Goal: Task Accomplishment & Management: Use online tool/utility

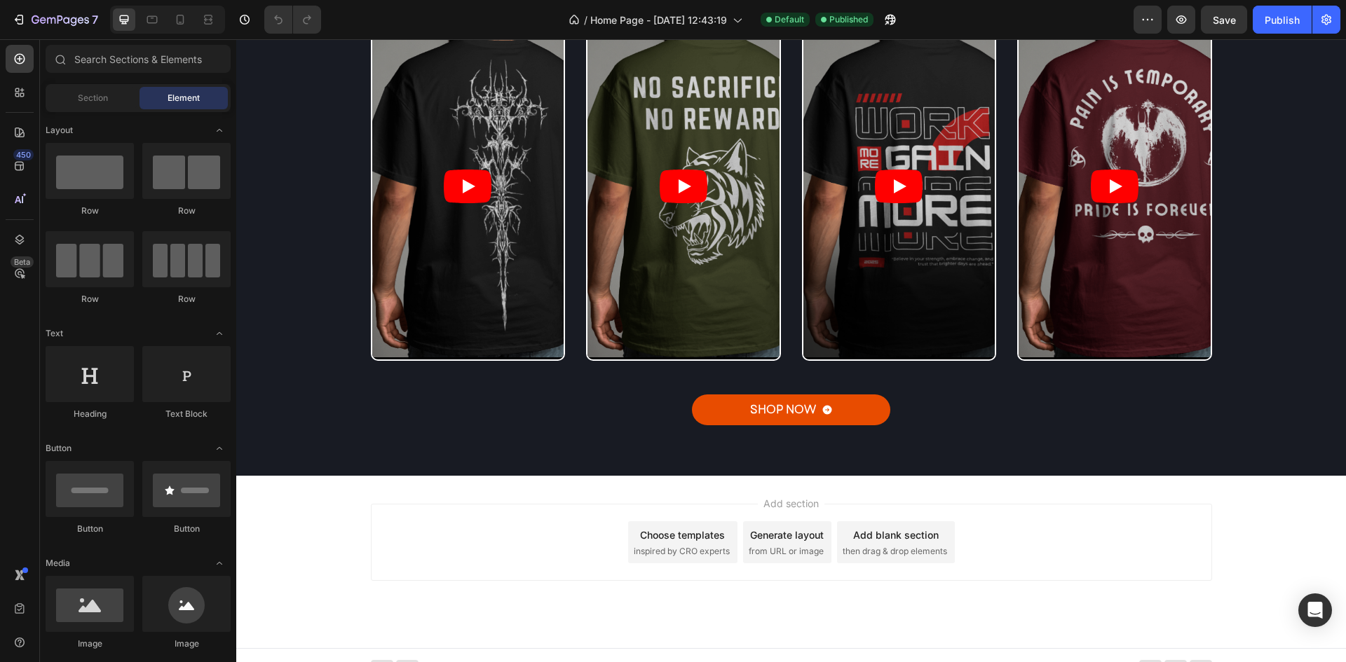
scroll to position [3460, 0]
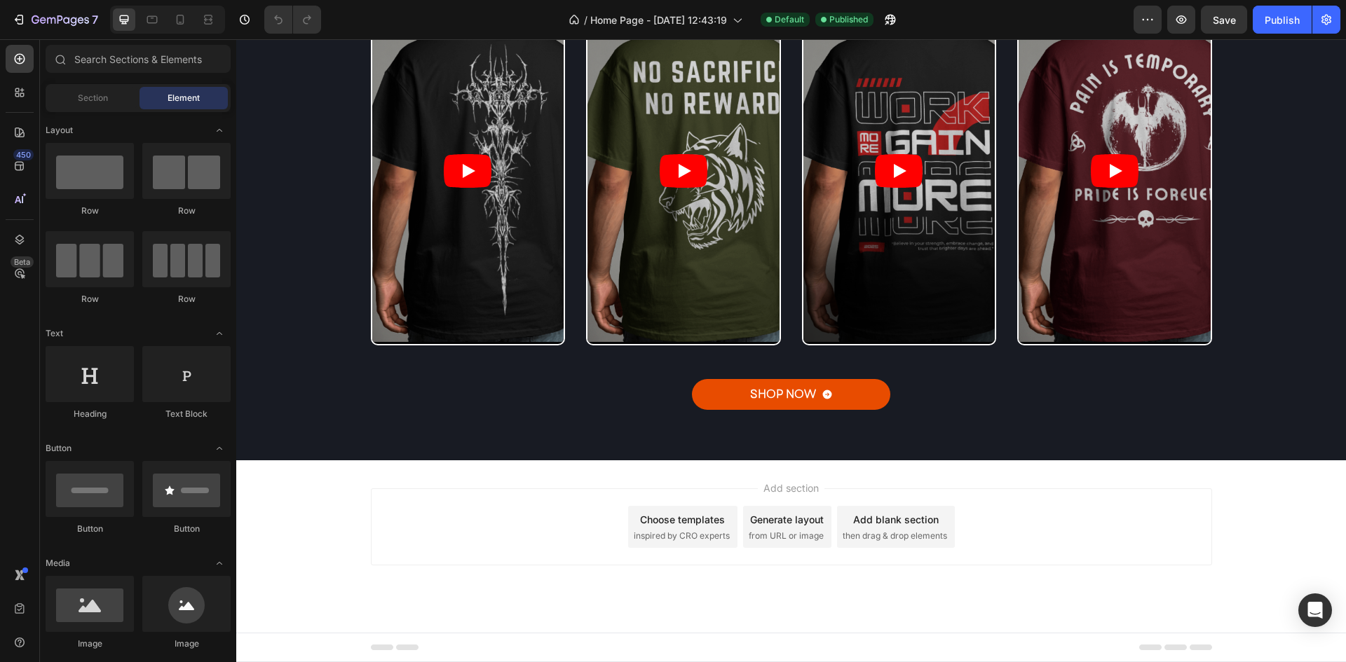
click at [842, 512] on div "Add blank section then drag & drop elements" at bounding box center [896, 527] width 118 height 42
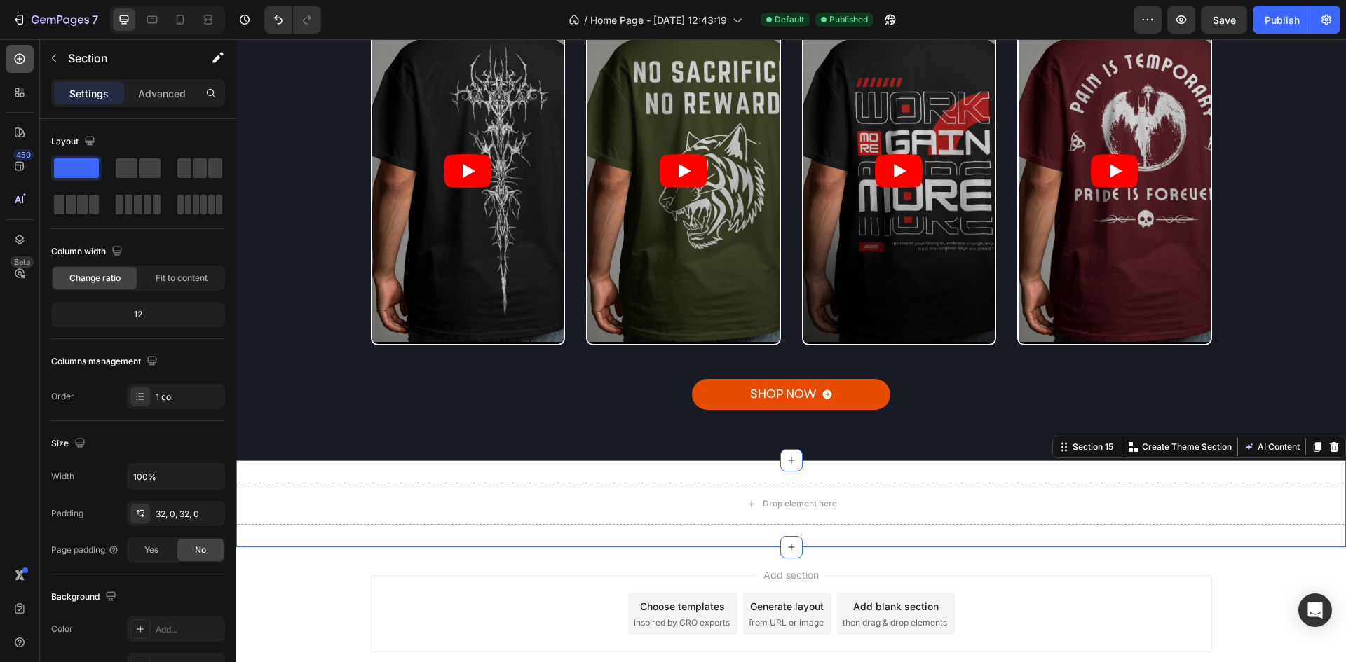
click at [19, 59] on icon at bounding box center [20, 59] width 6 height 6
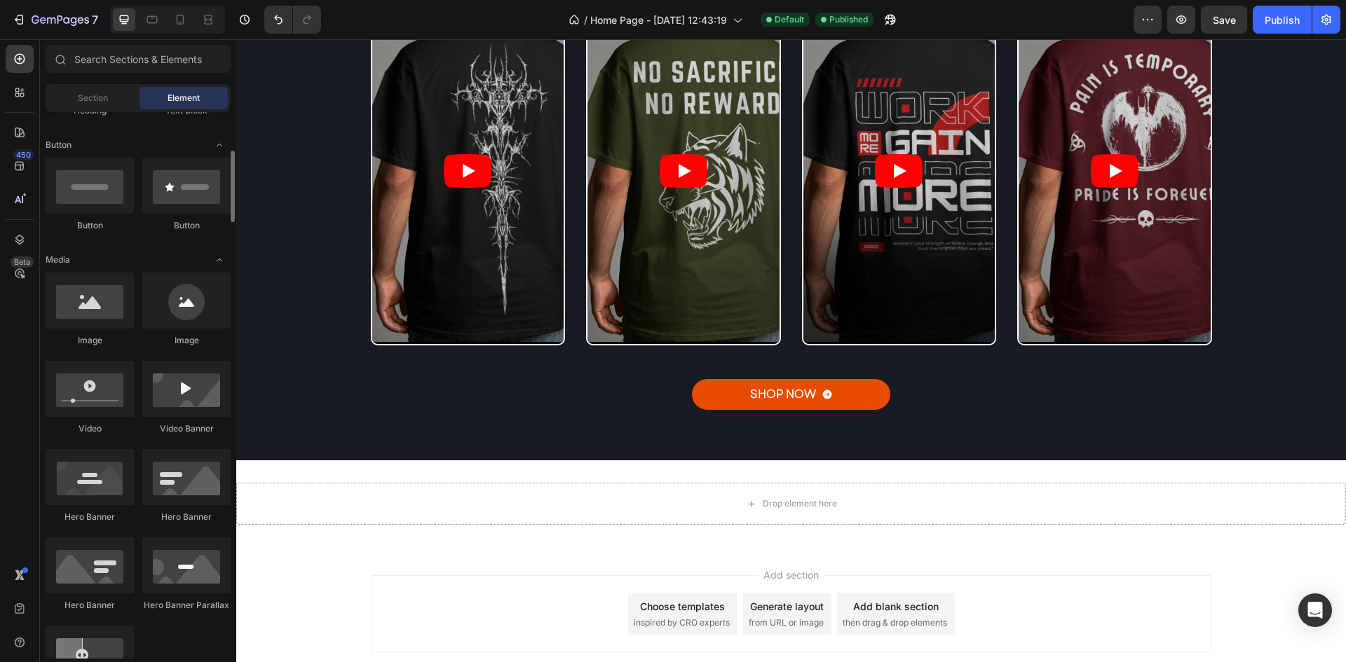
scroll to position [308, 0]
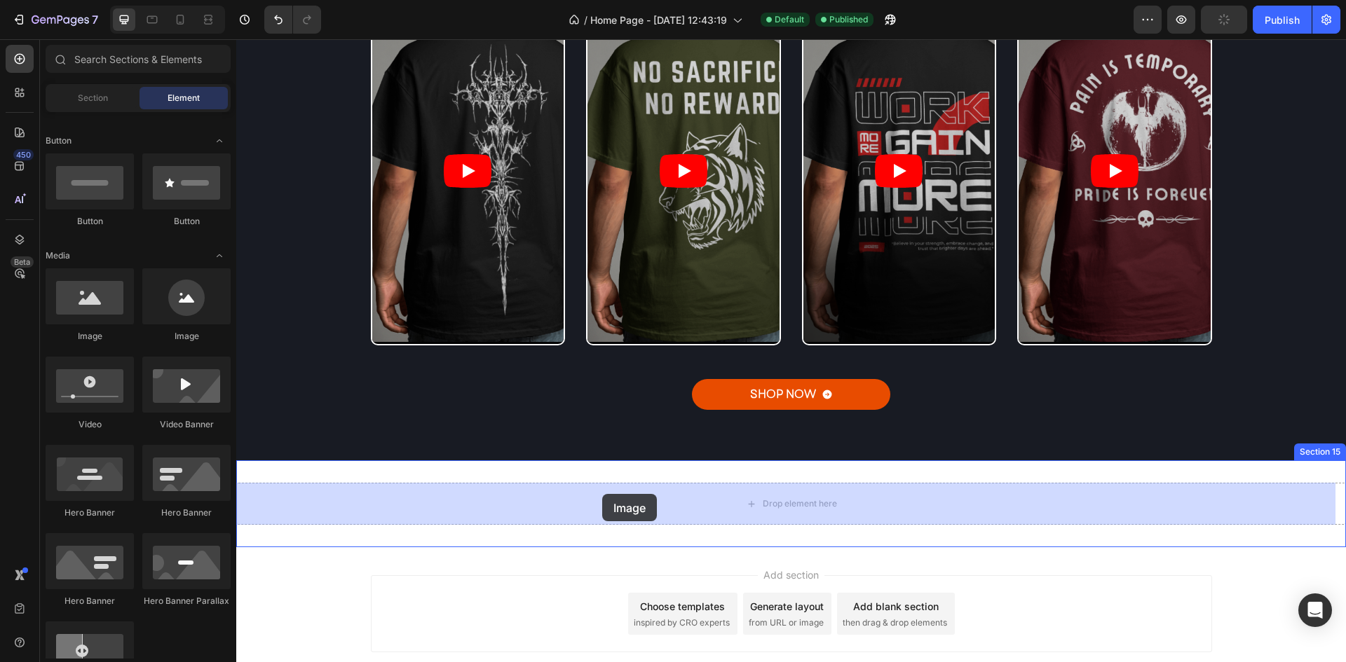
drag, startPoint x: 327, startPoint y: 348, endPoint x: 602, endPoint y: 494, distance: 311.7
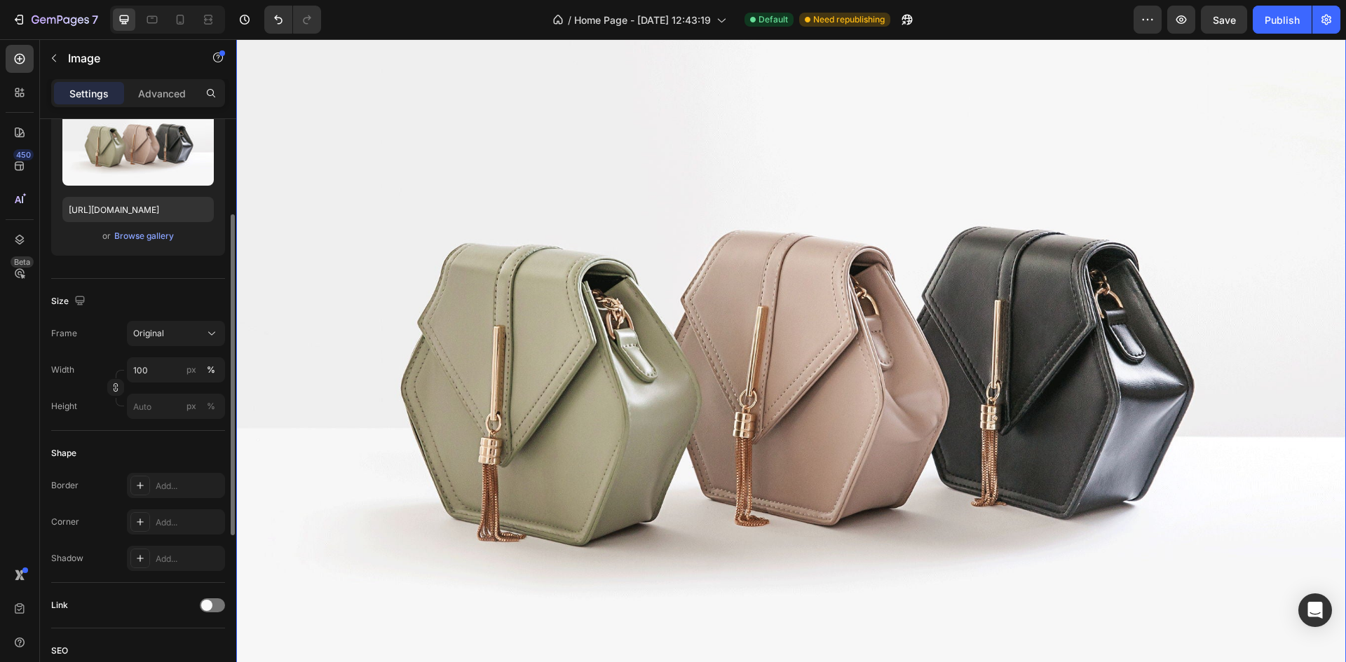
scroll to position [4330, 0]
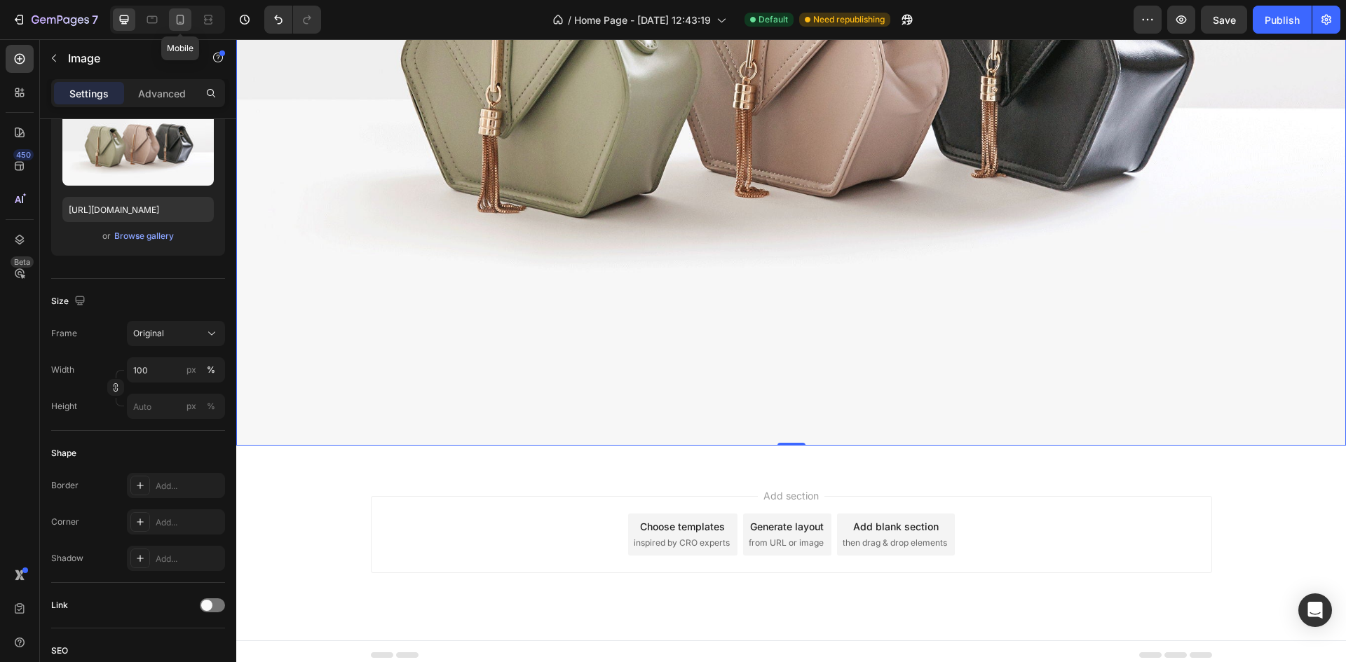
click at [174, 29] on div at bounding box center [180, 19] width 22 height 22
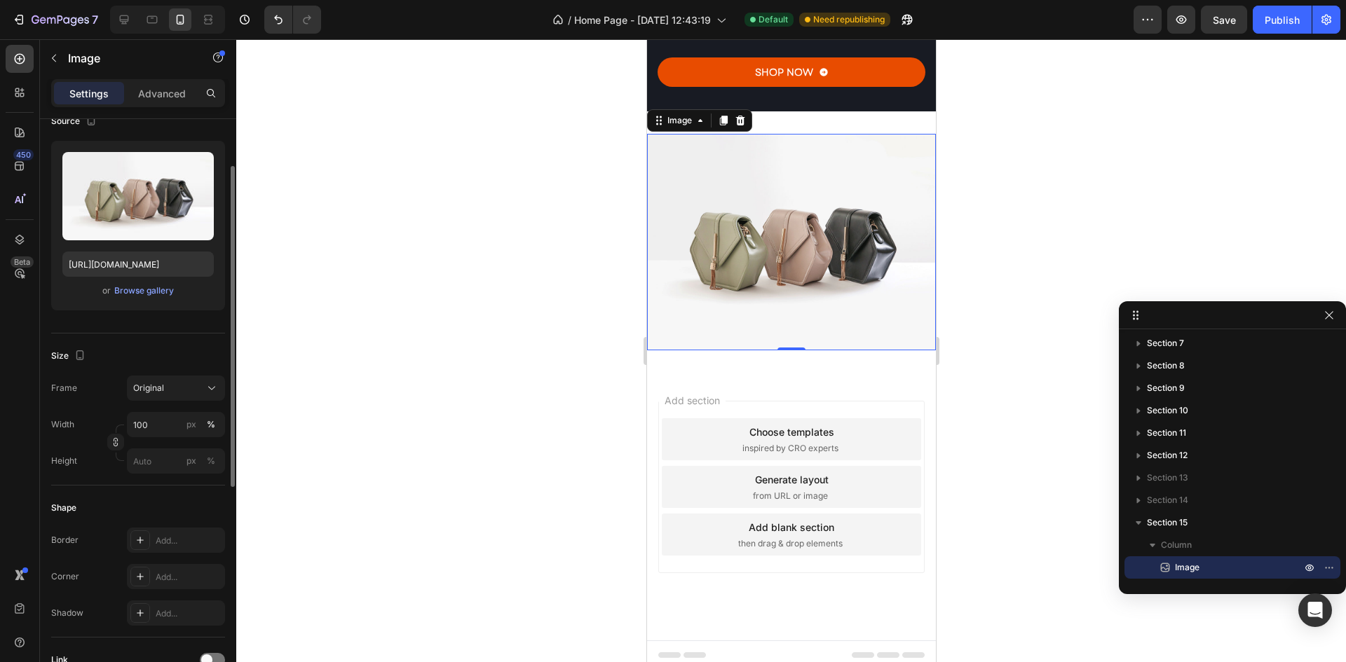
scroll to position [107, 0]
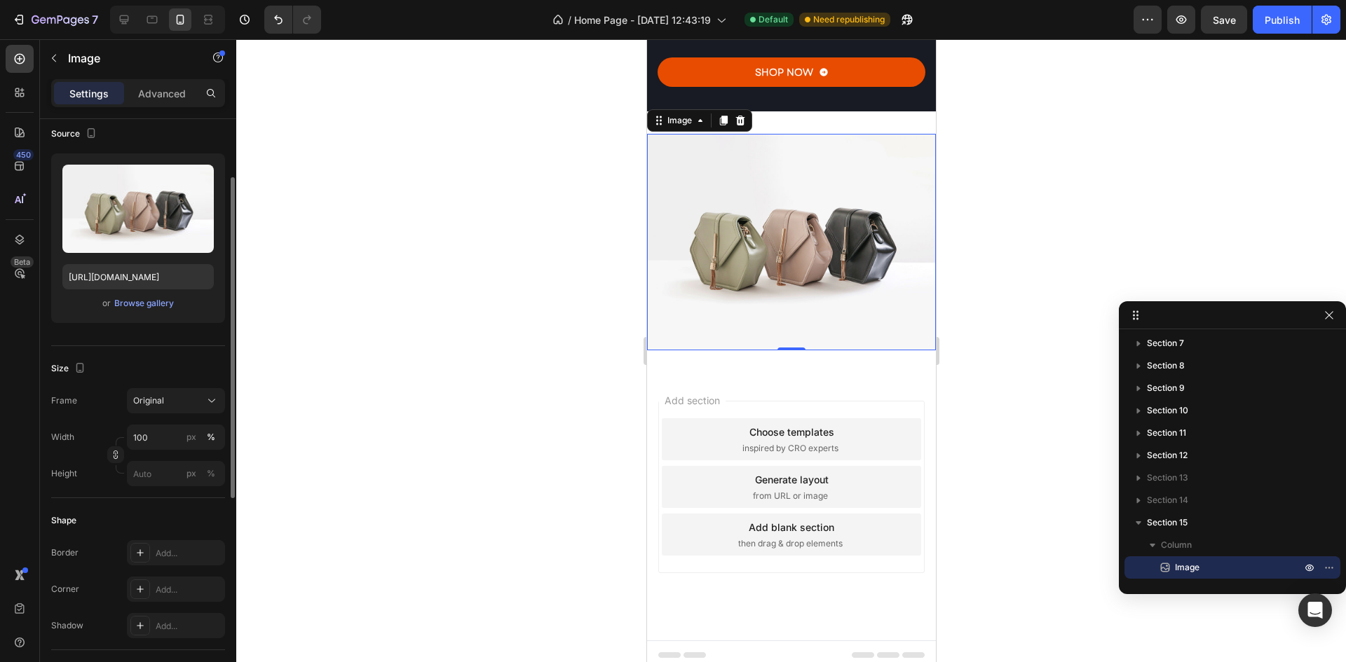
click at [170, 415] on div "Frame Original Width 100 px % Height px %" at bounding box center [138, 437] width 174 height 98
click at [155, 400] on span "Original" at bounding box center [148, 401] width 31 height 13
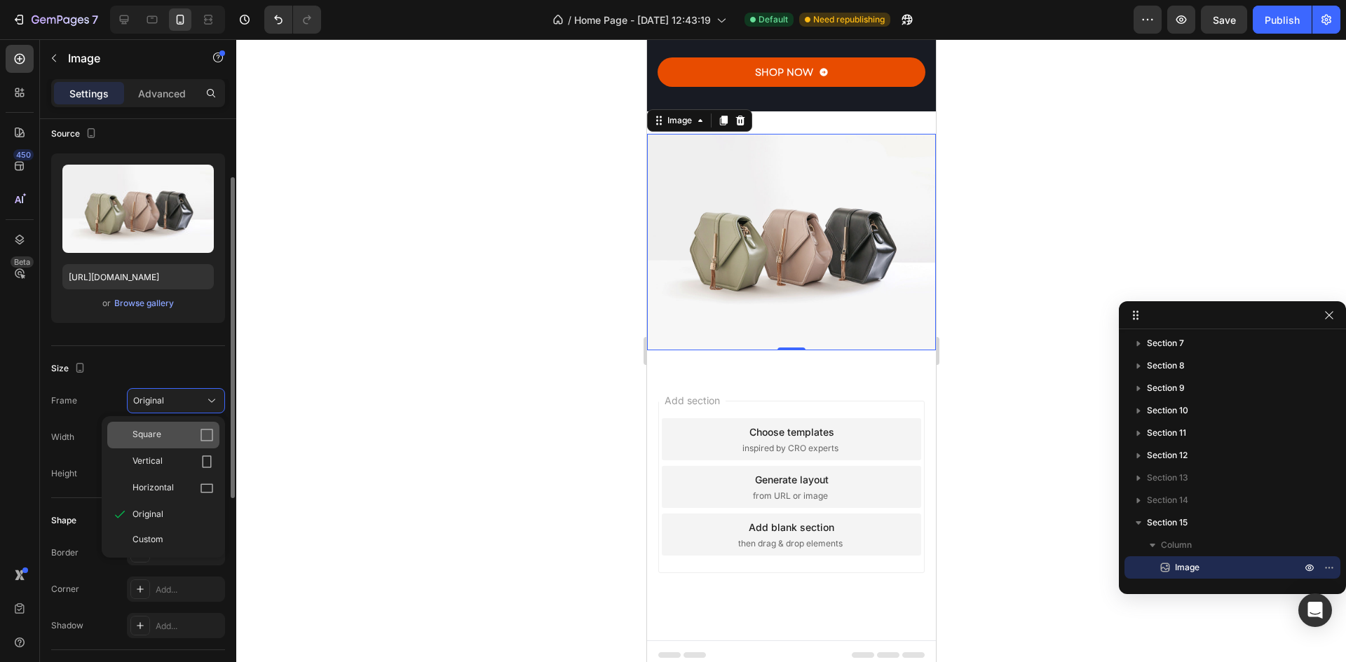
click at [141, 428] on span "Square" at bounding box center [146, 435] width 29 height 14
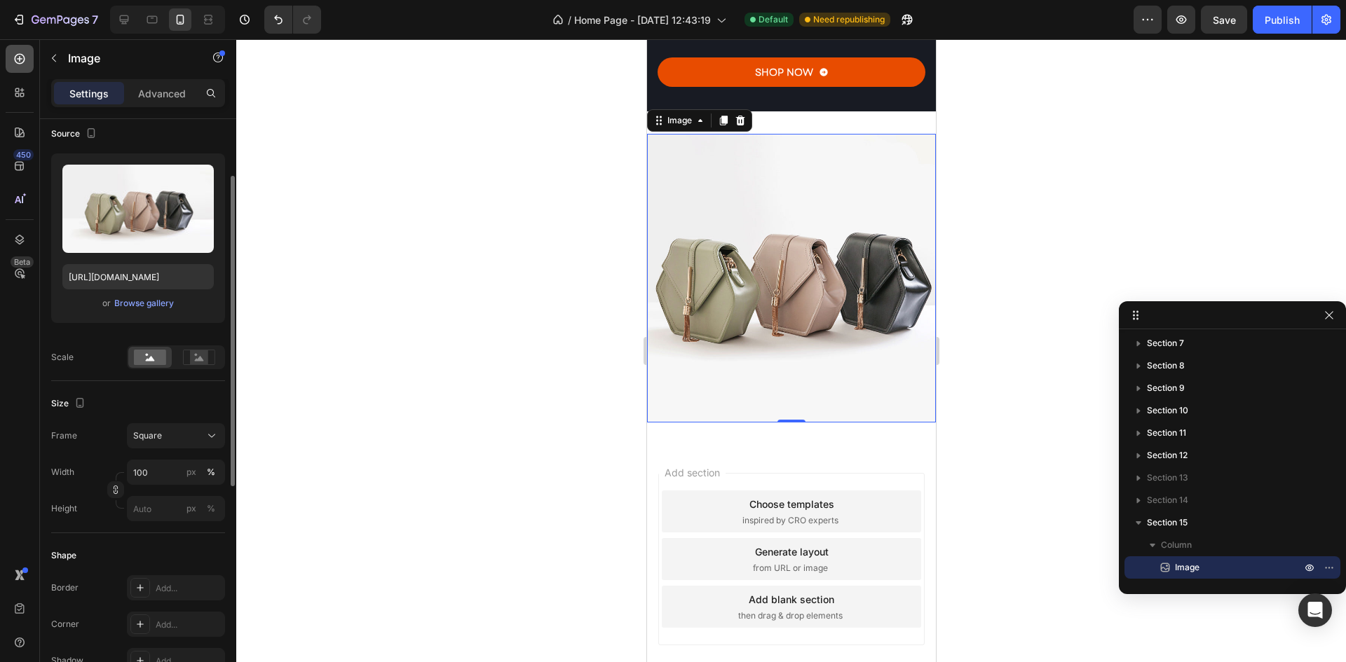
click at [13, 56] on icon at bounding box center [20, 59] width 14 height 14
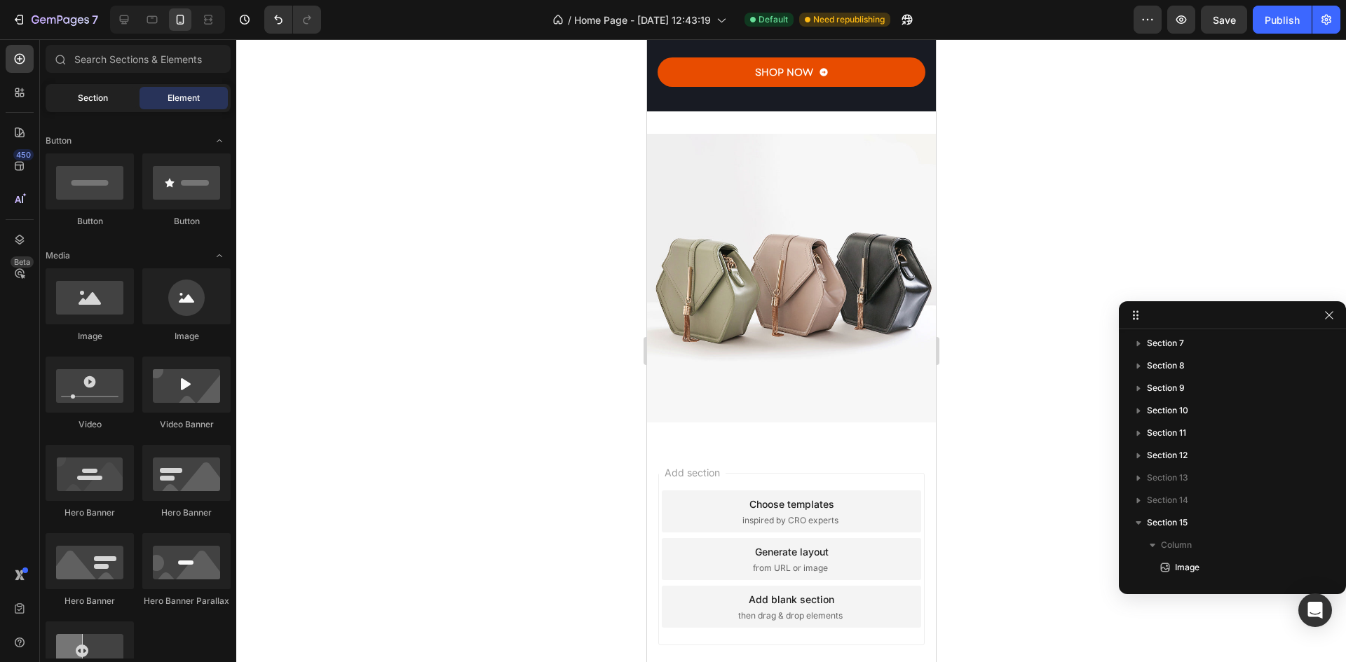
click at [107, 99] on span "Section" at bounding box center [93, 98] width 30 height 13
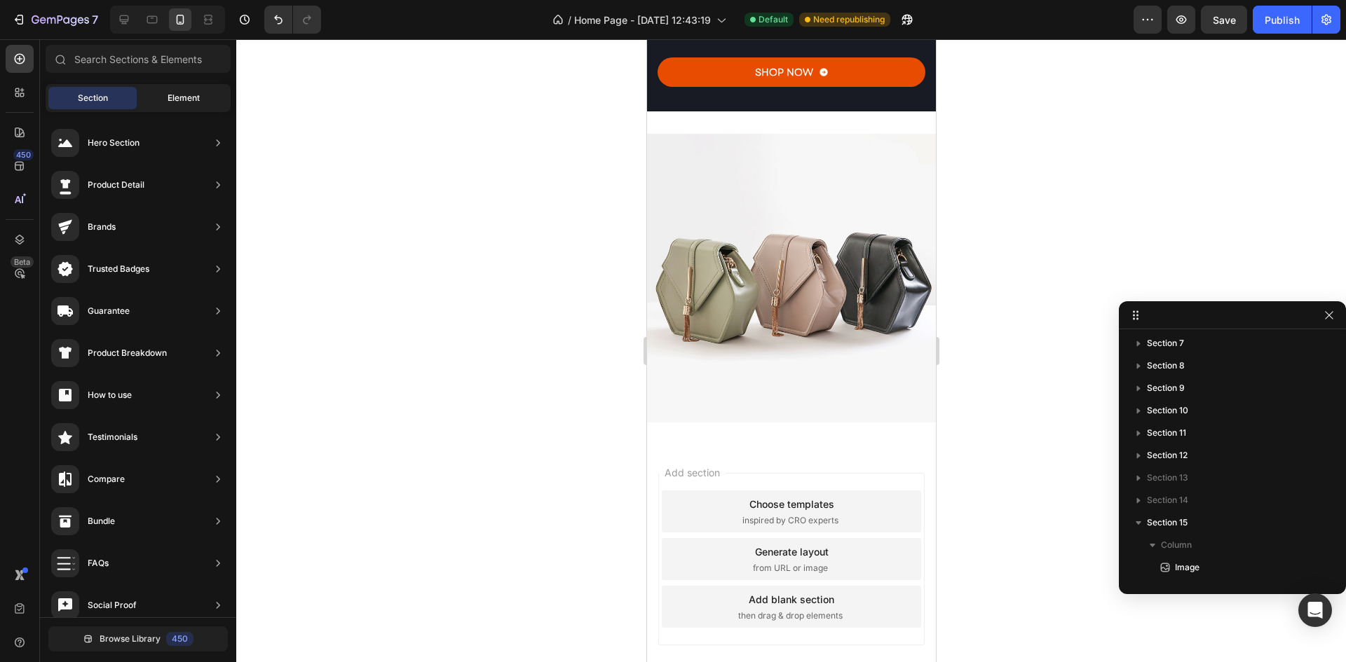
click at [154, 93] on div "Element" at bounding box center [183, 98] width 88 height 22
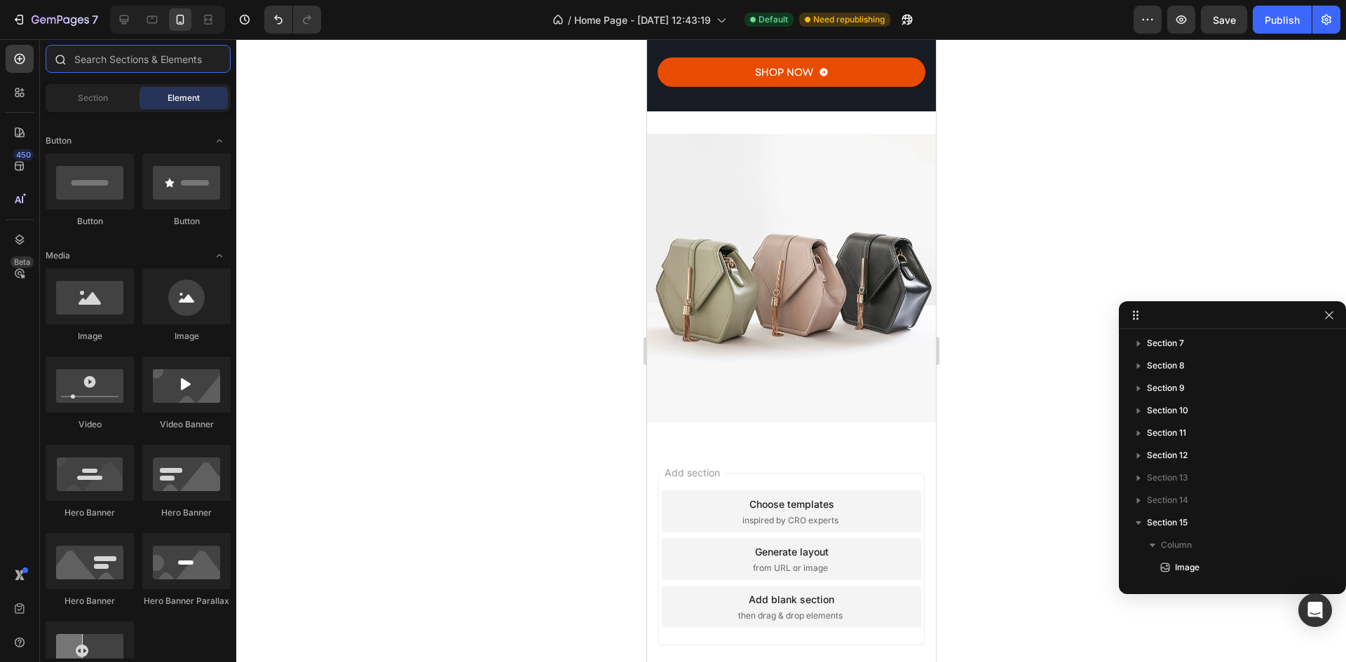
click at [113, 55] on input "text" at bounding box center [138, 59] width 185 height 28
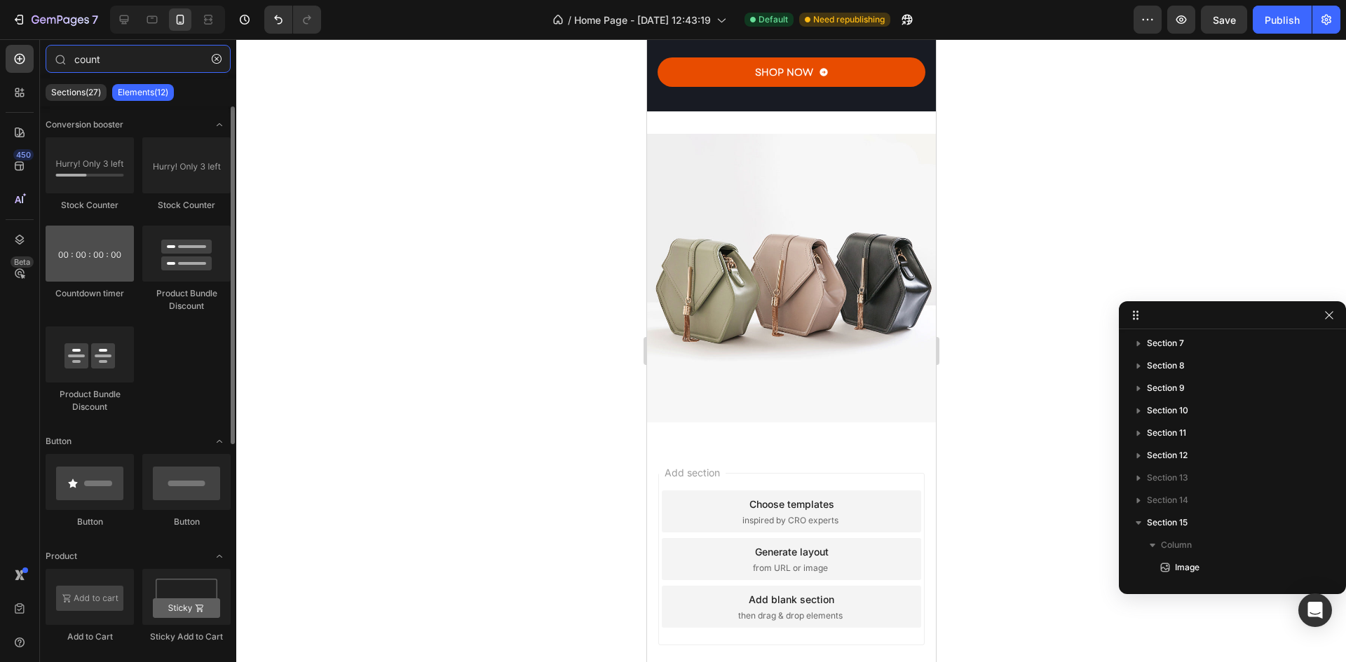
type input "count"
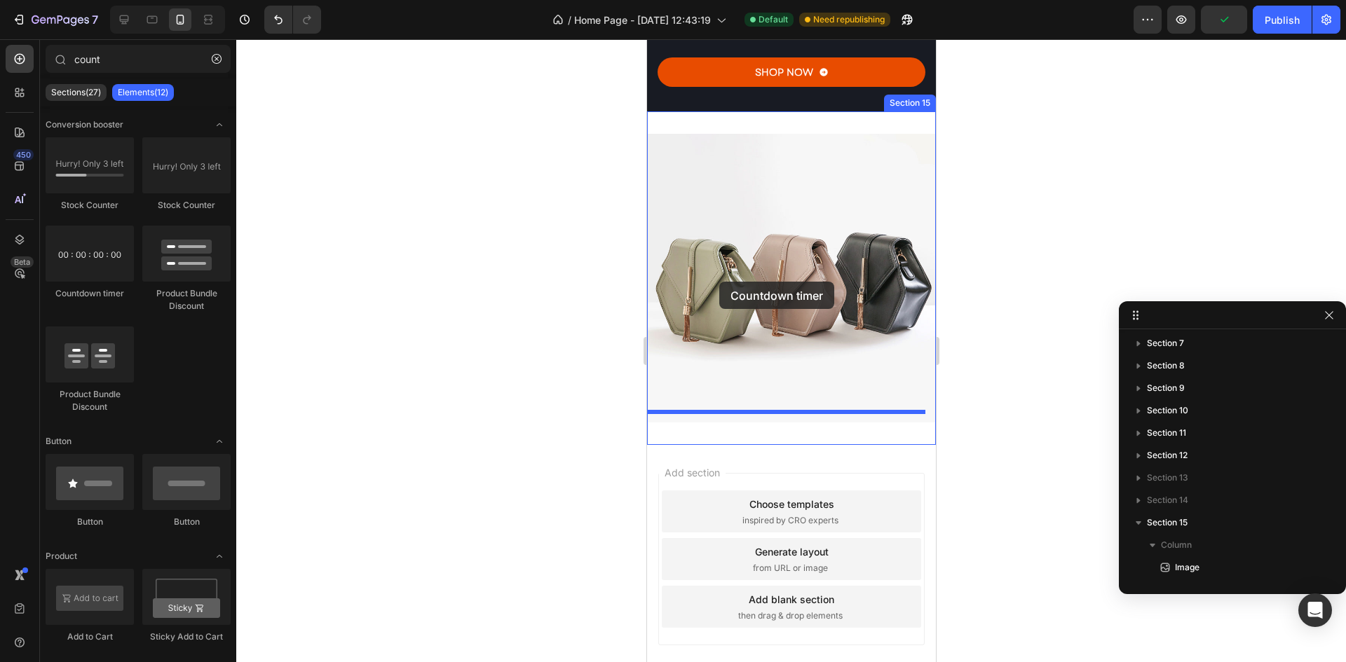
drag, startPoint x: 742, startPoint y: 294, endPoint x: 718, endPoint y: 282, distance: 26.0
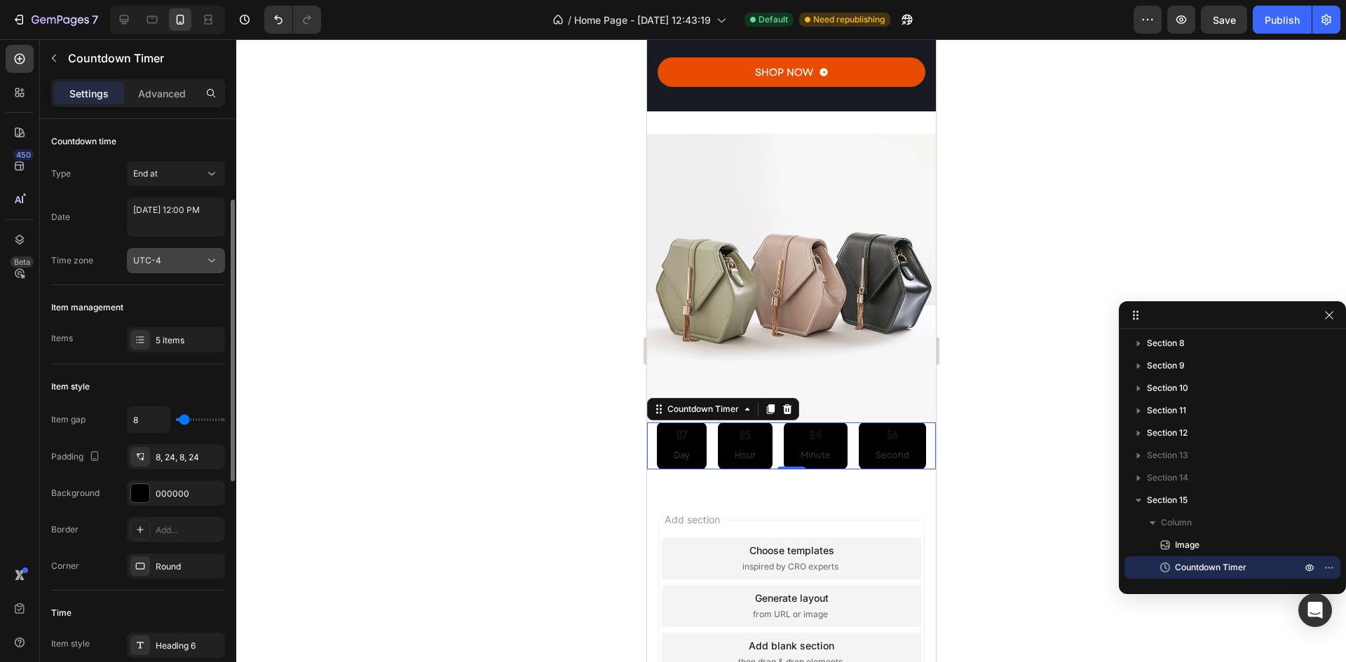
scroll to position [151, 0]
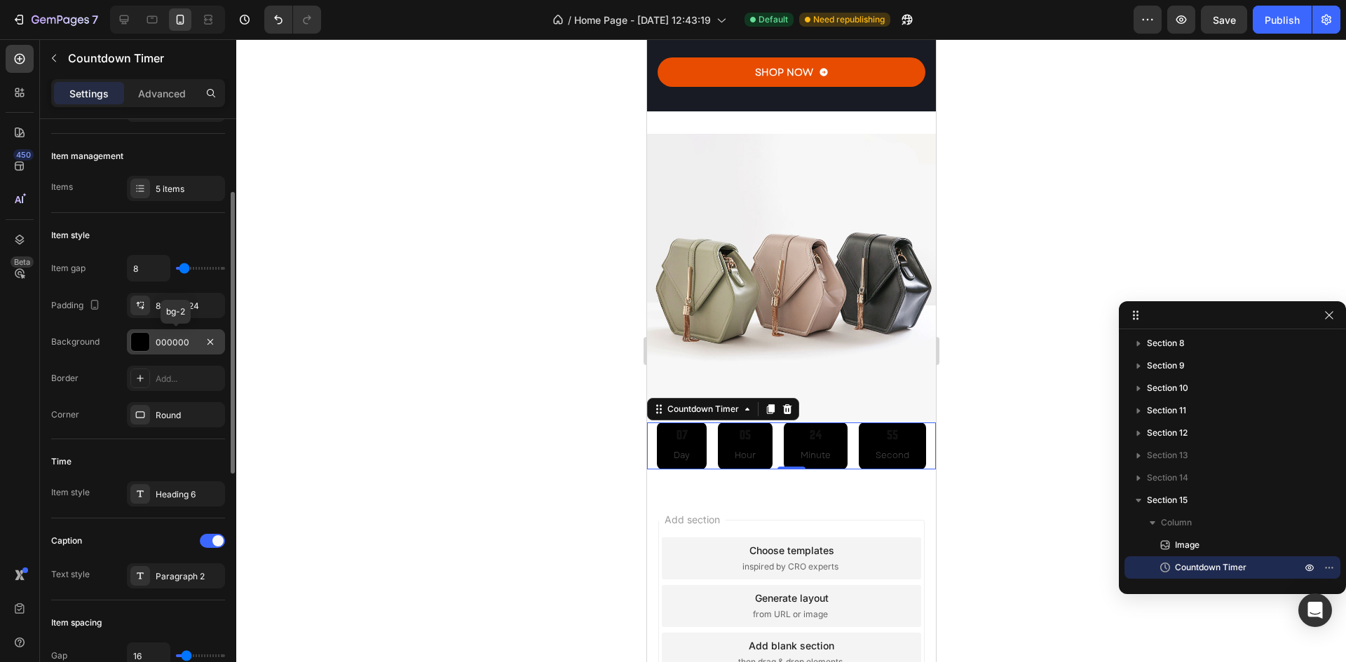
click at [133, 347] on div at bounding box center [140, 342] width 18 height 18
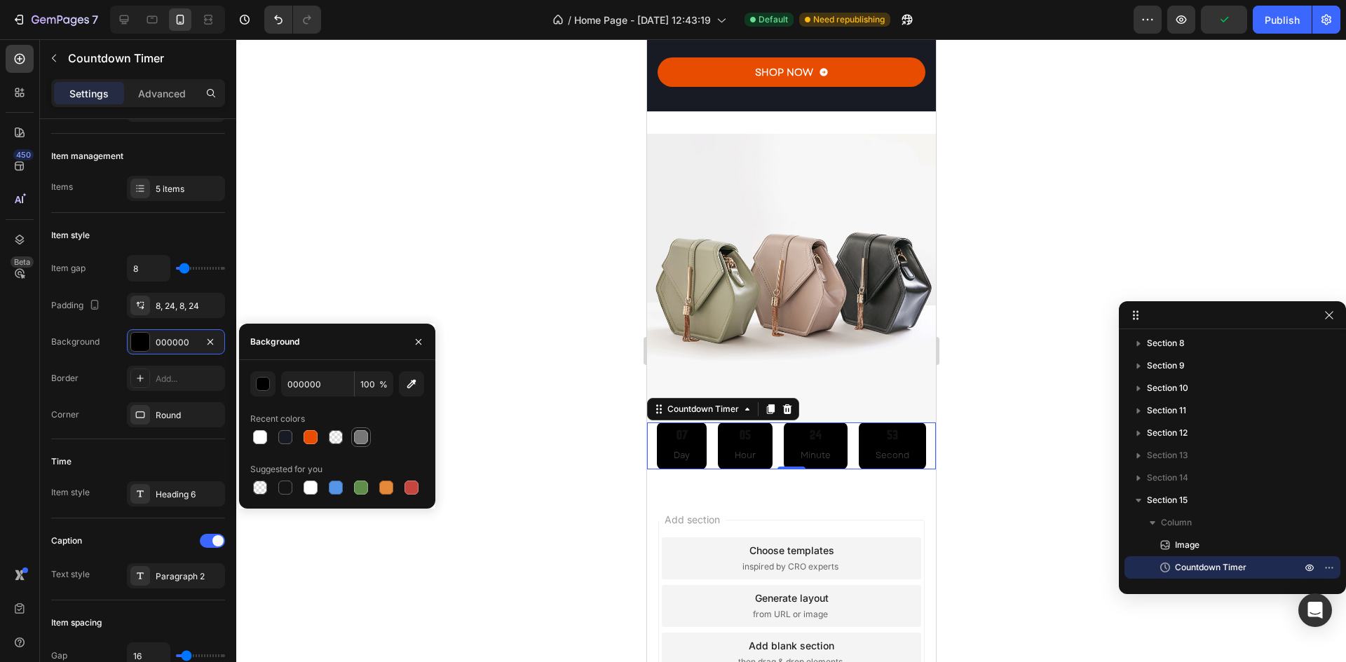
click at [354, 441] on div at bounding box center [361, 437] width 14 height 14
type input "777777"
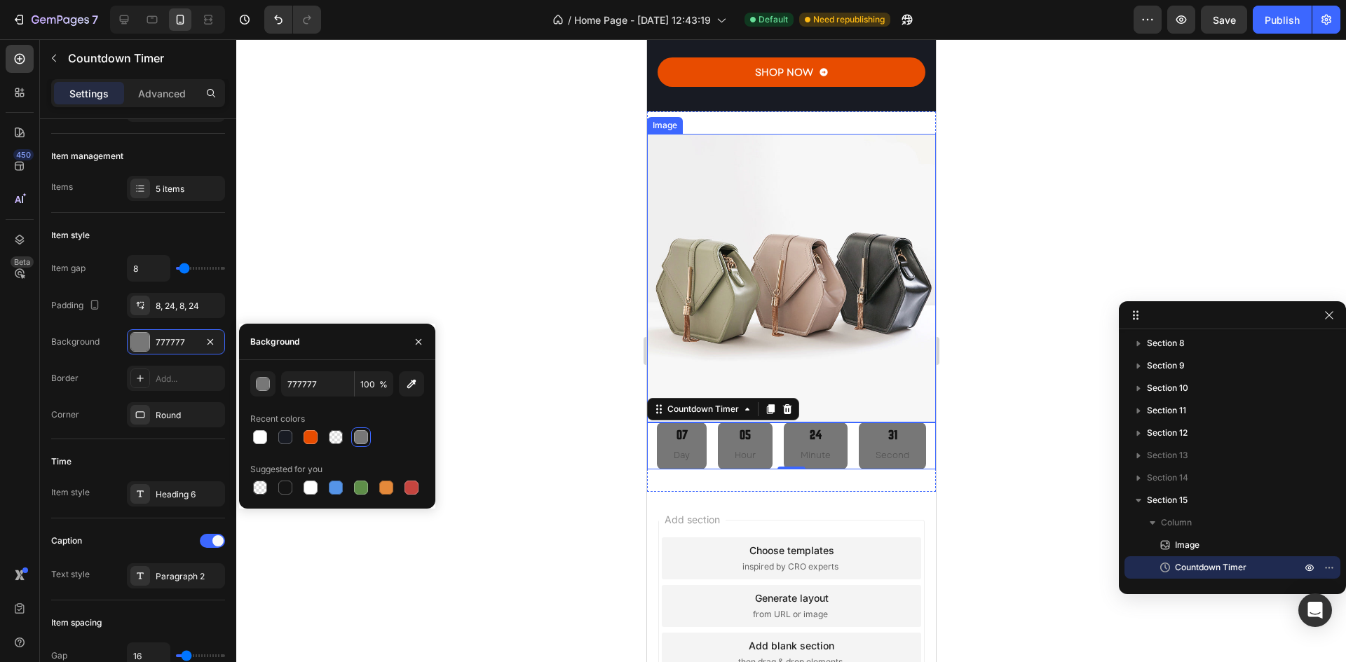
click at [752, 233] on img at bounding box center [790, 278] width 289 height 289
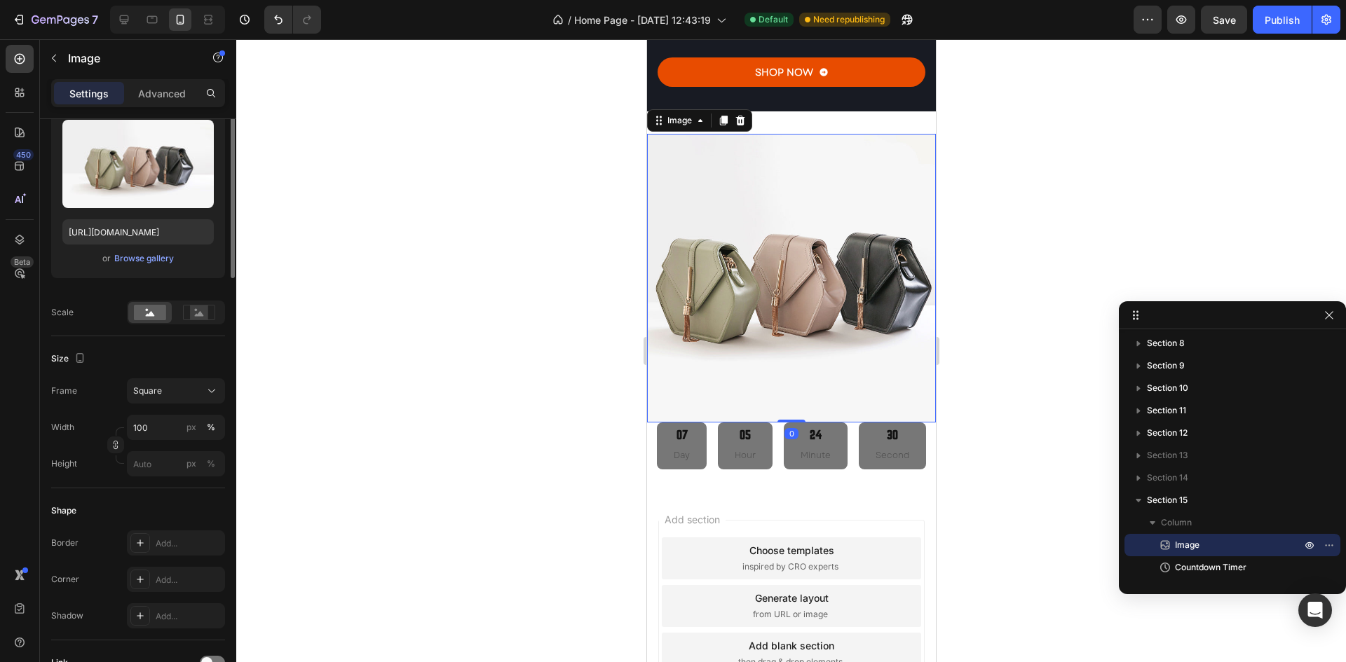
scroll to position [0, 0]
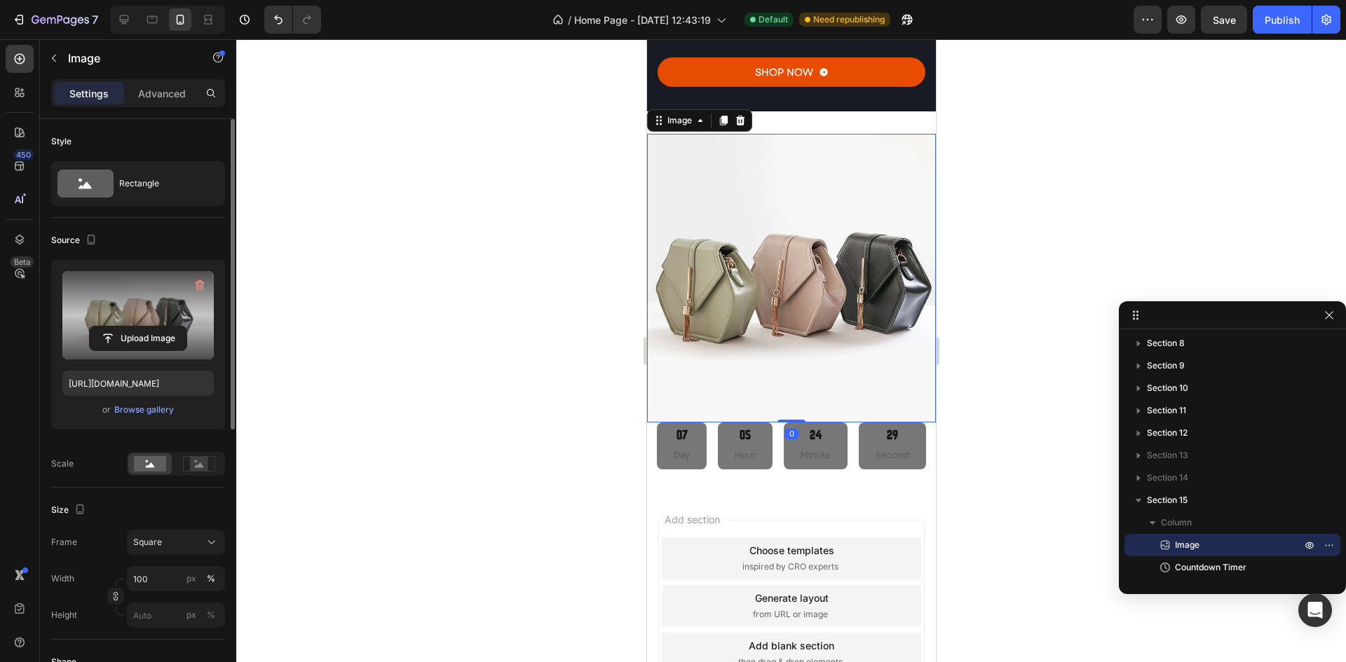
click at [144, 325] on label at bounding box center [137, 315] width 151 height 88
click at [144, 327] on input "file" at bounding box center [138, 339] width 97 height 24
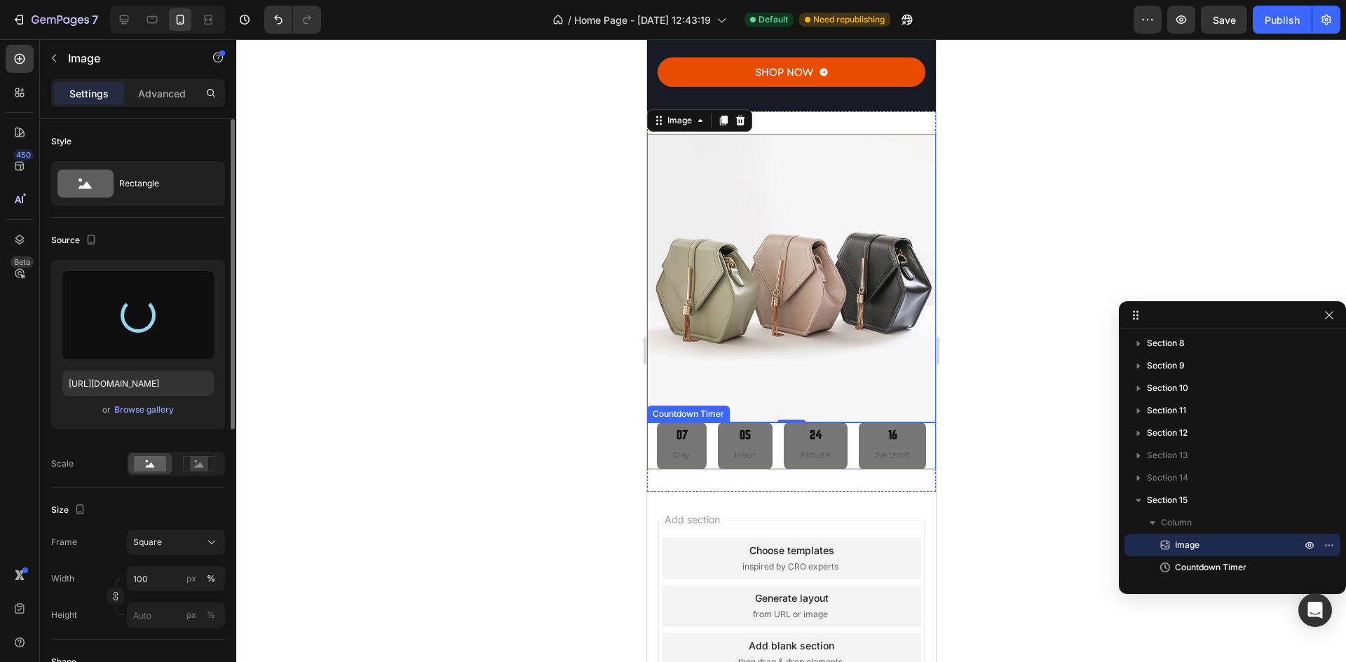
type input "[URL][DOMAIN_NAME]"
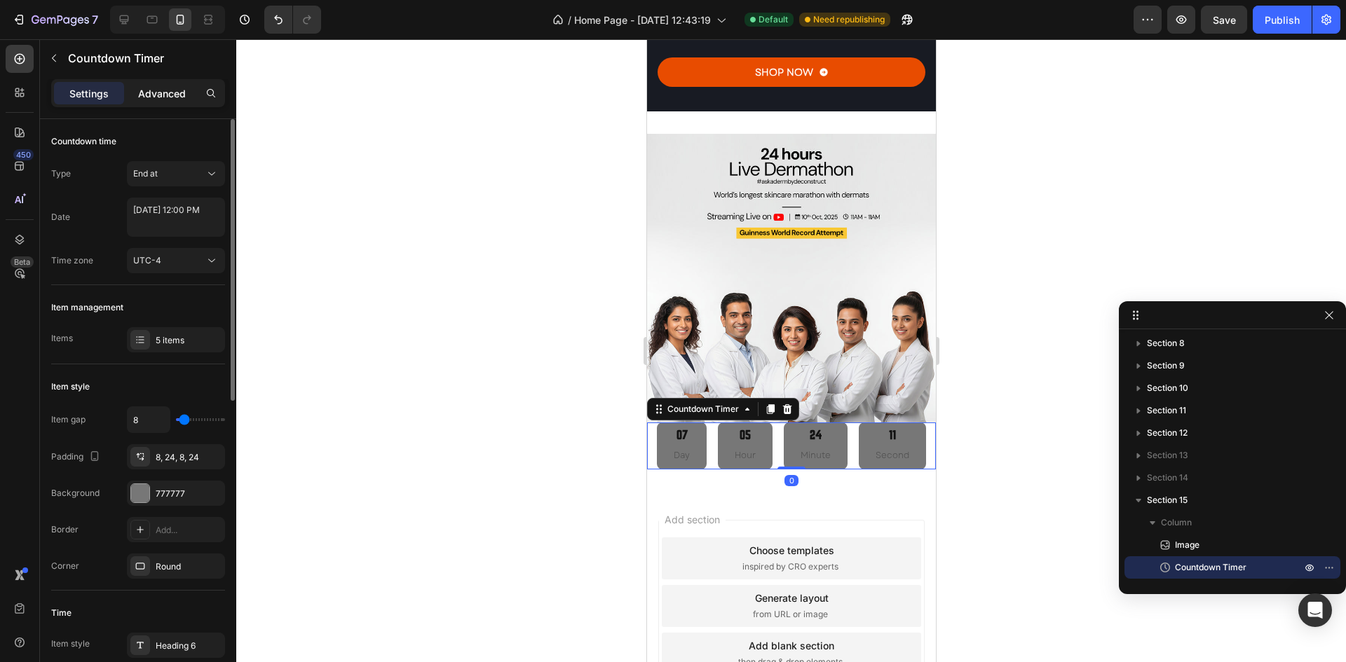
click at [154, 88] on p "Advanced" at bounding box center [162, 93] width 48 height 15
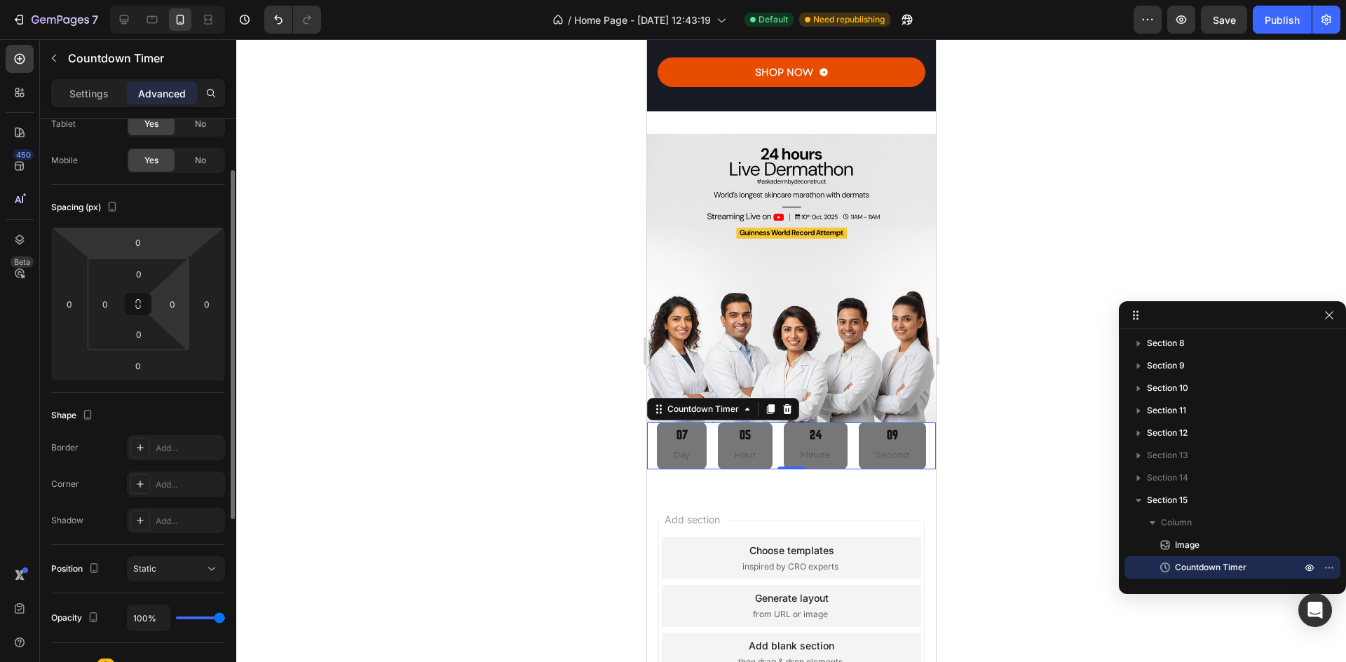
scroll to position [87, 0]
click at [136, 343] on input "0" at bounding box center [139, 333] width 28 height 21
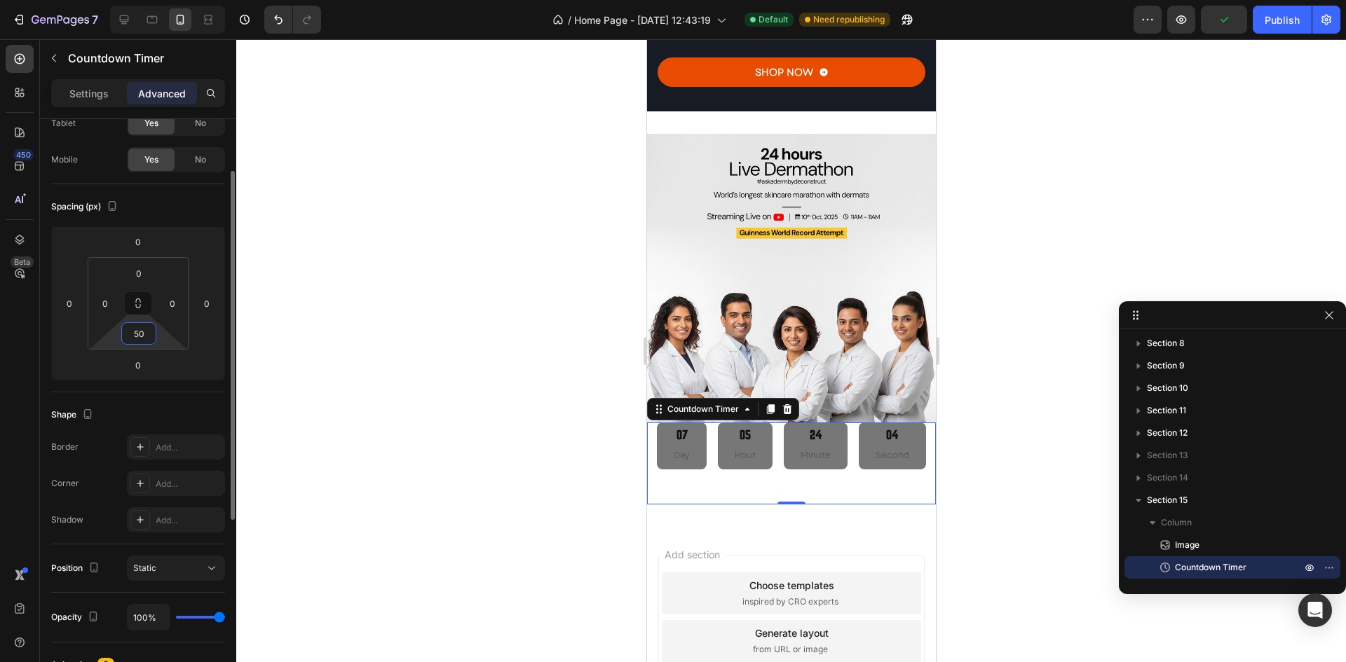
type input "5"
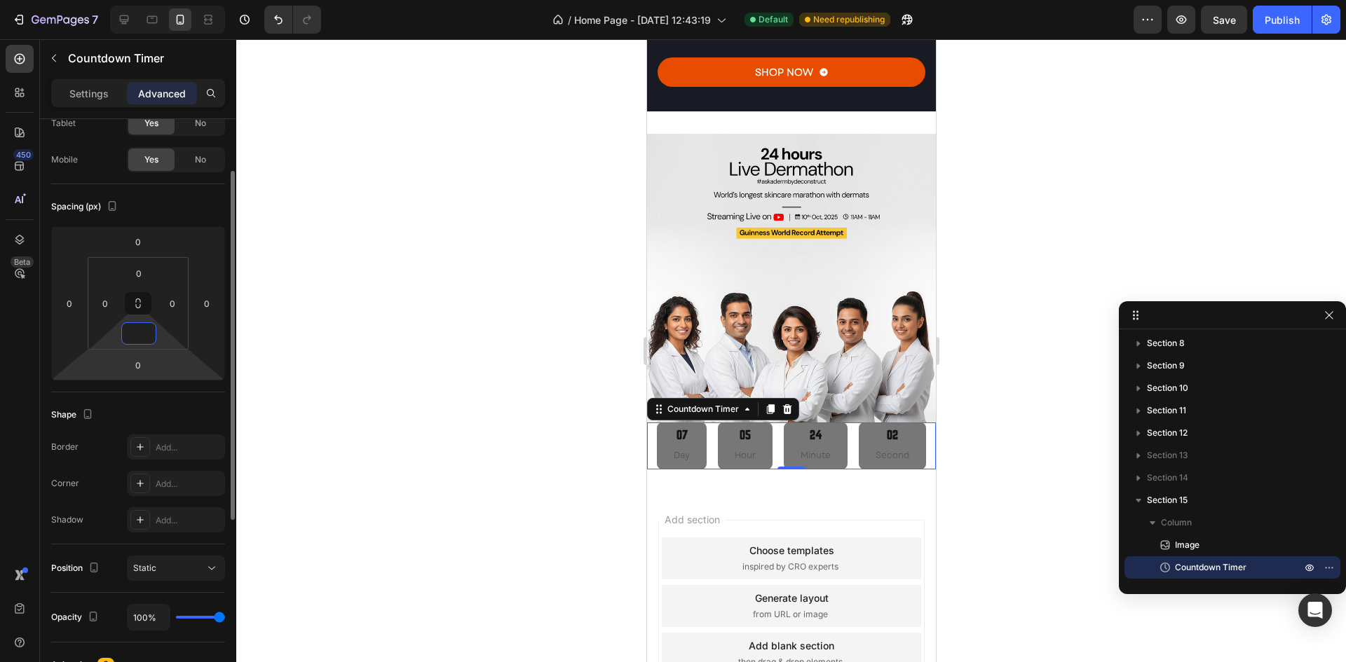
click at [170, 0] on html "7 / Home Page - Mar 23, 12:43:19 Default Need republishing Preview Save Publish…" at bounding box center [673, 0] width 1346 height 0
type input "0"
click at [163, 386] on div "Spacing (px) 0 0 0 0 0 0 0 0" at bounding box center [138, 288] width 174 height 208
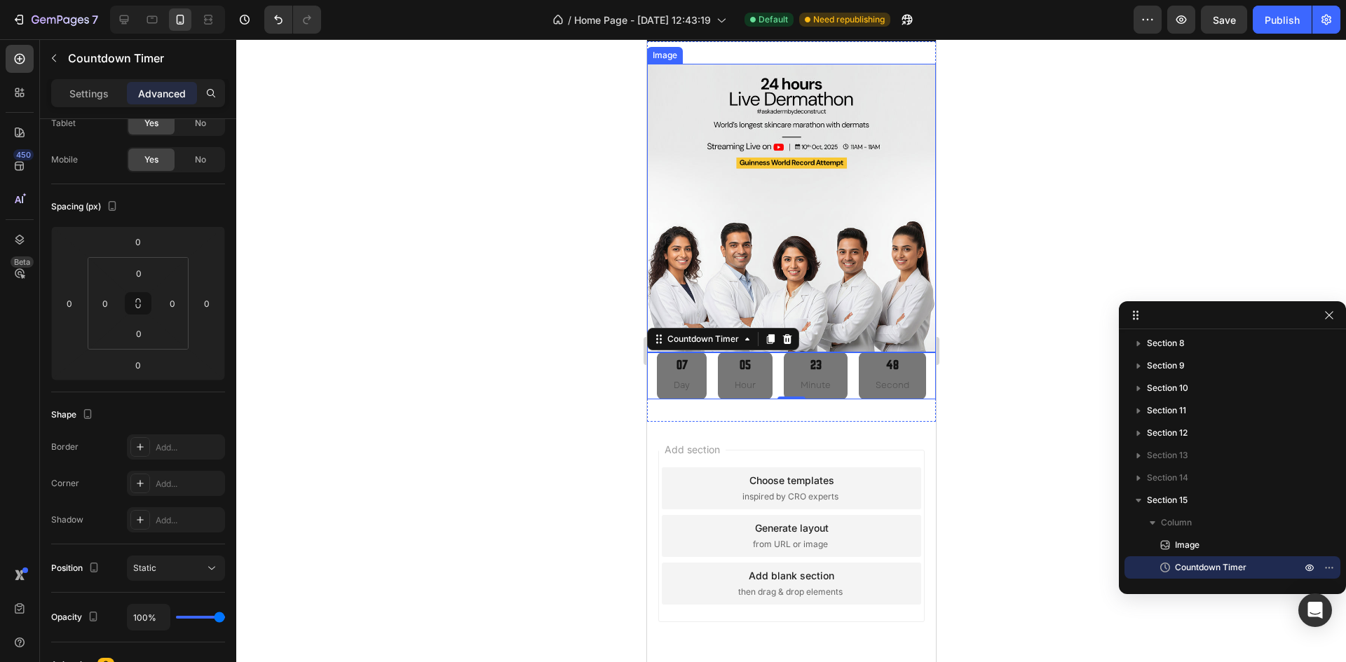
scroll to position [3858, 0]
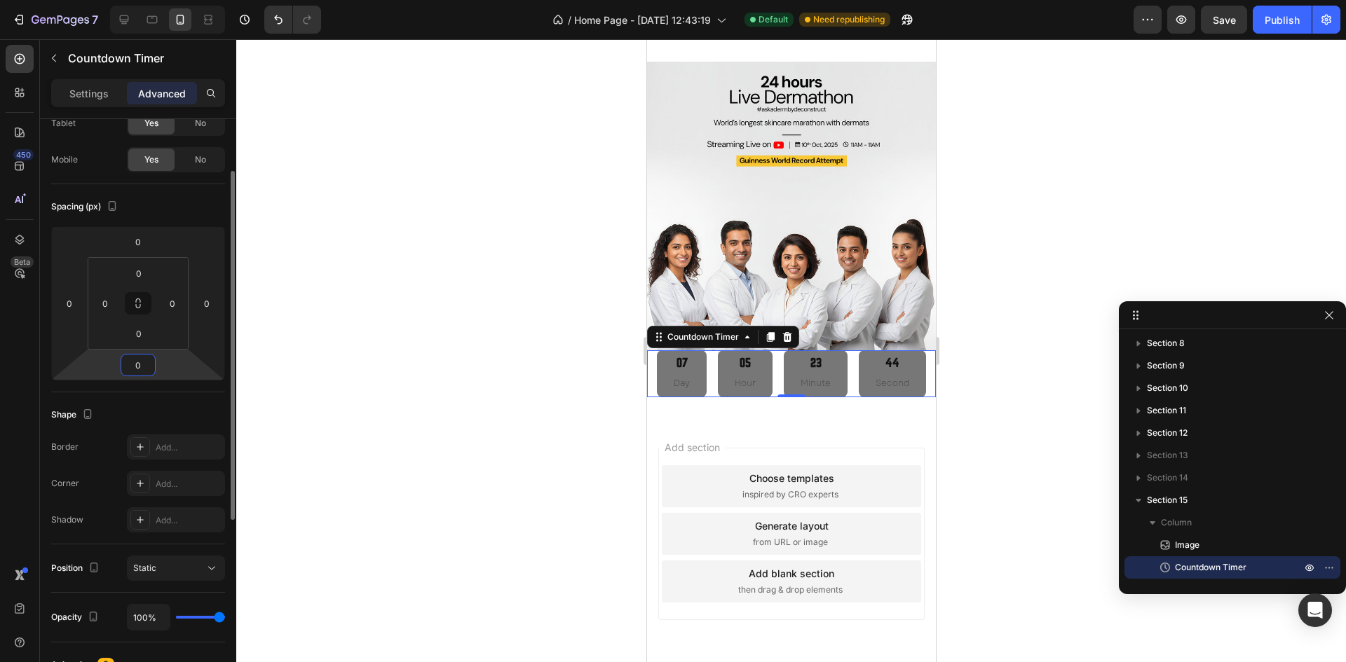
click at [145, 362] on input "0" at bounding box center [138, 365] width 28 height 21
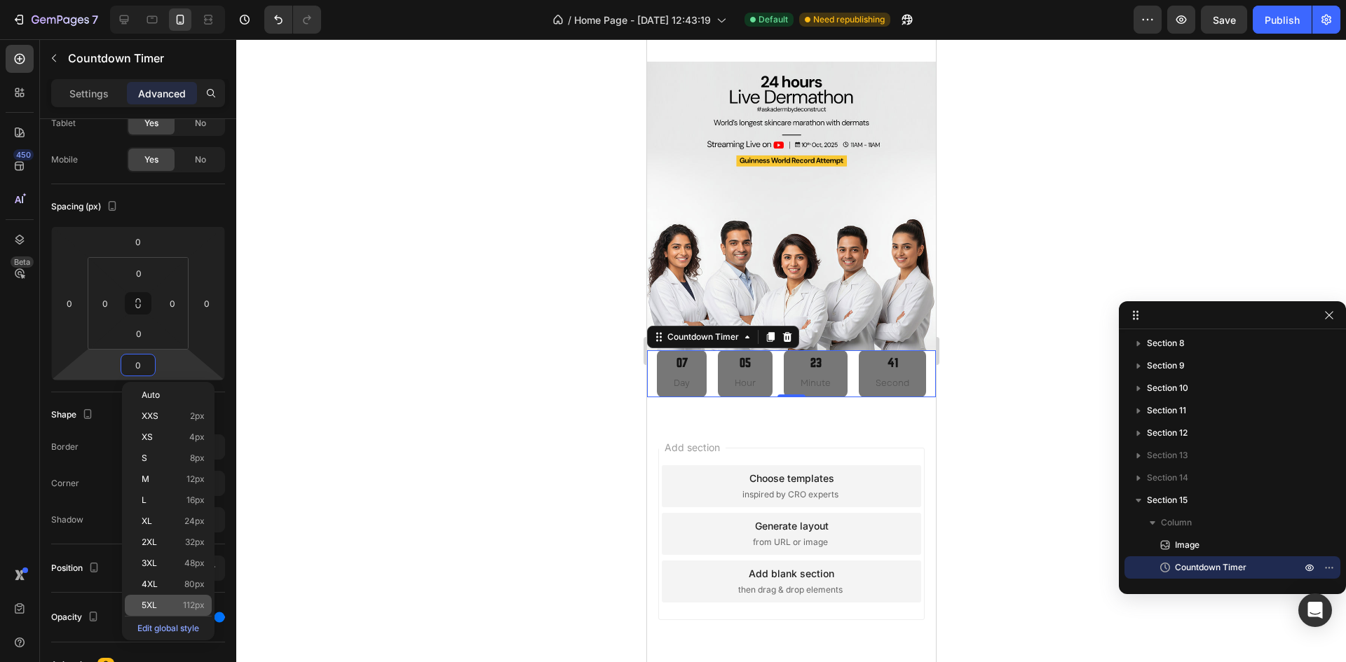
click at [164, 603] on p "5XL 112px" at bounding box center [173, 606] width 63 height 10
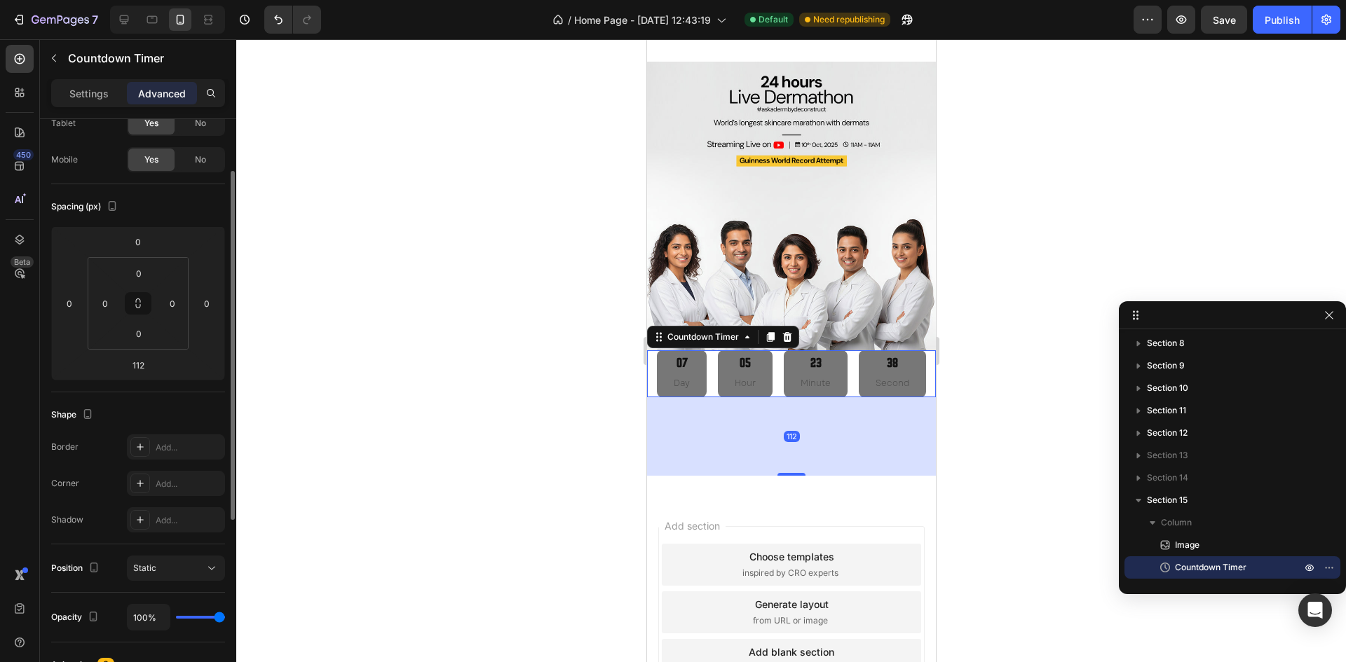
type input "0"
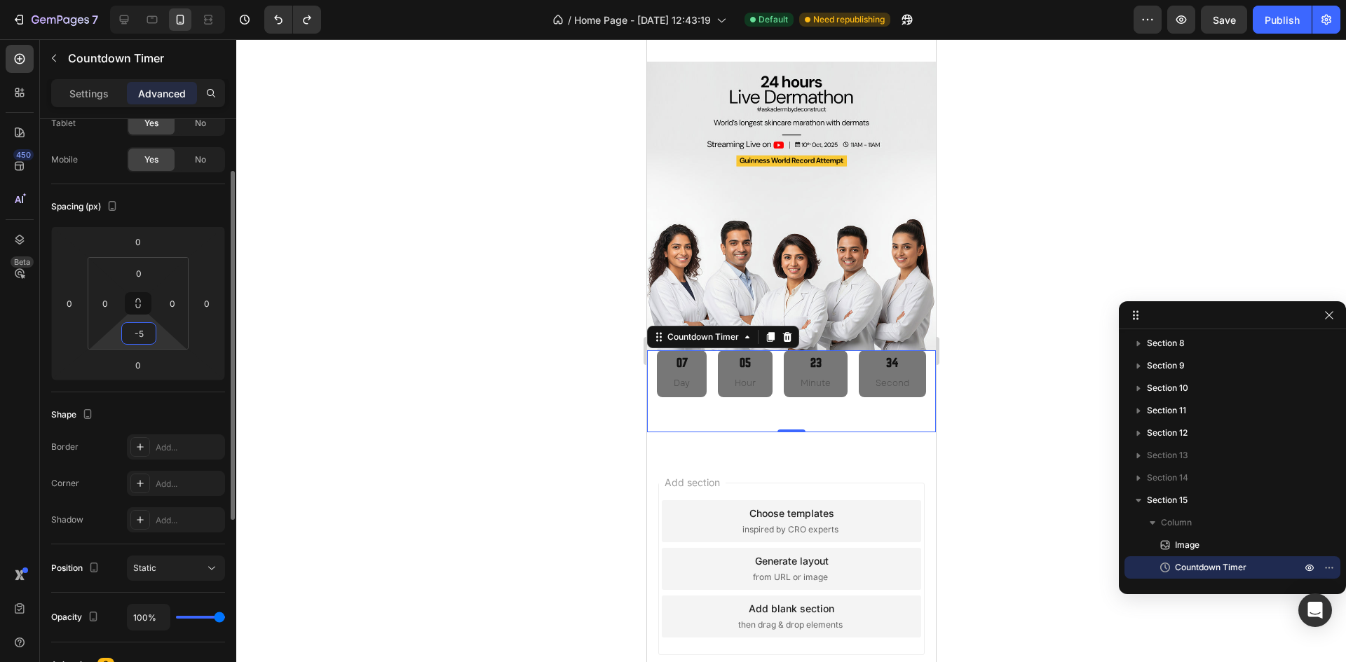
type input "-"
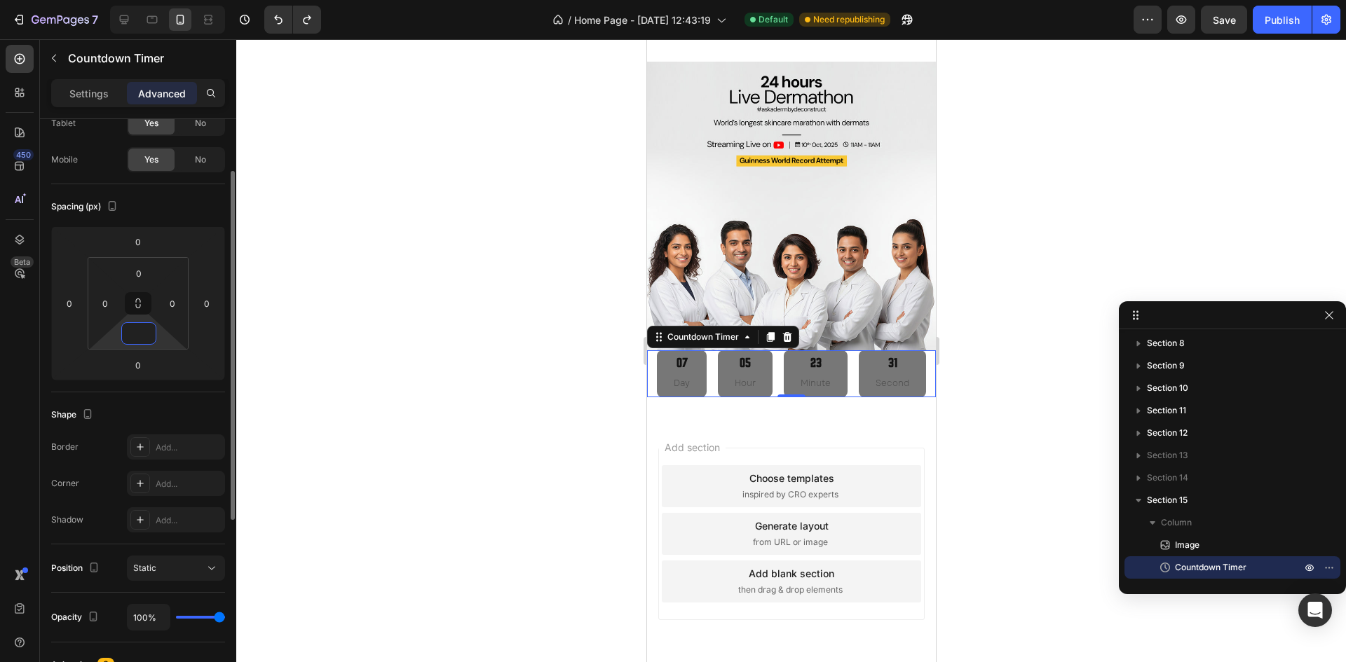
type input "0"
click at [169, 210] on div "Spacing (px)" at bounding box center [138, 207] width 174 height 22
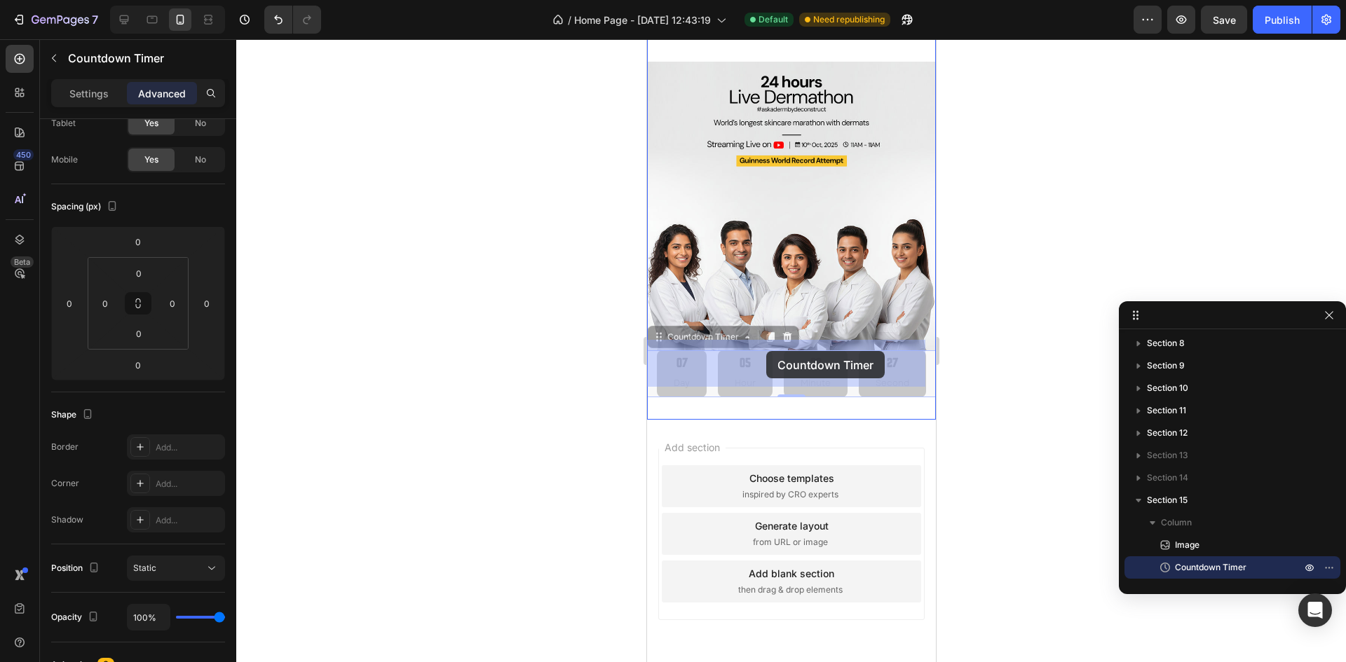
drag, startPoint x: 775, startPoint y: 359, endPoint x: 765, endPoint y: 353, distance: 10.7
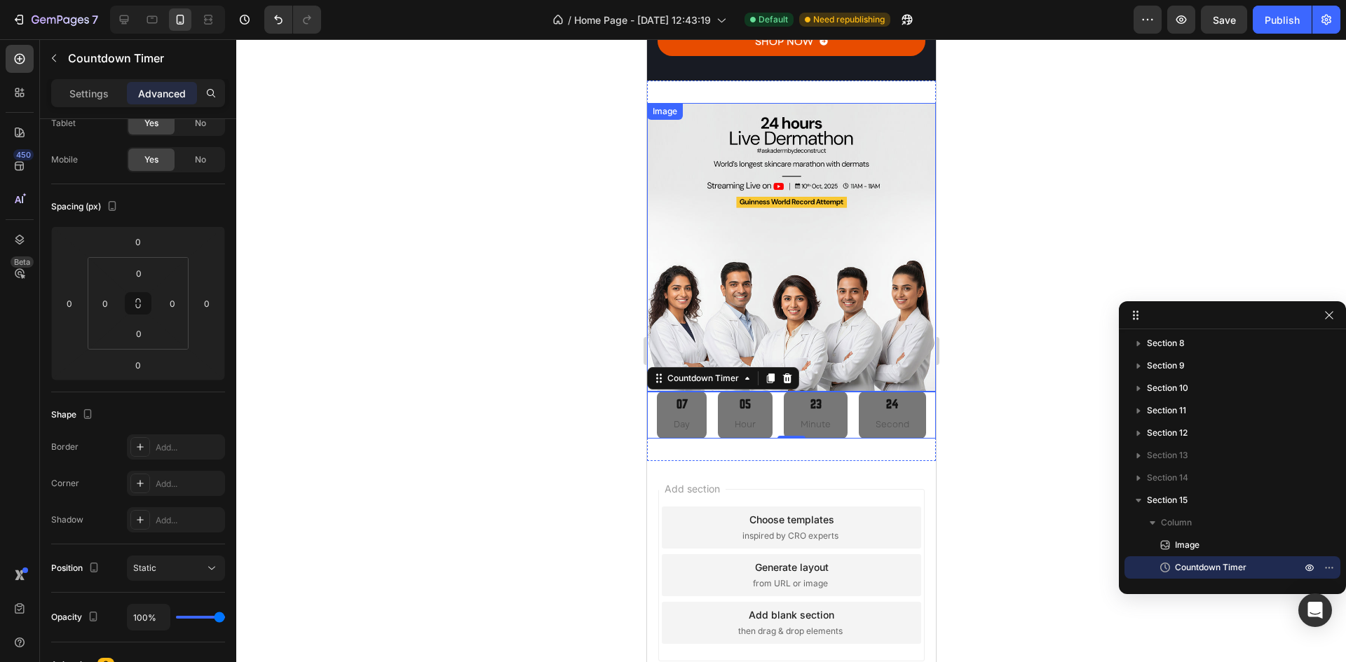
scroll to position [3816, 0]
click at [779, 216] on img at bounding box center [790, 248] width 289 height 289
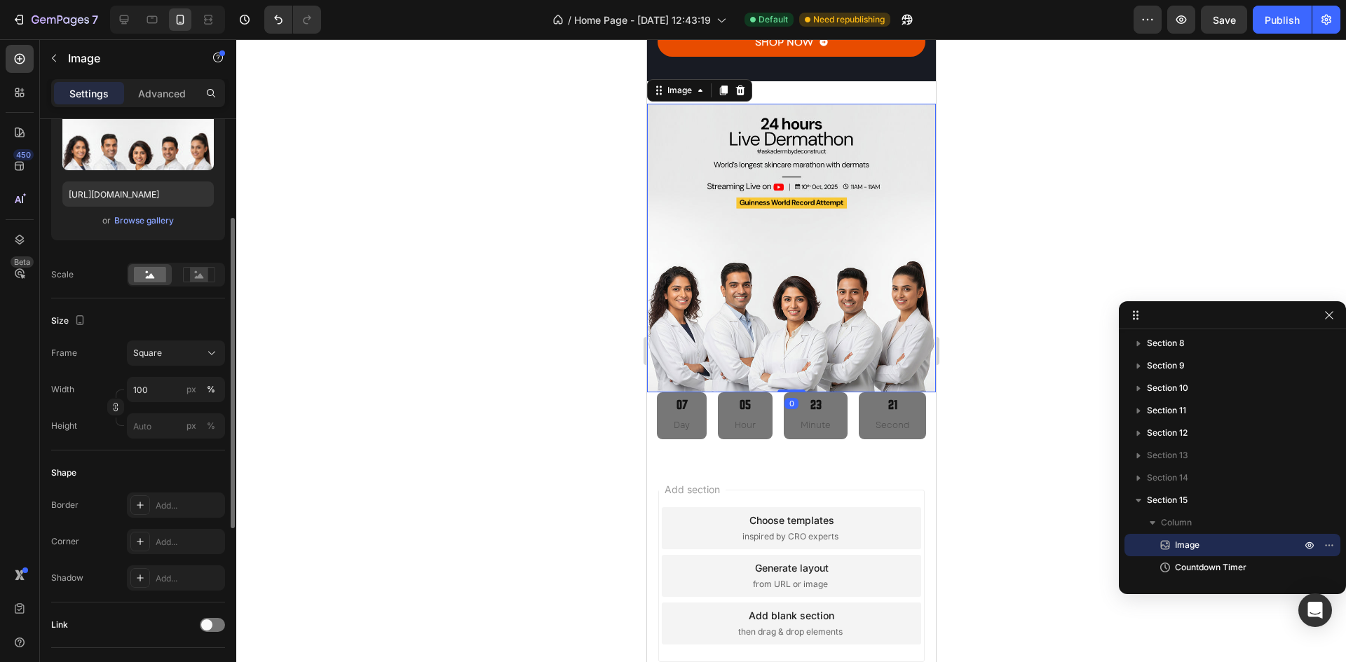
scroll to position [191, 0]
click at [767, 396] on div "07 Day 05 Hour 23 Minute 19 Second" at bounding box center [790, 416] width 269 height 46
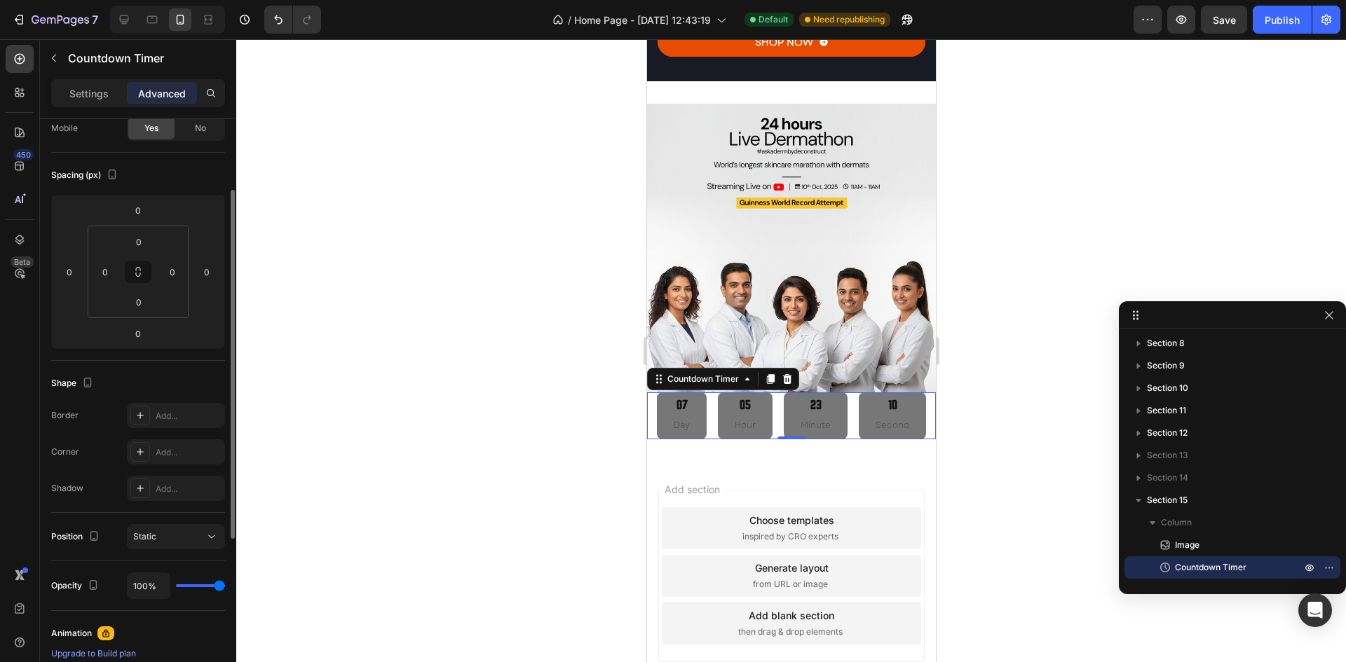
scroll to position [118, 0]
click at [140, 0] on html "7 / Home Page - Mar 23, 12:43:19 Default Need republishing Preview Save Publish…" at bounding box center [673, 0] width 1346 height 0
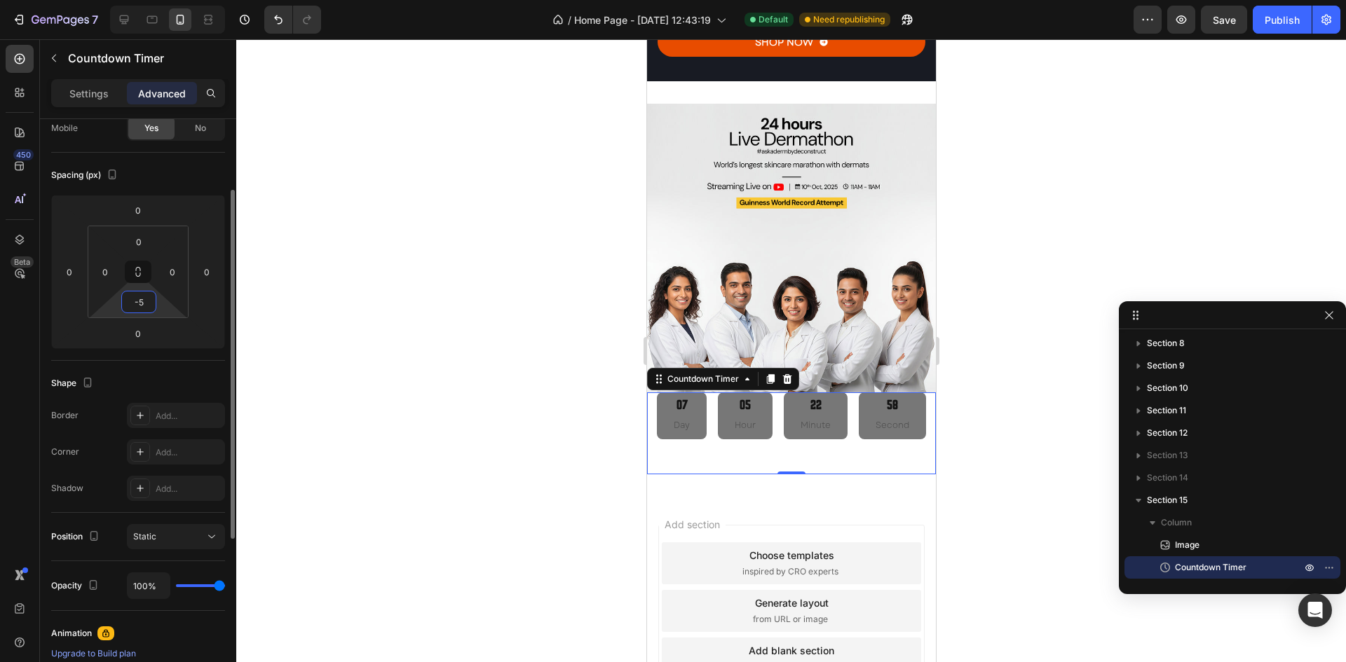
type input "-"
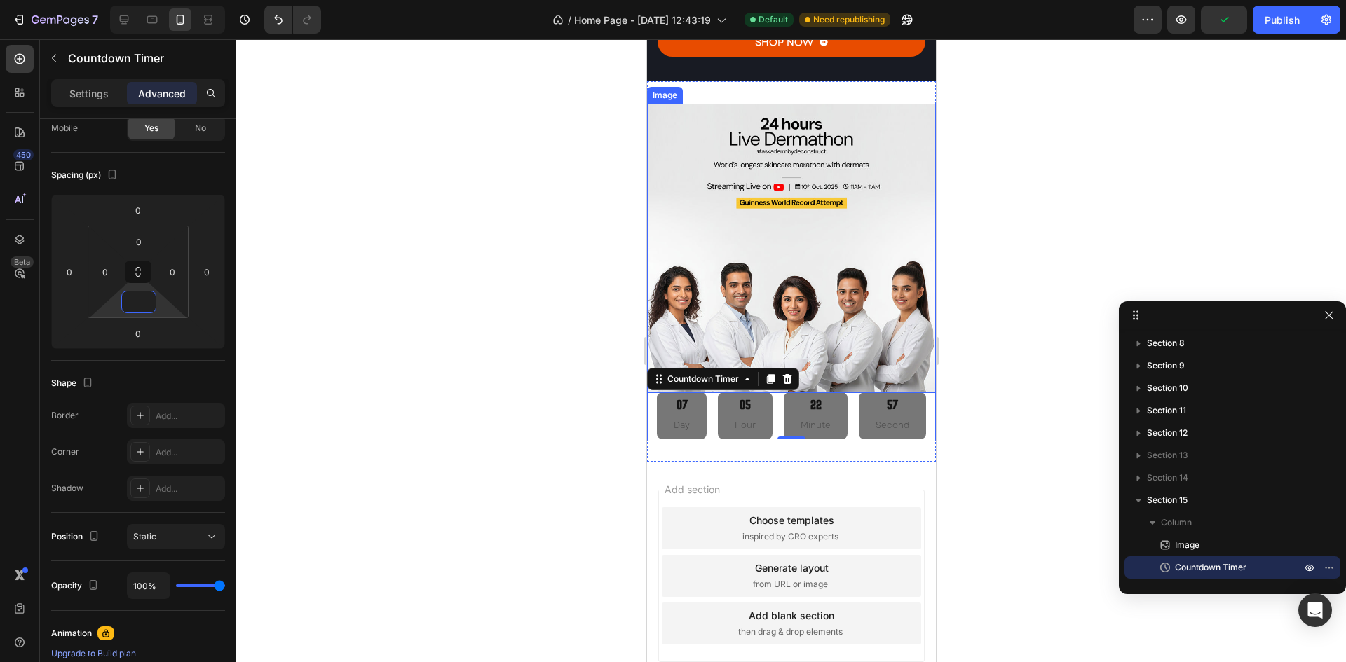
click at [730, 334] on img at bounding box center [790, 248] width 289 height 289
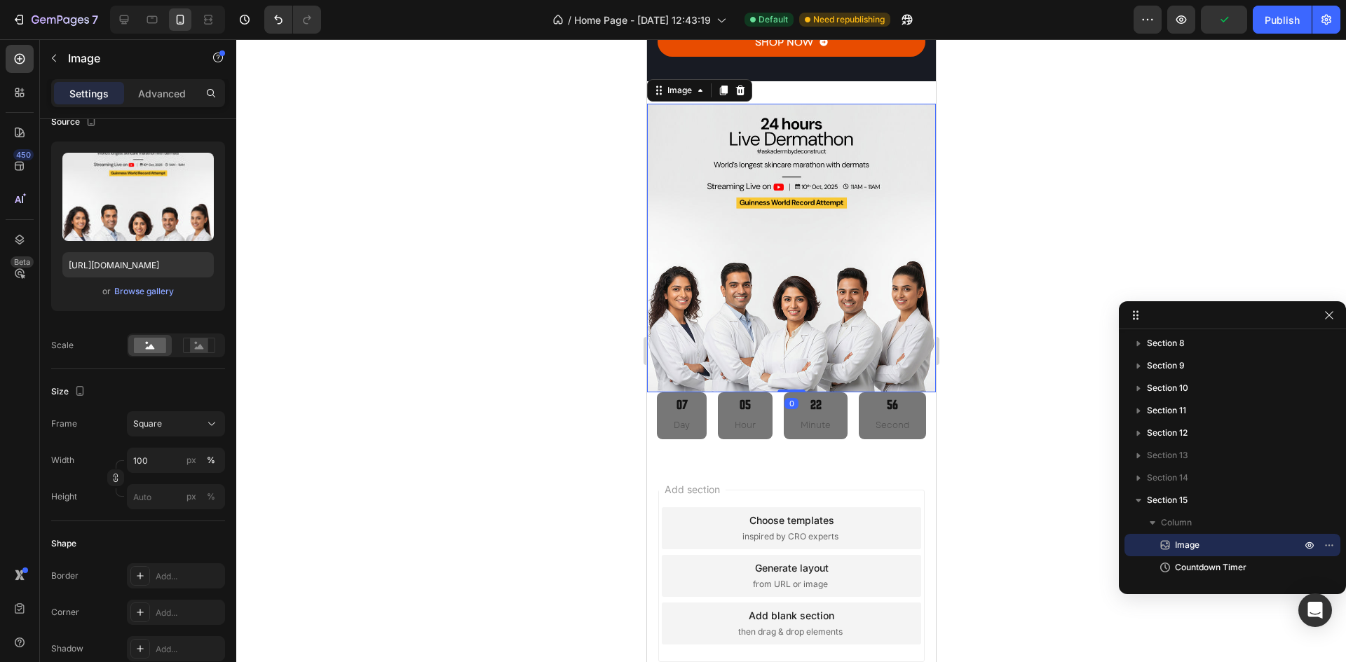
scroll to position [0, 0]
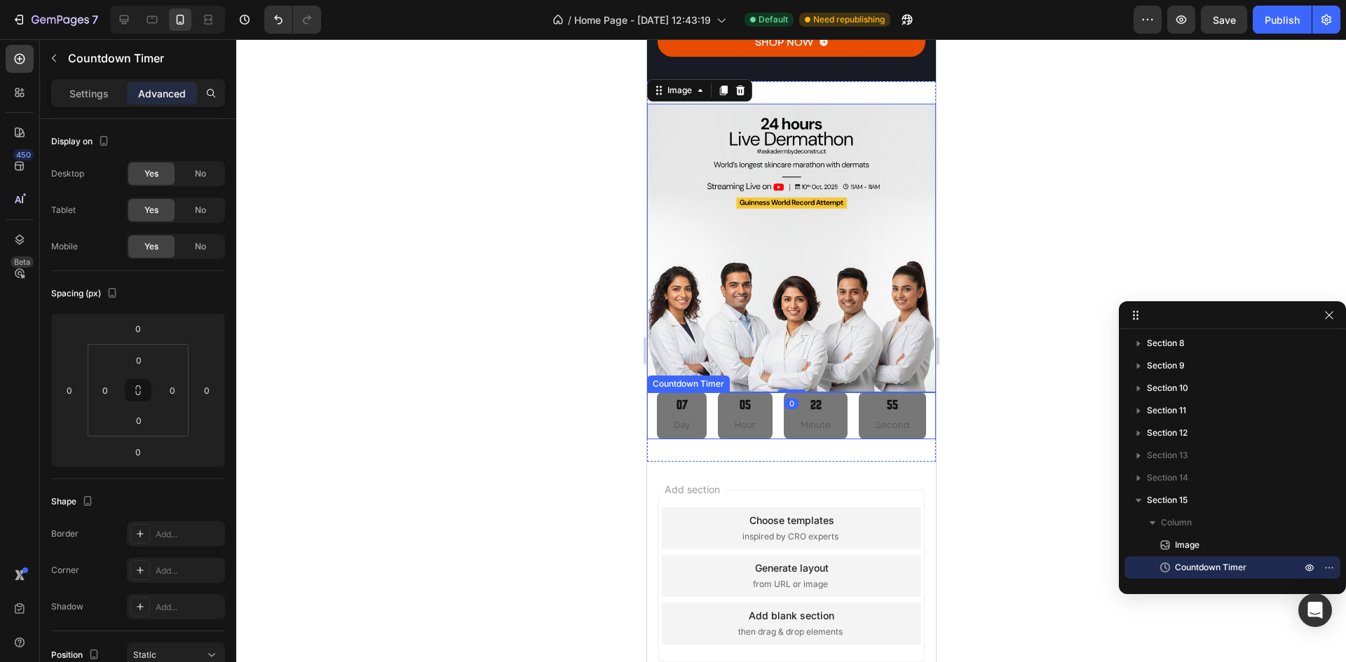
click at [776, 407] on div "07 Day 05 Hour 22 Minute 55 Second" at bounding box center [790, 416] width 269 height 46
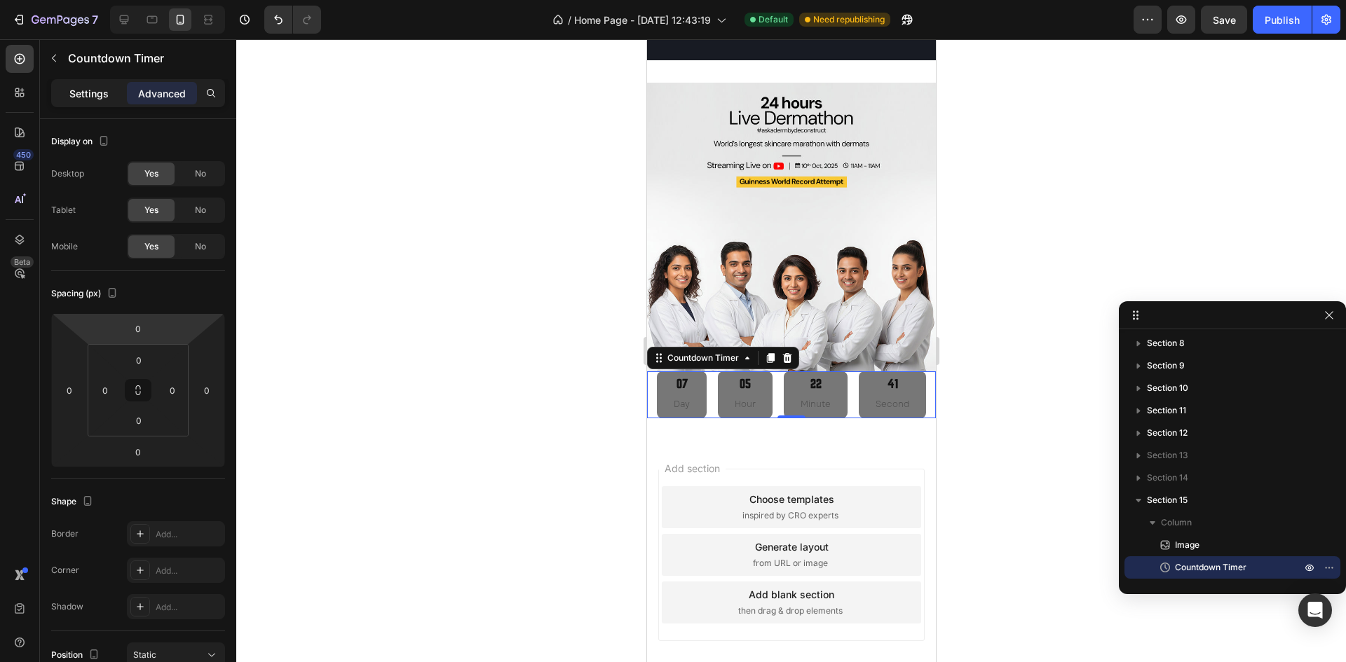
click at [91, 100] on p "Settings" at bounding box center [88, 93] width 39 height 15
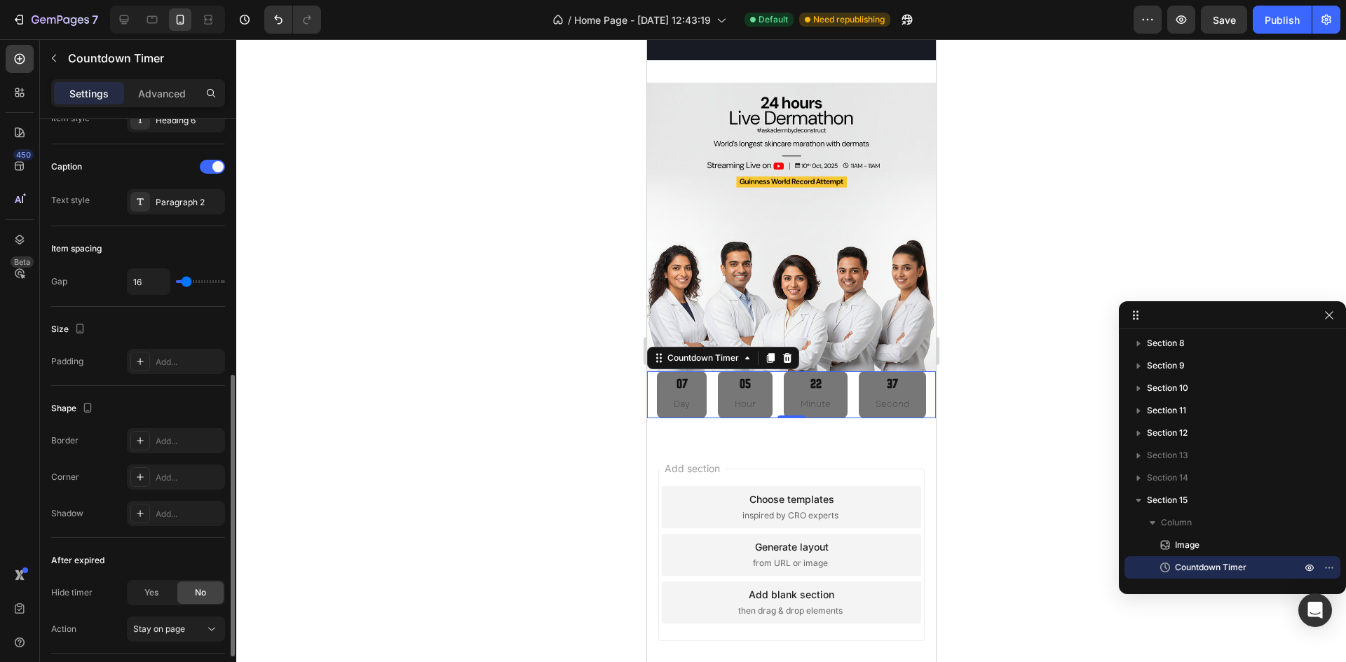
scroll to position [621, 0]
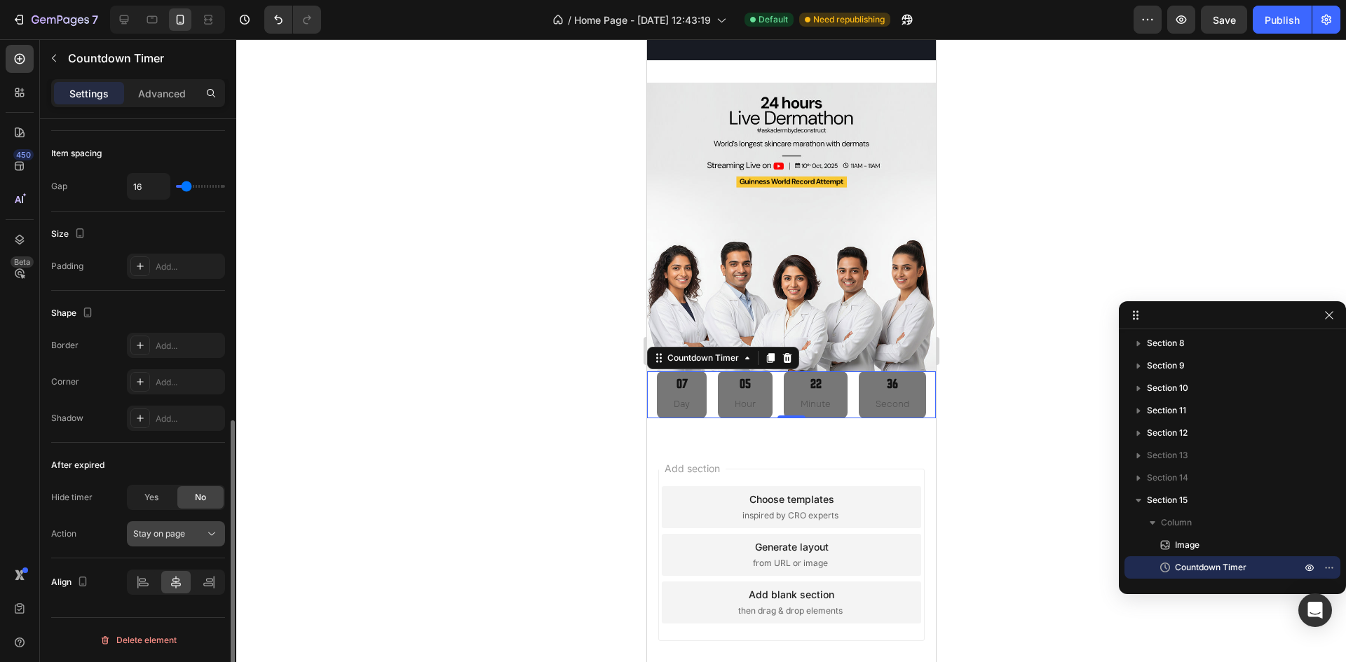
click at [162, 538] on span "Stay on page" at bounding box center [159, 533] width 52 height 11
click at [86, 471] on div "After expired" at bounding box center [77, 465] width 53 height 13
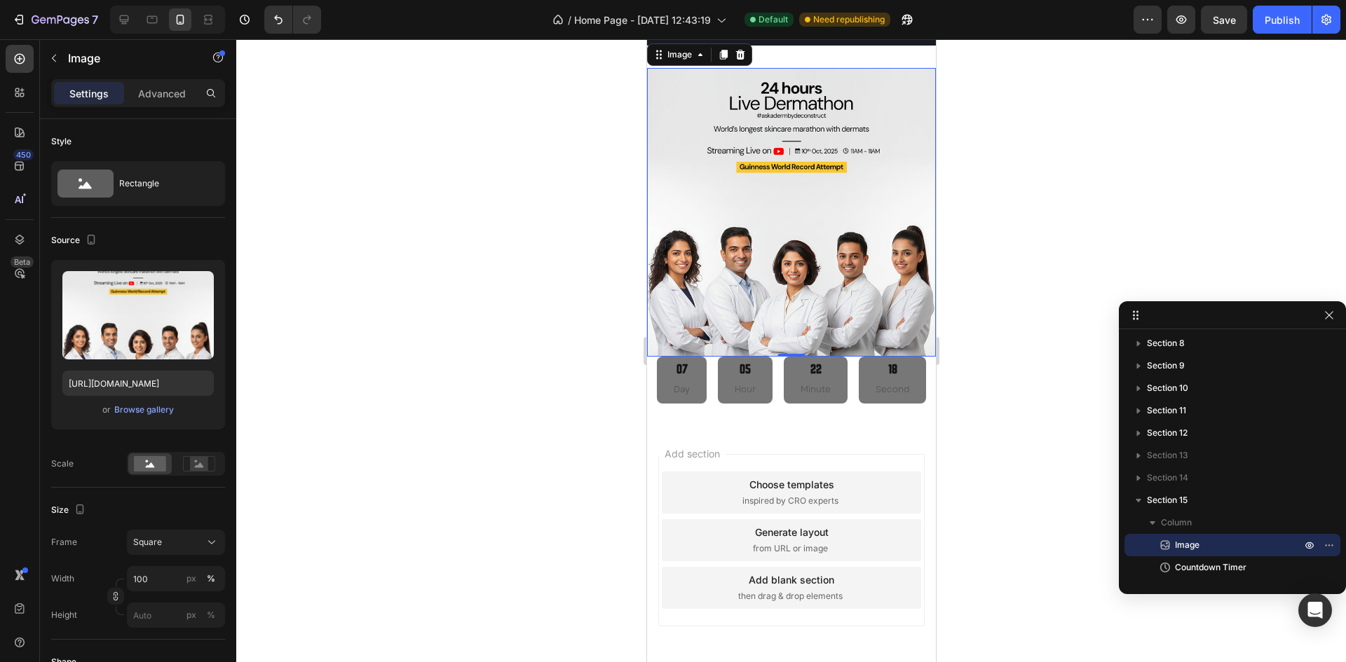
scroll to position [3859, 0]
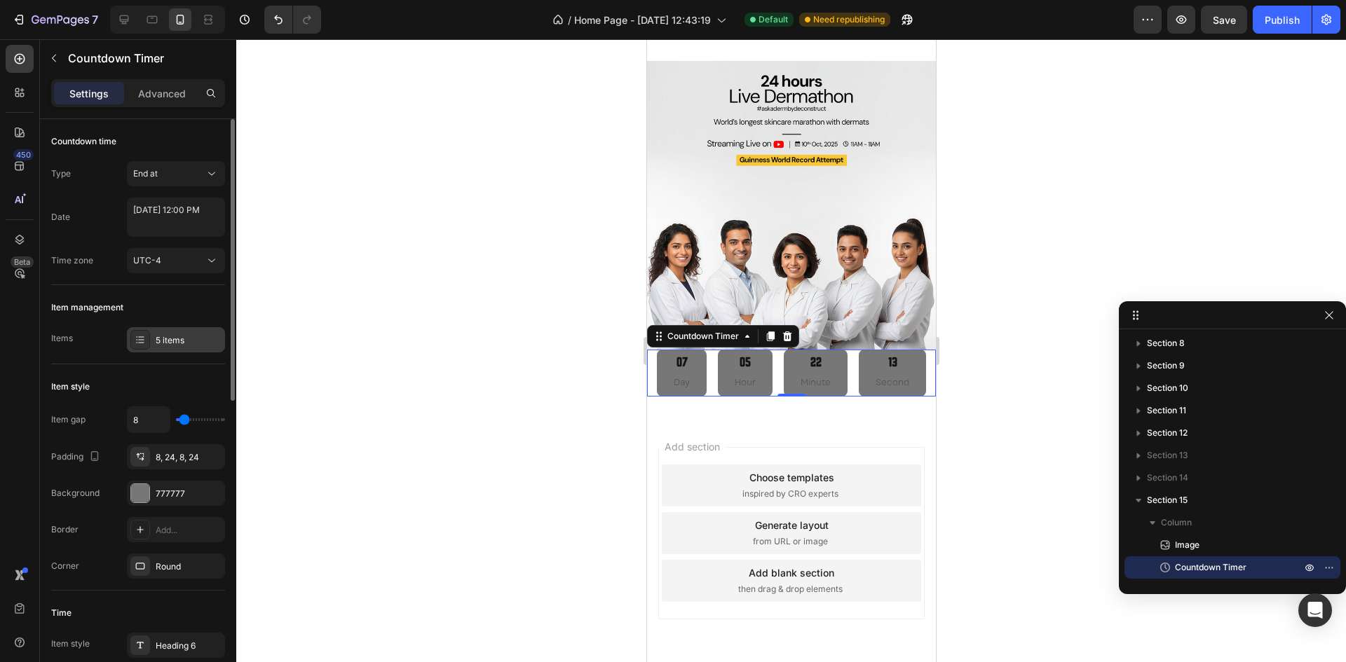
click at [163, 343] on div "5 items" at bounding box center [189, 340] width 66 height 13
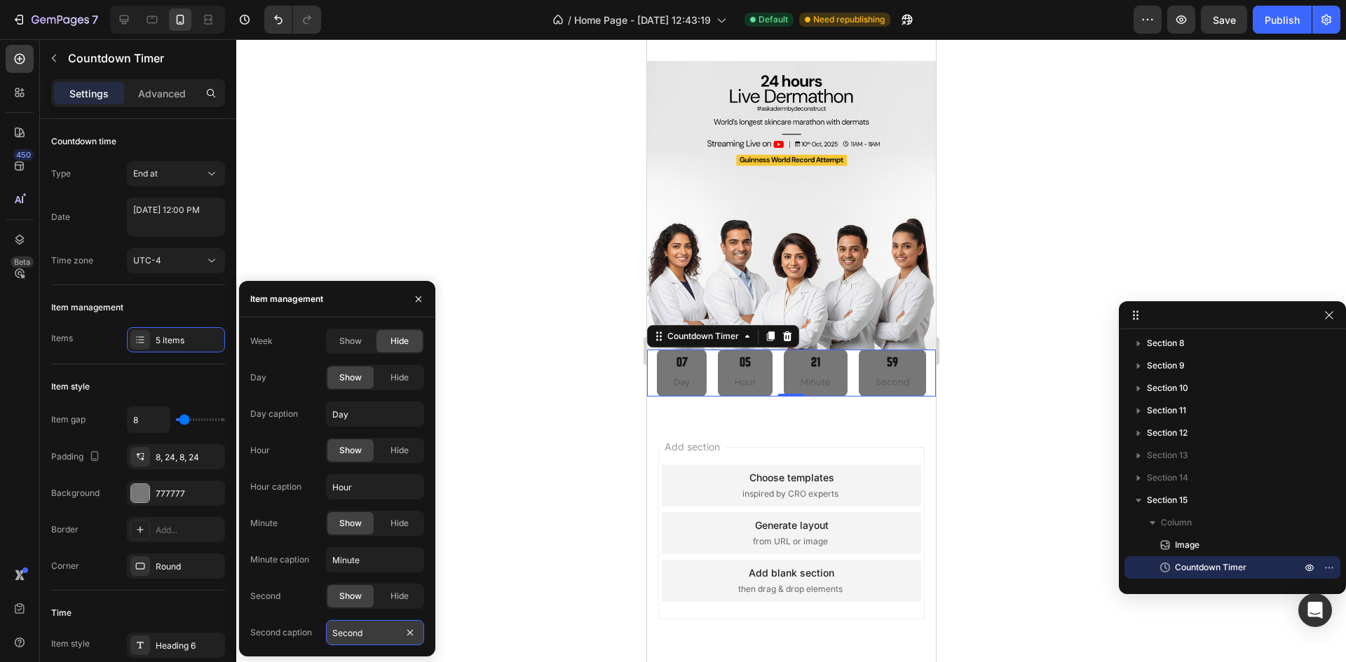
click at [362, 635] on input "Second" at bounding box center [375, 632] width 98 height 25
type input "s"
type input "Seconds"
click at [179, 388] on div "Item style" at bounding box center [138, 387] width 174 height 22
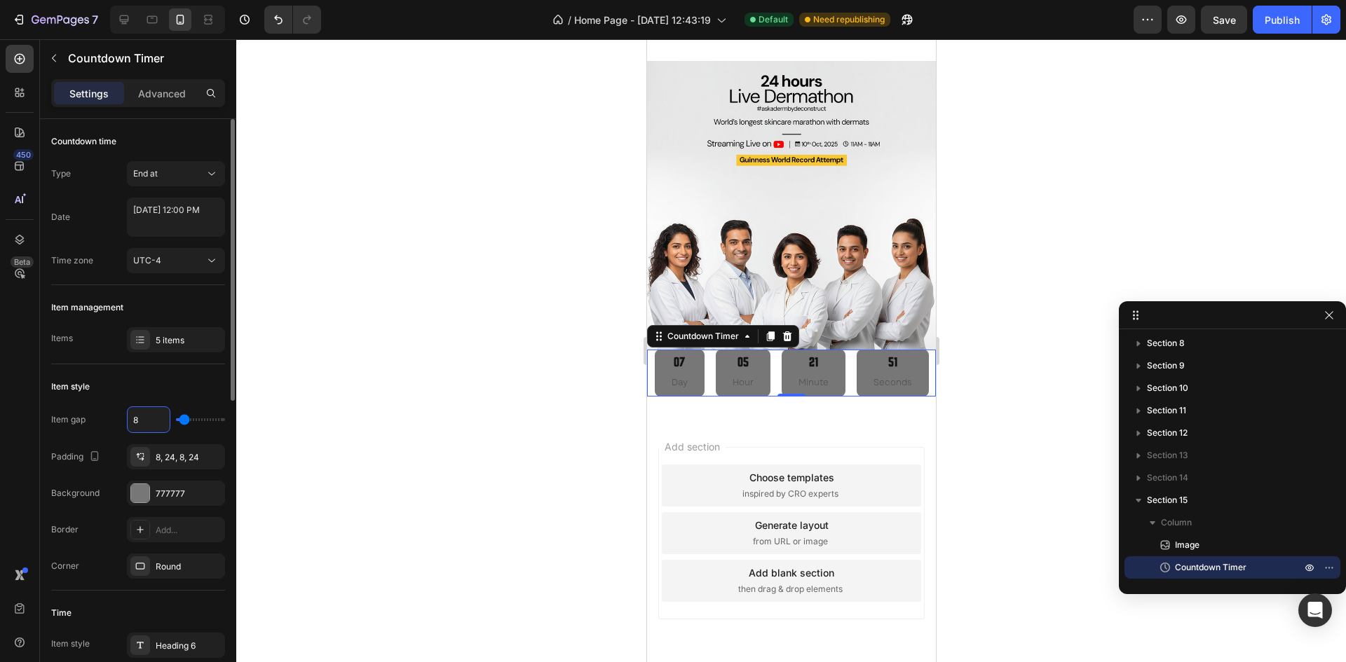
click at [135, 422] on input "8" at bounding box center [149, 419] width 42 height 25
type input "6"
click at [163, 486] on div "777777" at bounding box center [176, 493] width 98 height 25
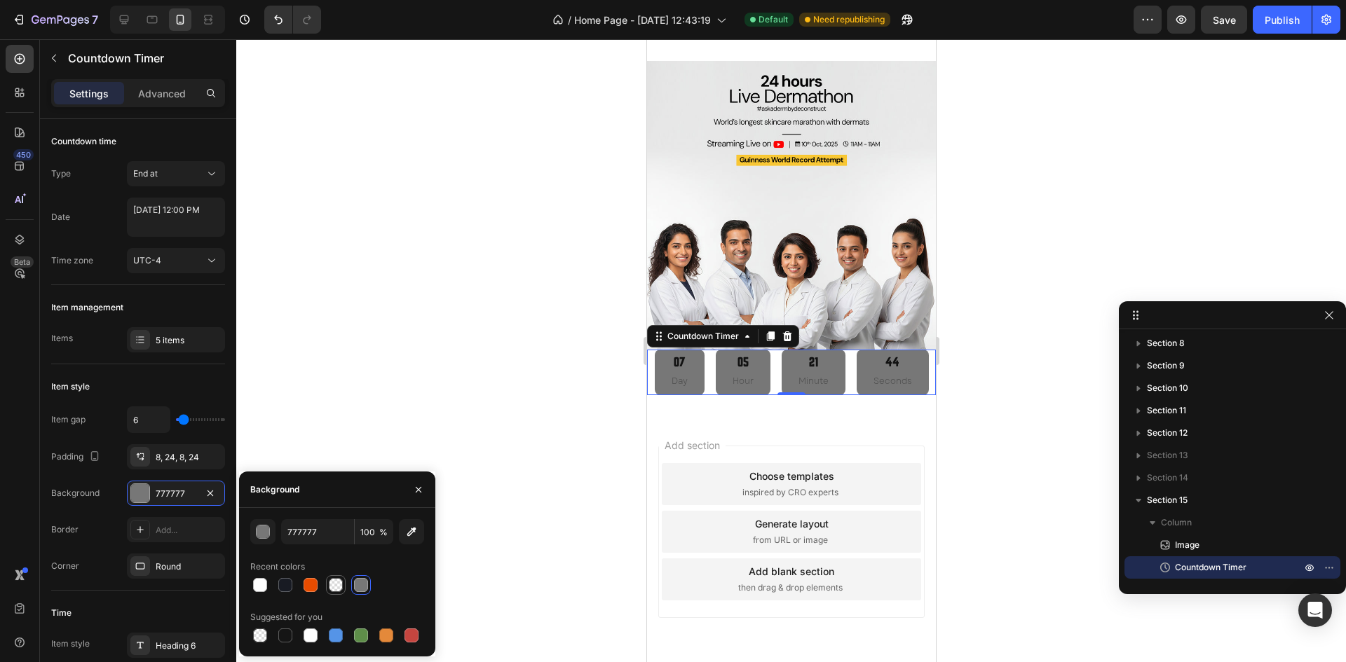
click at [338, 586] on div at bounding box center [336, 585] width 14 height 14
type input "000000"
type input "0"
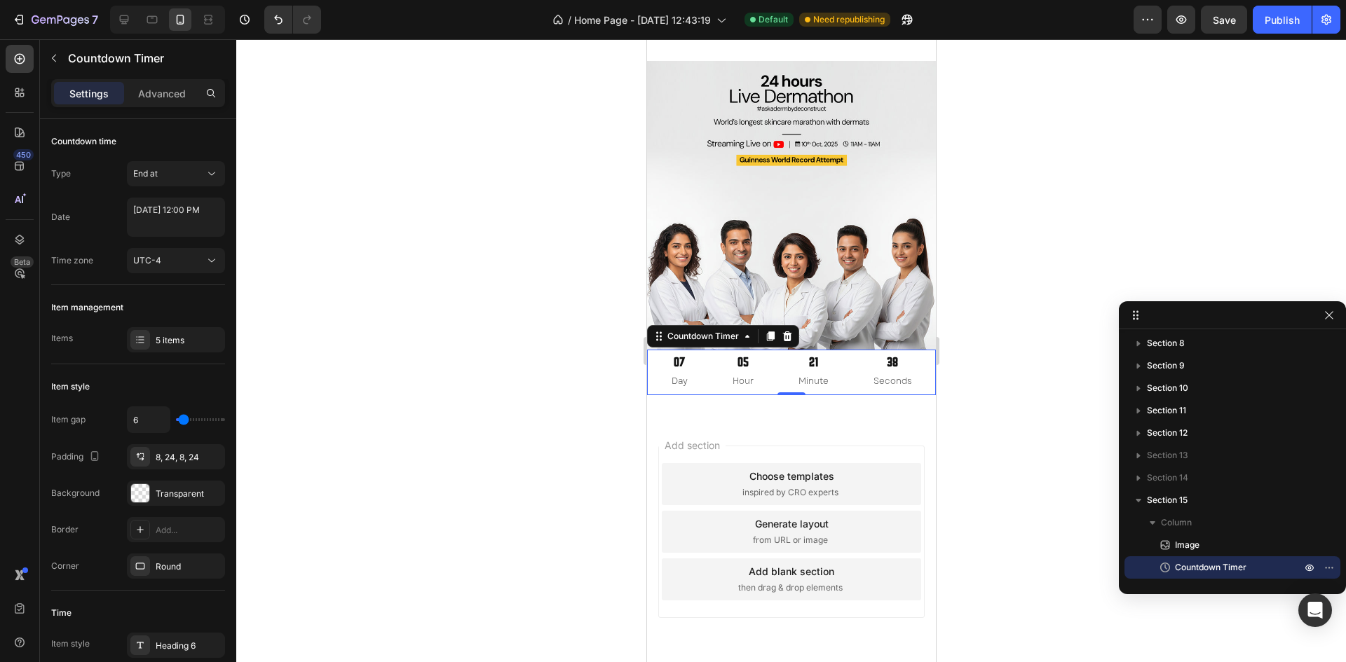
click at [995, 376] on div at bounding box center [791, 350] width 1110 height 623
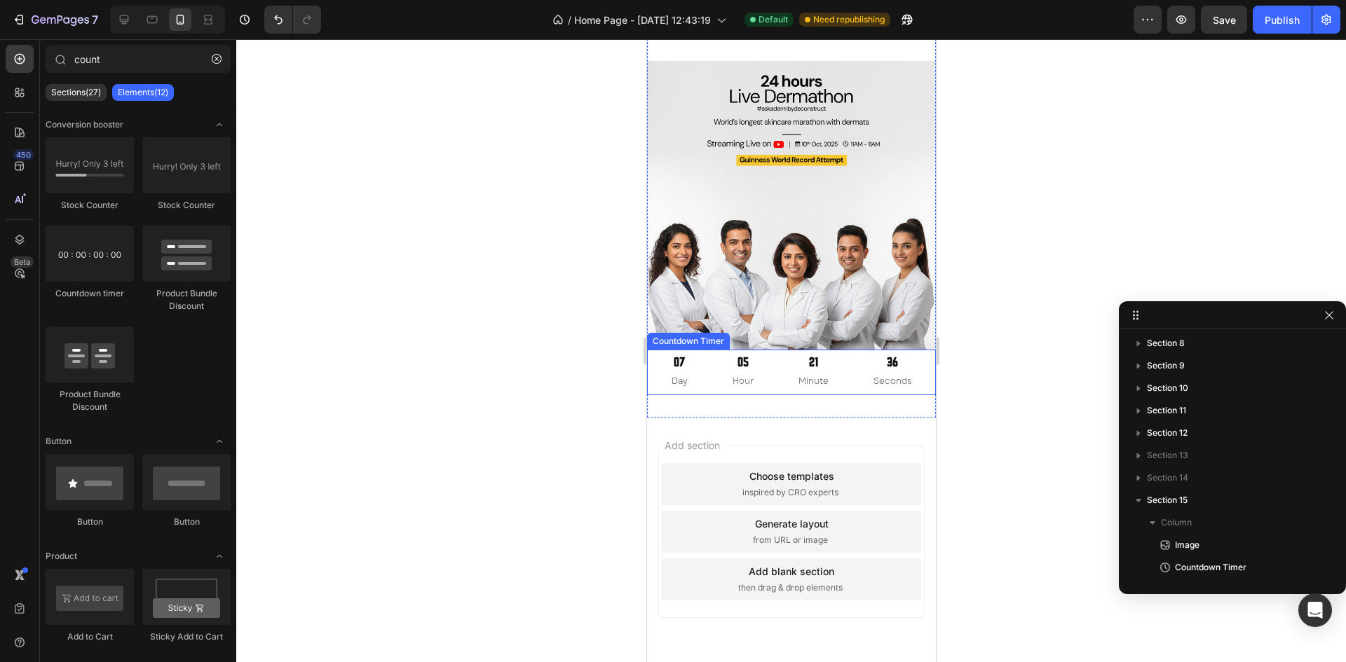
click at [846, 368] on div "07 Day 05 Hour 21 Minute 36 Seconds" at bounding box center [791, 372] width 274 height 45
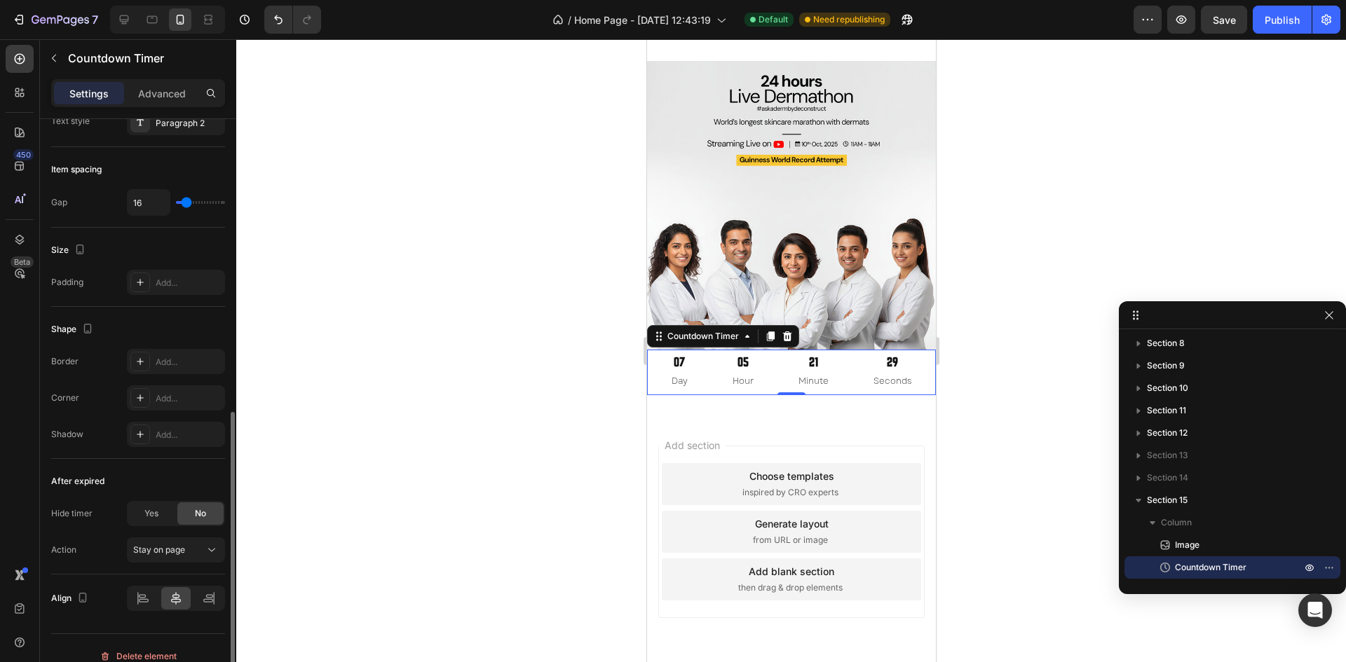
scroll to position [606, 0]
click at [144, 287] on div at bounding box center [140, 282] width 20 height 20
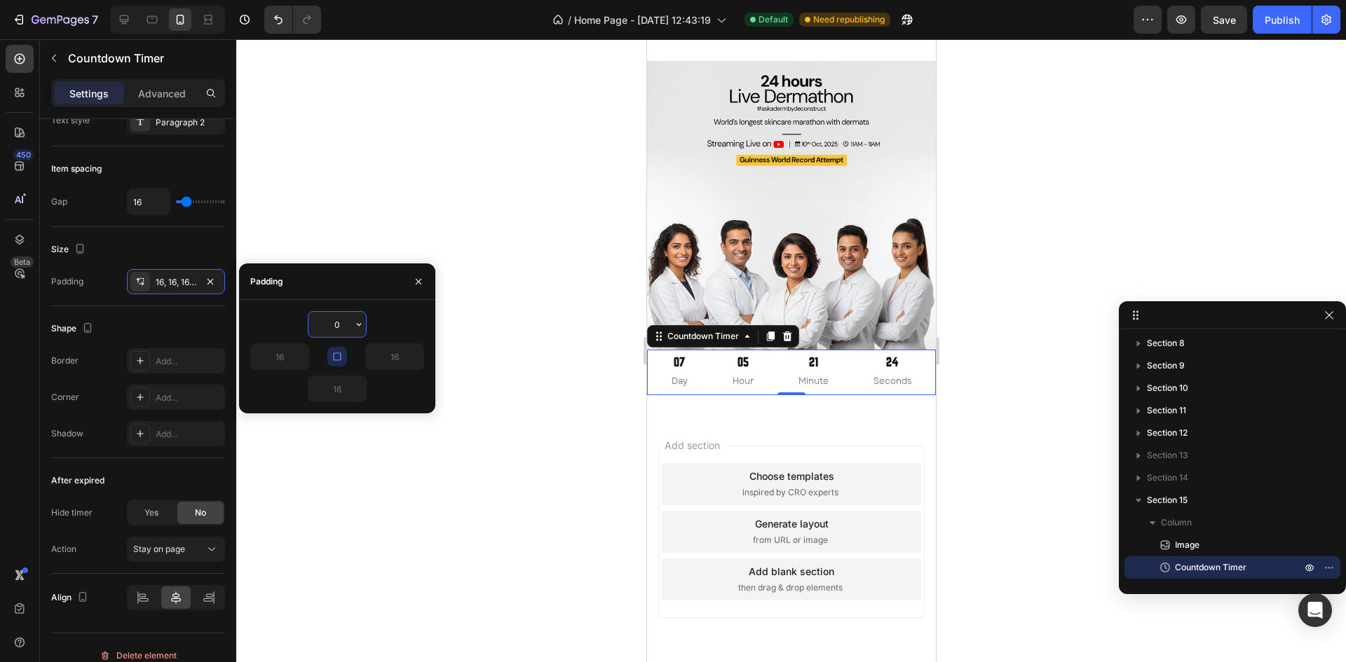
type input "0"
click at [335, 326] on input "0" at bounding box center [336, 324] width 57 height 25
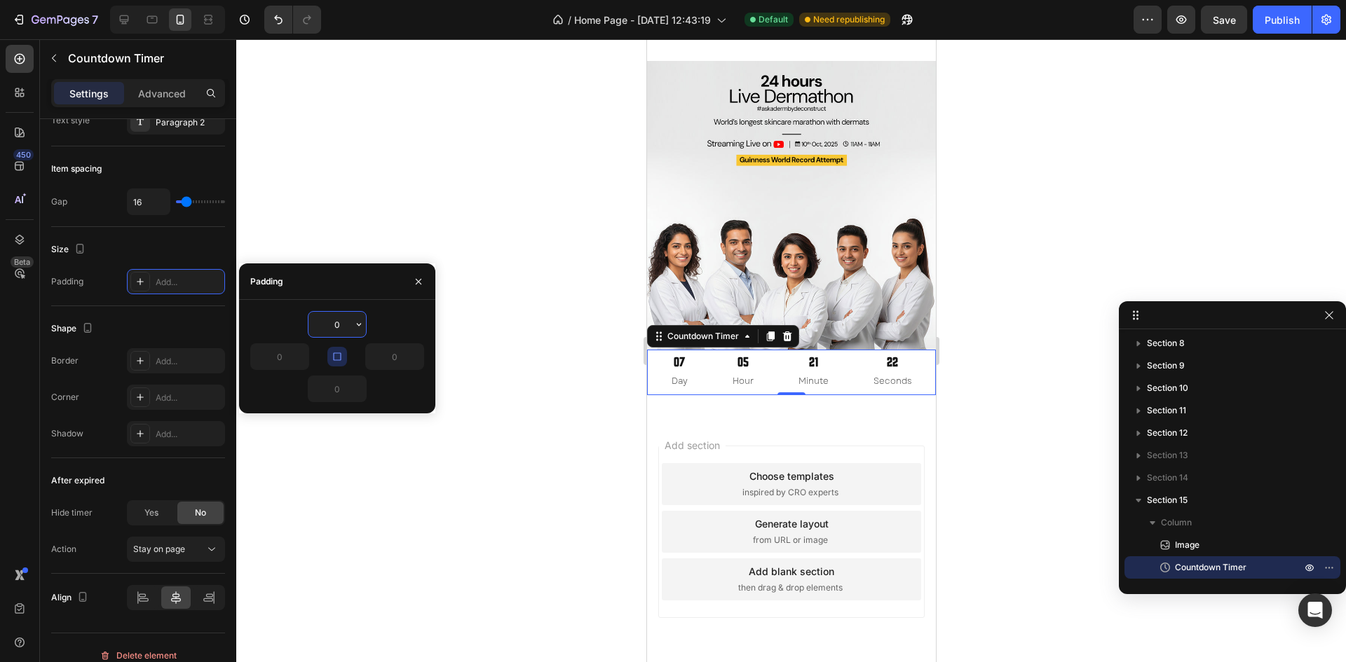
click at [335, 326] on input "0" at bounding box center [336, 324] width 57 height 25
type input "6"
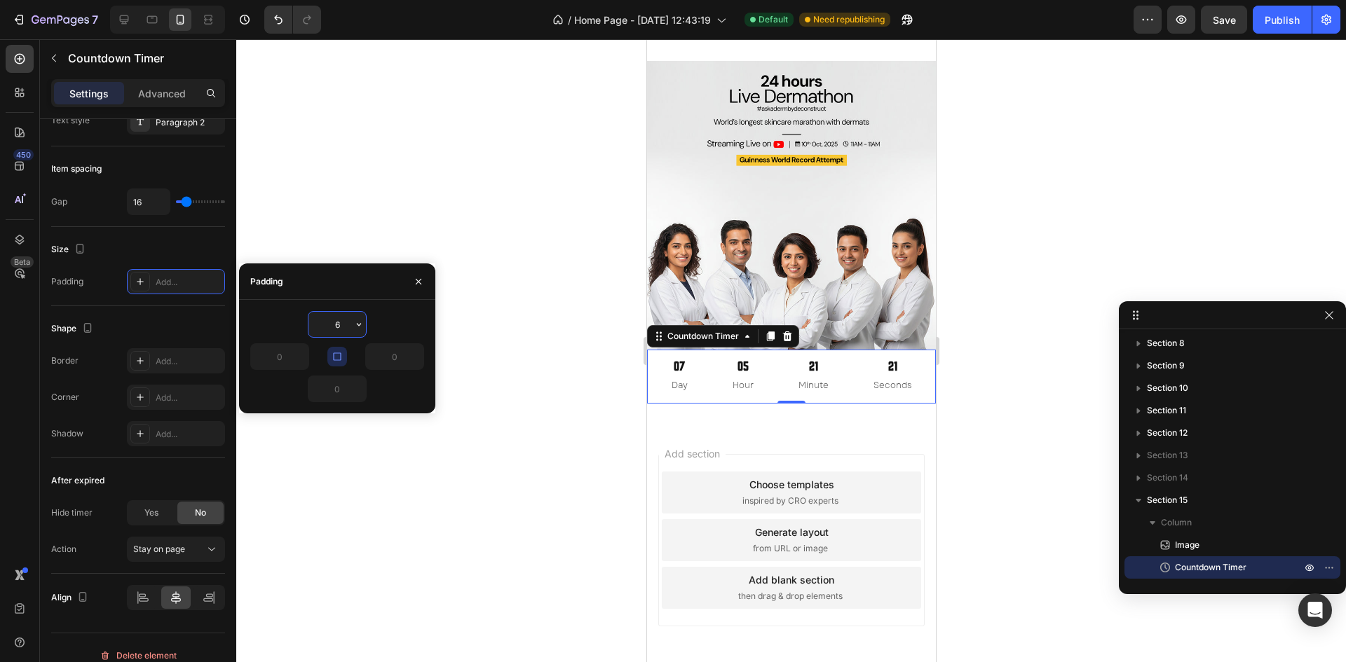
type input "6"
click at [209, 278] on icon "button" at bounding box center [210, 281] width 11 height 11
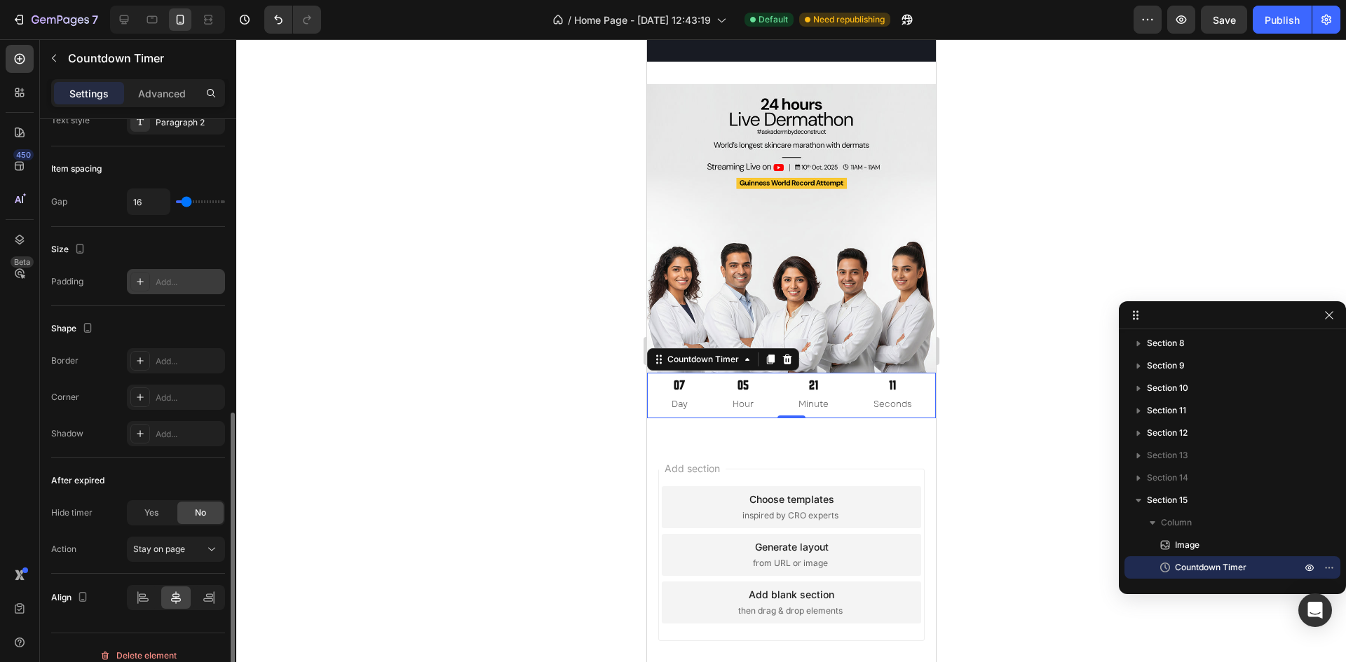
scroll to position [3835, 0]
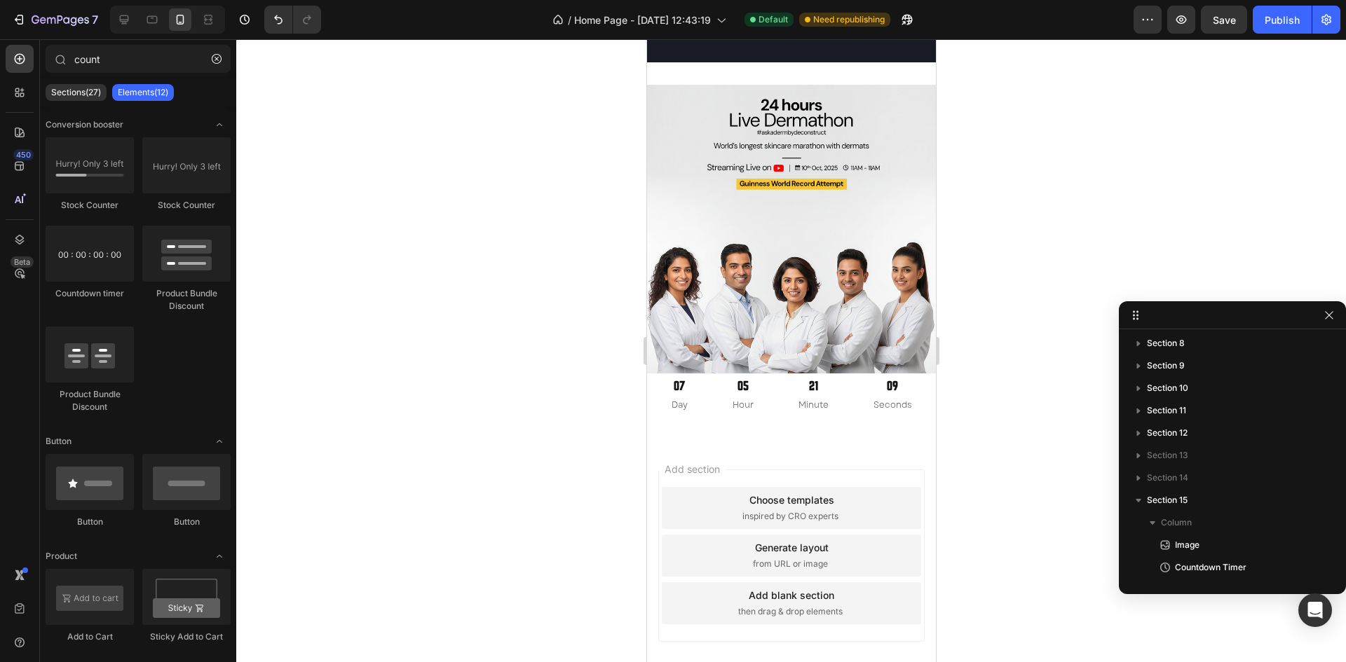
click at [894, 446] on div "Add section Choose templates inspired by CRO experts Generate layout from URL o…" at bounding box center [790, 576] width 289 height 268
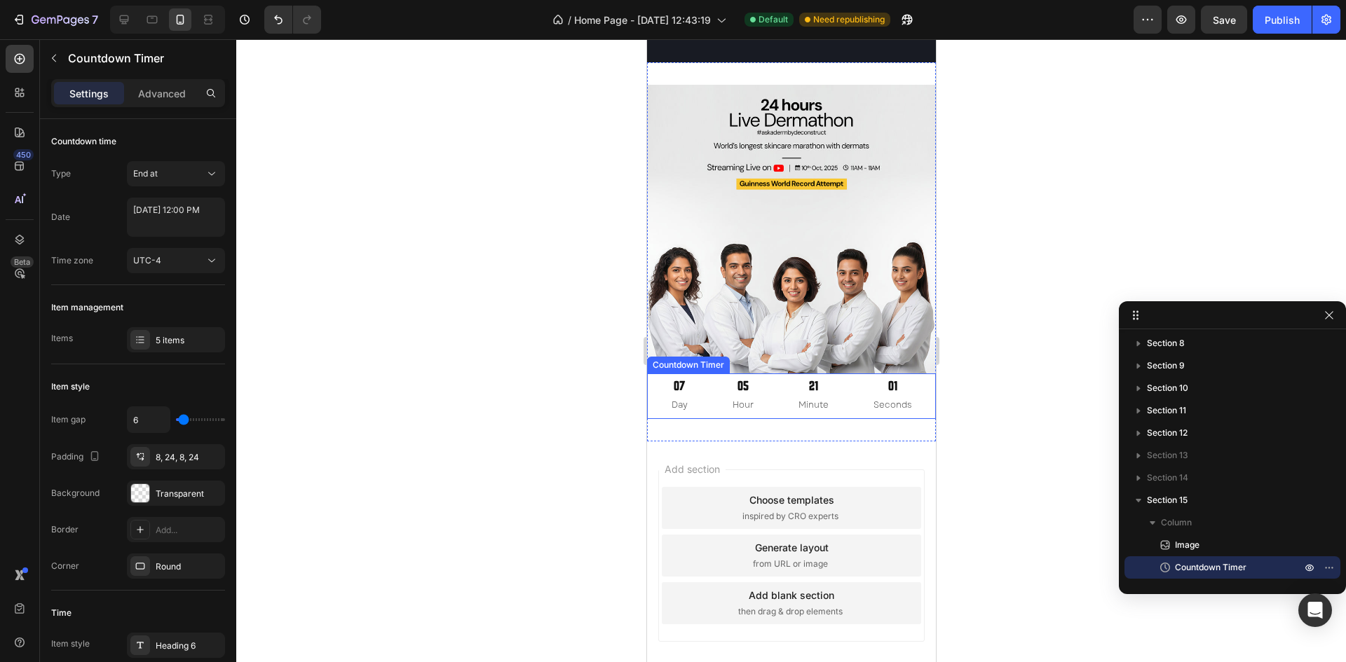
click at [783, 384] on div "21 Minute" at bounding box center [813, 396] width 64 height 45
click at [870, 445] on div "Add section Choose templates inspired by CRO experts Generate layout from URL o…" at bounding box center [790, 576] width 289 height 268
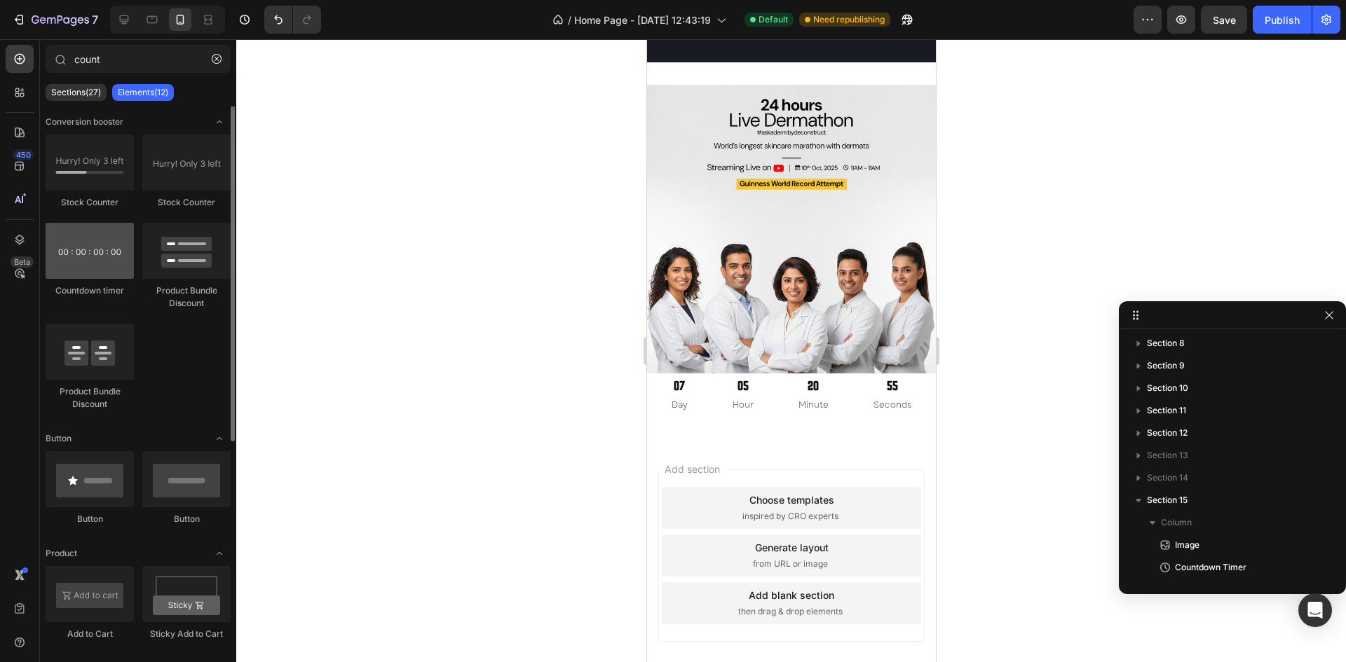
scroll to position [0, 0]
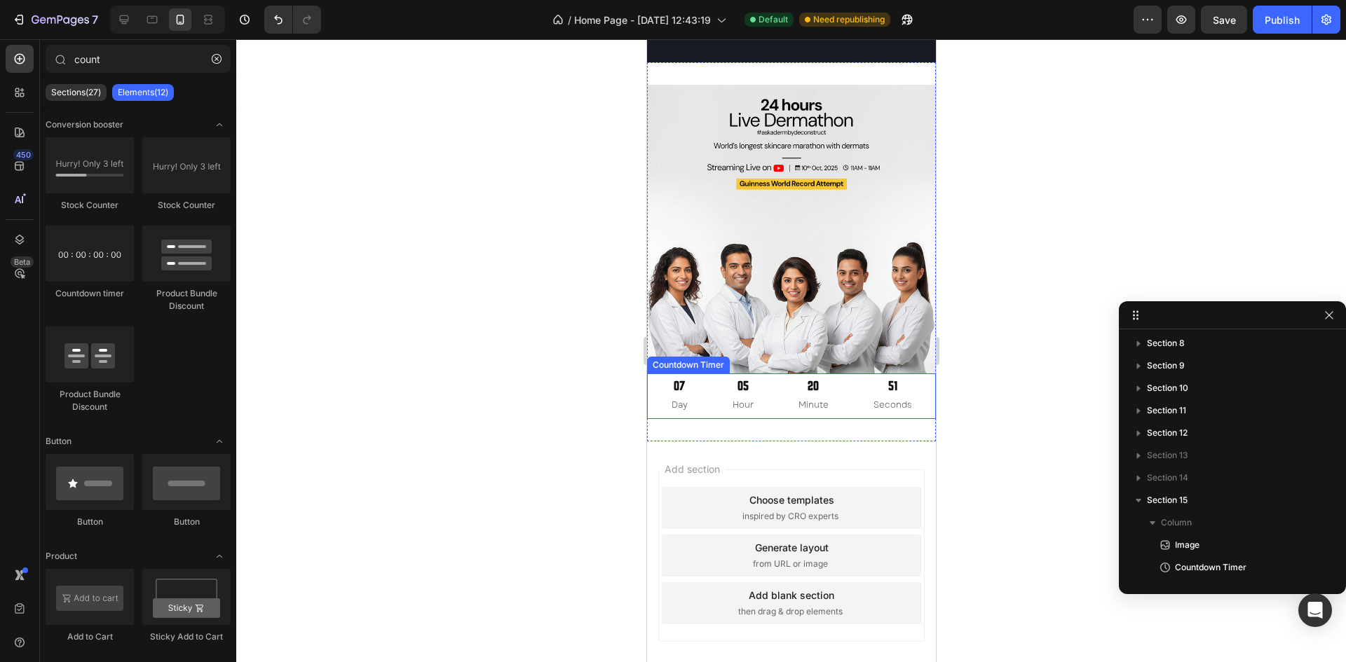
click at [702, 403] on div "07 Day 05 Hour 20 Minute 51 Seconds" at bounding box center [791, 396] width 274 height 45
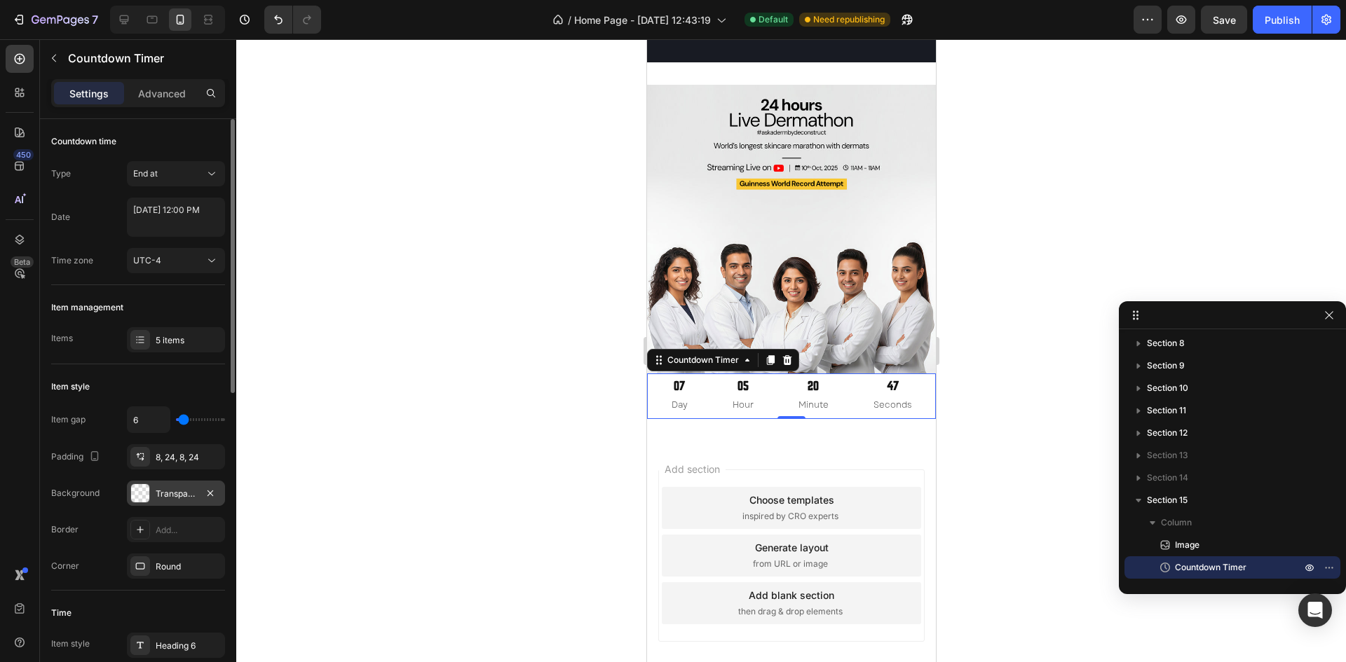
click at [137, 486] on div at bounding box center [140, 493] width 18 height 18
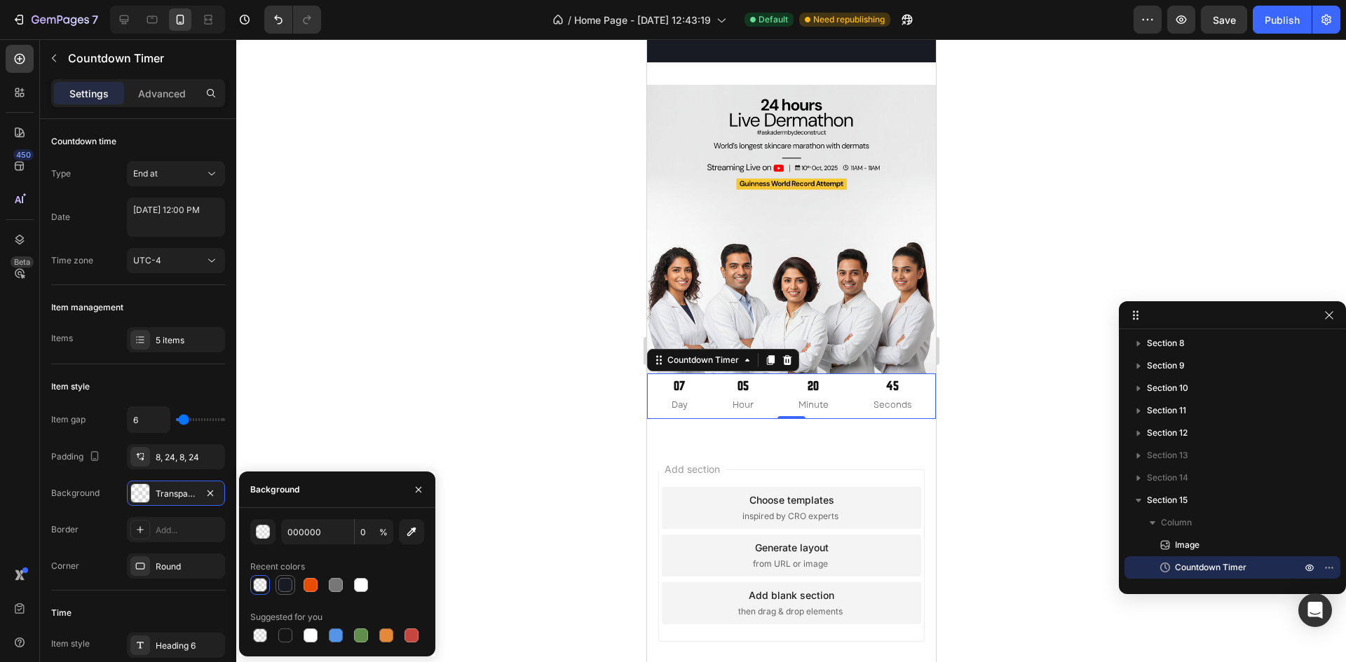
click at [286, 584] on div at bounding box center [285, 585] width 14 height 14
type input "181B23"
type input "100"
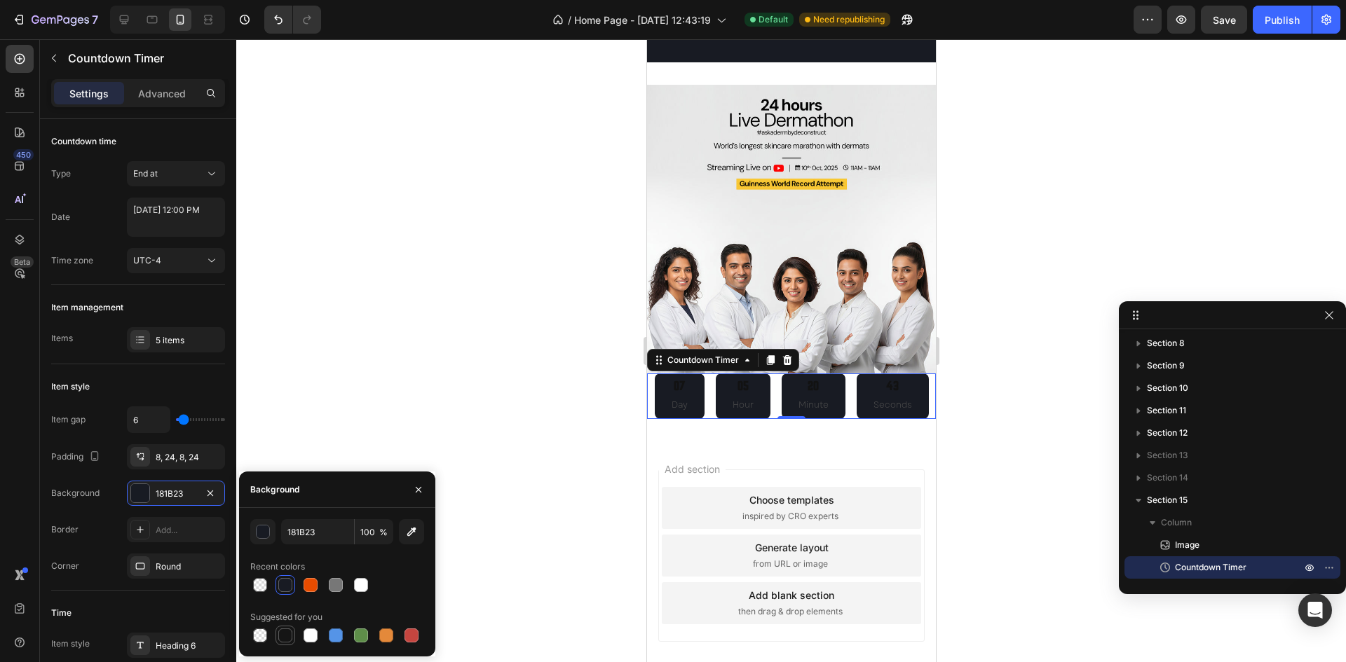
click at [283, 633] on div at bounding box center [285, 636] width 14 height 14
type input "151515"
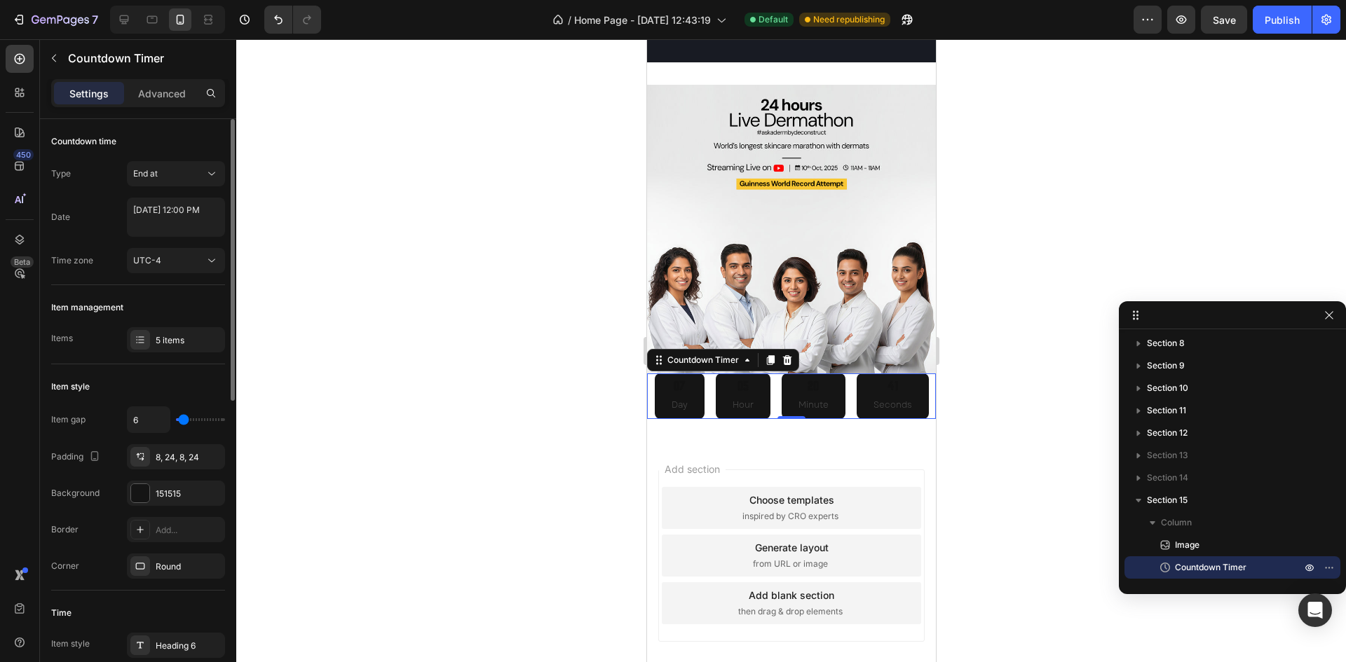
click at [98, 473] on div "Item gap 6 Padding 8, 24, 8, 24 Background 151515 Border Add... Corner Round" at bounding box center [138, 493] width 174 height 172
click at [168, 459] on div "8, 24, 8, 24" at bounding box center [176, 457] width 41 height 13
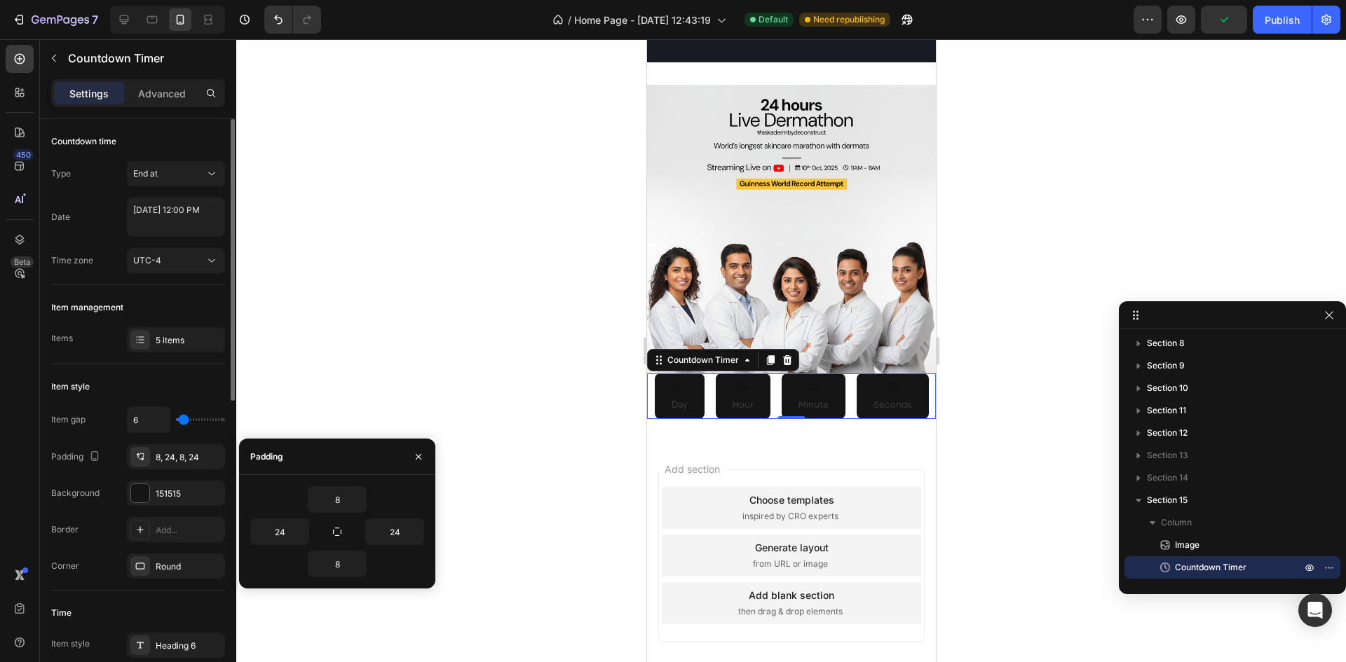
click at [168, 381] on div "Item style" at bounding box center [138, 387] width 174 height 22
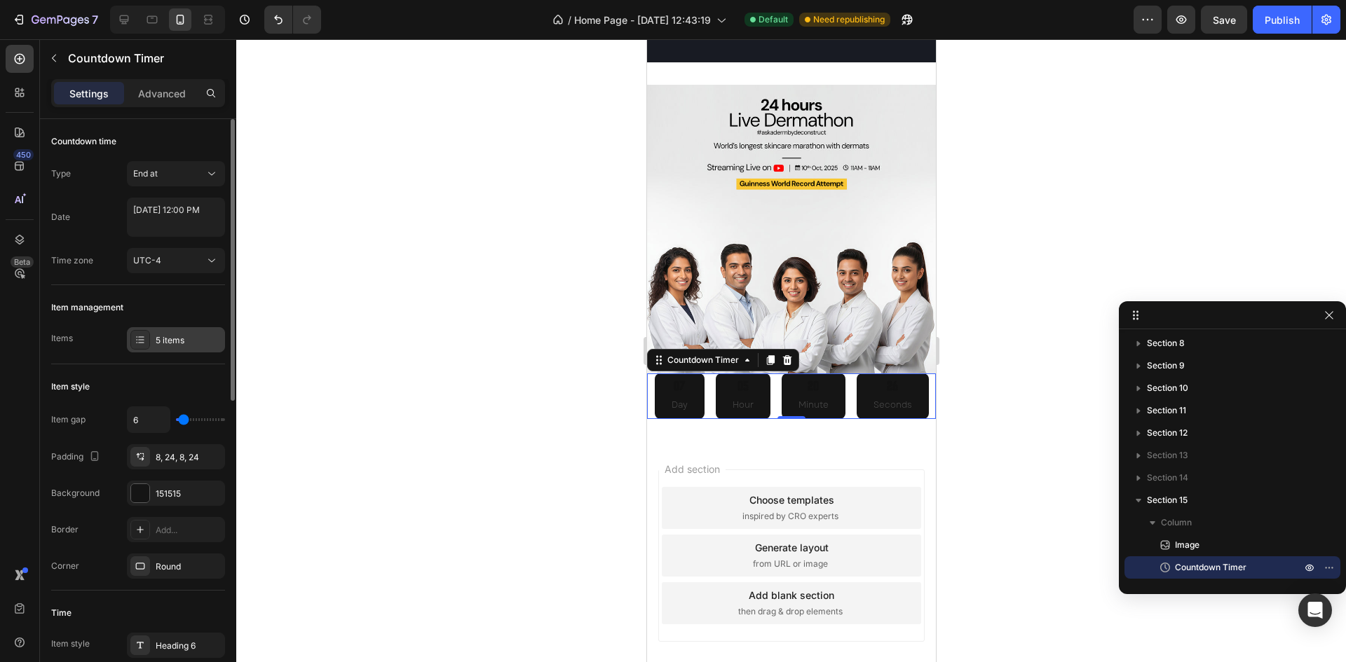
click at [161, 346] on div "5 items" at bounding box center [189, 340] width 66 height 13
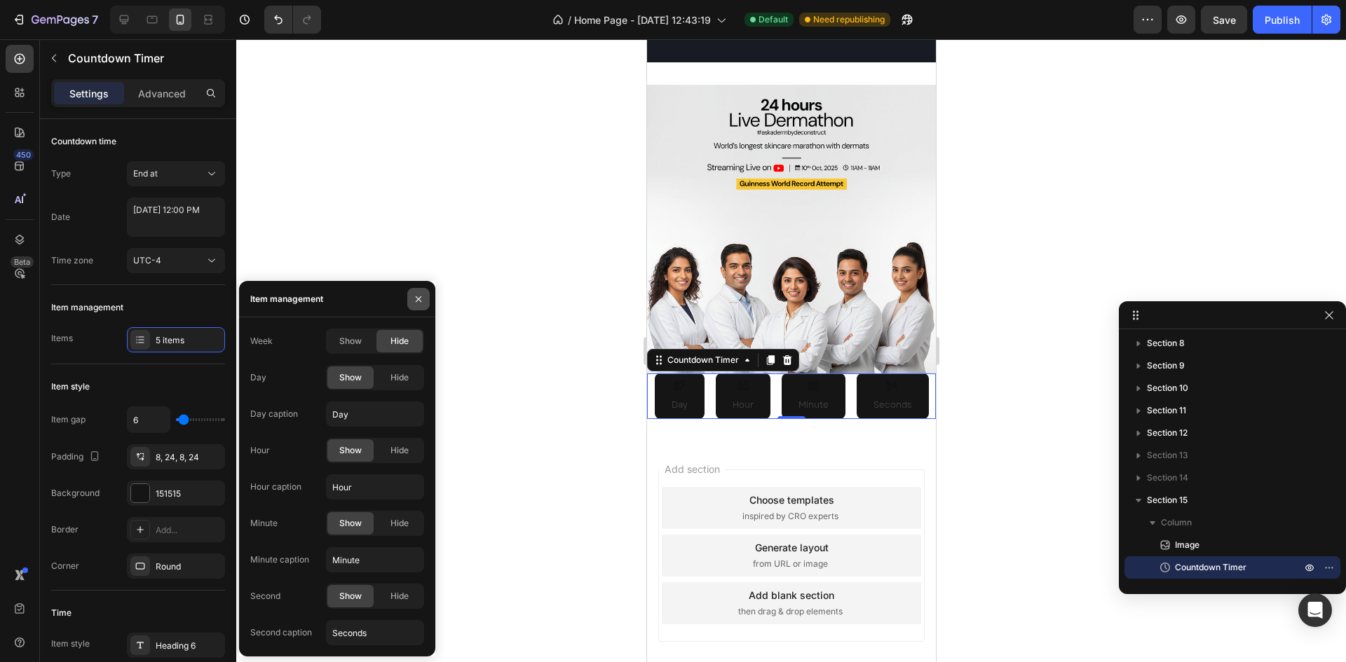
click at [409, 304] on button "button" at bounding box center [418, 299] width 22 height 22
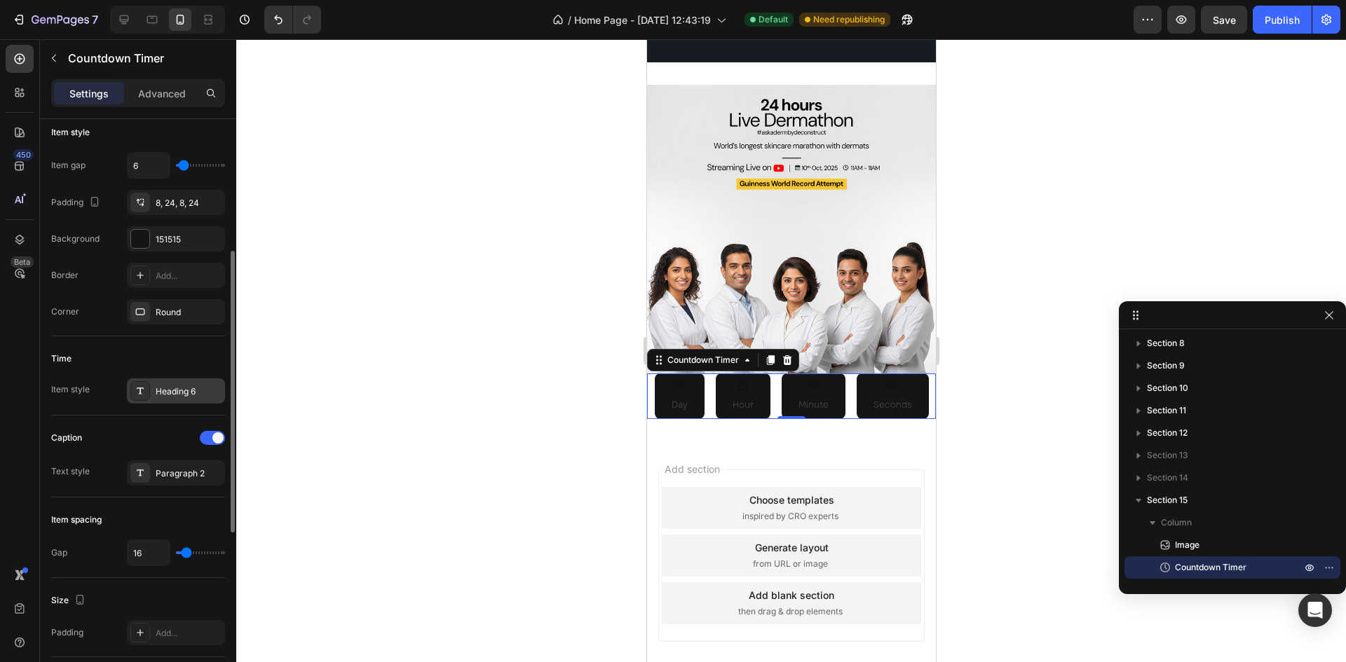
scroll to position [261, 0]
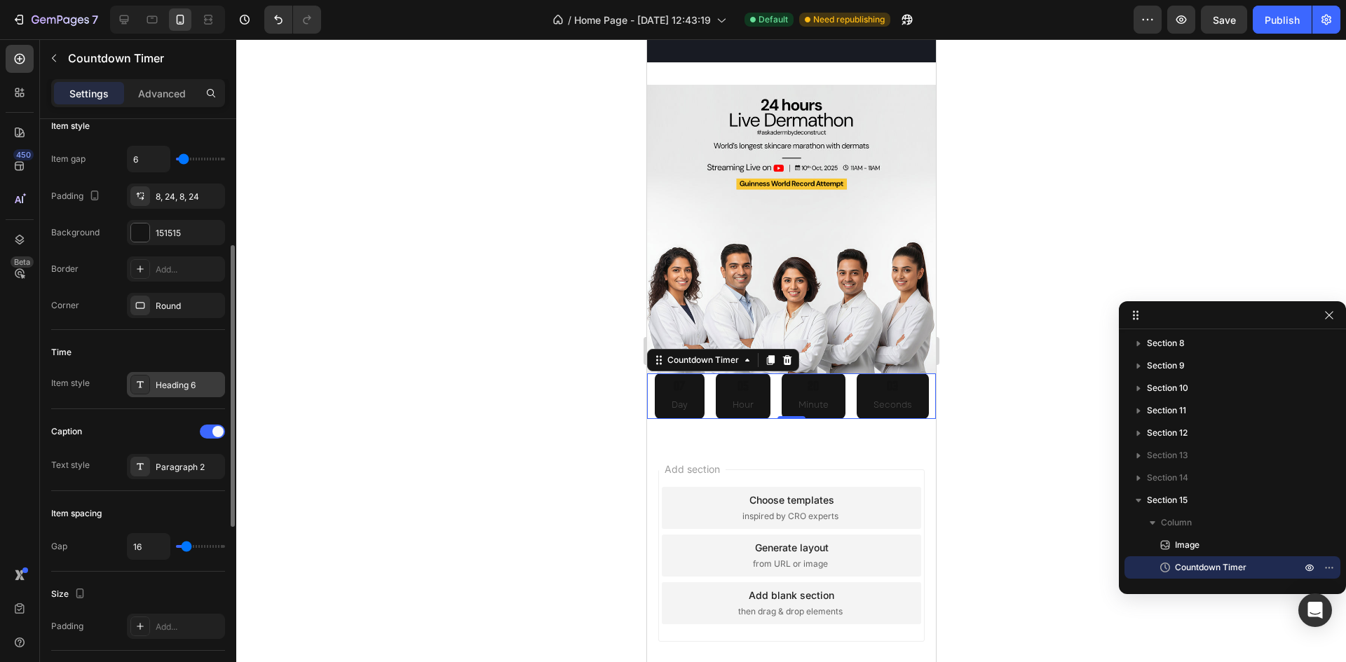
click at [155, 394] on div "Heading 6" at bounding box center [176, 384] width 98 height 25
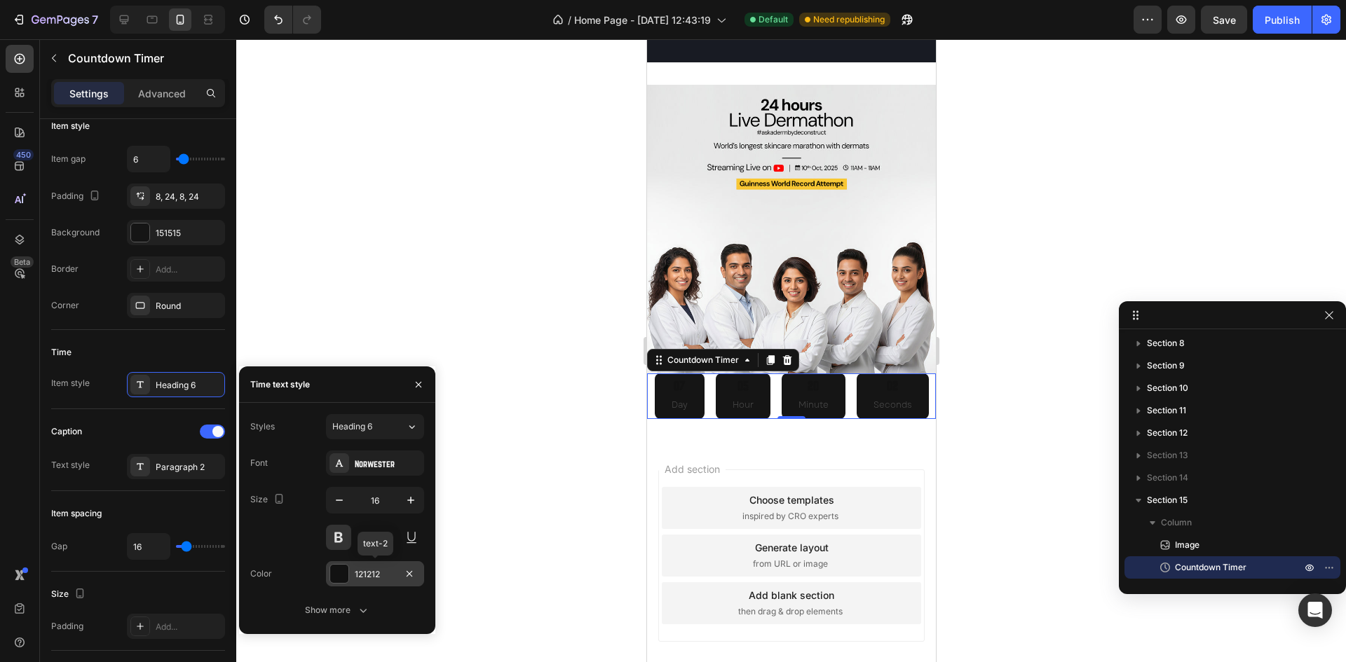
click at [339, 574] on div at bounding box center [339, 574] width 18 height 18
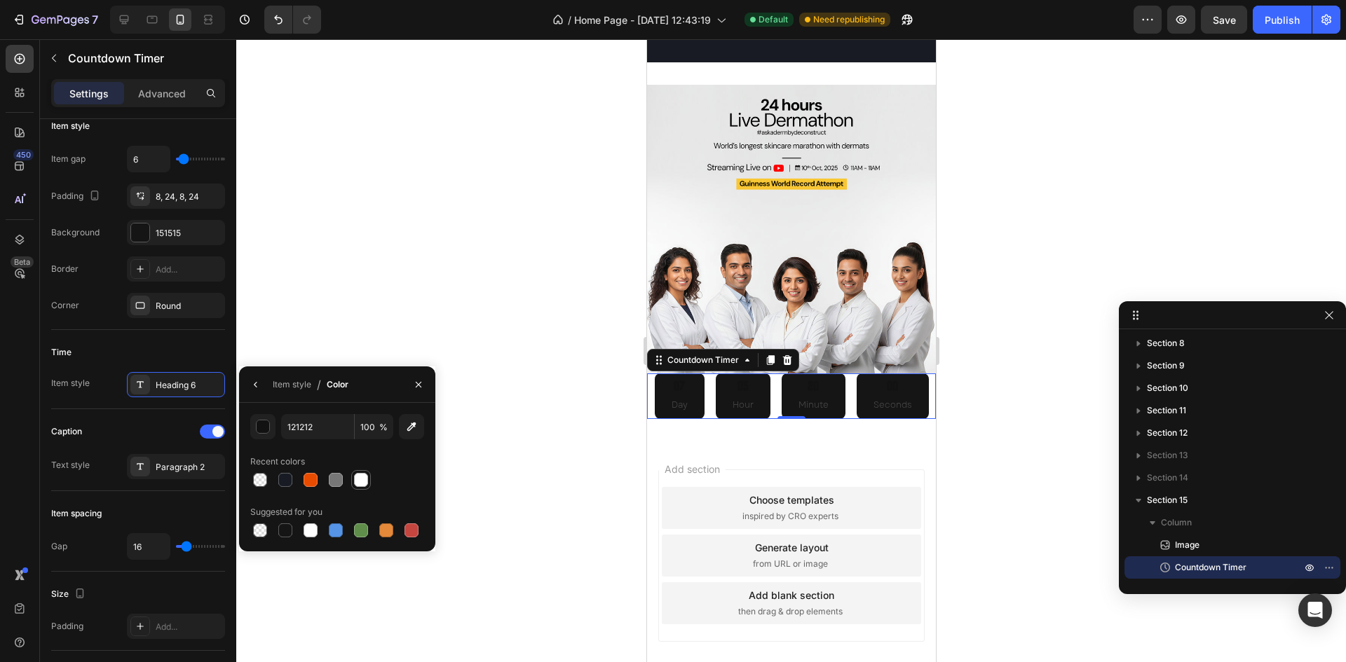
click at [357, 485] on div at bounding box center [361, 480] width 14 height 14
type input "FFFFFF"
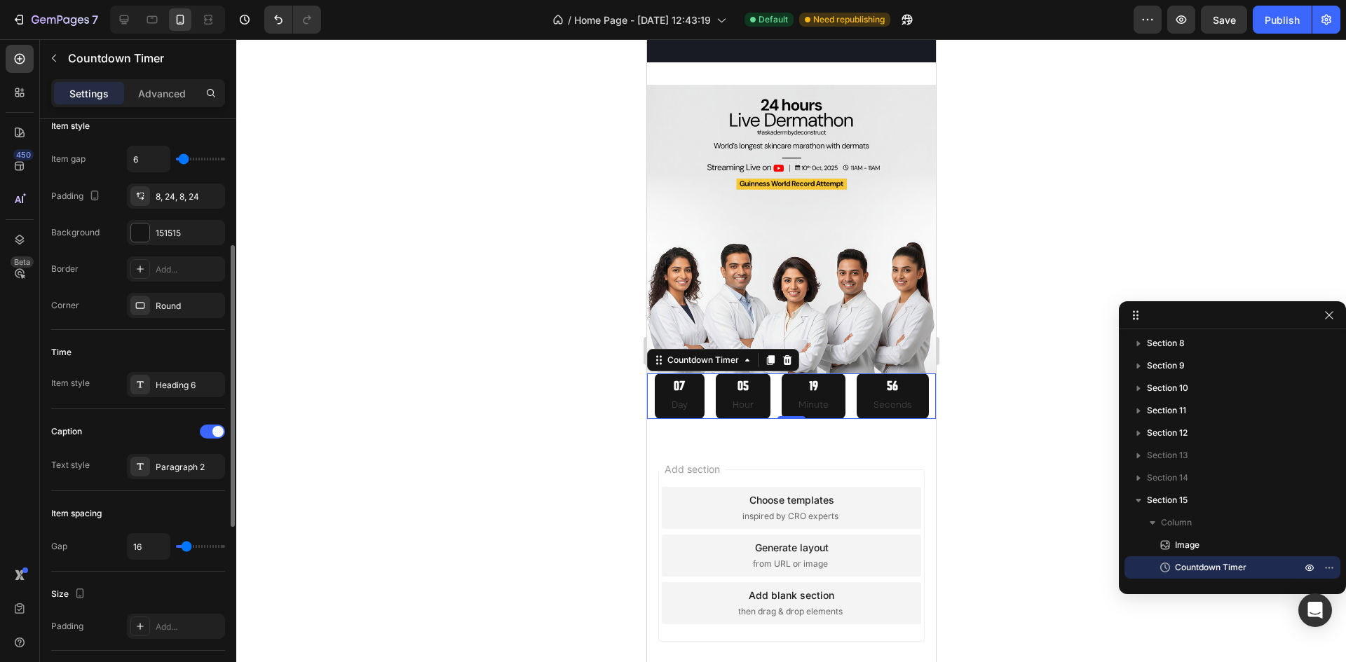
click at [170, 406] on div "Time Item style Heading 6" at bounding box center [138, 369] width 174 height 79
click at [175, 457] on div "Paragraph 2" at bounding box center [176, 466] width 98 height 25
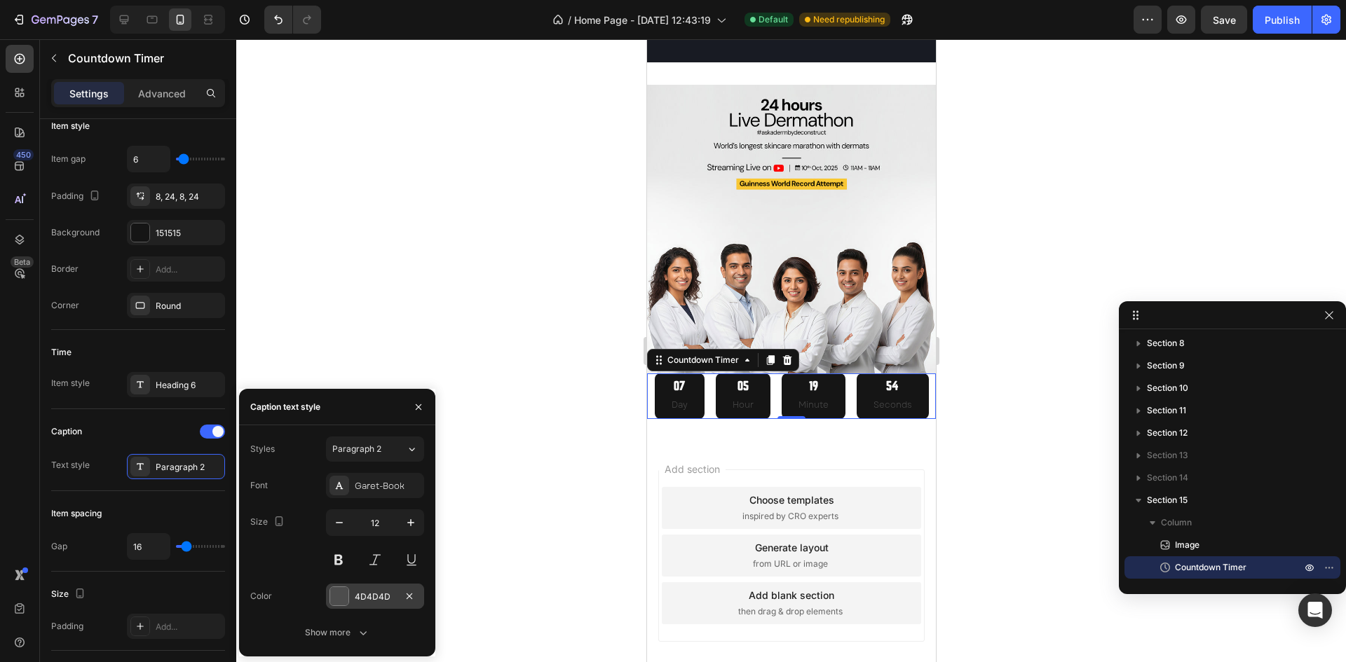
click at [343, 598] on div at bounding box center [339, 596] width 18 height 18
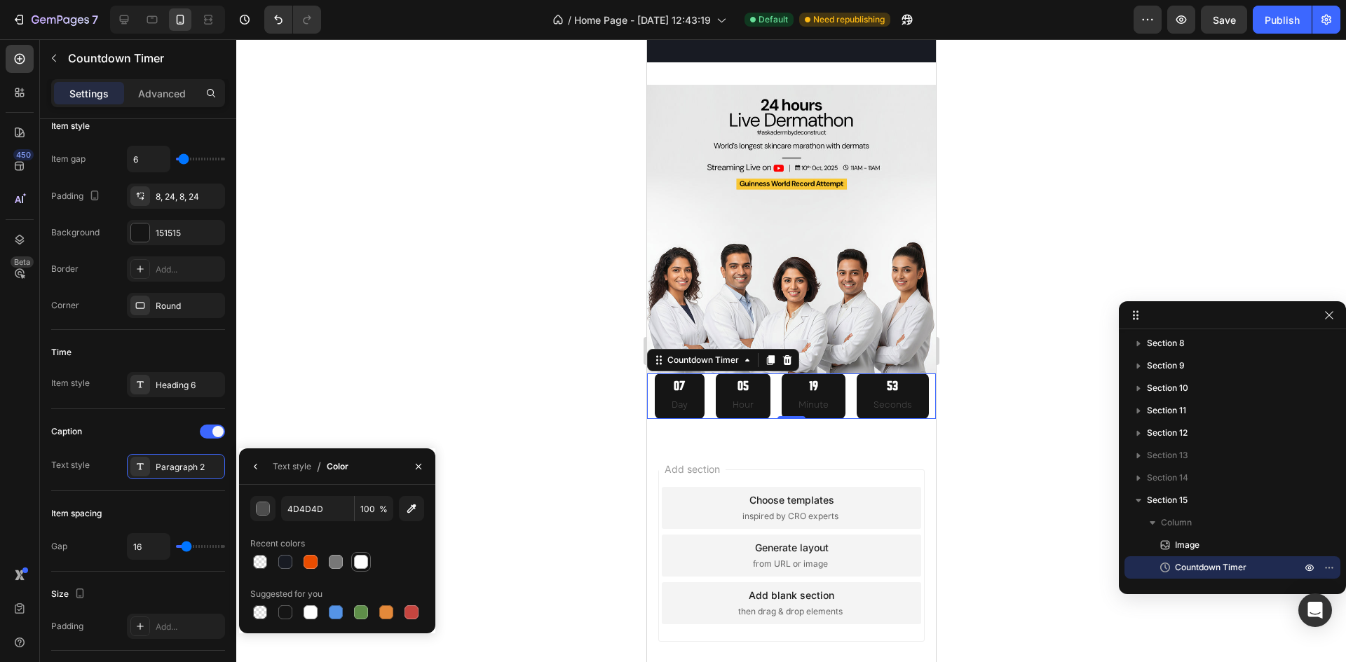
click at [353, 564] on div at bounding box center [337, 562] width 174 height 20
click at [353, 564] on div at bounding box center [361, 562] width 17 height 17
type input "FFFFFF"
click at [131, 421] on div "Caption" at bounding box center [138, 432] width 174 height 22
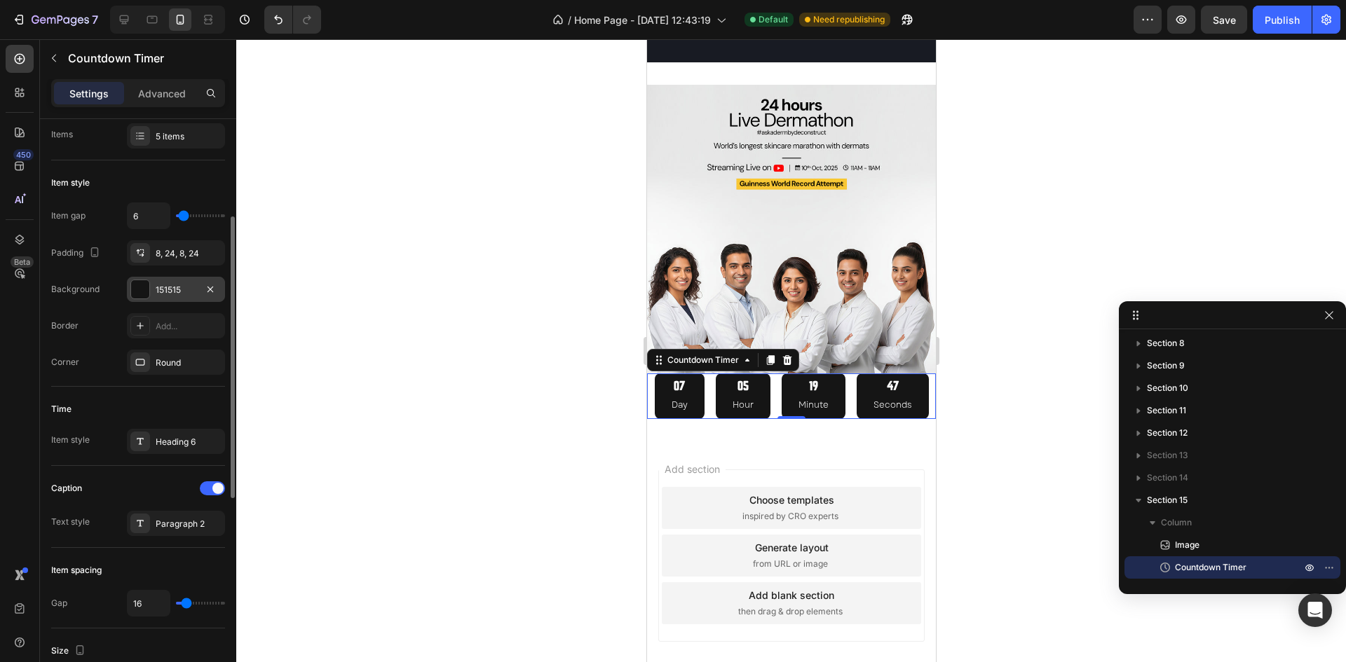
scroll to position [203, 0]
click at [164, 259] on div "8, 24, 8, 24" at bounding box center [176, 254] width 41 height 13
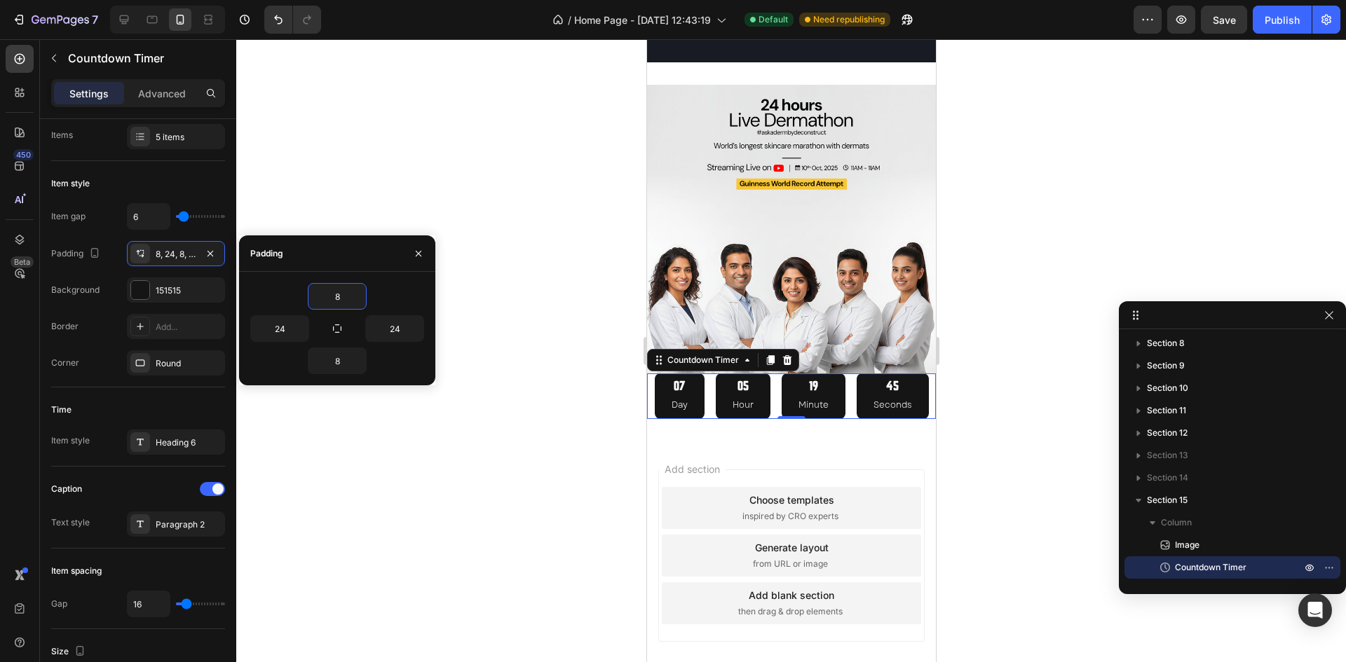
type input "2"
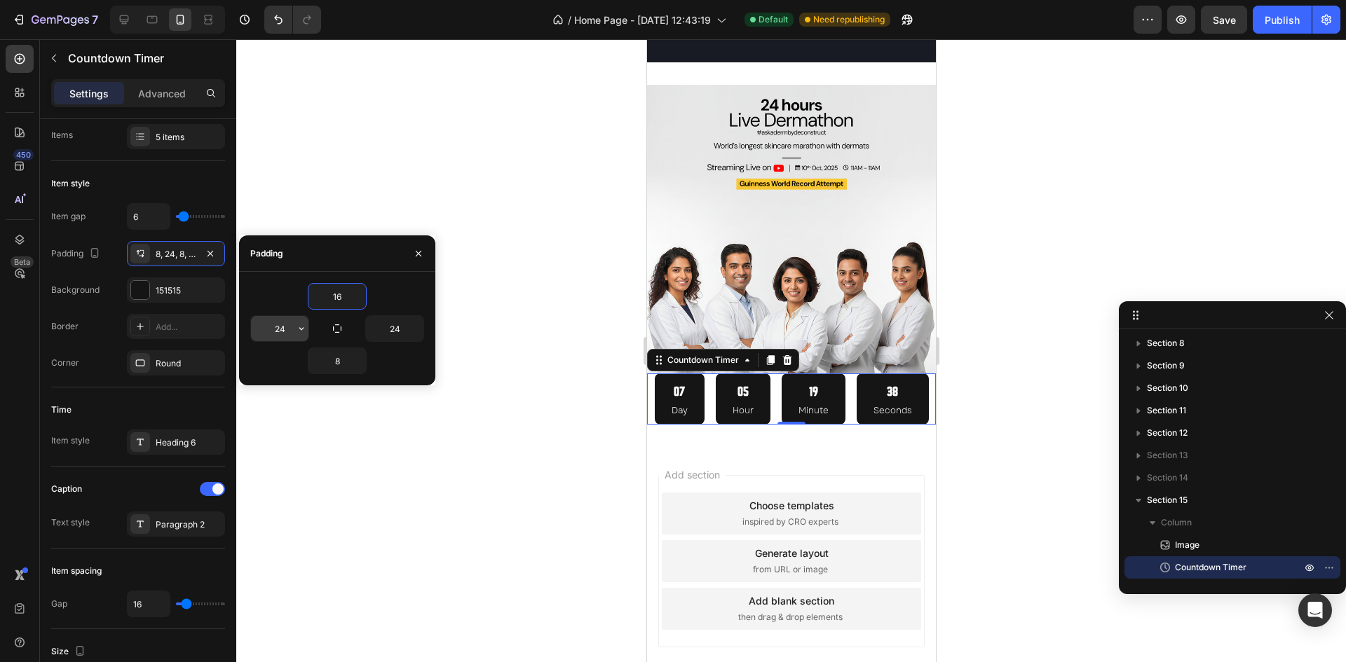
type input "16"
click at [269, 325] on input "24" at bounding box center [279, 328] width 57 height 25
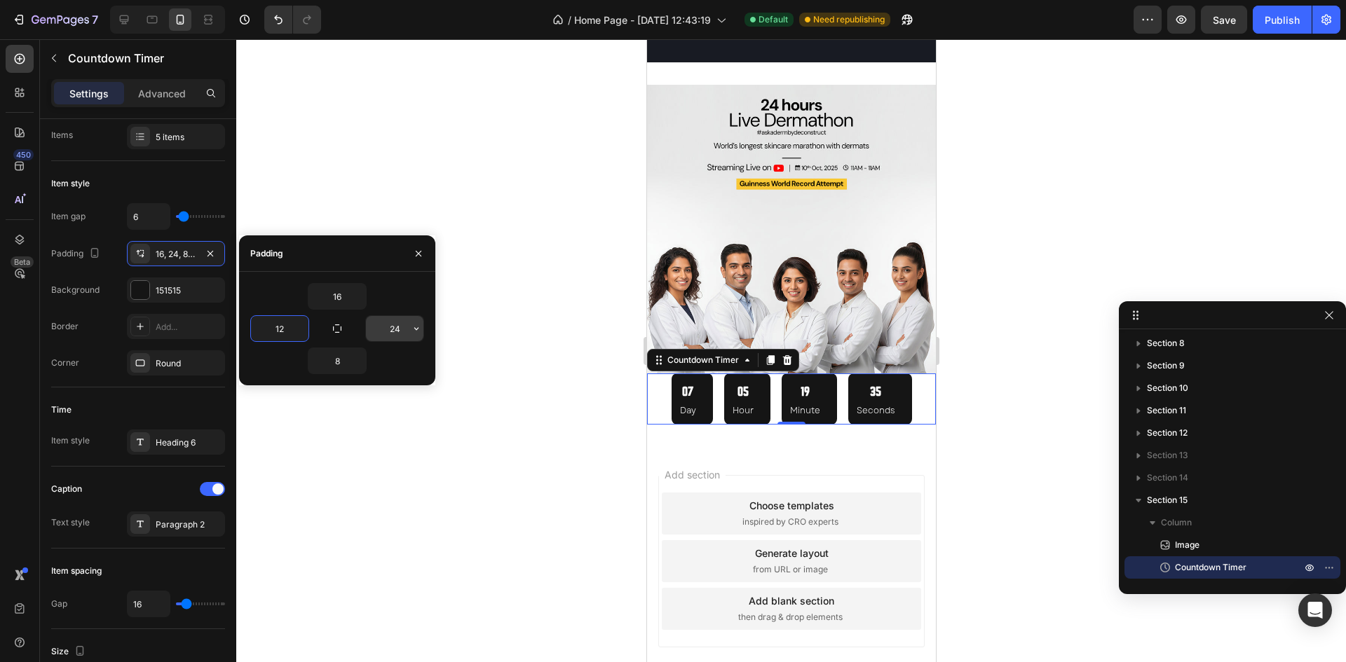
type input "12"
click at [409, 326] on input "24" at bounding box center [394, 328] width 57 height 25
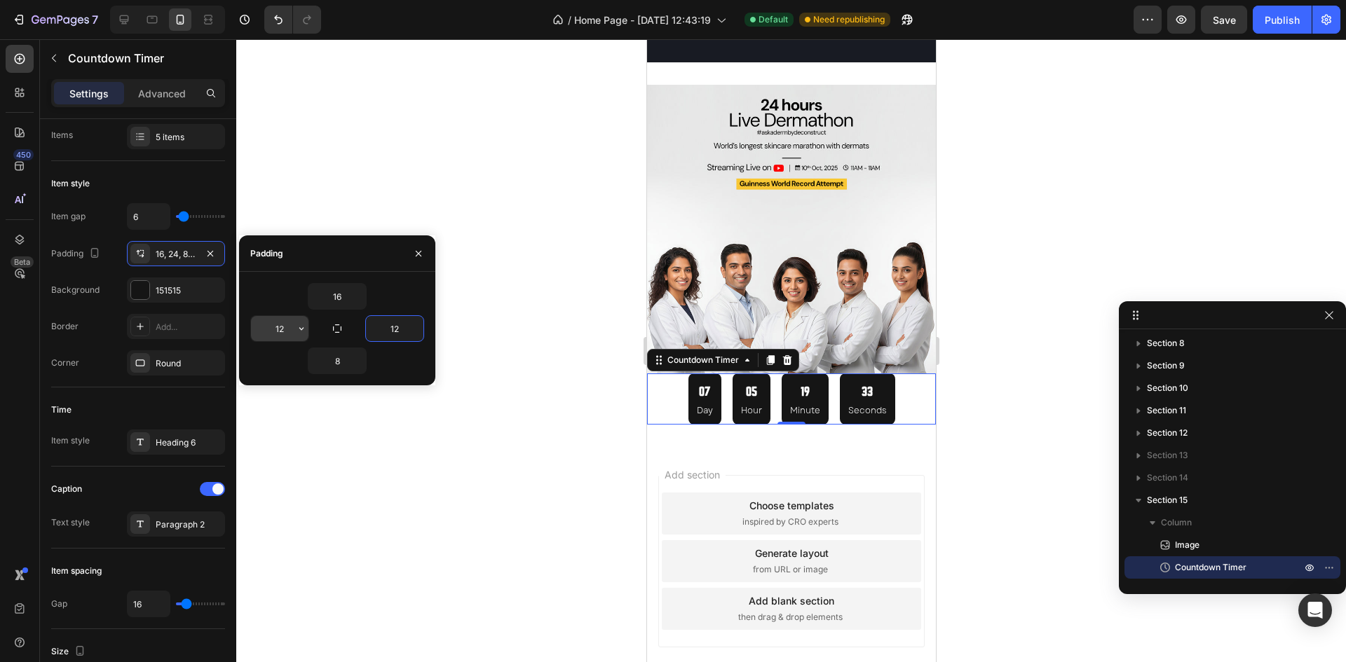
type input "12"
click at [286, 331] on input "12" at bounding box center [279, 328] width 57 height 25
type input "16"
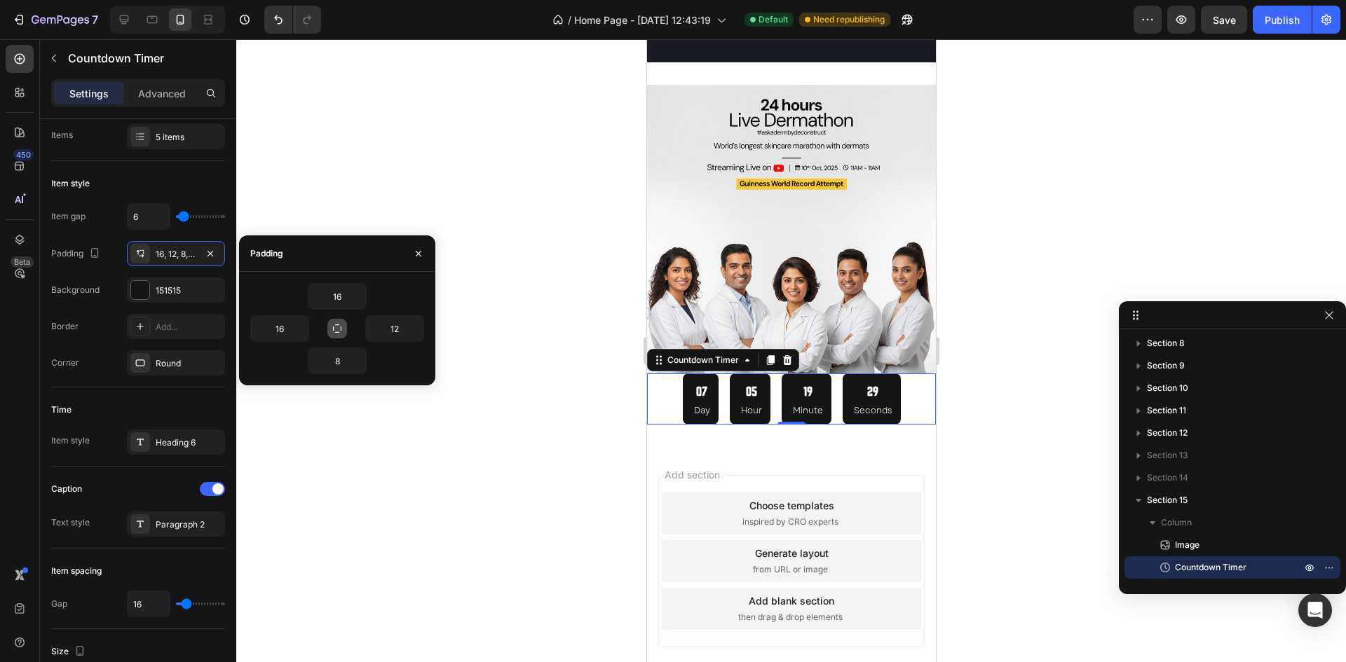
drag, startPoint x: 349, startPoint y: 329, endPoint x: 339, endPoint y: 327, distance: 10.7
click at [339, 327] on div "16 16 12 8" at bounding box center [337, 328] width 174 height 91
click at [339, 327] on icon "button" at bounding box center [337, 328] width 11 height 11
type input "16"
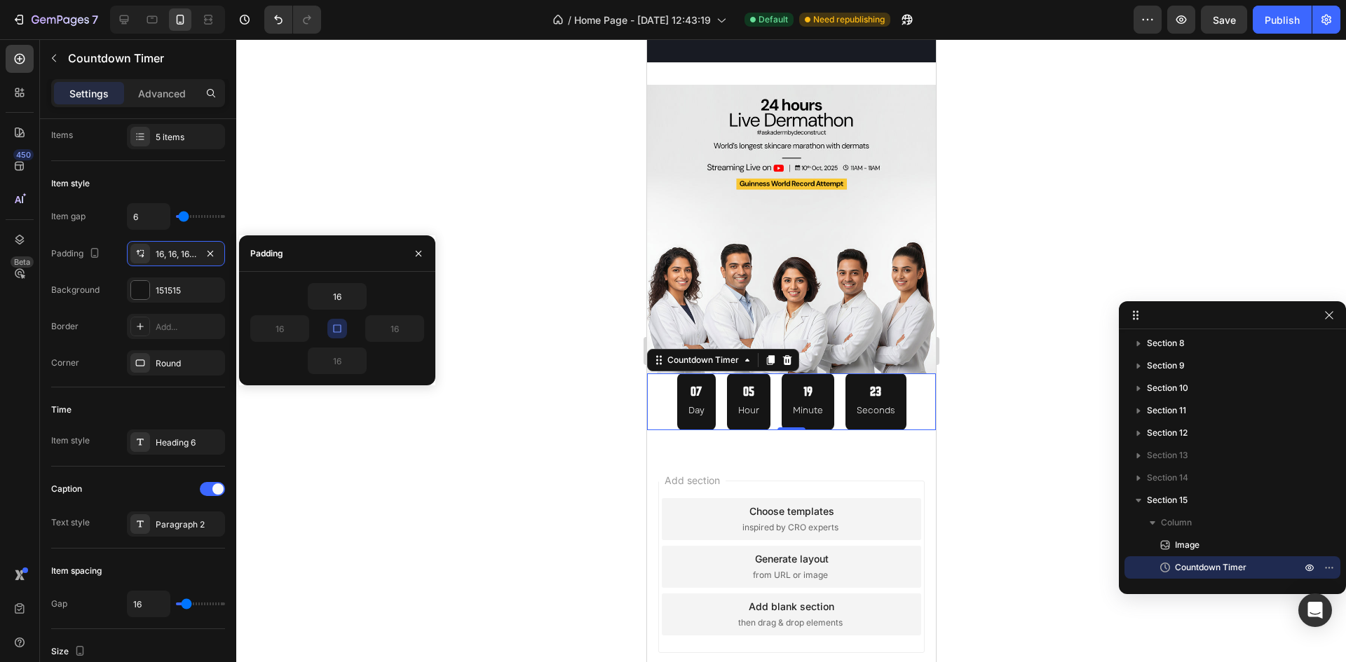
click at [334, 329] on icon "button" at bounding box center [337, 329] width 8 height 8
click at [274, 323] on input "16" at bounding box center [279, 328] width 57 height 25
type input "20"
click at [396, 336] on input "16" at bounding box center [394, 328] width 57 height 25
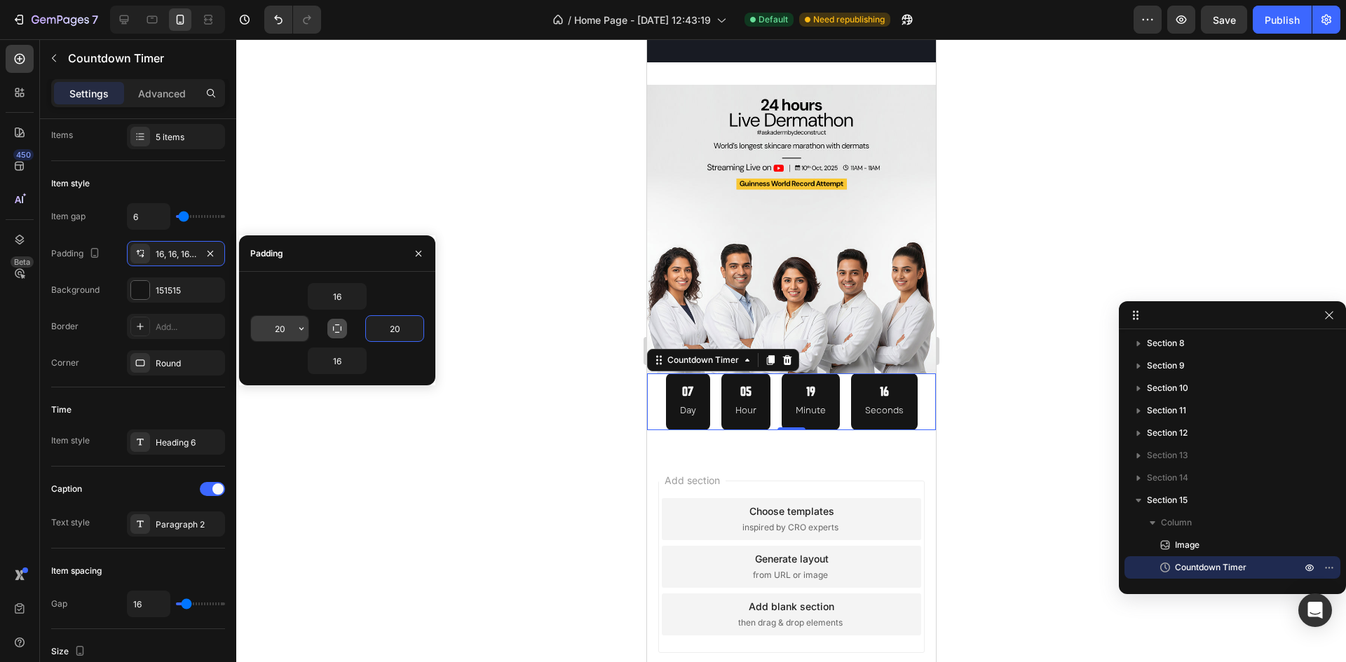
type input "20"
click at [287, 318] on input "20" at bounding box center [279, 328] width 57 height 25
type input "24"
click at [395, 327] on input "20" at bounding box center [394, 328] width 57 height 25
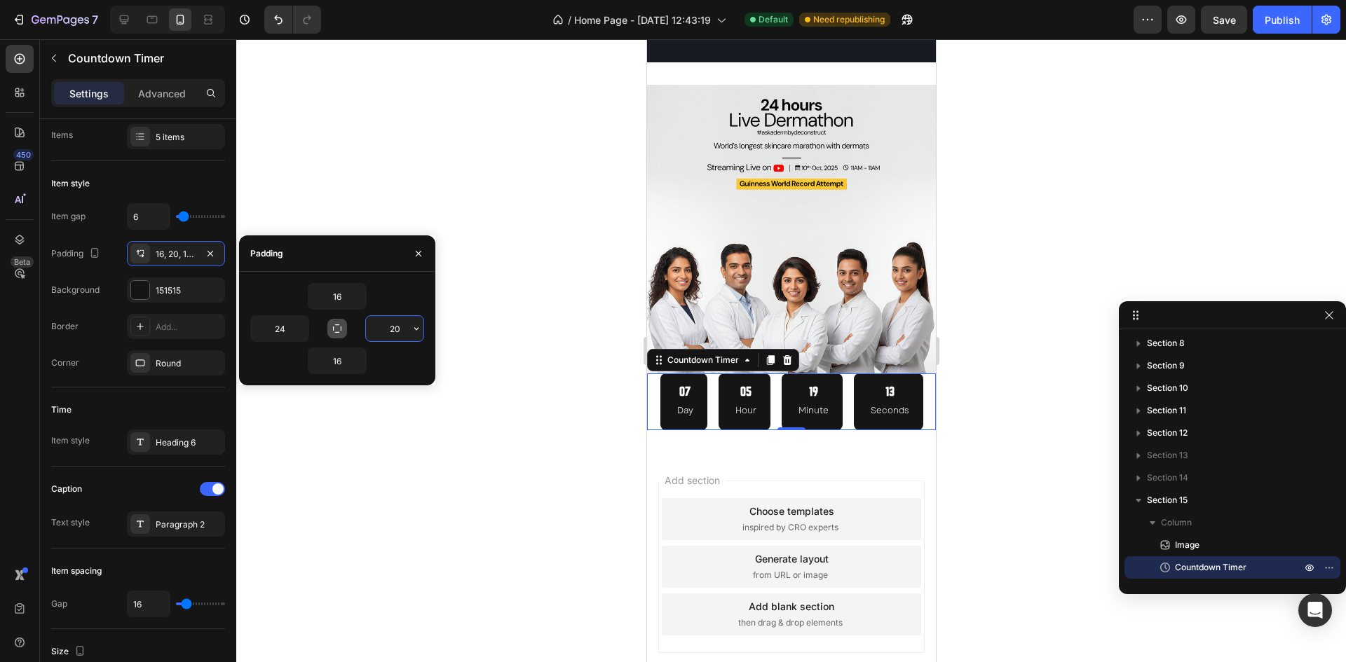
click at [395, 327] on input "20" at bounding box center [394, 328] width 57 height 25
type input "24"
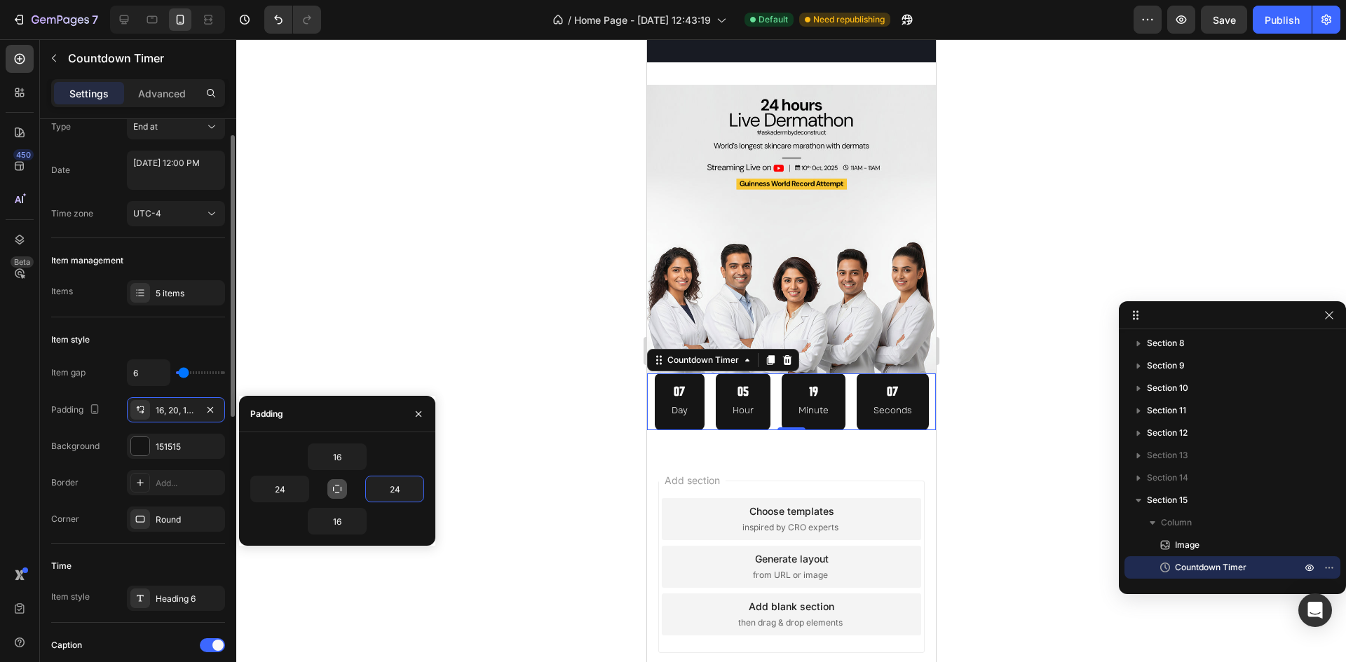
scroll to position [43, 0]
click at [147, 292] on div at bounding box center [140, 297] width 20 height 20
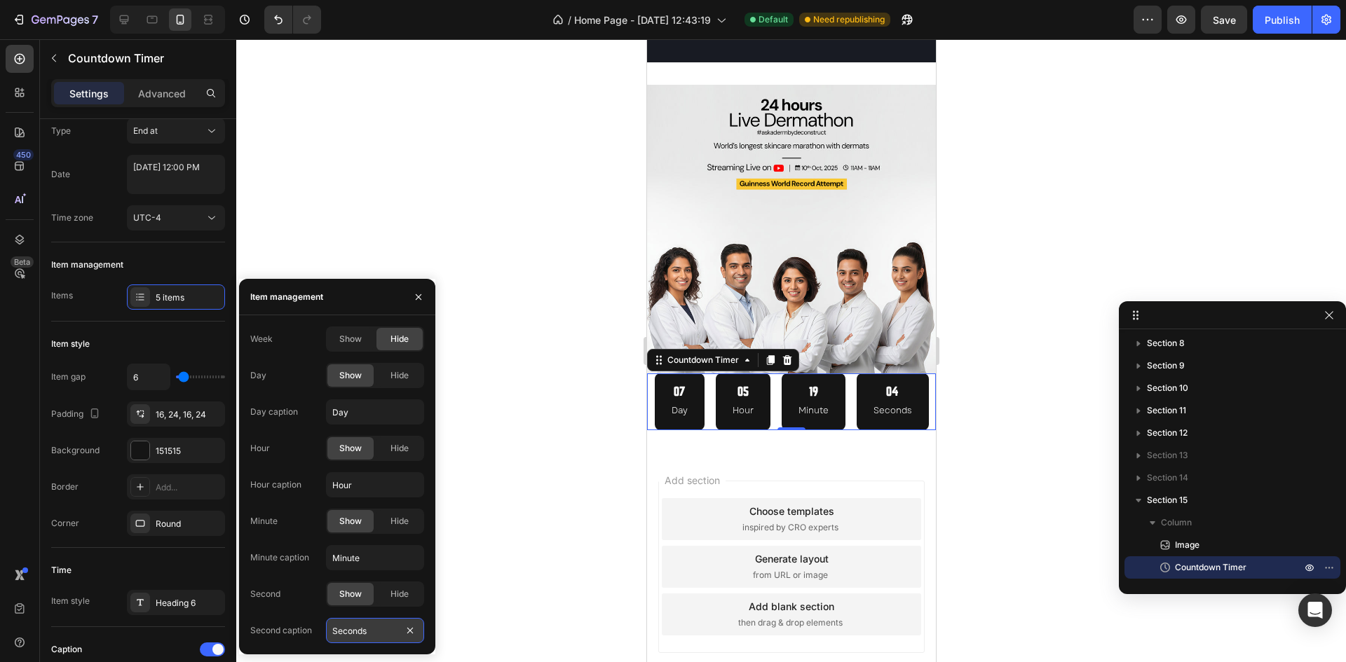
click at [381, 636] on input "Seconds" at bounding box center [375, 630] width 98 height 25
type input "Second"
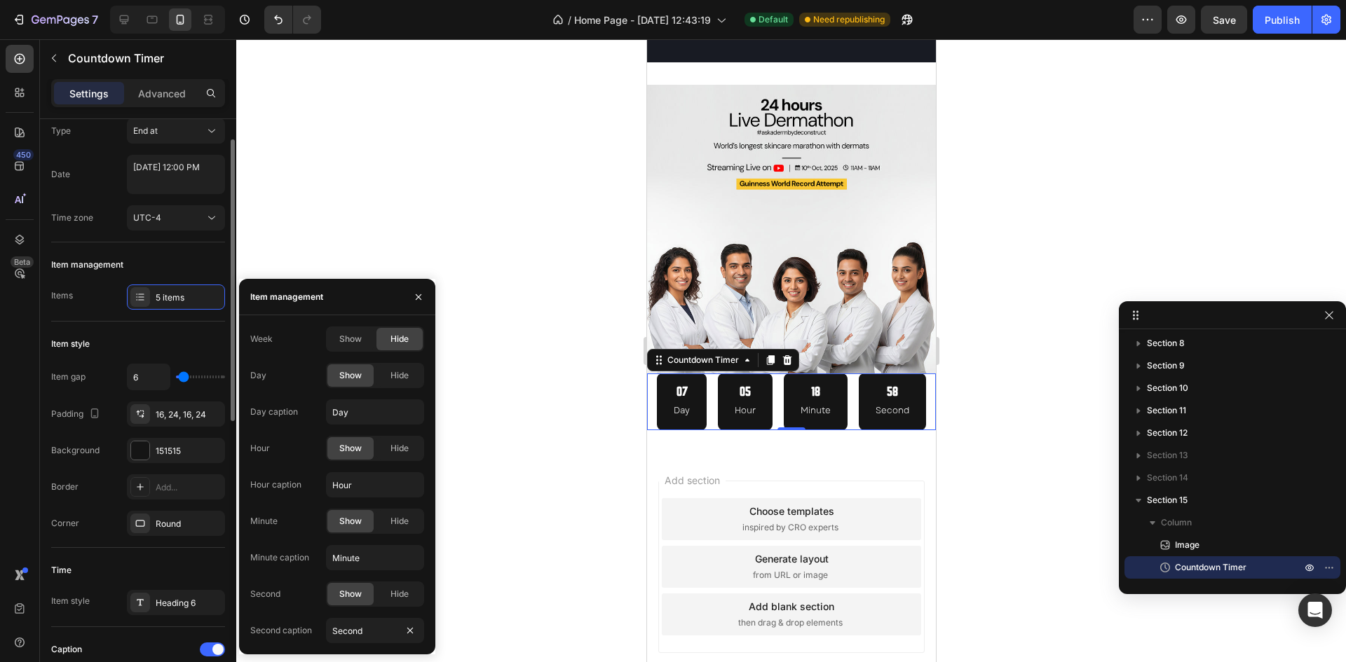
click at [88, 518] on div "Corner Round" at bounding box center [138, 523] width 174 height 25
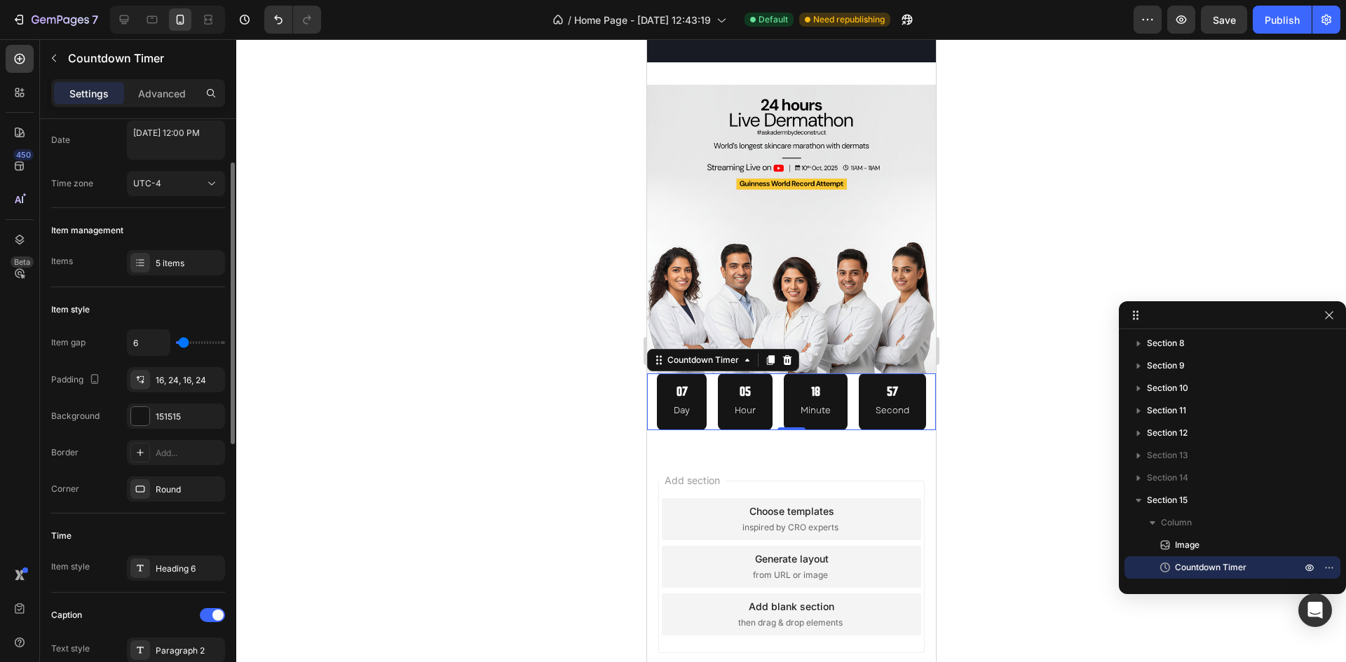
scroll to position [82, 0]
click at [174, 445] on div "Add..." at bounding box center [189, 448] width 66 height 13
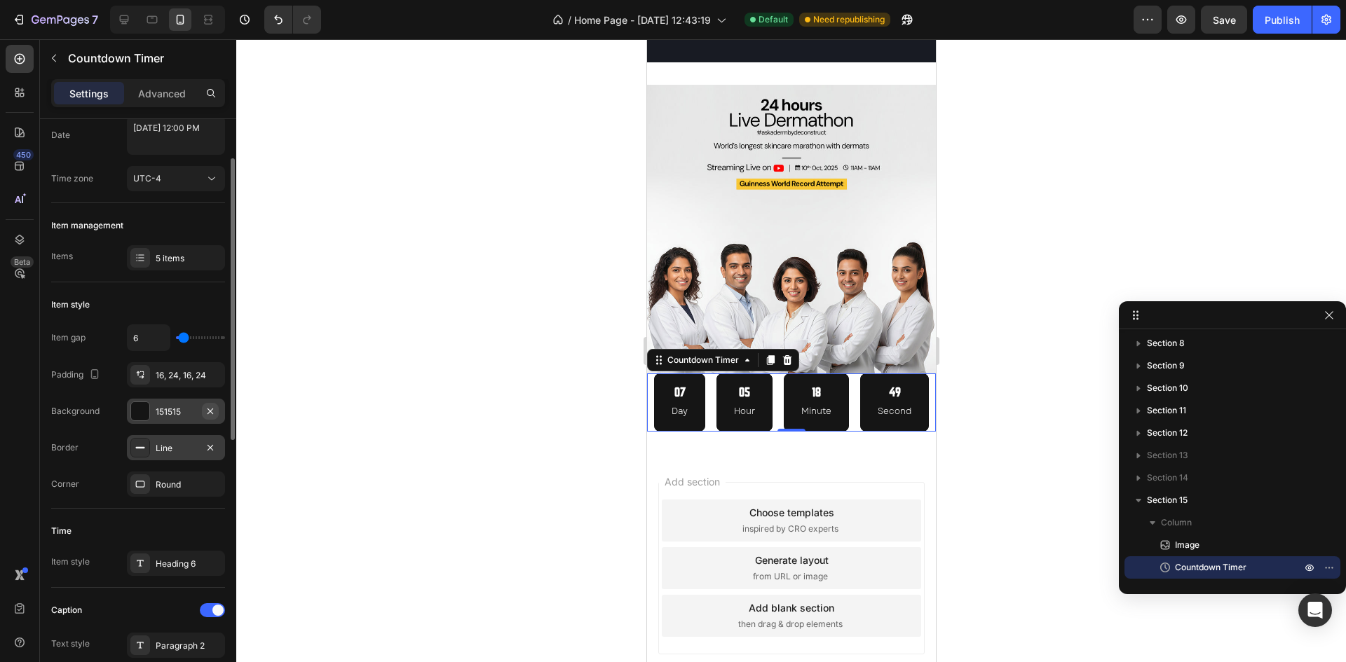
click at [209, 411] on icon "button" at bounding box center [210, 411] width 11 height 11
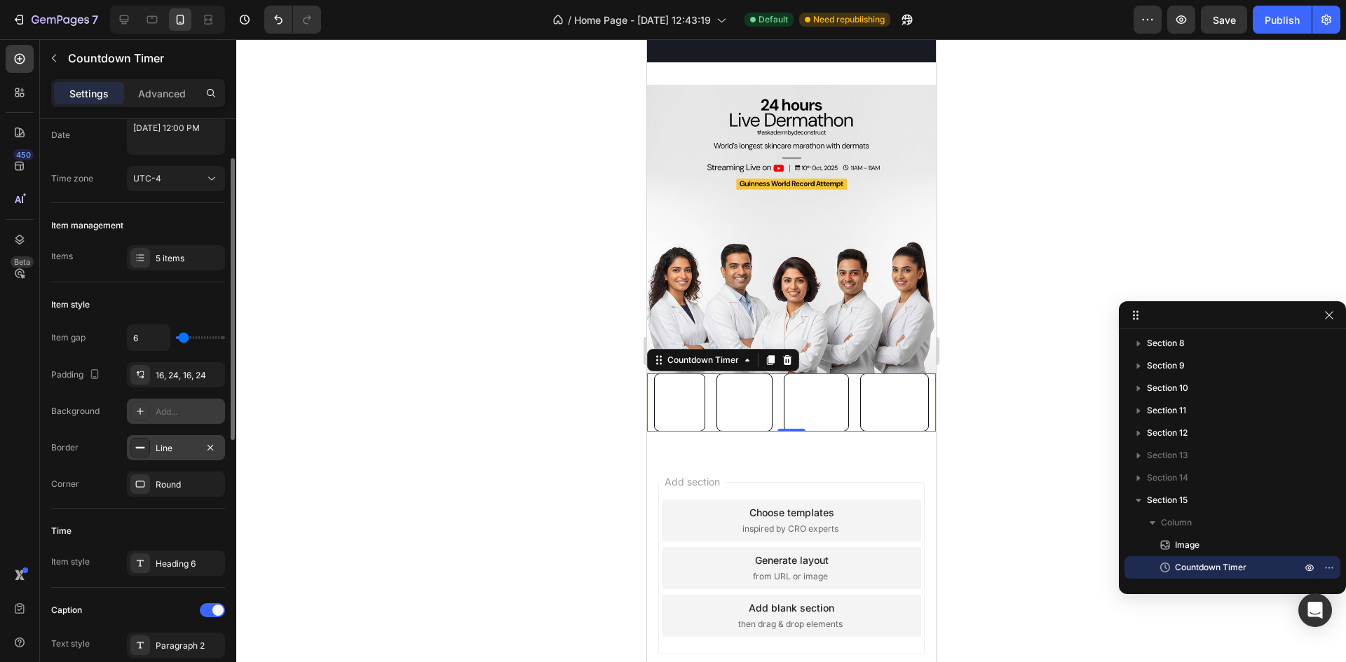
click at [170, 453] on div "Line" at bounding box center [176, 448] width 41 height 13
click at [79, 465] on div "Item gap 6 Padding 16, 24, 16, 24 Background Add... Border Line Corner Round" at bounding box center [138, 411] width 174 height 172
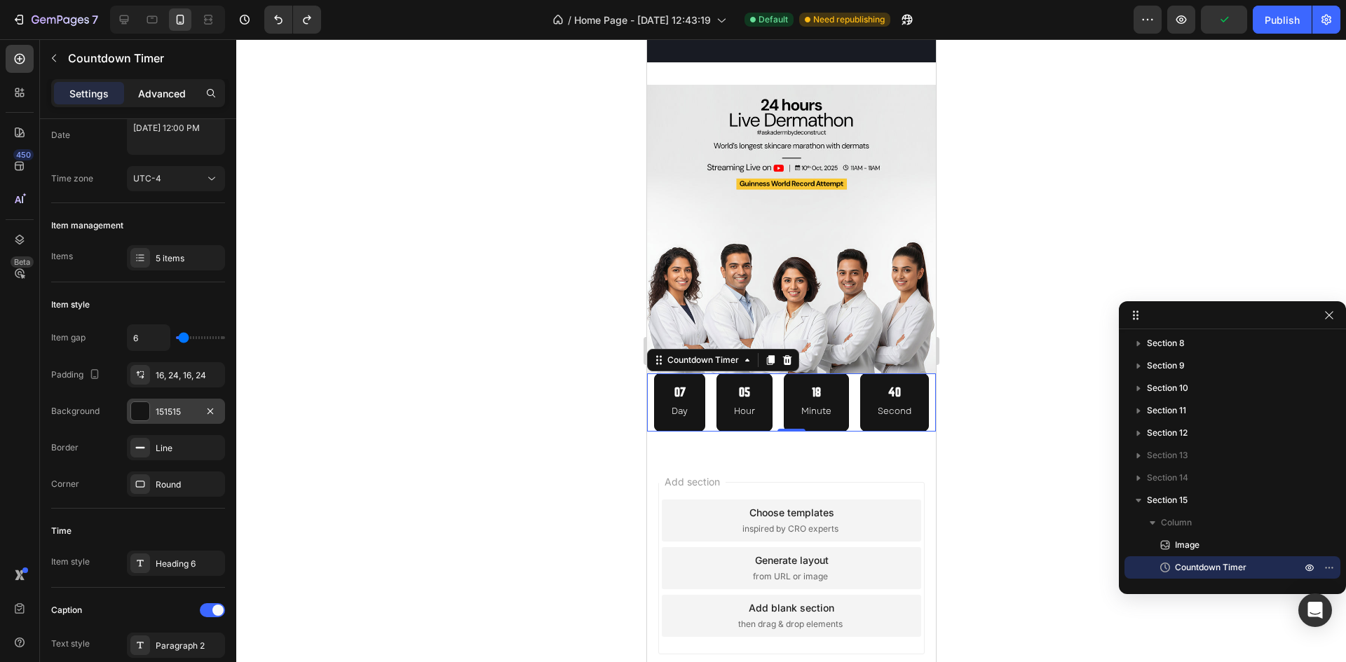
click at [159, 98] on p "Advanced" at bounding box center [162, 93] width 48 height 15
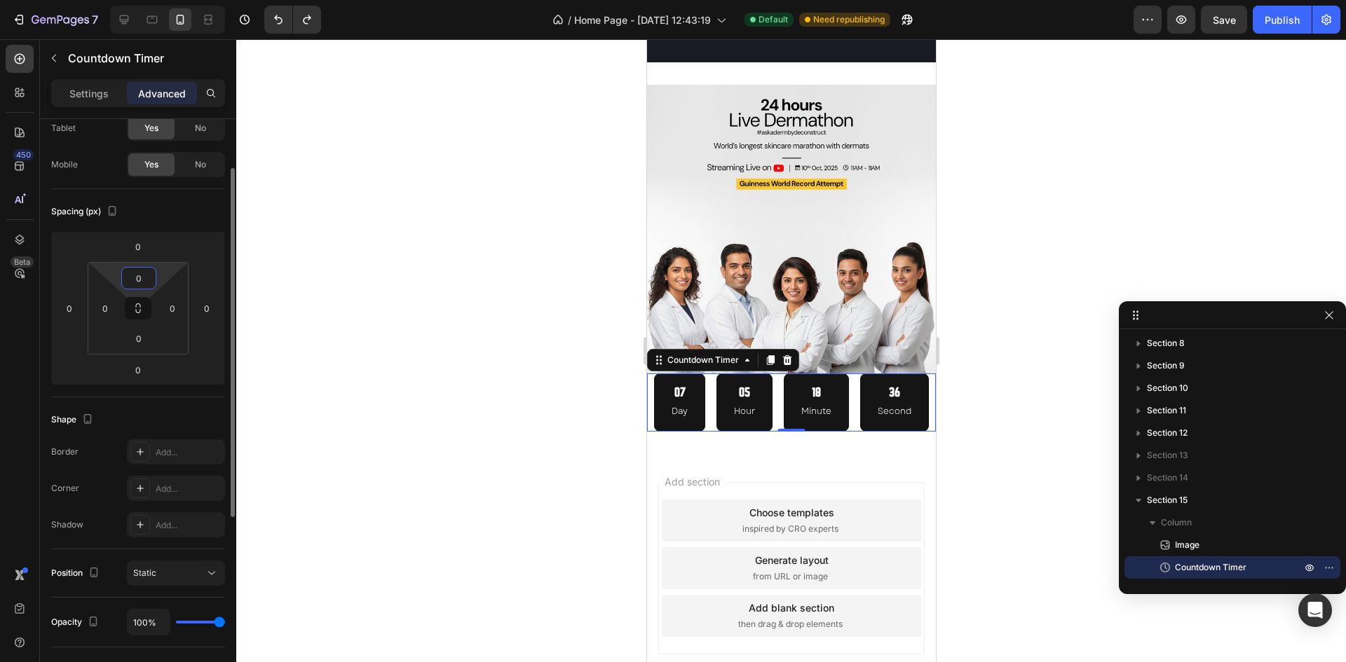
click at [144, 282] on input "0" at bounding box center [139, 278] width 28 height 21
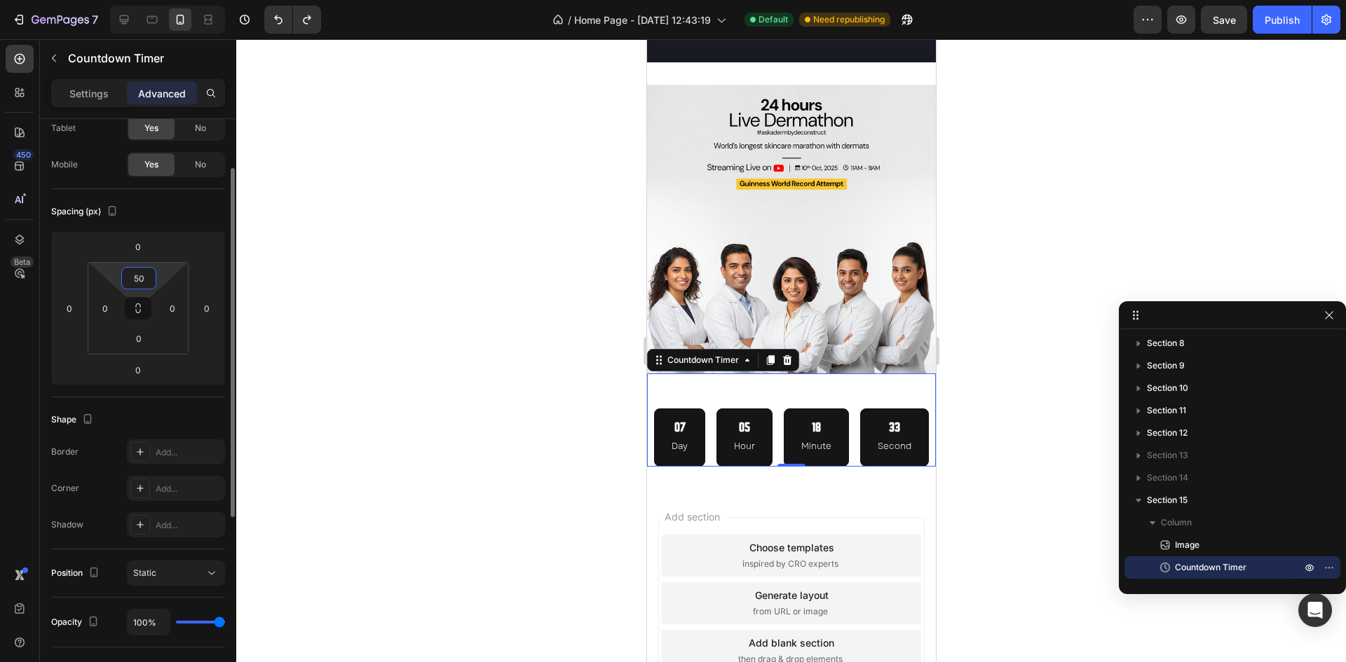
type input "5"
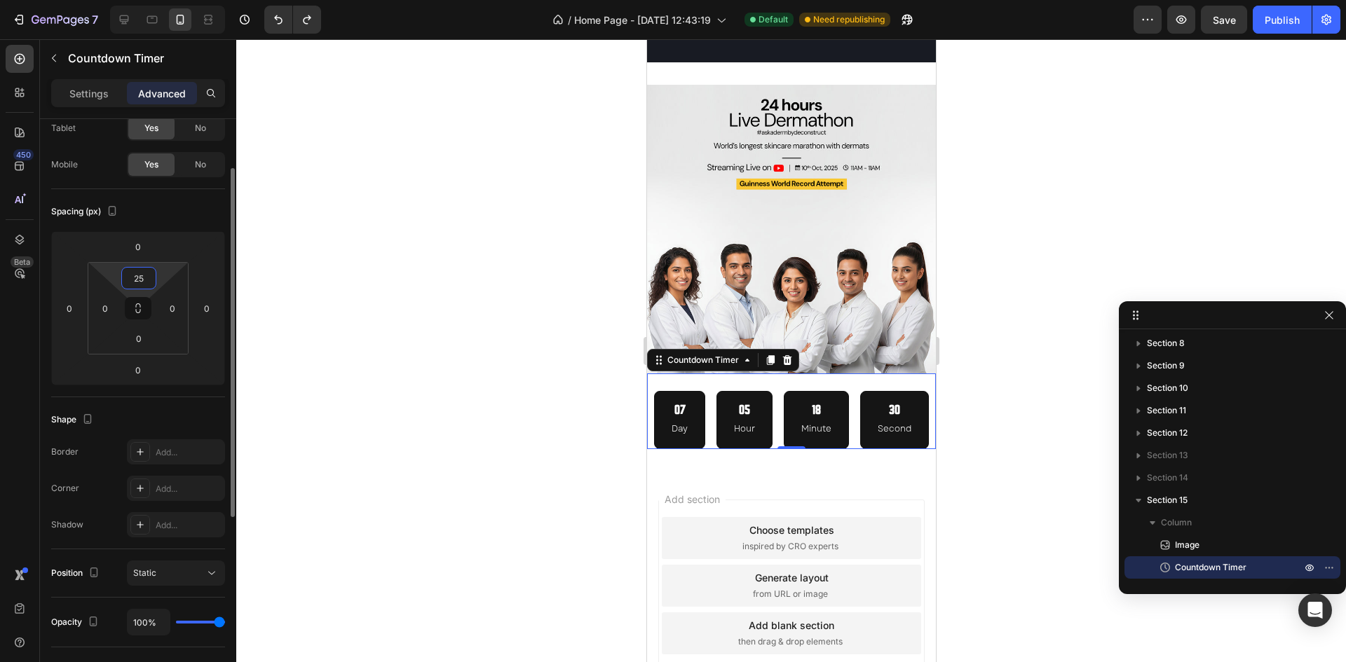
type input "25"
click at [156, 203] on div "Spacing (px)" at bounding box center [138, 211] width 174 height 22
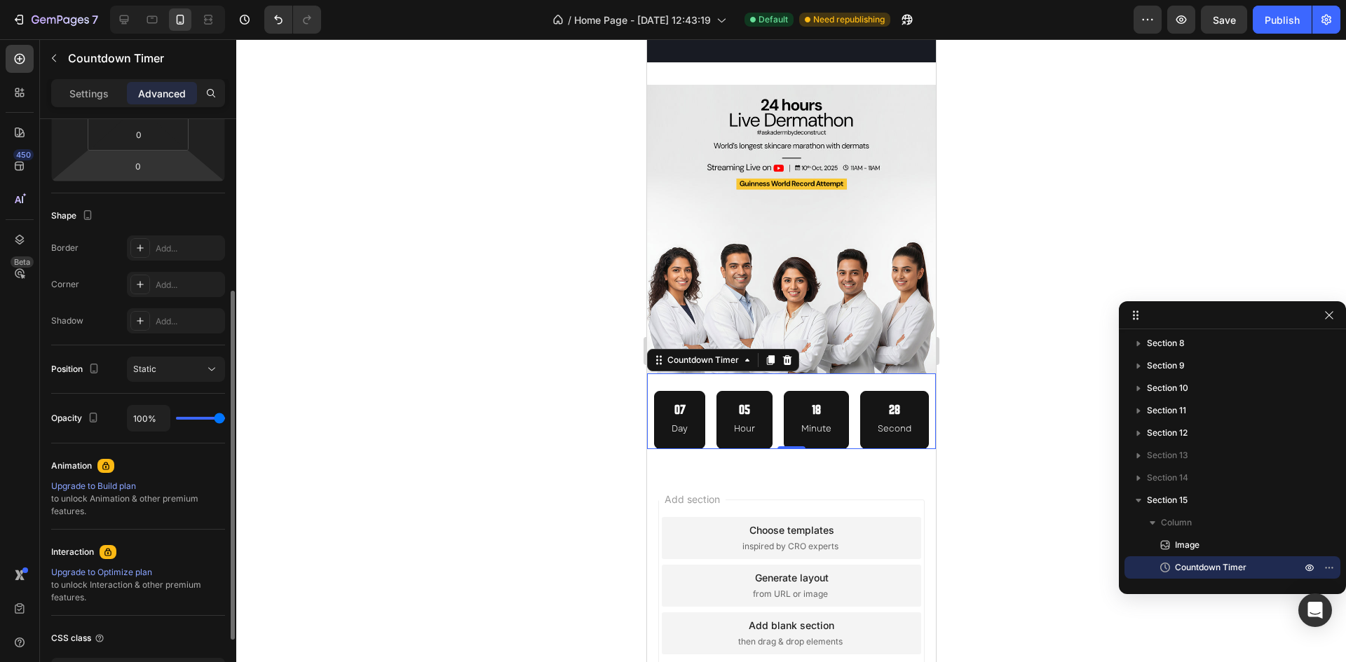
scroll to position [0, 0]
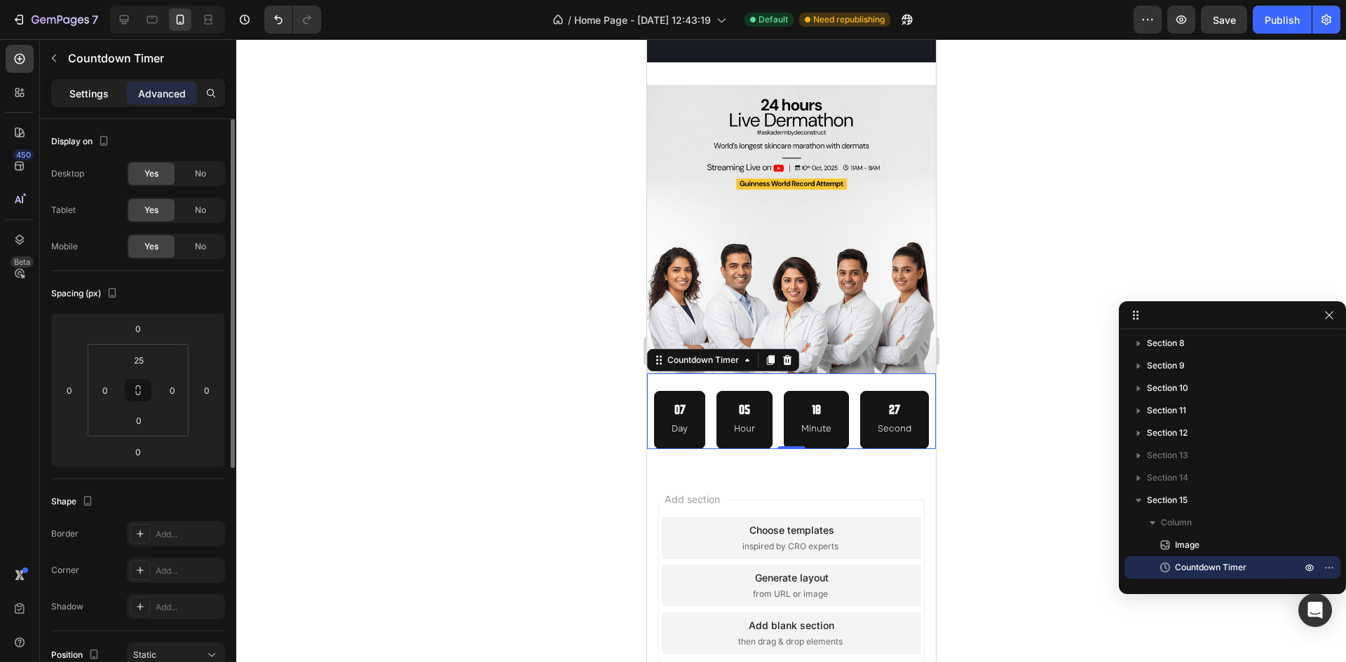
click at [102, 95] on p "Settings" at bounding box center [88, 93] width 39 height 15
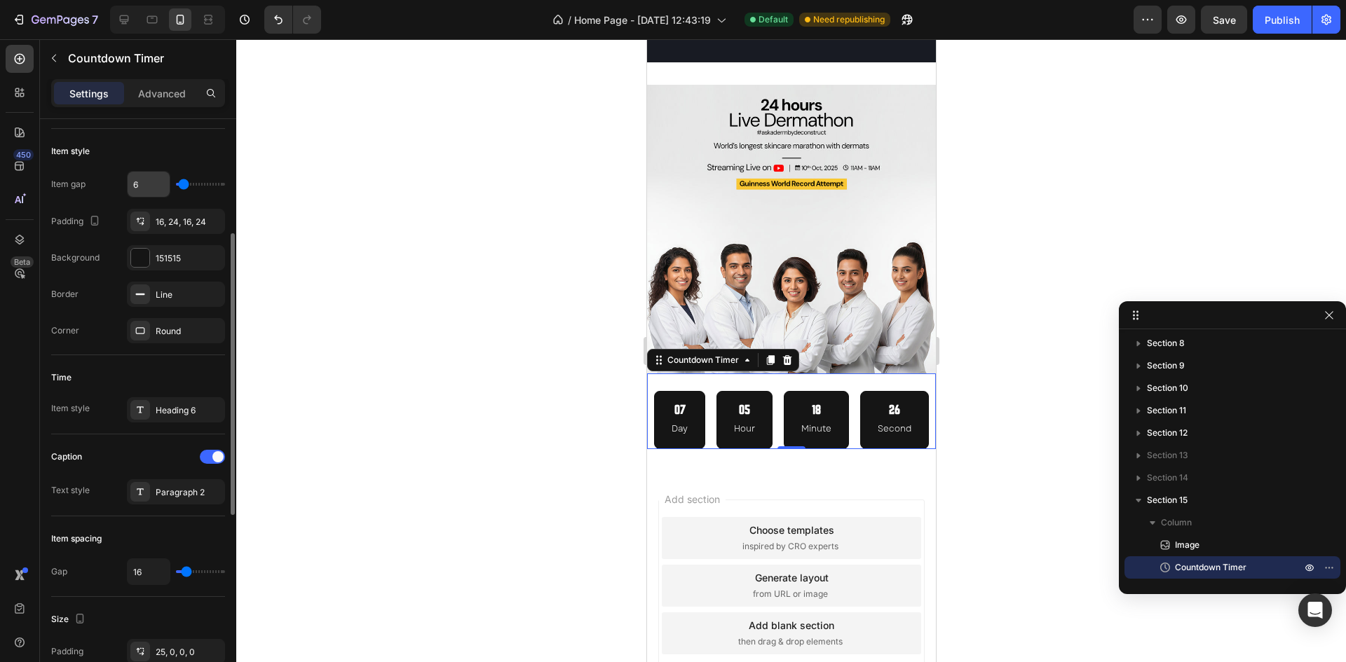
scroll to position [239, 0]
click at [169, 404] on div "Heading 6" at bounding box center [189, 407] width 66 height 13
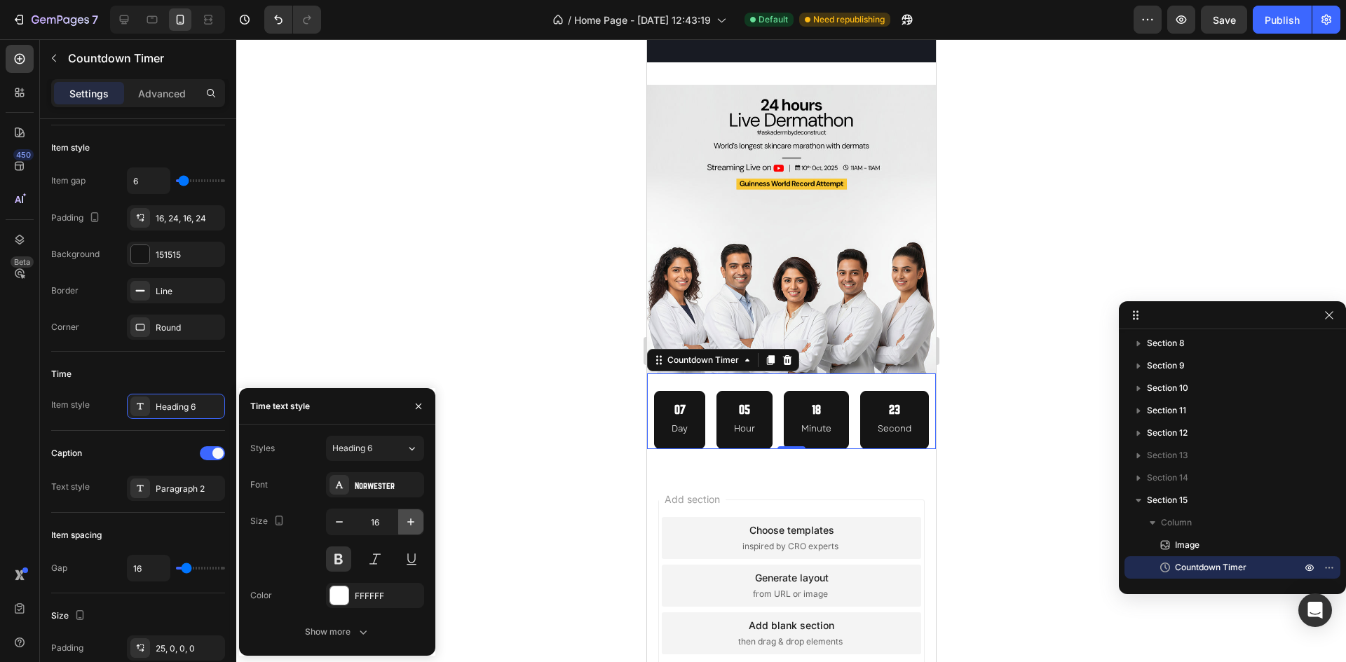
click at [407, 515] on icon "button" at bounding box center [411, 522] width 14 height 14
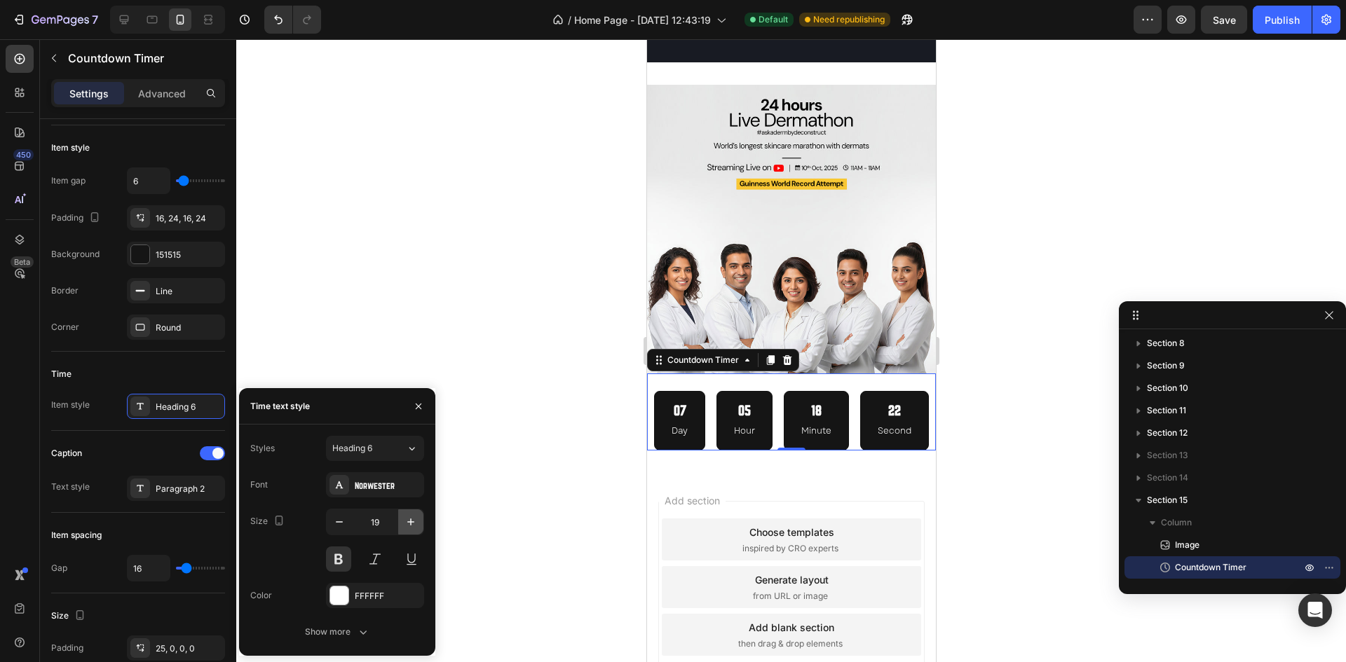
click at [407, 515] on icon "button" at bounding box center [411, 522] width 14 height 14
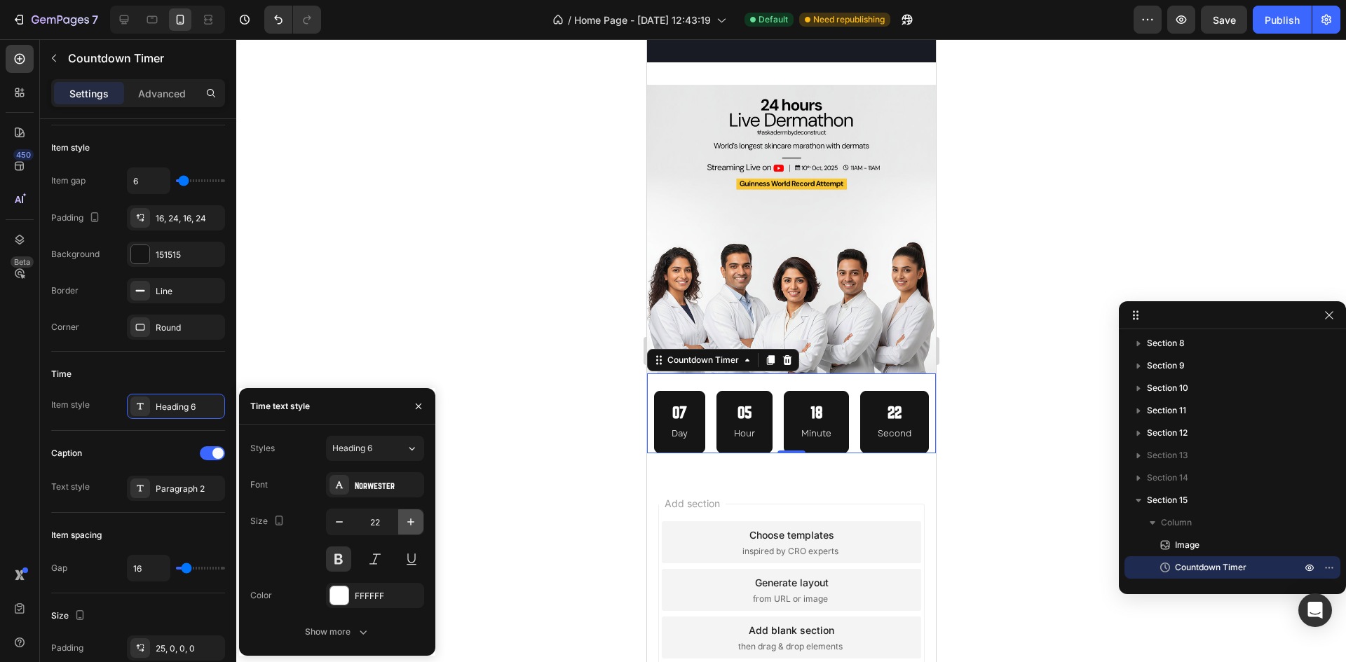
click at [407, 515] on icon "button" at bounding box center [411, 522] width 14 height 14
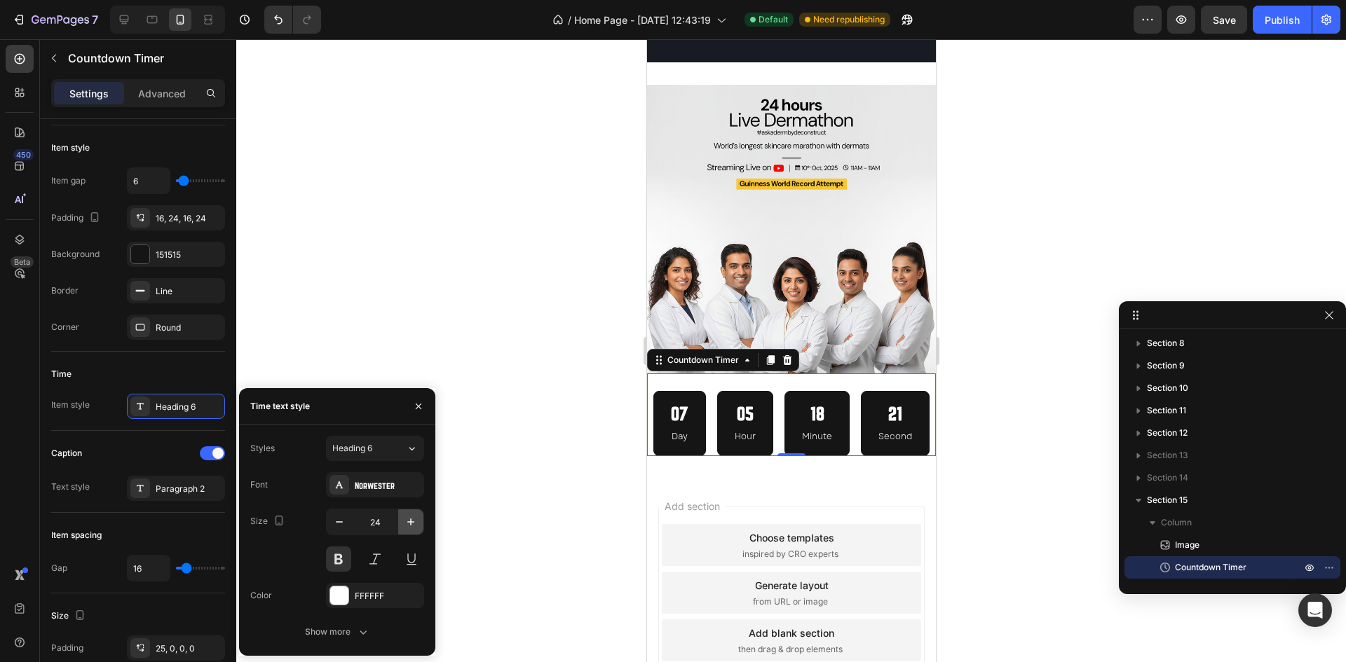
click at [407, 515] on icon "button" at bounding box center [411, 522] width 14 height 14
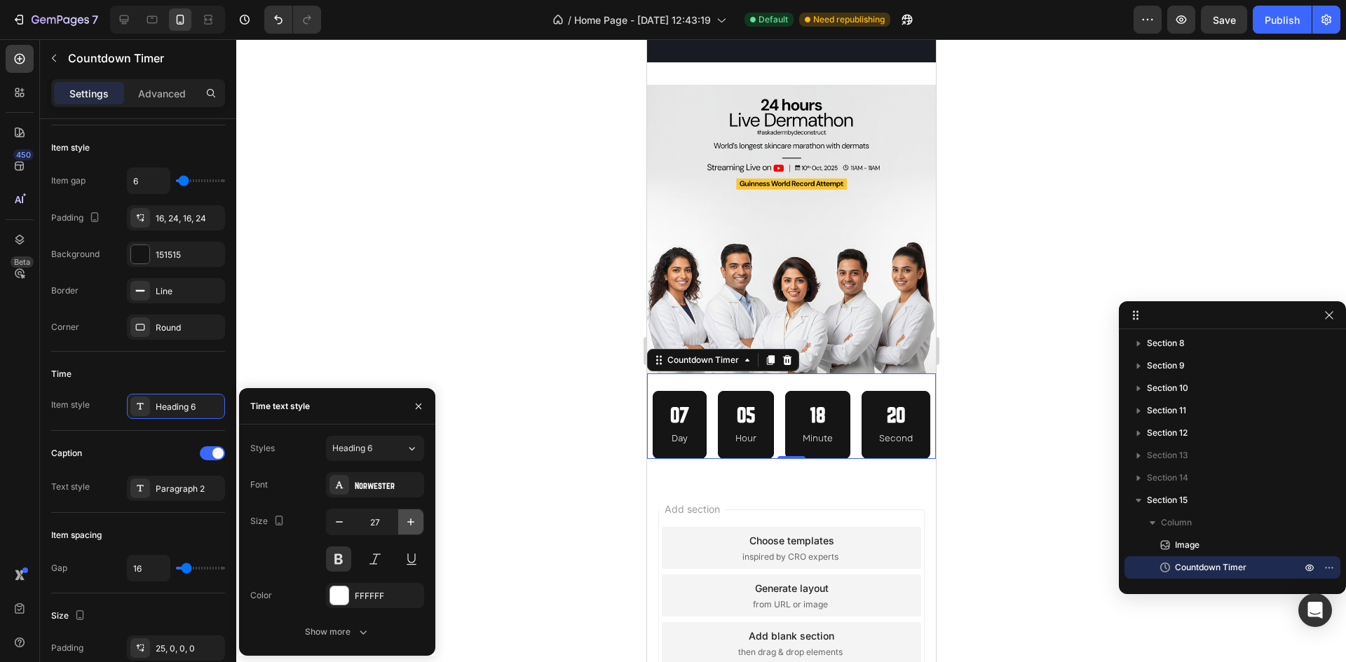
click at [407, 515] on icon "button" at bounding box center [411, 522] width 14 height 14
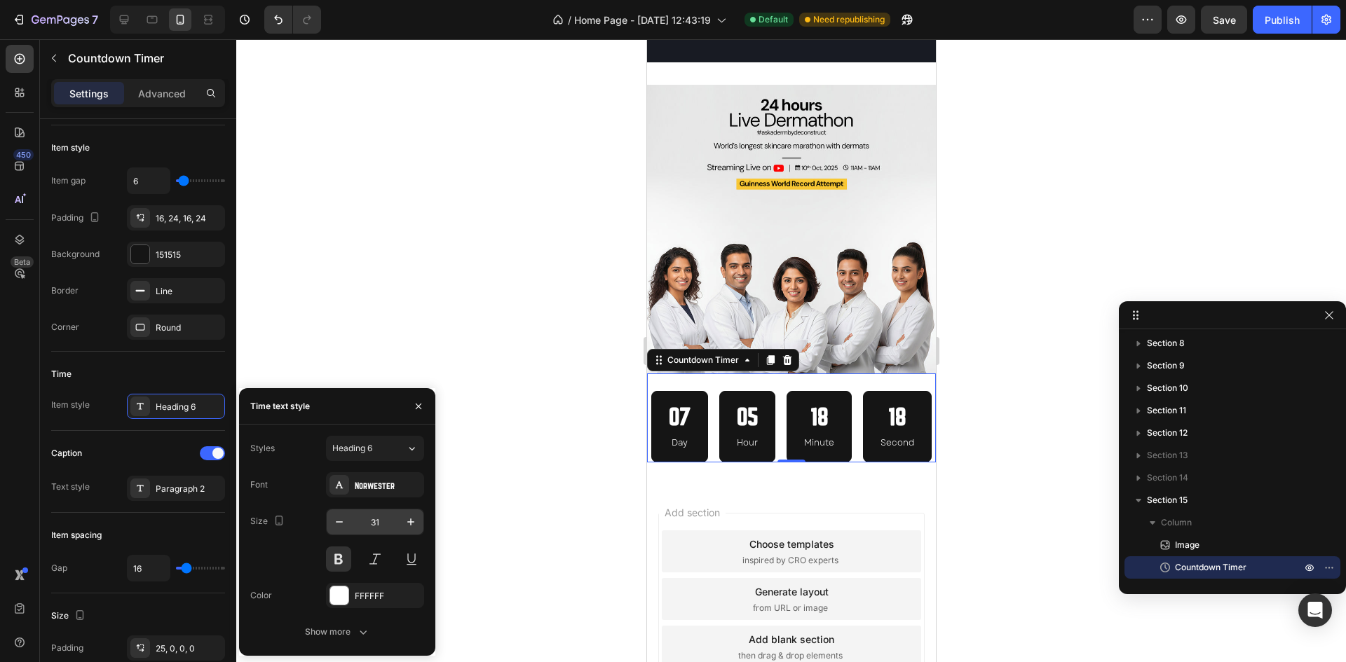
click at [379, 519] on input "31" at bounding box center [375, 522] width 46 height 25
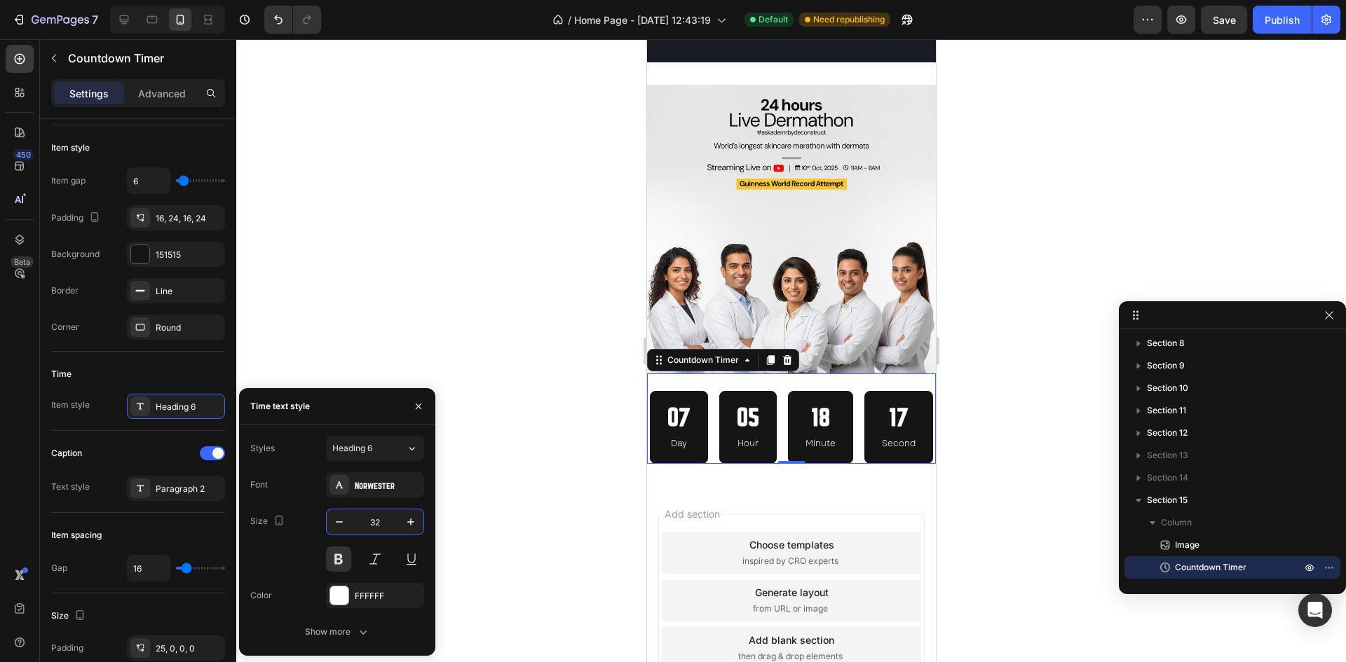
type input "32"
click at [171, 487] on div "Paragraph 2" at bounding box center [189, 489] width 66 height 13
click at [379, 525] on input "12" at bounding box center [375, 522] width 46 height 25
type input "8"
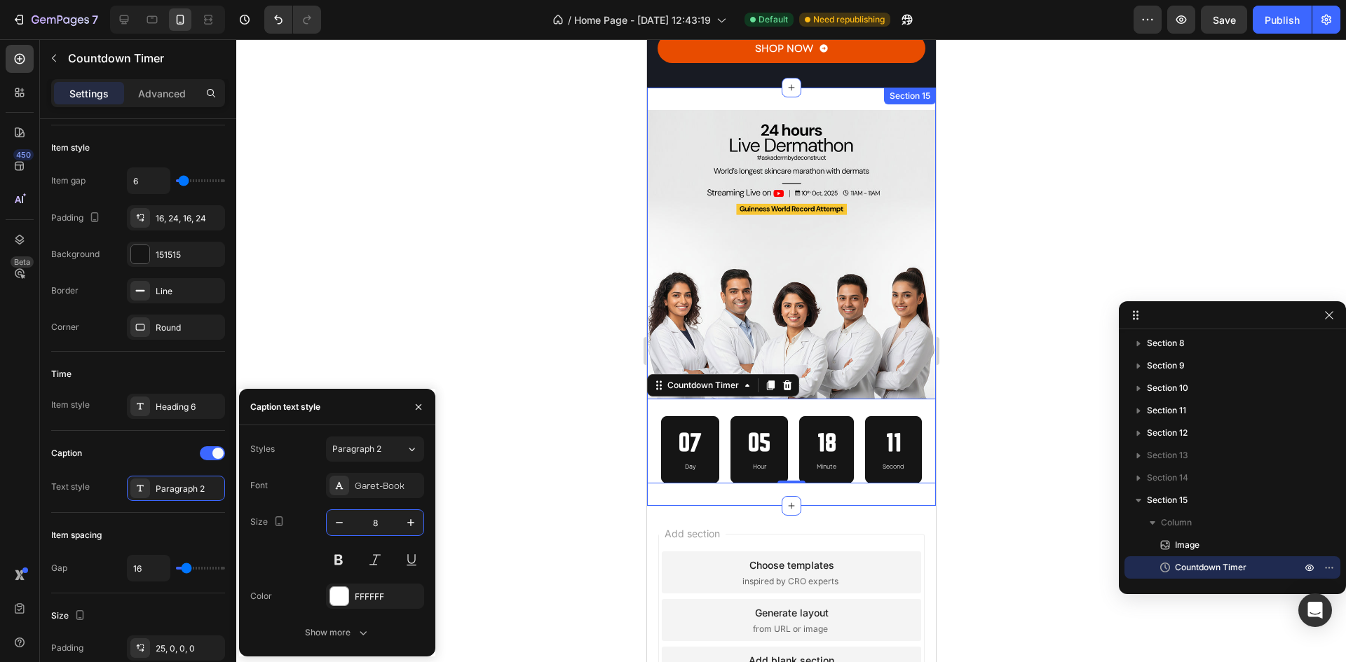
scroll to position [3809, 0]
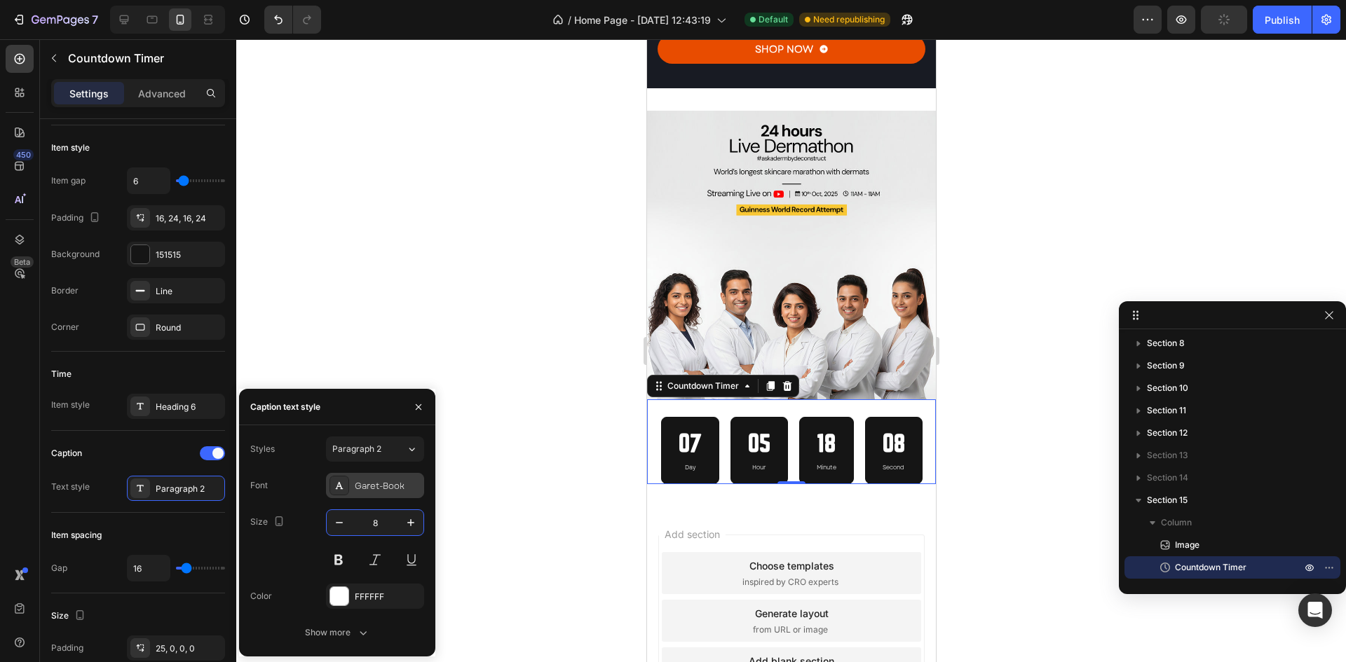
click at [367, 481] on div "Garet-Book" at bounding box center [388, 486] width 66 height 13
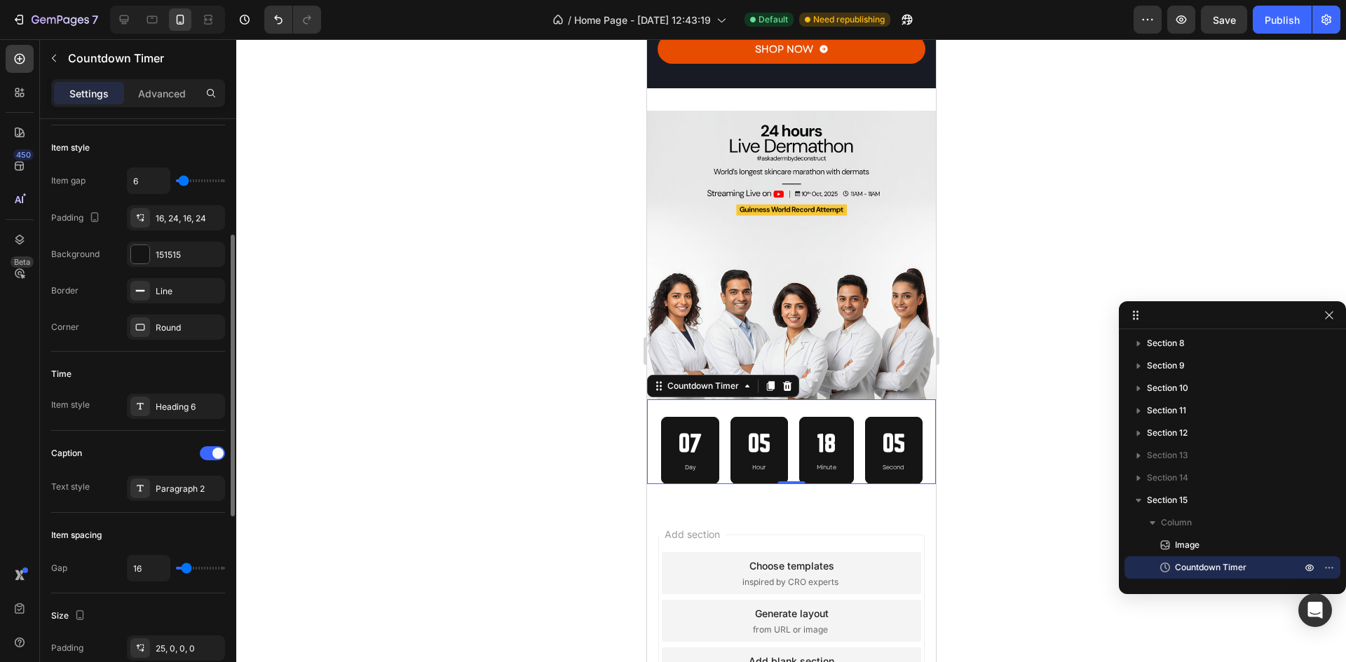
click at [155, 371] on div "Time" at bounding box center [138, 374] width 174 height 22
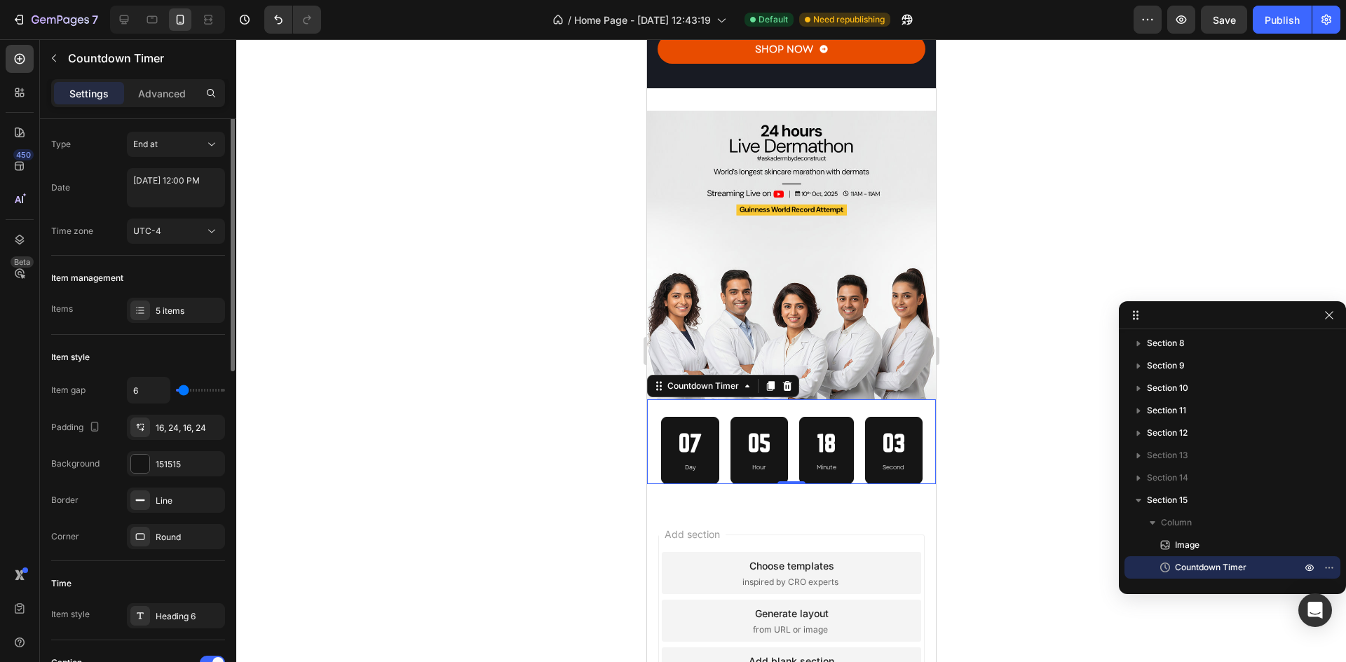
scroll to position [0, 0]
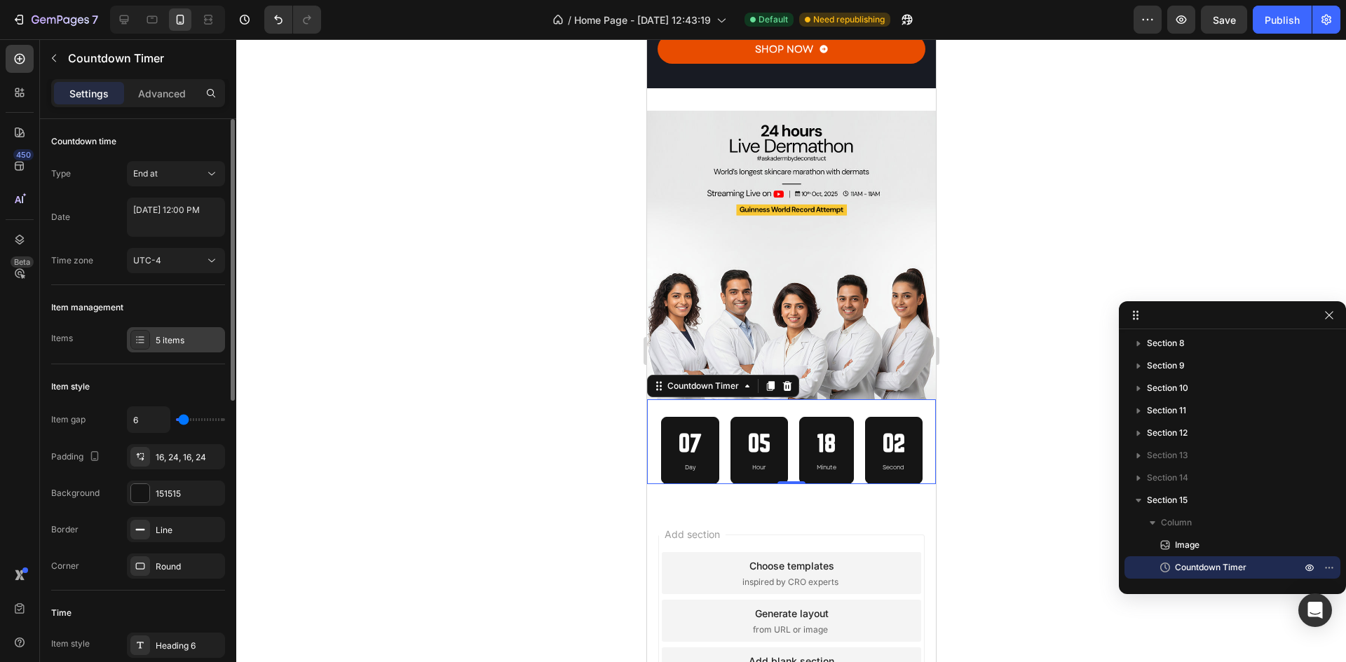
click at [172, 338] on div "5 items" at bounding box center [189, 340] width 66 height 13
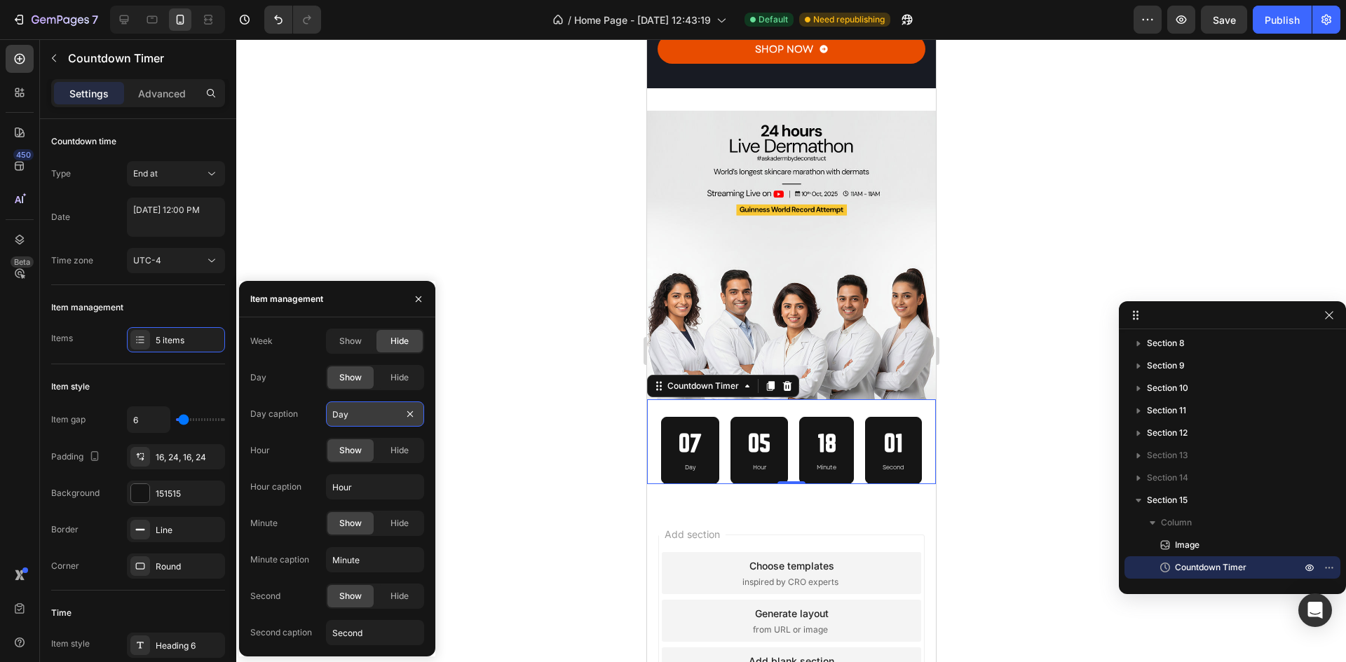
click at [358, 421] on input "Day" at bounding box center [375, 414] width 98 height 25
type input "Days"
click at [367, 485] on input "Hour" at bounding box center [375, 487] width 98 height 25
type input "s"
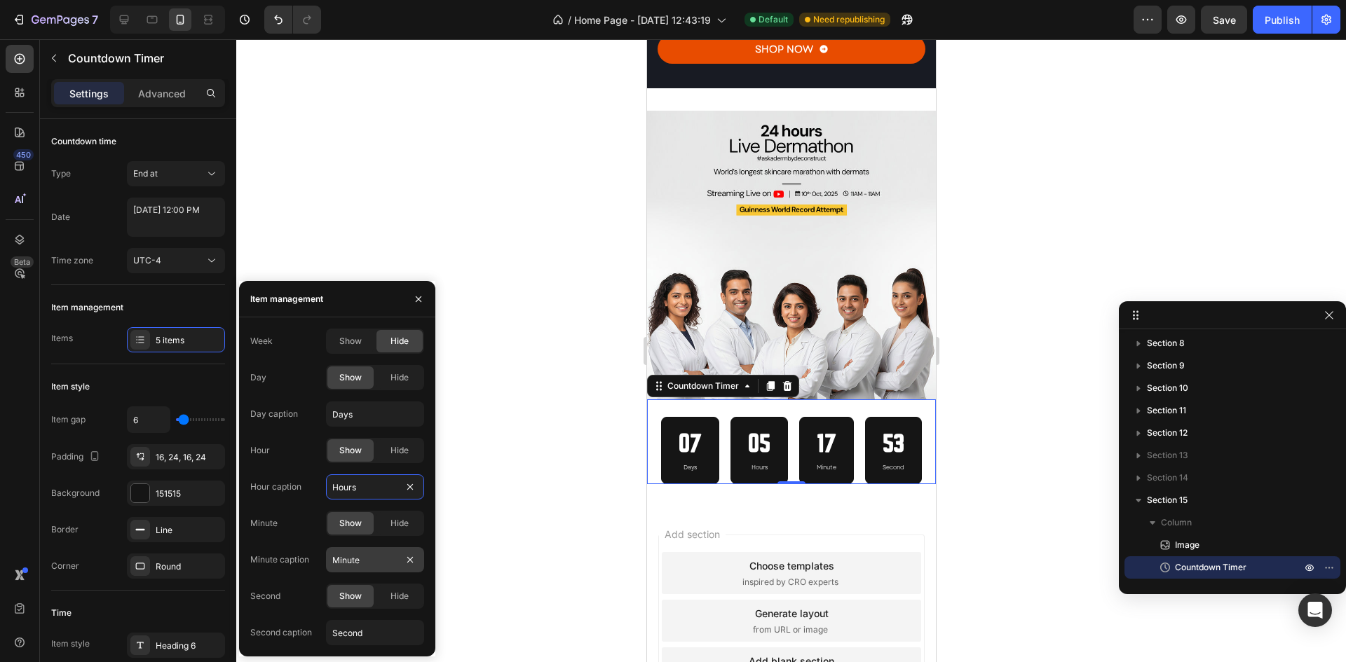
type input "Hours"
click at [383, 562] on input "Minute" at bounding box center [375, 559] width 98 height 25
type input "Minutes"
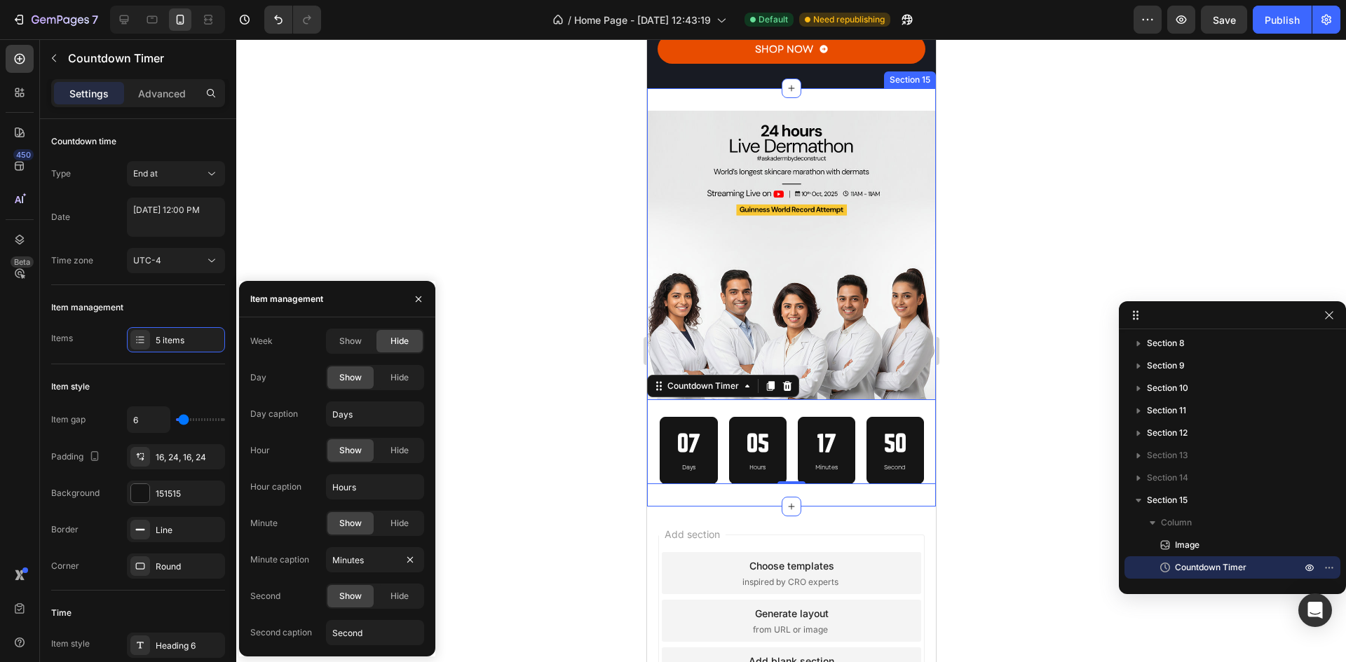
click at [880, 482] on div "Image 07 Days 05 Hours 17 Minutes 50 Second Countdown Timer 0 Section 15" at bounding box center [790, 297] width 289 height 418
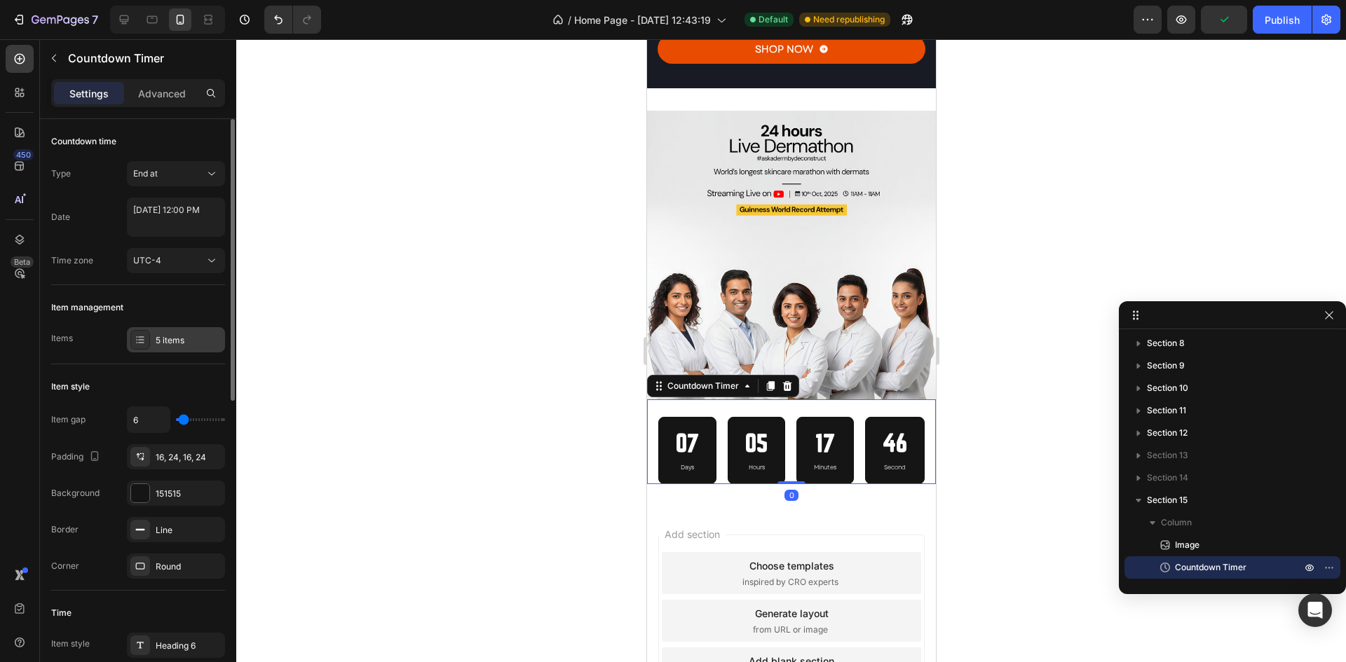
click at [173, 339] on div "5 items" at bounding box center [189, 340] width 66 height 13
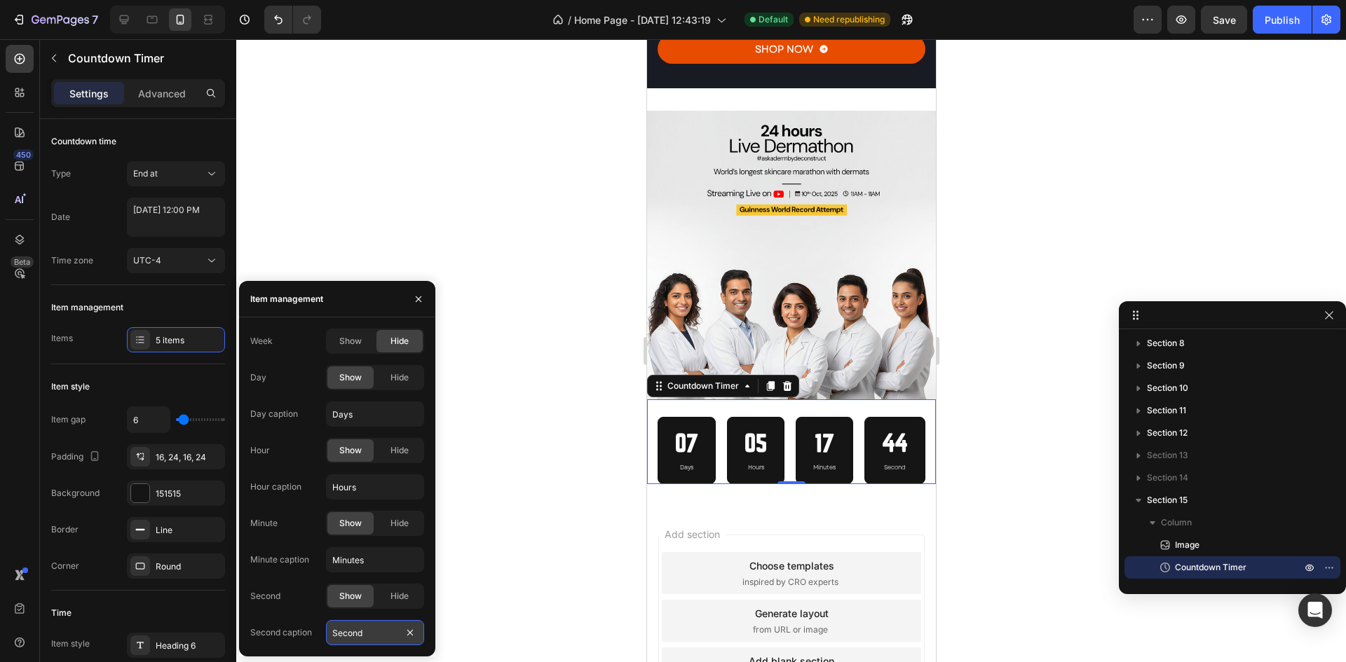
click at [376, 635] on input "Second" at bounding box center [375, 632] width 98 height 25
type input "Seconds"
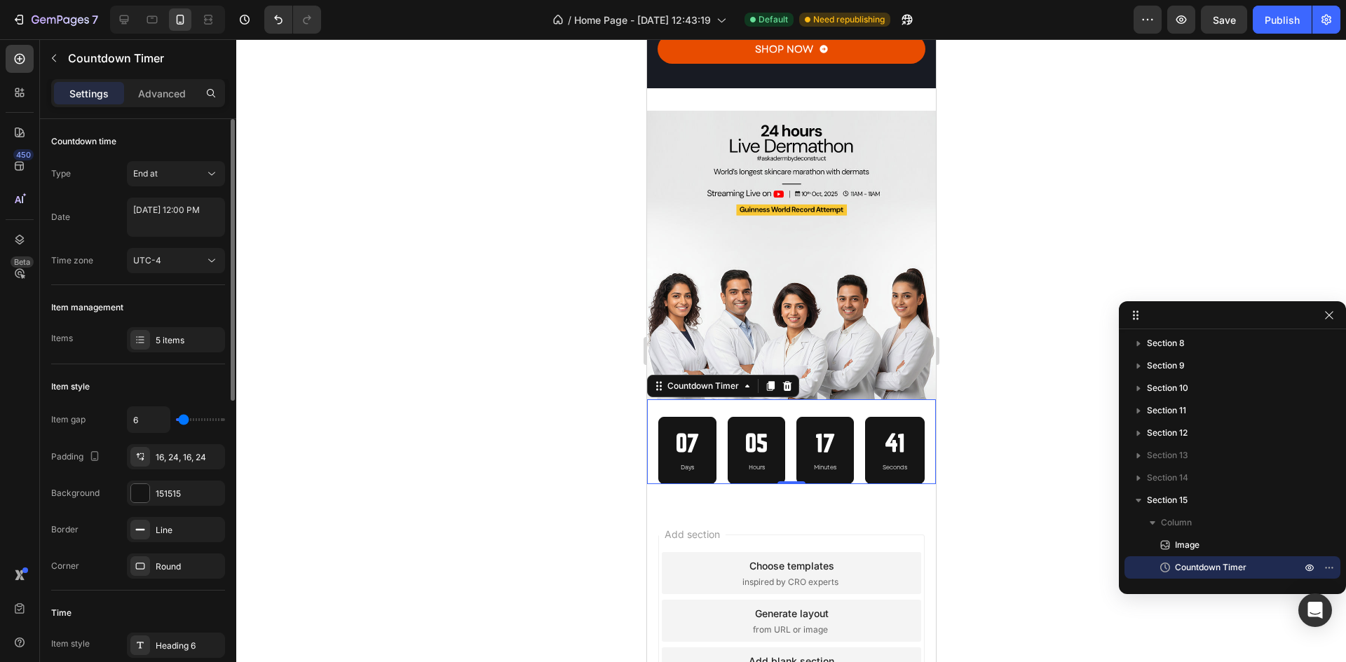
click at [160, 372] on div "Item style Item gap 6 Padding 16, 24, 16, 24 Background 151515 Border Line Corn…" at bounding box center [138, 477] width 174 height 226
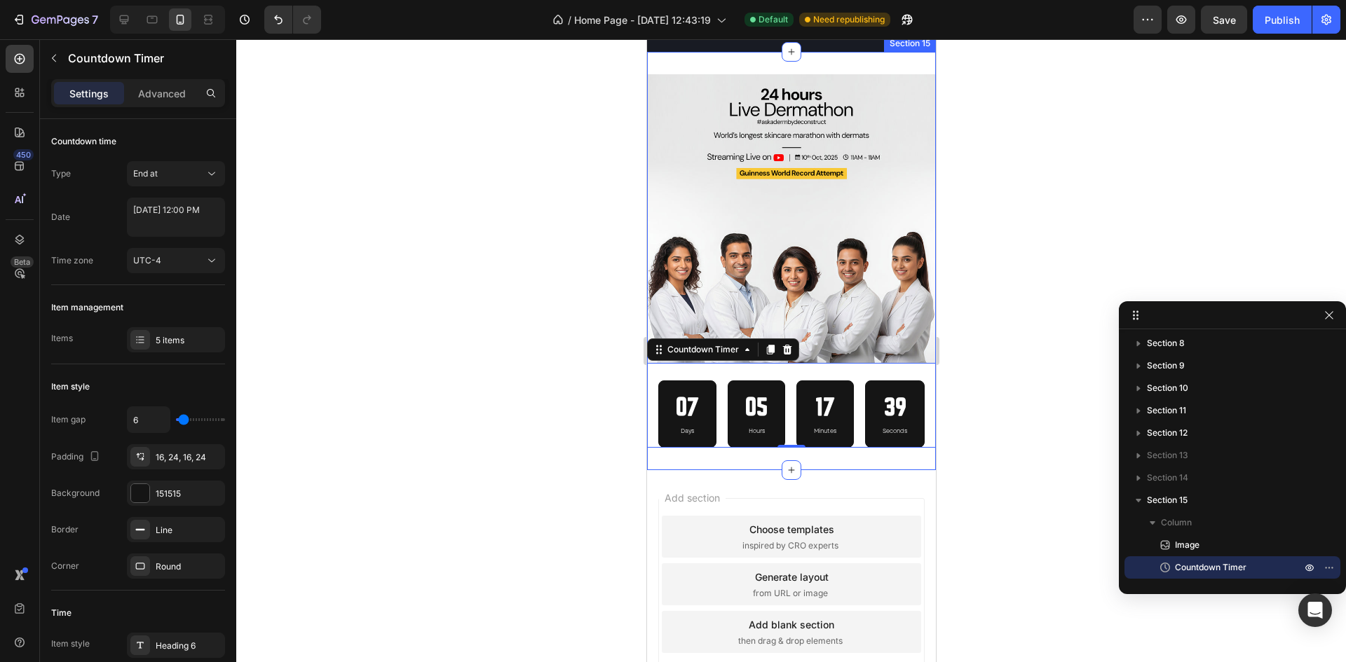
scroll to position [3865, 0]
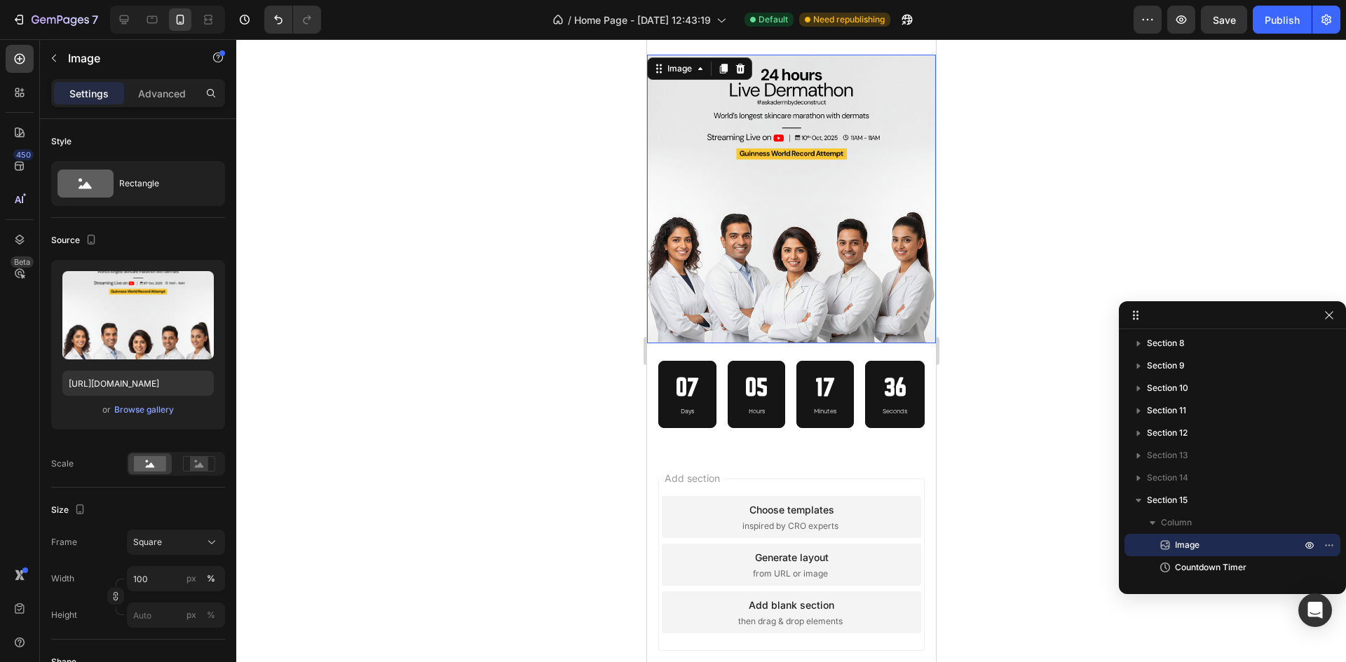
click at [907, 200] on img at bounding box center [790, 199] width 289 height 289
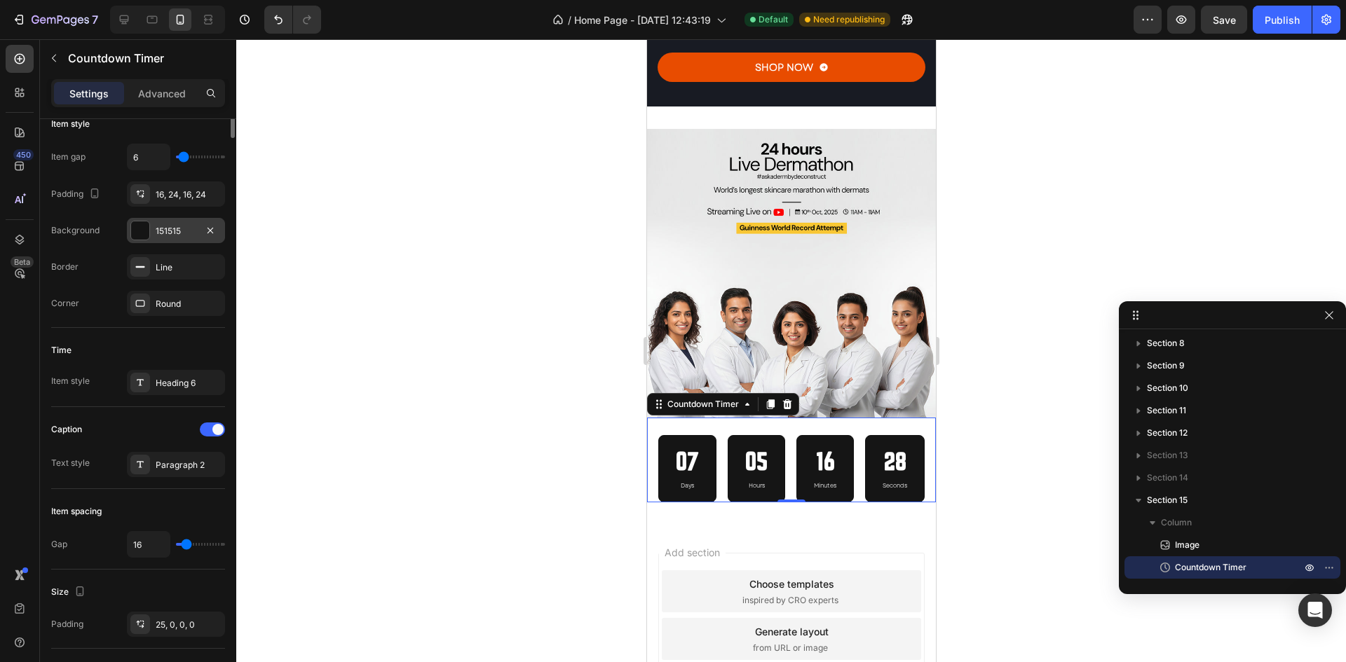
scroll to position [0, 0]
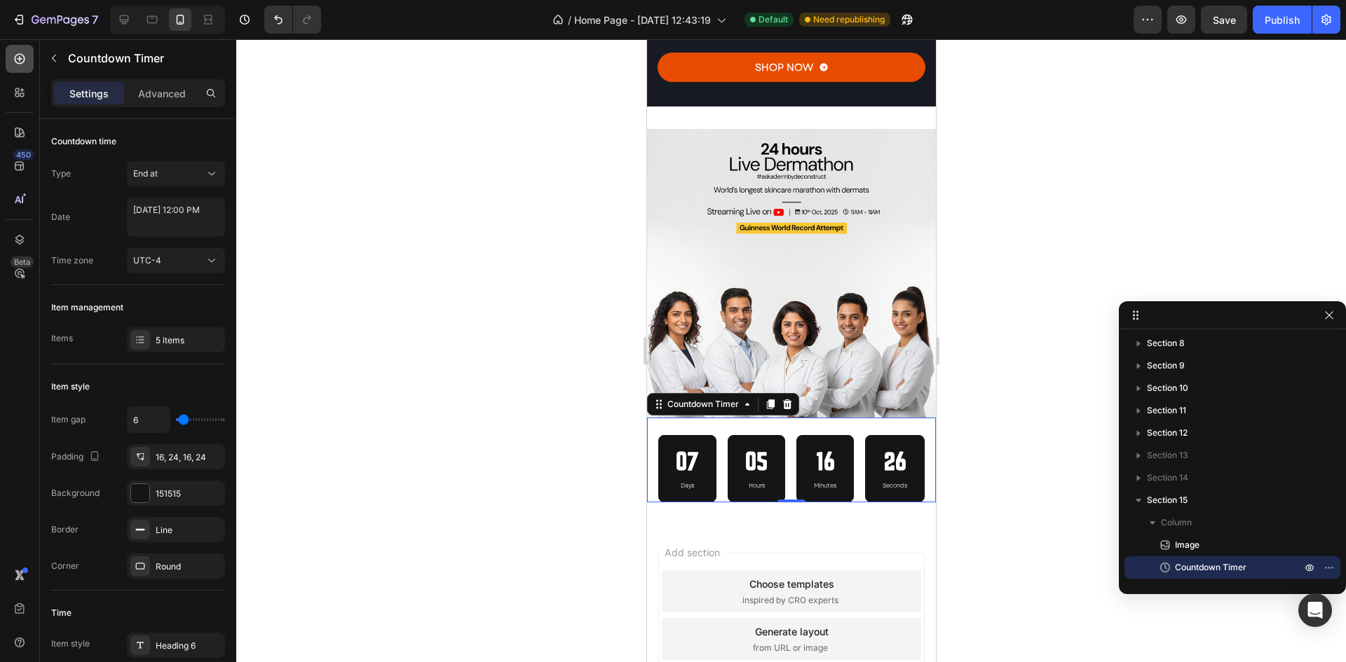
click at [15, 60] on icon at bounding box center [20, 59] width 11 height 11
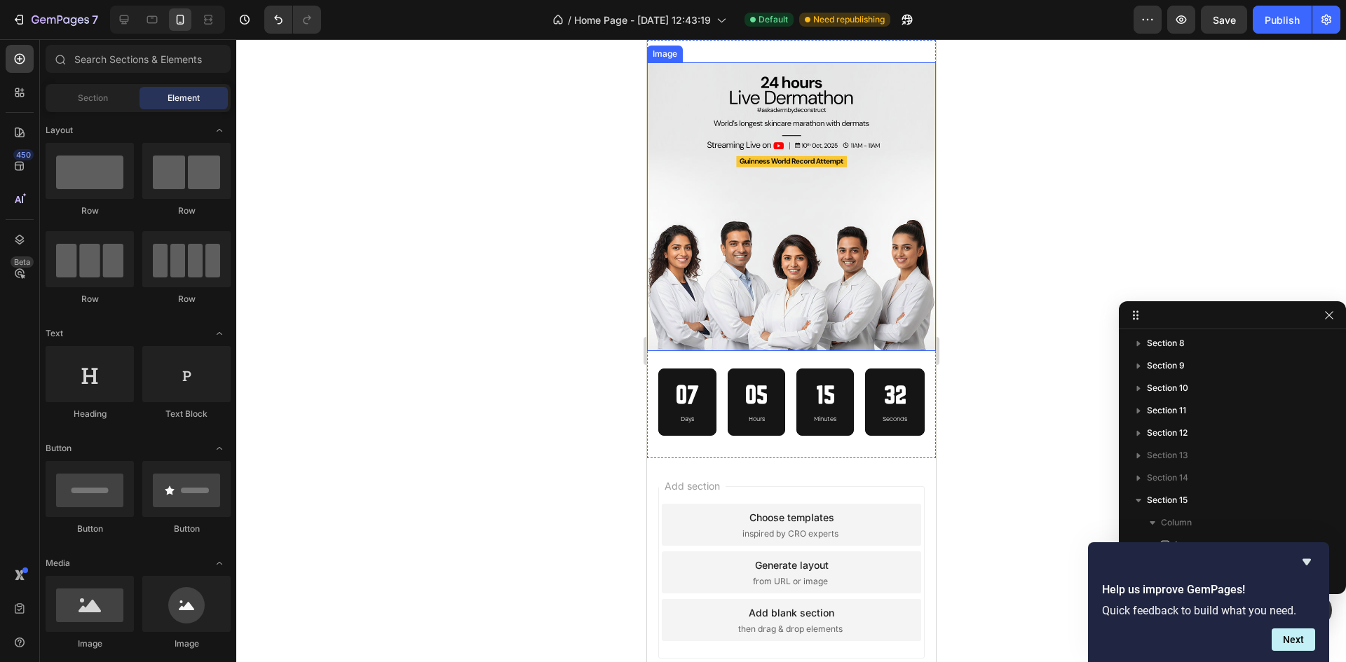
scroll to position [3905, 0]
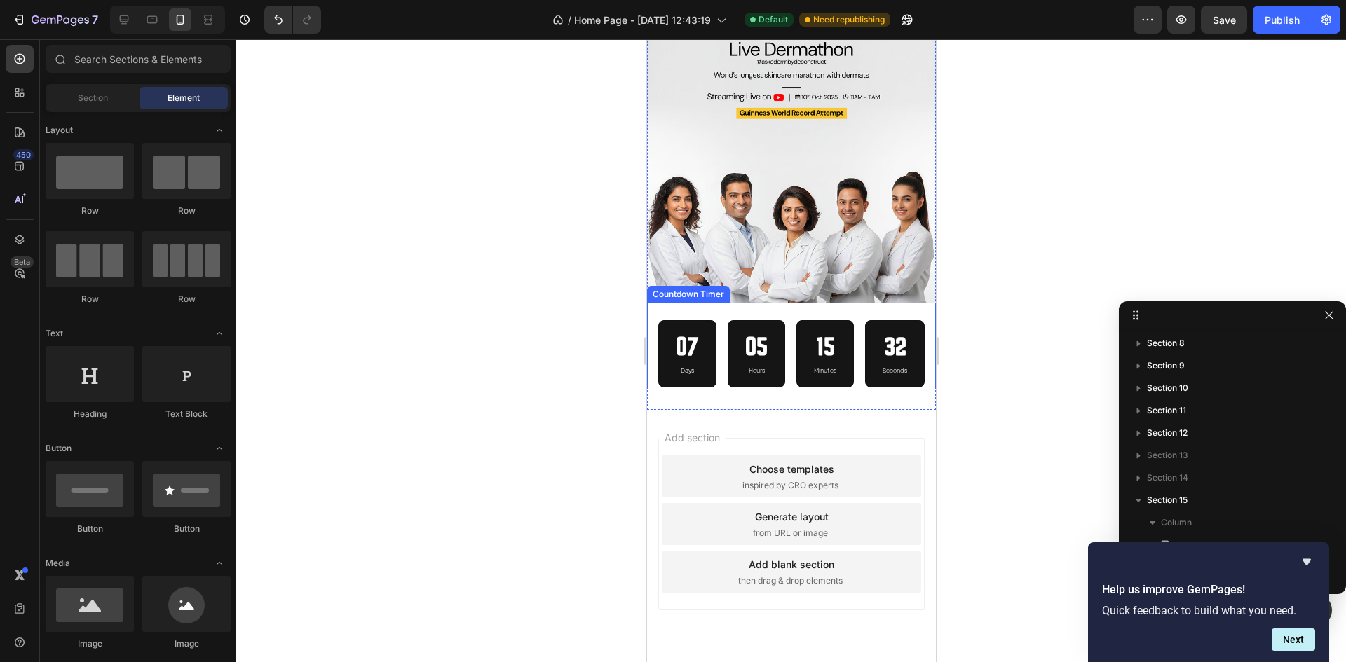
click at [784, 303] on div "07 Days 05 Hours 15 Minutes 32 Seconds Countdown Timer" at bounding box center [790, 345] width 289 height 85
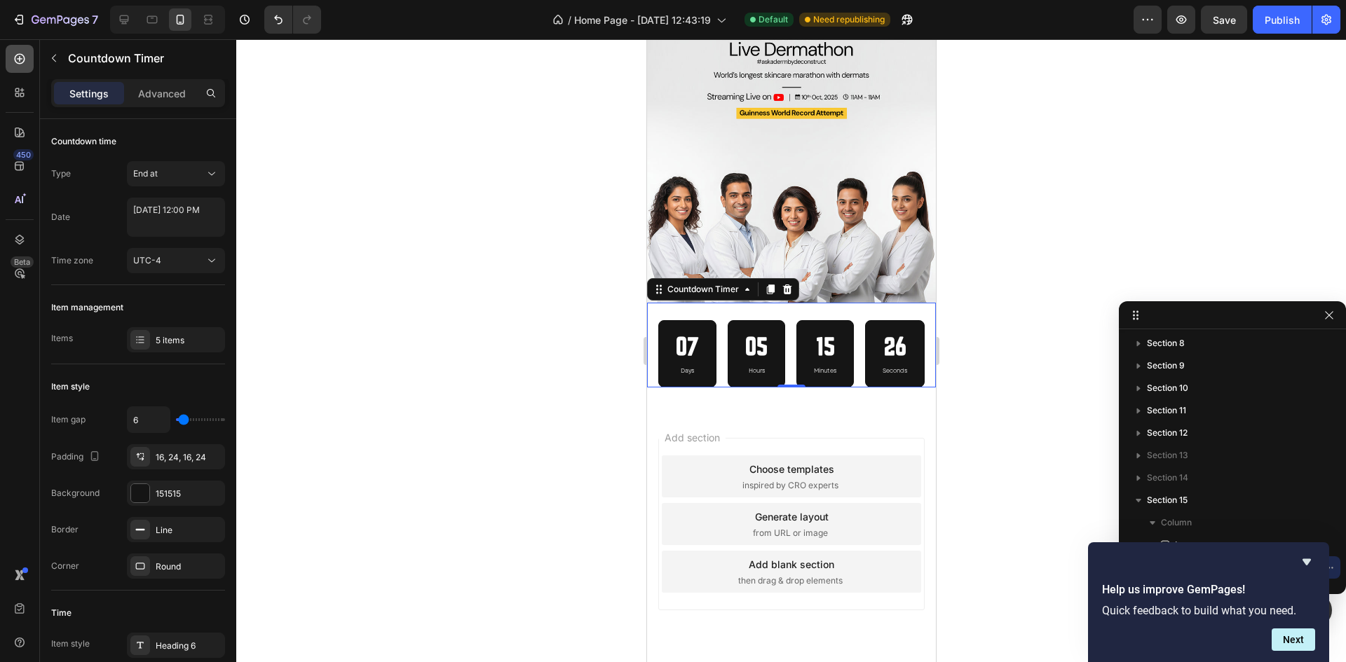
click at [16, 62] on icon at bounding box center [20, 59] width 11 height 11
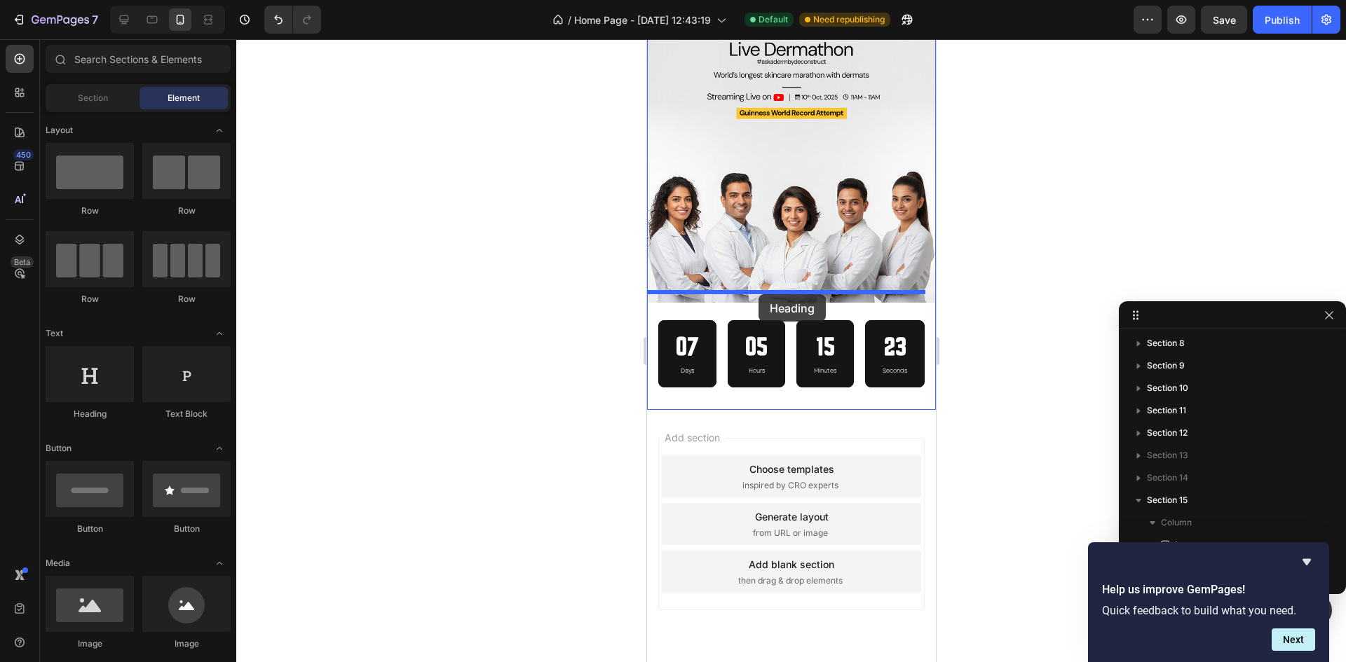
drag, startPoint x: 732, startPoint y: 425, endPoint x: 758, endPoint y: 294, distance: 133.6
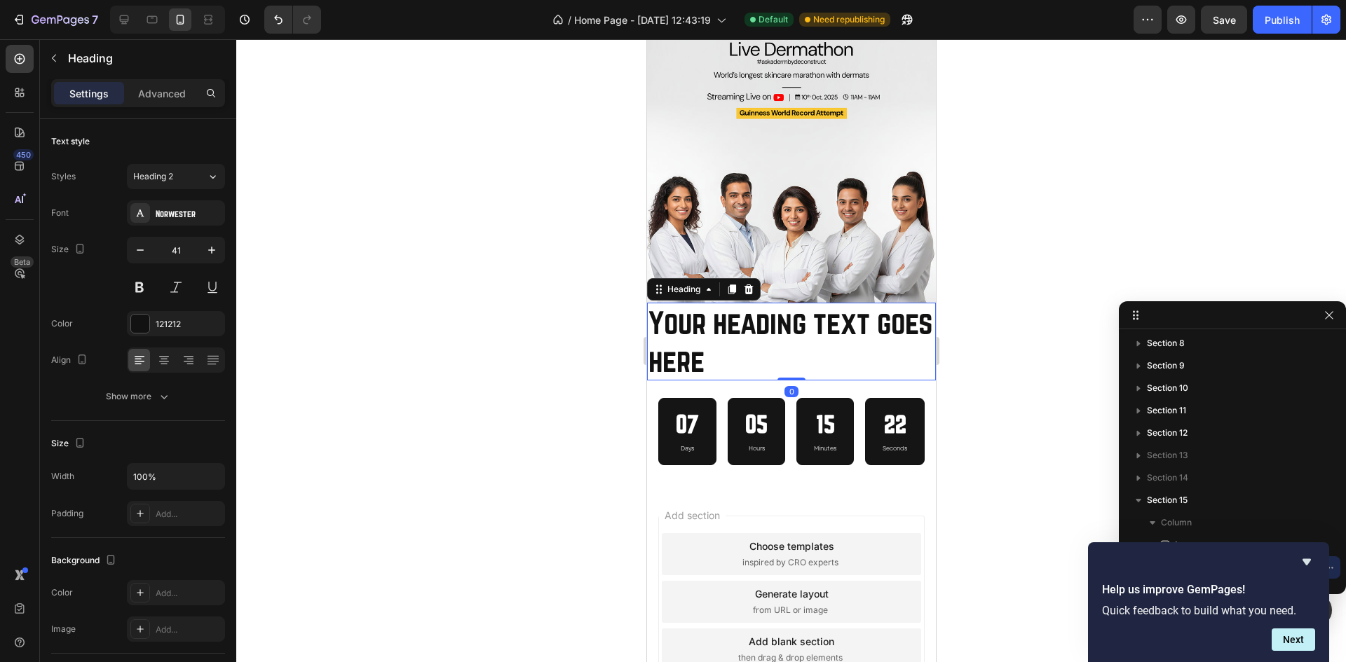
click at [784, 336] on h2 "Your heading text goes here" at bounding box center [790, 342] width 289 height 78
click at [784, 336] on p "Your heading text goes here" at bounding box center [791, 341] width 286 height 75
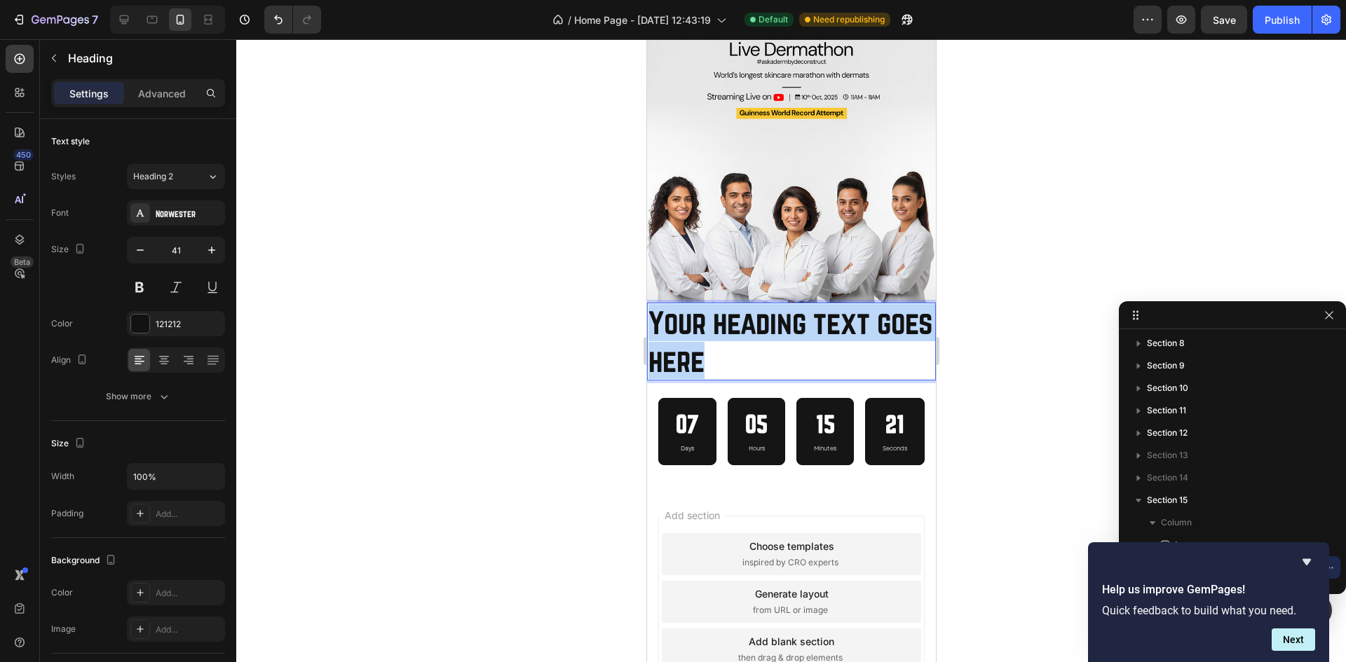
click at [784, 336] on p "Your heading text goes here" at bounding box center [791, 341] width 286 height 75
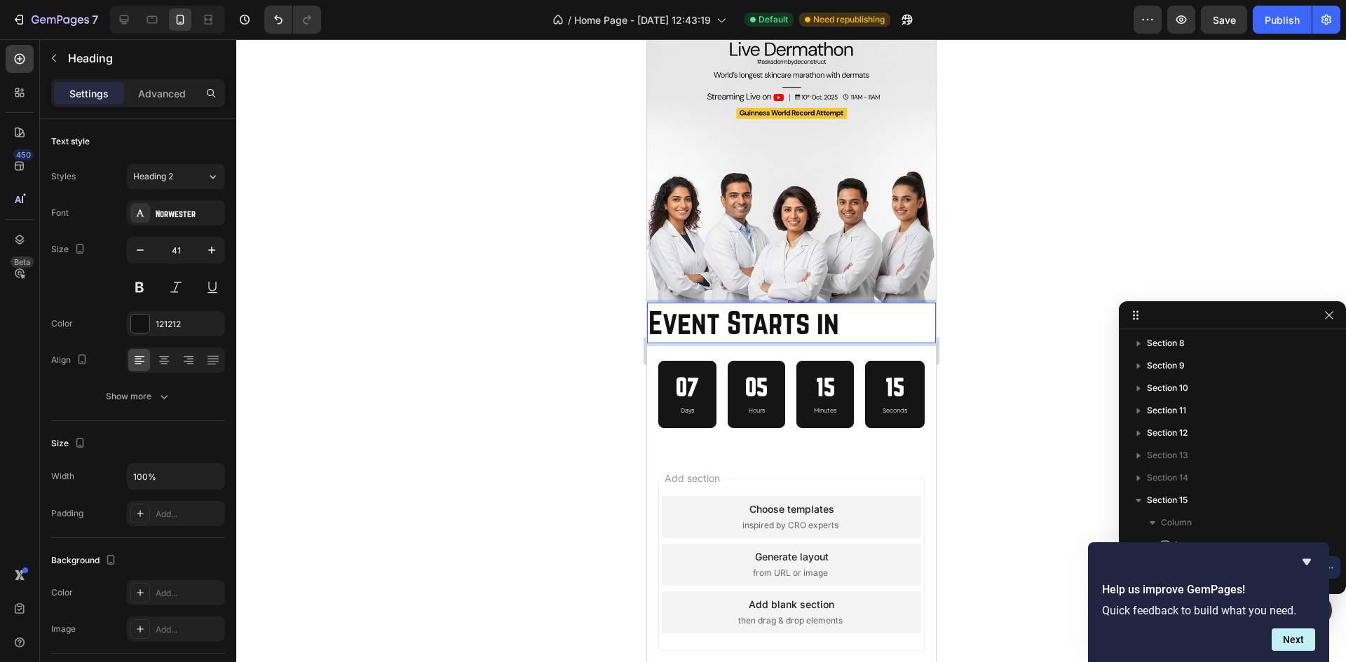
click at [749, 318] on p "Event Starts in" at bounding box center [791, 322] width 286 height 37
click at [667, 311] on p "Event starts in" at bounding box center [791, 322] width 286 height 37
click at [140, 251] on icon "button" at bounding box center [140, 250] width 14 height 14
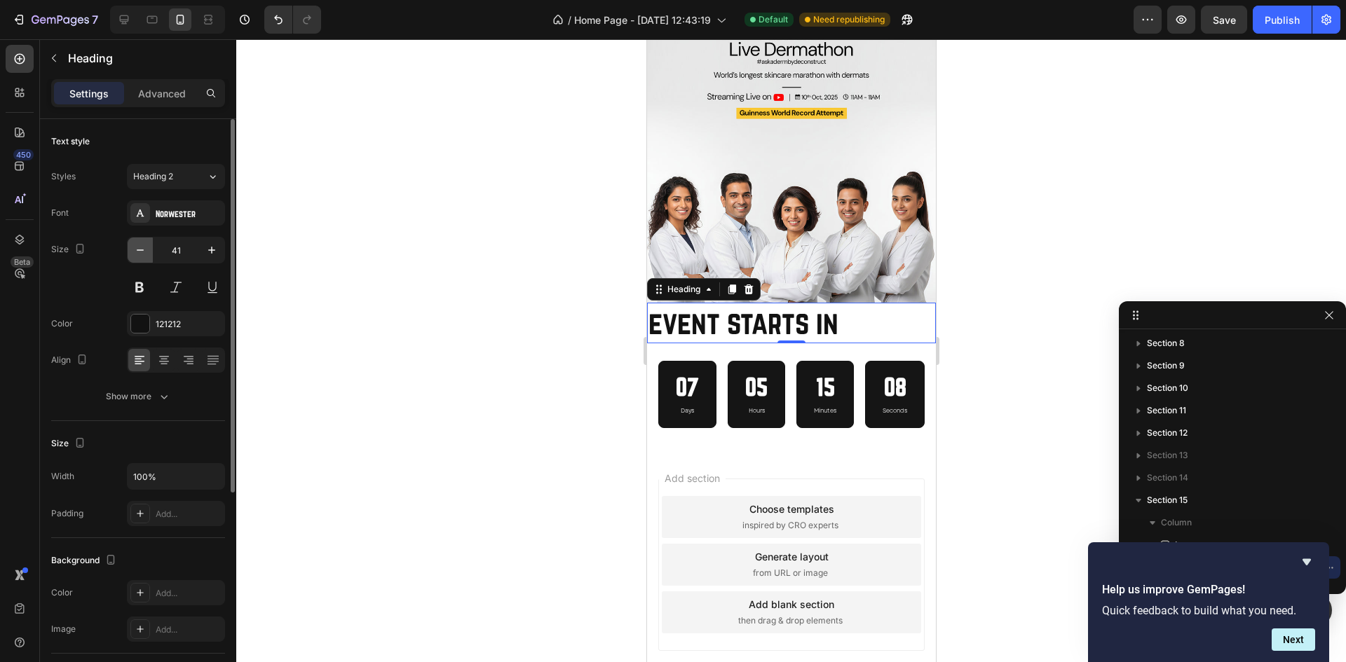
click at [140, 251] on icon "button" at bounding box center [140, 250] width 14 height 14
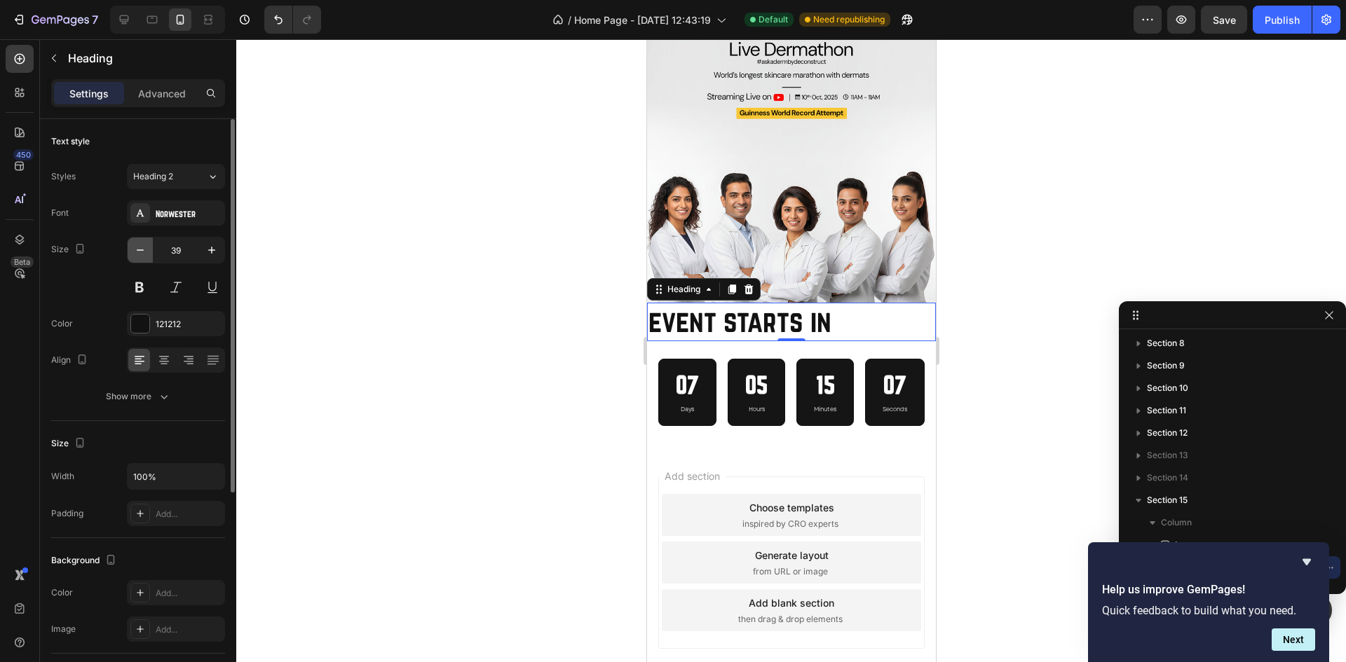
click at [140, 251] on icon "button" at bounding box center [140, 250] width 14 height 14
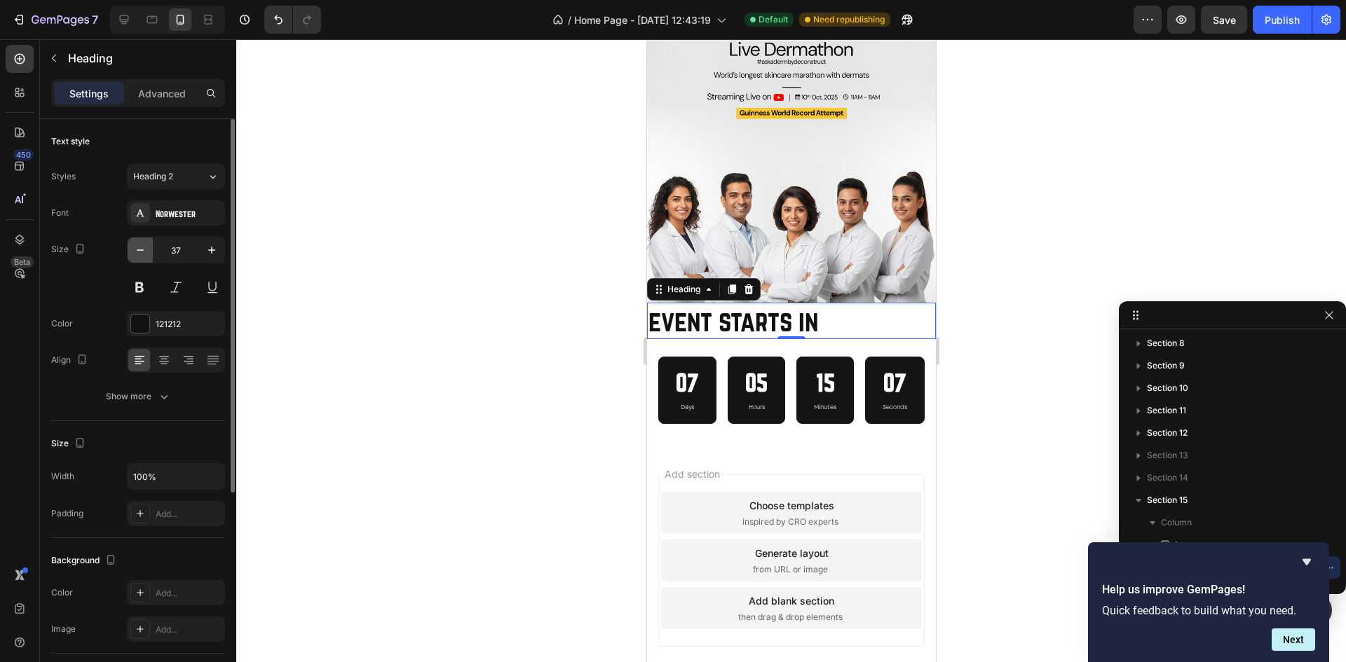
click at [140, 251] on icon "button" at bounding box center [140, 250] width 14 height 14
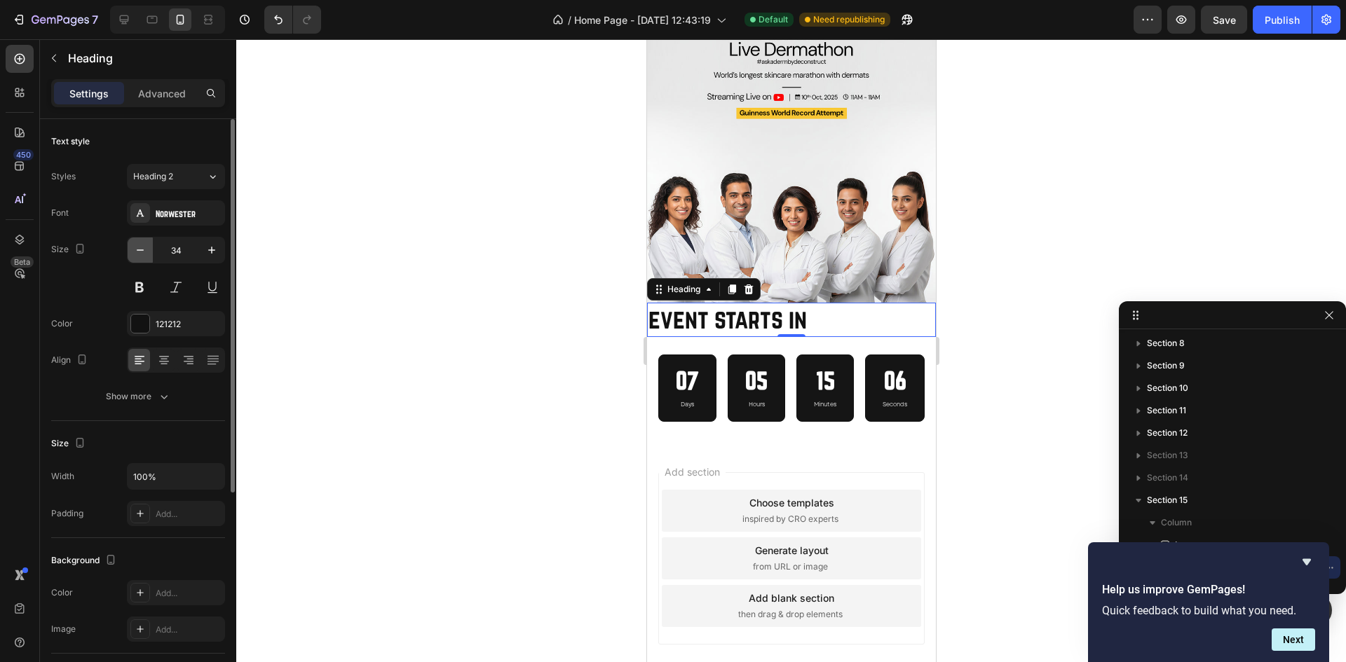
click at [140, 251] on icon "button" at bounding box center [140, 250] width 14 height 14
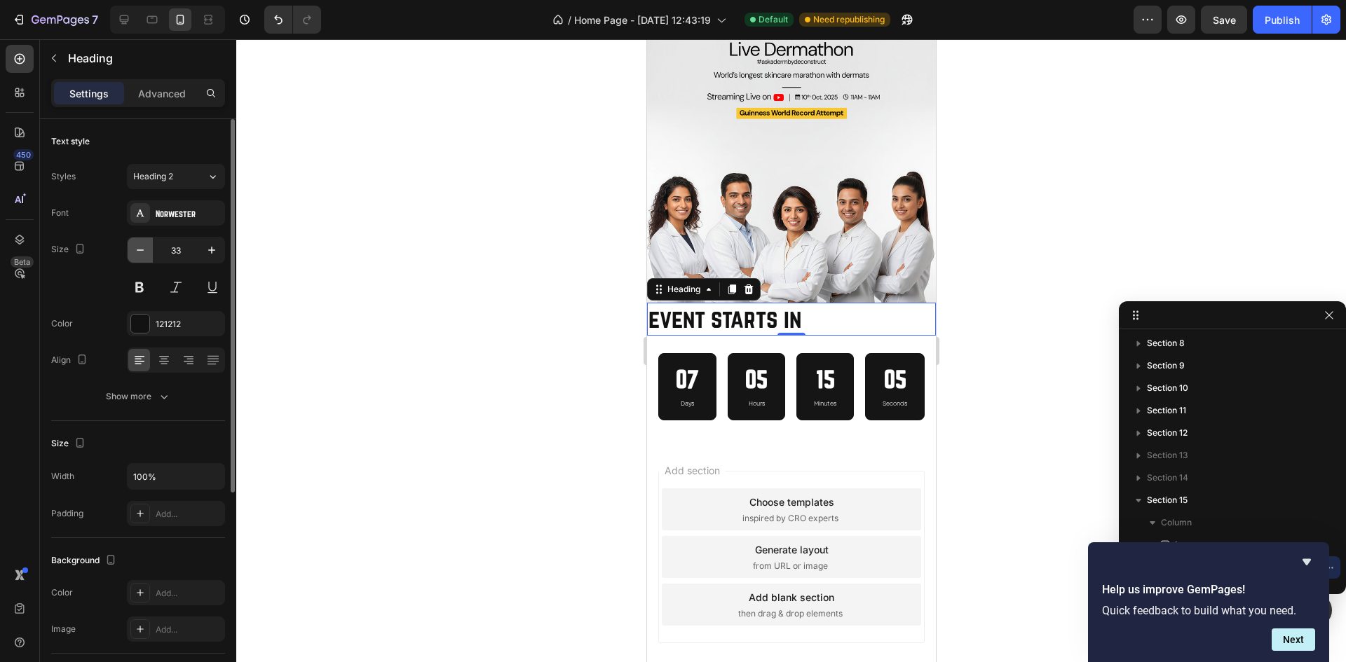
click at [140, 251] on icon "button" at bounding box center [140, 250] width 14 height 14
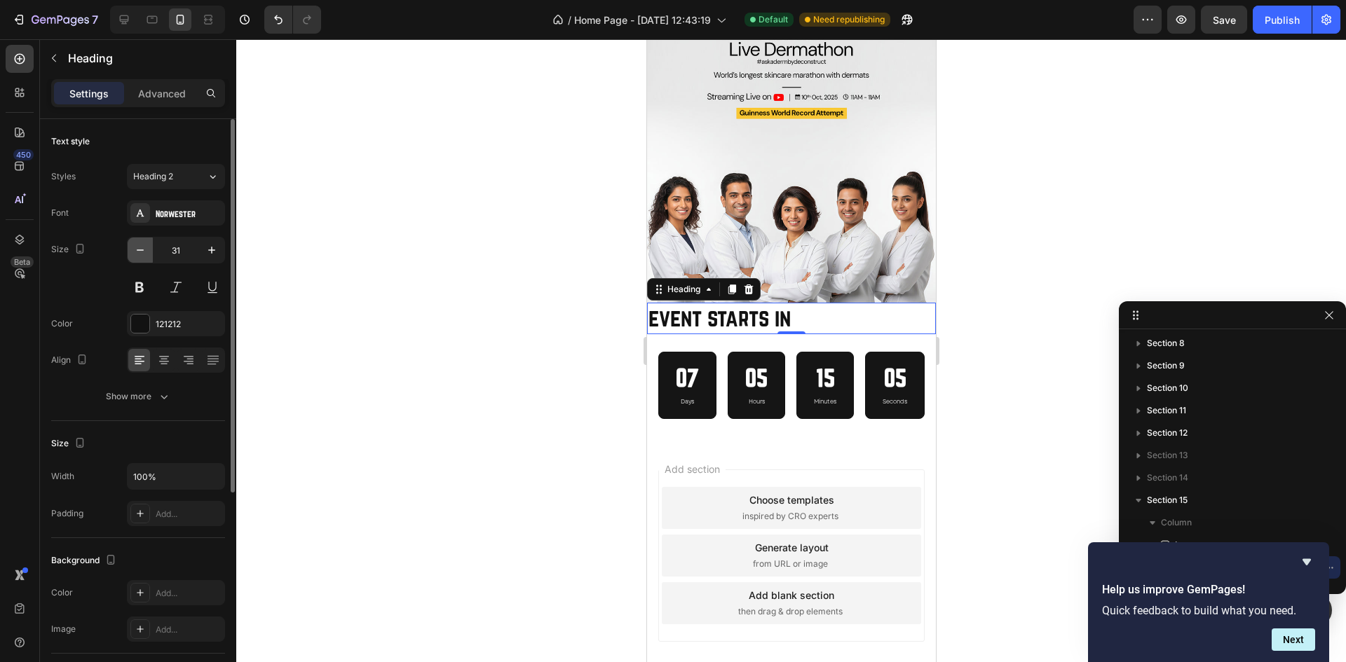
click at [140, 251] on icon "button" at bounding box center [140, 250] width 14 height 14
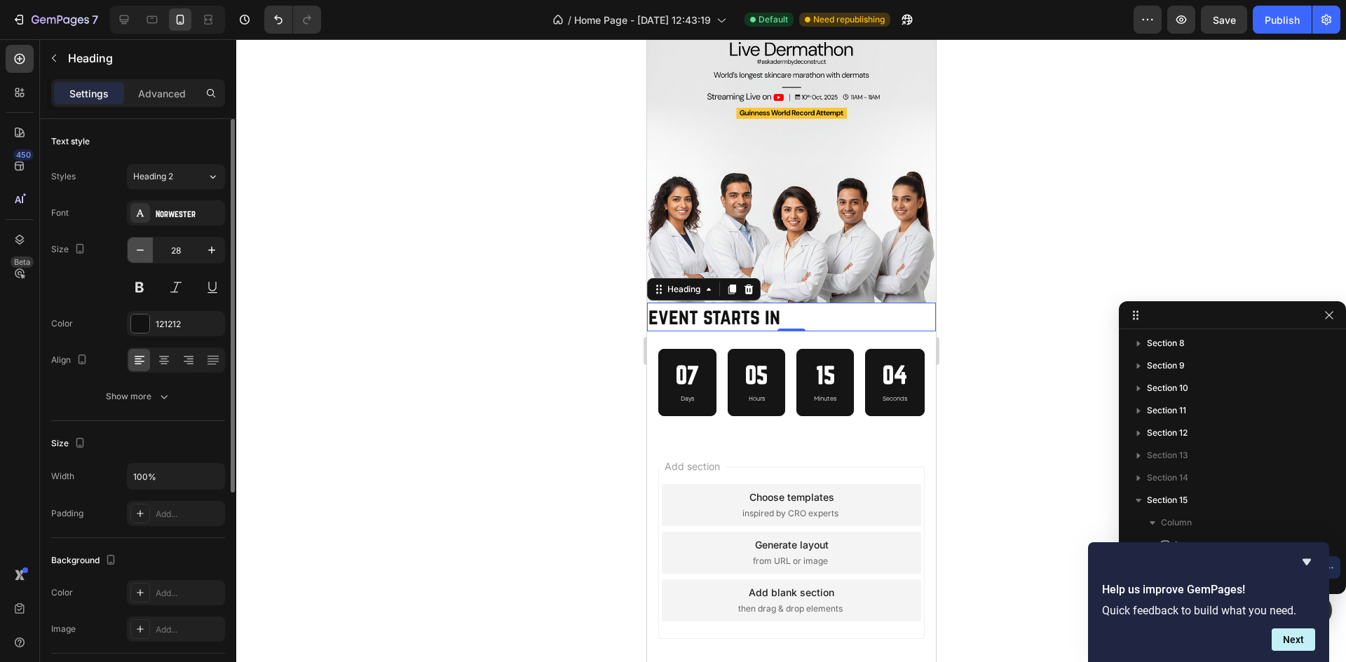
click at [140, 251] on icon "button" at bounding box center [140, 250] width 14 height 14
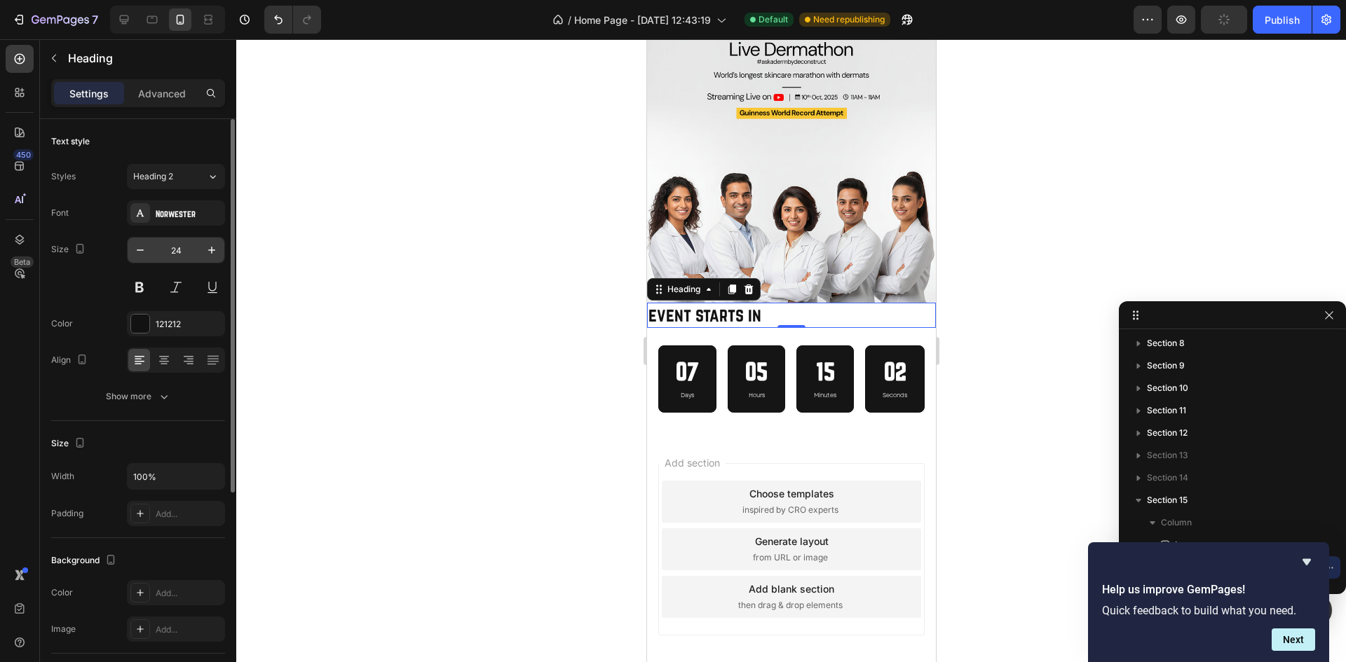
click at [178, 254] on input "24" at bounding box center [176, 250] width 46 height 25
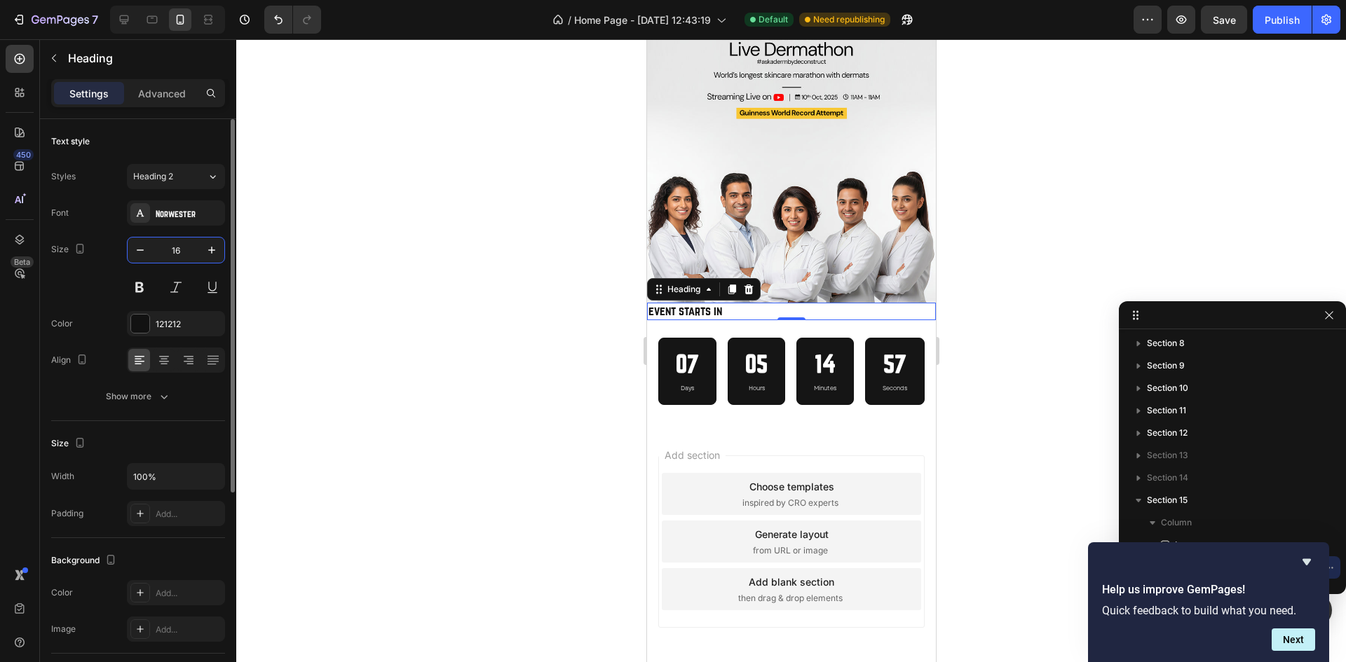
click at [175, 251] on input "16" at bounding box center [176, 250] width 46 height 25
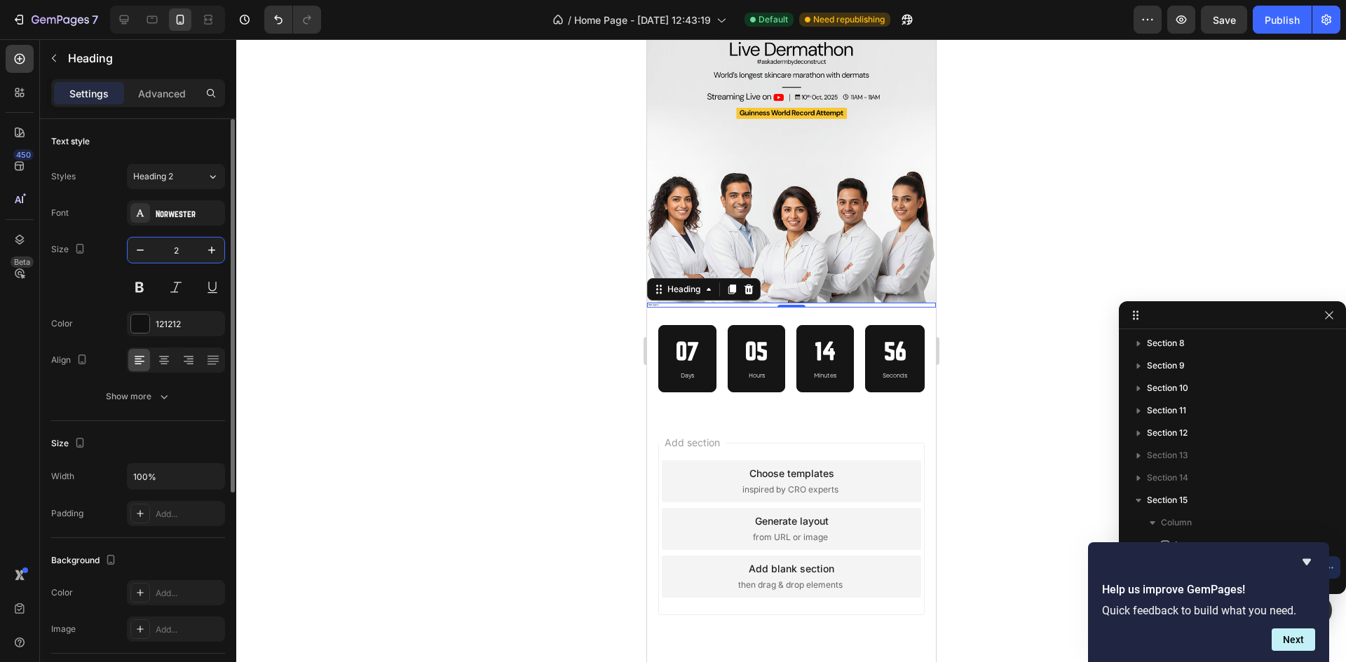
type input "24"
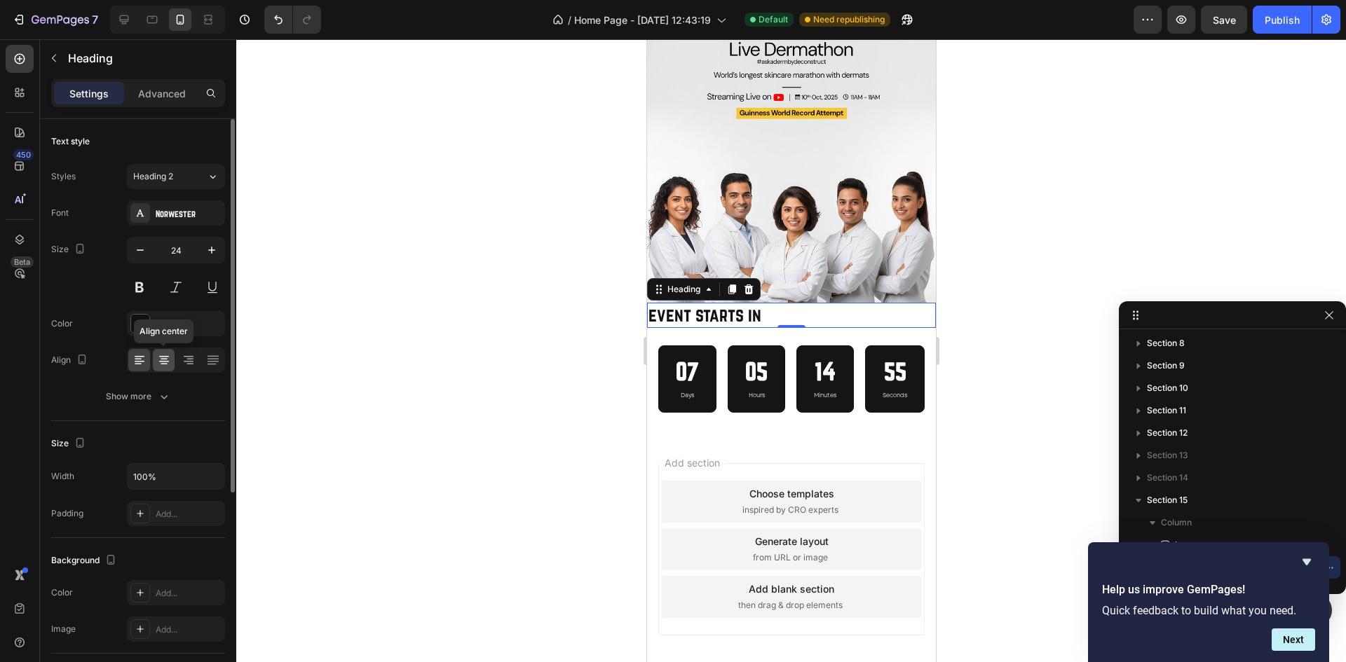
click at [163, 362] on icon at bounding box center [164, 360] width 14 height 14
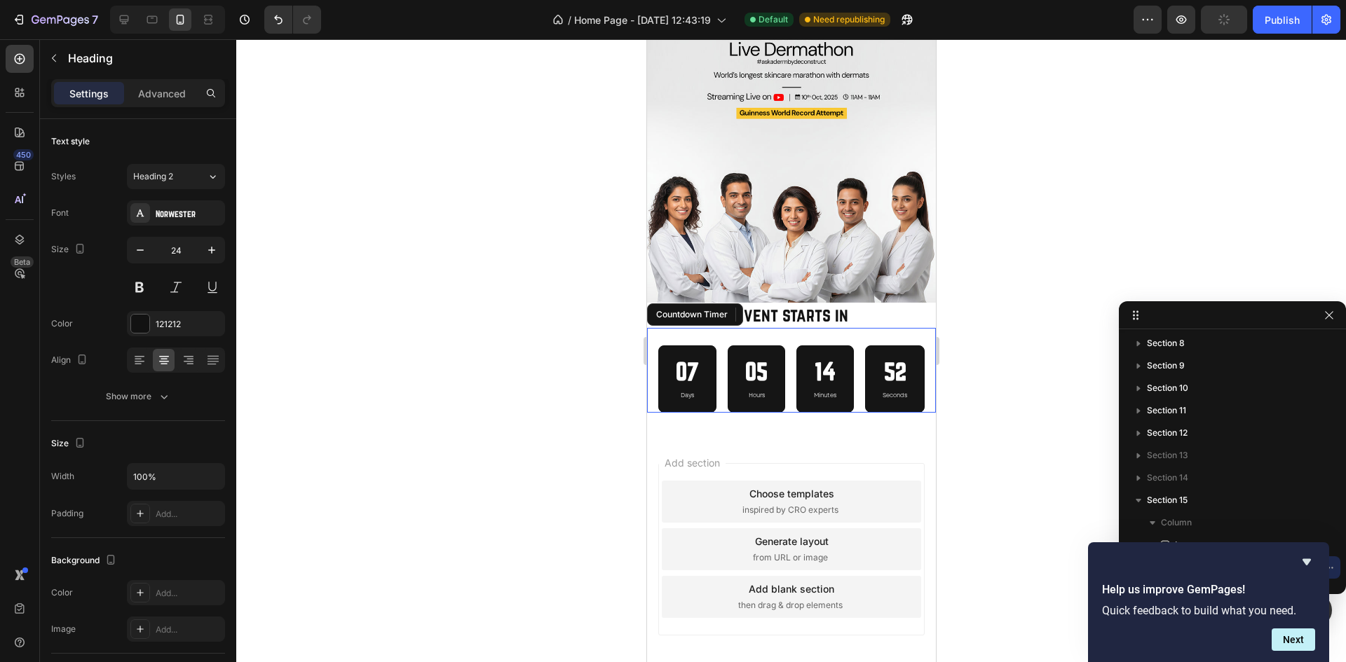
click at [793, 328] on div "07 Days 05 Hours 14 Minutes 52 Seconds Countdown Timer" at bounding box center [790, 370] width 289 height 85
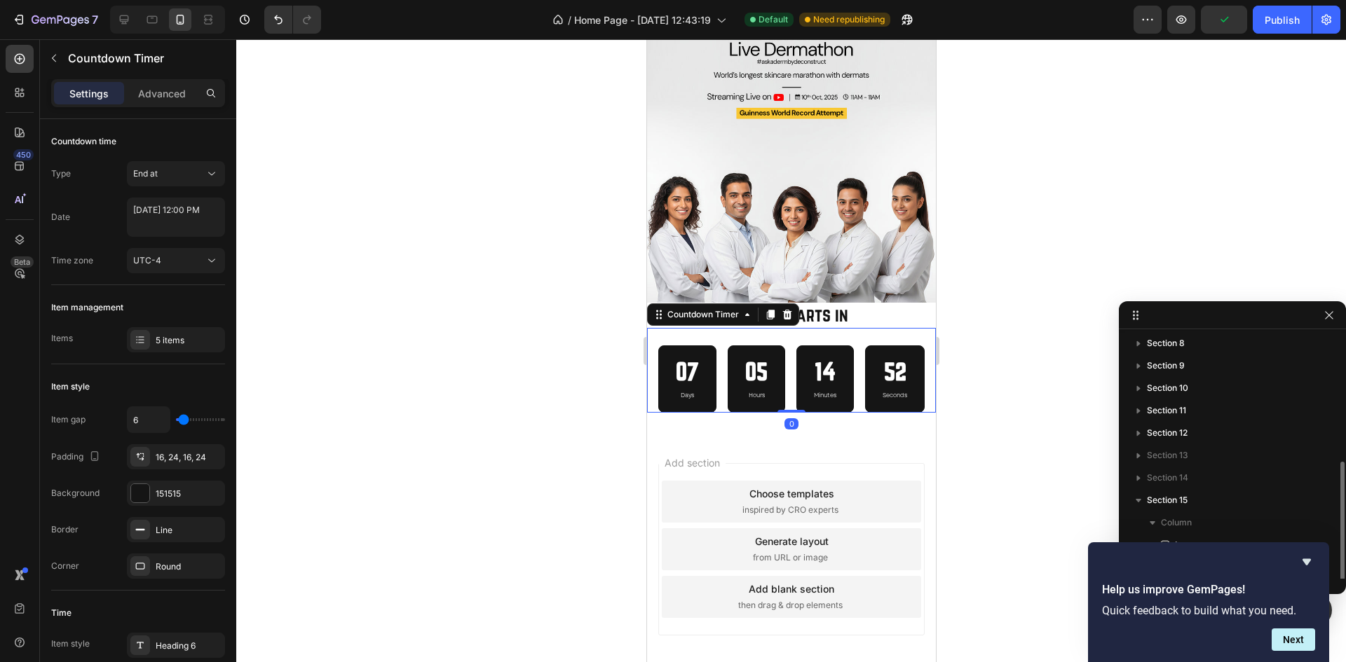
scroll to position [182, 0]
click at [163, 88] on p "Advanced" at bounding box center [162, 93] width 48 height 15
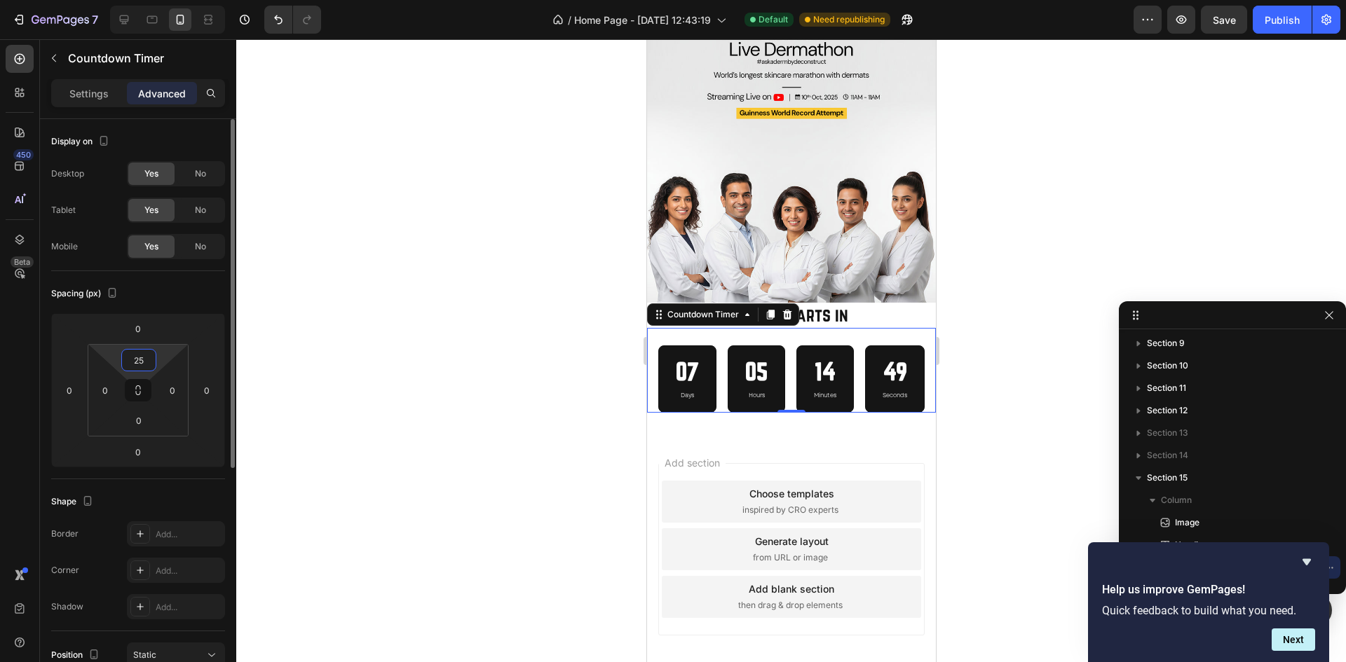
click at [141, 360] on input "25" at bounding box center [139, 360] width 28 height 21
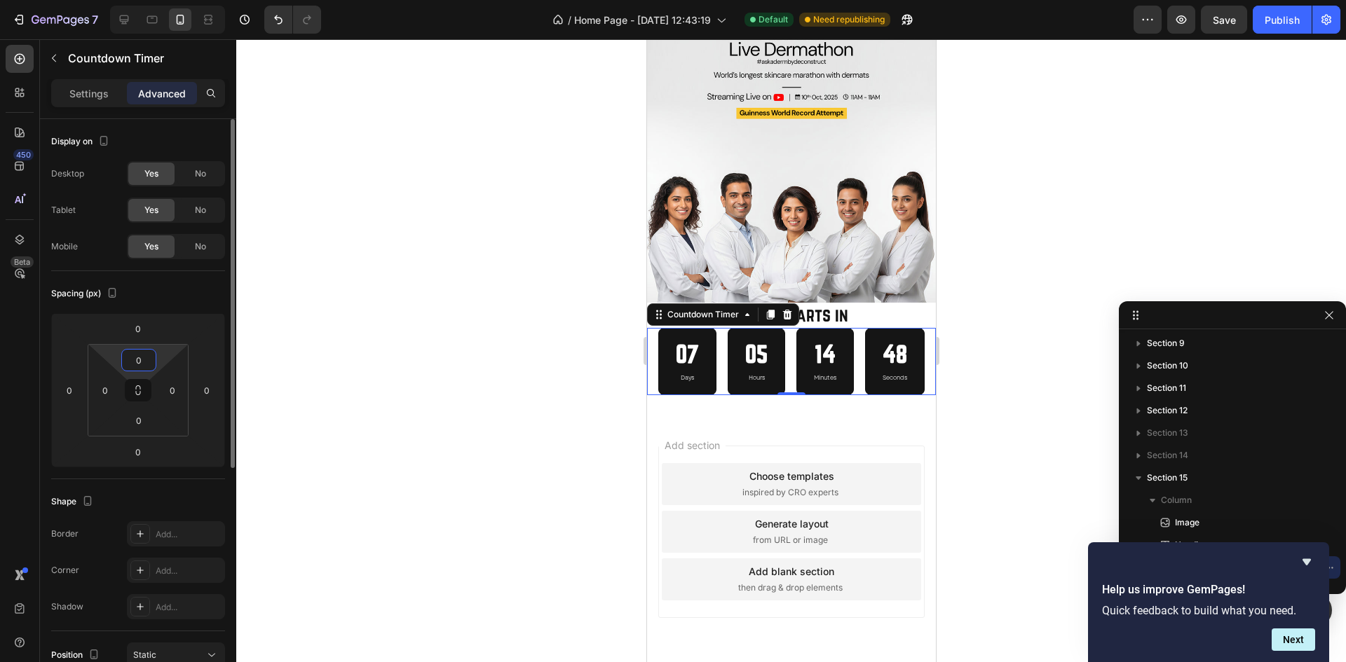
type input "0"
click at [883, 312] on p "event starts in" at bounding box center [791, 315] width 286 height 22
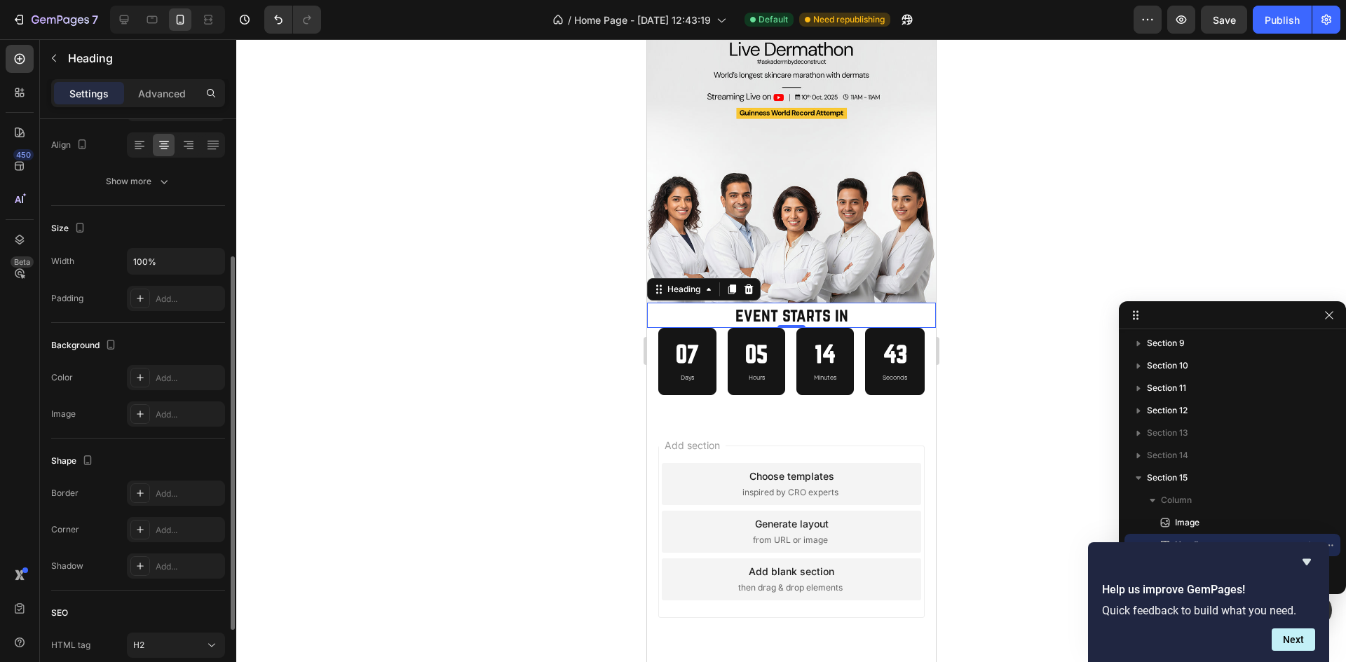
scroll to position [216, 0]
click at [156, 293] on div "Add..." at bounding box center [189, 298] width 66 height 13
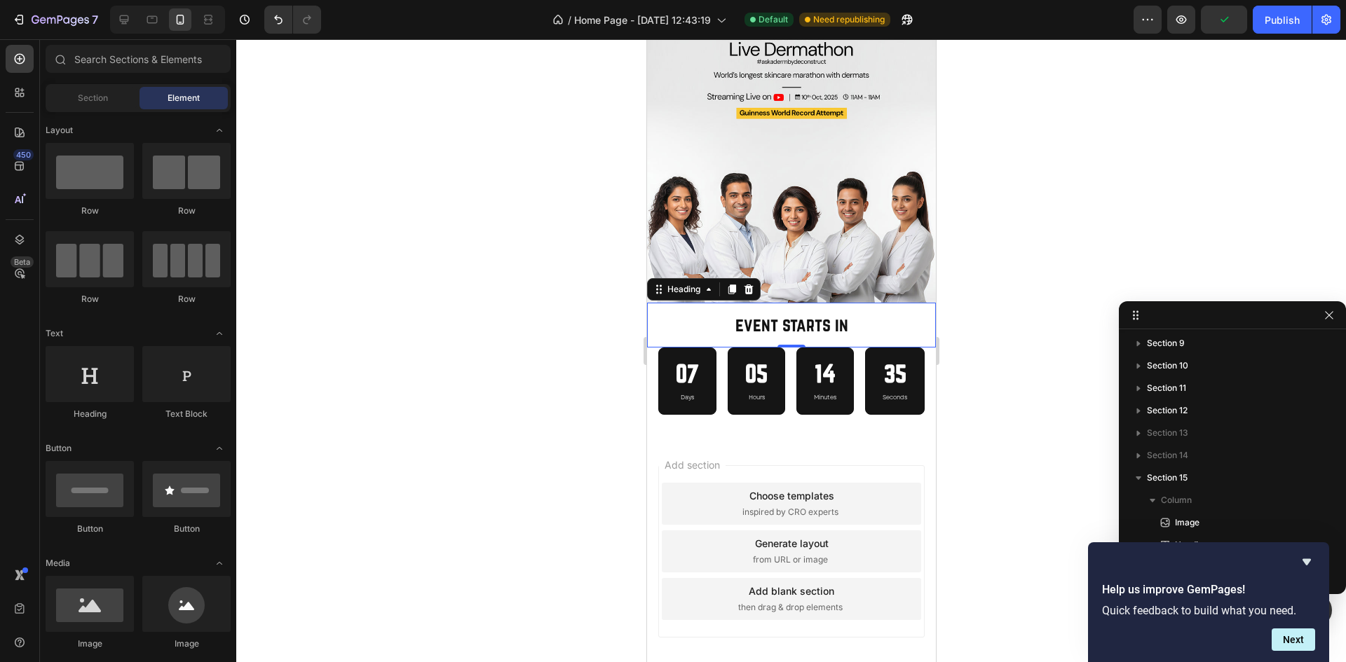
click at [835, 442] on div "Add section Choose templates inspired by CRO experts Generate layout from URL o…" at bounding box center [790, 571] width 289 height 268
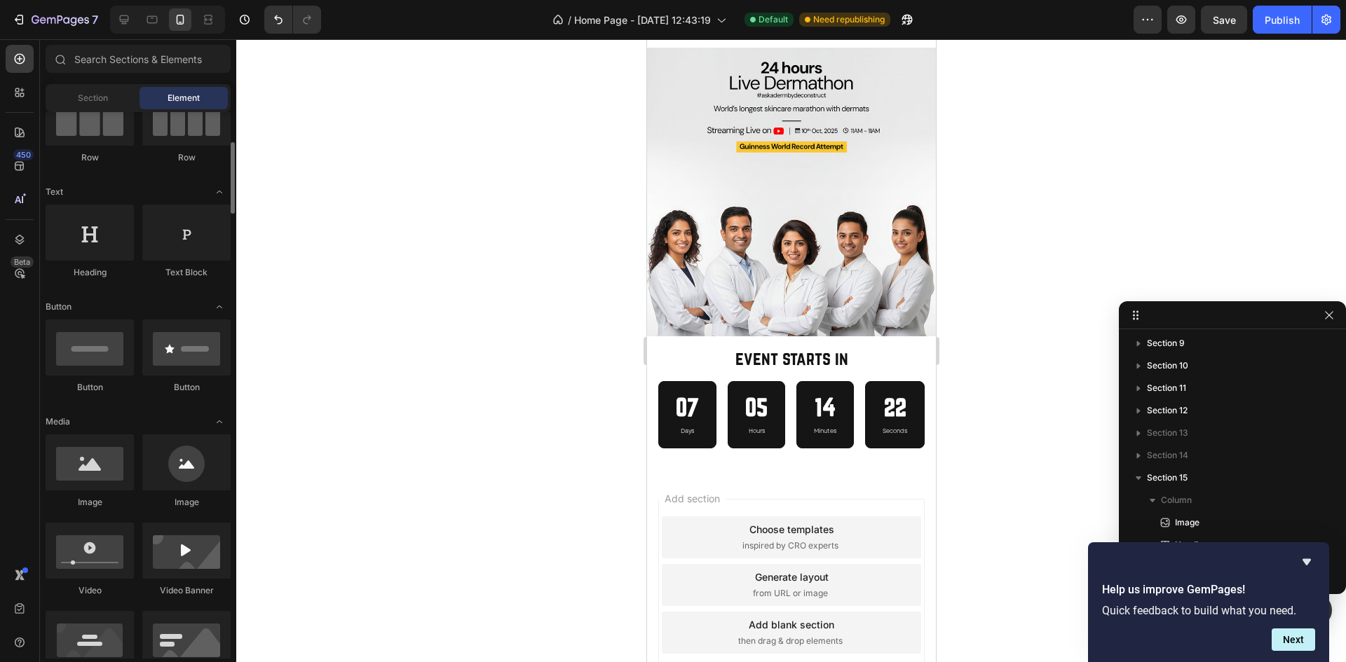
scroll to position [153, 0]
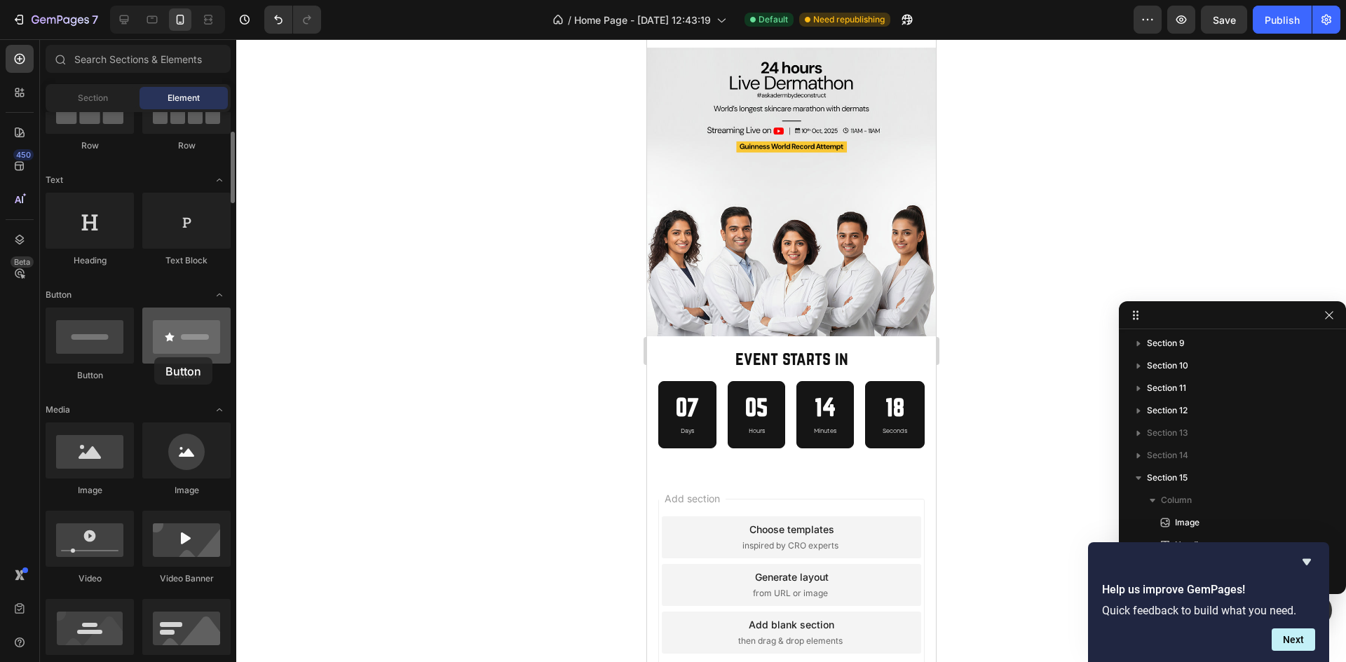
drag, startPoint x: 189, startPoint y: 343, endPoint x: 154, endPoint y: 358, distance: 38.3
click at [154, 358] on div at bounding box center [186, 336] width 88 height 56
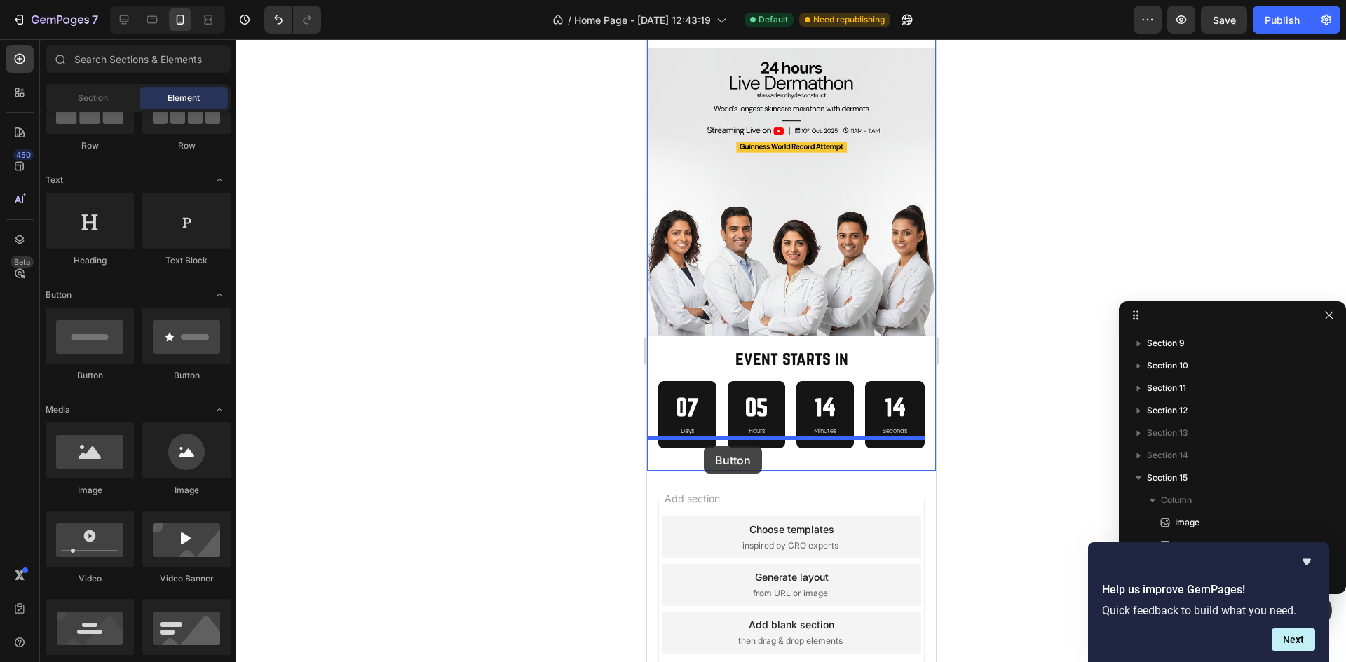
drag, startPoint x: 739, startPoint y: 368, endPoint x: 704, endPoint y: 448, distance: 87.3
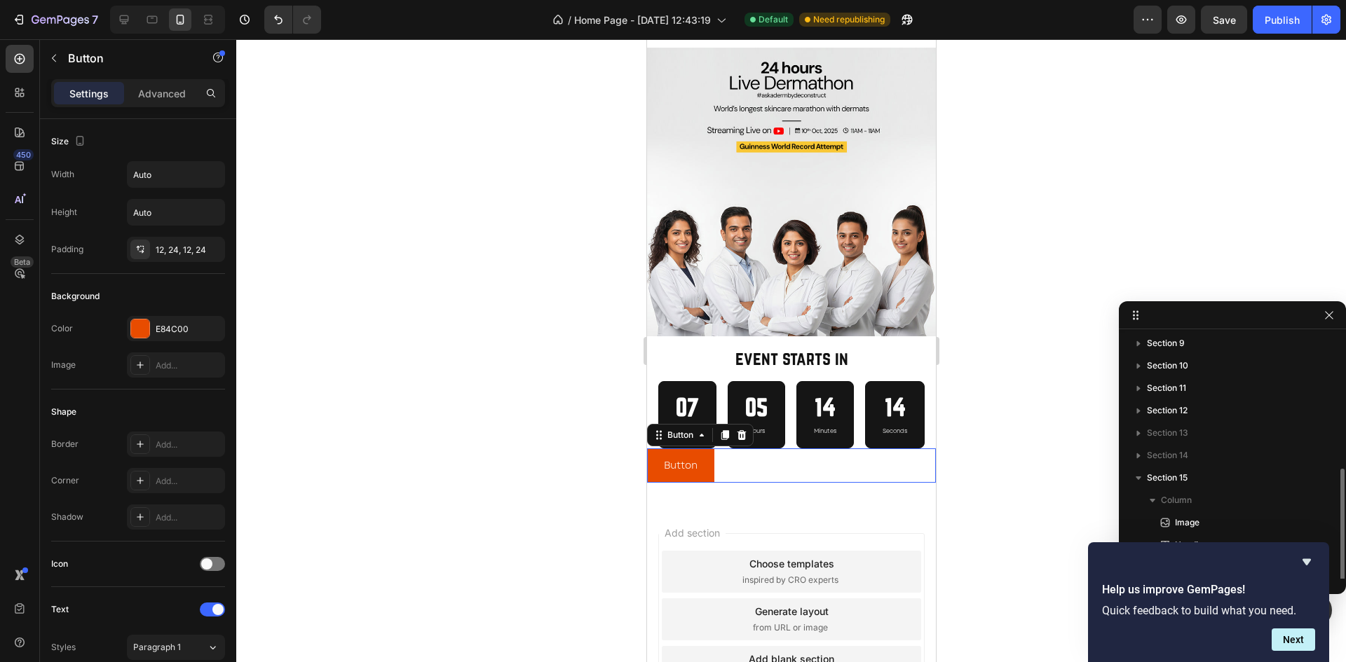
scroll to position [205, 0]
click at [211, 327] on icon "button" at bounding box center [210, 328] width 11 height 11
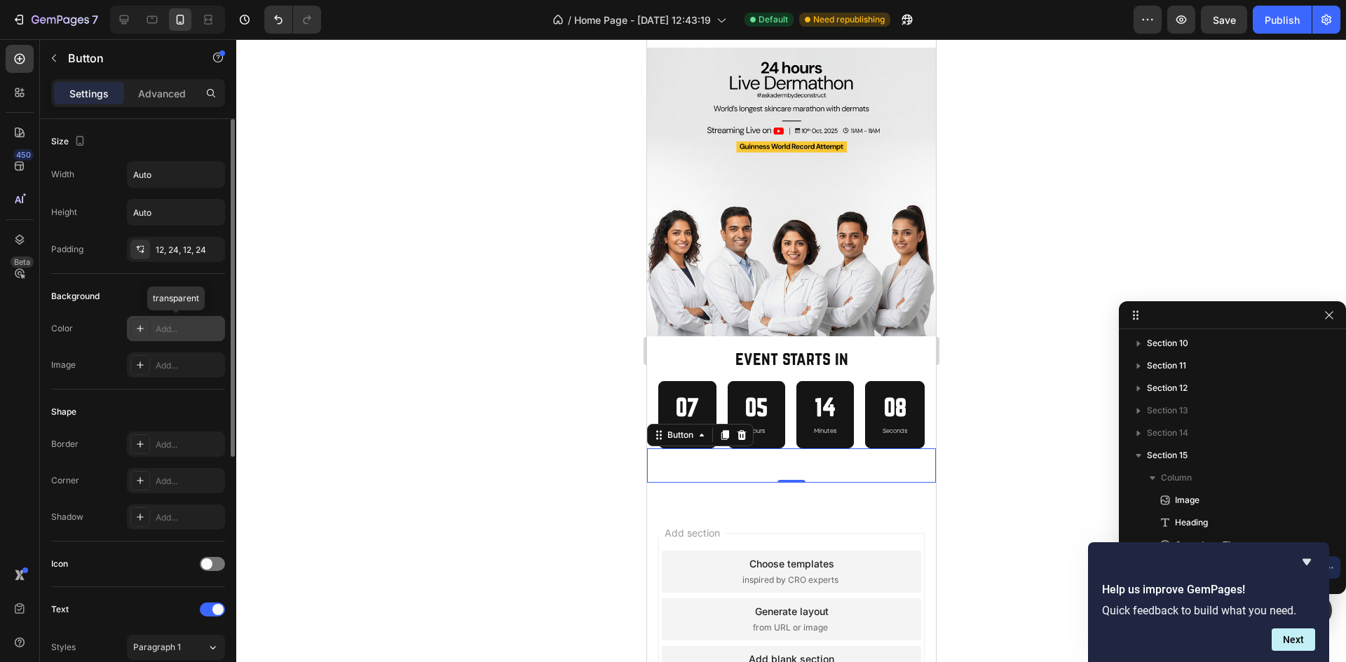
click at [135, 325] on icon at bounding box center [140, 328] width 11 height 11
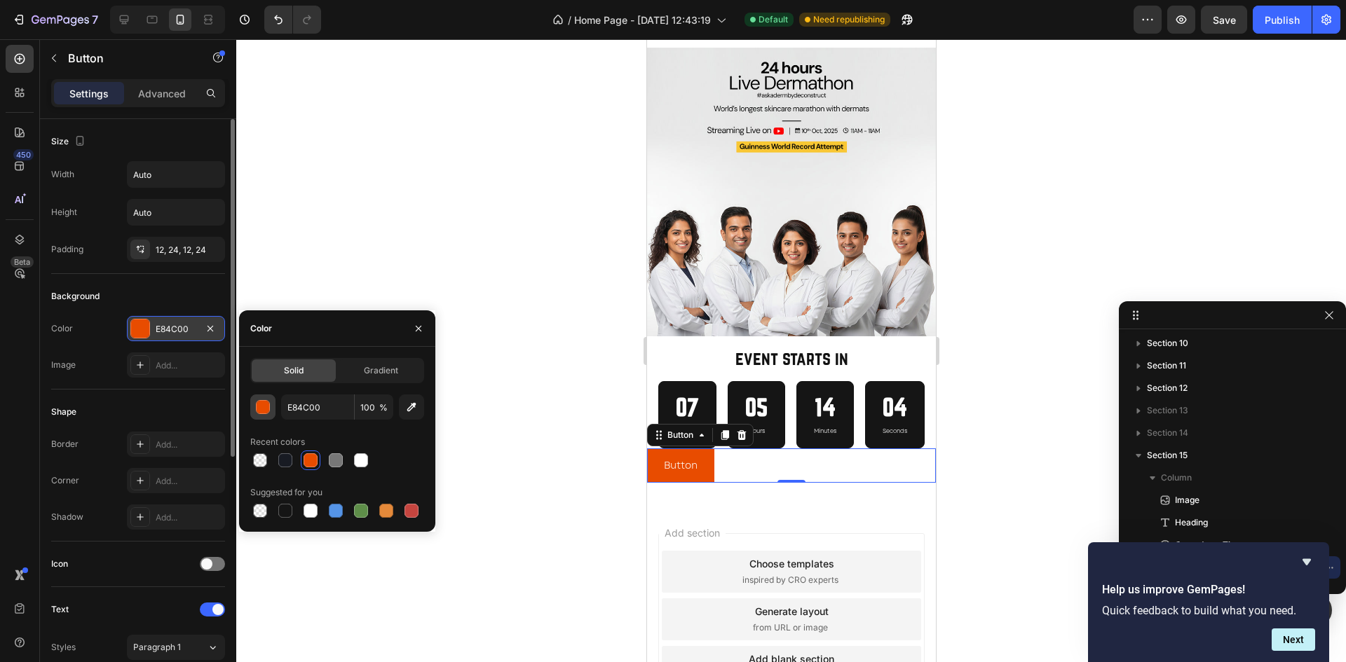
click at [268, 411] on div "button" at bounding box center [264, 408] width 14 height 14
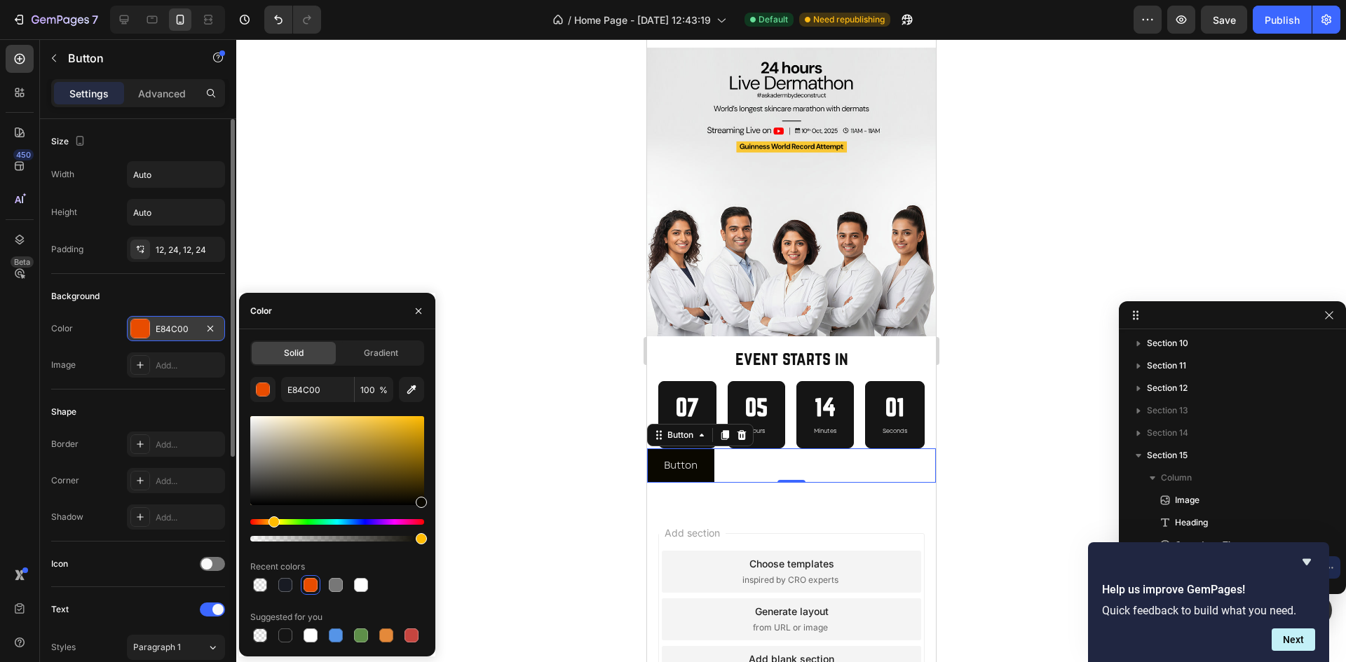
click at [272, 524] on div "Hue" at bounding box center [337, 522] width 174 height 6
drag, startPoint x: 344, startPoint y: 457, endPoint x: 376, endPoint y: 412, distance: 54.8
click at [376, 412] on div "0A0800 100 % Recent colors Suggested for you" at bounding box center [337, 511] width 174 height 268
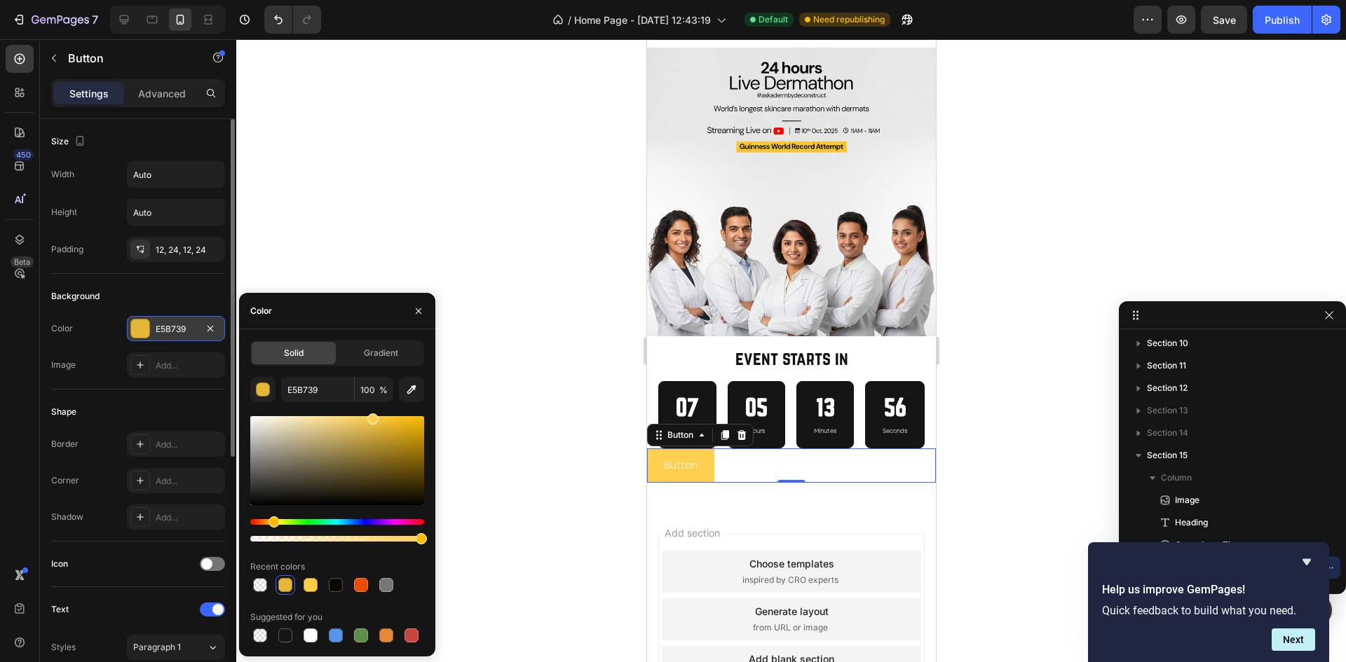
drag, startPoint x: 388, startPoint y: 428, endPoint x: 371, endPoint y: 415, distance: 22.0
click at [371, 416] on div at bounding box center [337, 460] width 174 height 89
click at [408, 393] on icon "button" at bounding box center [411, 390] width 9 height 9
type input "F9C536"
click at [205, 411] on div "Shape" at bounding box center [138, 412] width 174 height 22
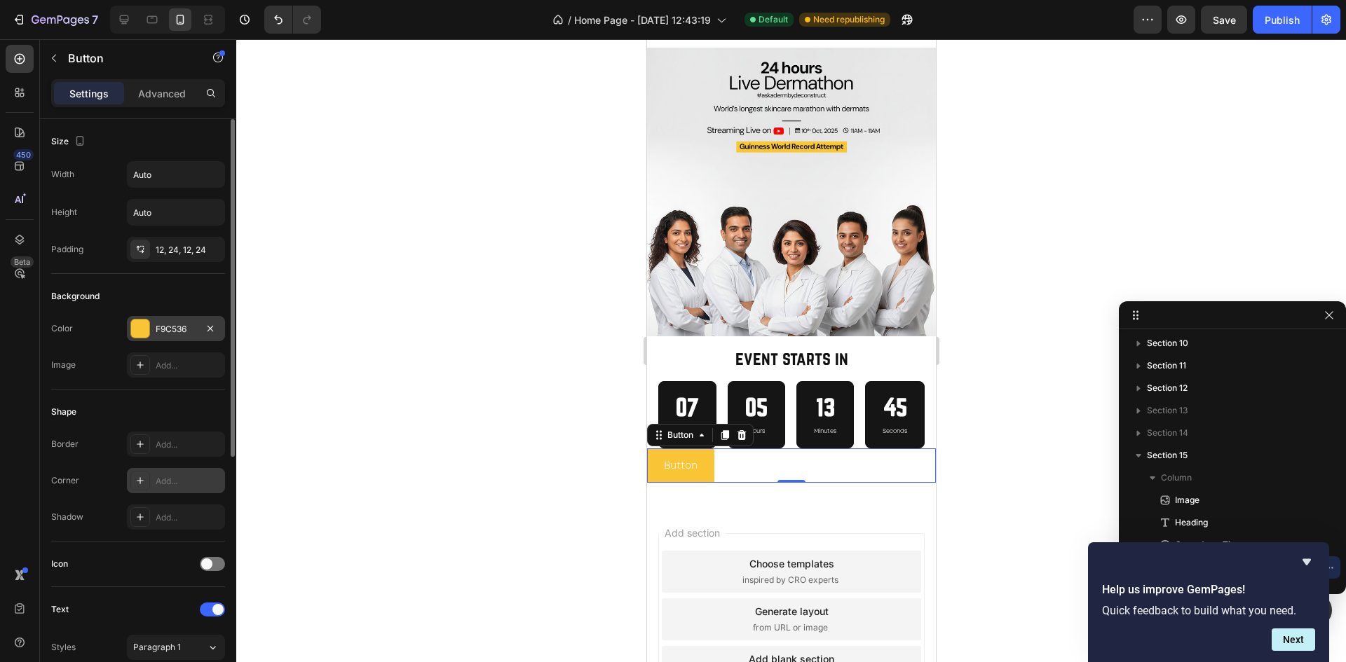
click at [140, 484] on icon at bounding box center [140, 480] width 7 height 7
click at [97, 479] on div "Corner Round" at bounding box center [138, 480] width 174 height 25
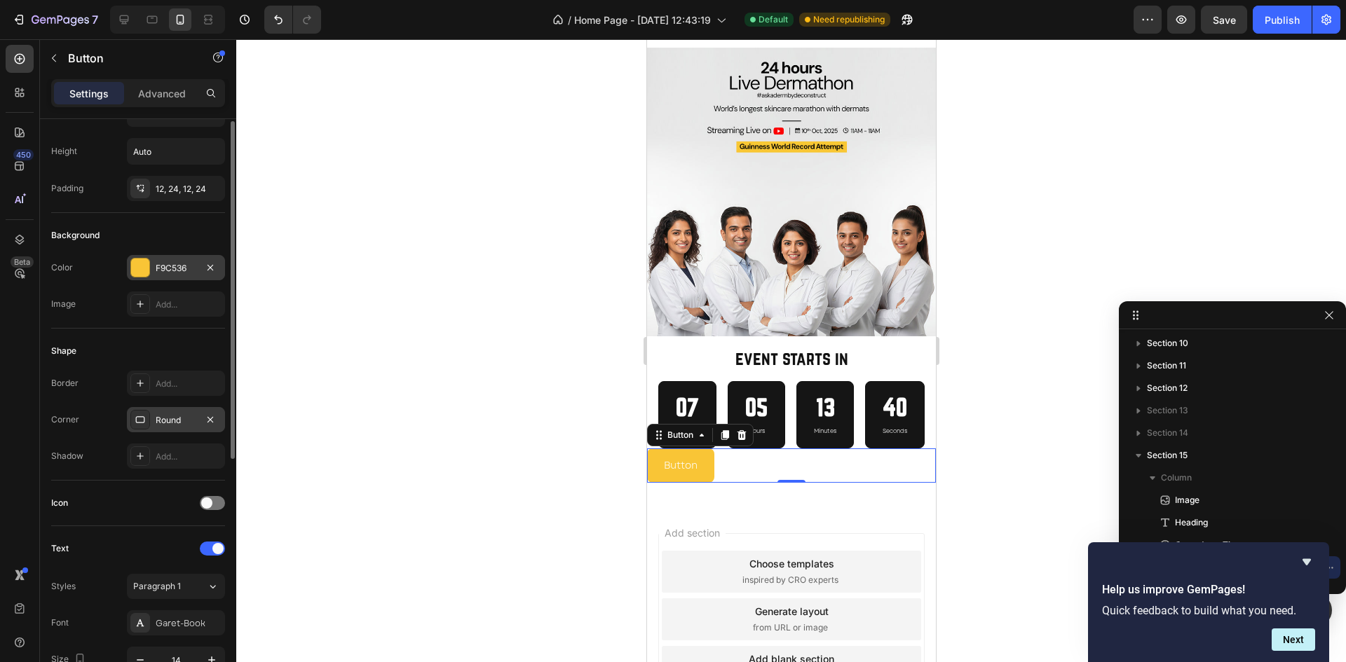
scroll to position [0, 0]
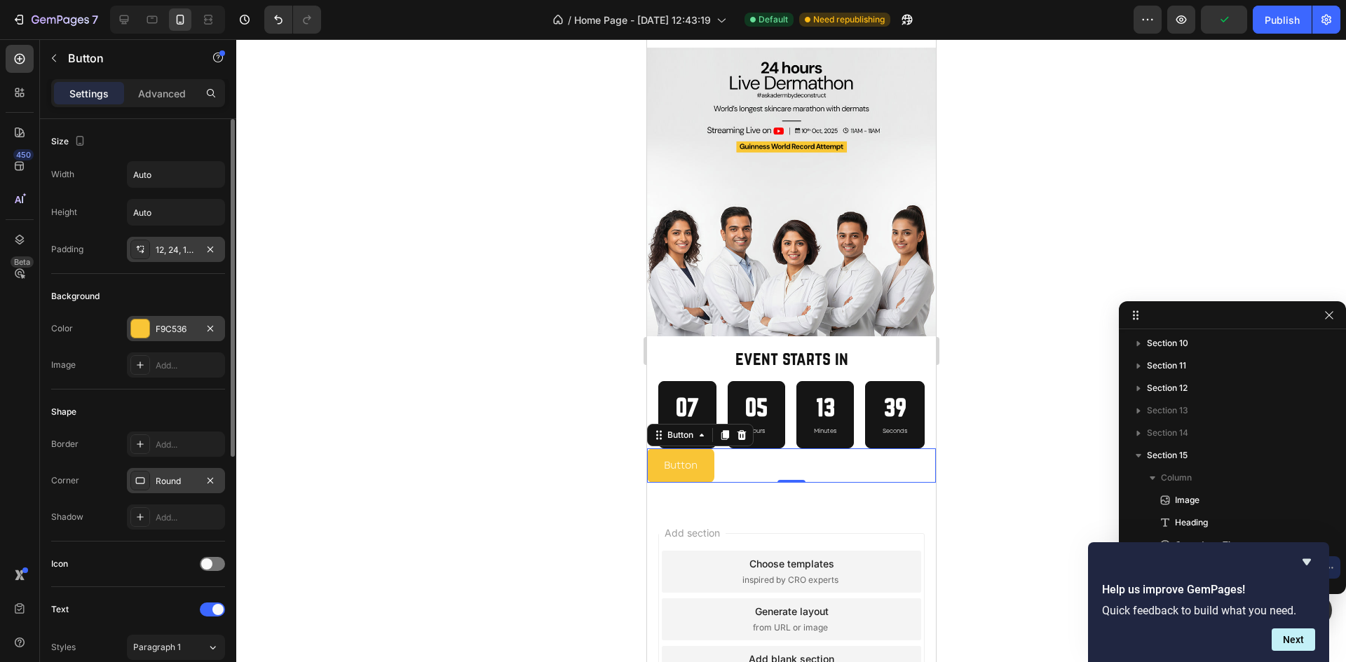
click at [156, 245] on div "12, 24, 12, 24" at bounding box center [176, 250] width 41 height 13
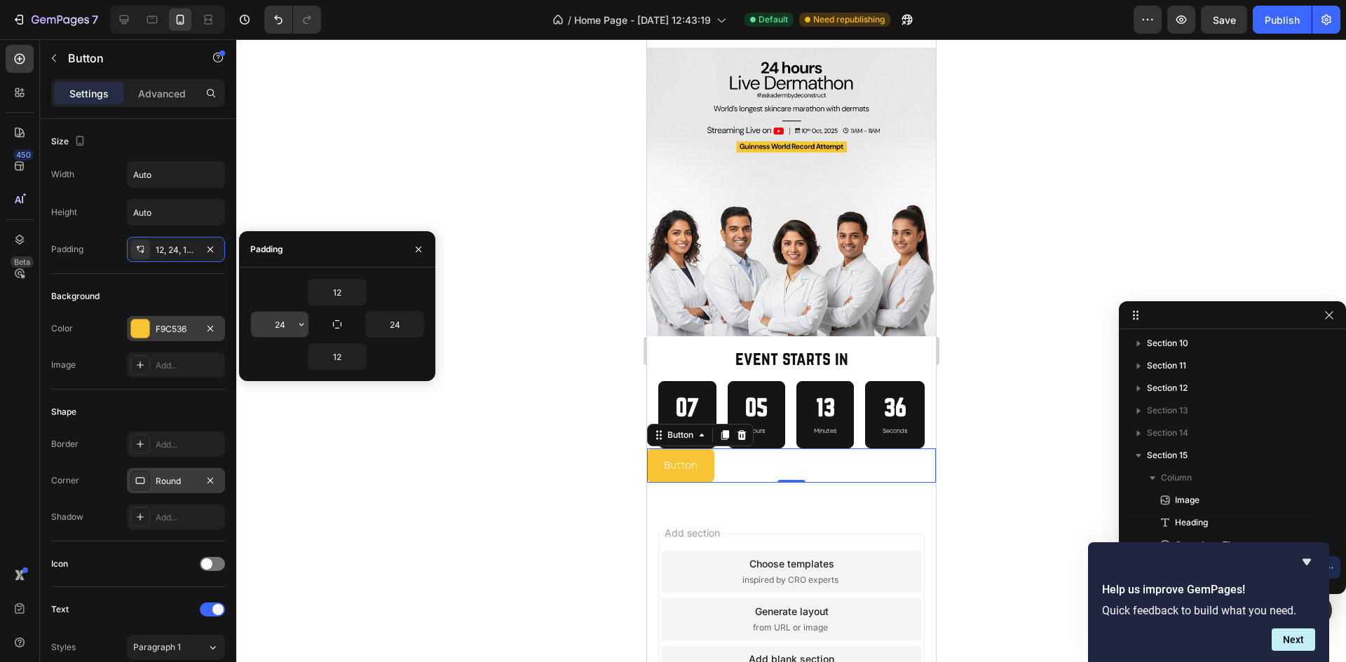
click at [282, 317] on input "24" at bounding box center [279, 324] width 57 height 25
type input "48"
click at [387, 320] on input "24" at bounding box center [394, 324] width 57 height 25
type input "48"
click at [280, 319] on input "48" at bounding box center [279, 324] width 57 height 25
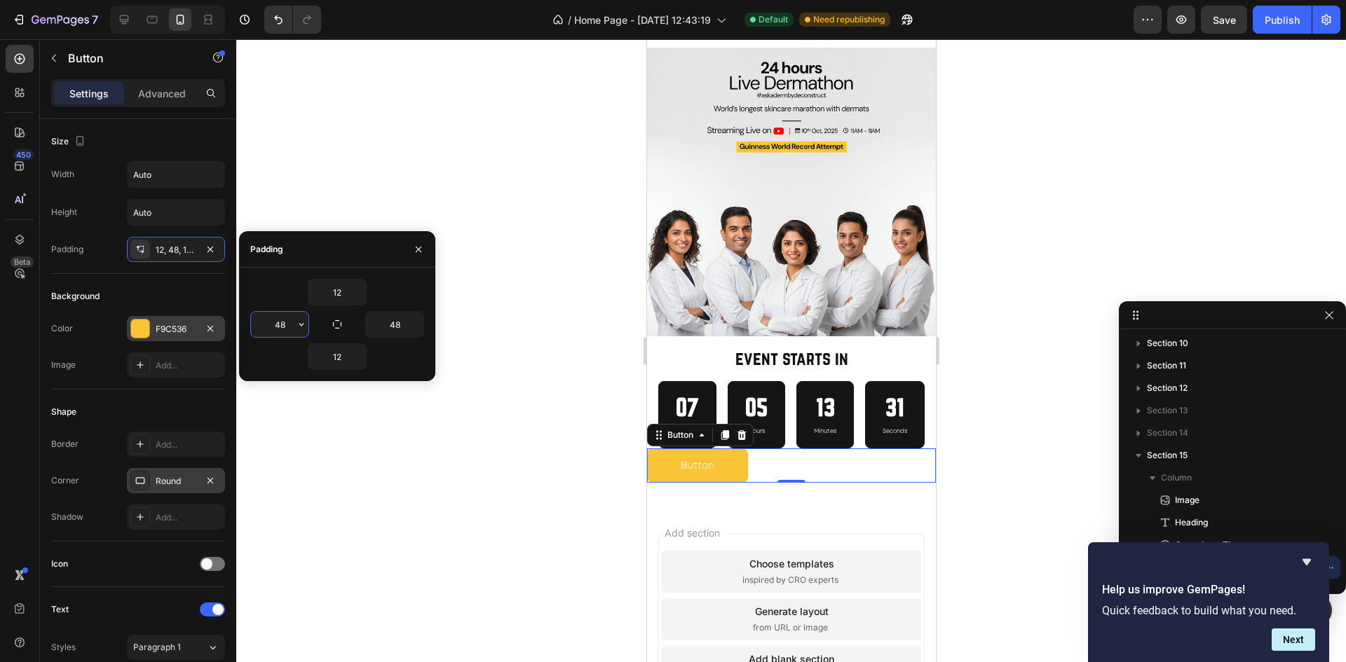
click at [280, 319] on input "48" at bounding box center [279, 324] width 57 height 25
type input "62"
click at [393, 327] on input "48" at bounding box center [394, 324] width 57 height 25
type input "62"
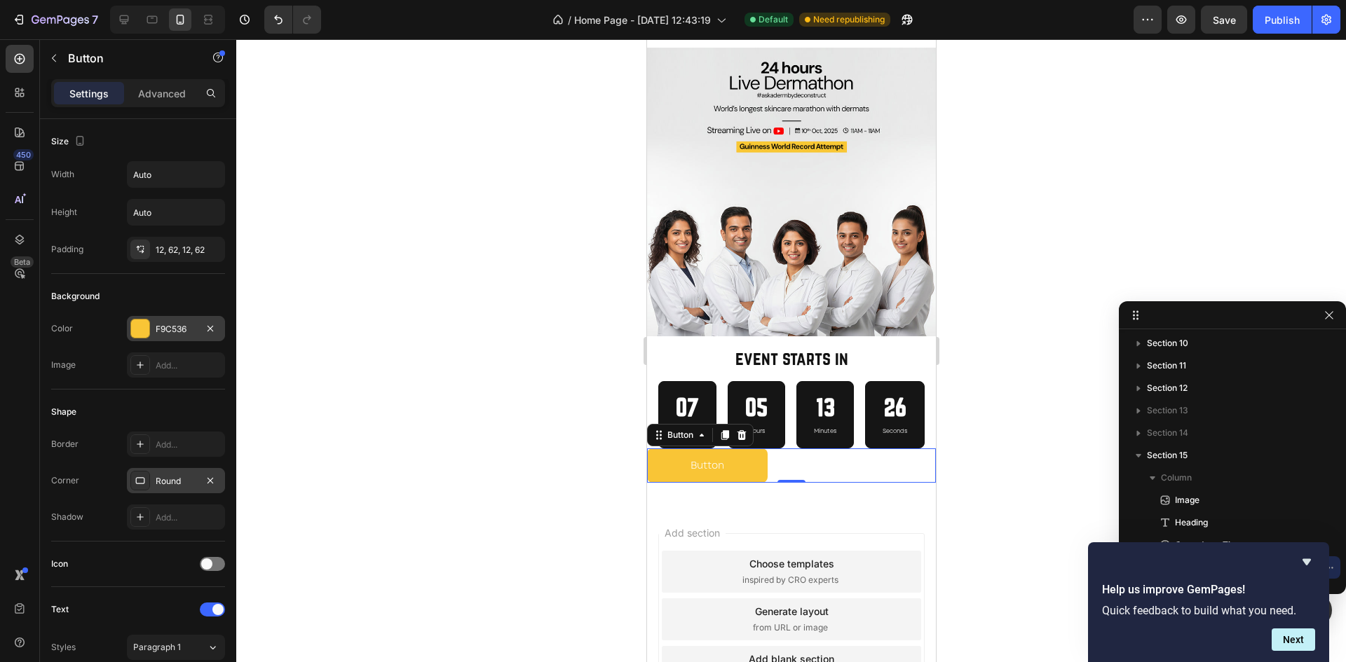
click at [154, 281] on div "Background Color F9C536 Image Add..." at bounding box center [138, 332] width 174 height 116
click at [162, 105] on div "Settings Advanced" at bounding box center [138, 93] width 174 height 28
click at [161, 97] on p "Advanced" at bounding box center [162, 93] width 48 height 15
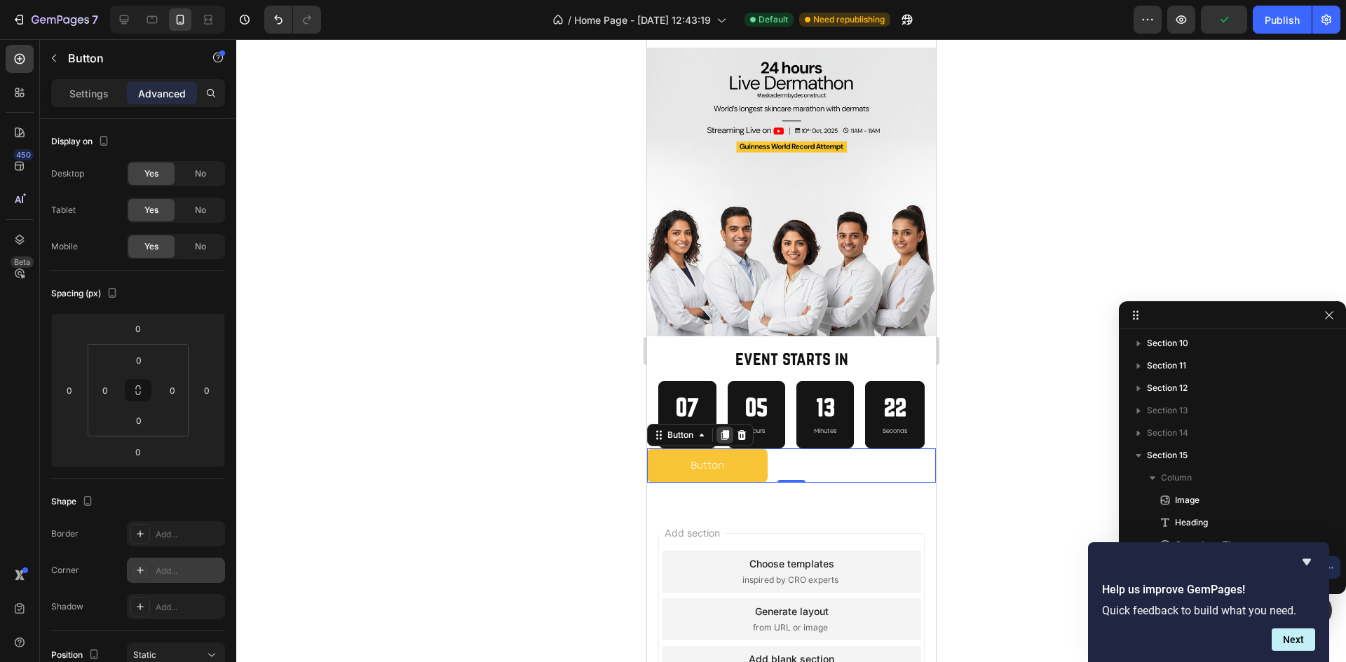
click at [723, 430] on icon at bounding box center [723, 435] width 11 height 11
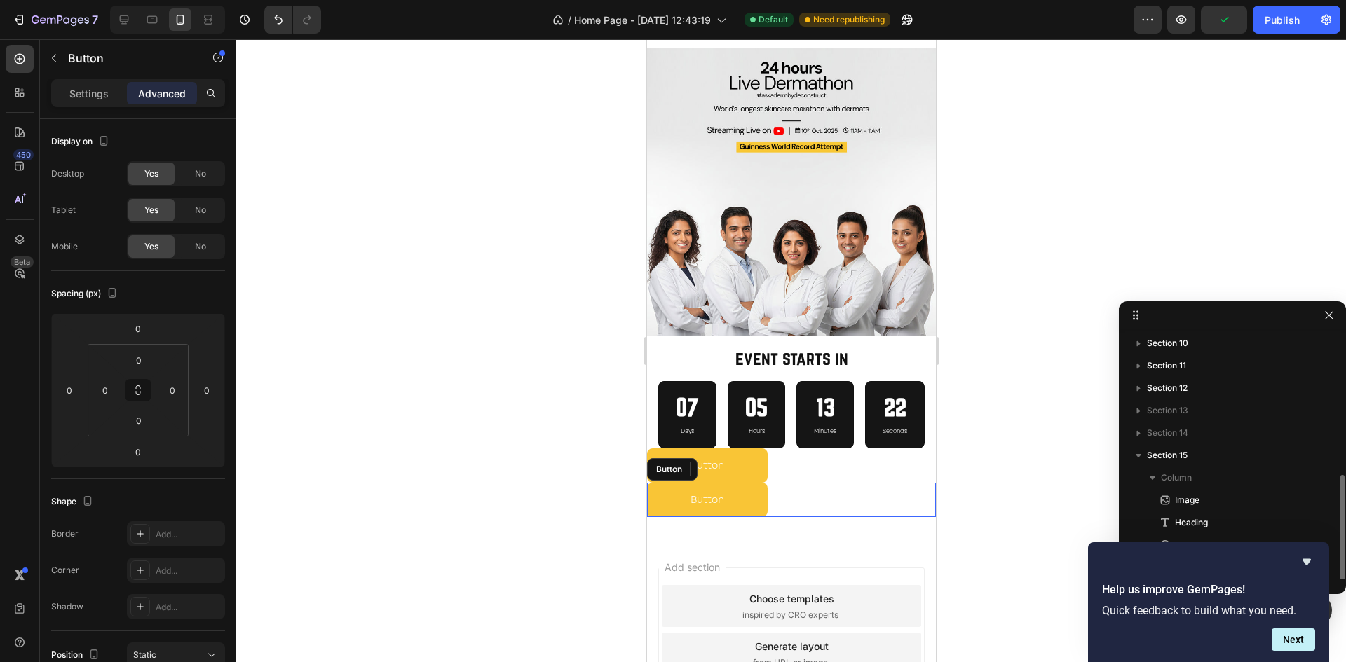
scroll to position [227, 0]
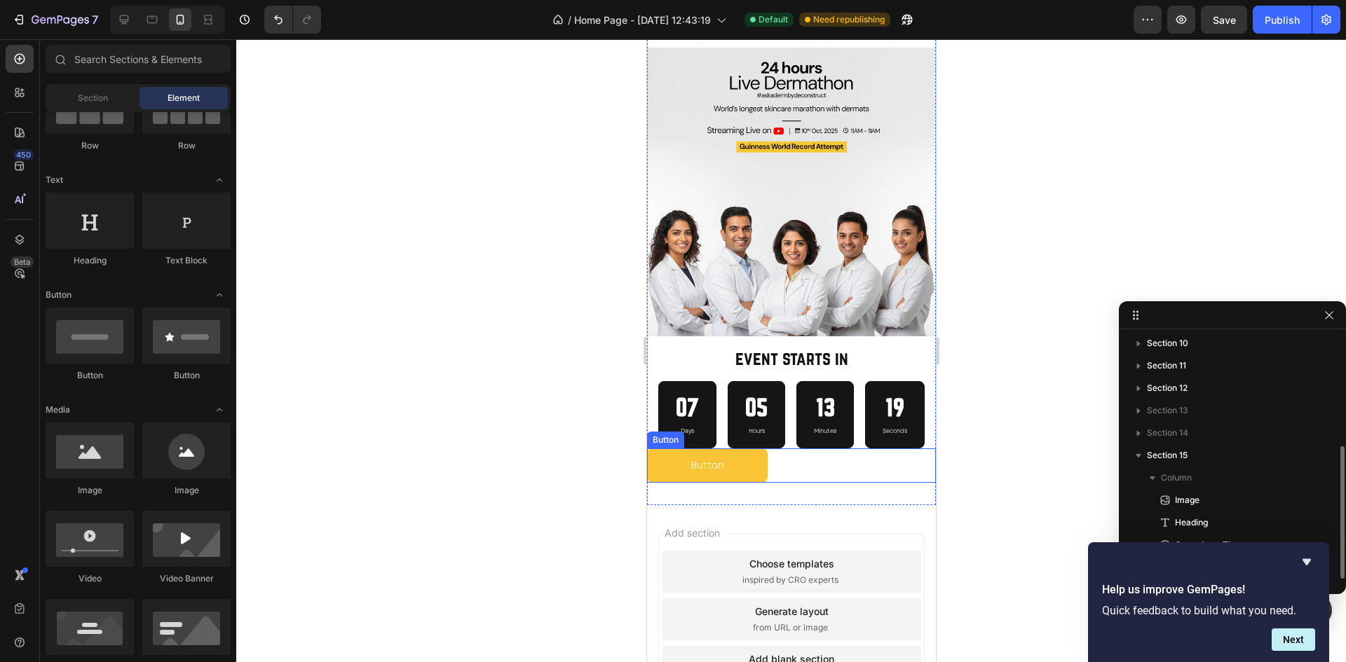
click at [803, 449] on div "Button Button" at bounding box center [790, 466] width 289 height 34
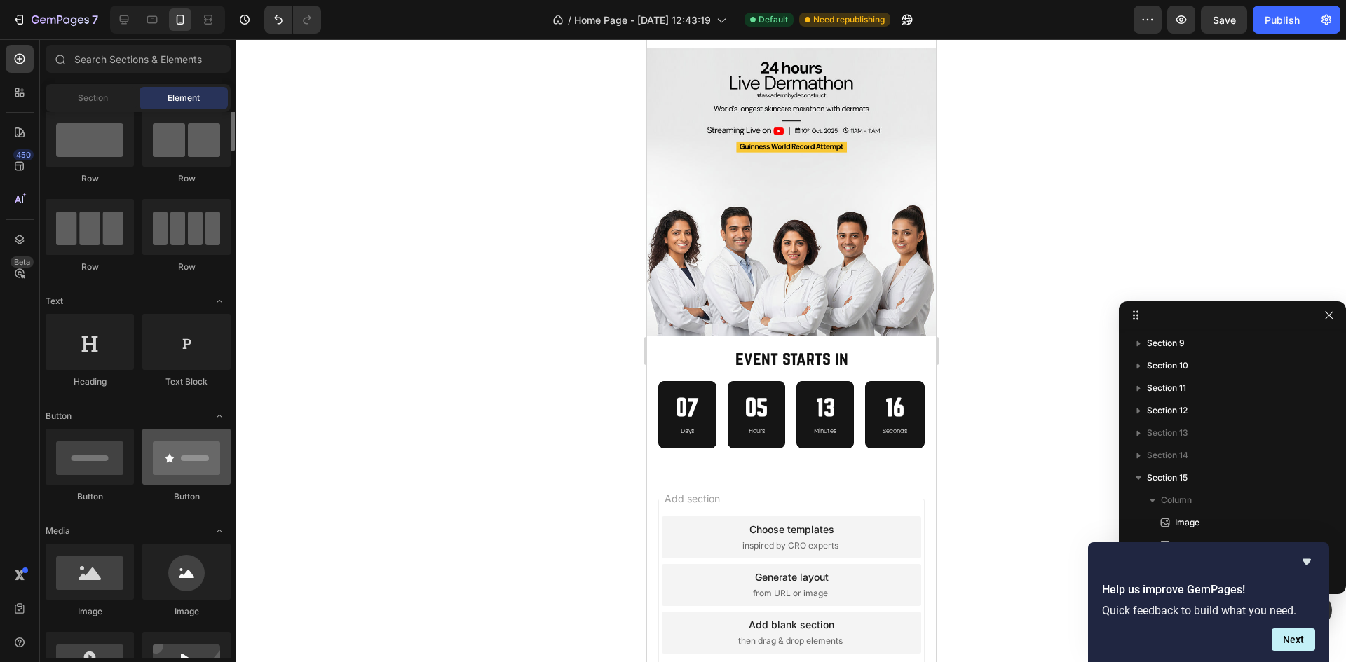
scroll to position [0, 0]
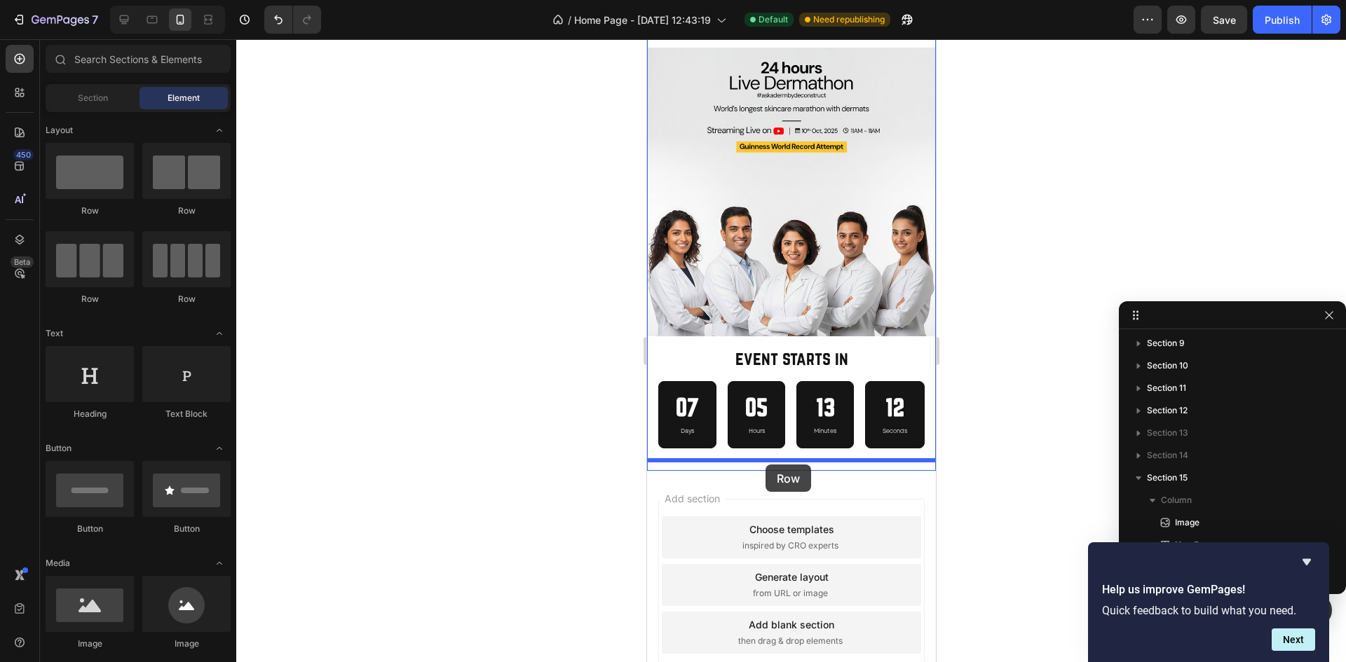
drag, startPoint x: 838, startPoint y: 226, endPoint x: 765, endPoint y: 465, distance: 250.1
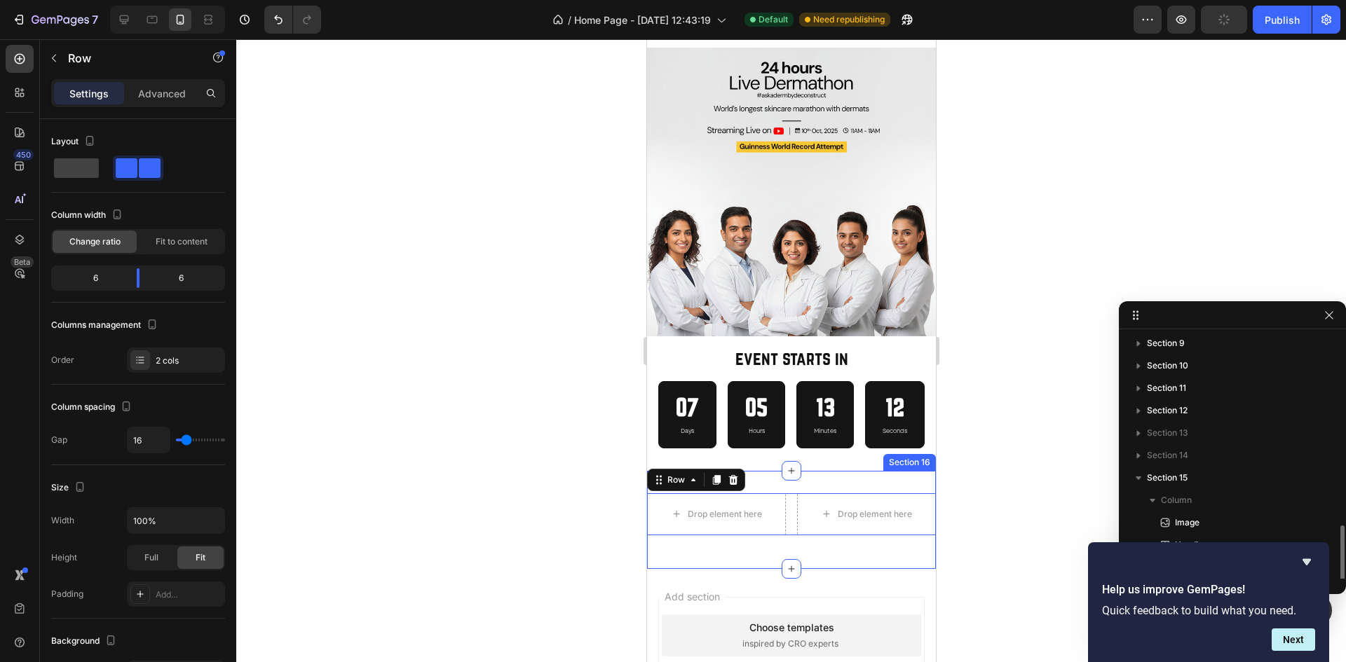
scroll to position [250, 0]
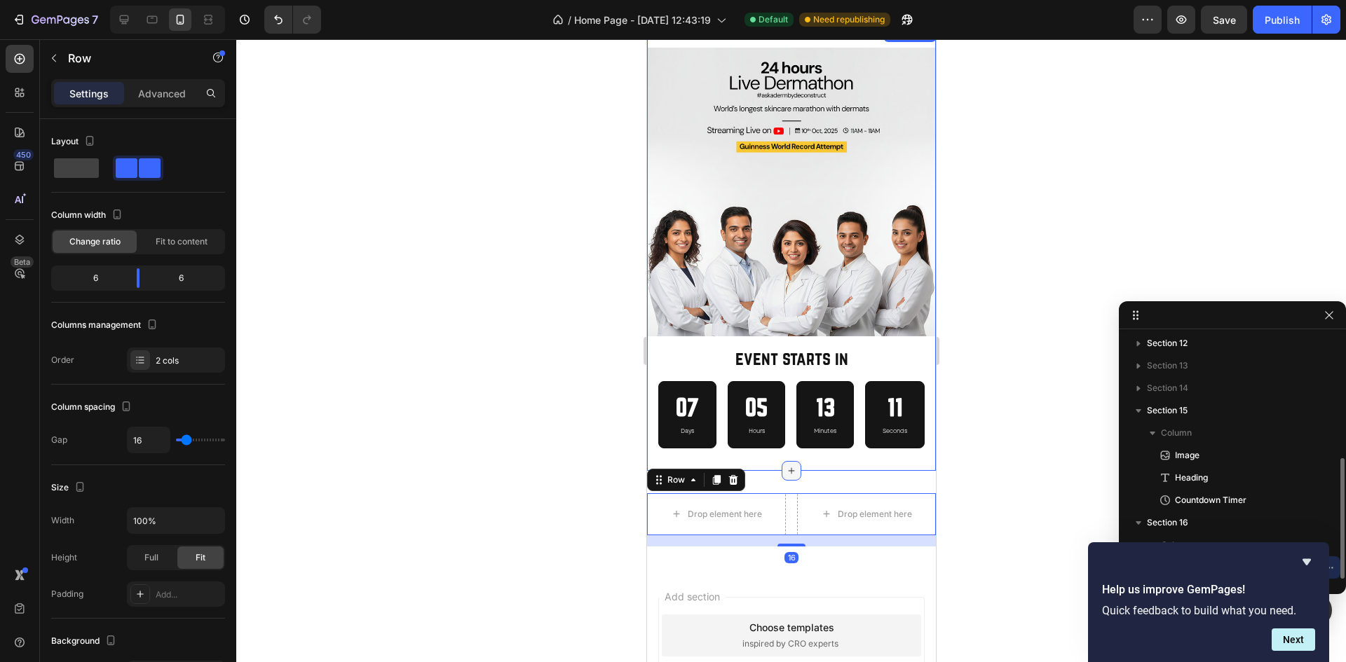
click at [793, 461] on div at bounding box center [791, 471] width 20 height 20
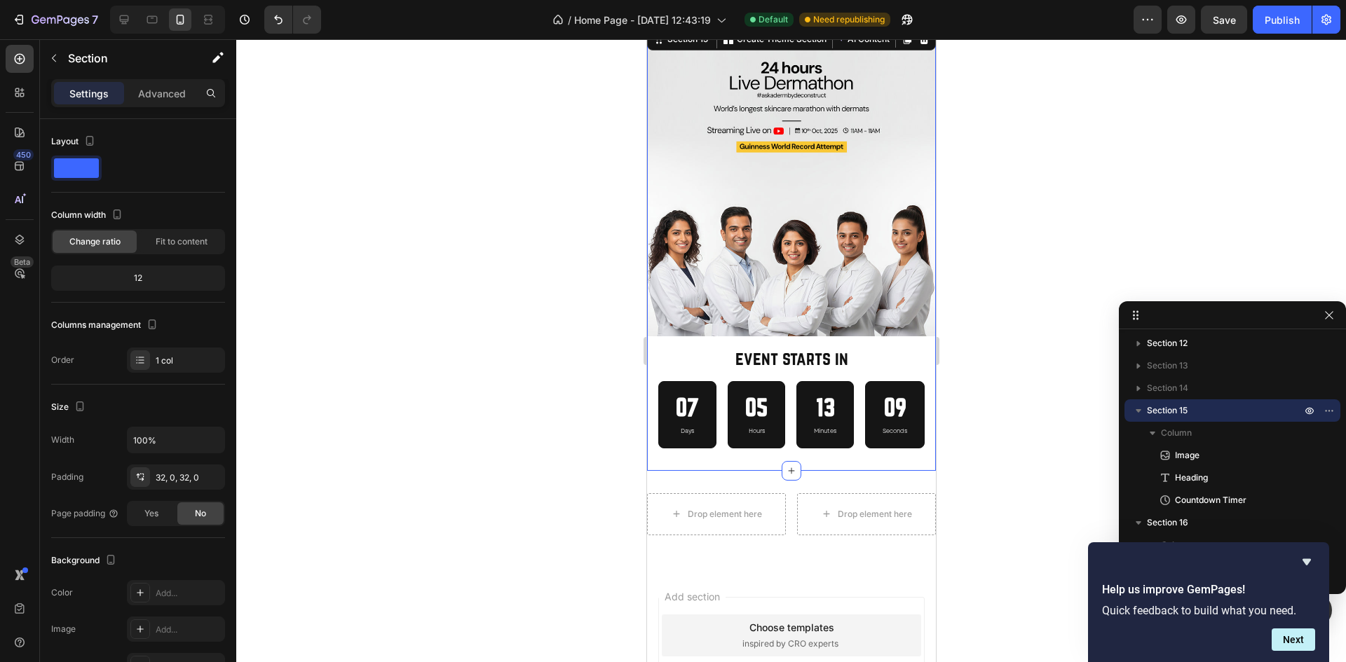
click at [847, 447] on div "Image event starts in Heading 07 Days 05 Hours 13 Minutes 09 Seconds Countdown …" at bounding box center [790, 247] width 289 height 445
click at [861, 361] on h2 "event starts in" at bounding box center [790, 358] width 289 height 44
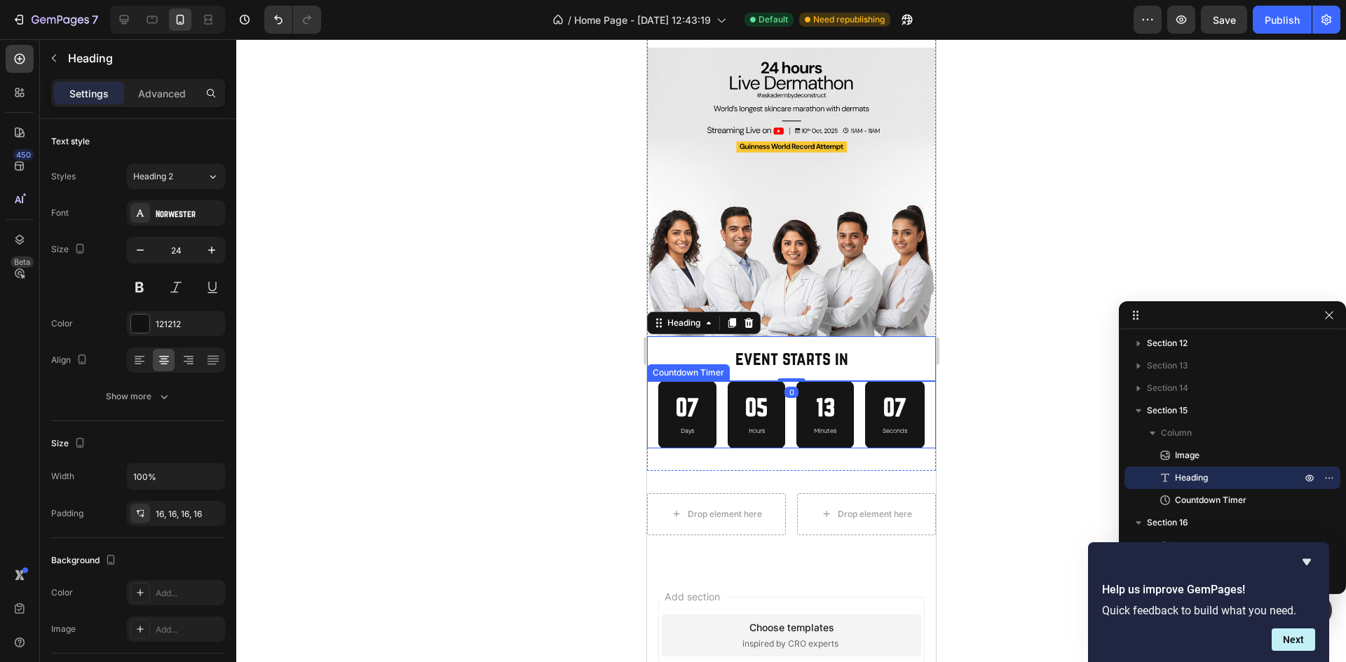
click at [851, 404] on div "07 Days 05 Hours 13 Minutes 07 Seconds" at bounding box center [790, 414] width 266 height 67
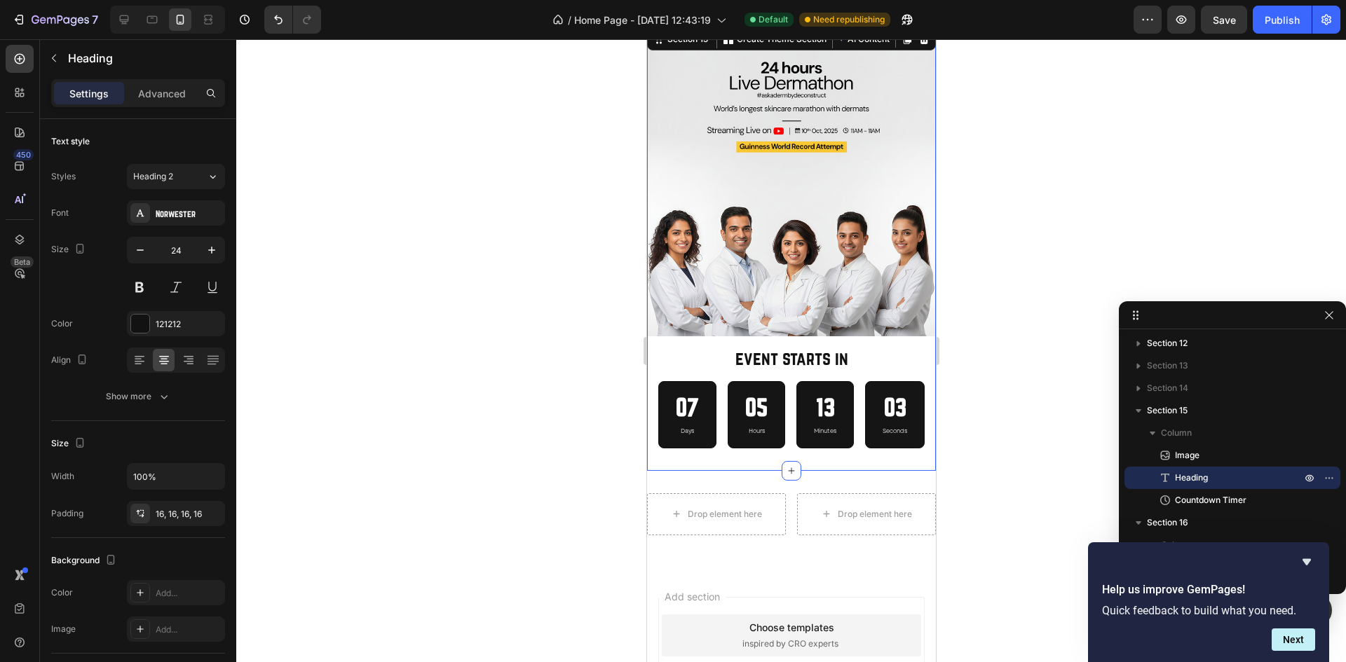
click at [913, 445] on div "Image event starts in Heading 07 Days 05 Hours 13 Minutes 03 Seconds Countdown …" at bounding box center [790, 247] width 289 height 445
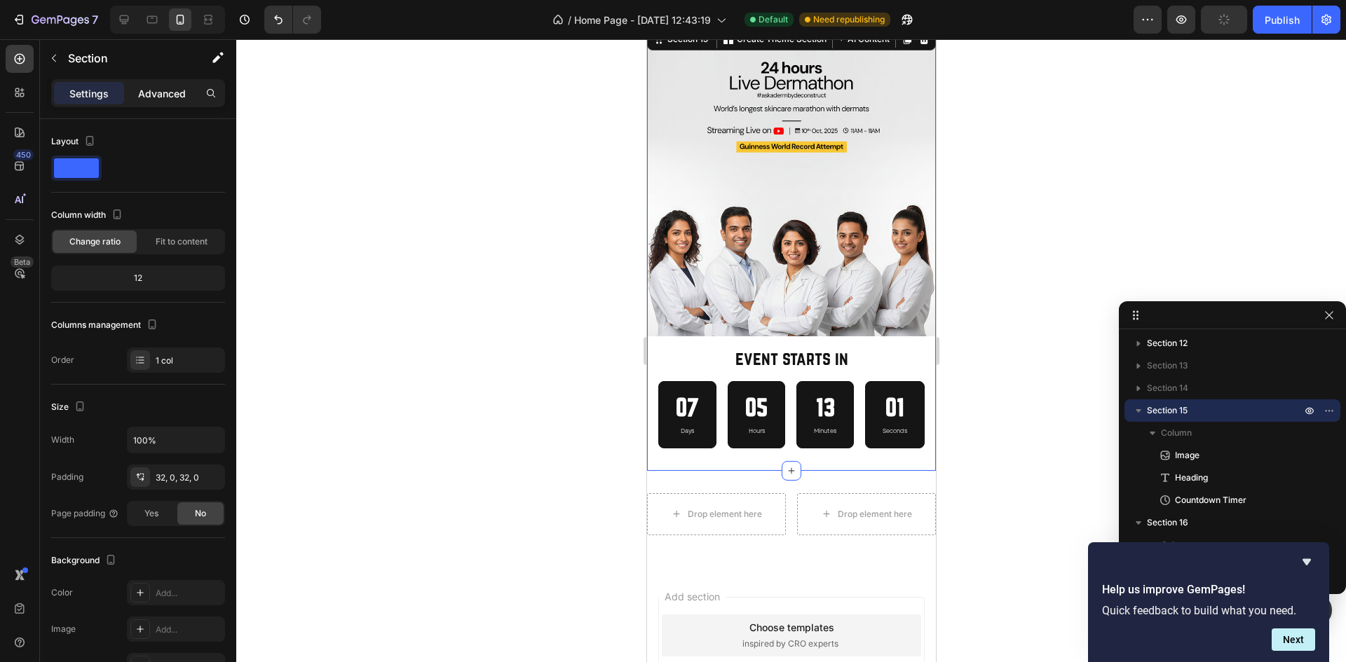
click at [151, 83] on div "Advanced" at bounding box center [162, 93] width 70 height 22
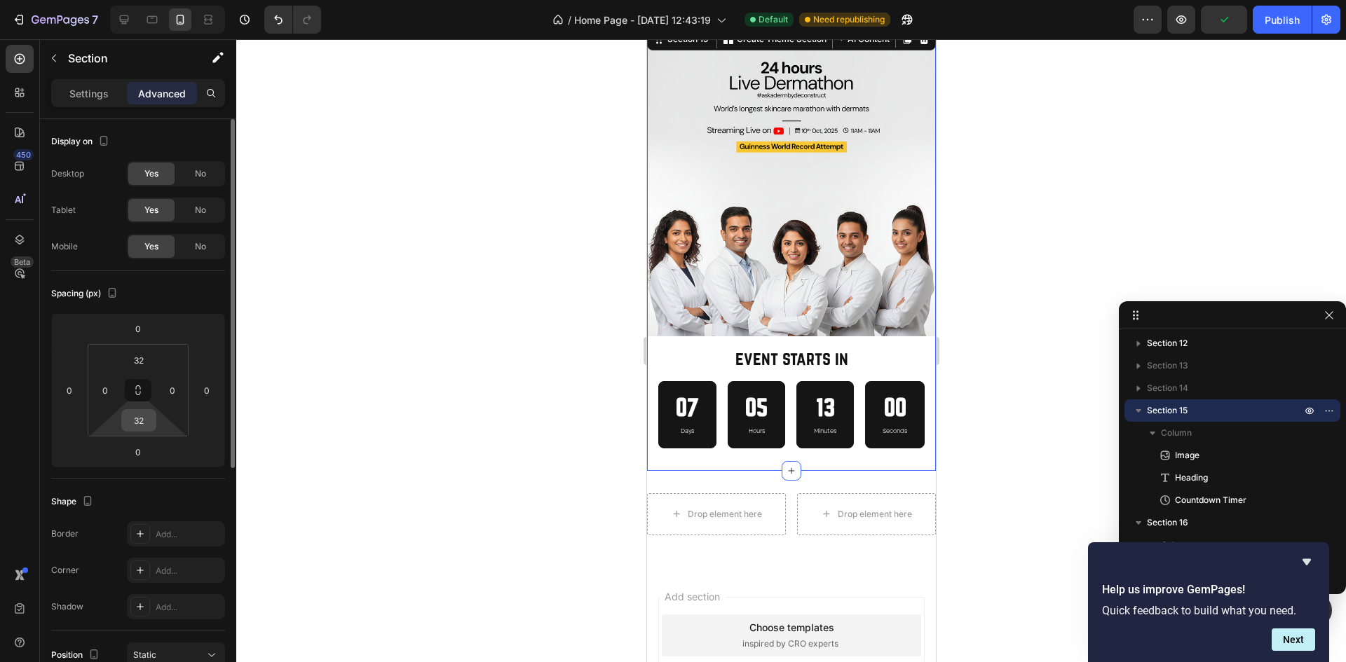
click at [149, 414] on input "32" at bounding box center [139, 420] width 28 height 21
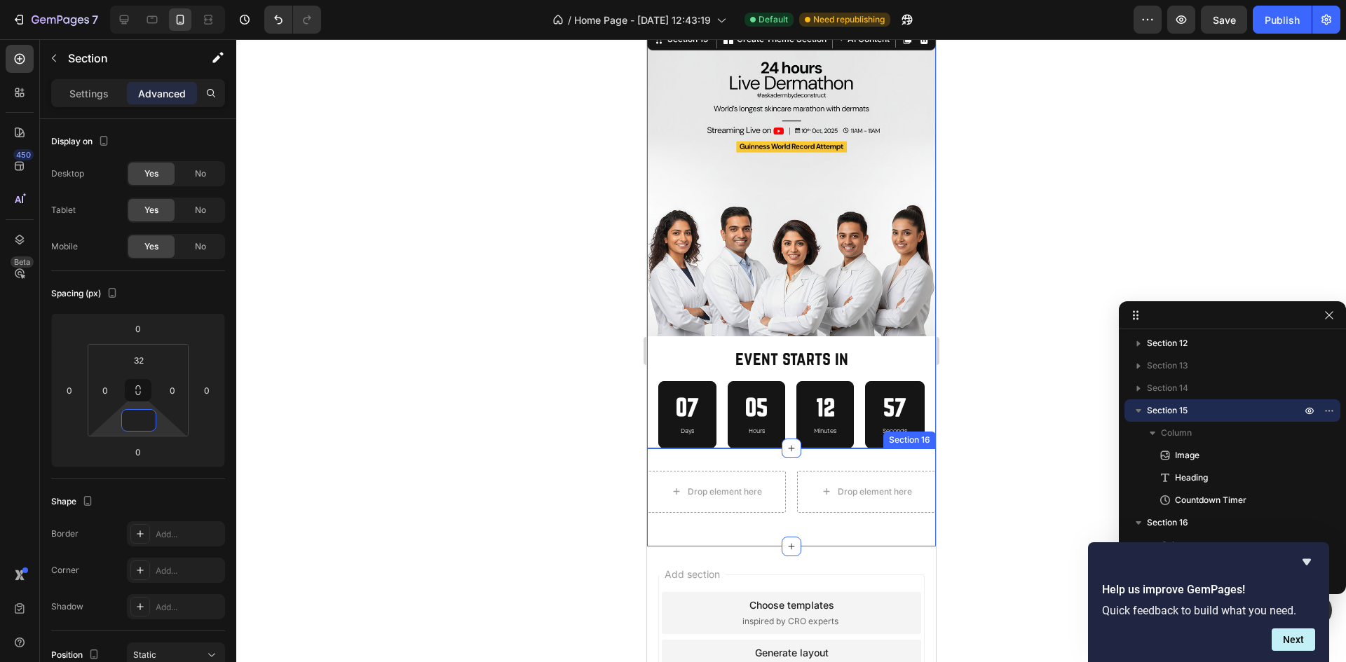
click at [836, 451] on div "Drop element here Drop element here Row Section 16" at bounding box center [790, 498] width 289 height 98
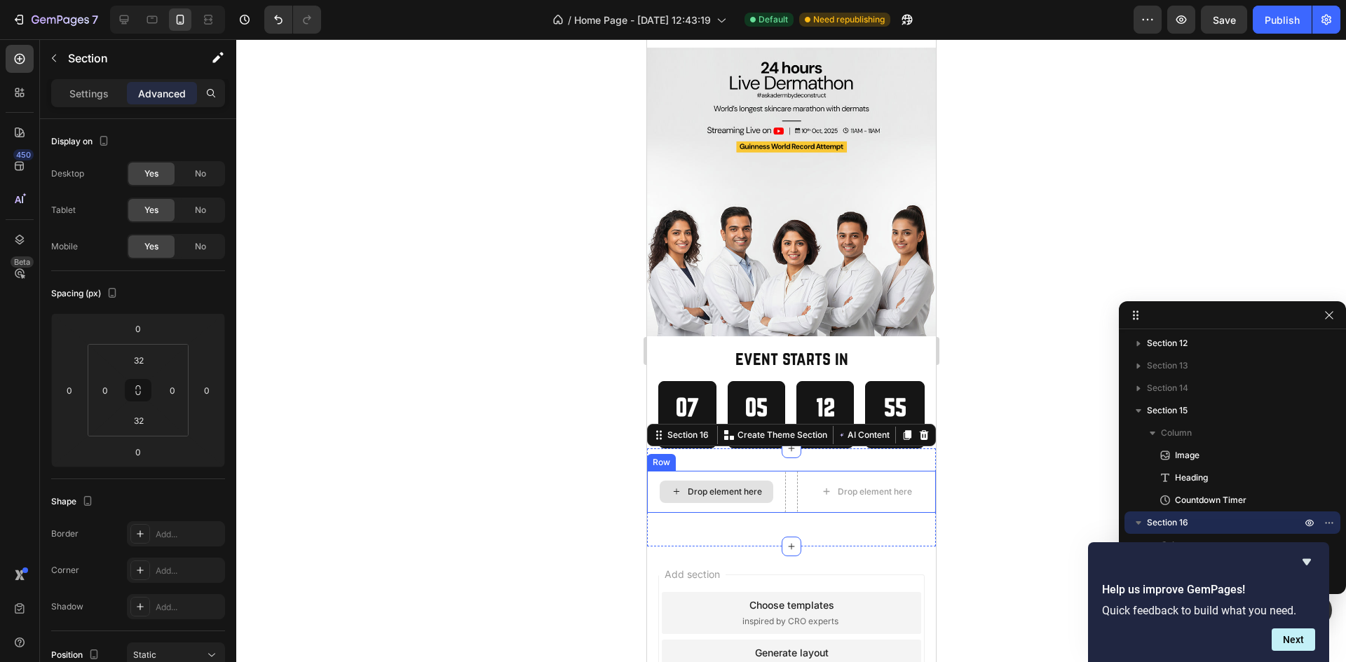
click at [739, 486] on div "Drop element here" at bounding box center [724, 491] width 74 height 11
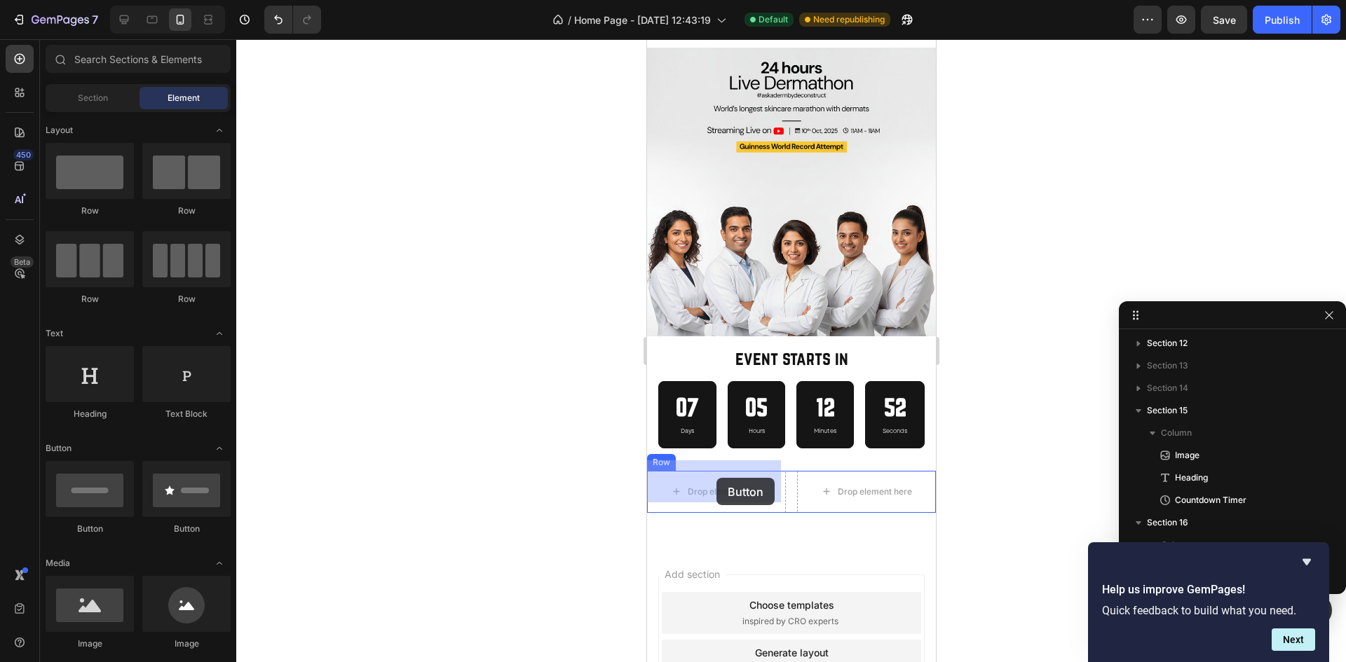
drag, startPoint x: 738, startPoint y: 533, endPoint x: 716, endPoint y: 478, distance: 59.7
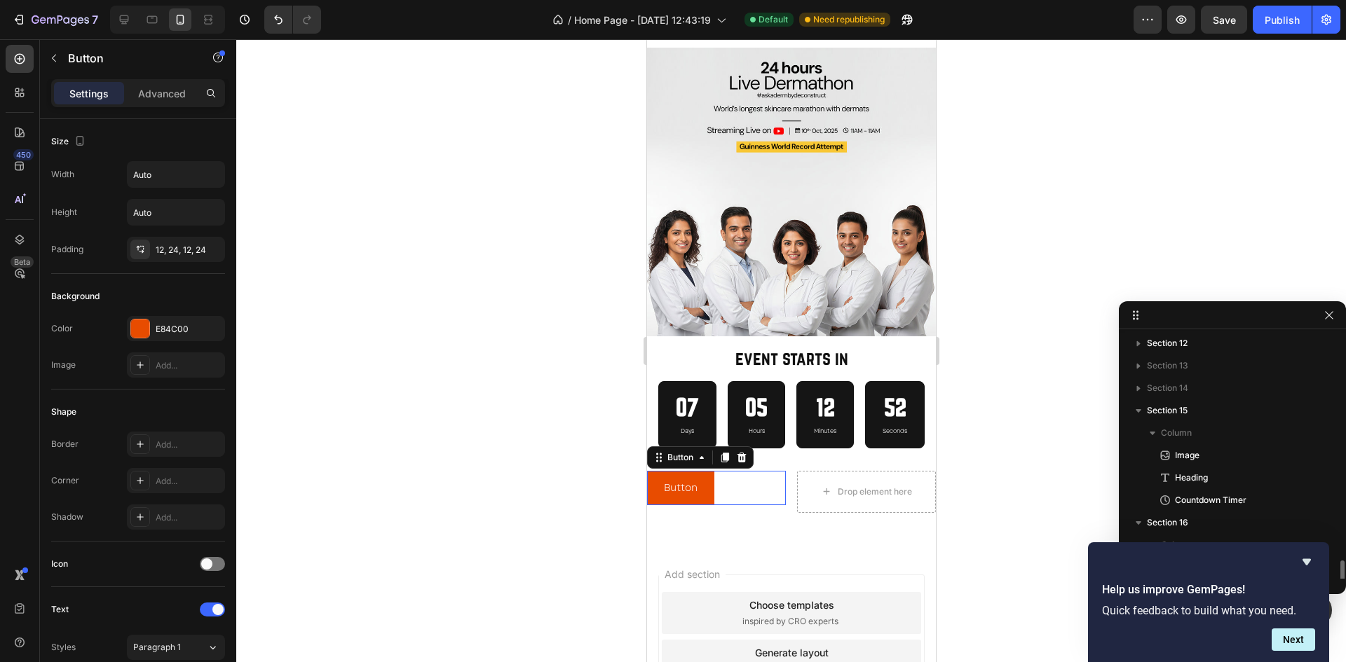
scroll to position [334, 0]
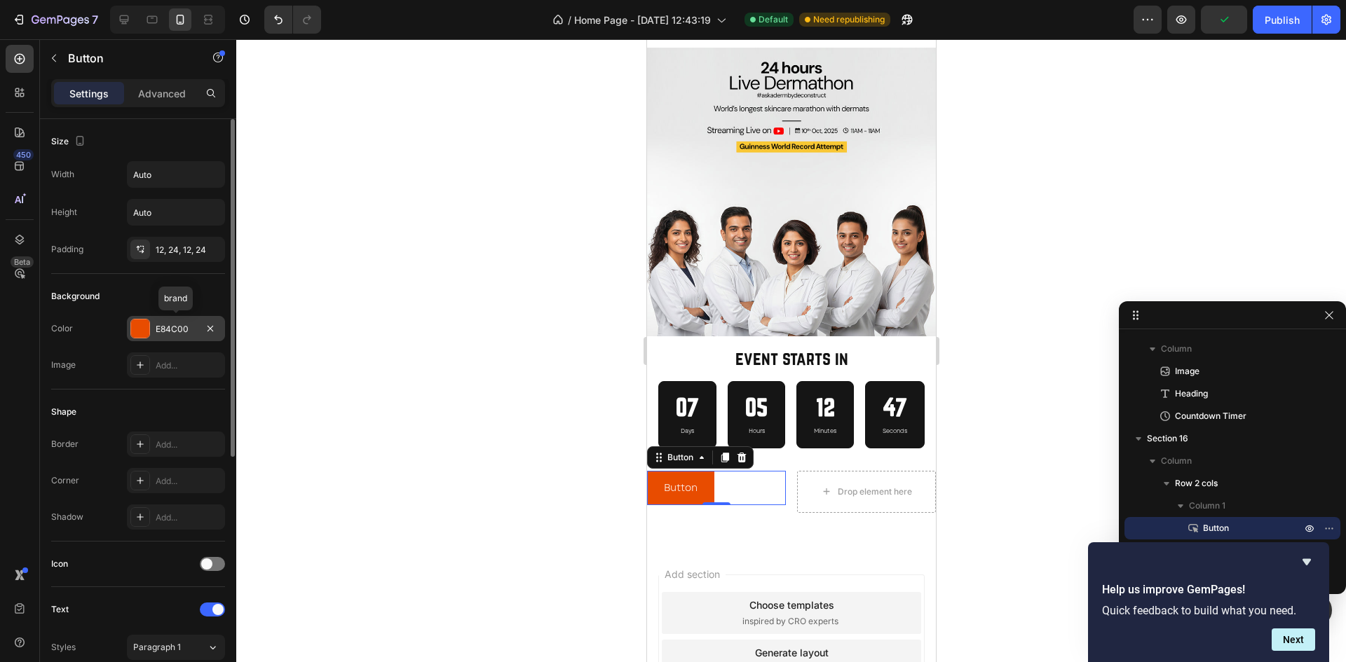
click at [219, 336] on div "E84C00" at bounding box center [176, 328] width 98 height 25
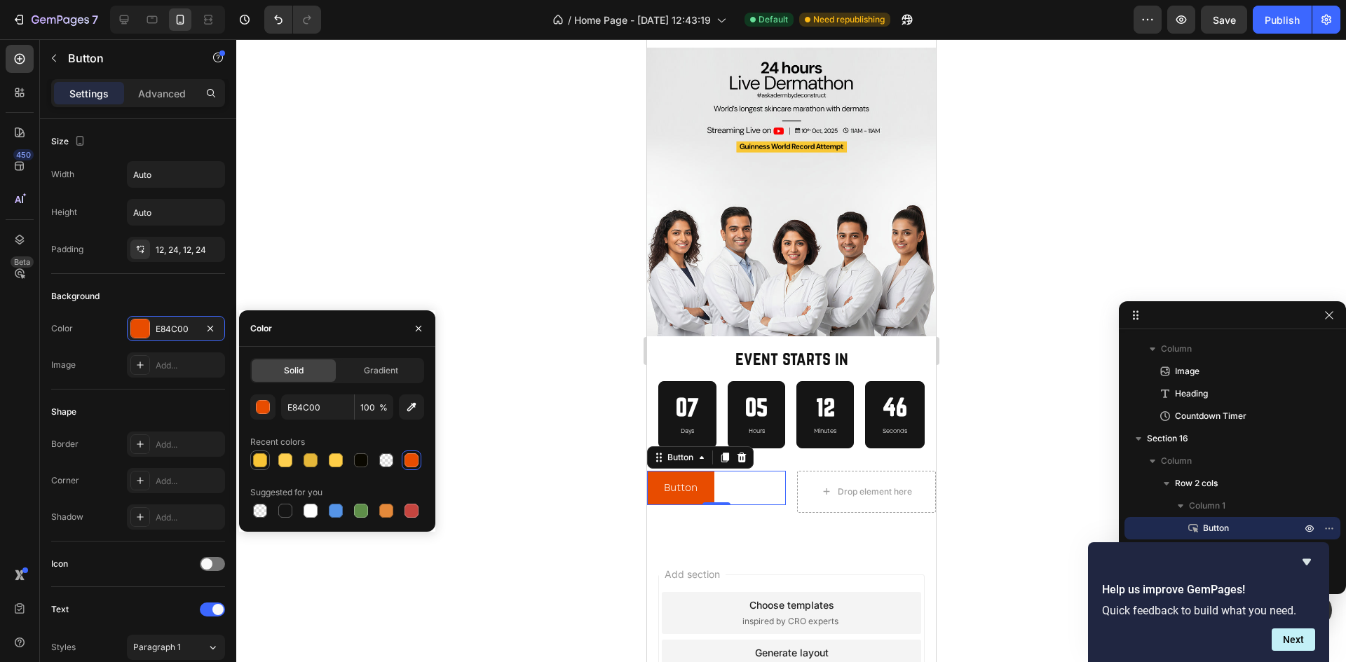
click at [260, 460] on div at bounding box center [260, 460] width 14 height 14
type input "F9C536"
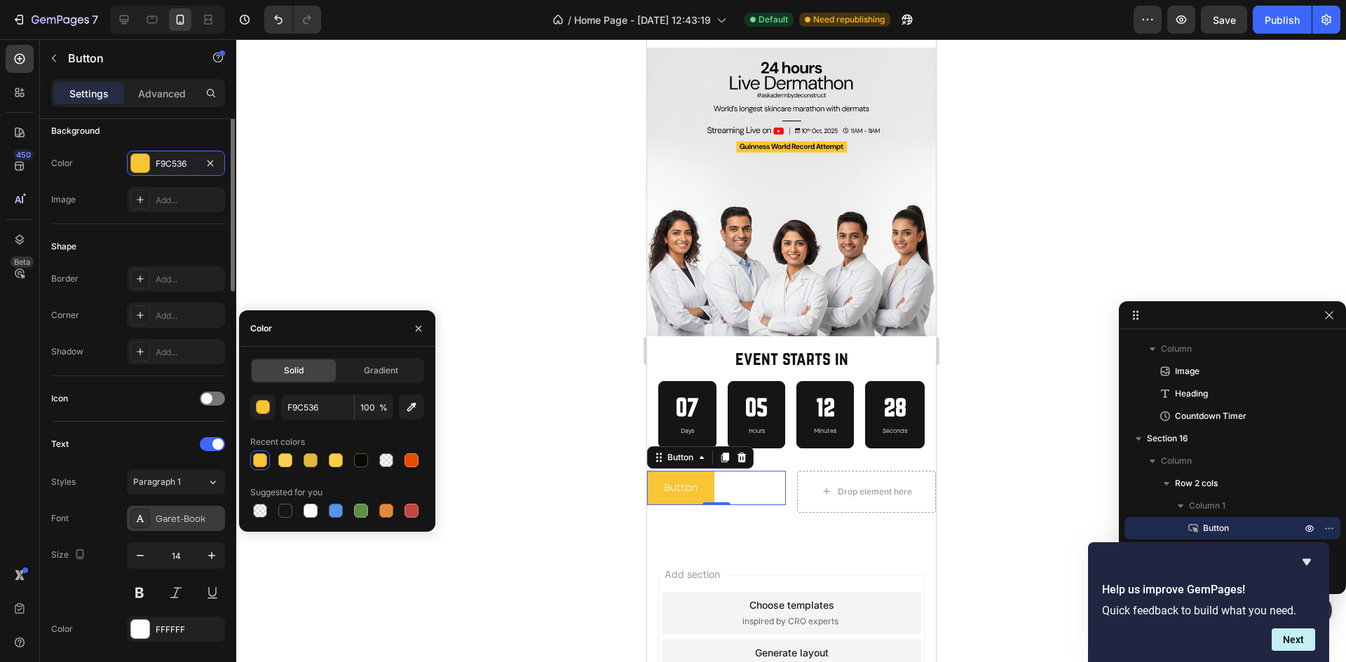
scroll to position [0, 0]
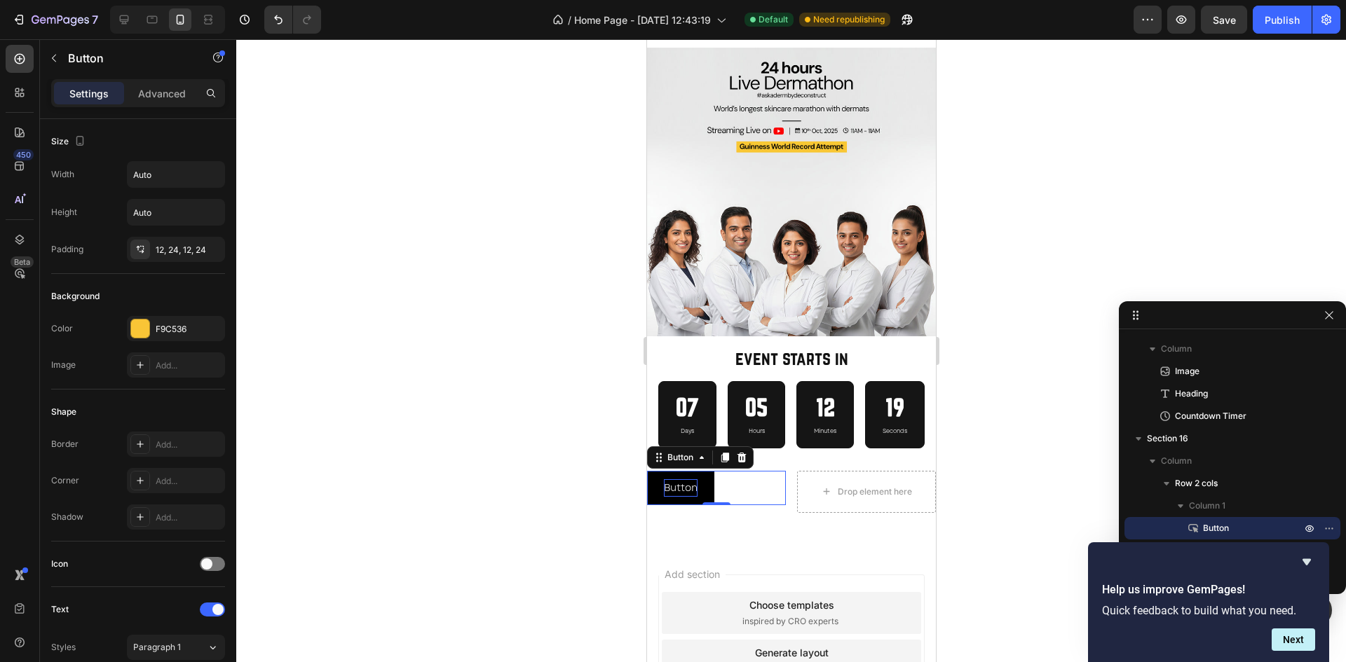
click at [678, 479] on p "Button" at bounding box center [680, 488] width 34 height 18
click at [646, 471] on button "Register" at bounding box center [684, 488] width 76 height 34
click at [762, 482] on div "Register Now Button 0" at bounding box center [715, 488] width 139 height 34
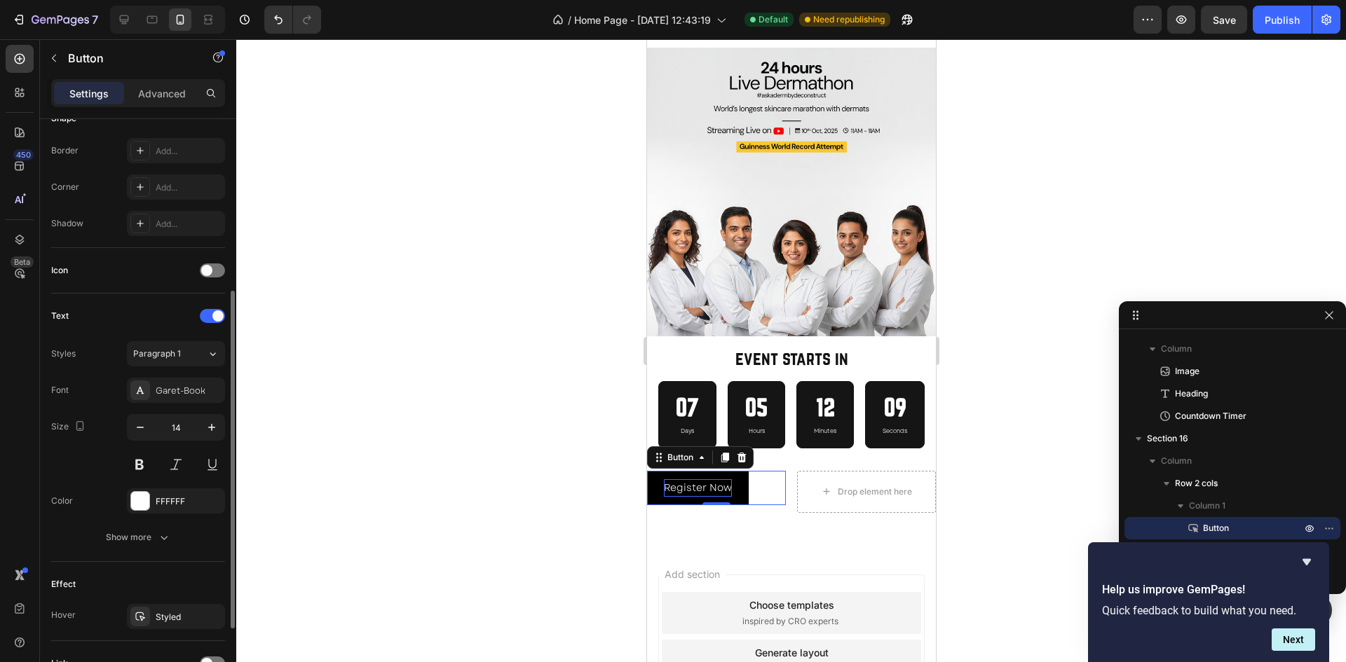
scroll to position [294, 0]
click at [146, 489] on div "FFFFFF" at bounding box center [176, 500] width 98 height 25
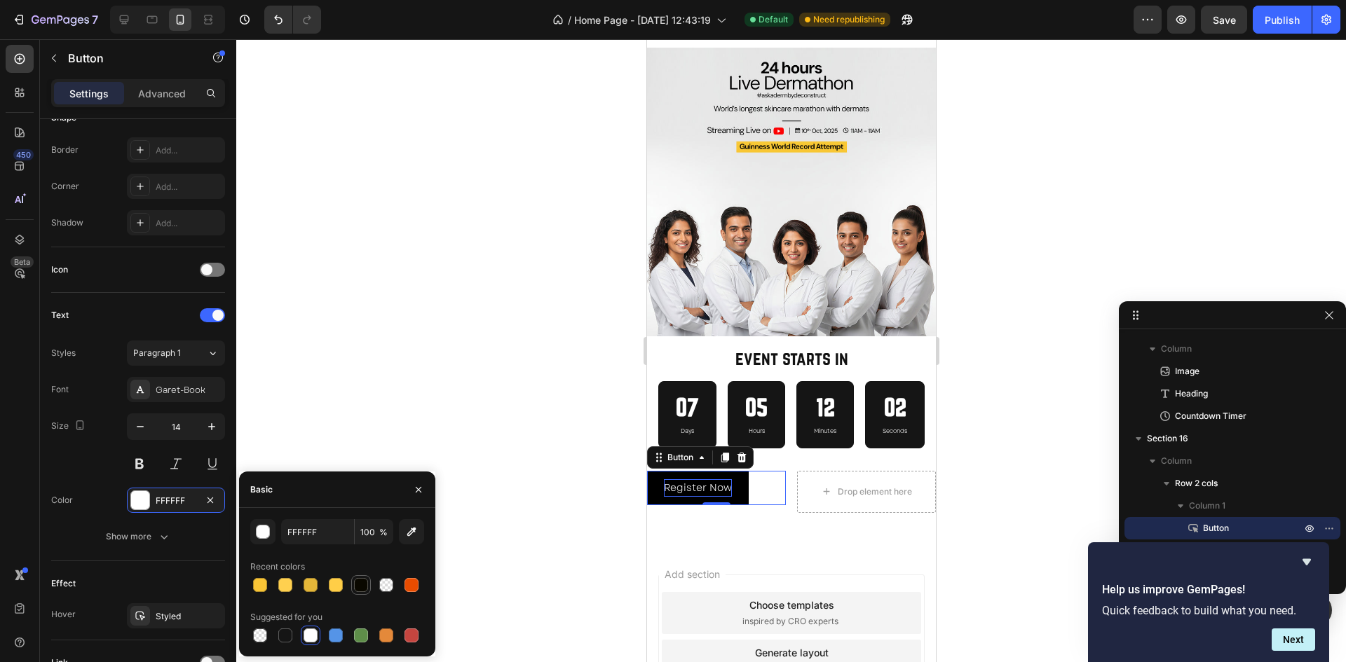
click at [362, 580] on div at bounding box center [361, 585] width 14 height 14
type input "0A0800"
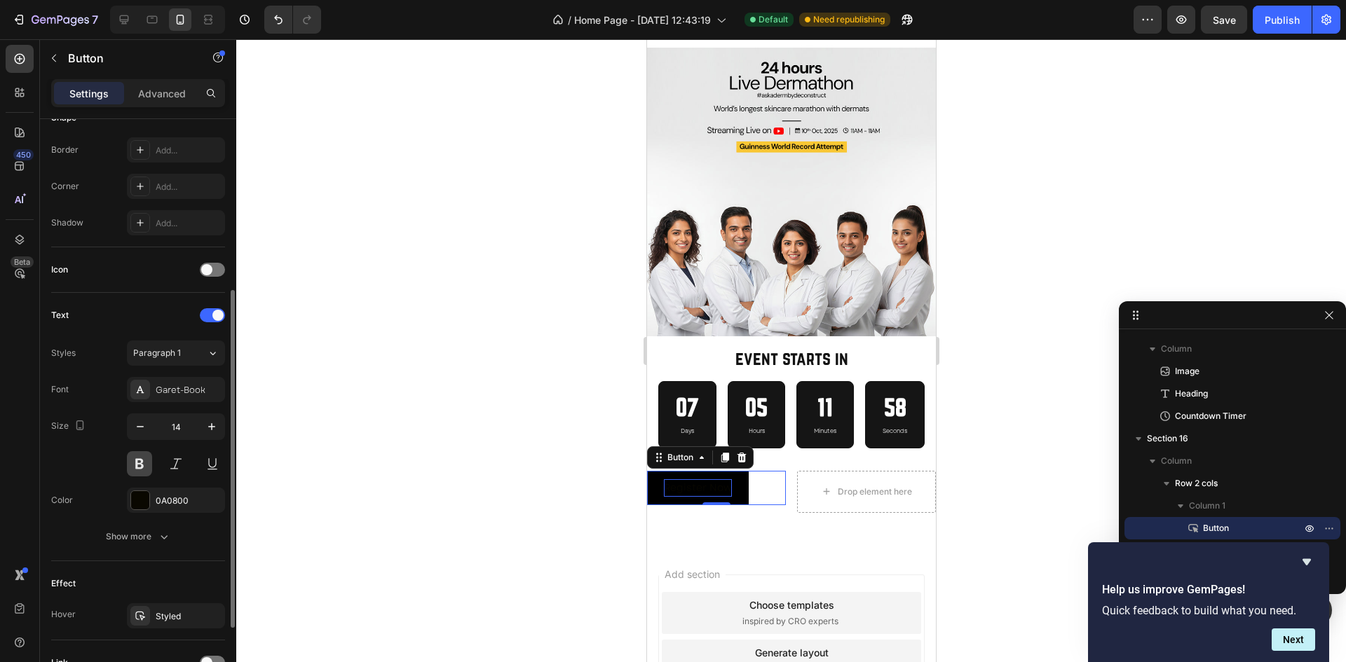
click at [139, 466] on button at bounding box center [139, 463] width 25 height 25
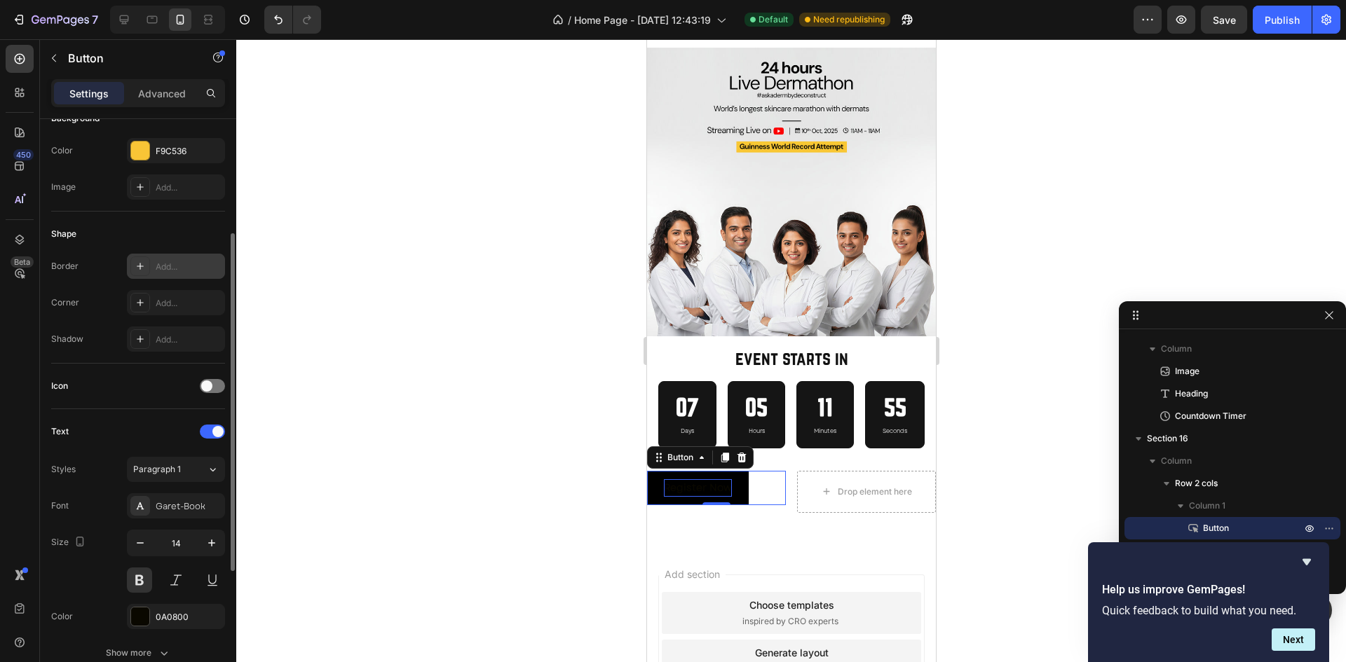
scroll to position [176, 0]
click at [146, 303] on div at bounding box center [140, 305] width 20 height 20
click at [110, 355] on div "Shape Border Add... Corner Round Shadow Add..." at bounding box center [138, 290] width 174 height 152
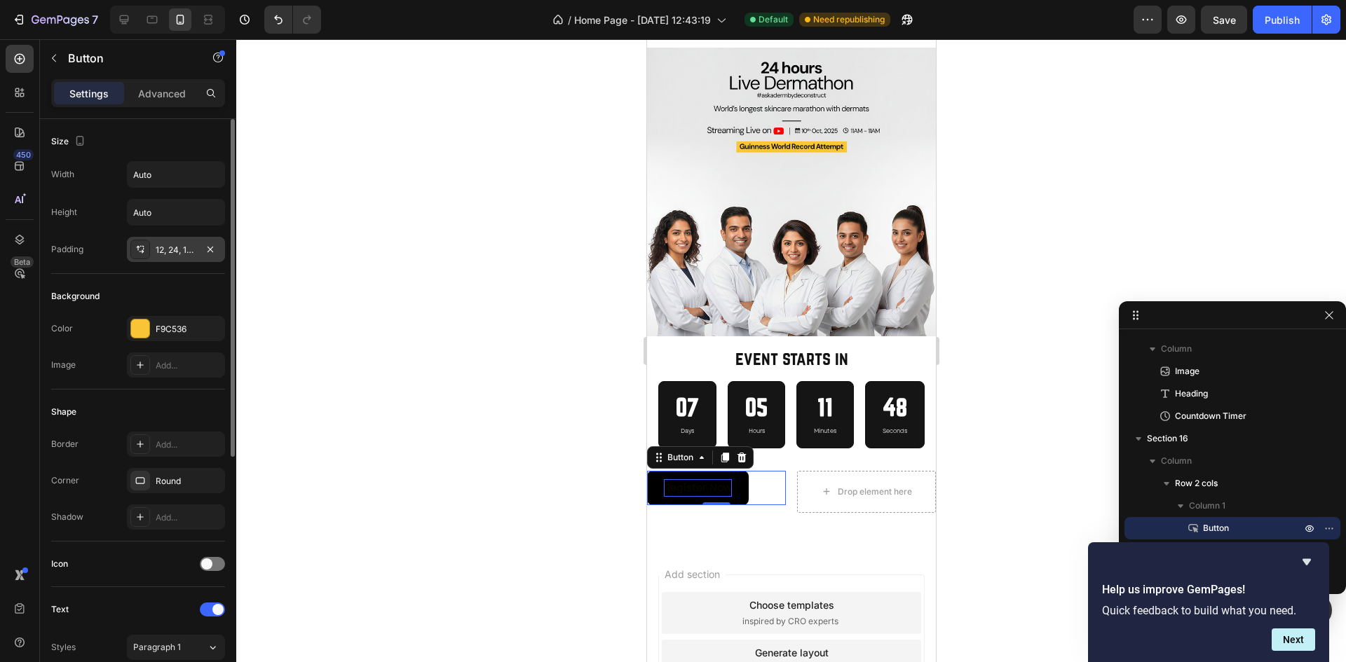
click at [178, 252] on div "12, 24, 12, 24" at bounding box center [176, 250] width 41 height 13
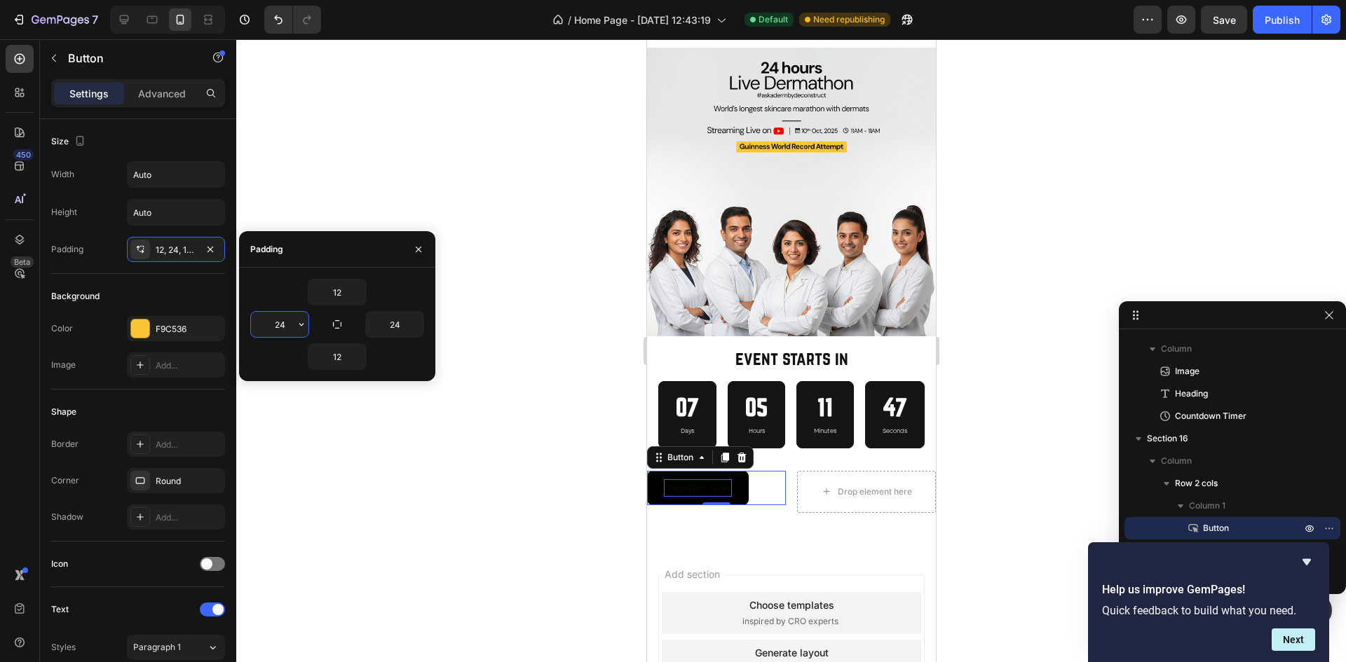
click at [278, 332] on input "24" at bounding box center [279, 324] width 57 height 25
type input "48"
click at [387, 321] on input "24" at bounding box center [394, 324] width 57 height 25
type input "1"
type input "48"
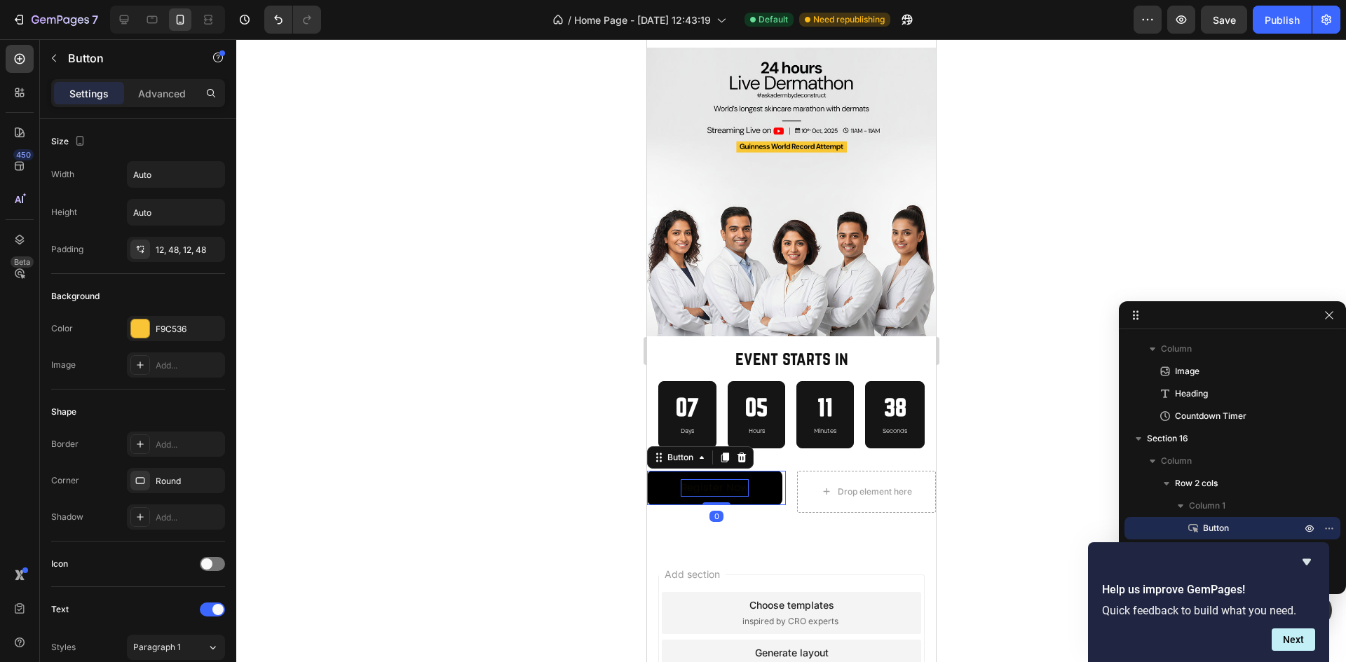
click at [713, 505] on div "Register Now Button 0" at bounding box center [715, 488] width 139 height 34
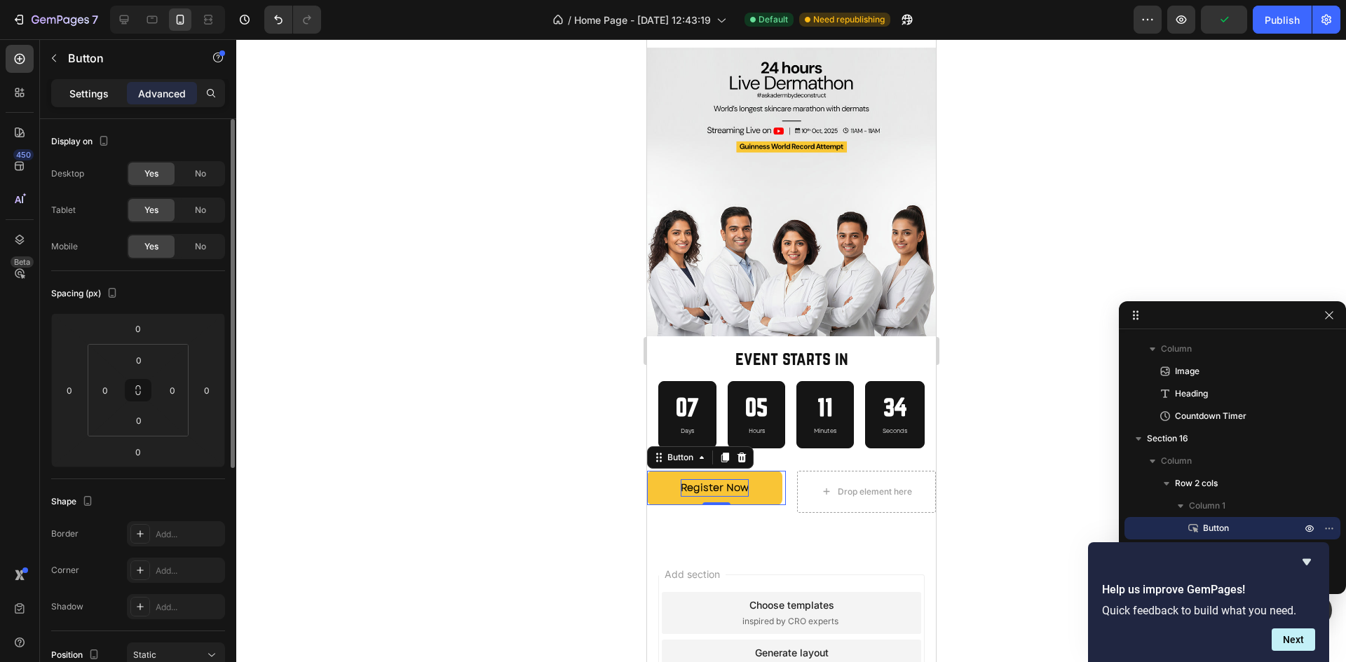
click at [83, 88] on p "Settings" at bounding box center [88, 93] width 39 height 15
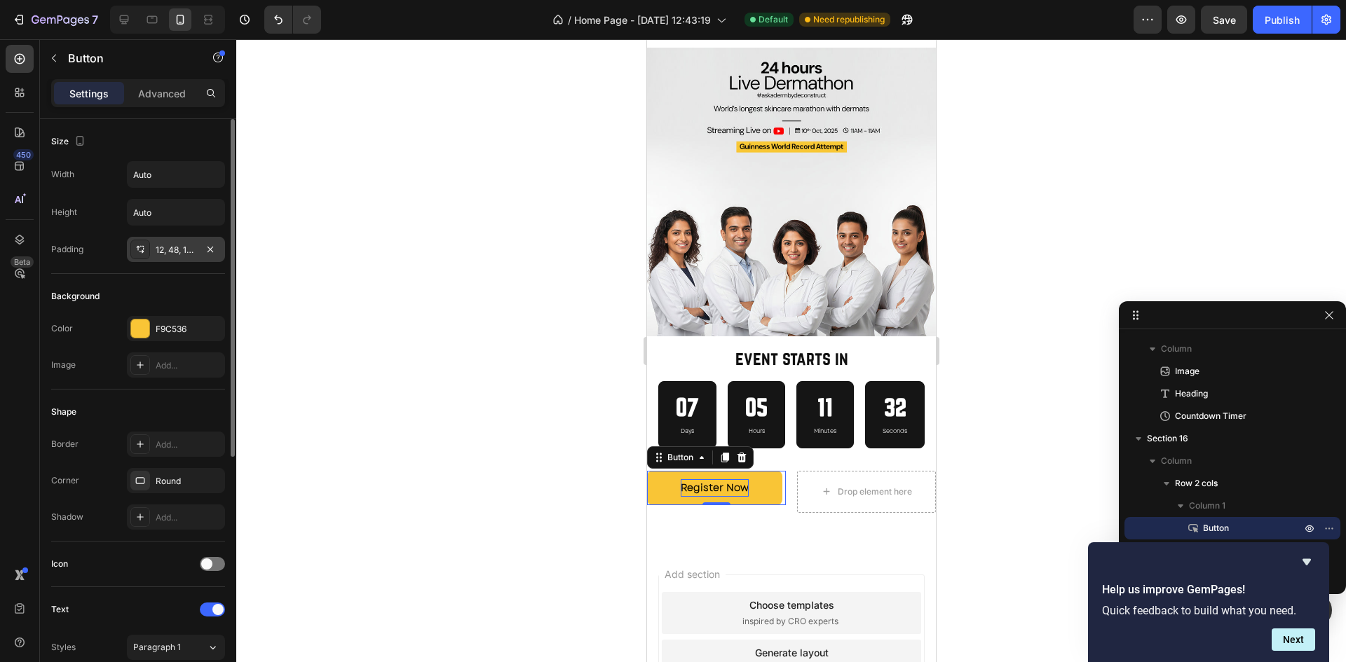
click at [173, 248] on div "12, 48, 12, 48" at bounding box center [176, 250] width 41 height 13
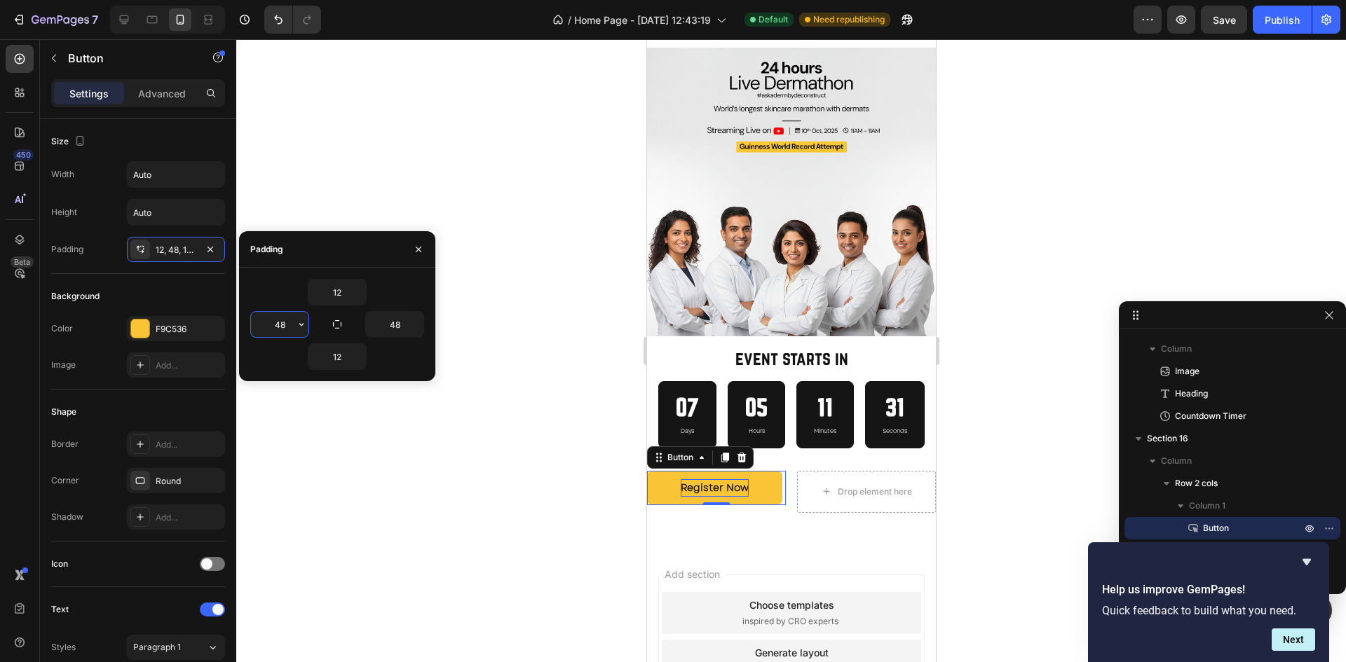
click at [281, 325] on input "48" at bounding box center [279, 324] width 57 height 25
type input "36"
click at [391, 321] on input "48" at bounding box center [394, 324] width 57 height 25
type input "36"
click at [274, 319] on input "36" at bounding box center [279, 324] width 57 height 25
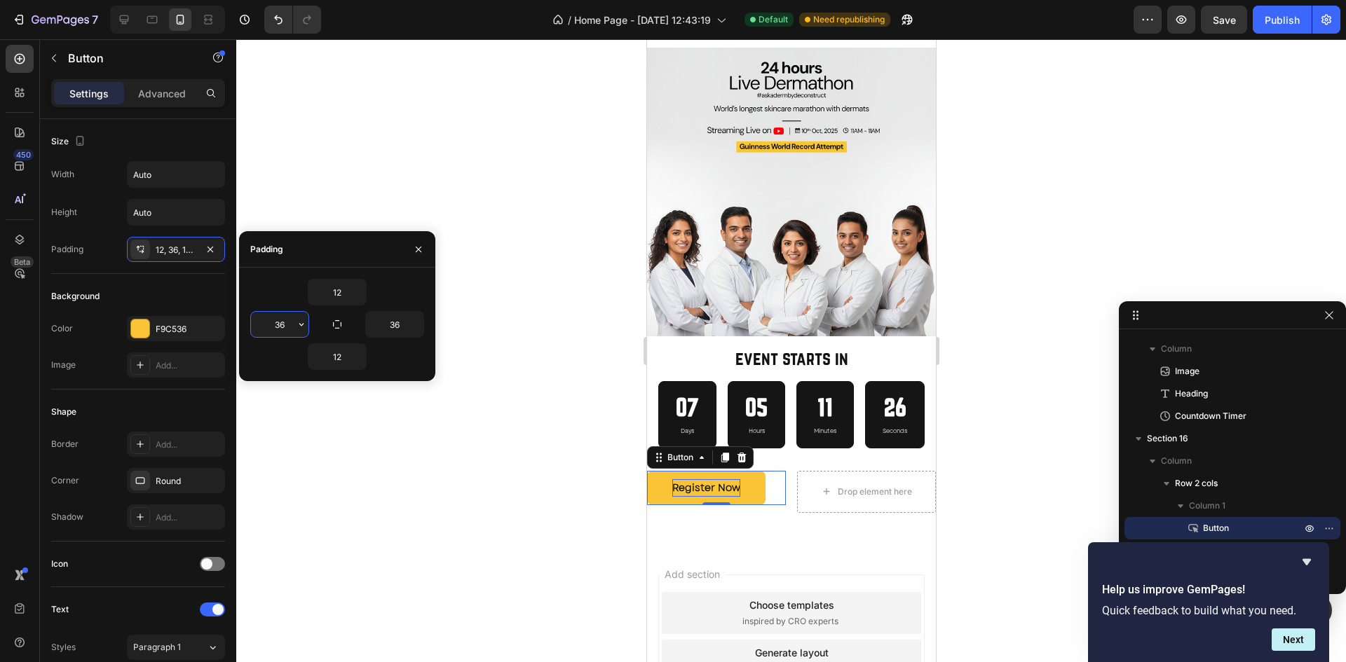
click at [274, 319] on input "36" at bounding box center [279, 324] width 57 height 25
type input "42"
click at [394, 322] on input "36" at bounding box center [394, 324] width 57 height 25
type input "42"
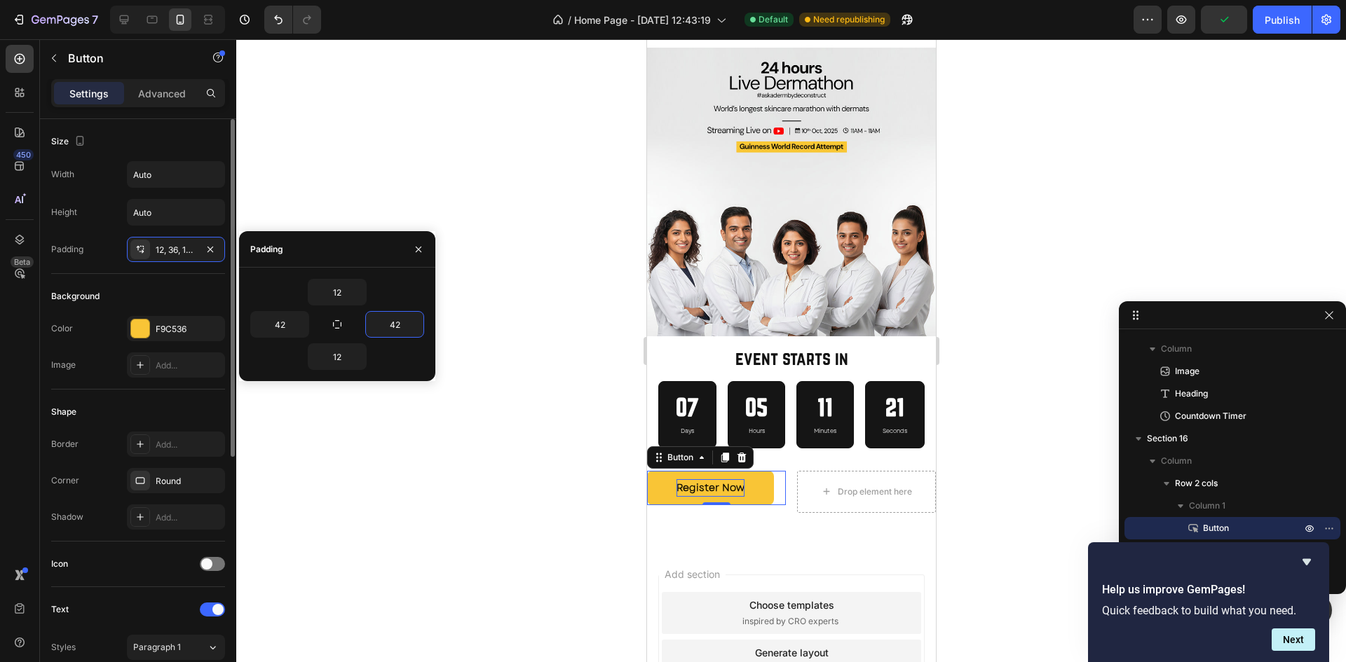
click at [113, 305] on div "Background" at bounding box center [138, 296] width 174 height 22
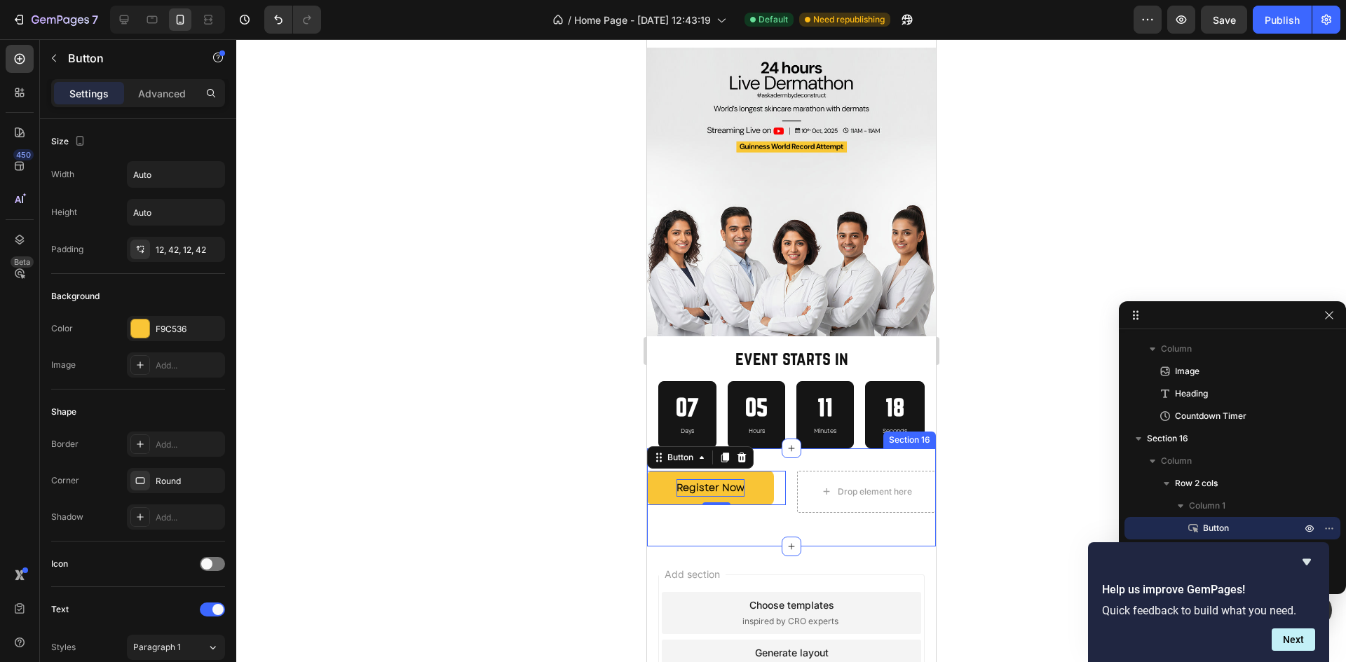
click at [784, 514] on div "Register Now Button 0 Drop element here Row Section 16" at bounding box center [790, 498] width 289 height 98
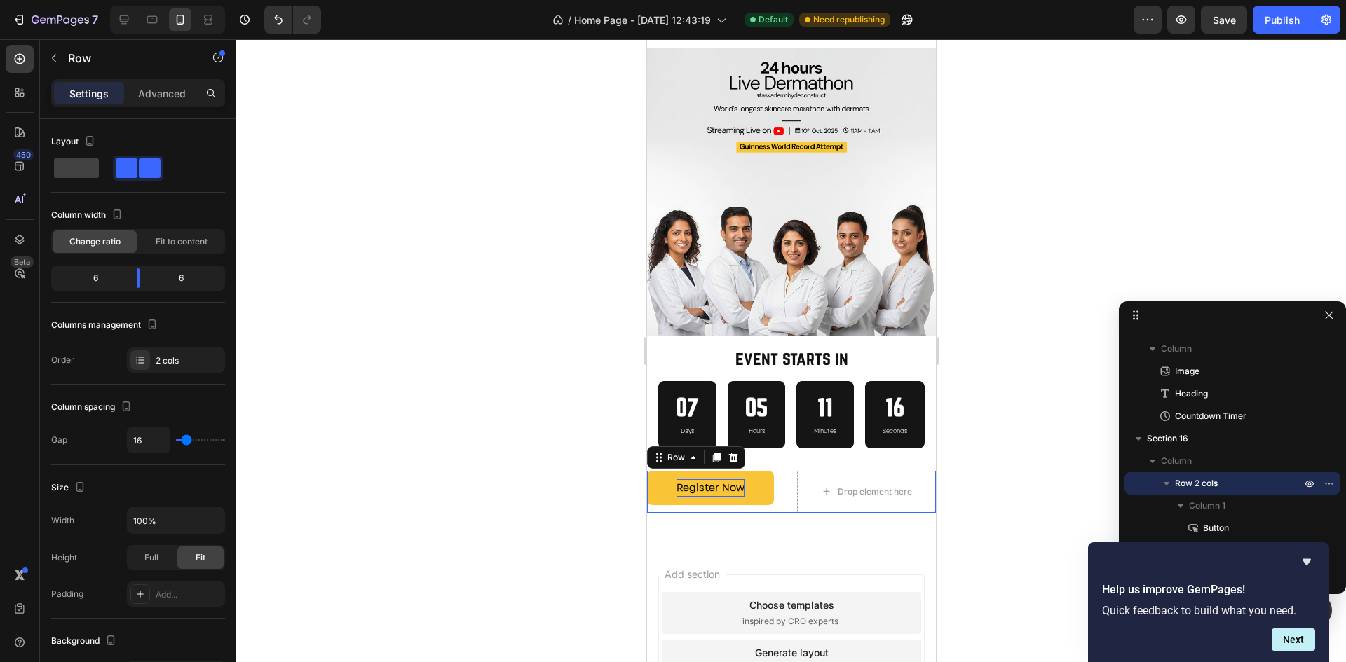
click at [782, 496] on div "Register Now Button Drop element here Row 0" at bounding box center [790, 492] width 289 height 42
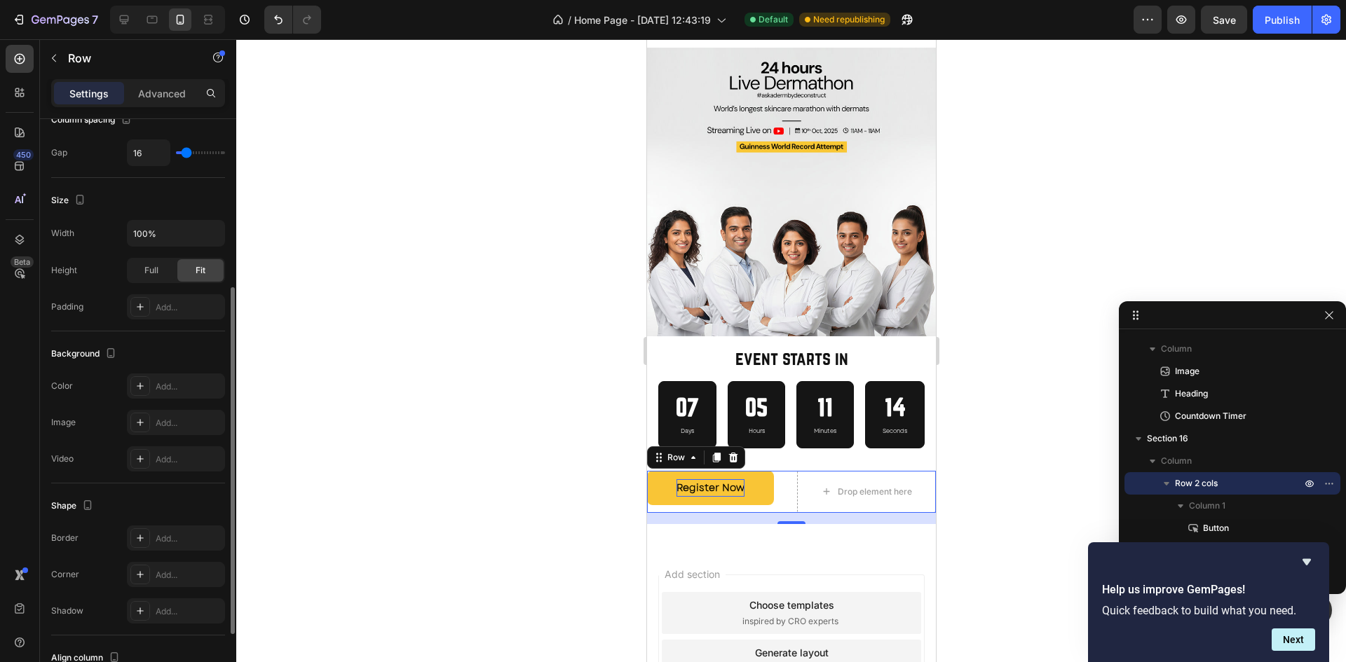
scroll to position [395, 0]
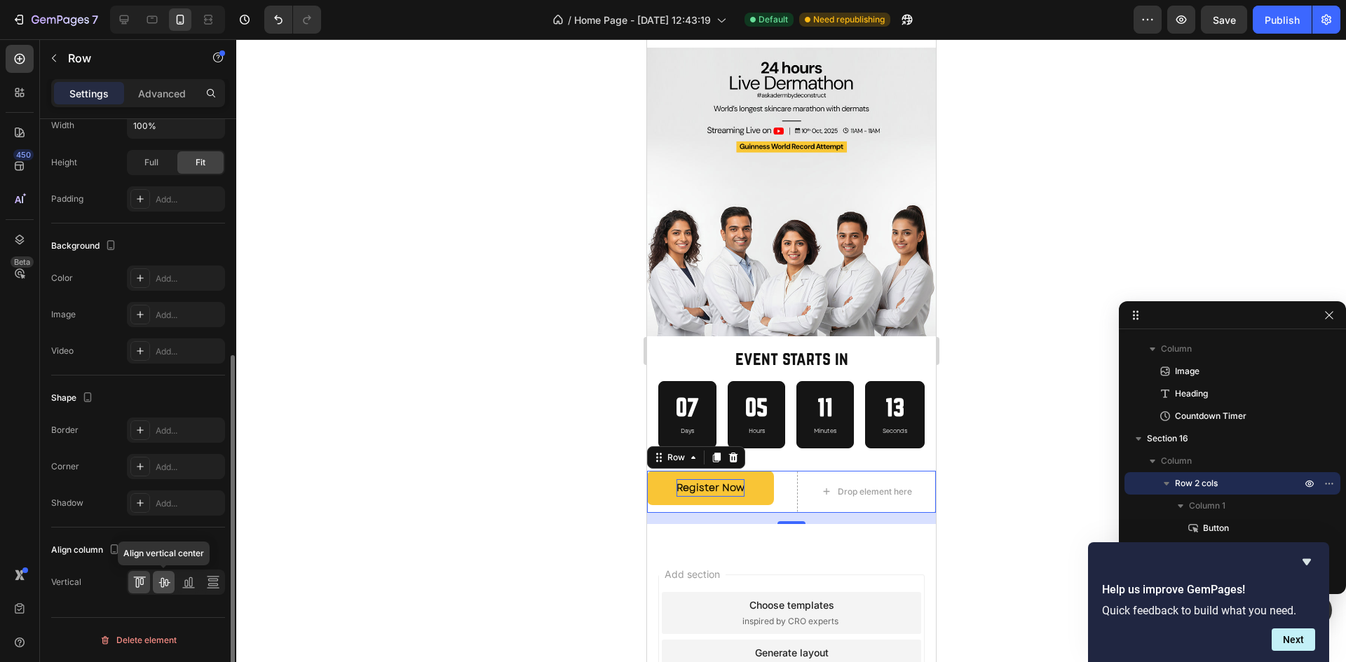
click at [165, 585] on icon at bounding box center [163, 583] width 11 height 10
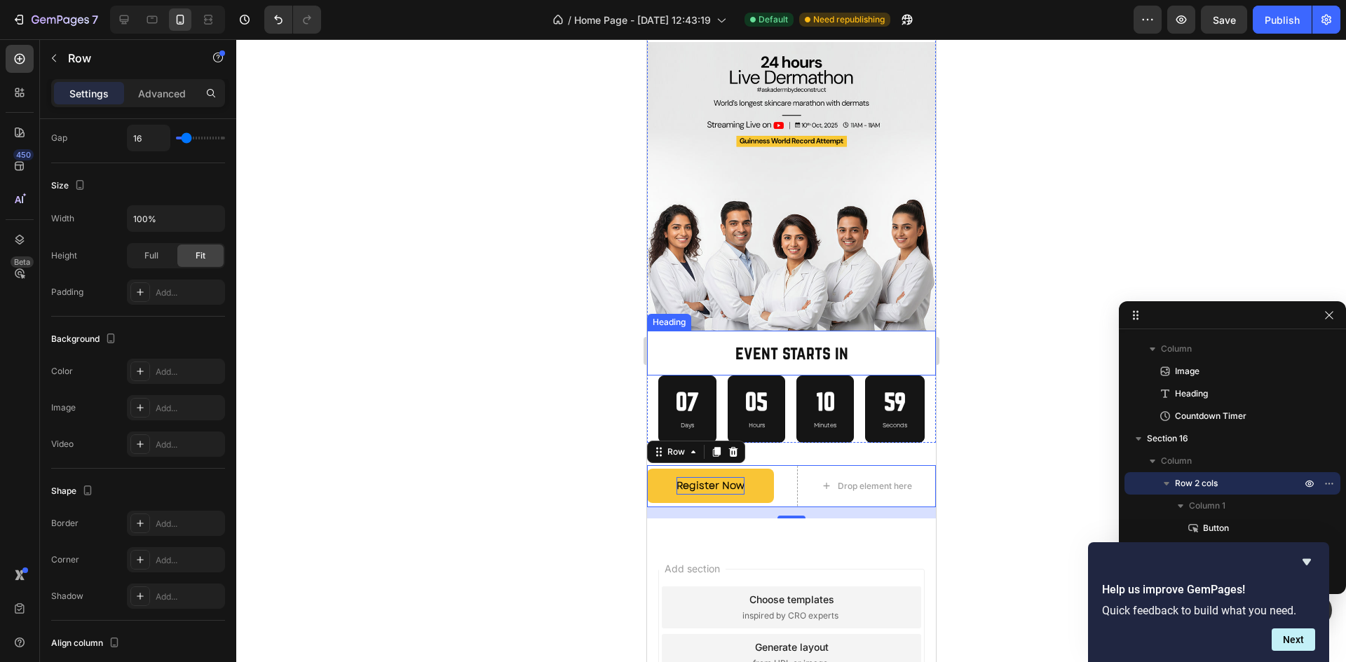
scroll to position [3878, 0]
click at [715, 446] on icon at bounding box center [716, 451] width 8 height 10
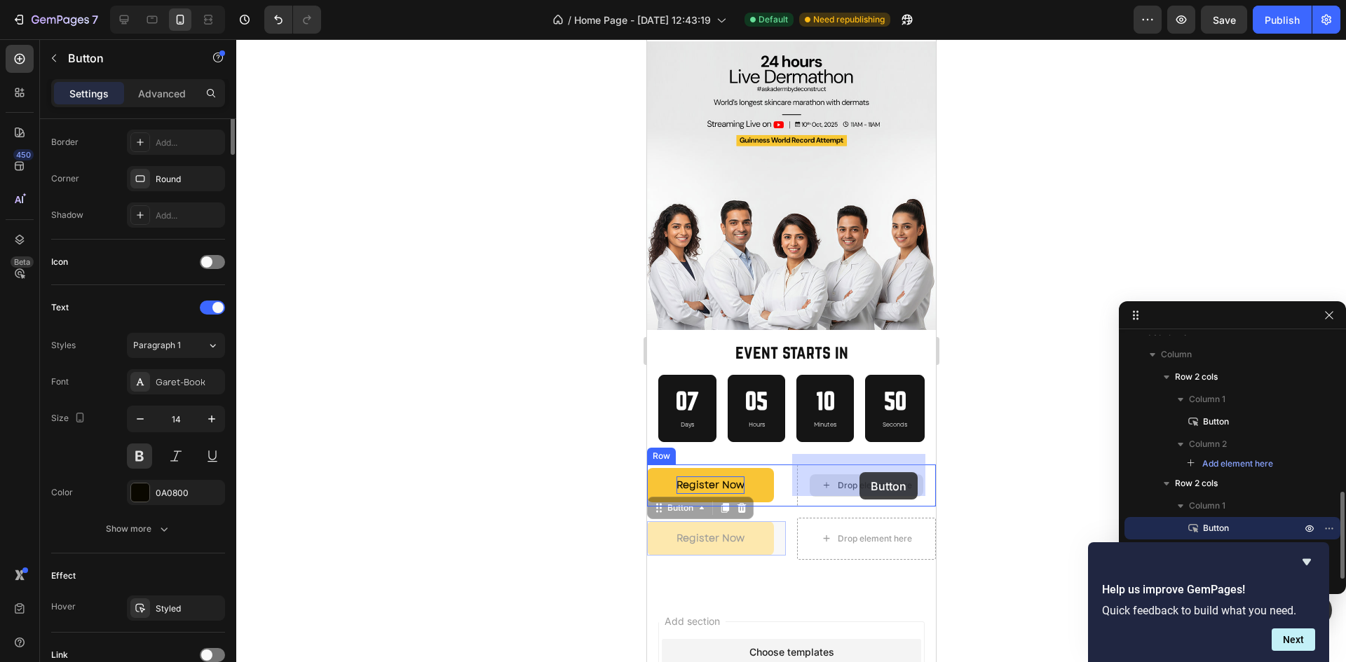
scroll to position [0, 0]
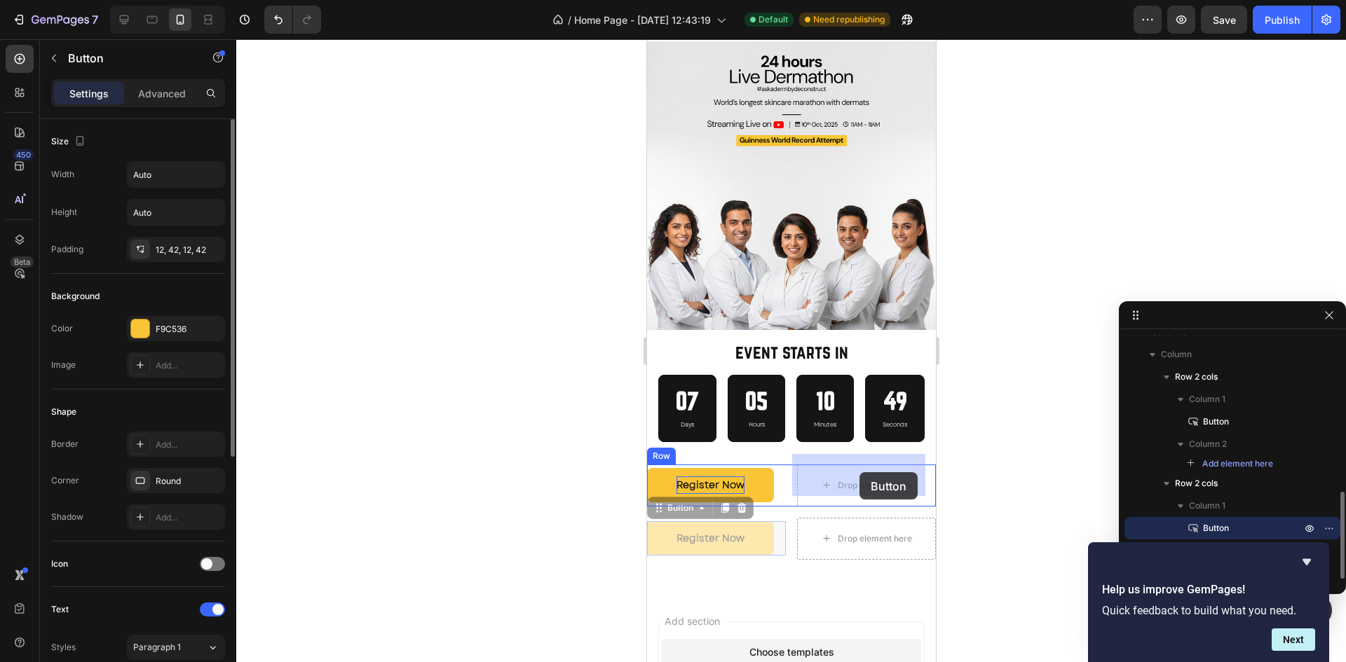
drag, startPoint x: 774, startPoint y: 521, endPoint x: 859, endPoint y: 472, distance: 98.0
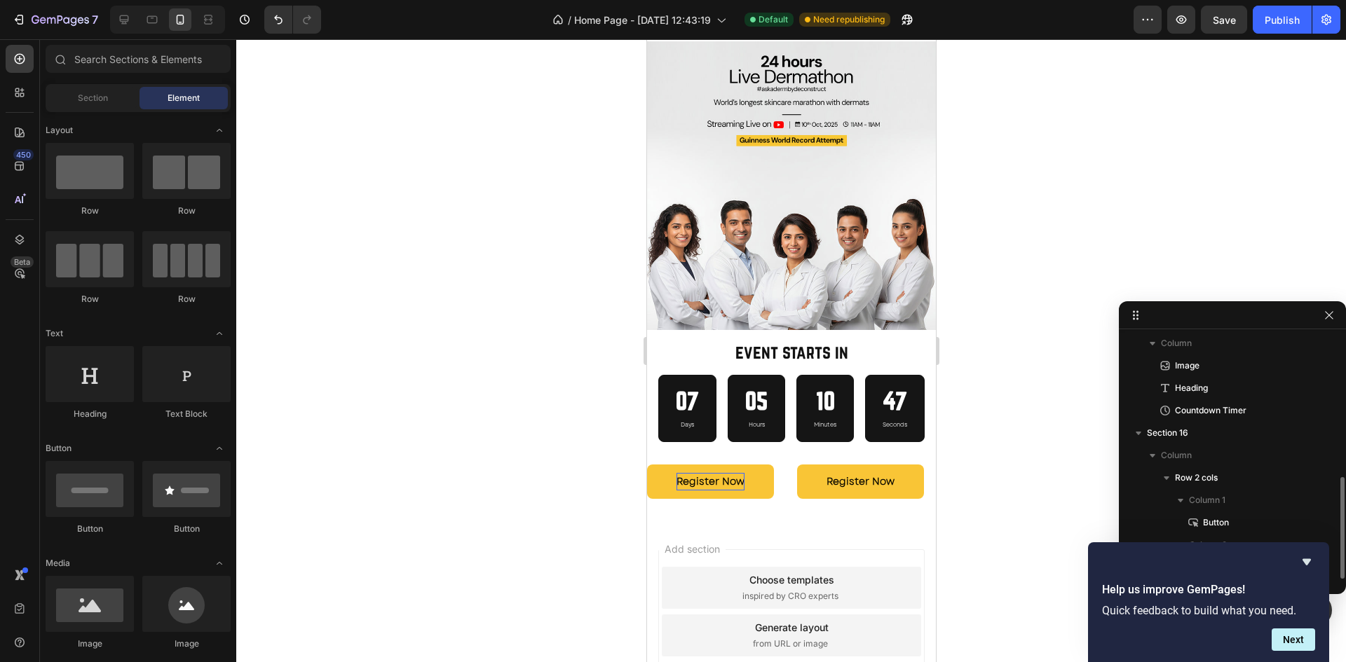
scroll to position [339, 0]
click at [804, 479] on button "Register Now" at bounding box center [859, 482] width 127 height 34
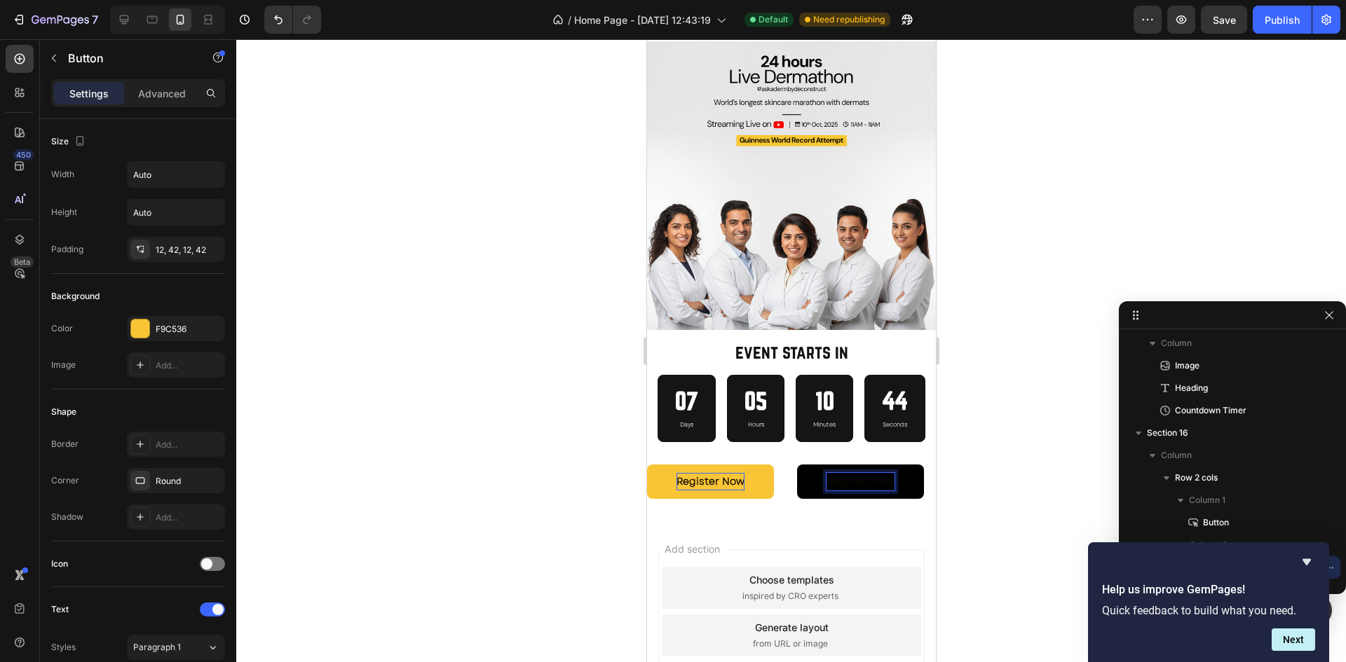
click at [852, 473] on p "Register Now" at bounding box center [860, 482] width 68 height 18
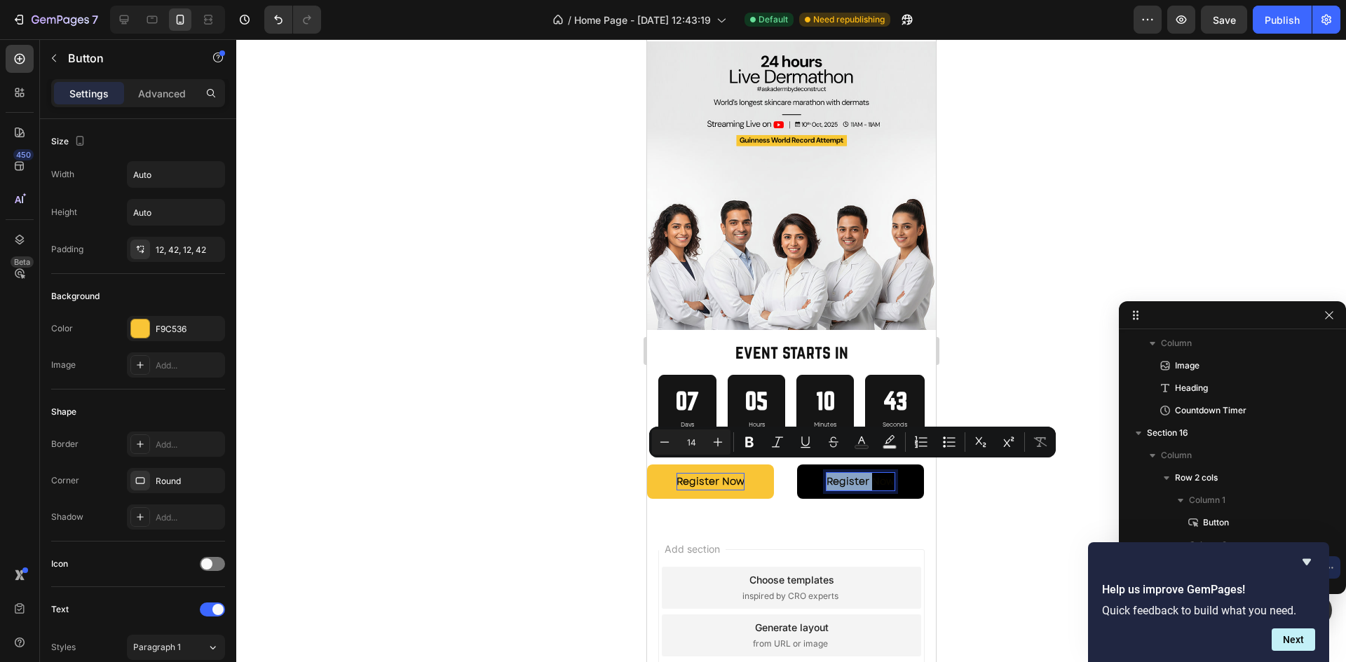
click at [852, 473] on p "Register Now" at bounding box center [860, 482] width 68 height 18
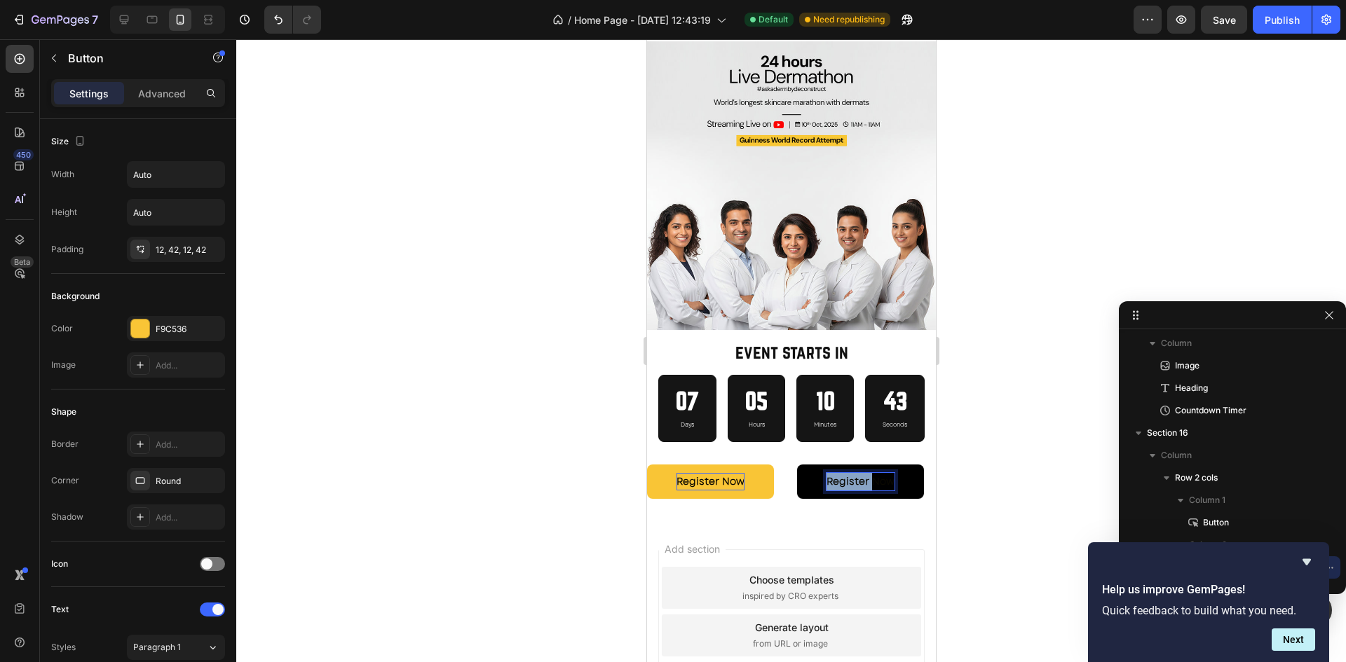
click at [852, 473] on p "Register Now" at bounding box center [860, 482] width 68 height 18
click at [796, 465] on button "Ask" at bounding box center [834, 482] width 77 height 34
click at [796, 465] on button "Ask a" at bounding box center [839, 482] width 86 height 34
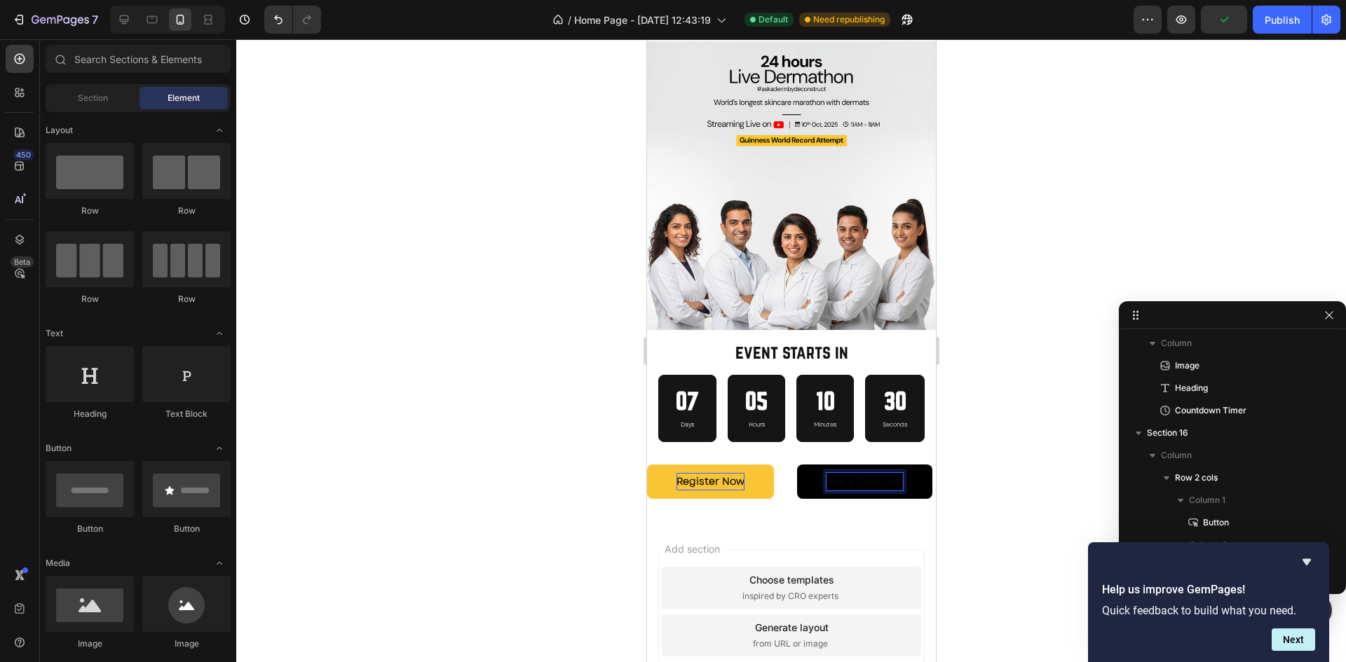
click at [840, 557] on div "Add section Choose templates inspired by CRO experts Generate layout from URL o…" at bounding box center [790, 636] width 266 height 172
click at [908, 496] on button "Ask a Question" at bounding box center [863, 482] width 135 height 34
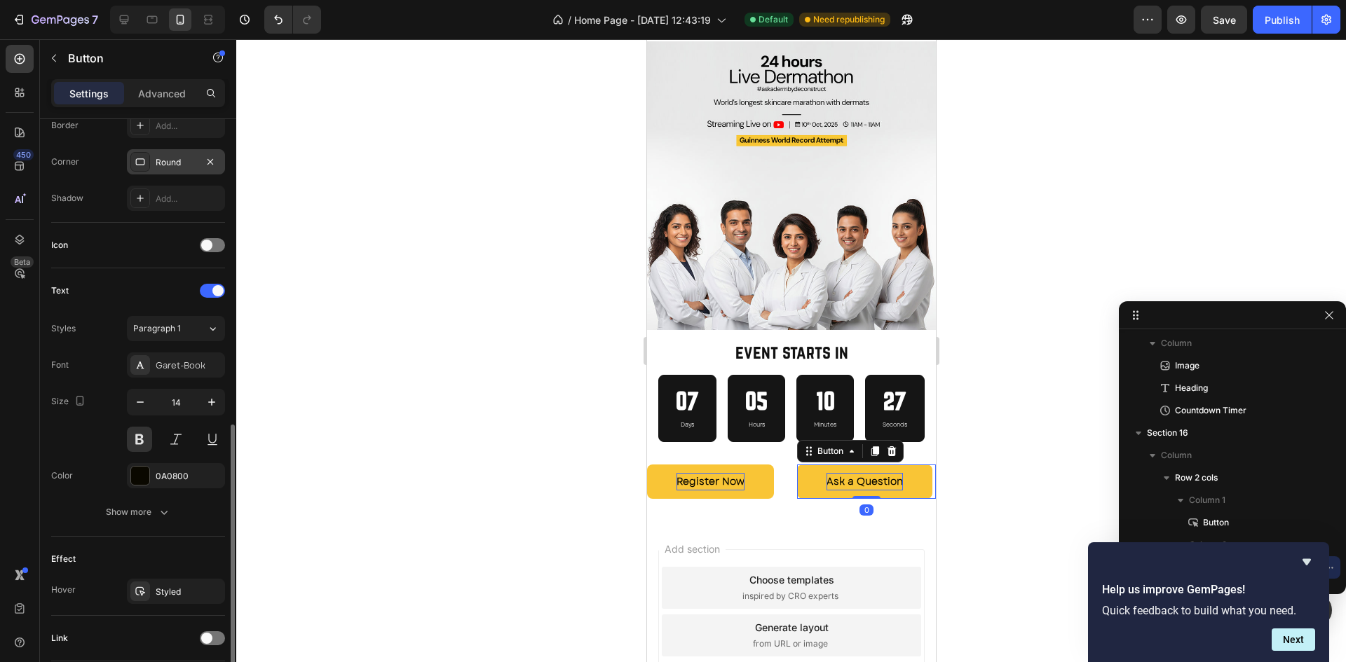
scroll to position [422, 0]
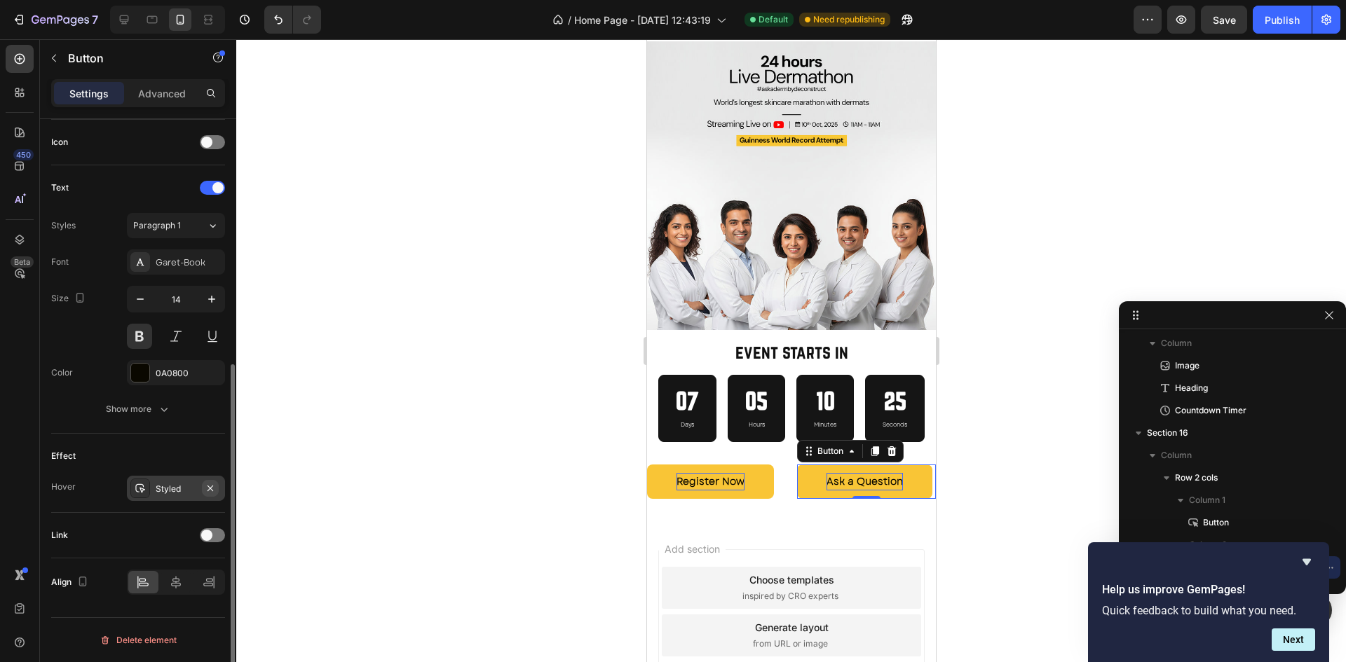
click at [206, 489] on icon "button" at bounding box center [210, 488] width 11 height 11
click at [870, 473] on p "Ask a Question" at bounding box center [864, 482] width 76 height 18
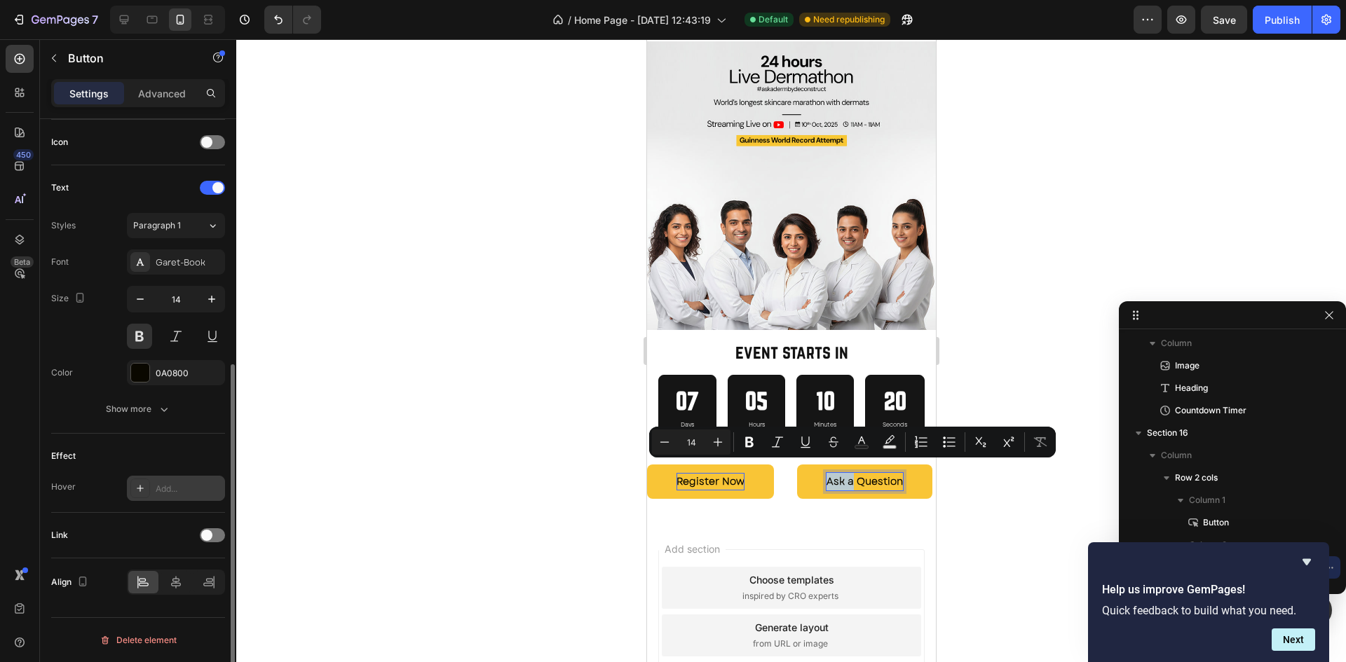
drag, startPoint x: 870, startPoint y: 472, endPoint x: 840, endPoint y: 472, distance: 29.4
click at [840, 473] on p "Ask a Question" at bounding box center [864, 482] width 76 height 18
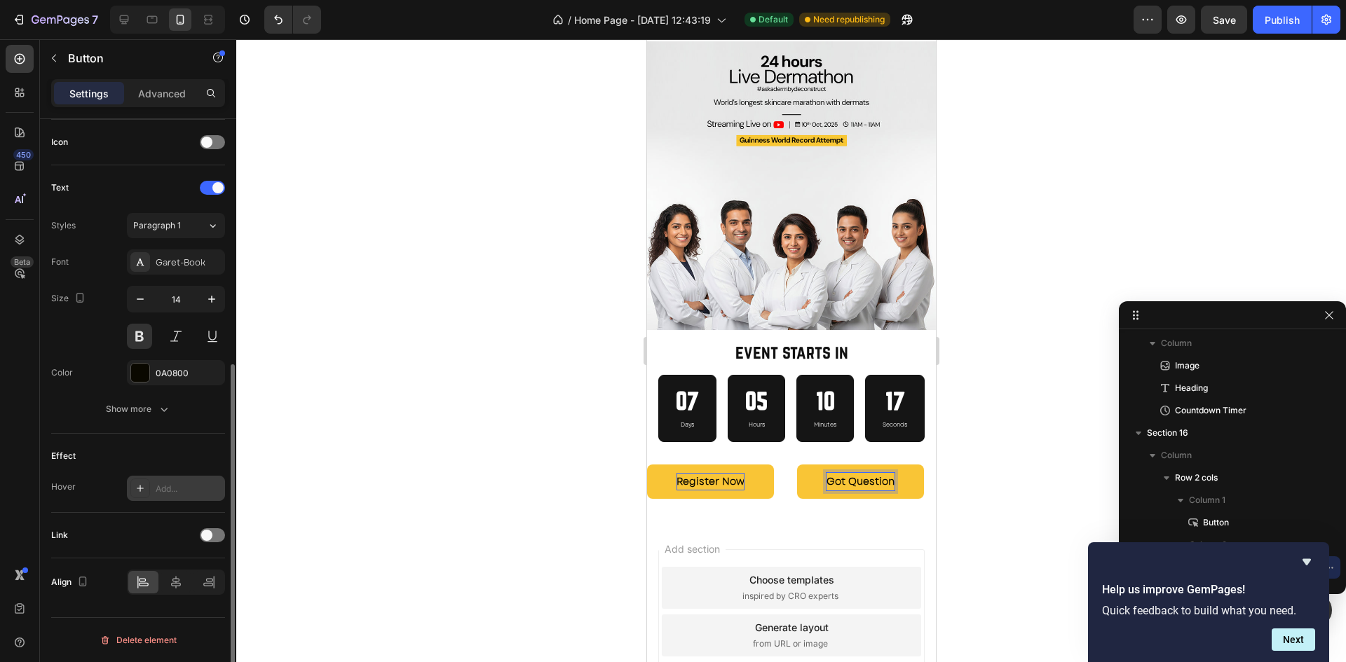
click at [796, 465] on button "Got Question" at bounding box center [859, 482] width 127 height 34
click at [883, 474] on p "Got Question" at bounding box center [860, 482] width 68 height 18
click at [882, 489] on p "Got Questions?" at bounding box center [865, 482] width 79 height 18
click at [796, 465] on button "Ask ?" at bounding box center [839, 482] width 86 height 34
click at [796, 465] on button "Ask a?" at bounding box center [842, 482] width 92 height 34
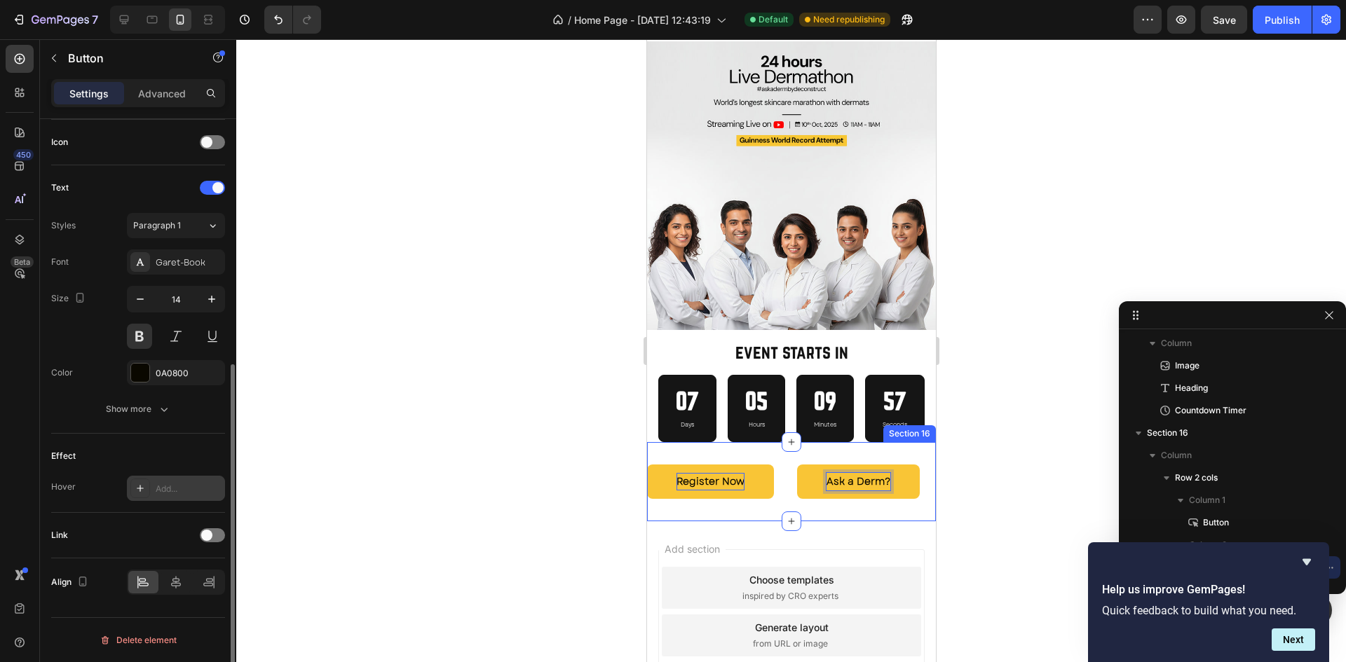
click at [832, 496] on div "Register Now Button Ask a Derm? Button 0 Row Section 16" at bounding box center [790, 481] width 289 height 79
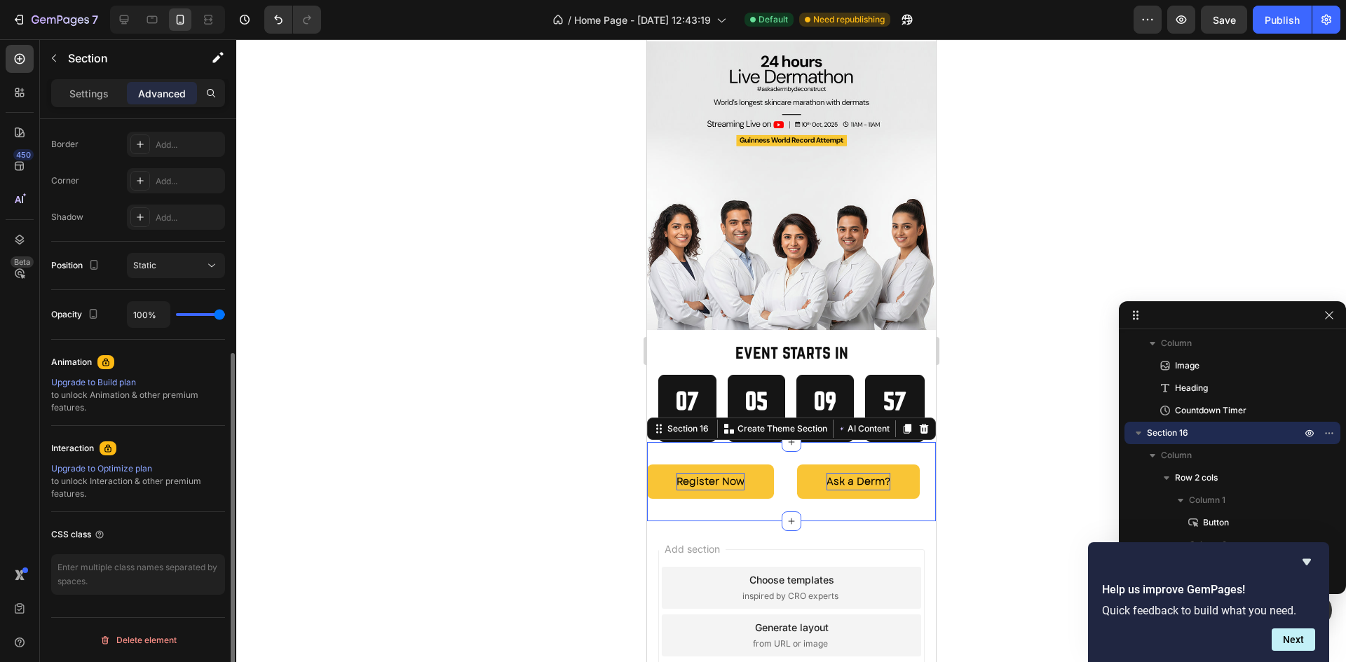
scroll to position [0, 0]
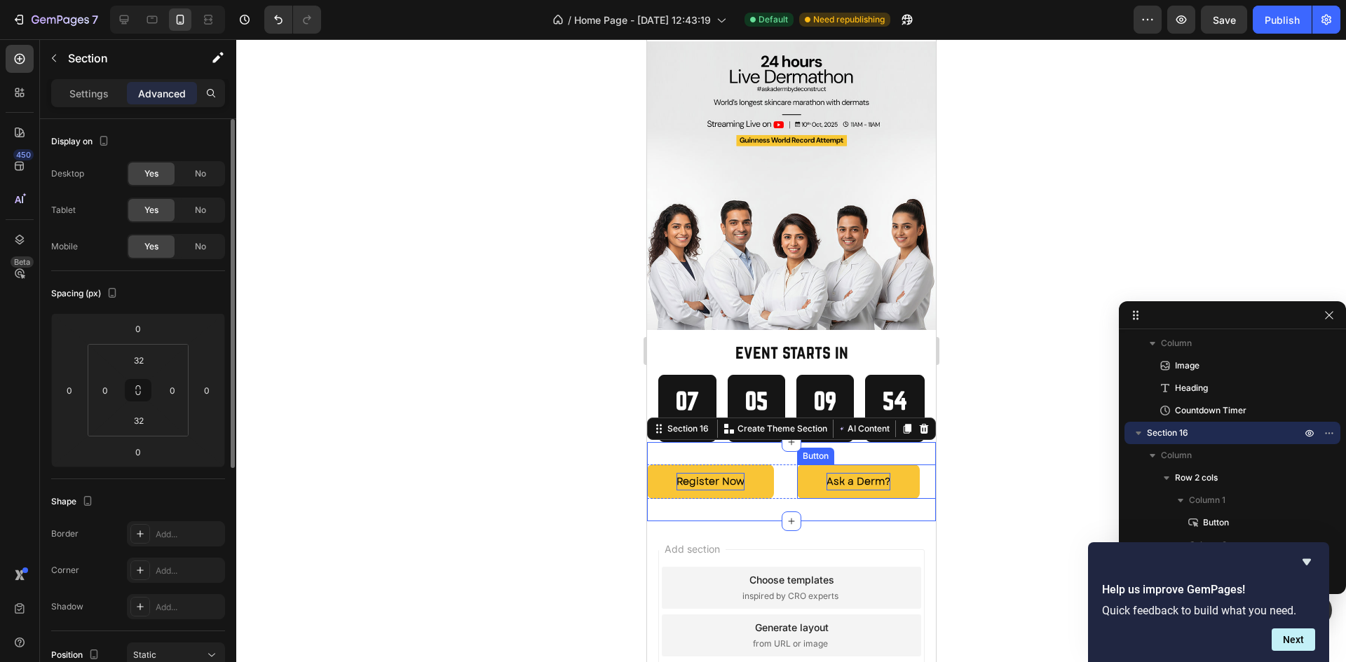
click at [922, 481] on div "Ask a Derm? Button" at bounding box center [865, 482] width 139 height 34
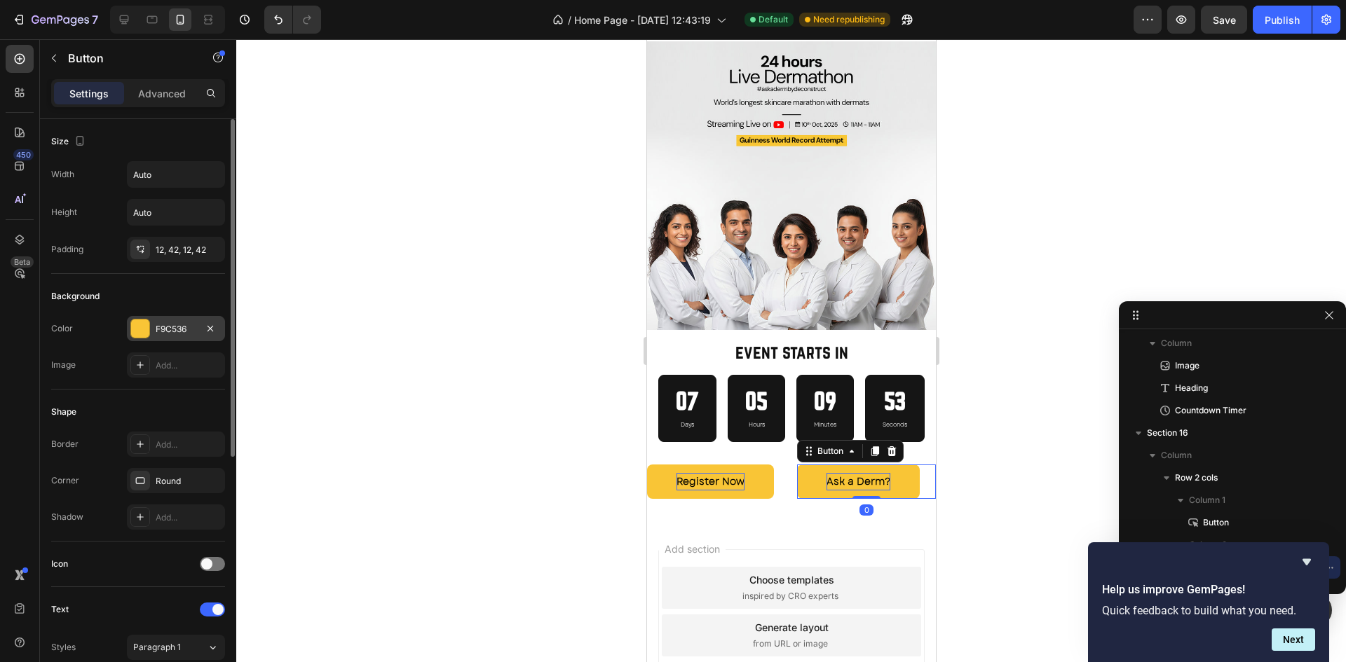
click at [165, 336] on div "F9C536" at bounding box center [176, 328] width 98 height 25
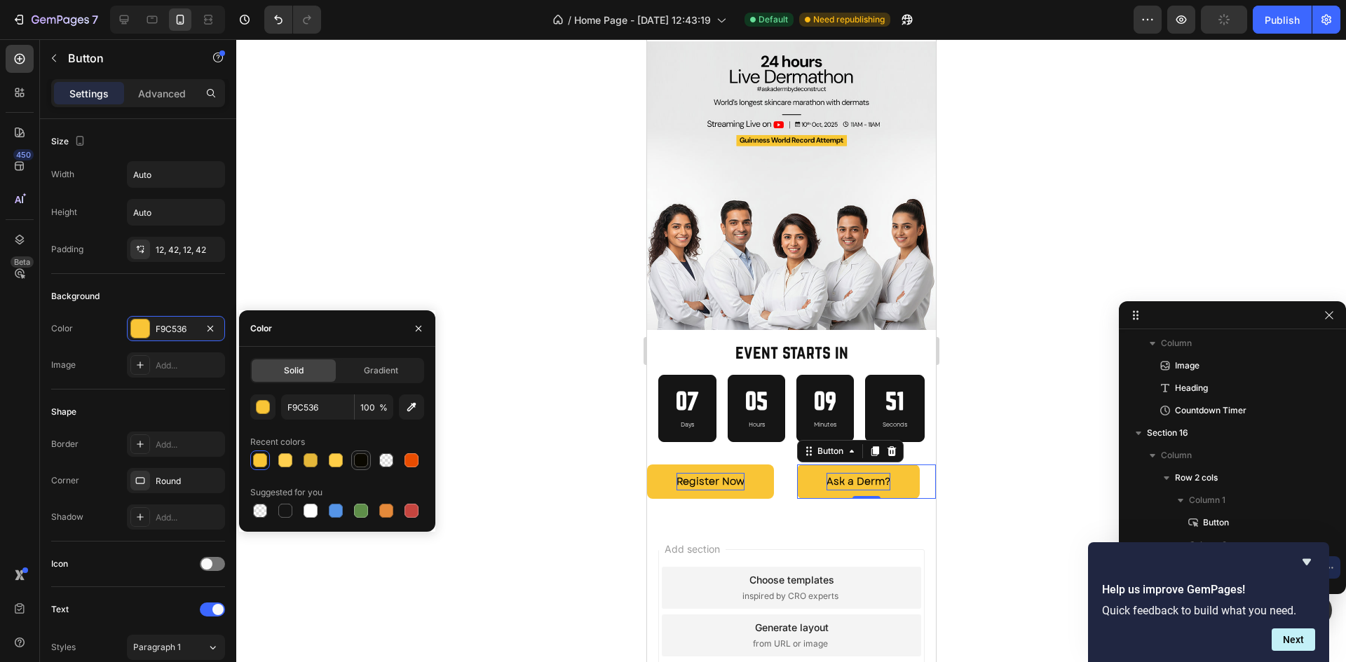
click at [359, 465] on div at bounding box center [361, 460] width 14 height 14
type input "0A0800"
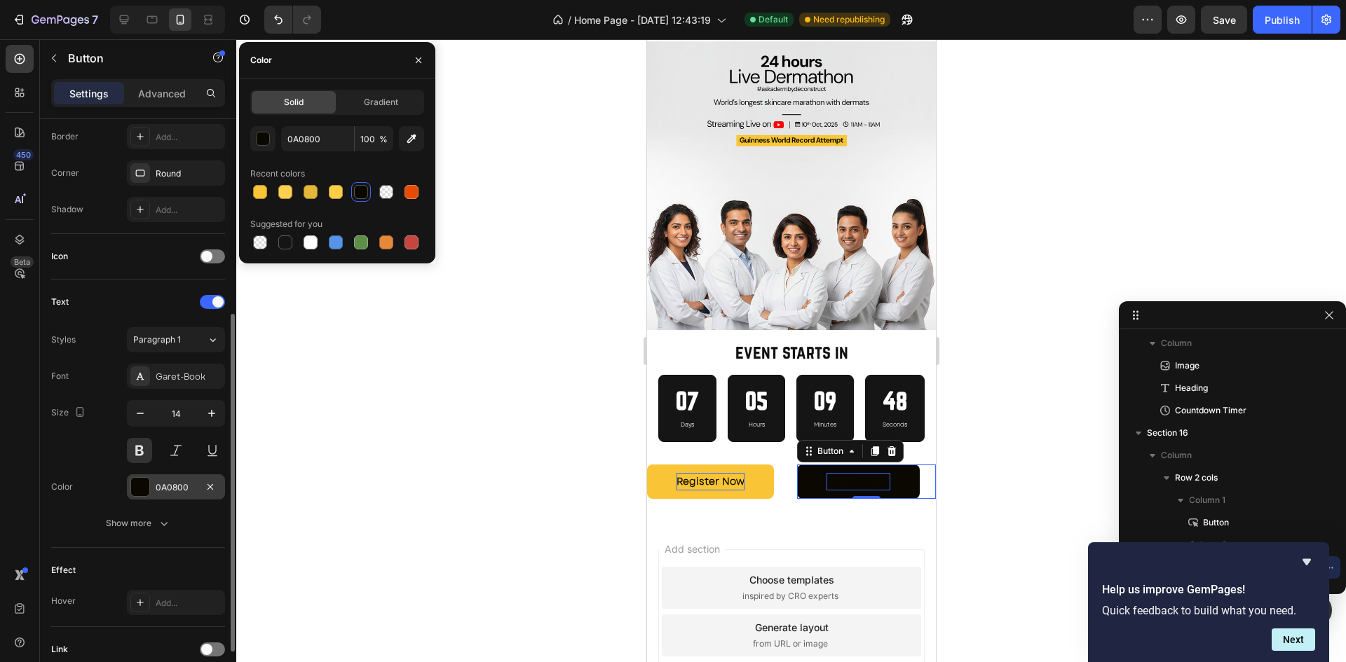
scroll to position [318, 0]
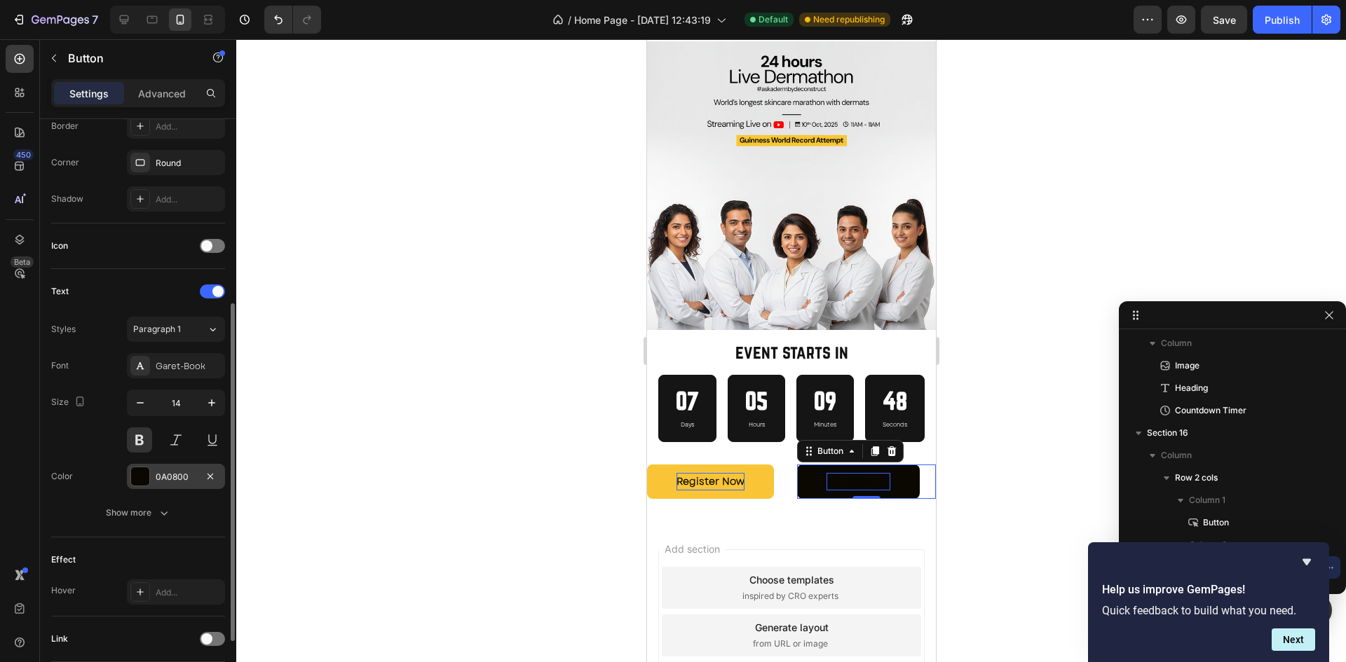
click at [146, 476] on div at bounding box center [140, 477] width 18 height 18
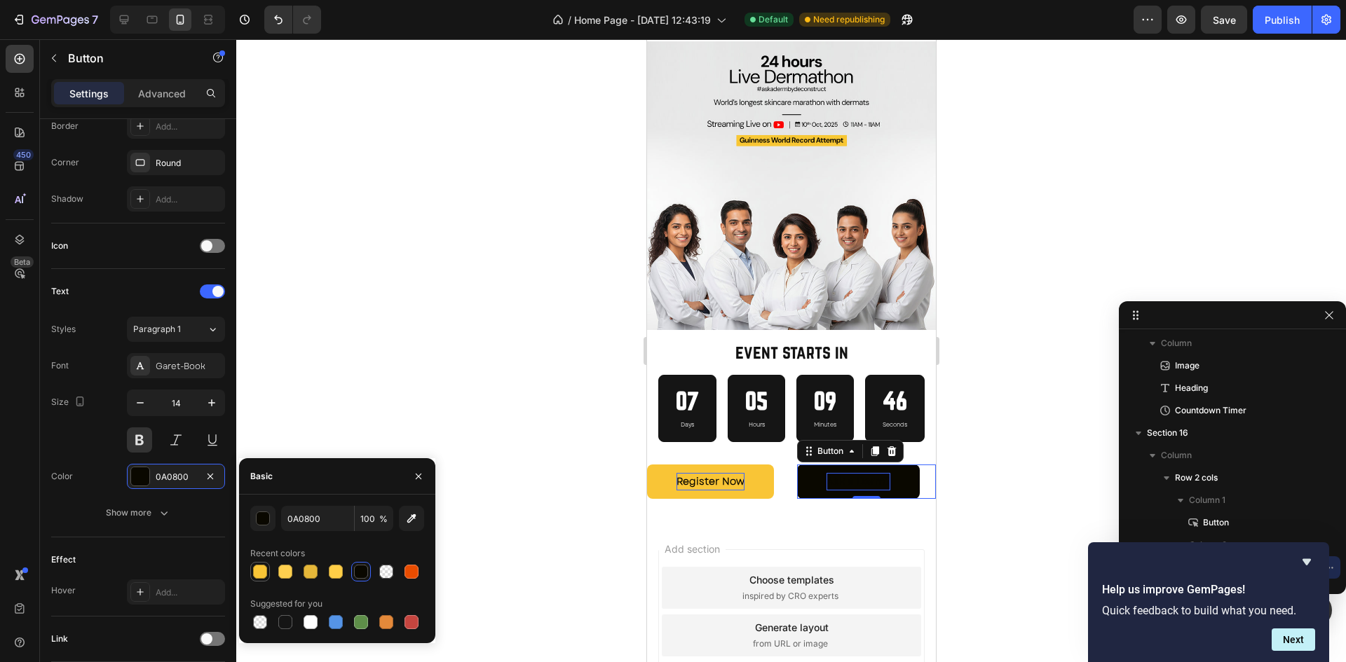
click at [261, 573] on div at bounding box center [260, 572] width 14 height 14
type input "F9C536"
click at [779, 492] on div "Register Now Button Ask a Derm? Button 0 Row Section 16" at bounding box center [790, 481] width 289 height 79
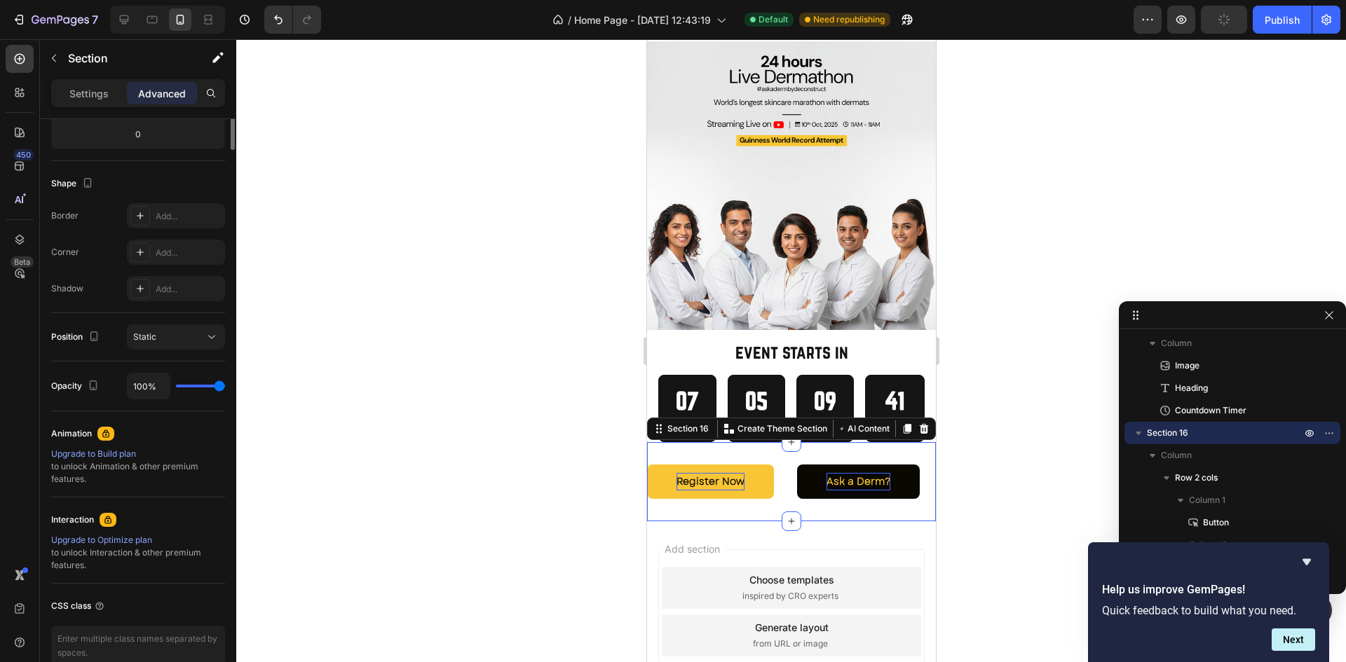
scroll to position [0, 0]
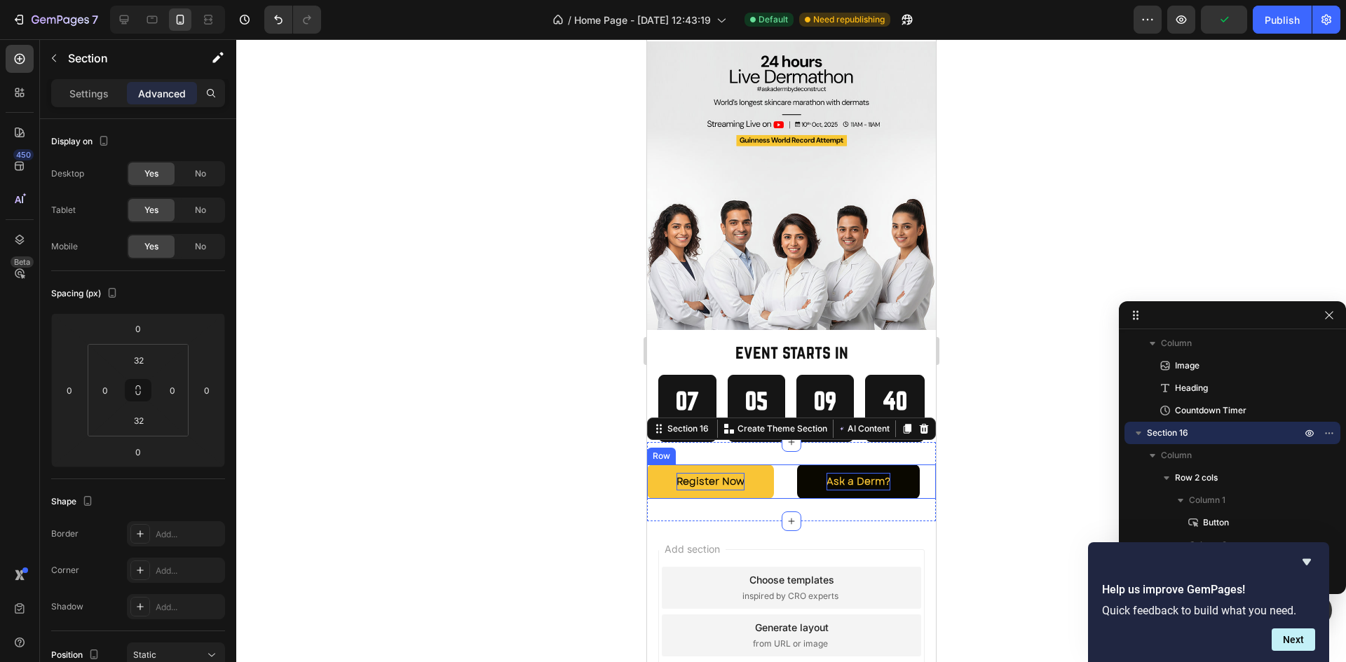
click at [779, 470] on div "Register Now Button Ask a Derm? [GEOGRAPHIC_DATA]" at bounding box center [790, 482] width 289 height 34
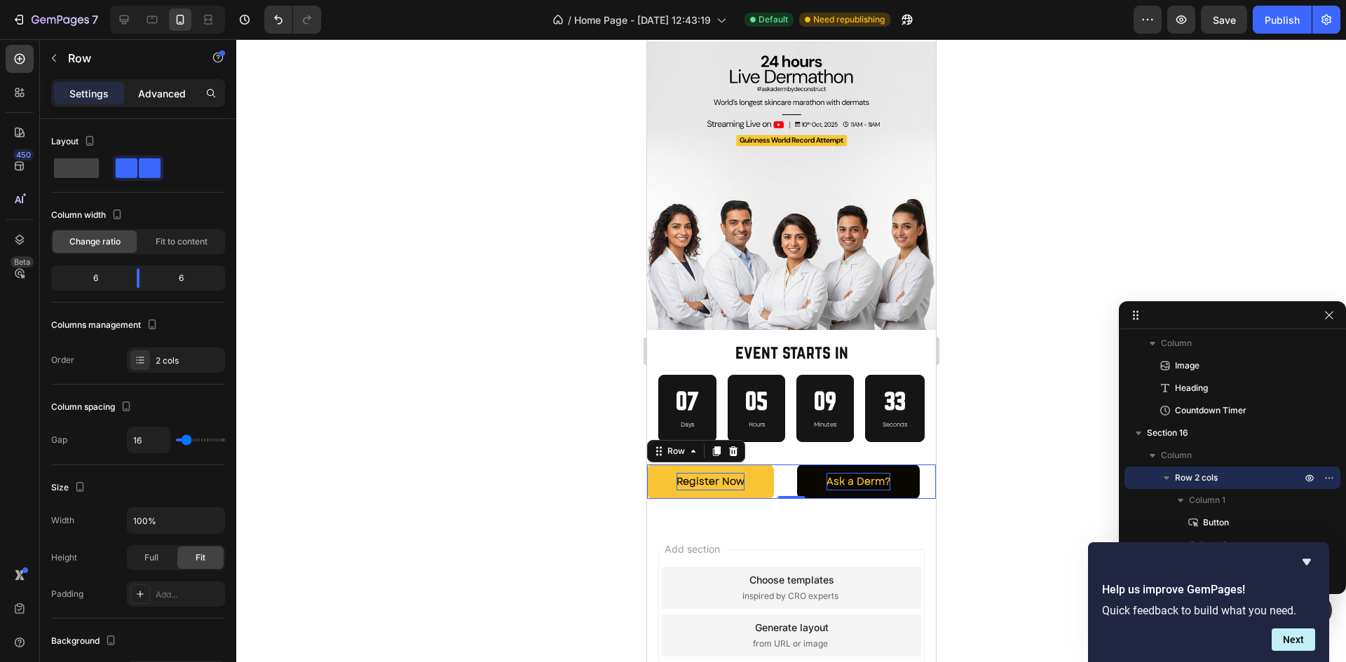
click at [160, 94] on p "Advanced" at bounding box center [162, 93] width 48 height 15
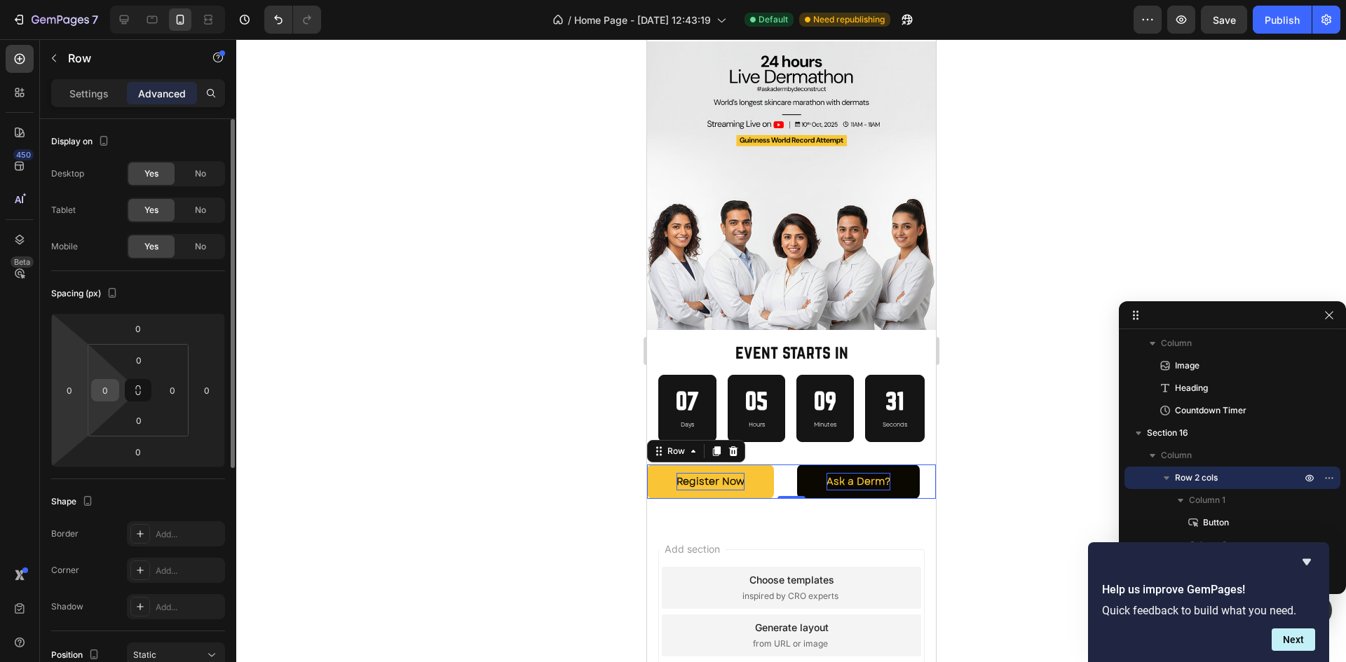
click at [92, 397] on div "0" at bounding box center [105, 390] width 28 height 22
click at [109, 396] on input "0" at bounding box center [105, 390] width 21 height 21
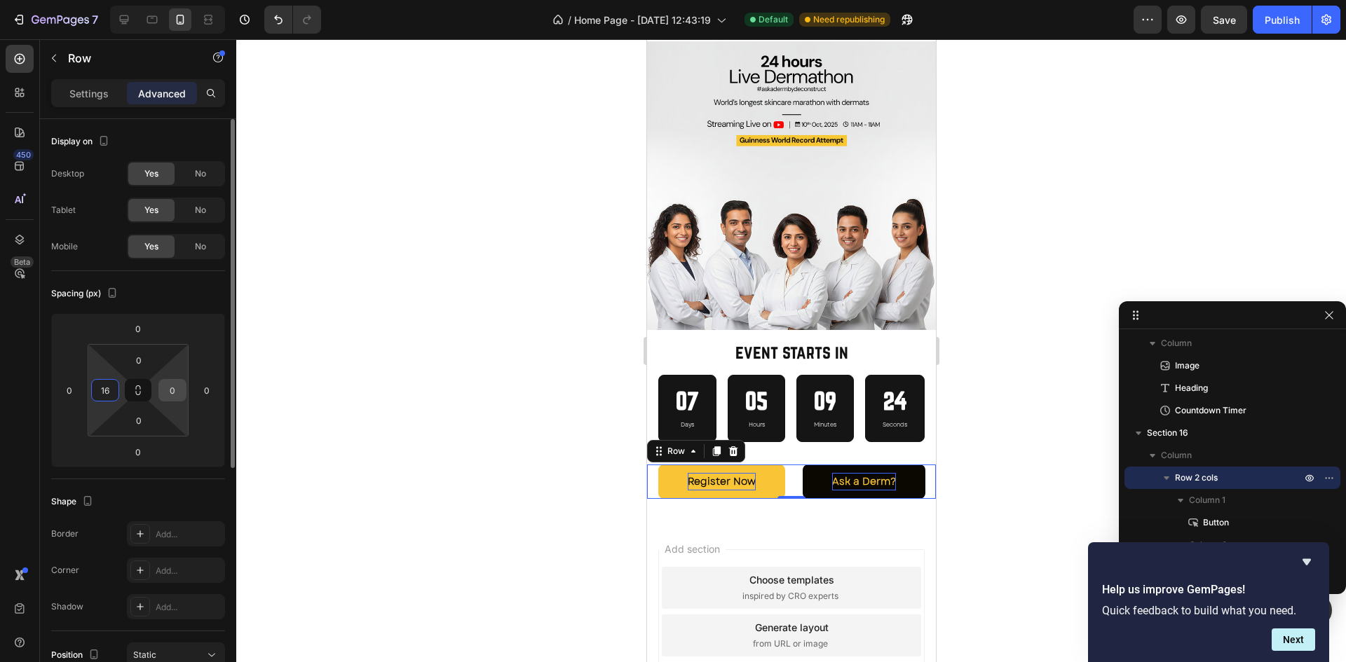
type input "16"
click at [181, 395] on input "0" at bounding box center [172, 390] width 21 height 21
type input "16"
click at [168, 296] on div "Spacing (px)" at bounding box center [138, 293] width 174 height 22
click at [110, 388] on input "16" at bounding box center [105, 390] width 21 height 21
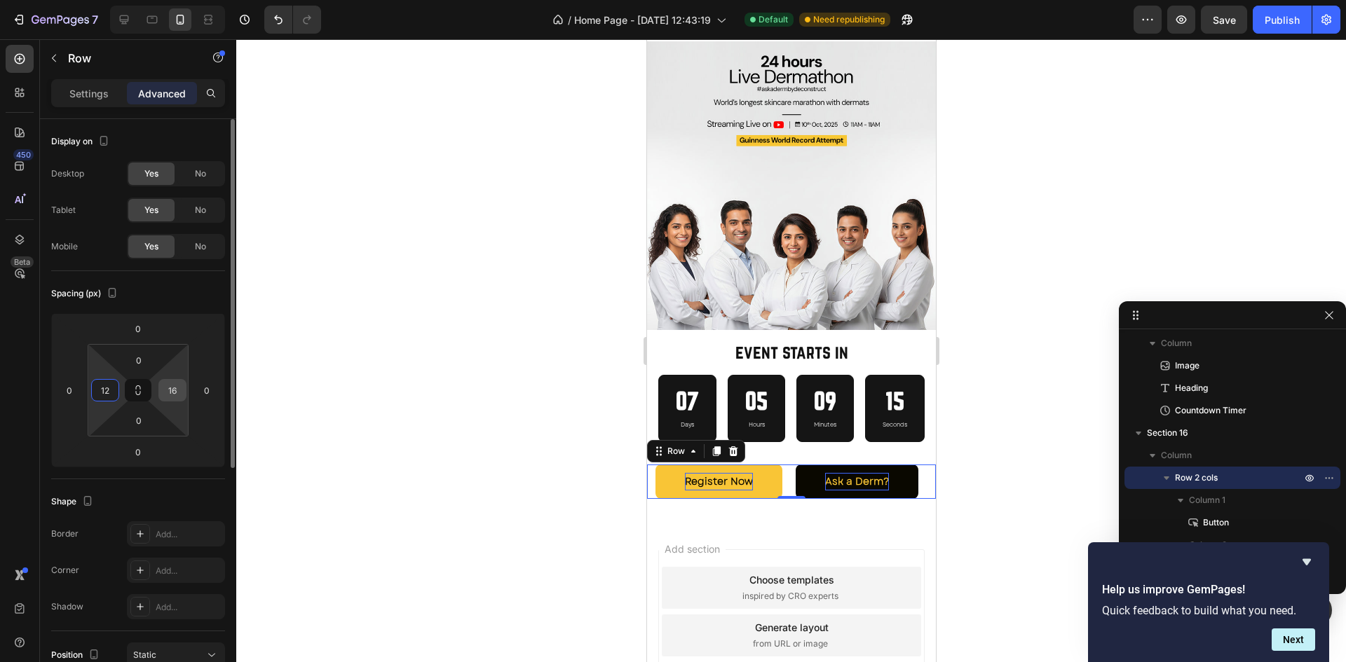
type input "12"
click at [182, 387] on input "16" at bounding box center [172, 390] width 21 height 21
click at [182, 387] on input "12" at bounding box center [172, 390] width 21 height 21
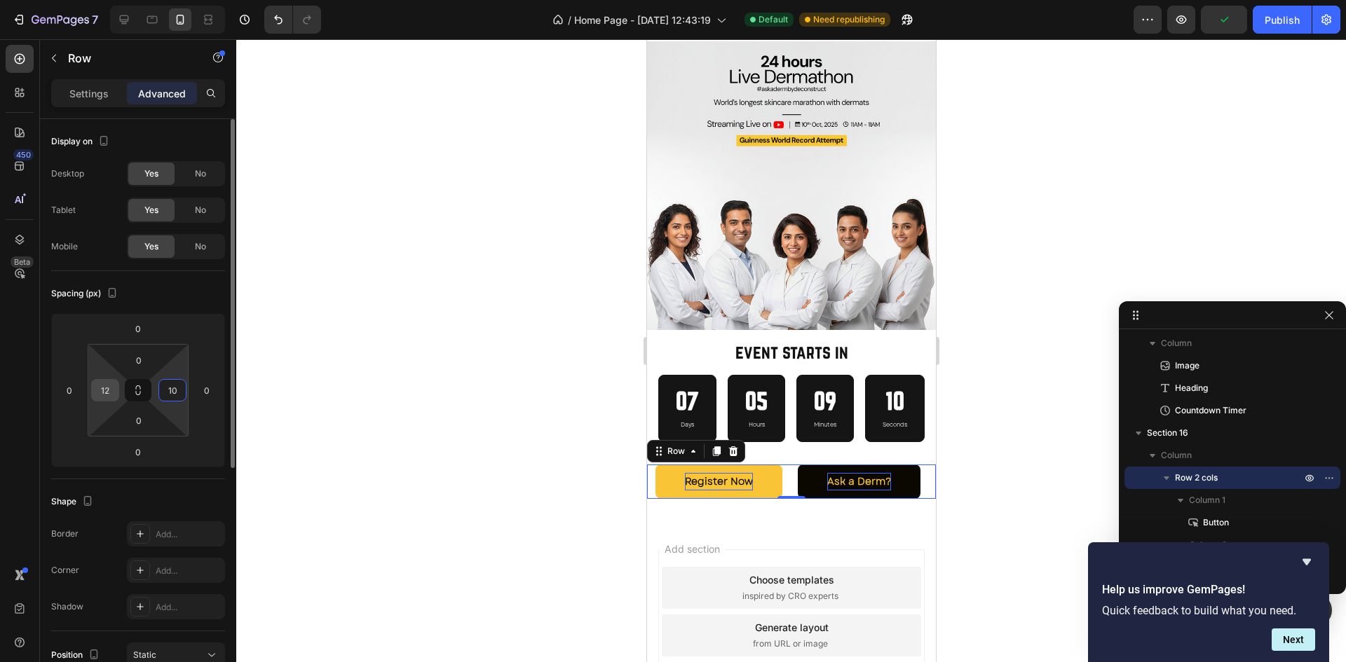
type input "10"
click at [113, 385] on input "12" at bounding box center [105, 390] width 21 height 21
type input "10"
click at [919, 471] on div "Register Now Button Ask a Derm? Button Row 0" at bounding box center [790, 482] width 289 height 34
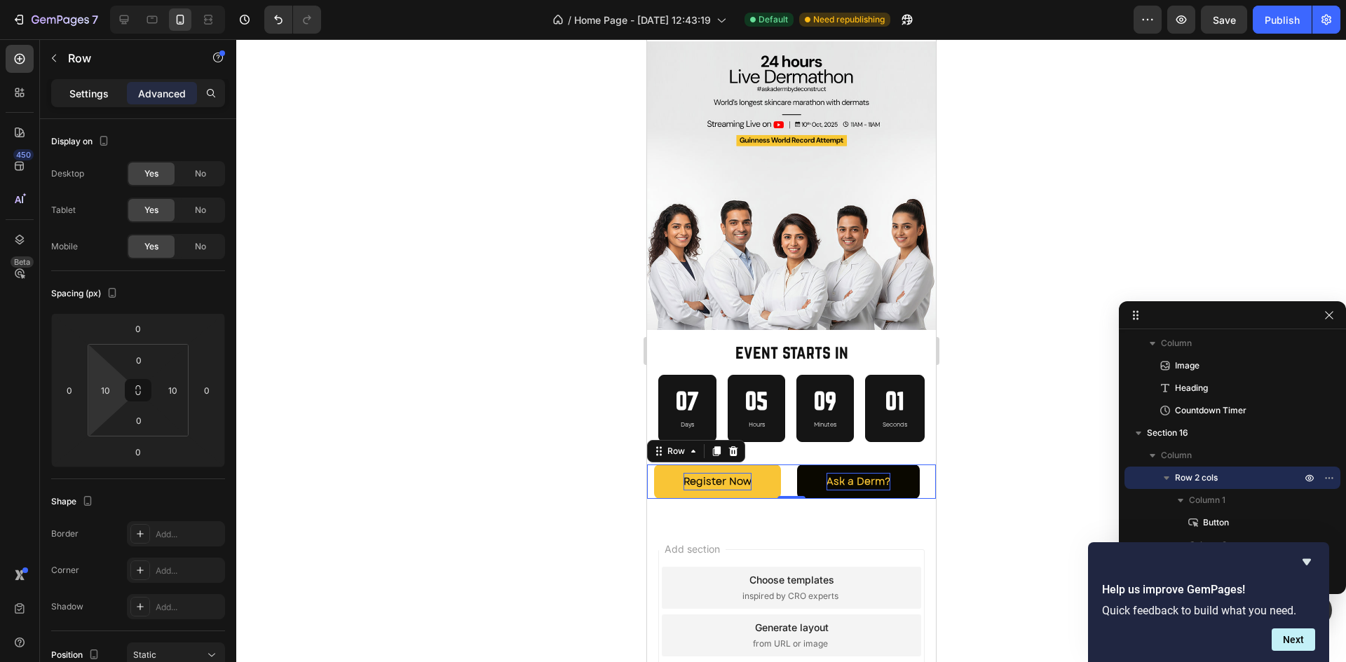
click at [77, 96] on p "Settings" at bounding box center [88, 93] width 39 height 15
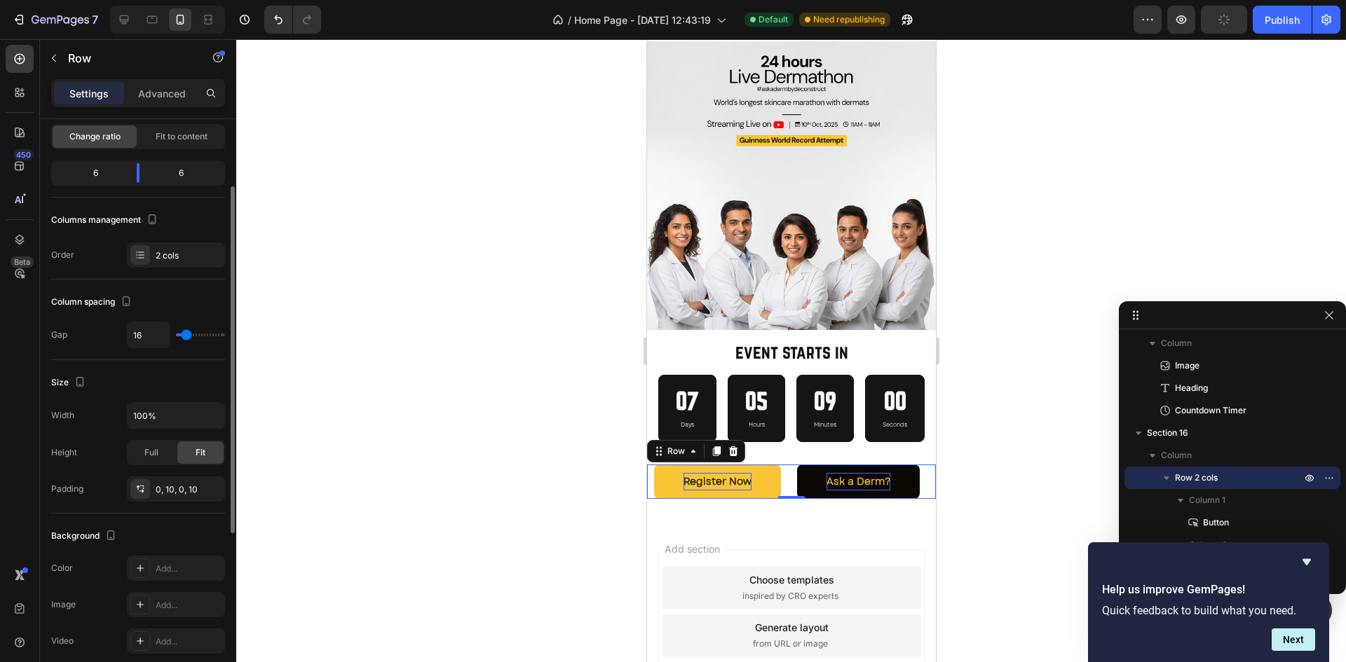
scroll to position [108, 0]
click at [163, 253] on div "2 cols" at bounding box center [189, 253] width 66 height 13
click at [143, 311] on div "Column spacing Gap 16" at bounding box center [138, 317] width 174 height 81
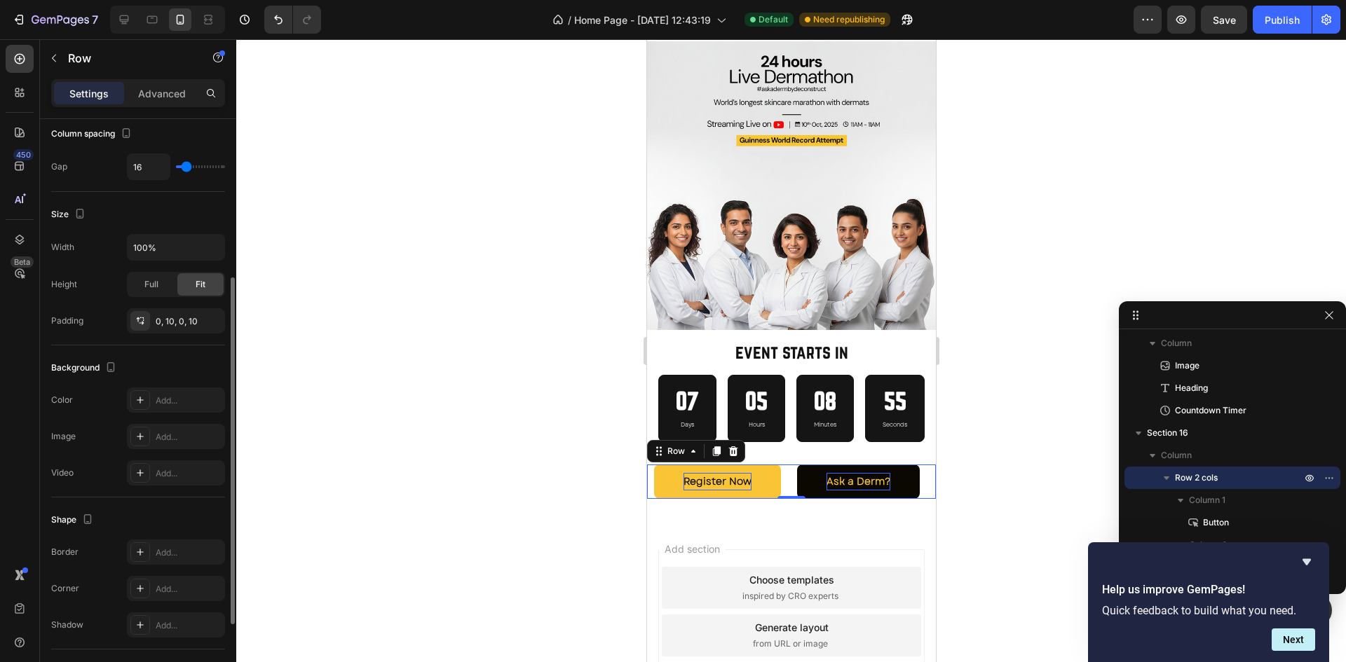
scroll to position [274, 0]
click at [147, 318] on div at bounding box center [140, 321] width 20 height 20
click at [169, 365] on div "Background" at bounding box center [138, 367] width 174 height 22
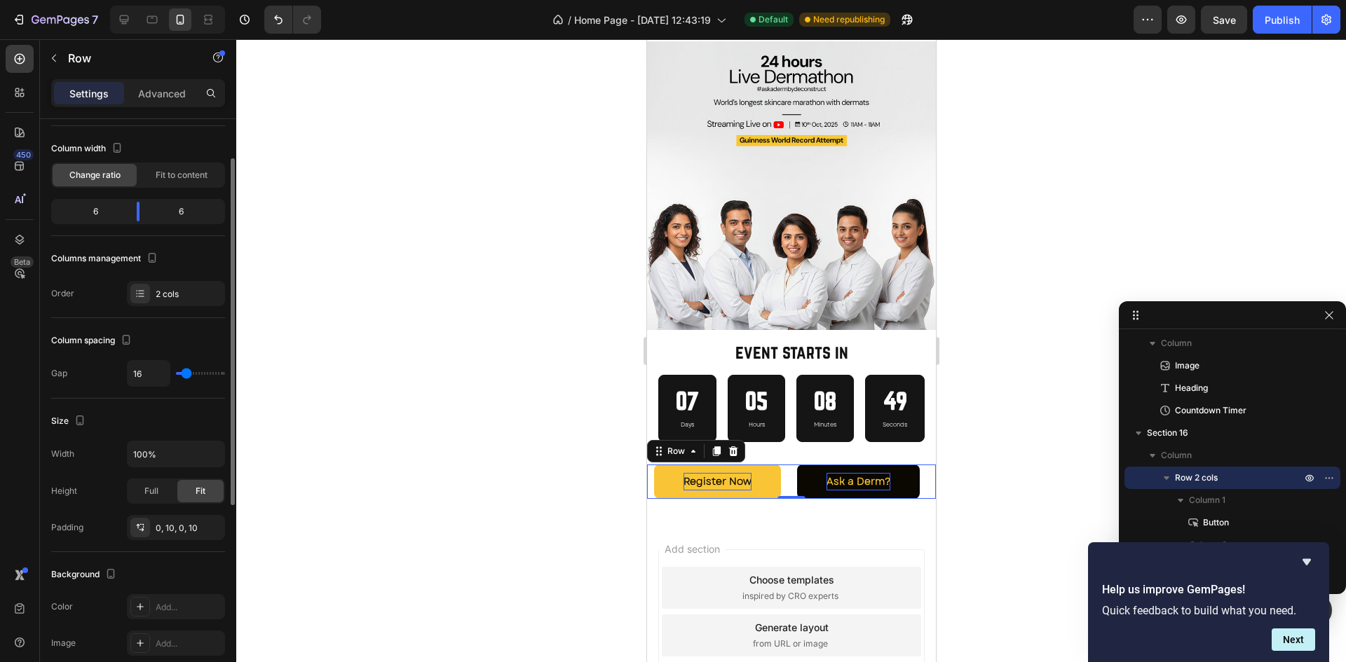
scroll to position [0, 0]
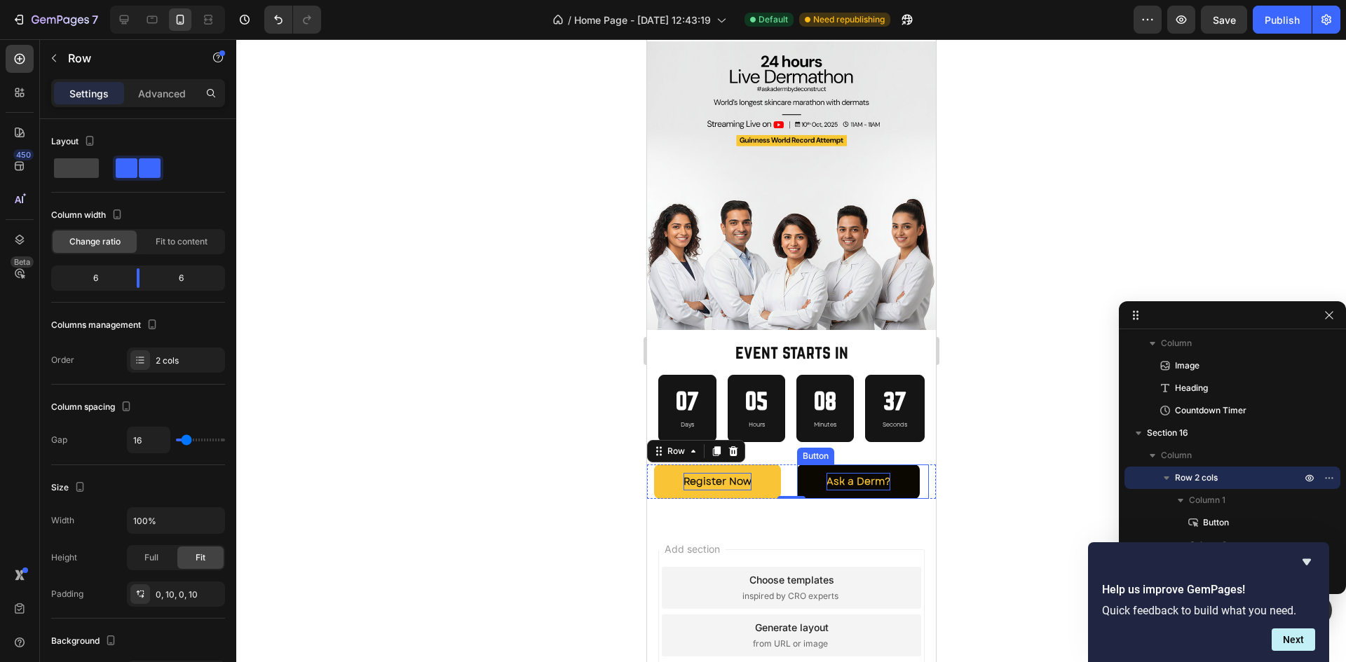
click at [916, 471] on div "Ask a Derm? Button" at bounding box center [862, 482] width 132 height 34
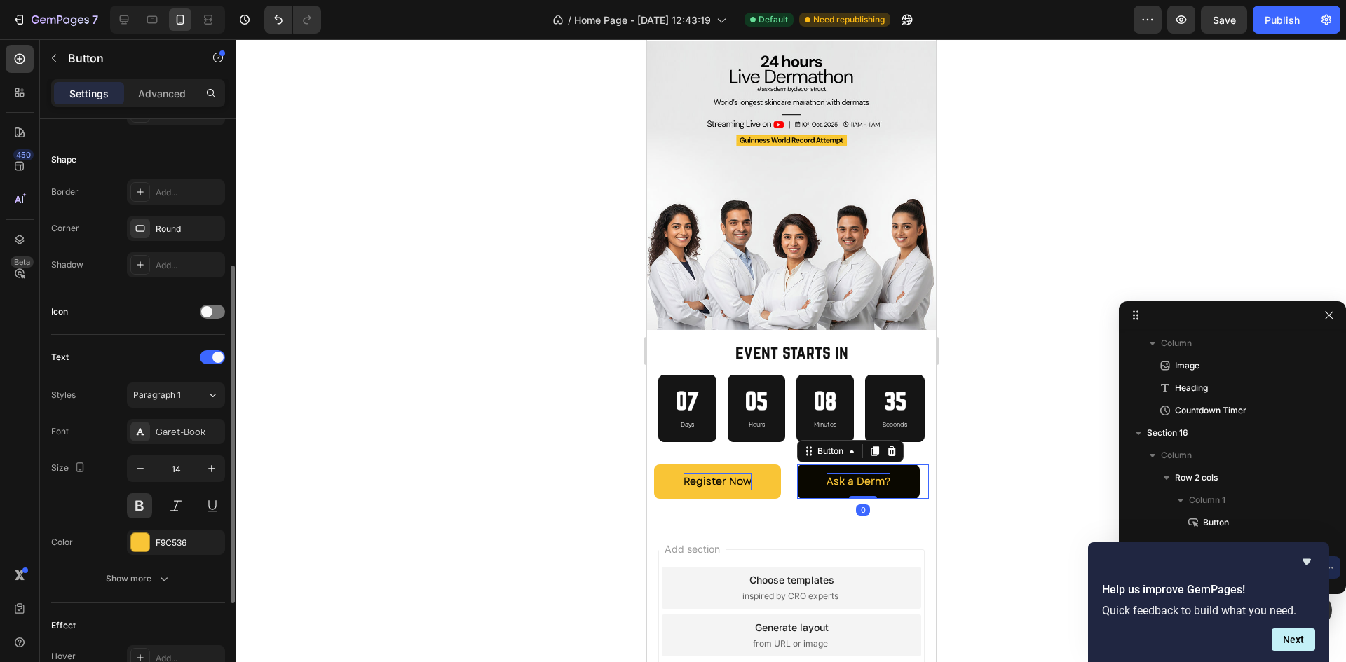
scroll to position [422, 0]
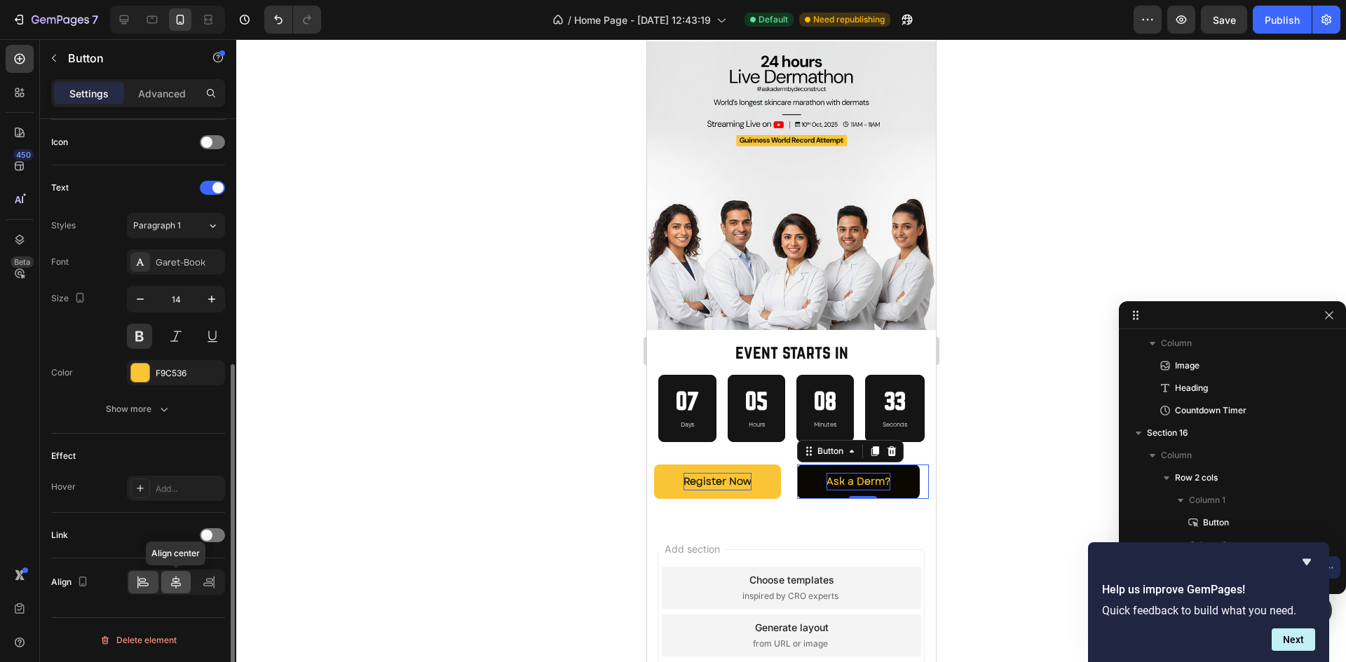
click at [179, 577] on icon at bounding box center [176, 582] width 14 height 14
click at [1300, 563] on icon "Hide survey" at bounding box center [1306, 562] width 17 height 17
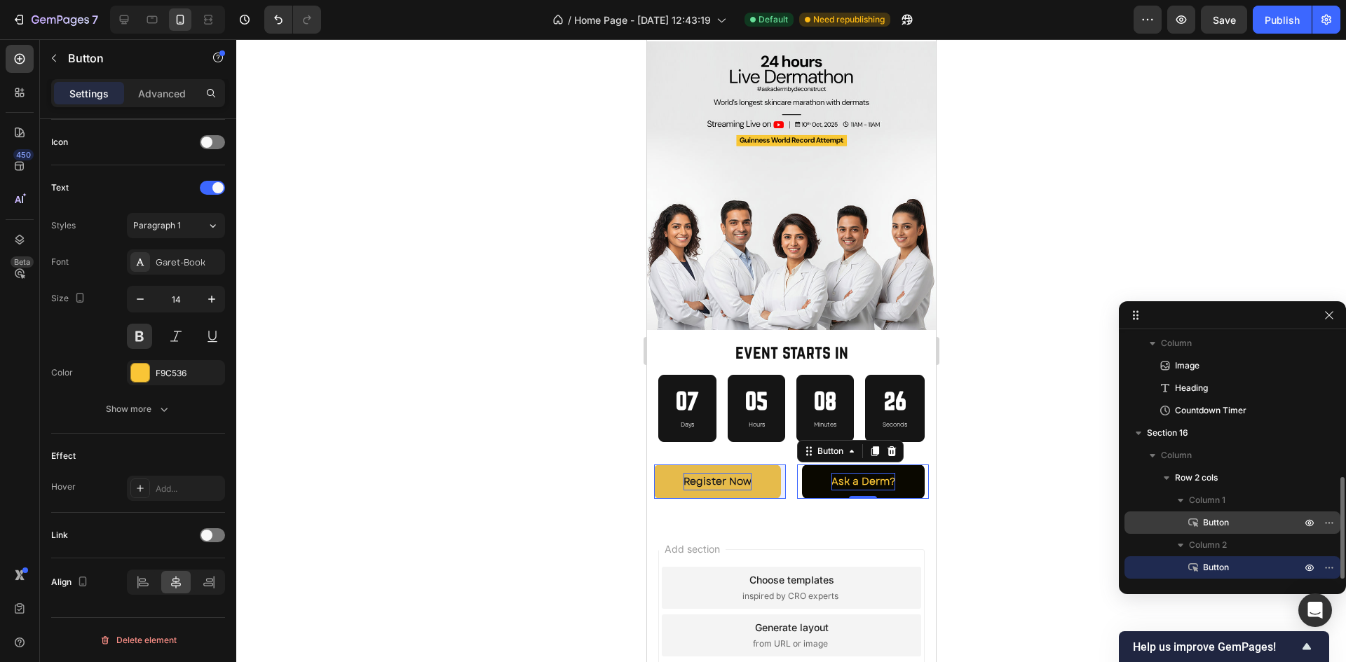
click at [1231, 525] on p "Button" at bounding box center [1236, 523] width 101 height 14
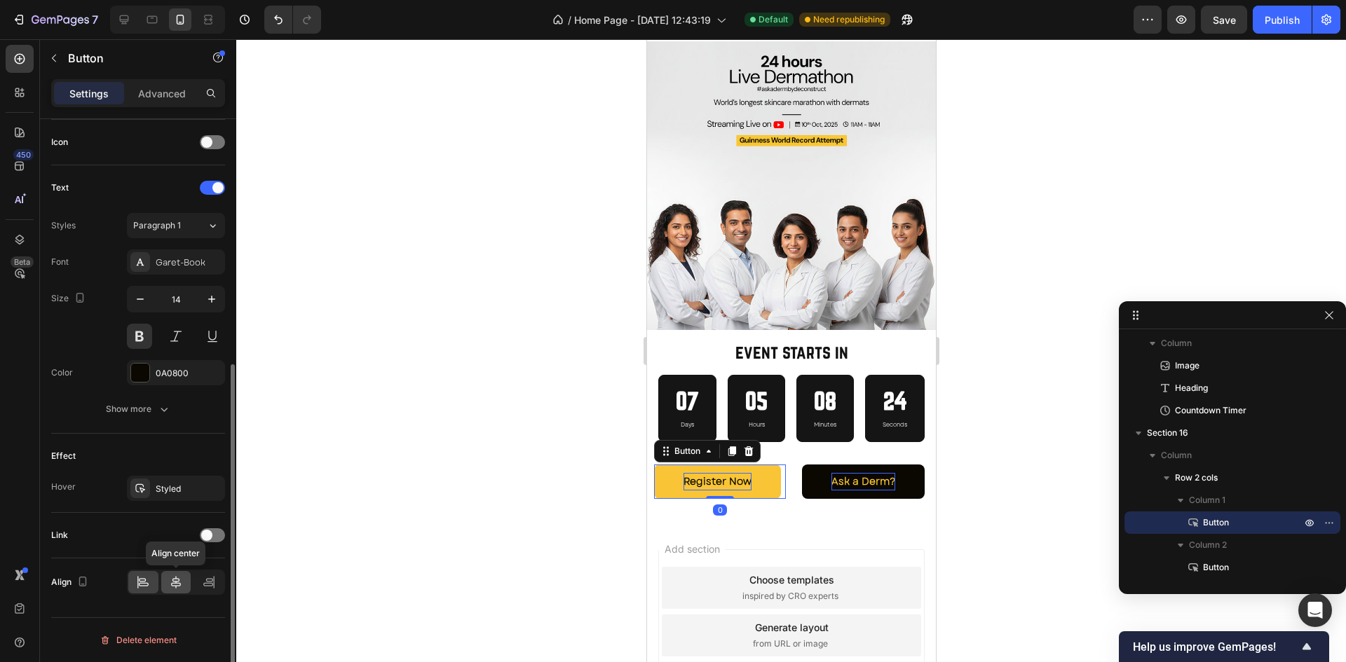
click at [171, 589] on div at bounding box center [176, 582] width 30 height 22
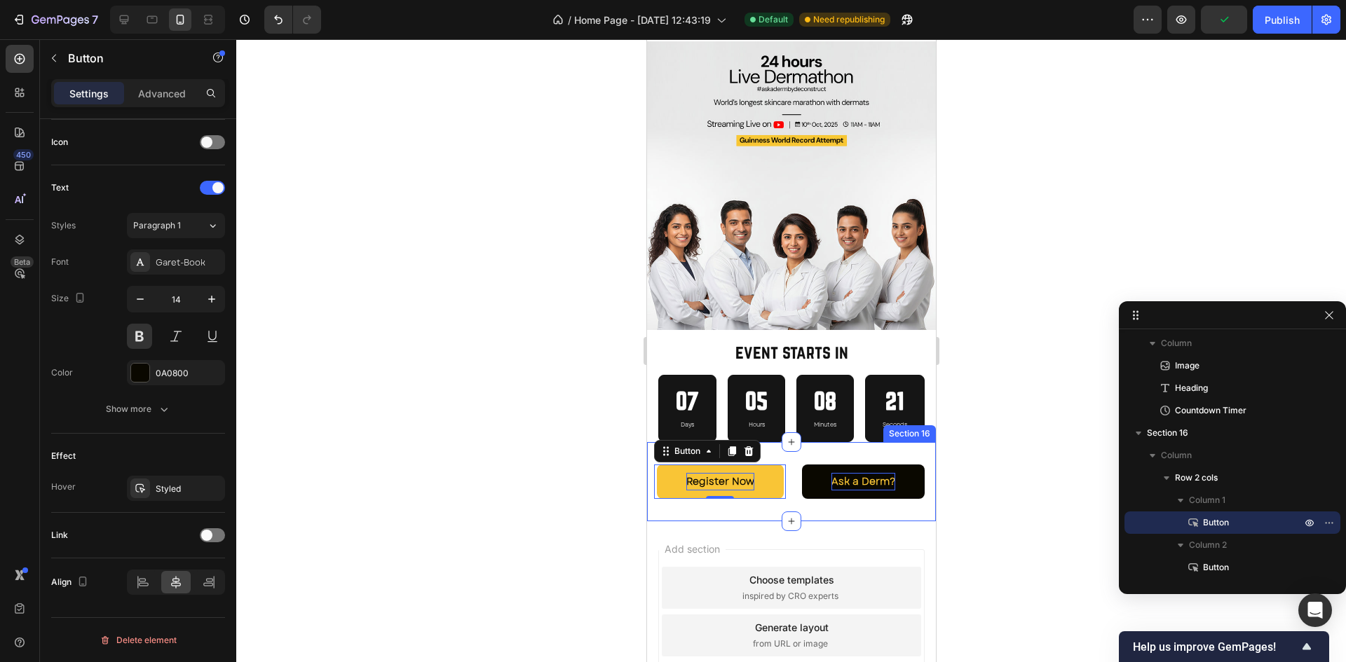
click at [885, 505] on div "Register Now Button 0 Ask a Derm? Button Row Section 16" at bounding box center [790, 481] width 289 height 79
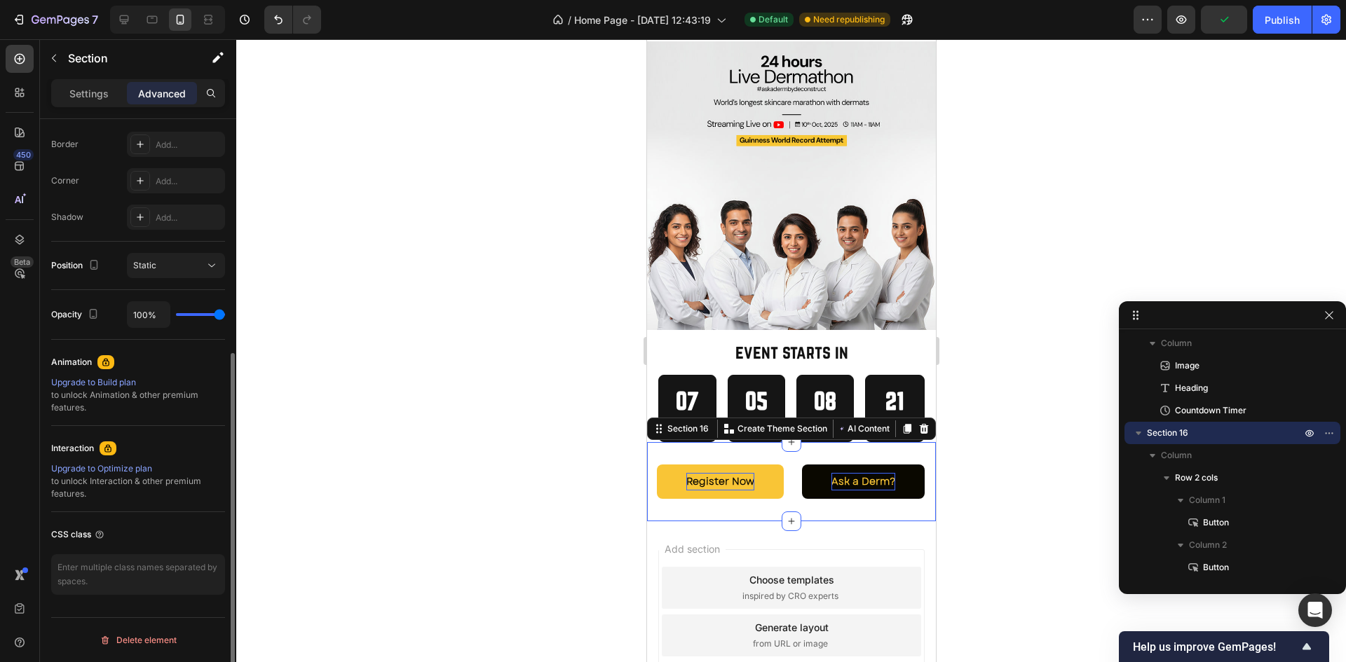
scroll to position [0, 0]
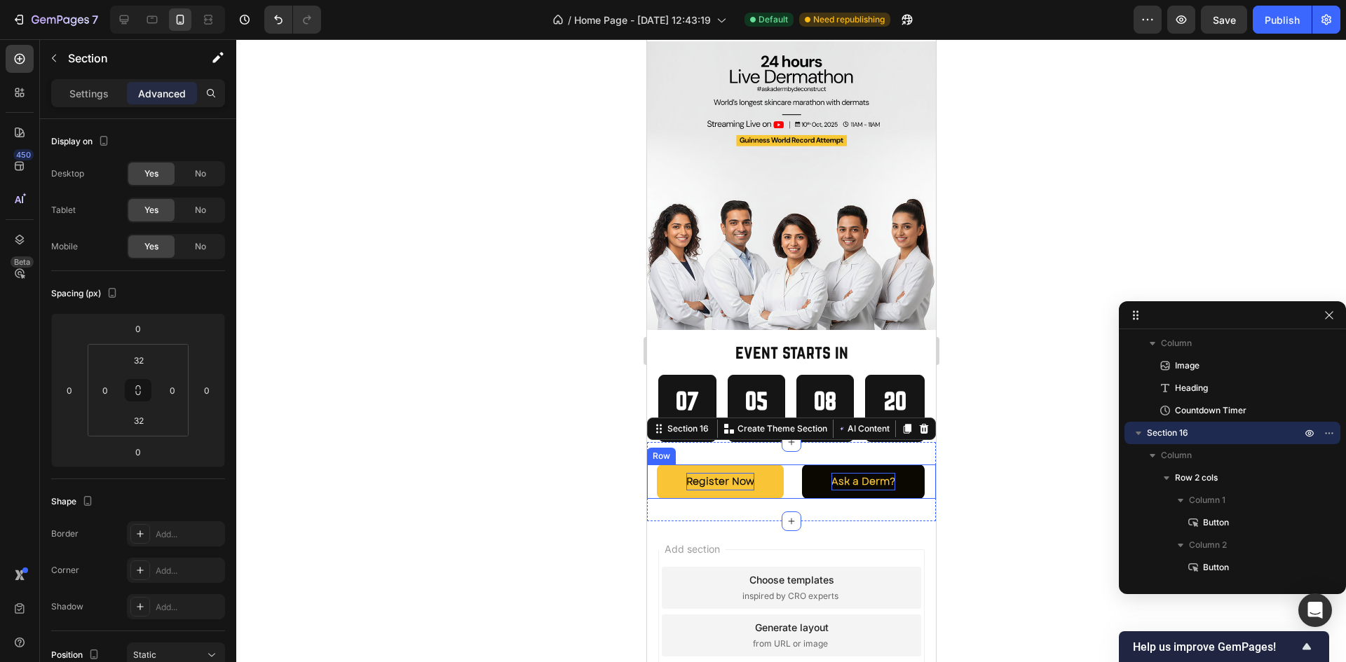
click at [784, 476] on div "Register Now Button Ask a Derm? [GEOGRAPHIC_DATA]" at bounding box center [790, 482] width 289 height 34
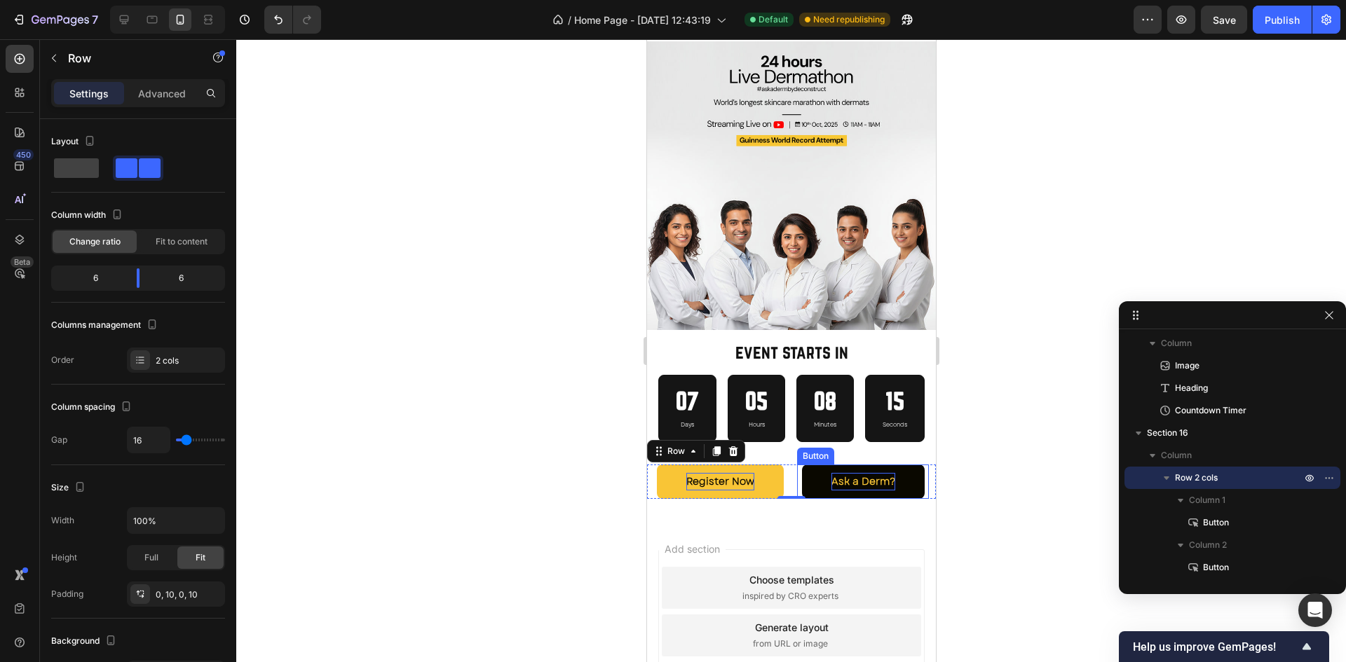
click at [913, 484] on button "Ask a Derm?" at bounding box center [862, 482] width 123 height 34
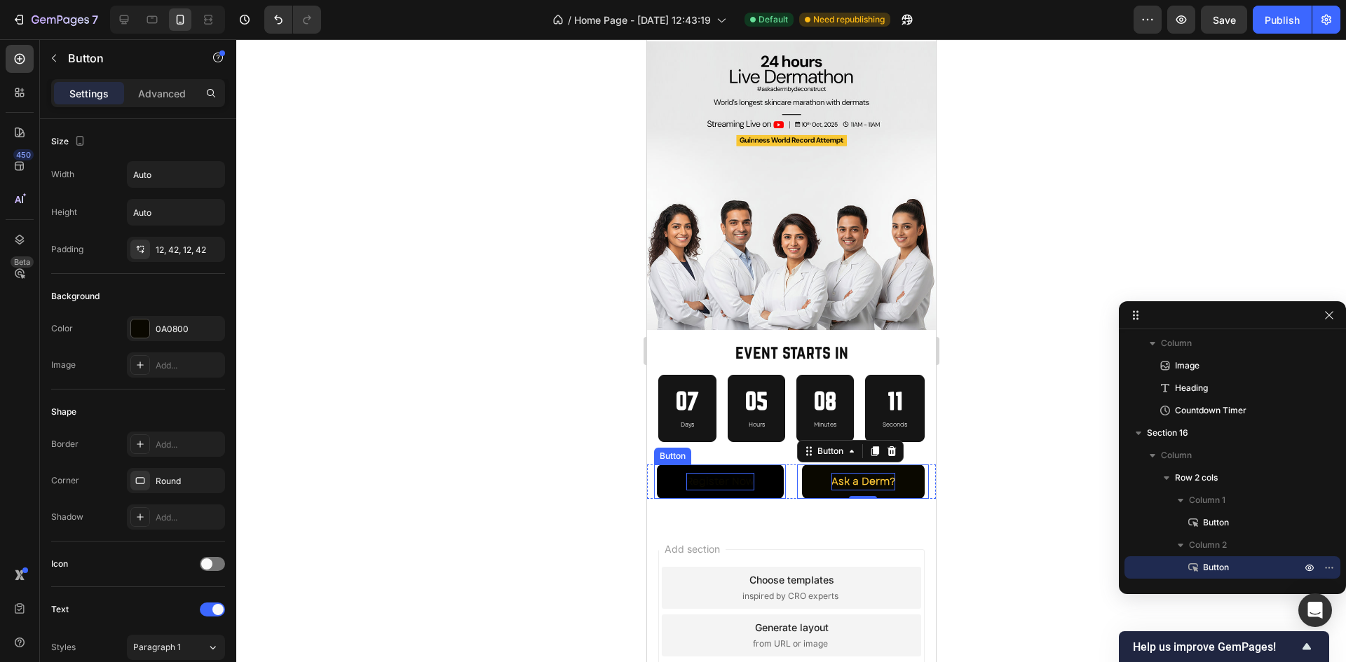
click at [770, 486] on button "Register Now" at bounding box center [719, 482] width 127 height 34
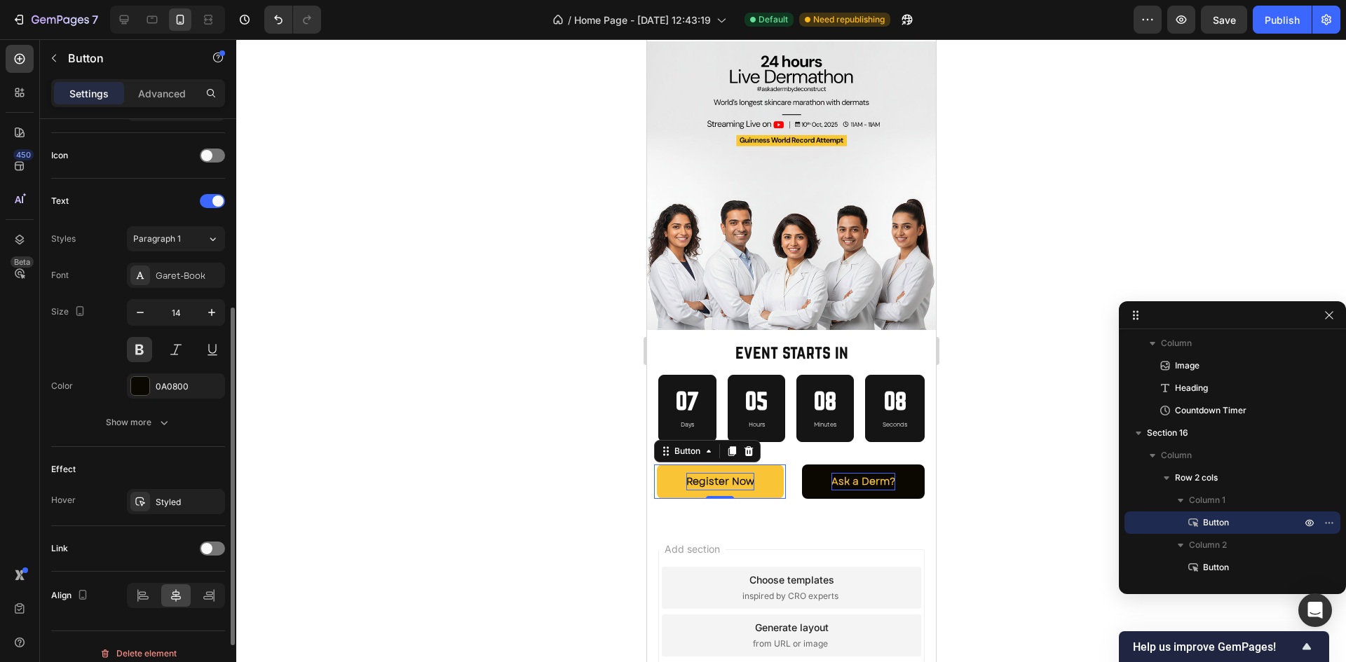
scroll to position [422, 0]
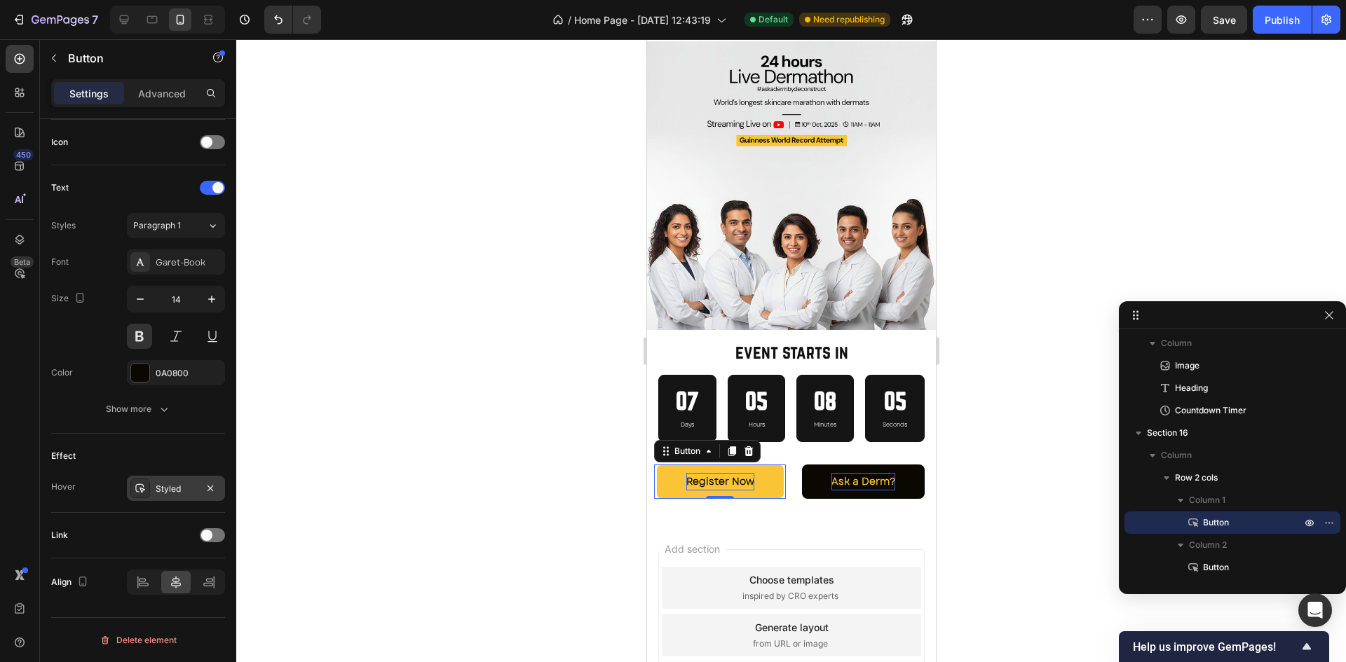
click at [159, 485] on div "Styled" at bounding box center [176, 489] width 41 height 13
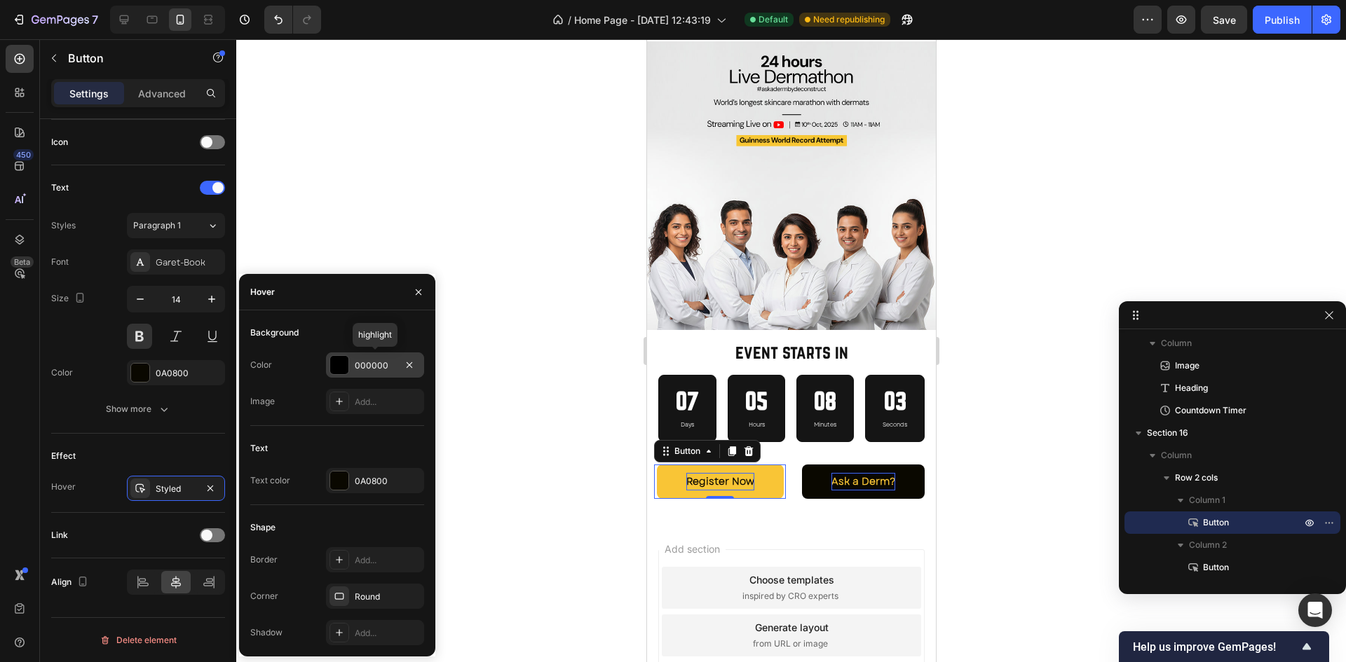
click at [344, 369] on div at bounding box center [339, 365] width 18 height 18
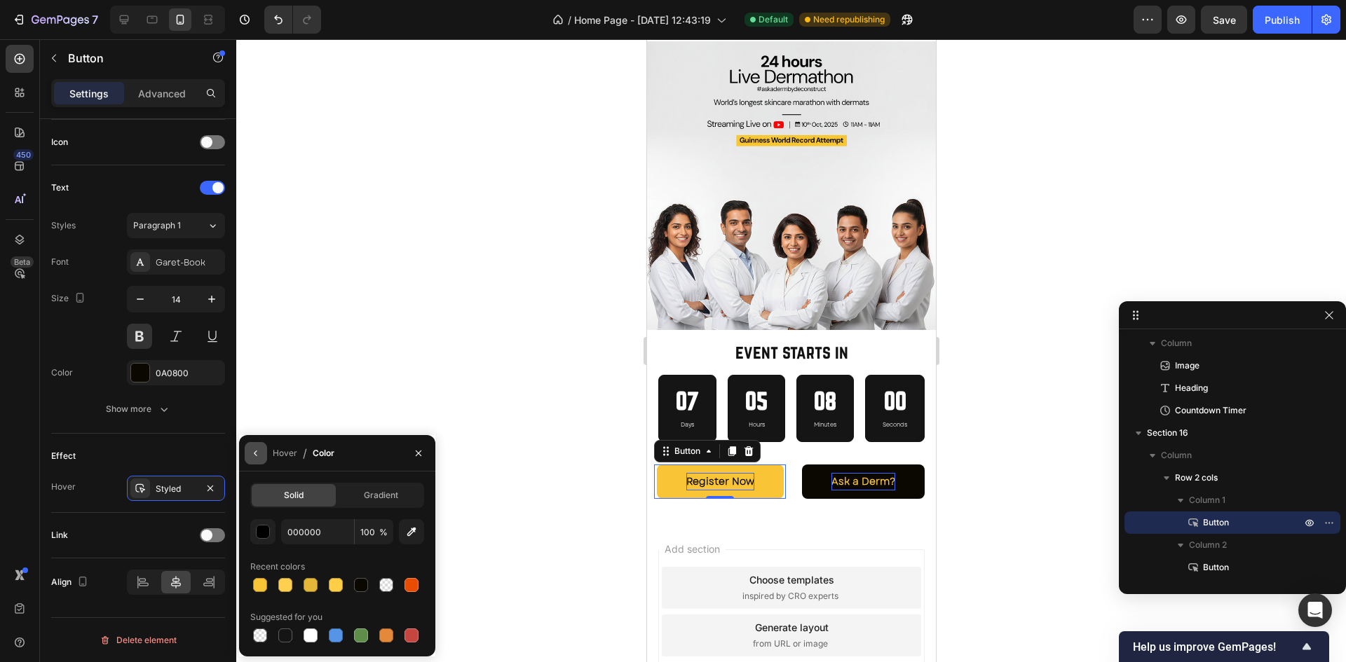
click at [256, 454] on icon "button" at bounding box center [255, 454] width 3 height 6
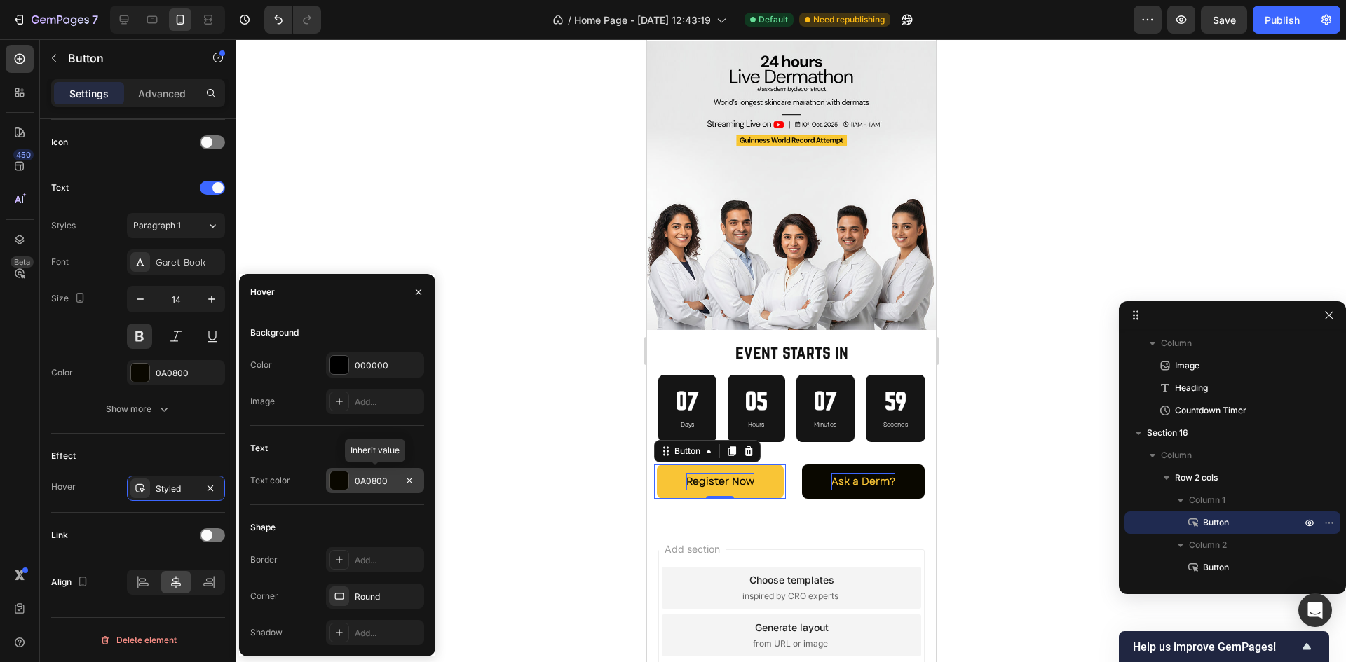
click at [346, 477] on div at bounding box center [339, 481] width 18 height 18
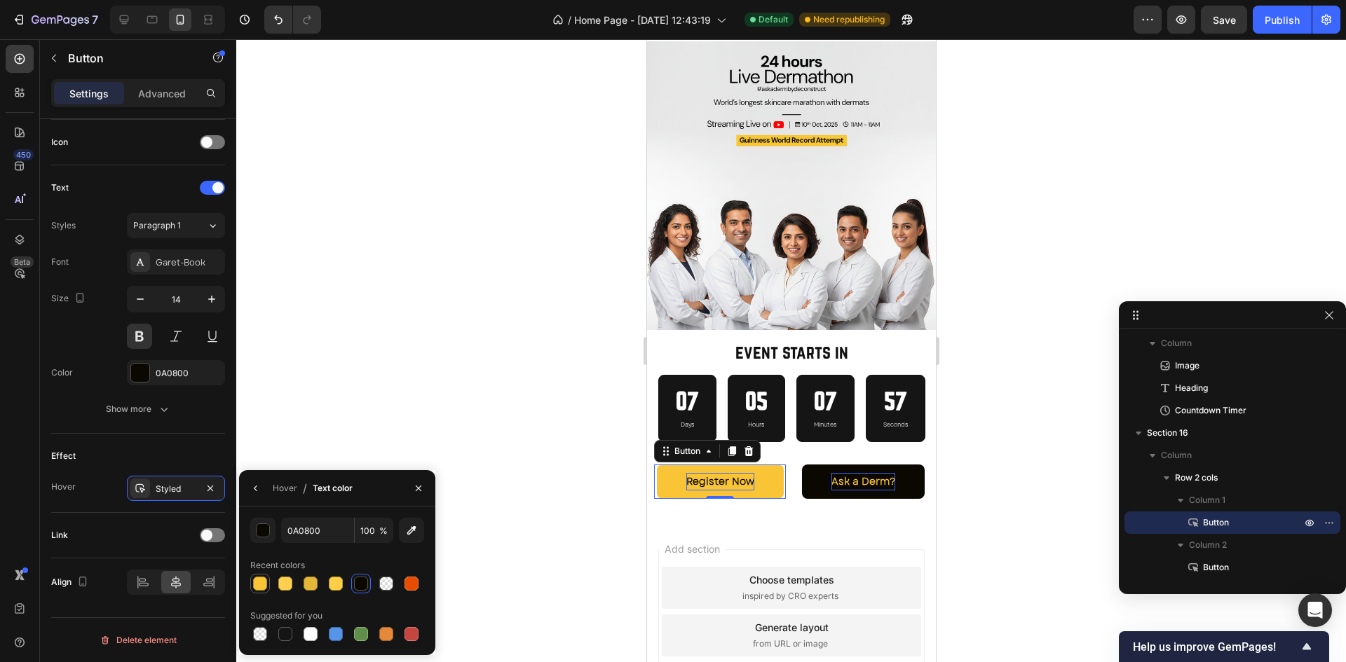
click at [265, 582] on div at bounding box center [260, 584] width 14 height 14
type input "F9C536"
click at [840, 479] on p "Ask a Derm?" at bounding box center [863, 482] width 64 height 18
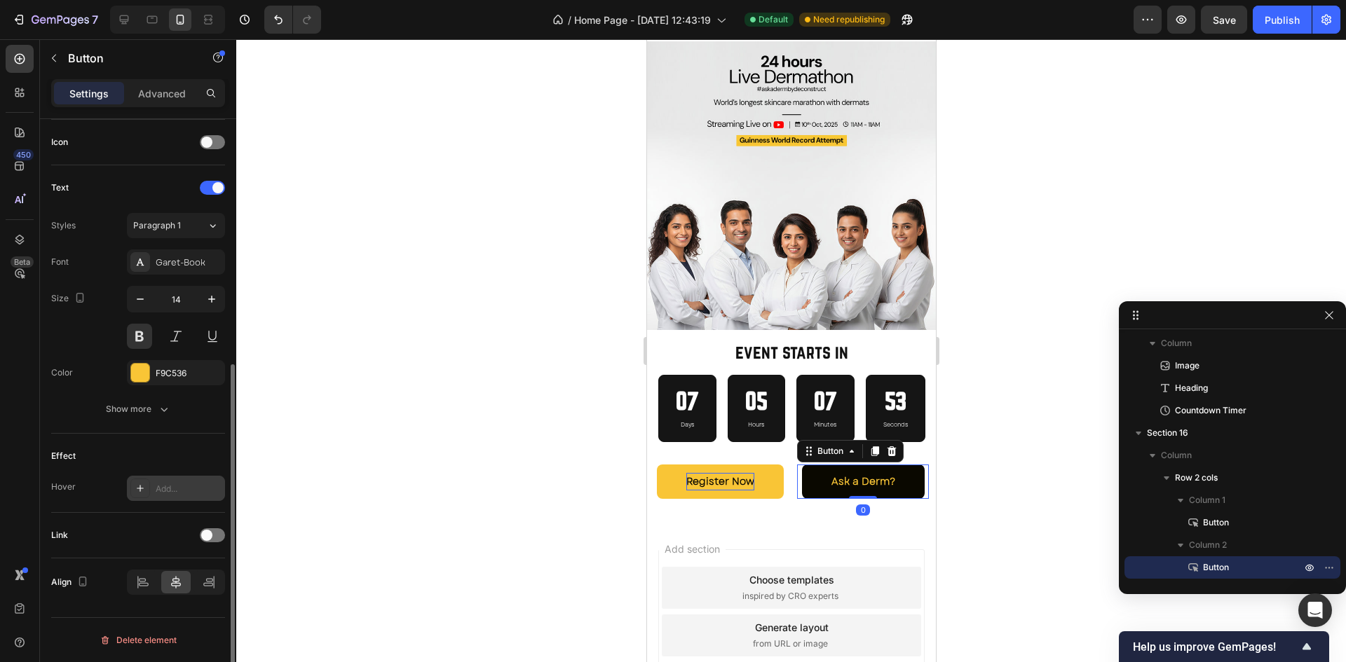
click at [180, 479] on div "Add..." at bounding box center [176, 488] width 98 height 25
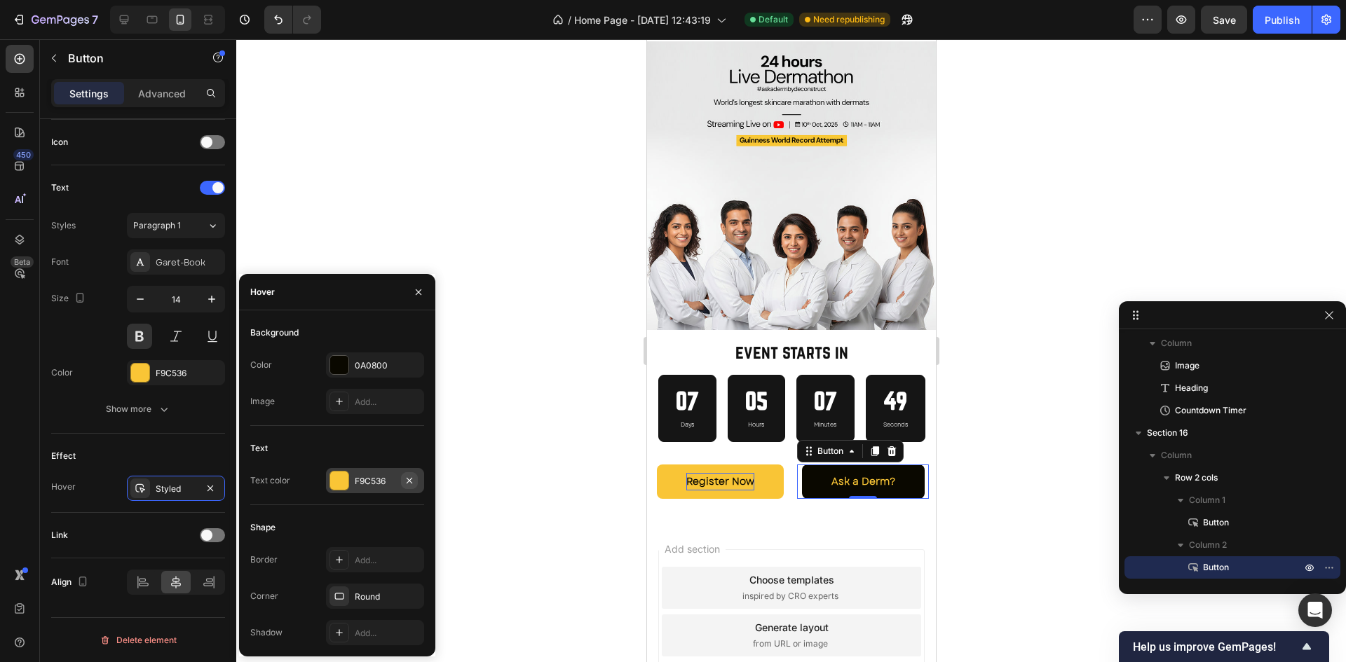
click at [411, 485] on icon "button" at bounding box center [409, 480] width 11 height 11
click at [342, 481] on icon at bounding box center [339, 480] width 7 height 7
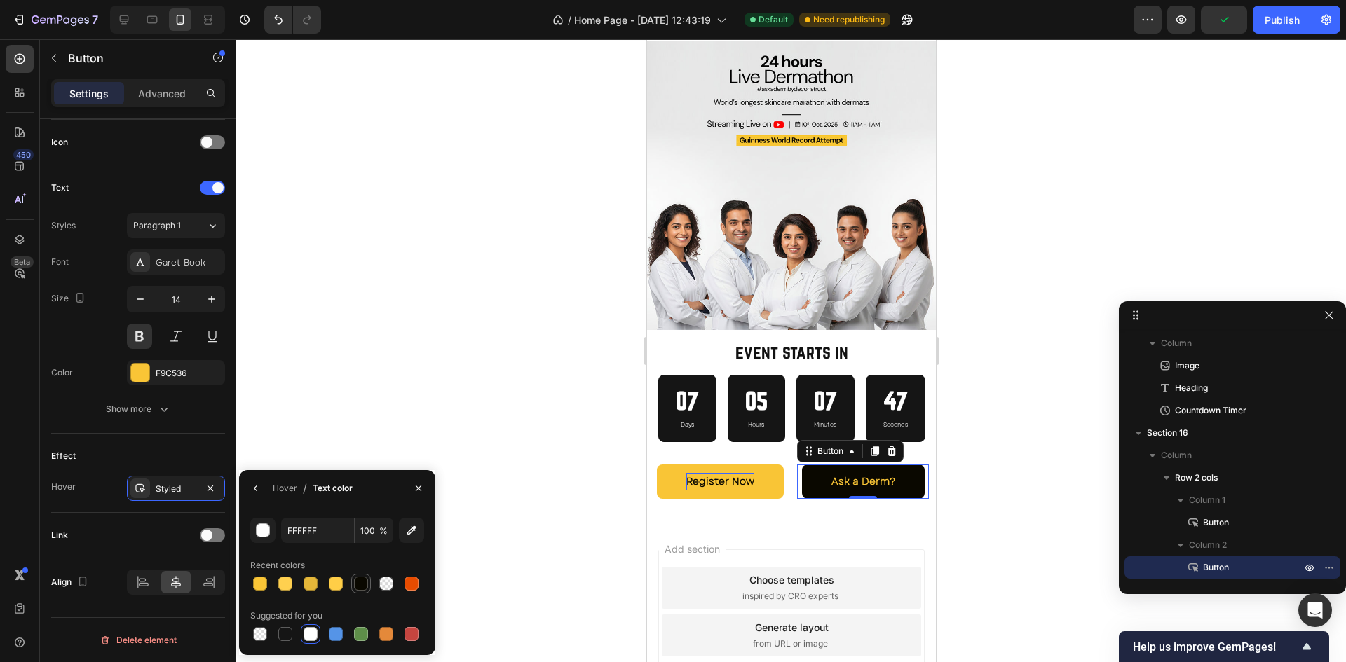
click at [364, 587] on div at bounding box center [361, 584] width 14 height 14
type input "0A0800"
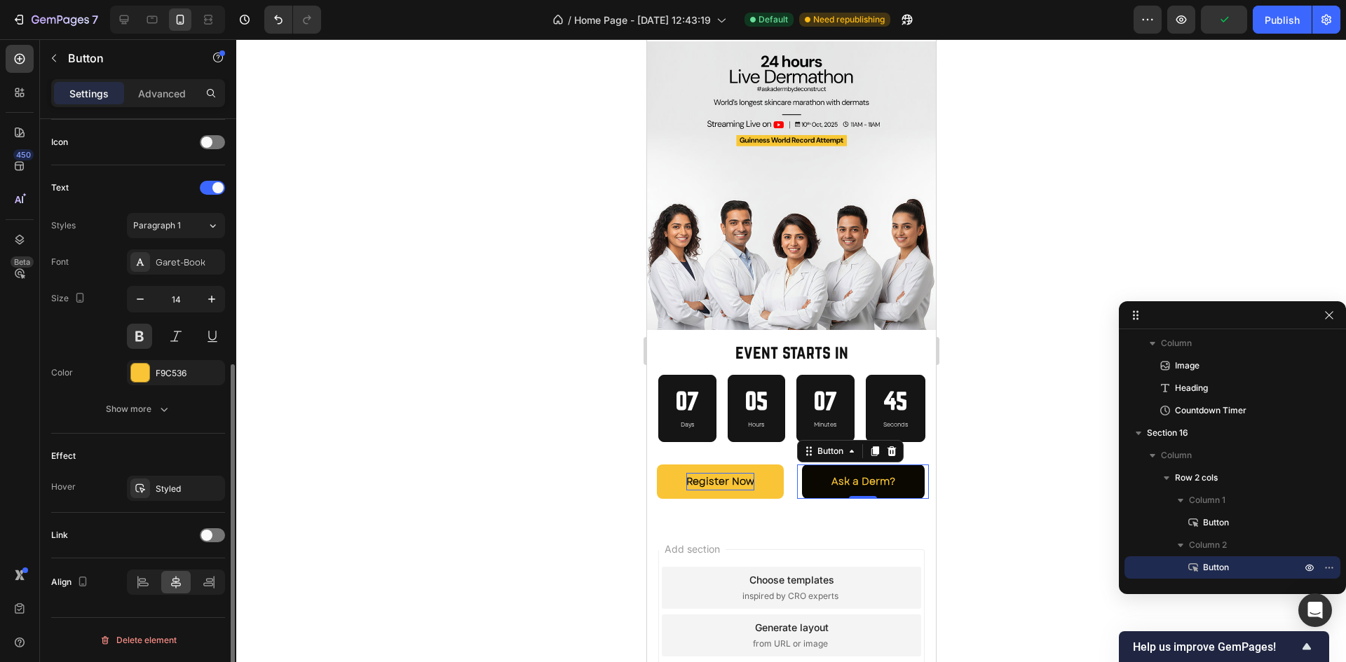
click at [170, 442] on div "Effect Hover Styled" at bounding box center [138, 473] width 174 height 79
click at [144, 487] on icon at bounding box center [140, 488] width 10 height 9
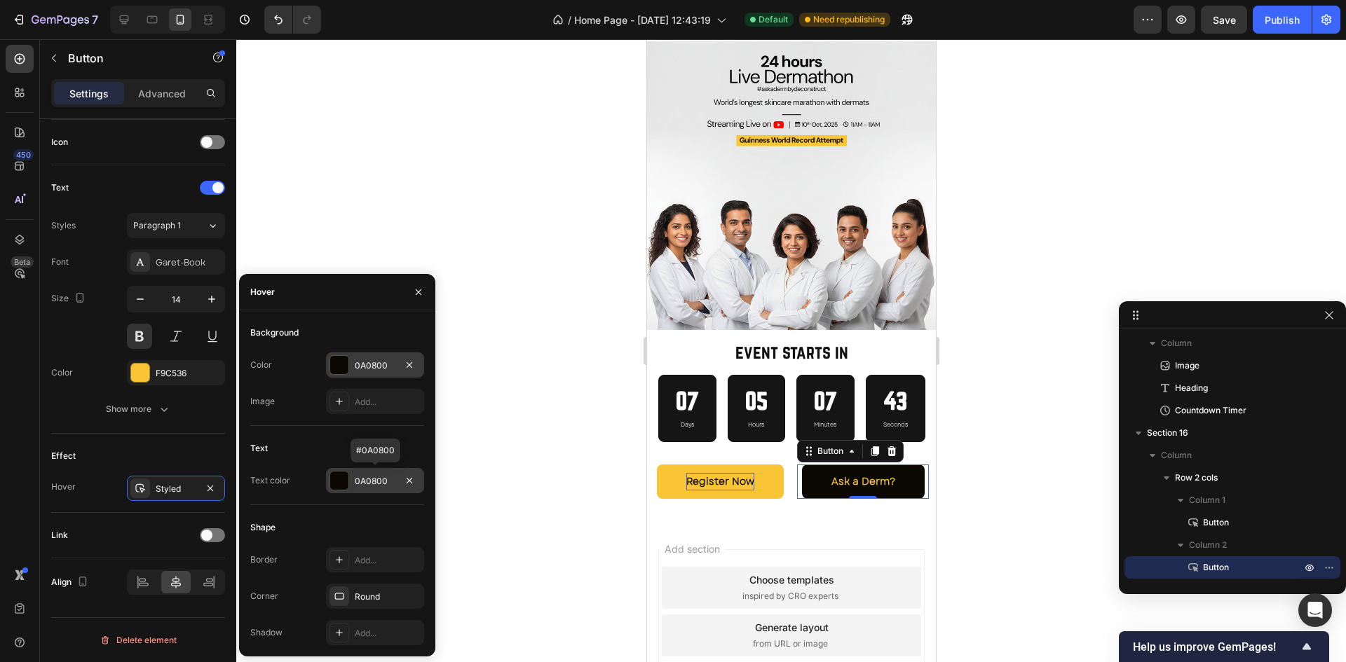
click at [353, 367] on div "0A0800" at bounding box center [375, 365] width 98 height 25
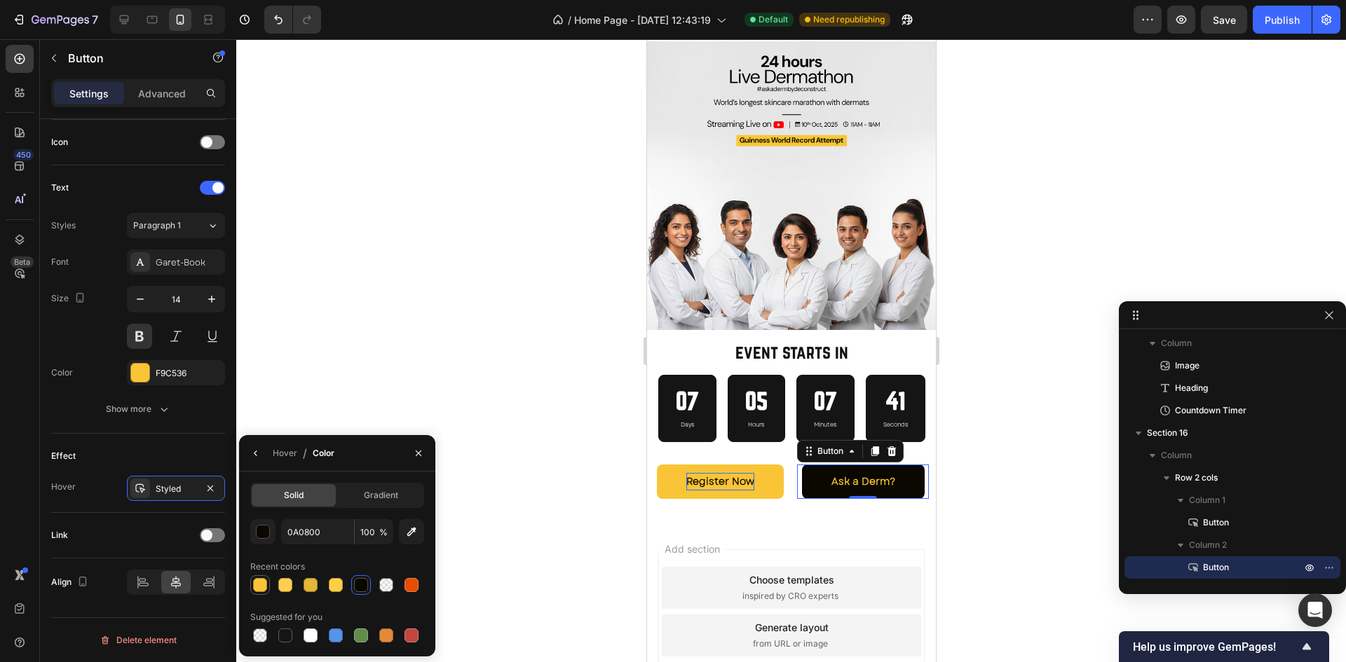
click at [255, 589] on div at bounding box center [260, 585] width 14 height 14
type input "F9C536"
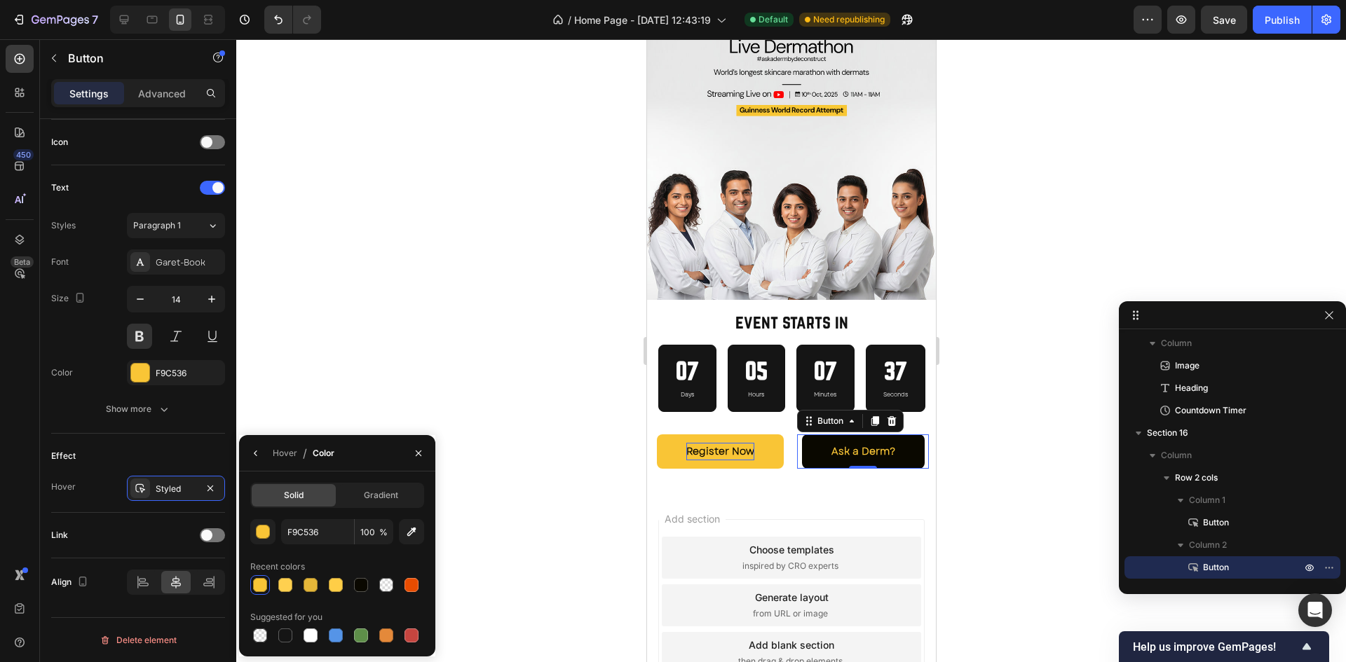
click at [886, 480] on div "Register Now Button Ask a Derm? Button 0 Row Section 16" at bounding box center [790, 451] width 289 height 79
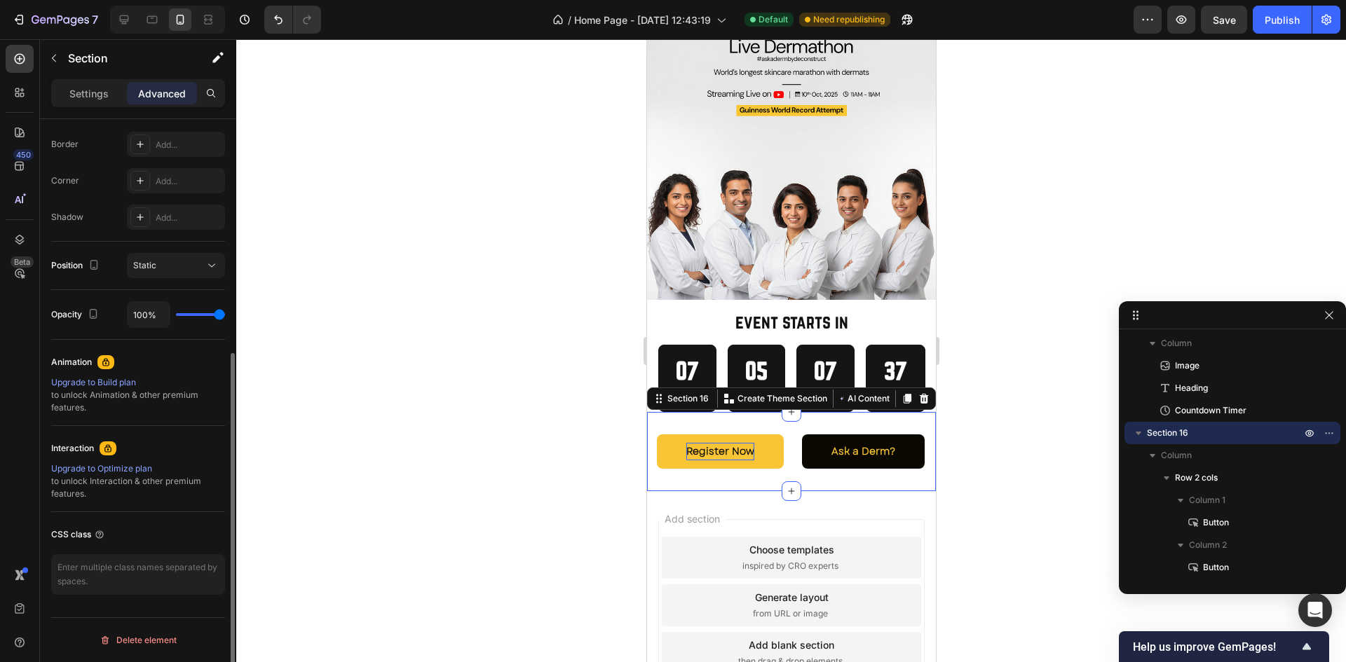
scroll to position [0, 0]
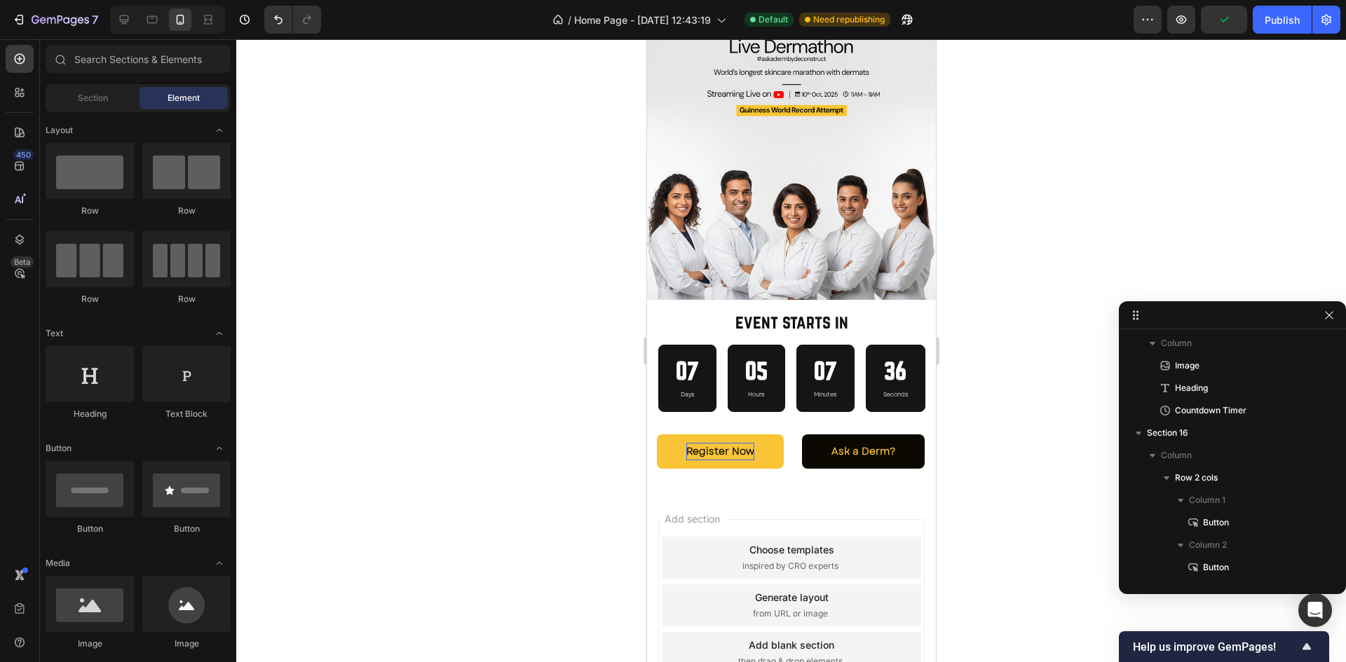
click at [912, 504] on div "Add section Choose templates inspired by CRO experts Generate layout from URL o…" at bounding box center [790, 625] width 289 height 268
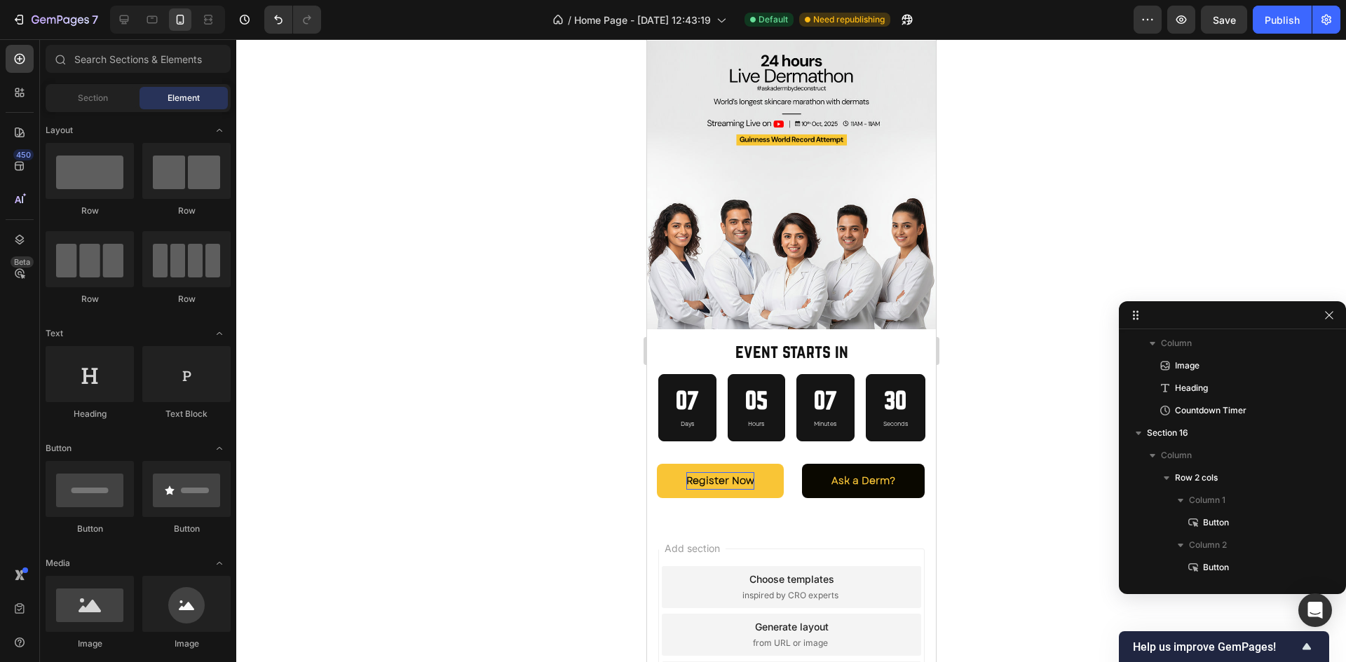
scroll to position [3878, 0]
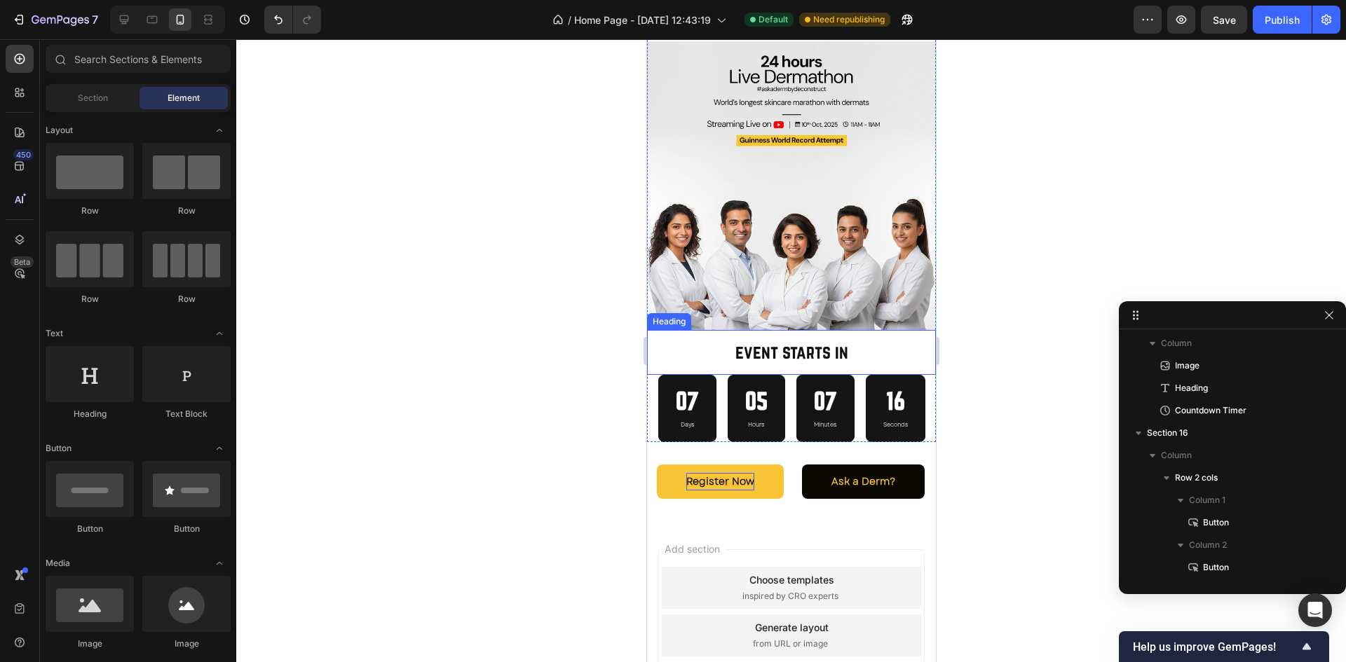
click at [789, 346] on p "event starts in" at bounding box center [790, 352] width 266 height 22
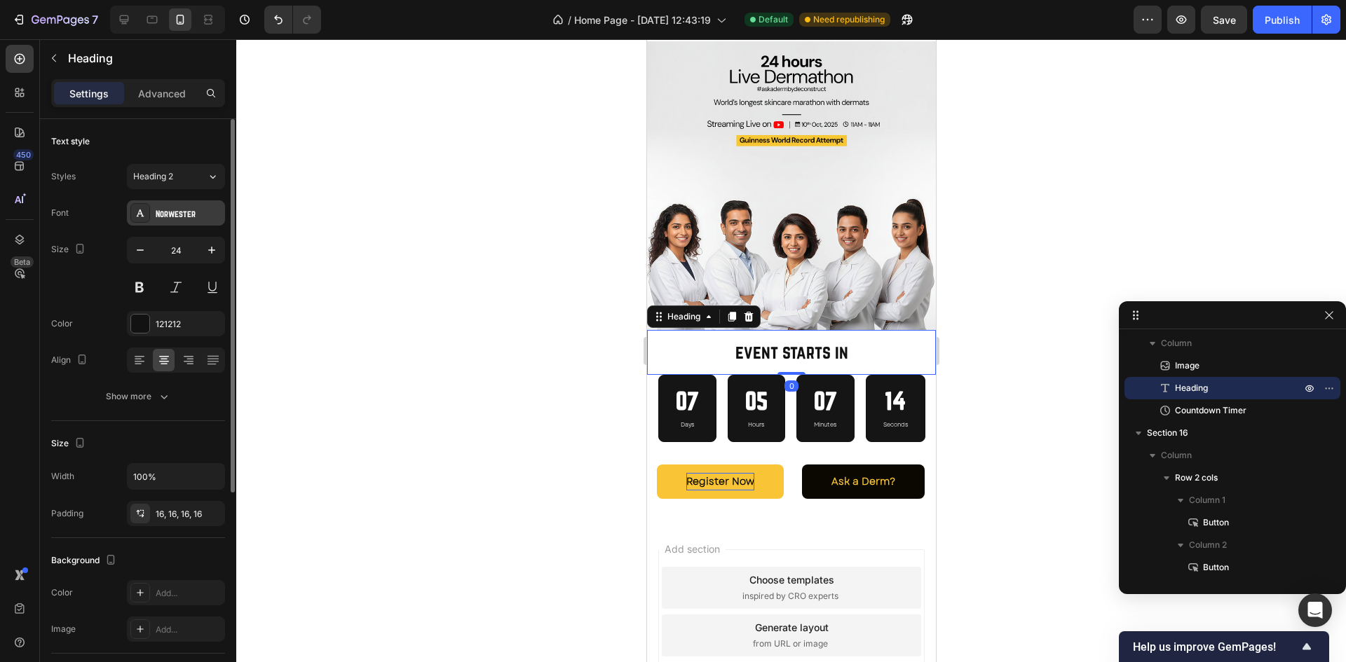
click at [165, 223] on div "Norwester" at bounding box center [176, 212] width 98 height 25
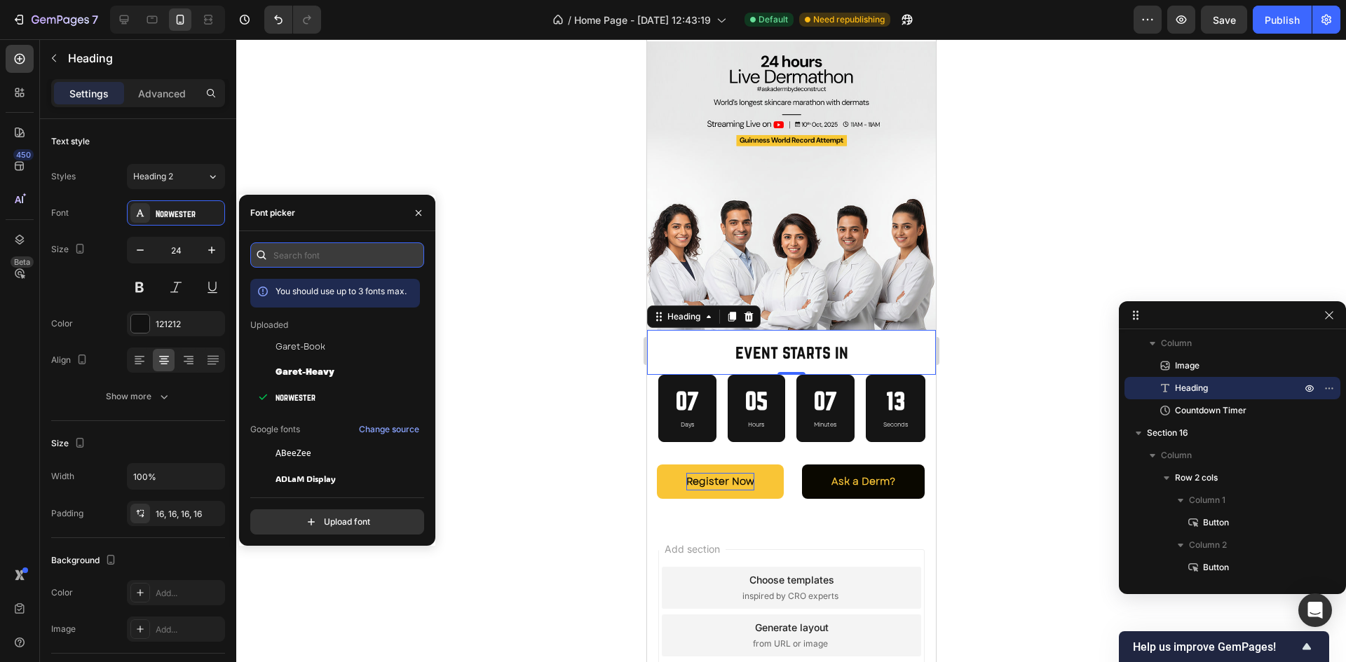
click at [316, 263] on input "text" at bounding box center [337, 255] width 174 height 25
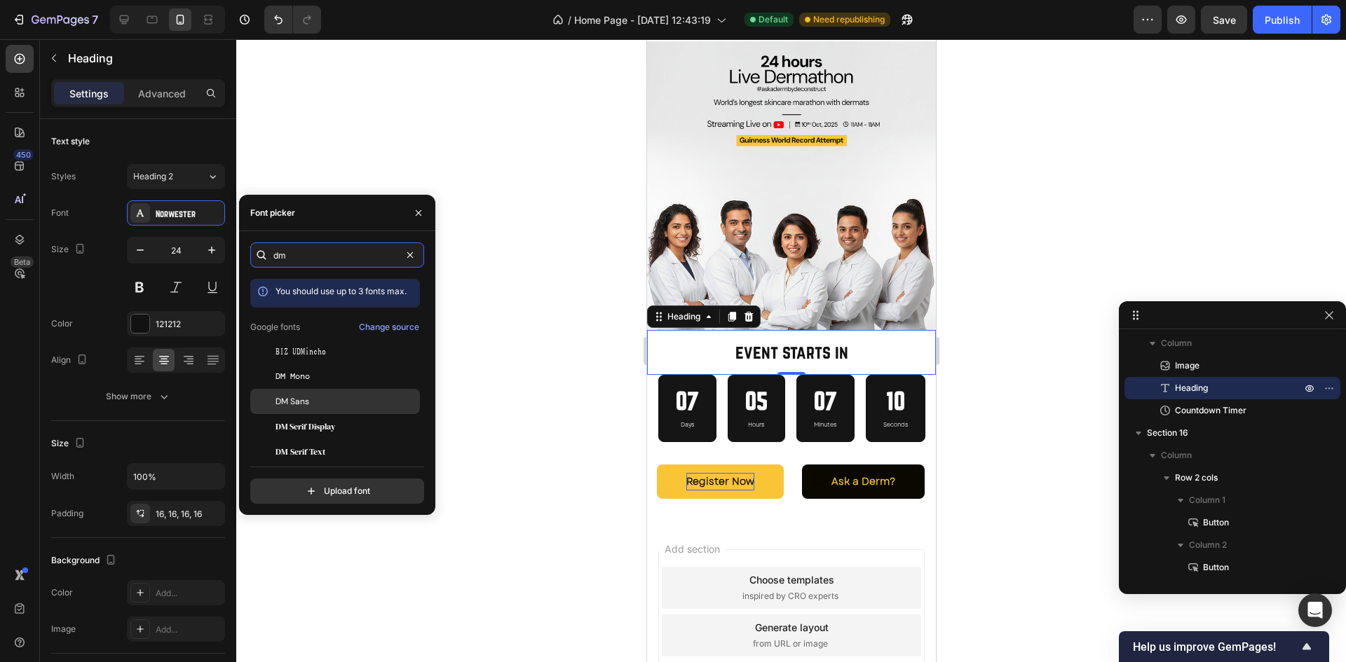
type input "dm"
click at [295, 396] on span "DM Sans" at bounding box center [292, 401] width 34 height 13
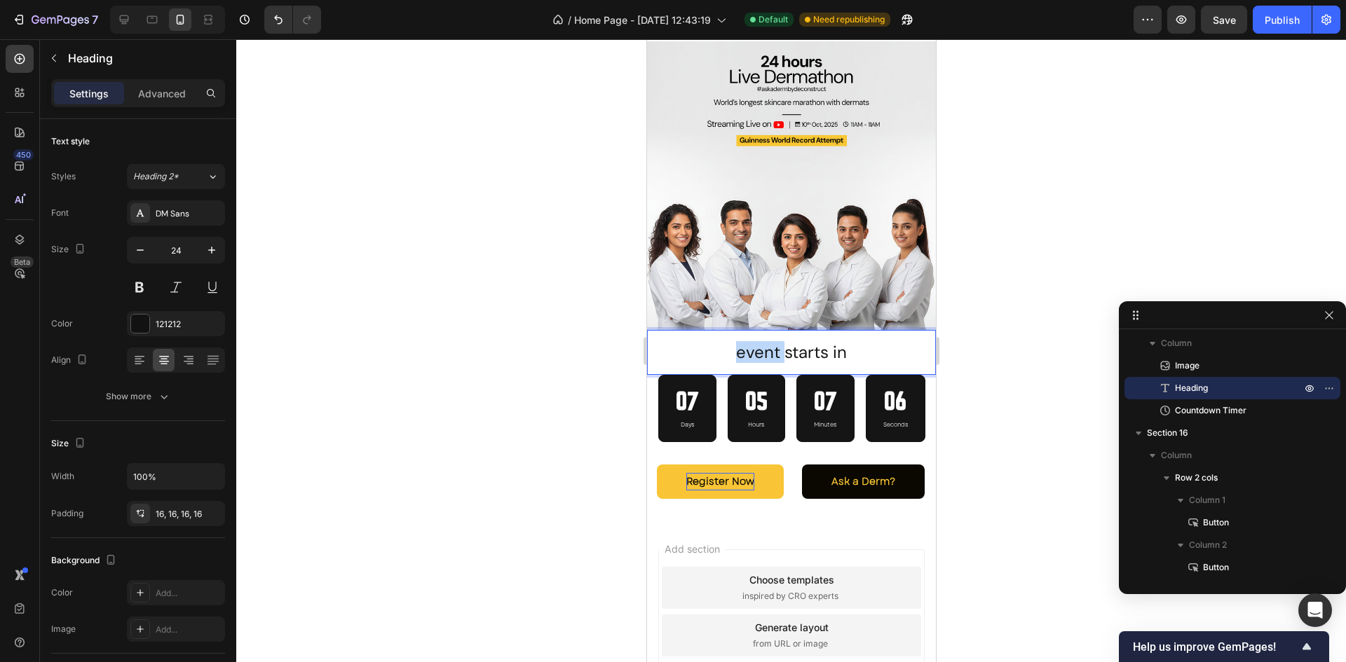
click at [737, 341] on p "event starts in" at bounding box center [790, 352] width 266 height 22
click at [784, 341] on p "event starts in" at bounding box center [790, 352] width 266 height 22
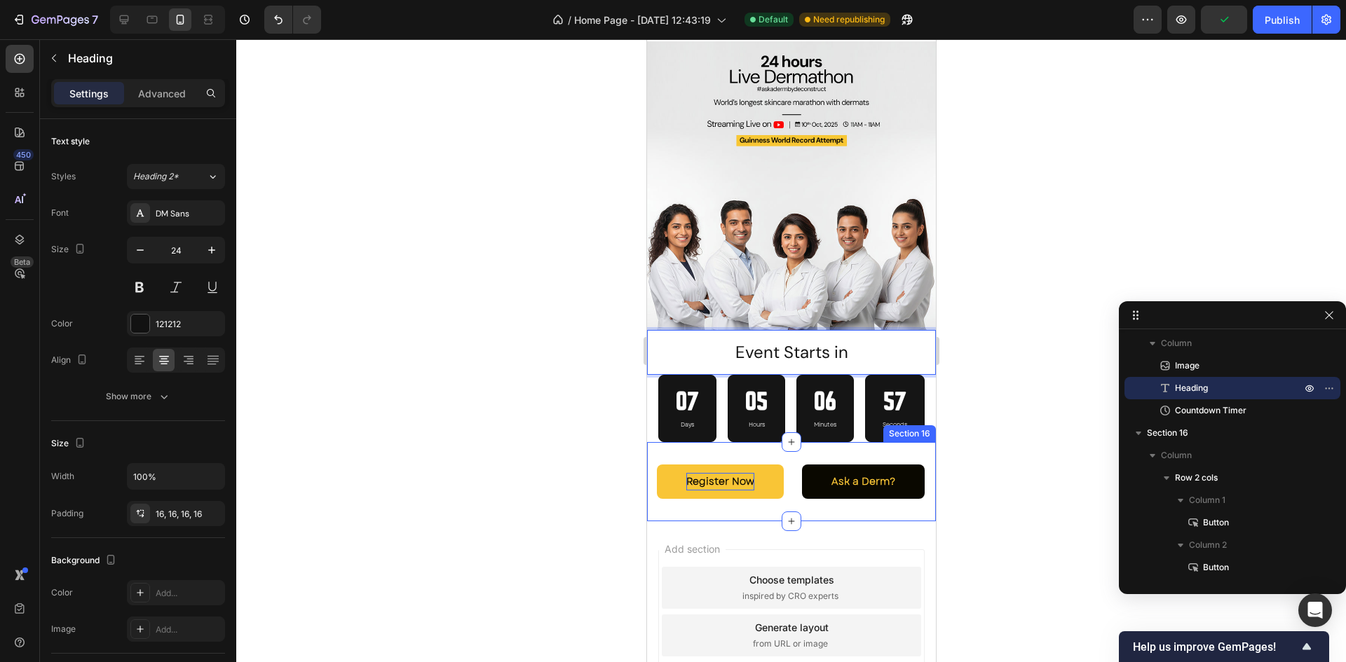
click at [793, 500] on div "Register Now Button Ask a Derm? Button Row Section 16" at bounding box center [790, 481] width 289 height 79
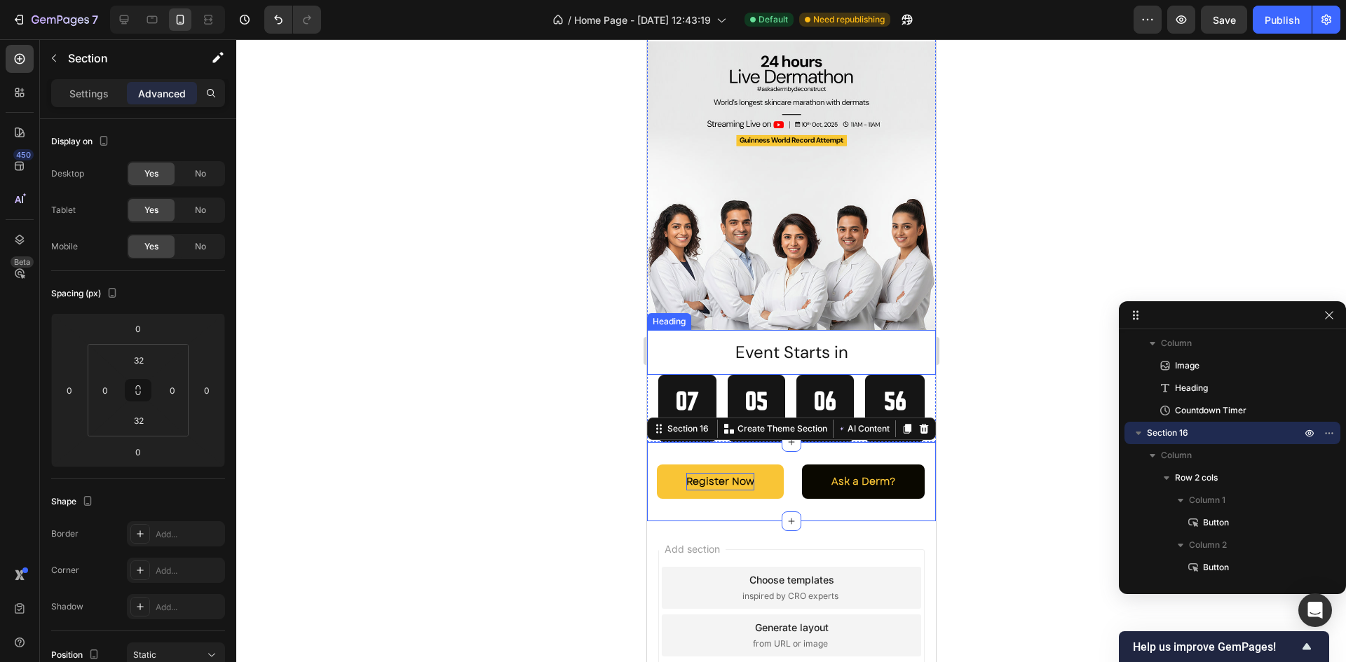
click at [810, 341] on p "Event Starts in" at bounding box center [790, 352] width 266 height 22
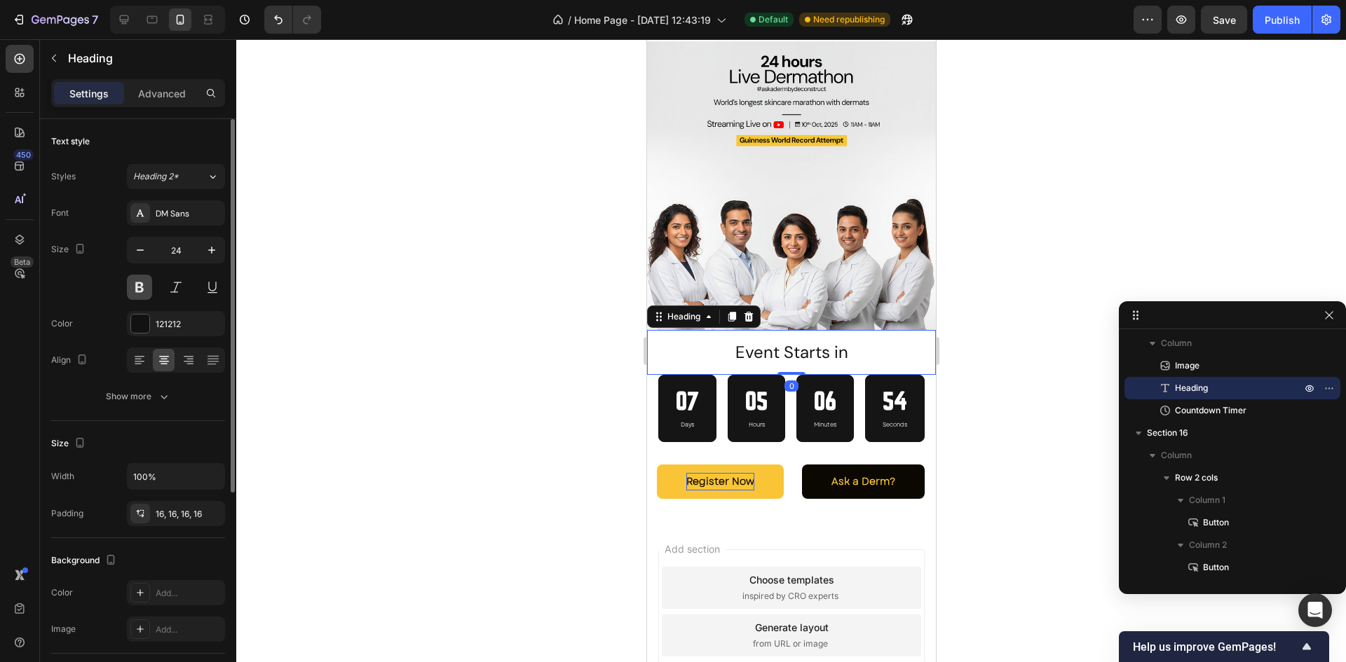
click at [139, 289] on button at bounding box center [139, 287] width 25 height 25
click at [163, 207] on div "DM Sans" at bounding box center [189, 213] width 66 height 13
click at [123, 390] on div "Show more" at bounding box center [138, 397] width 65 height 14
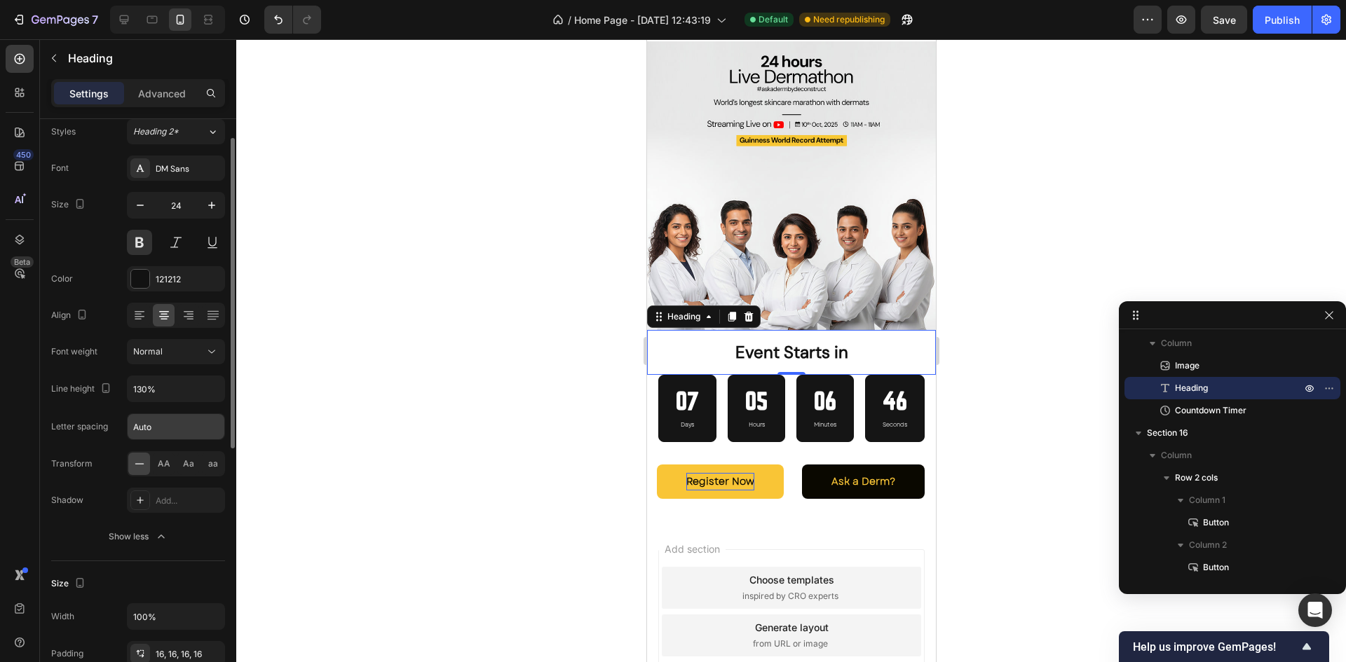
scroll to position [46, 0]
click at [144, 423] on input "Auto" at bounding box center [176, 426] width 97 height 25
click at [172, 427] on input "Auto" at bounding box center [176, 426] width 97 height 25
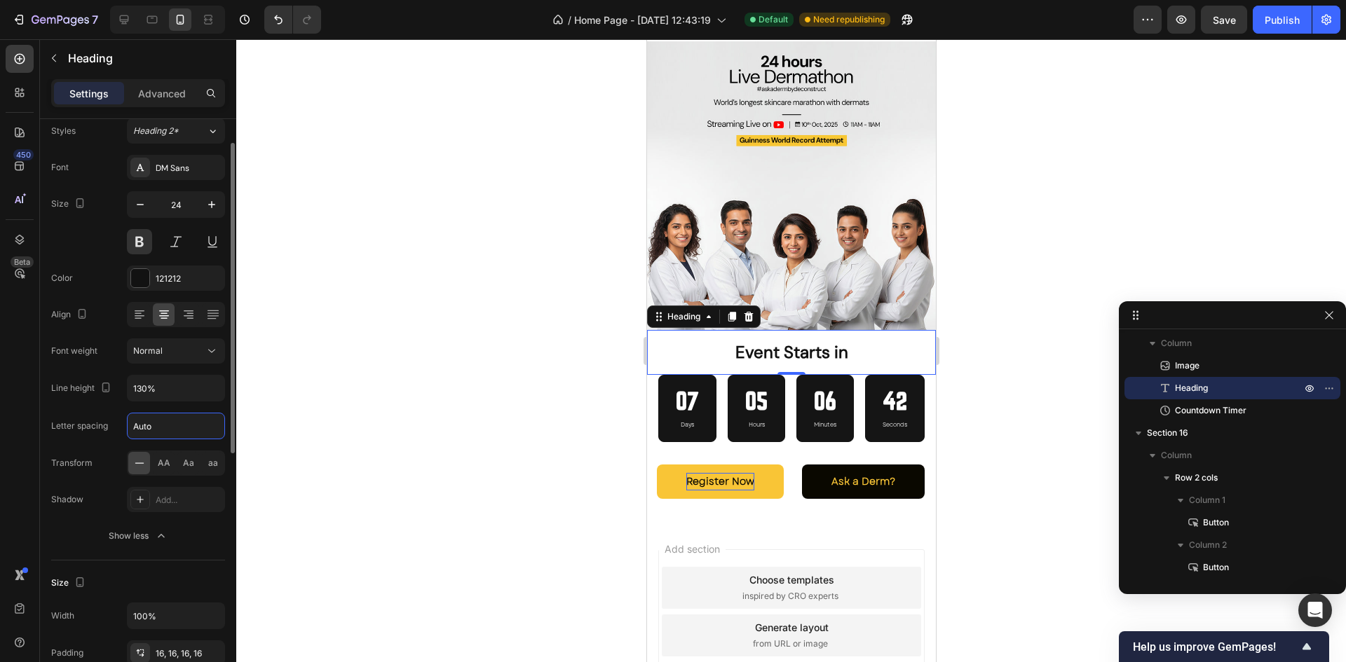
click at [172, 427] on input "Auto" at bounding box center [176, 426] width 97 height 25
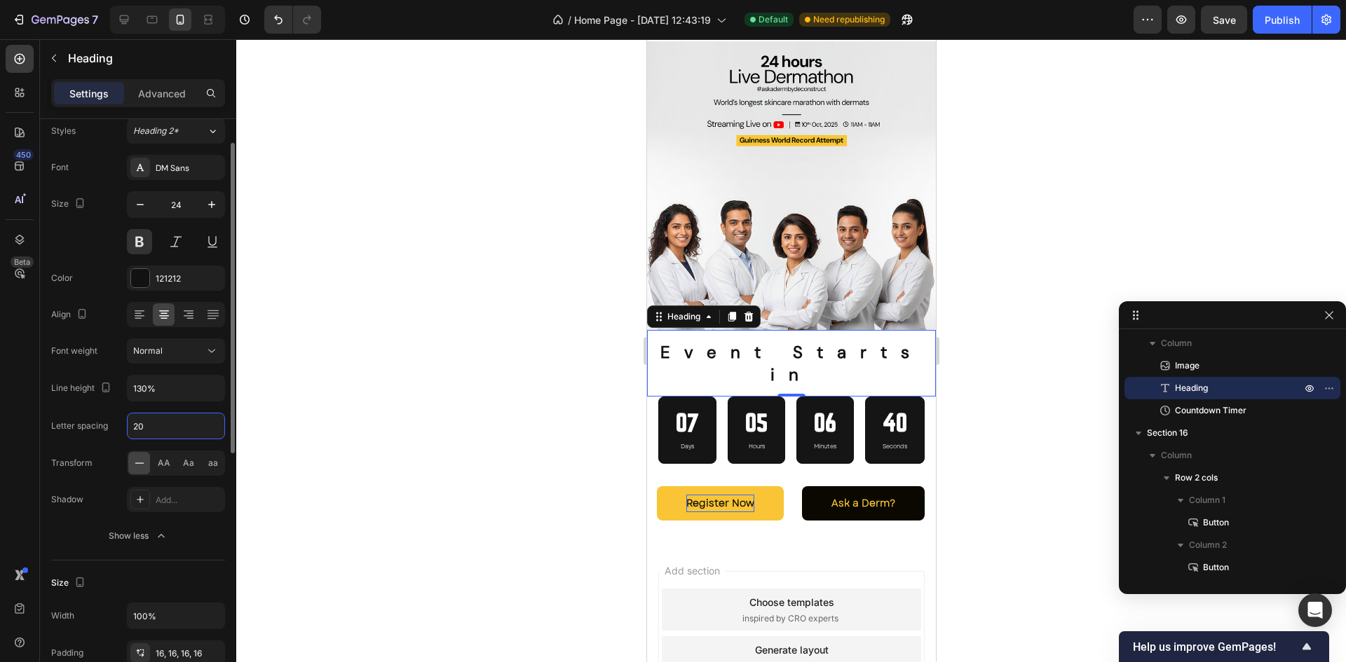
type input "2"
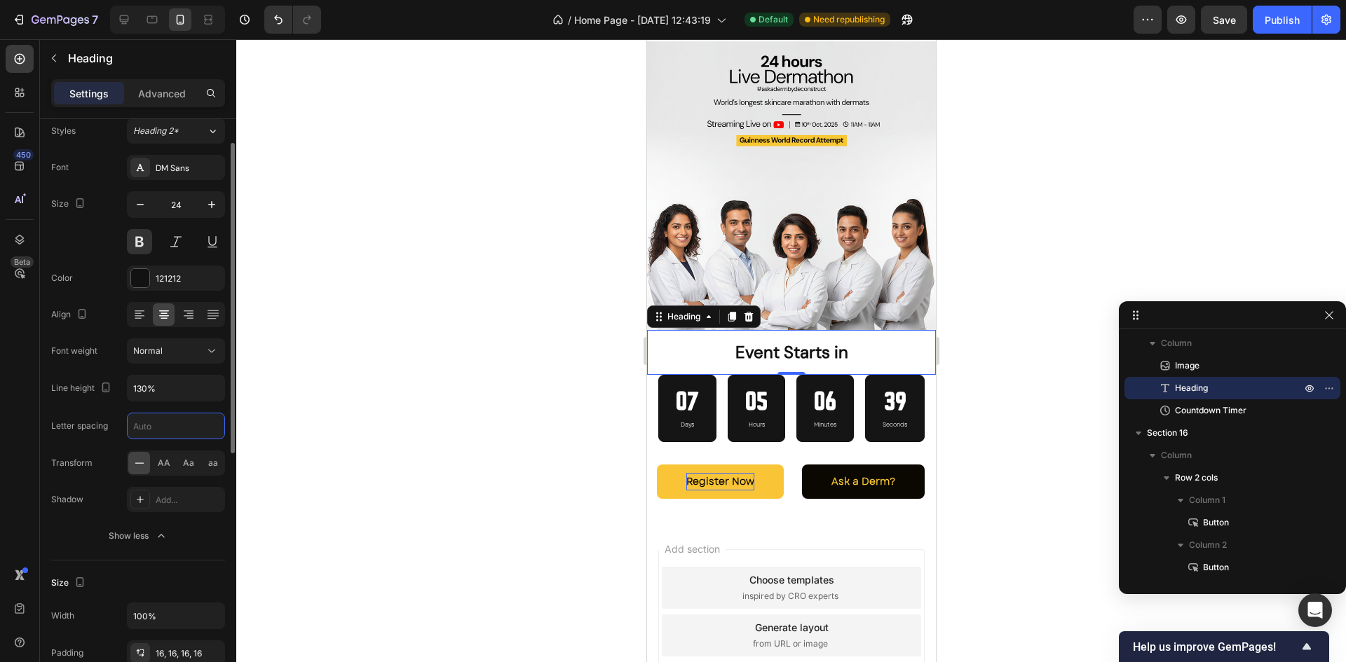
type input "2"
type input "1"
click at [94, 404] on div "Font DM Sans Size 24 Color 121212 Align Font weight Normal Line height 130% Let…" at bounding box center [138, 352] width 174 height 394
click at [181, 423] on input "text" at bounding box center [176, 426] width 97 height 25
type input "Auto"
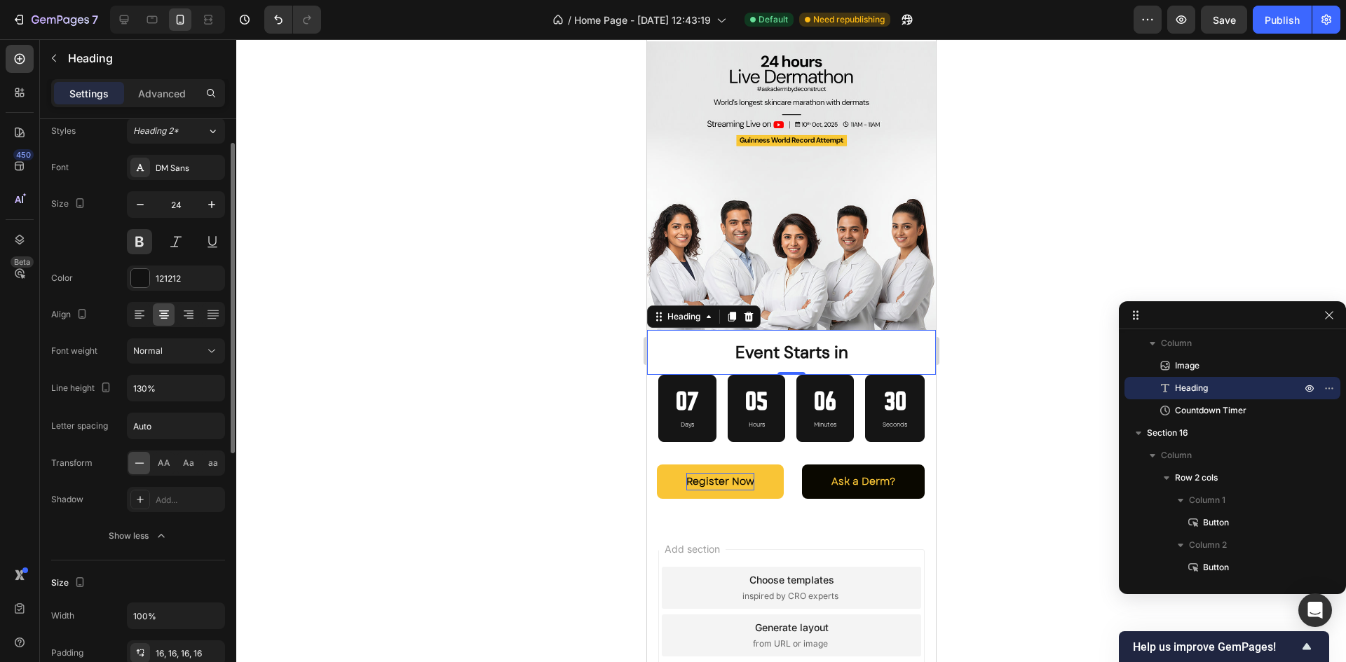
click at [103, 452] on div "Transform AA Aa aa" at bounding box center [138, 463] width 174 height 25
click at [962, 236] on div at bounding box center [791, 350] width 1110 height 623
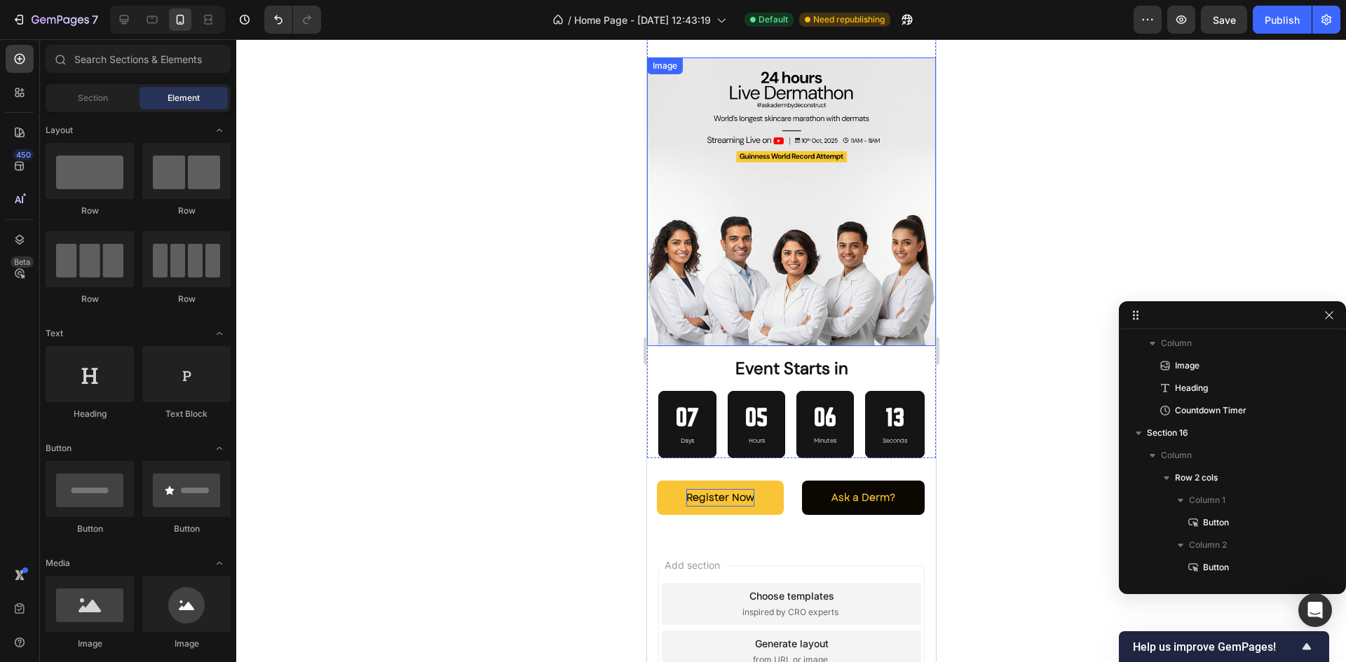
scroll to position [3866, 0]
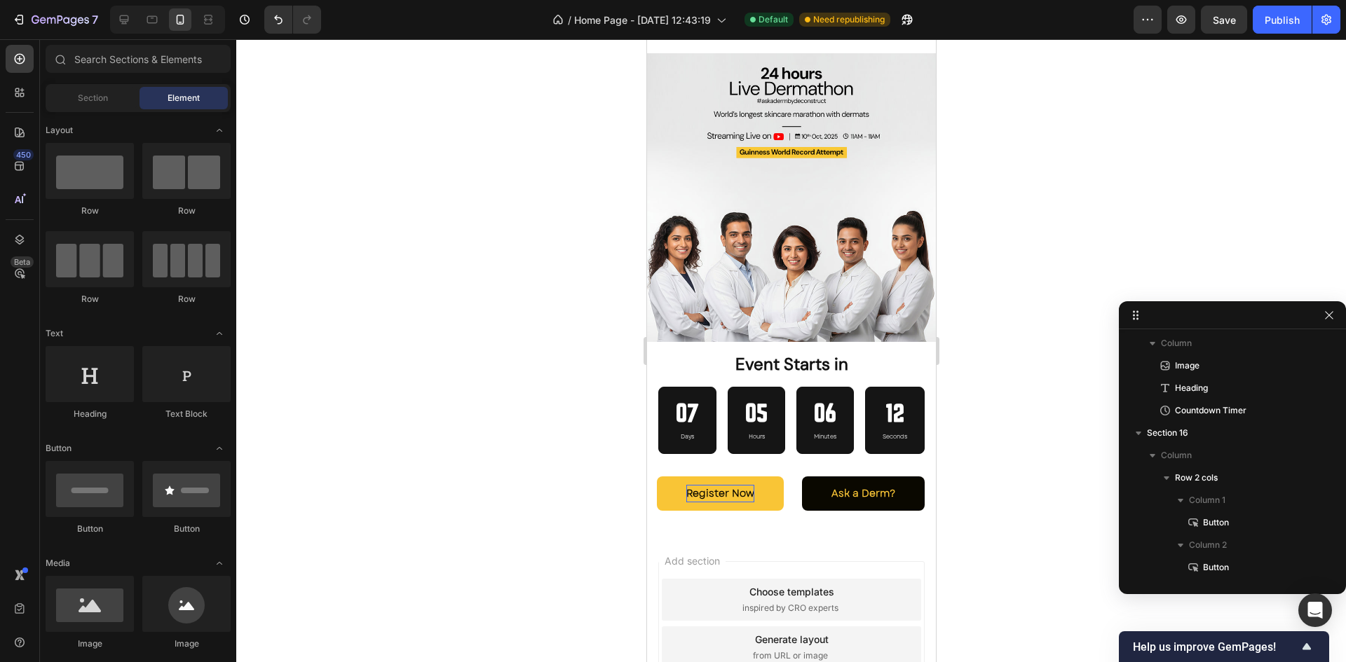
click at [989, 245] on div at bounding box center [791, 350] width 1110 height 623
click at [682, 399] on div "07" at bounding box center [686, 413] width 23 height 29
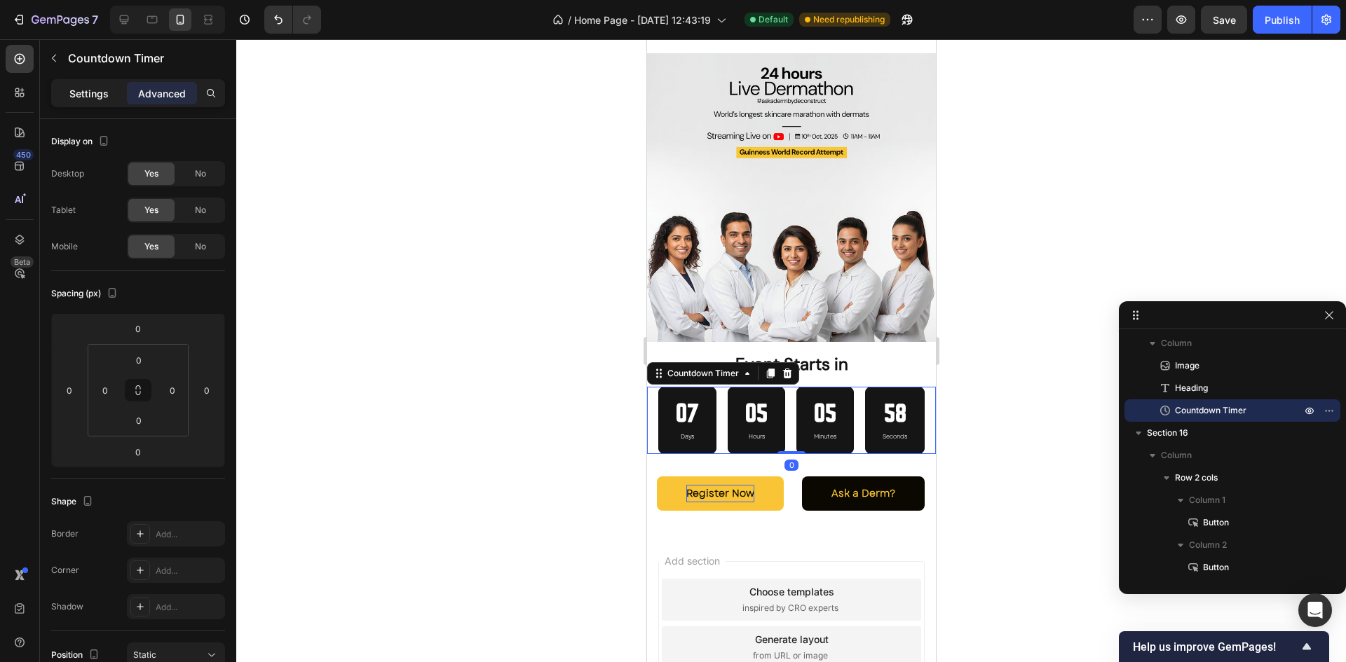
click at [94, 96] on p "Settings" at bounding box center [88, 93] width 39 height 15
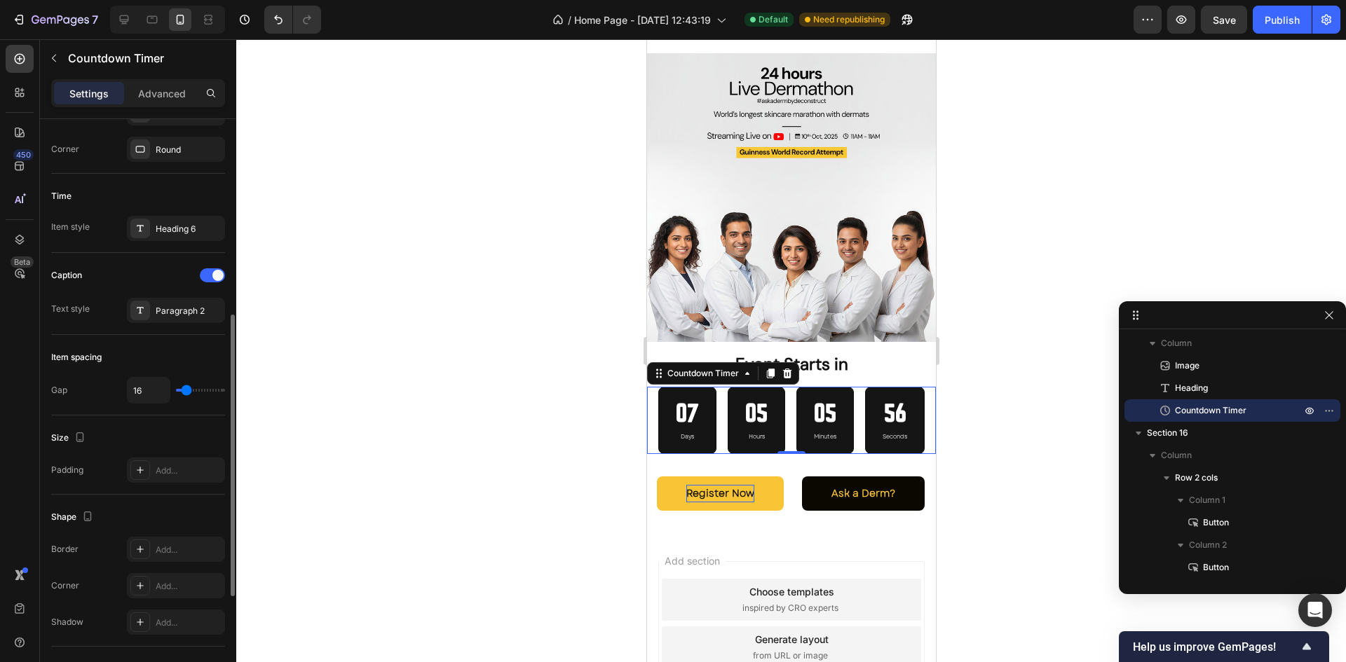
scroll to position [418, 0]
click at [166, 221] on div "Heading 6" at bounding box center [176, 227] width 98 height 25
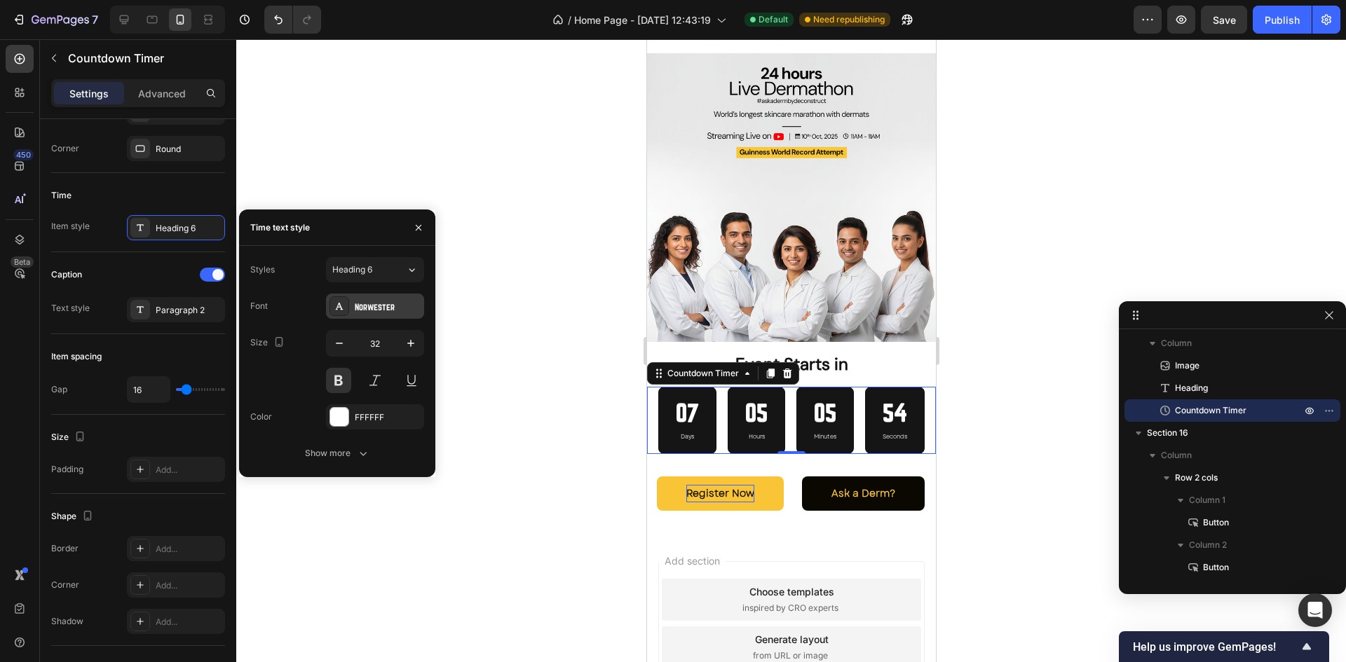
click at [361, 316] on div "Norwester" at bounding box center [375, 306] width 98 height 25
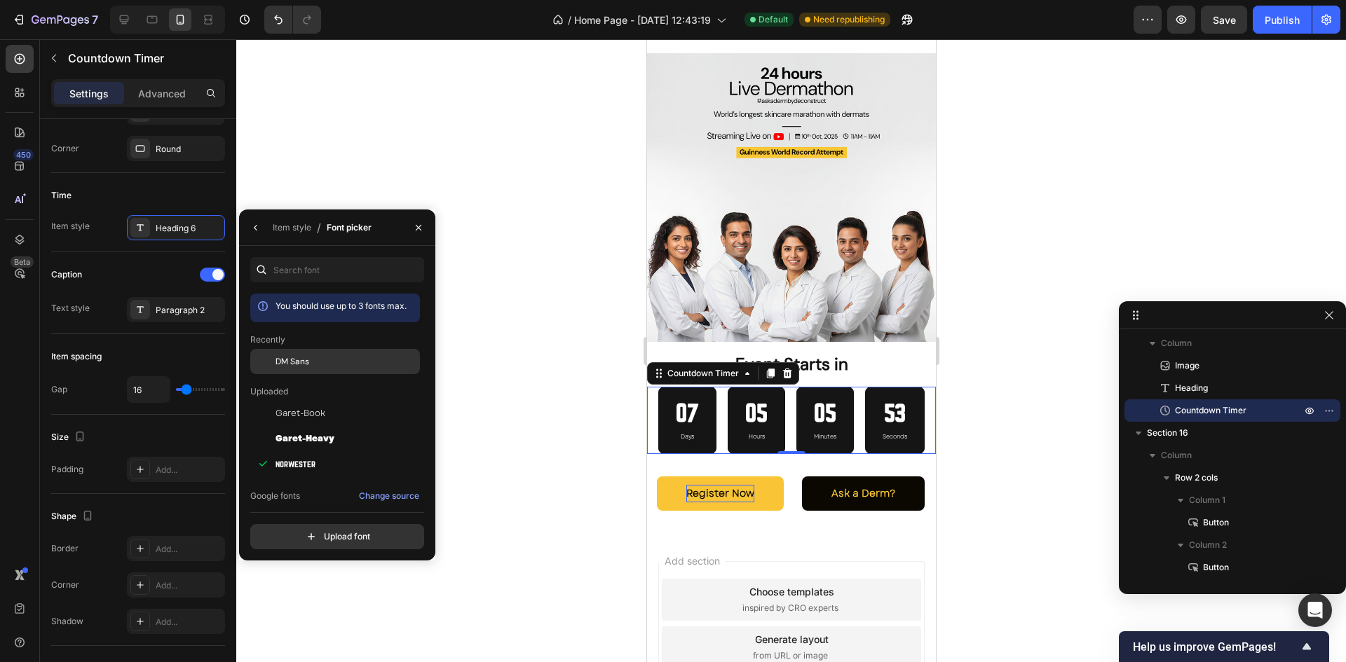
click at [324, 355] on div "DM Sans" at bounding box center [346, 361] width 142 height 13
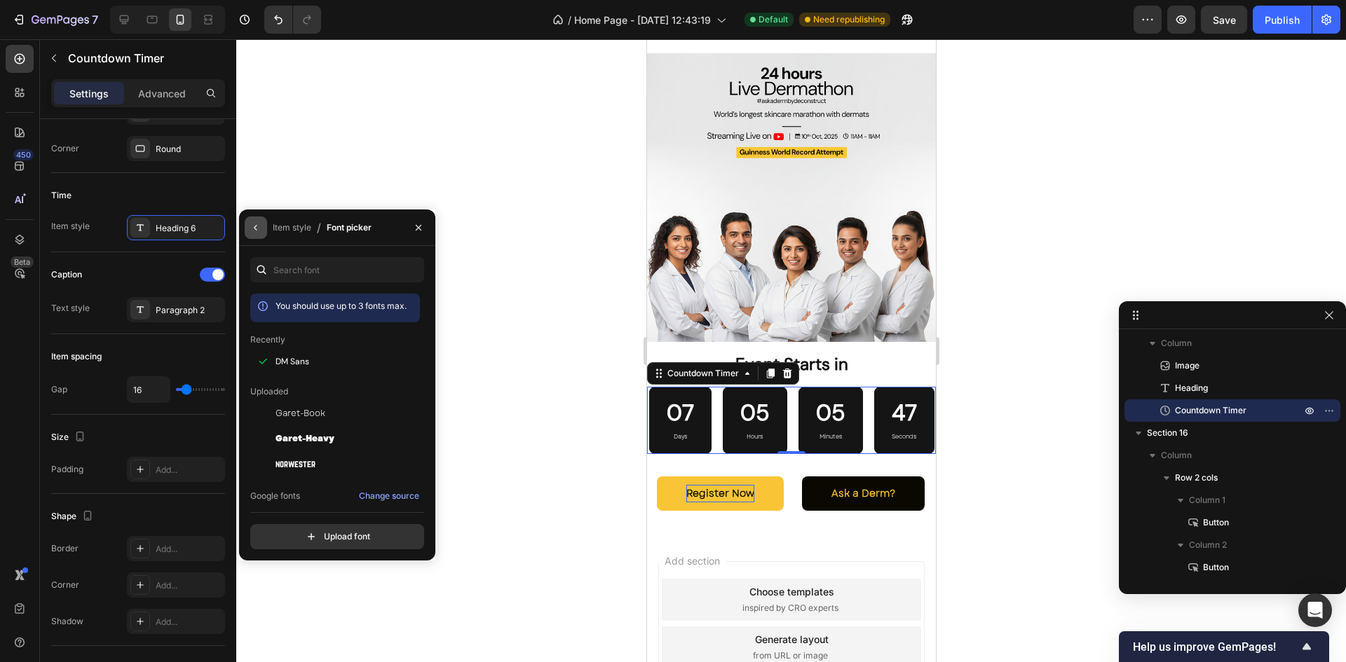
click at [253, 220] on button "button" at bounding box center [256, 228] width 22 height 22
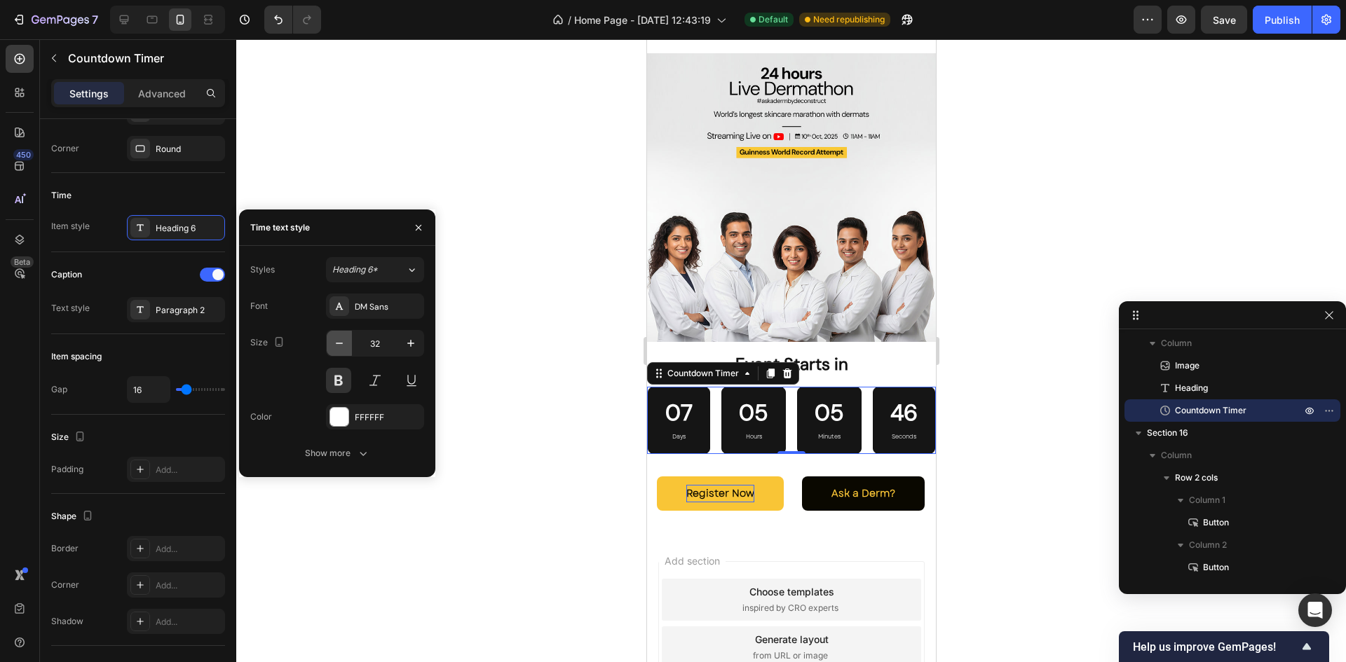
click at [350, 346] on button "button" at bounding box center [339, 343] width 25 height 25
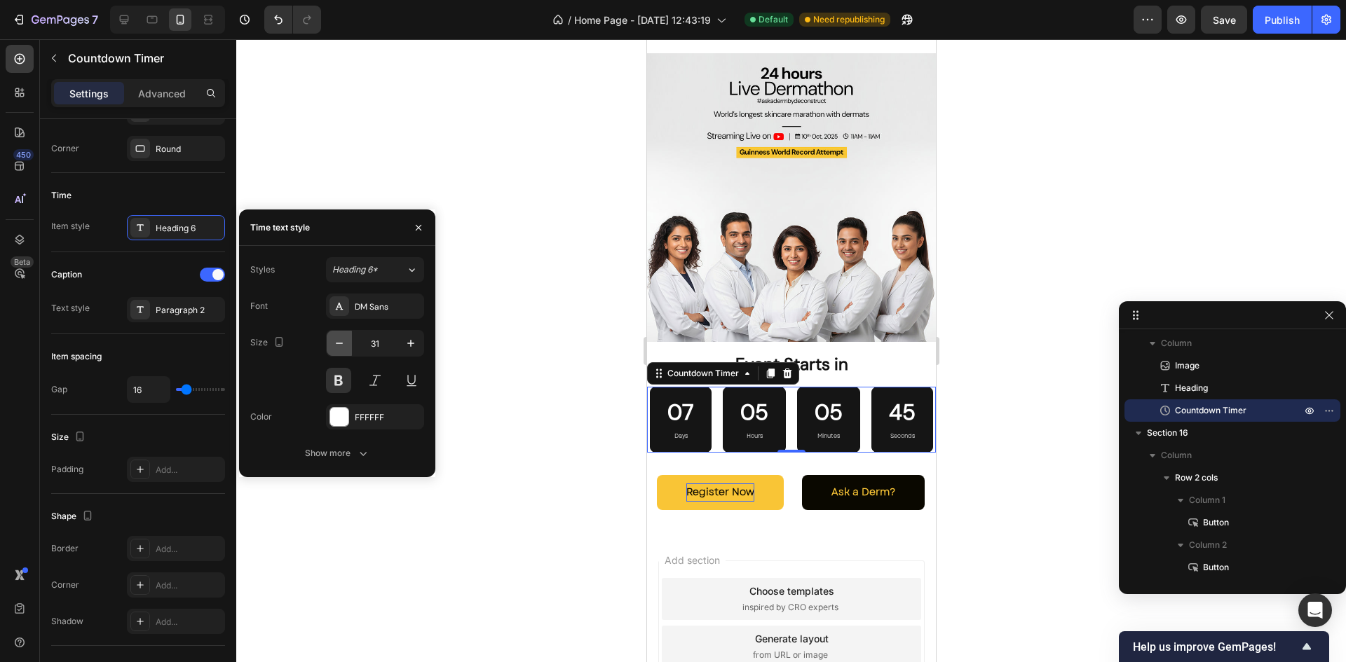
click at [350, 346] on button "button" at bounding box center [339, 343] width 25 height 25
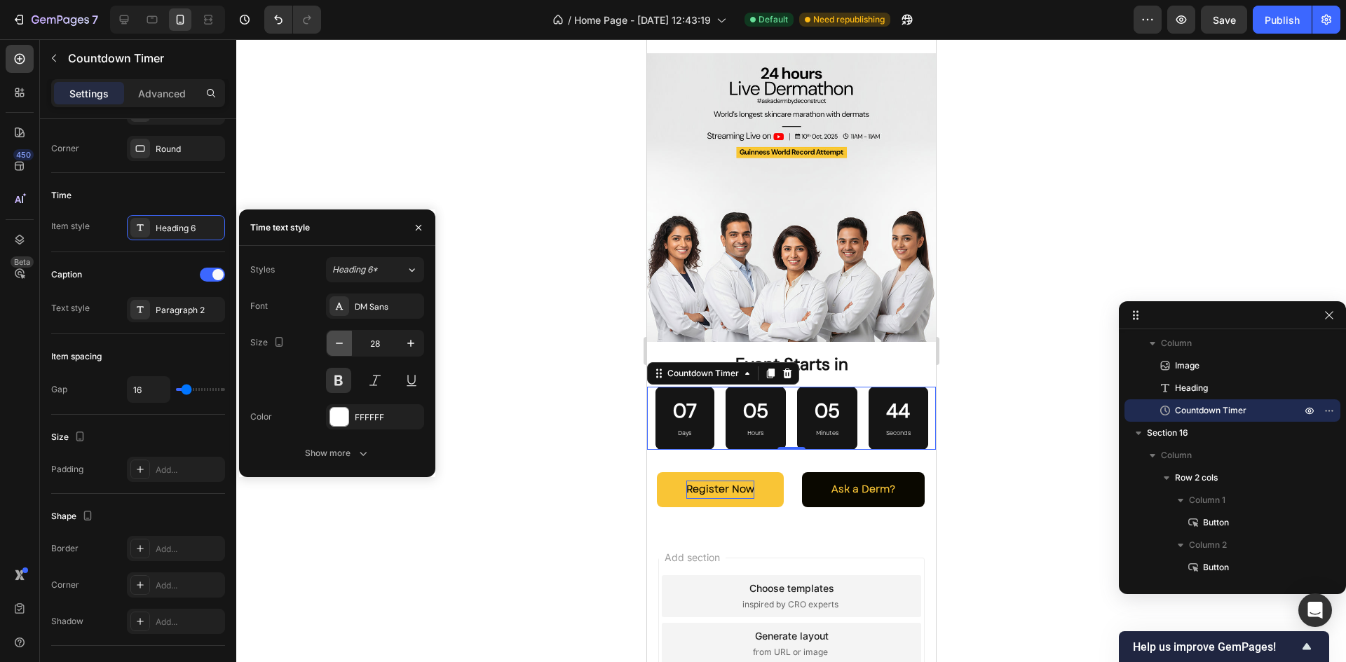
click at [350, 346] on button "button" at bounding box center [339, 343] width 25 height 25
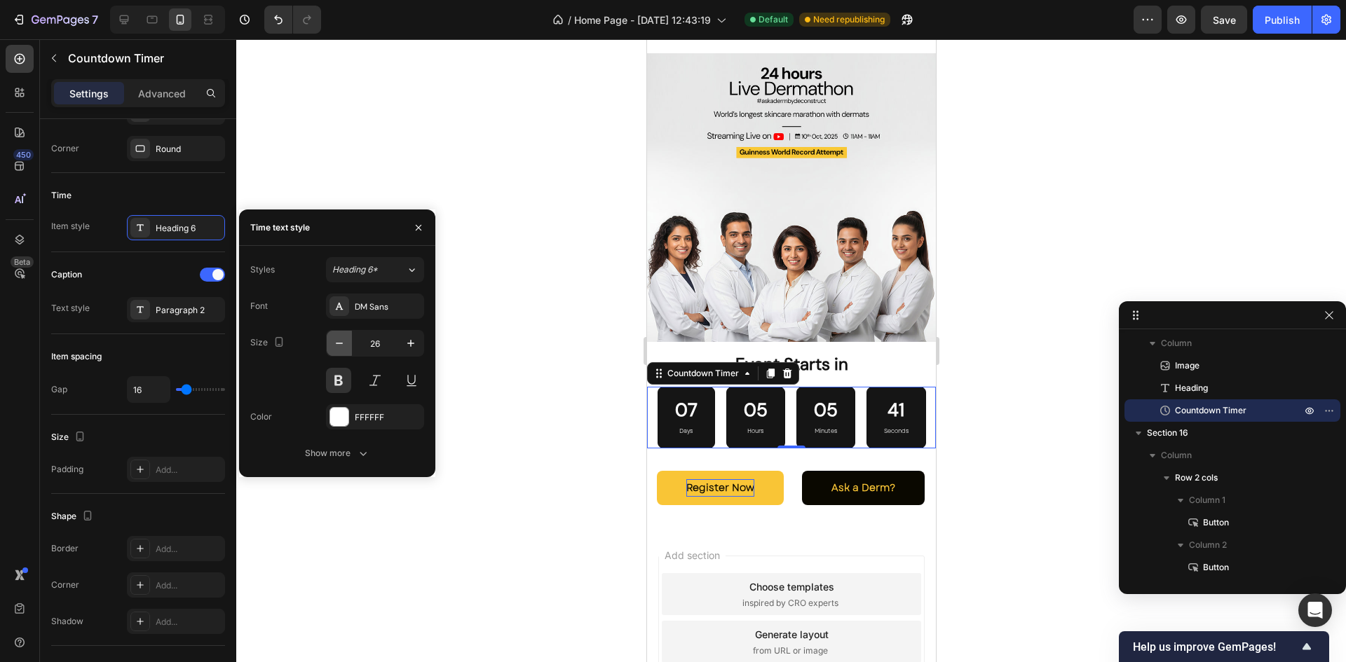
click at [350, 346] on button "button" at bounding box center [339, 343] width 25 height 25
type input "24"
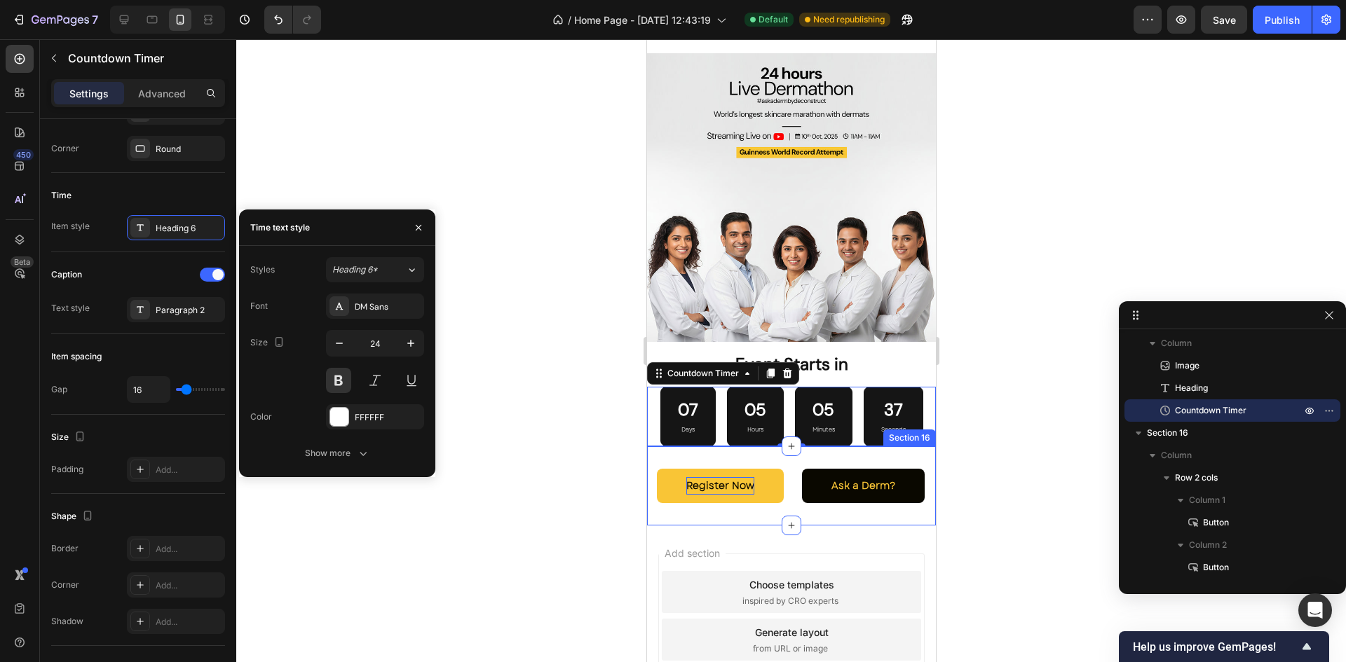
click at [873, 452] on div "Register Now Button Ask a Derm? Button Row Section 16" at bounding box center [790, 485] width 289 height 79
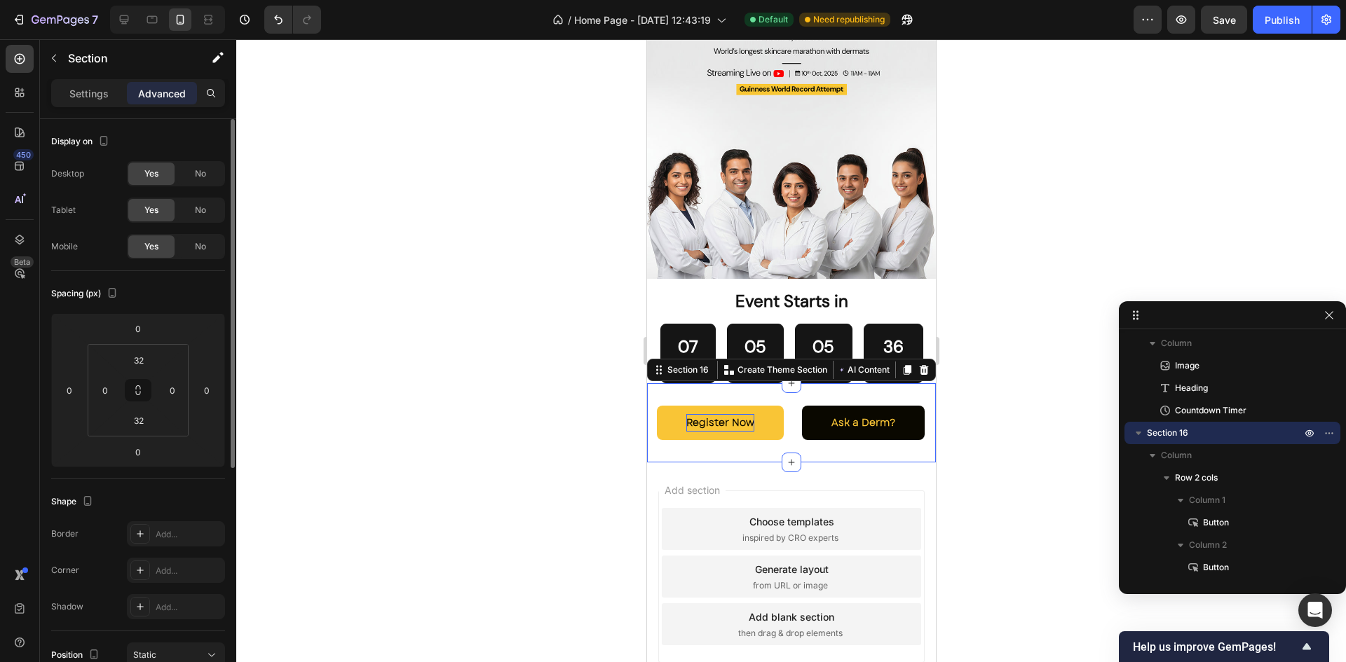
scroll to position [3931, 0]
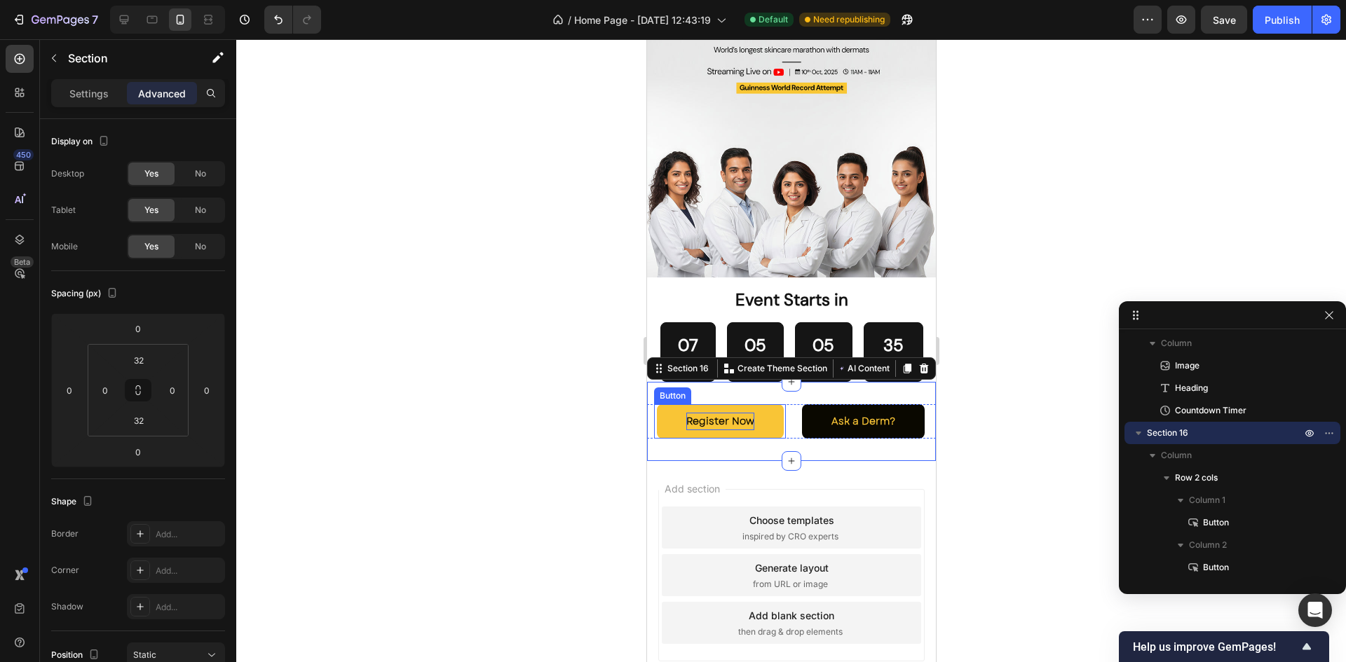
click at [743, 413] on p "Register Now" at bounding box center [719, 422] width 68 height 18
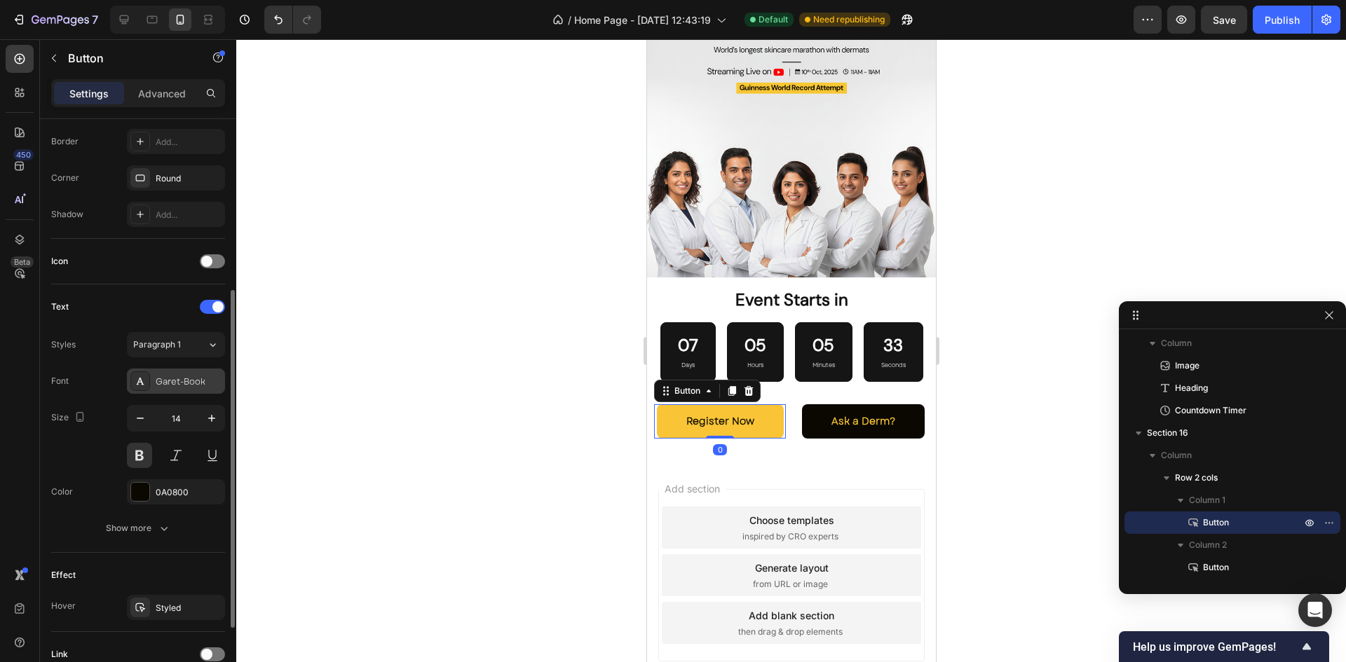
scroll to position [307, 0]
click at [159, 385] on div "Garet-Book" at bounding box center [176, 376] width 98 height 25
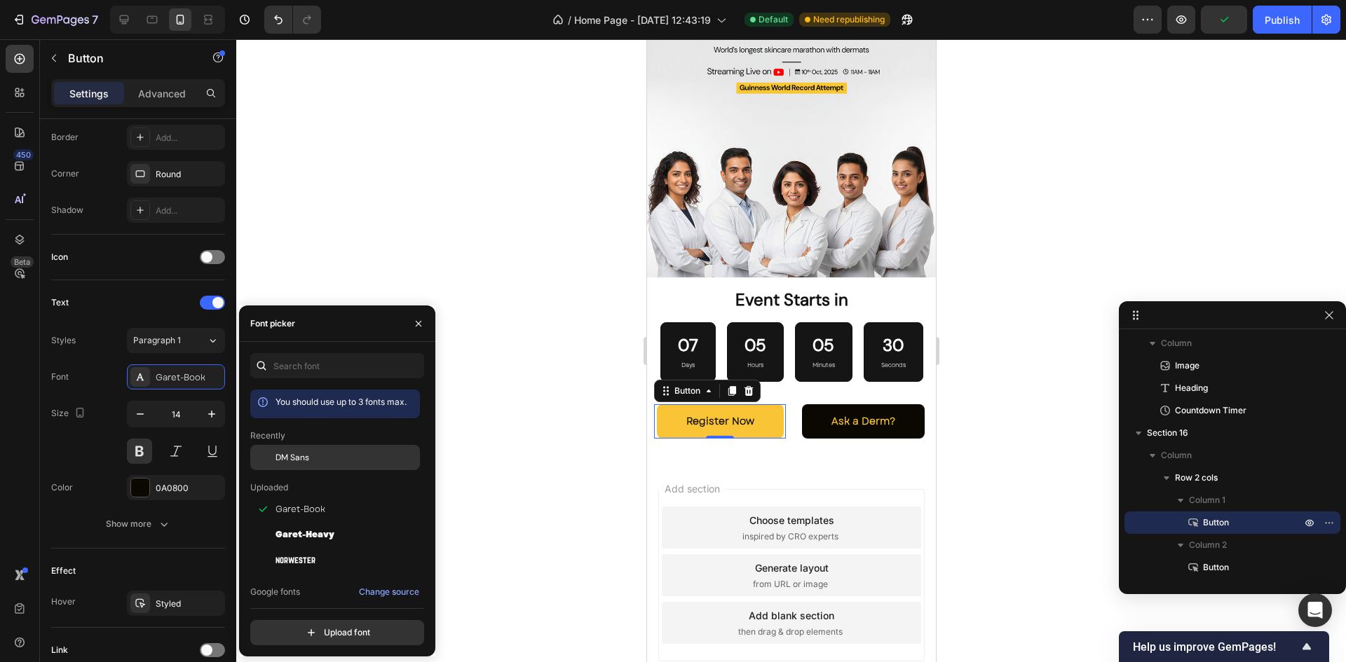
click at [299, 451] on span "DM Sans" at bounding box center [292, 457] width 34 height 13
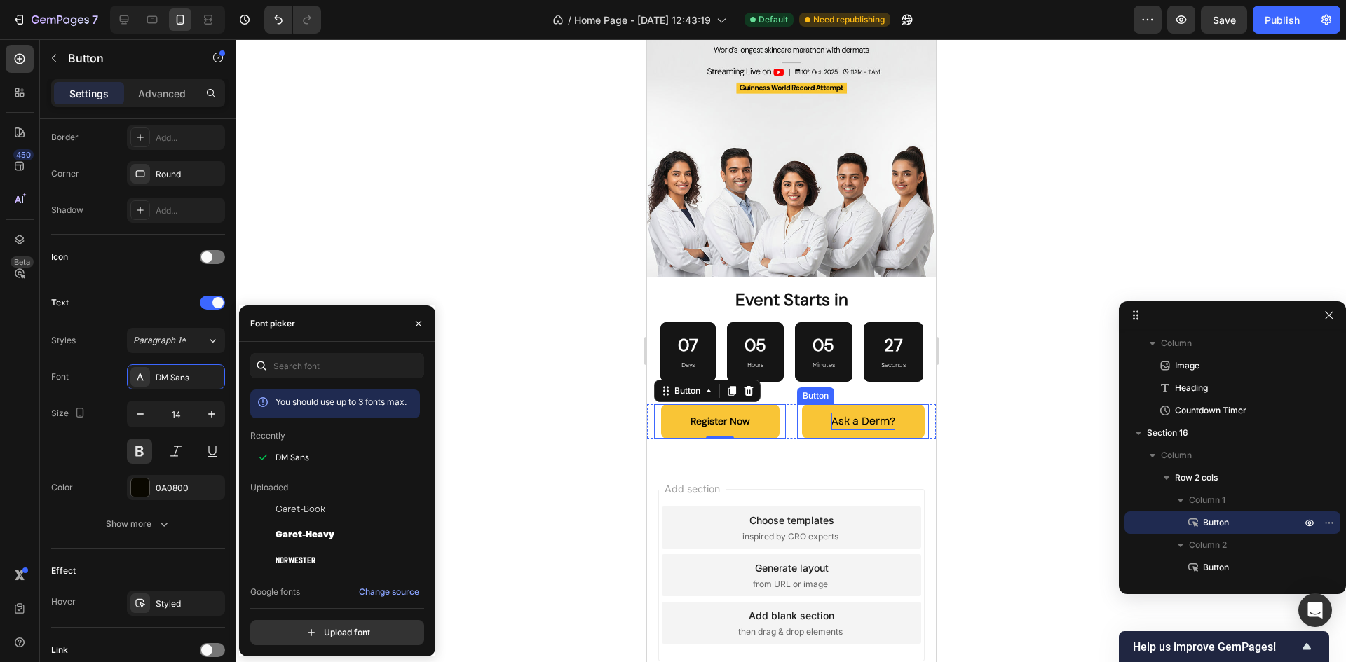
click at [844, 413] on p "Ask a Derm?" at bounding box center [863, 422] width 64 height 18
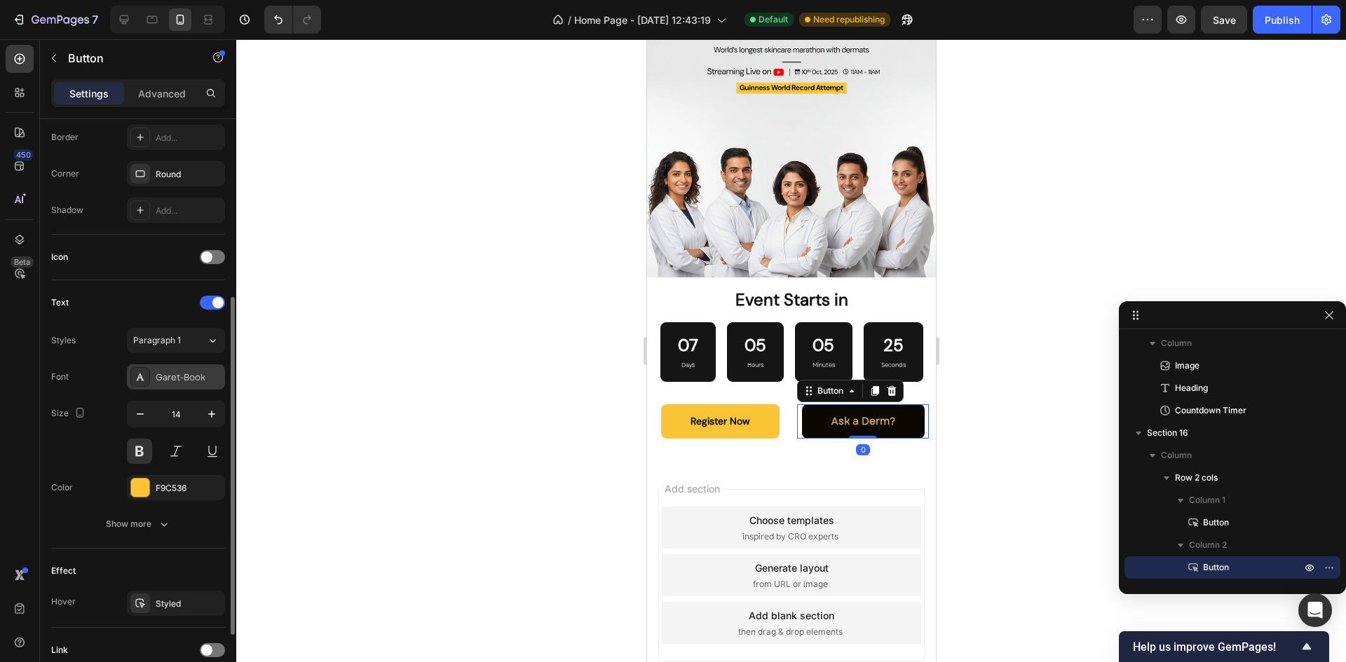
click at [168, 378] on div "Garet-Book" at bounding box center [189, 377] width 66 height 13
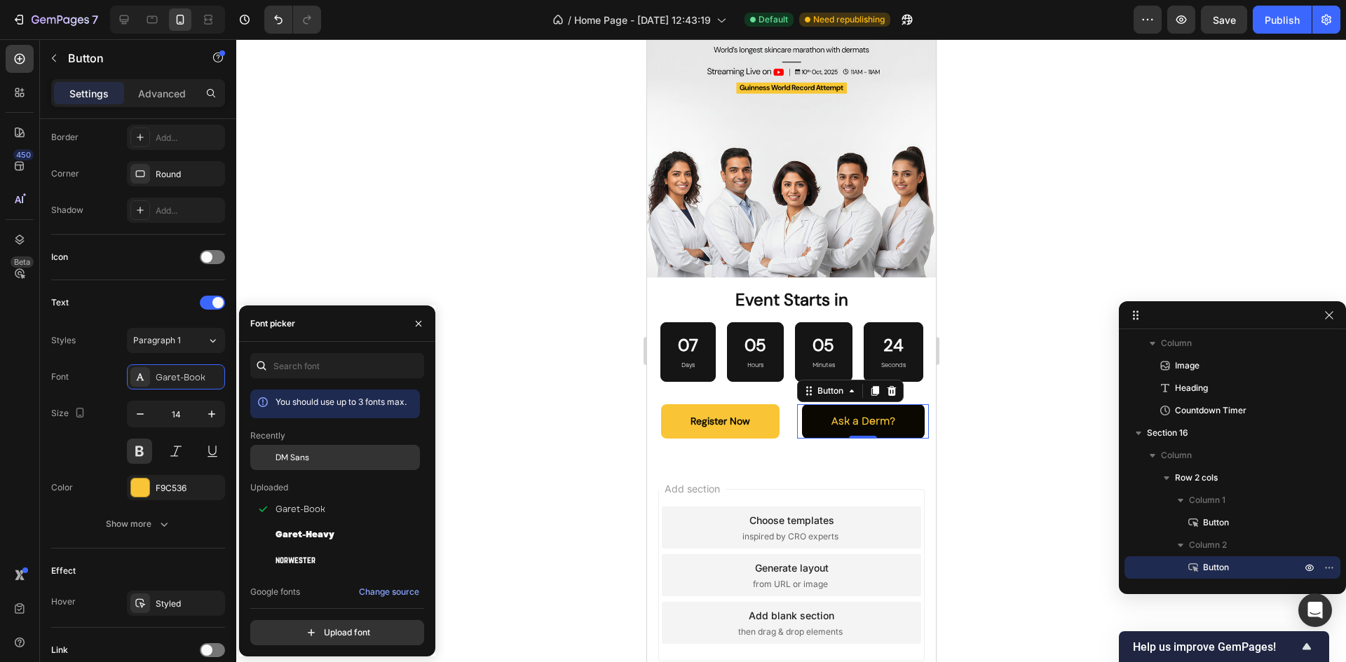
click at [273, 455] on div at bounding box center [262, 457] width 25 height 25
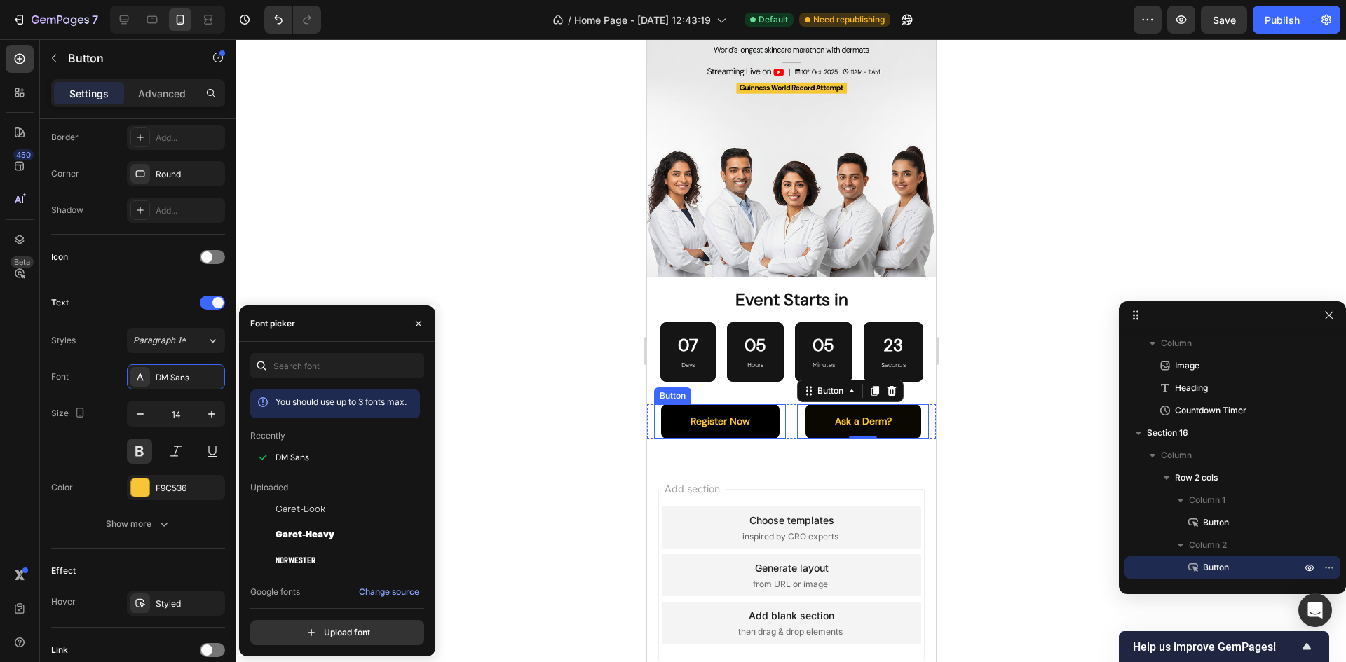
click at [741, 421] on button "Register Now" at bounding box center [719, 421] width 118 height 34
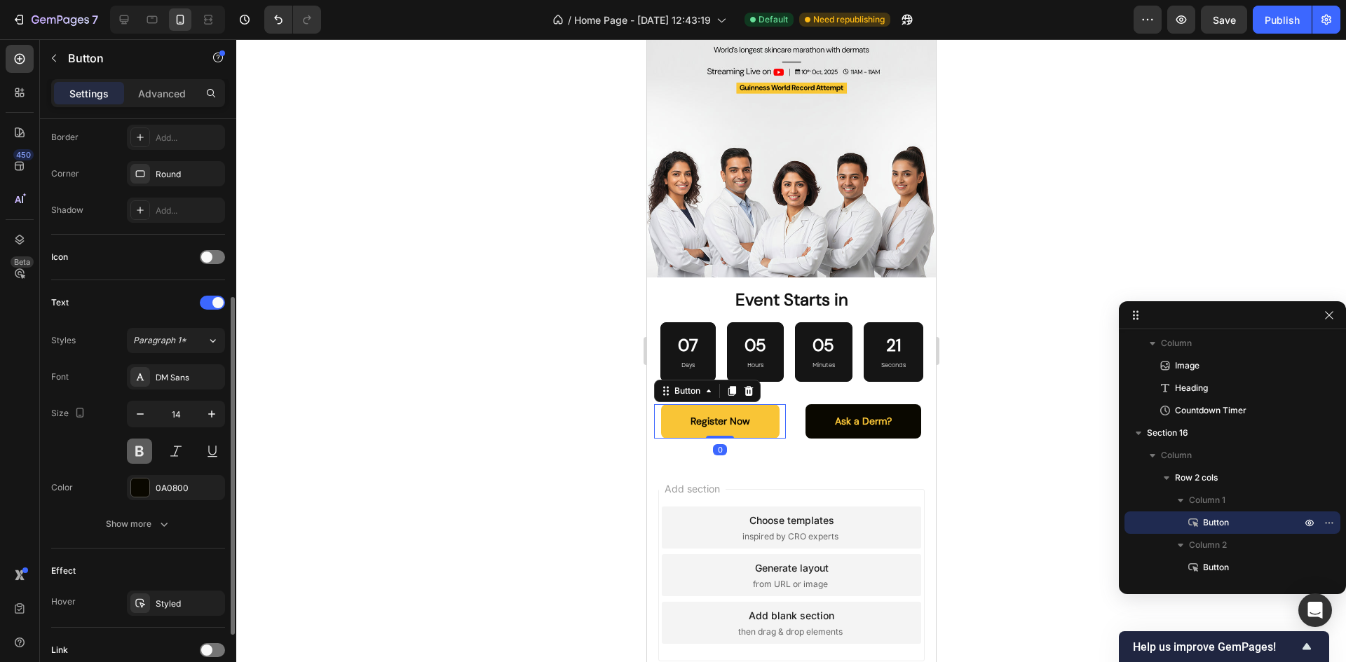
click at [145, 453] on button at bounding box center [139, 451] width 25 height 25
click at [146, 448] on button at bounding box center [139, 451] width 25 height 25
click at [136, 524] on div "Show more" at bounding box center [138, 524] width 65 height 14
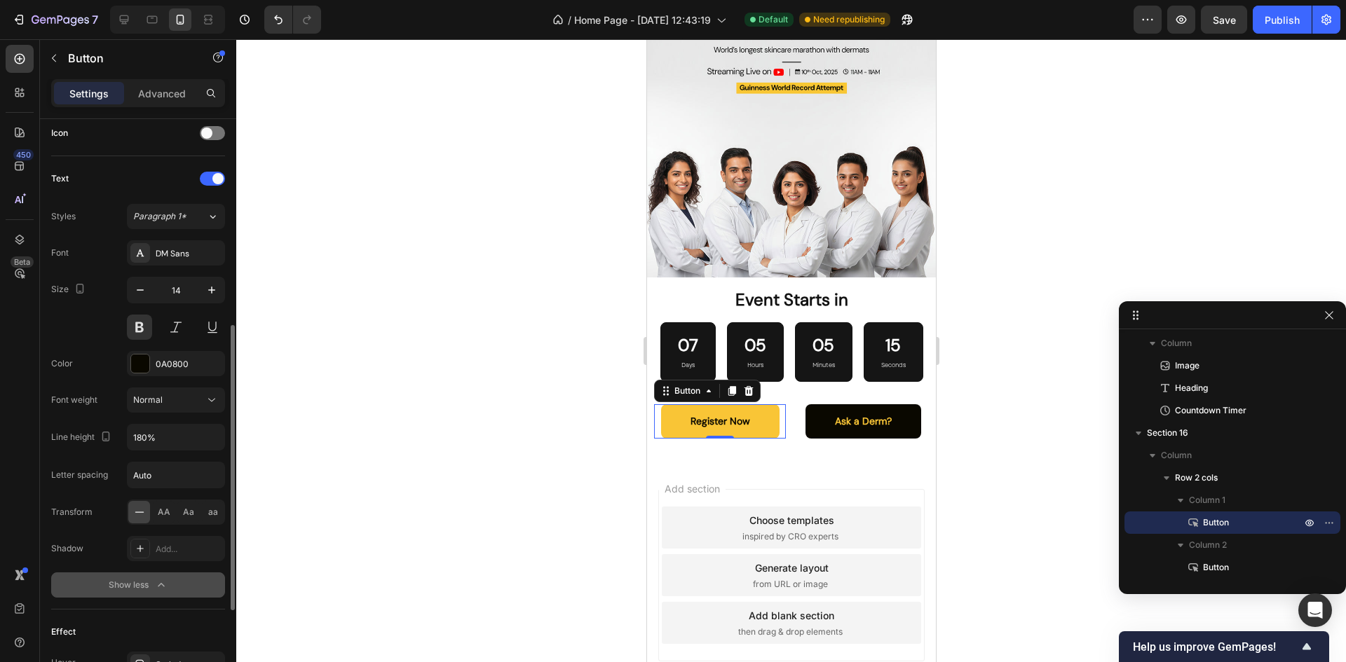
scroll to position [432, 0]
click at [149, 480] on input "Auto" at bounding box center [176, 473] width 97 height 25
type input "1"
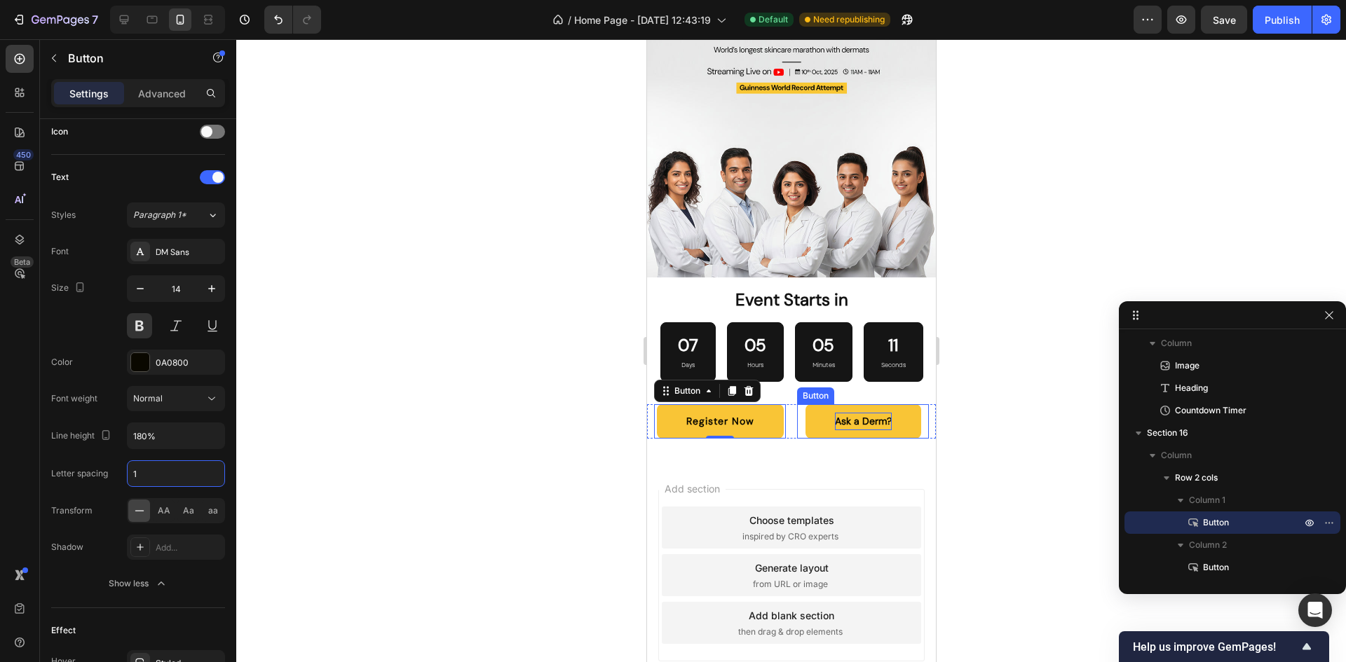
click at [834, 417] on p "Ask a Derm?" at bounding box center [862, 422] width 57 height 18
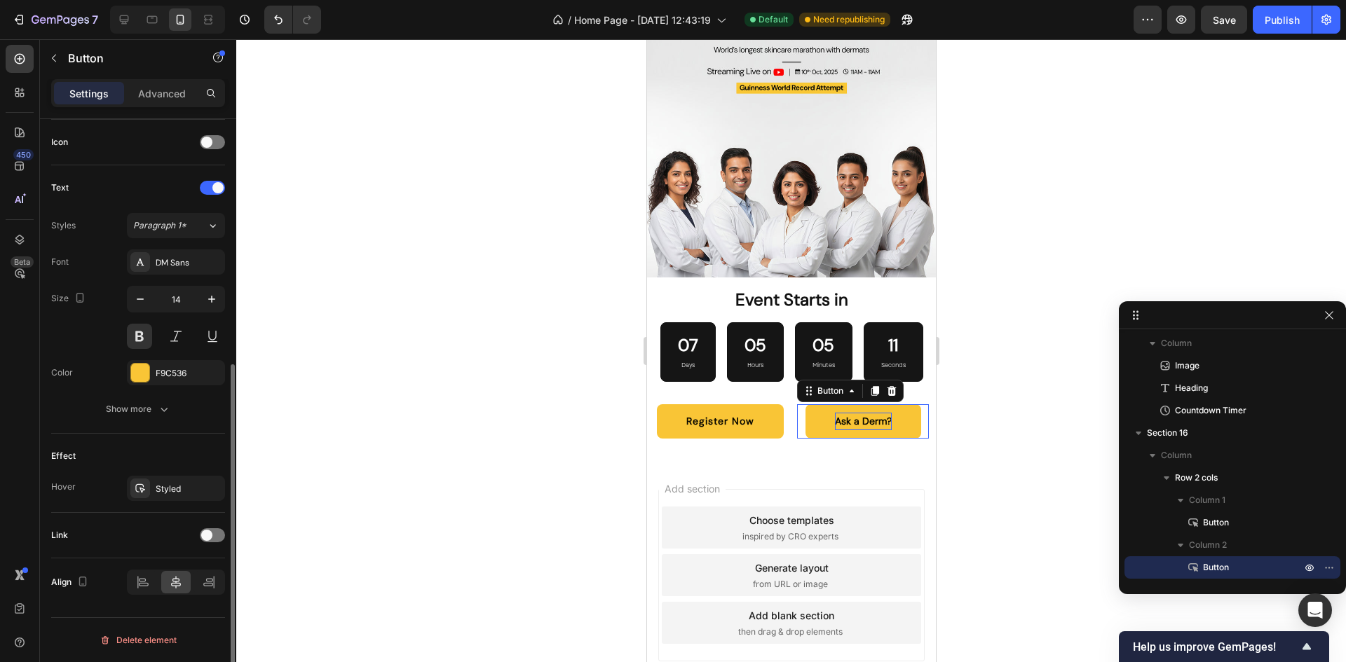
scroll to position [422, 0]
drag, startPoint x: 156, startPoint y: 396, endPoint x: 140, endPoint y: 414, distance: 23.8
click at [140, 414] on div "Font DM Sans Size 14 Color F9C536 Show more" at bounding box center [138, 336] width 174 height 172
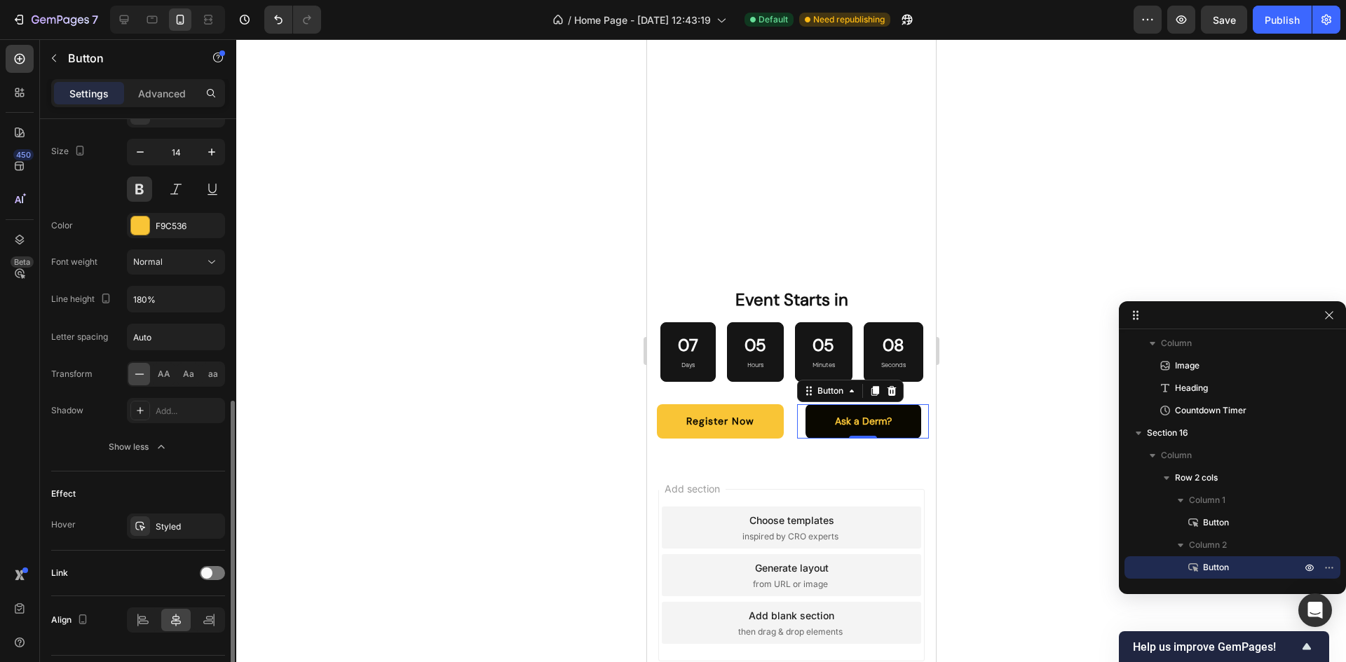
scroll to position [572, 0]
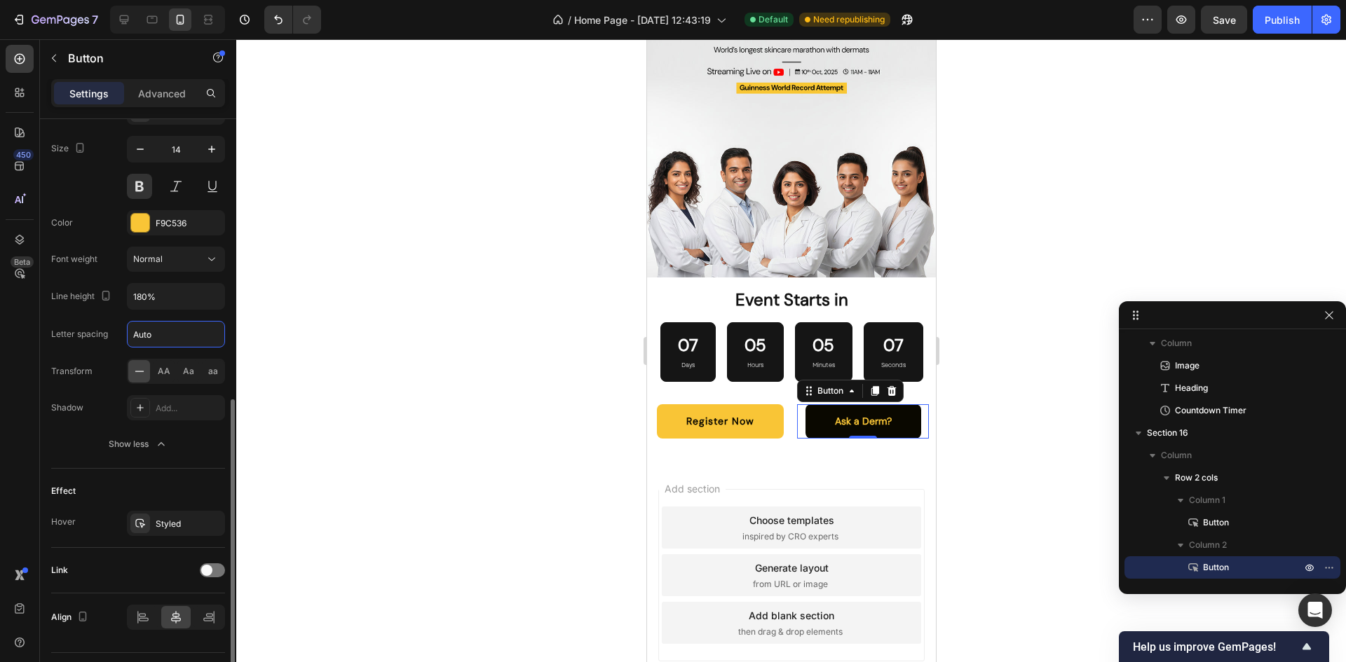
click at [150, 332] on input "Auto" at bounding box center [176, 334] width 97 height 25
type input "1"
click at [116, 274] on div "Font DM Sans Size 14 Color F9C536 Font weight Normal Line height 180% Letter sp…" at bounding box center [138, 278] width 174 height 357
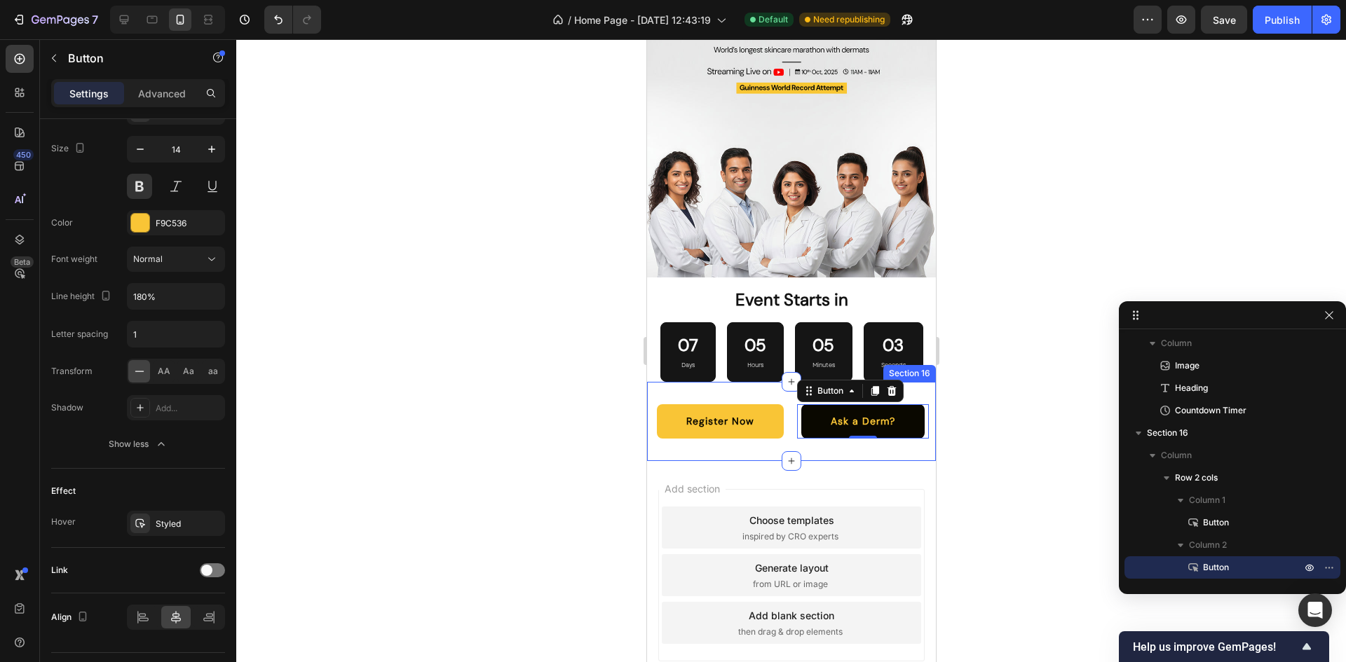
click at [887, 446] on div "Register Now Button Ask a Derm? Button 0 Row Section 16" at bounding box center [790, 421] width 289 height 79
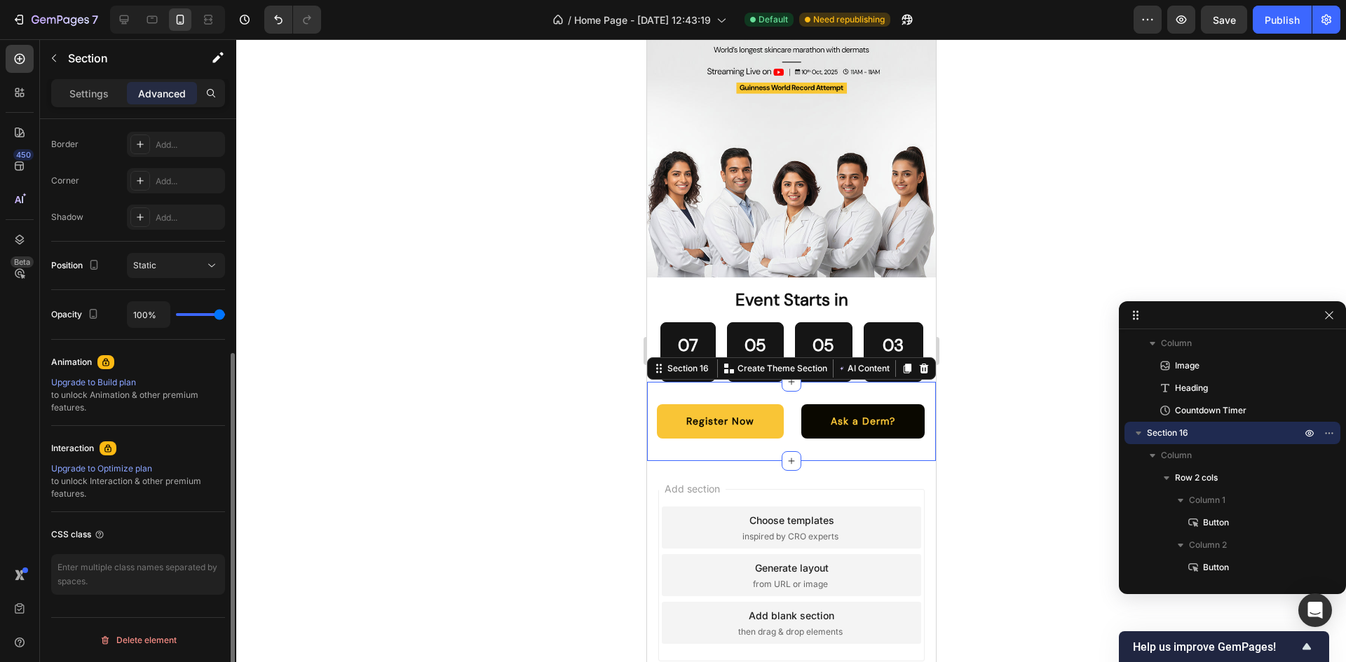
scroll to position [0, 0]
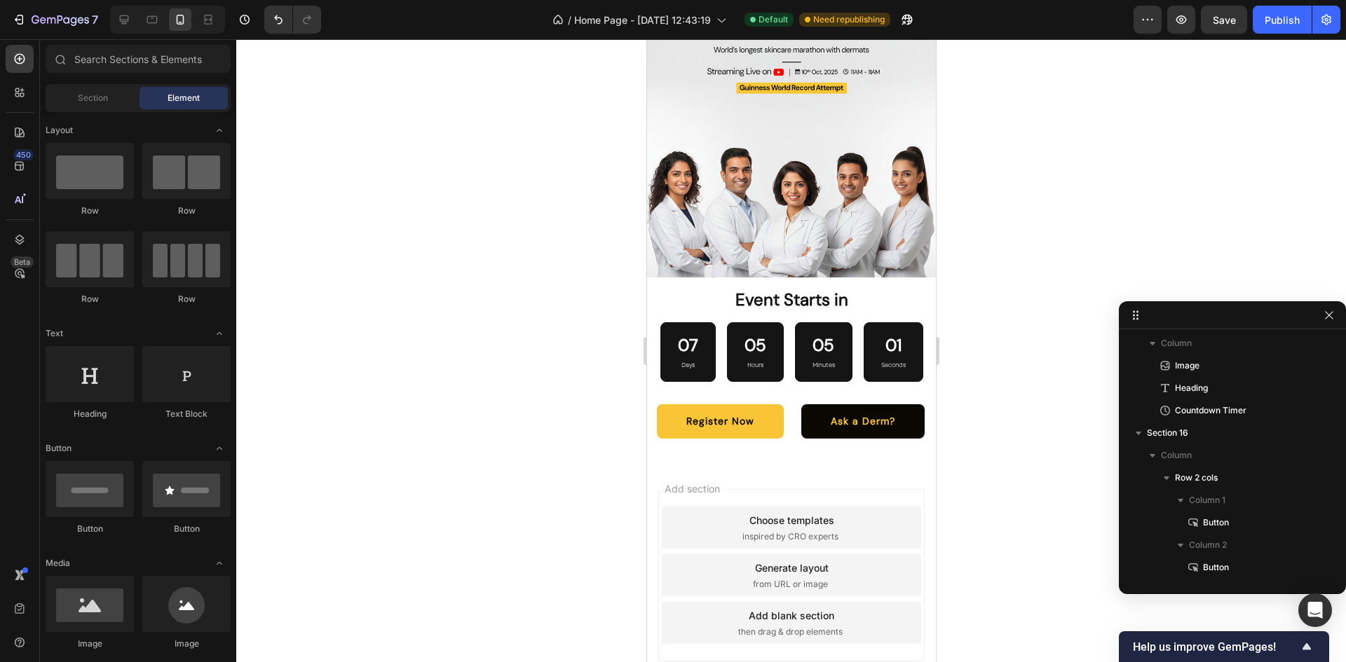
click at [896, 465] on div "Add section Choose templates inspired by CRO experts Generate layout from URL o…" at bounding box center [790, 595] width 289 height 268
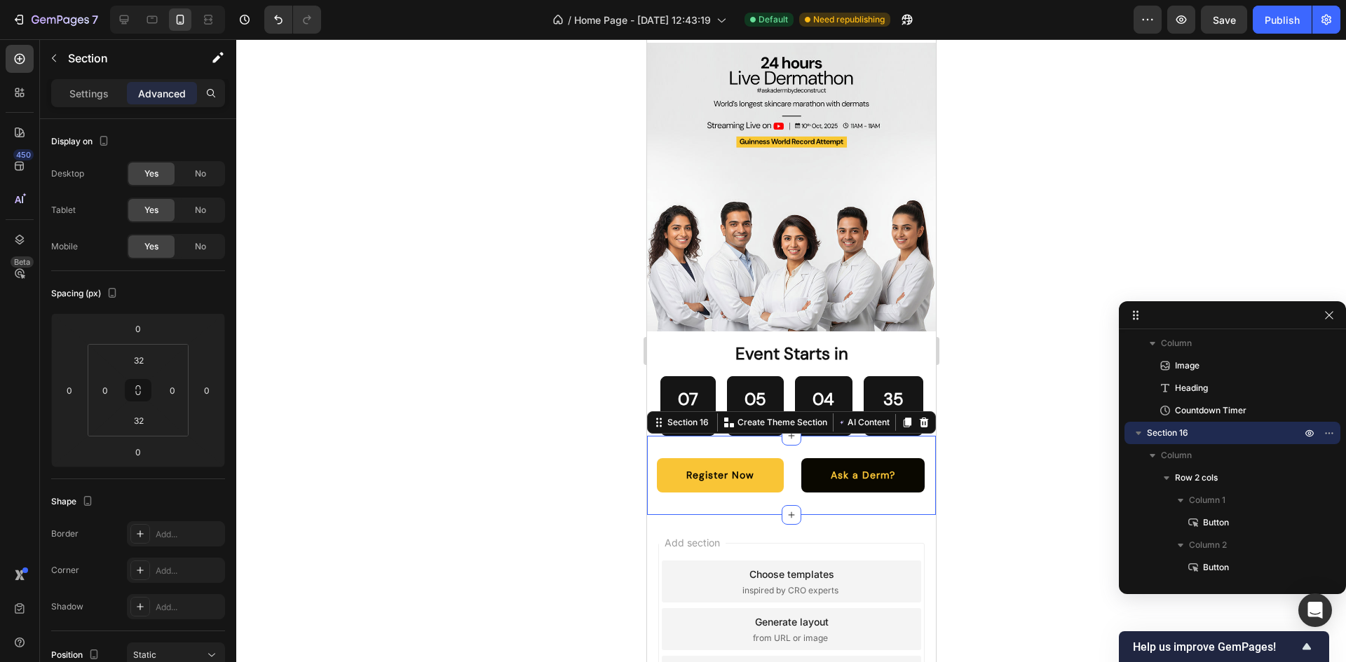
scroll to position [3877, 0]
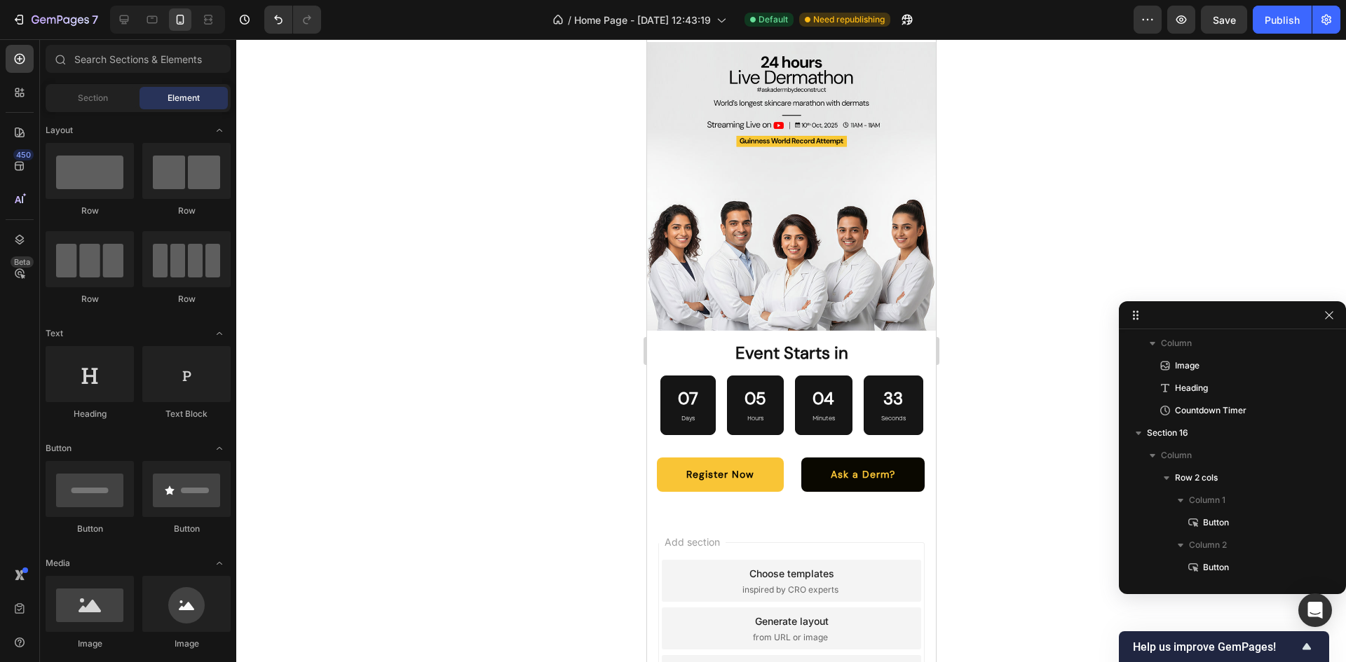
click at [920, 538] on div "Add section Choose templates inspired by CRO experts Generate layout from URL o…" at bounding box center [790, 648] width 289 height 268
click at [789, 235] on img at bounding box center [790, 186] width 289 height 289
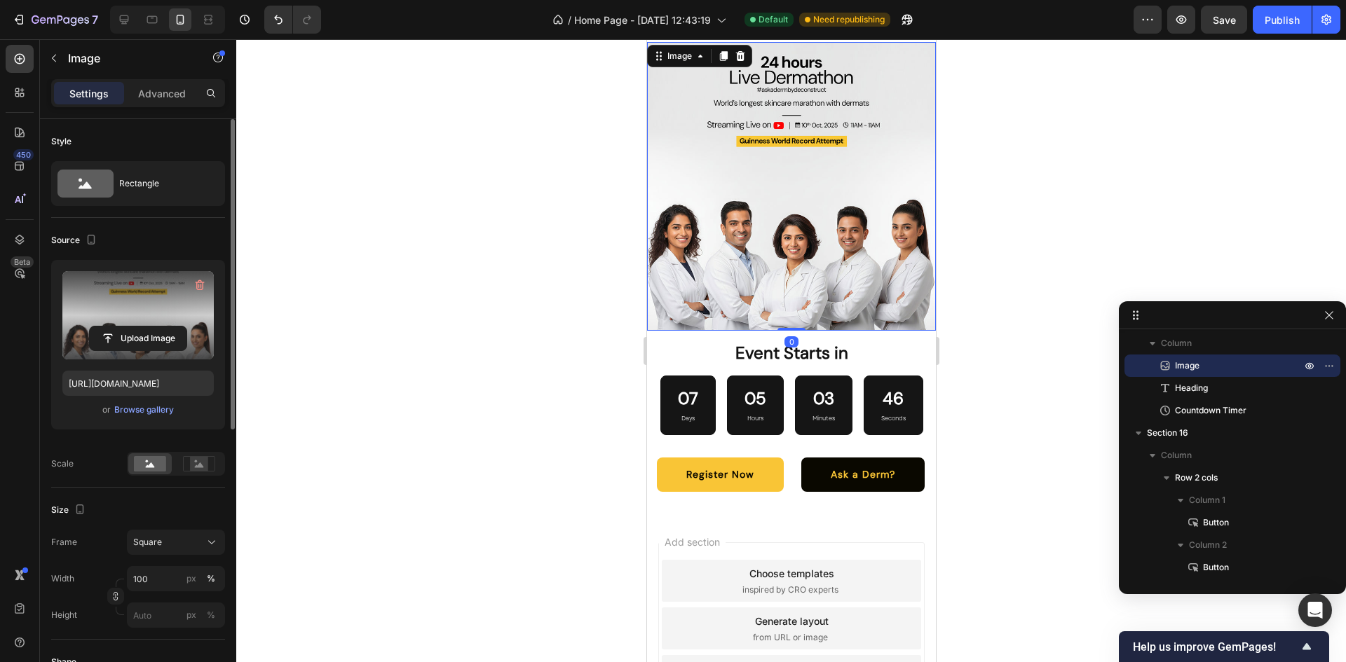
click at [130, 320] on label at bounding box center [137, 315] width 151 height 88
click at [130, 327] on input "file" at bounding box center [138, 339] width 97 height 24
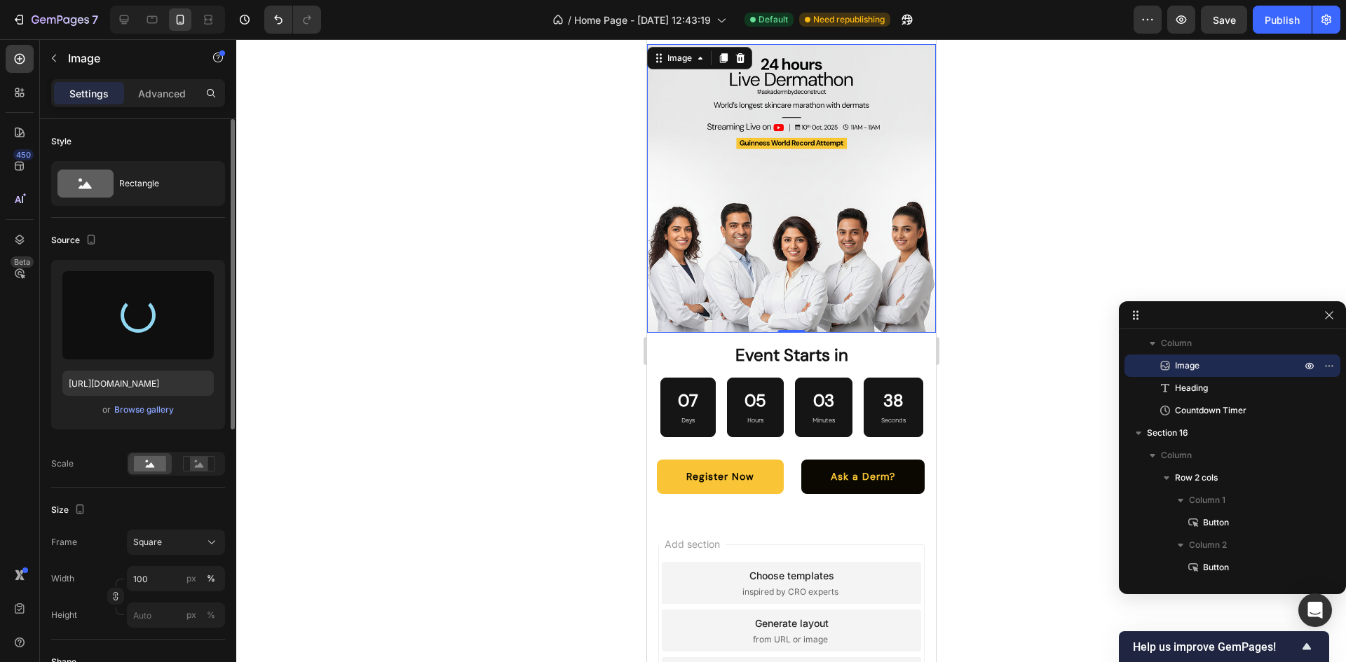
scroll to position [3875, 0]
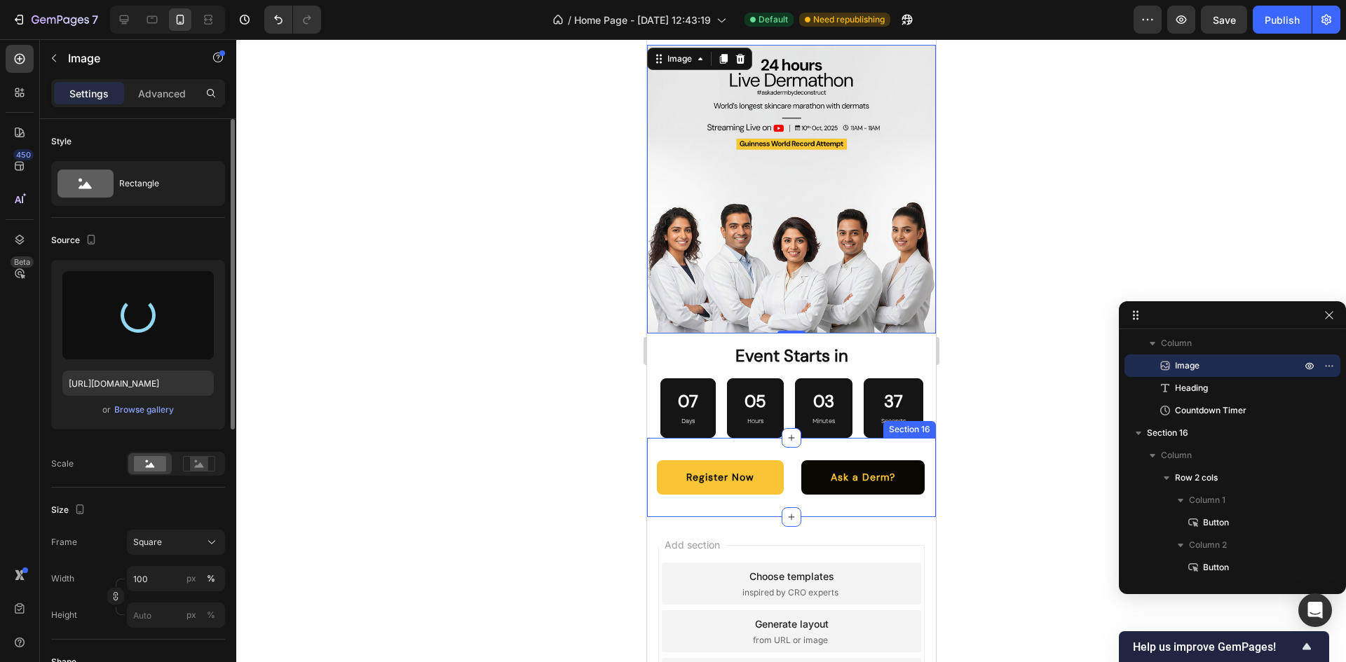
click at [905, 503] on div "Register Now Button Ask a Derm? Button Row Section 16" at bounding box center [790, 477] width 289 height 79
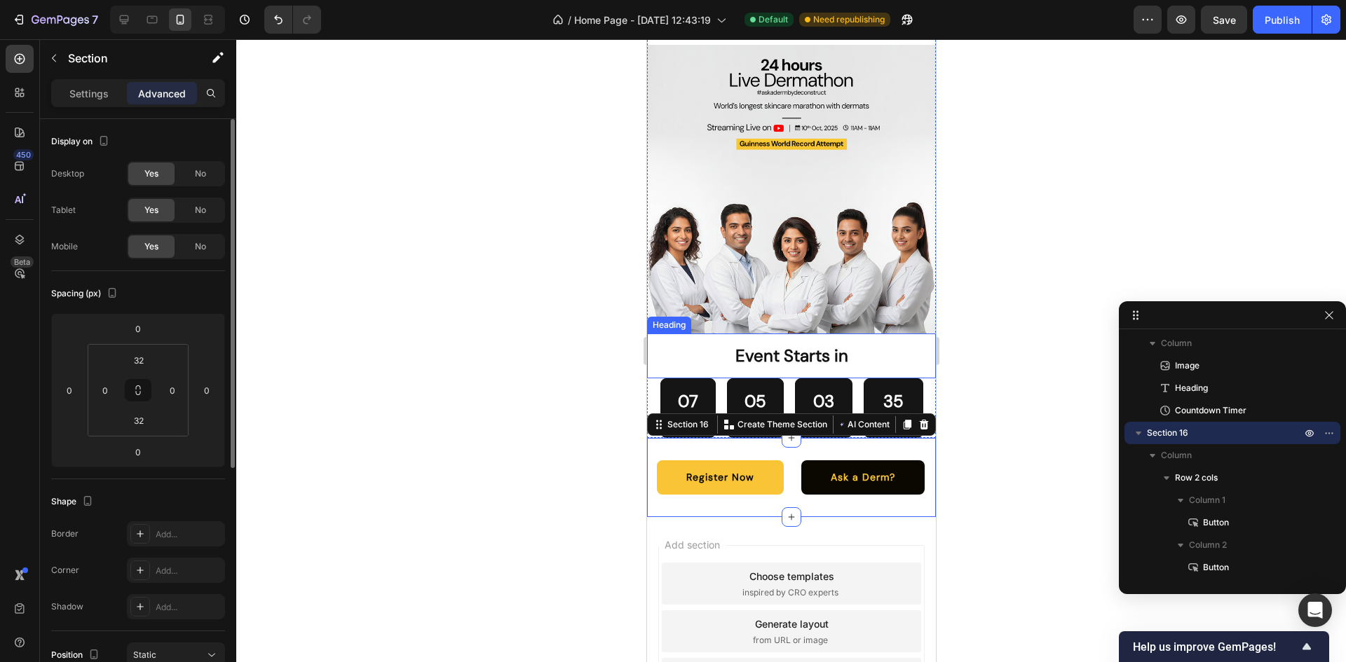
click at [896, 345] on p "Event Starts in" at bounding box center [790, 356] width 266 height 22
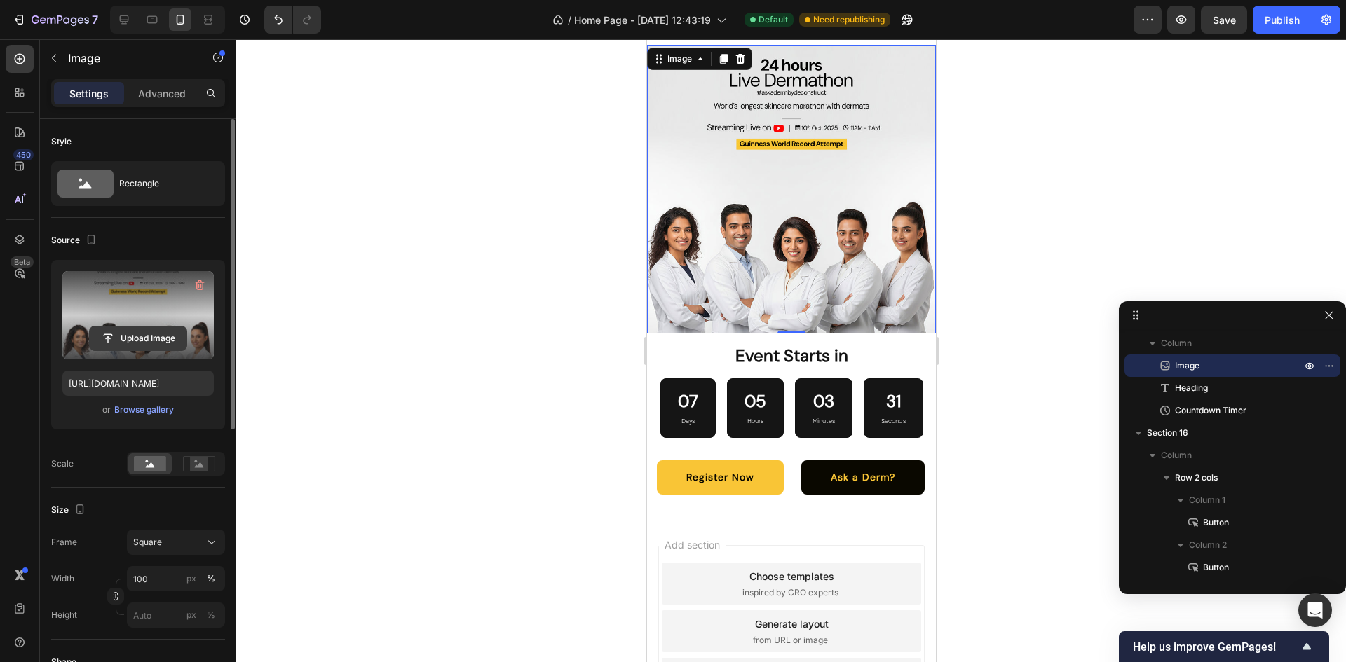
click at [151, 341] on input "file" at bounding box center [138, 339] width 97 height 24
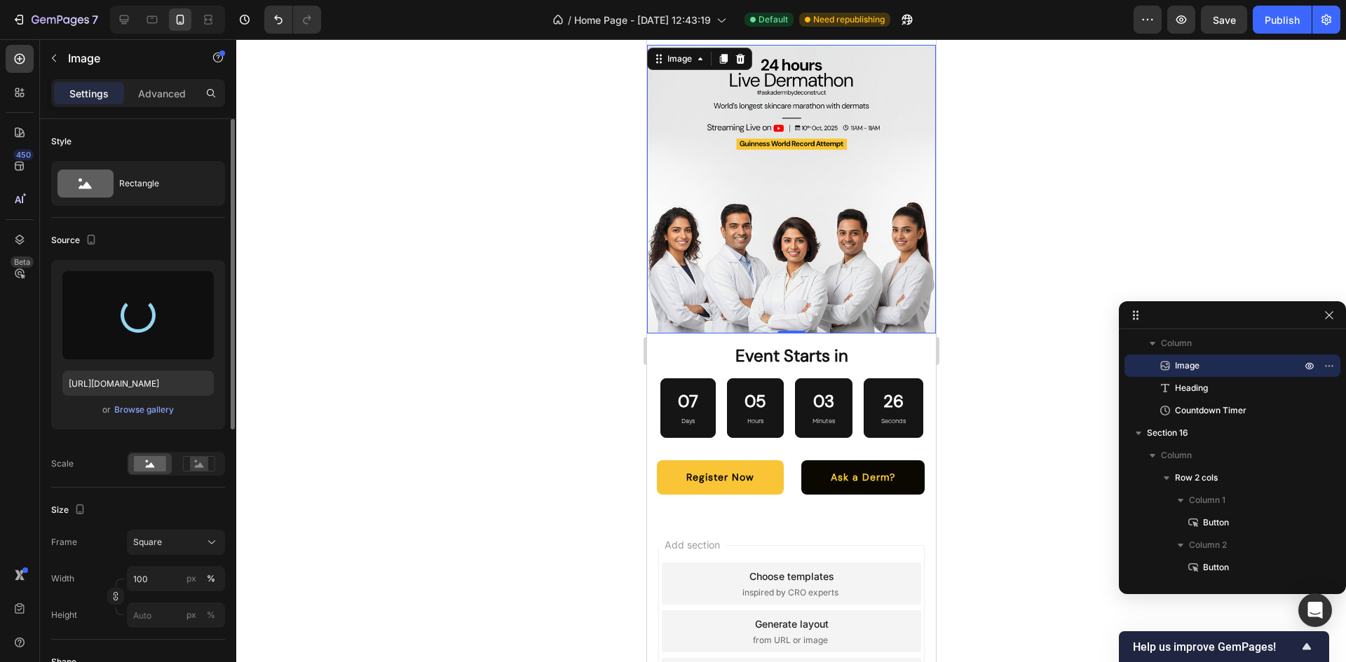
type input "[URL][DOMAIN_NAME]"
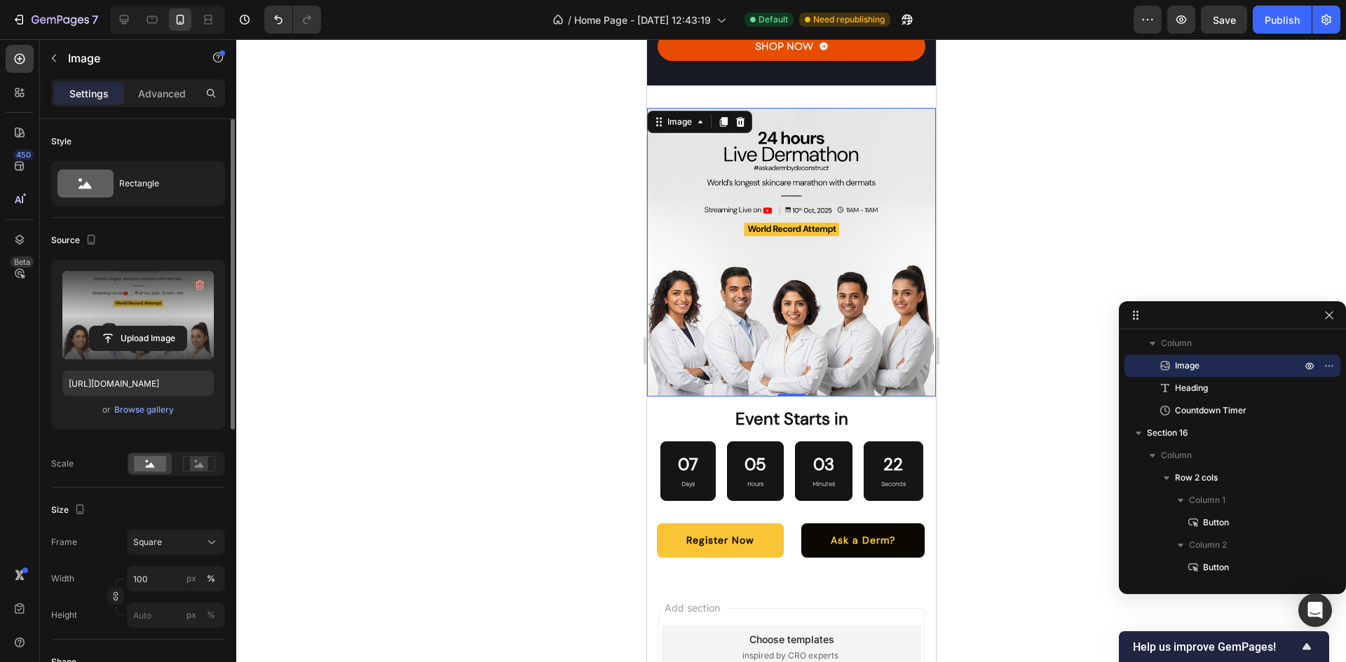
scroll to position [3811, 0]
click at [1016, 275] on div at bounding box center [791, 350] width 1110 height 623
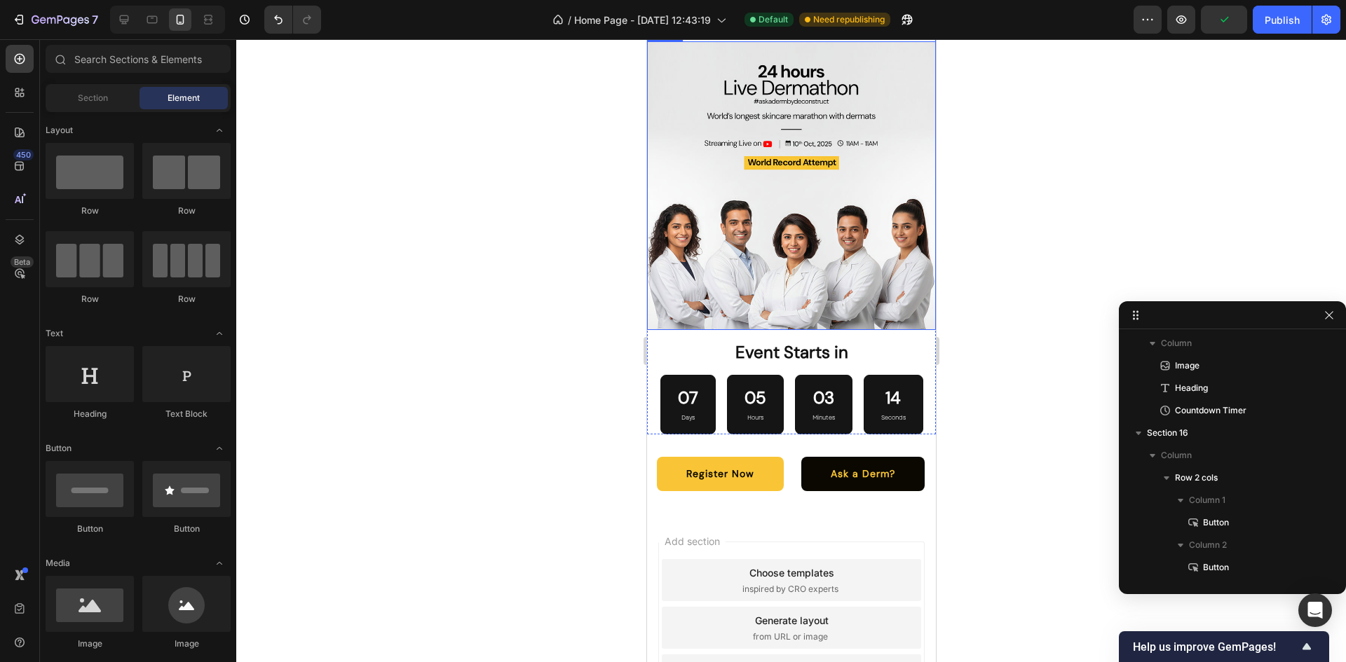
scroll to position [3880, 0]
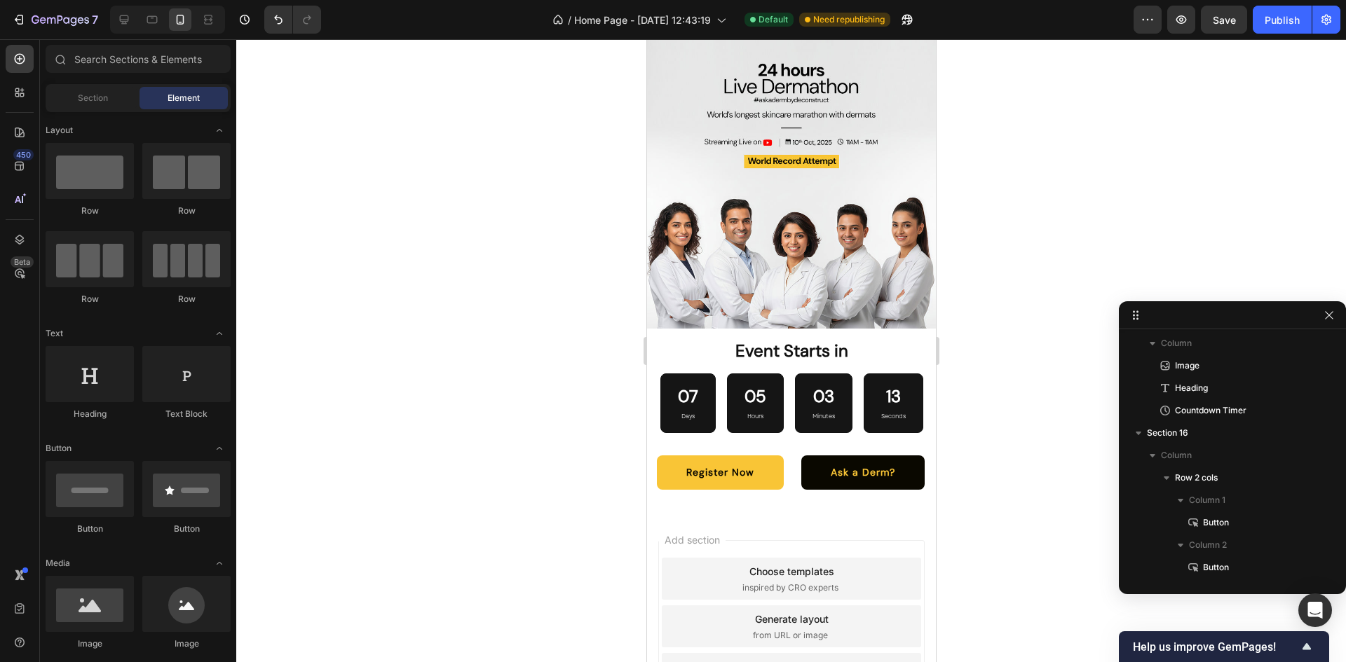
click at [960, 192] on div at bounding box center [791, 350] width 1110 height 623
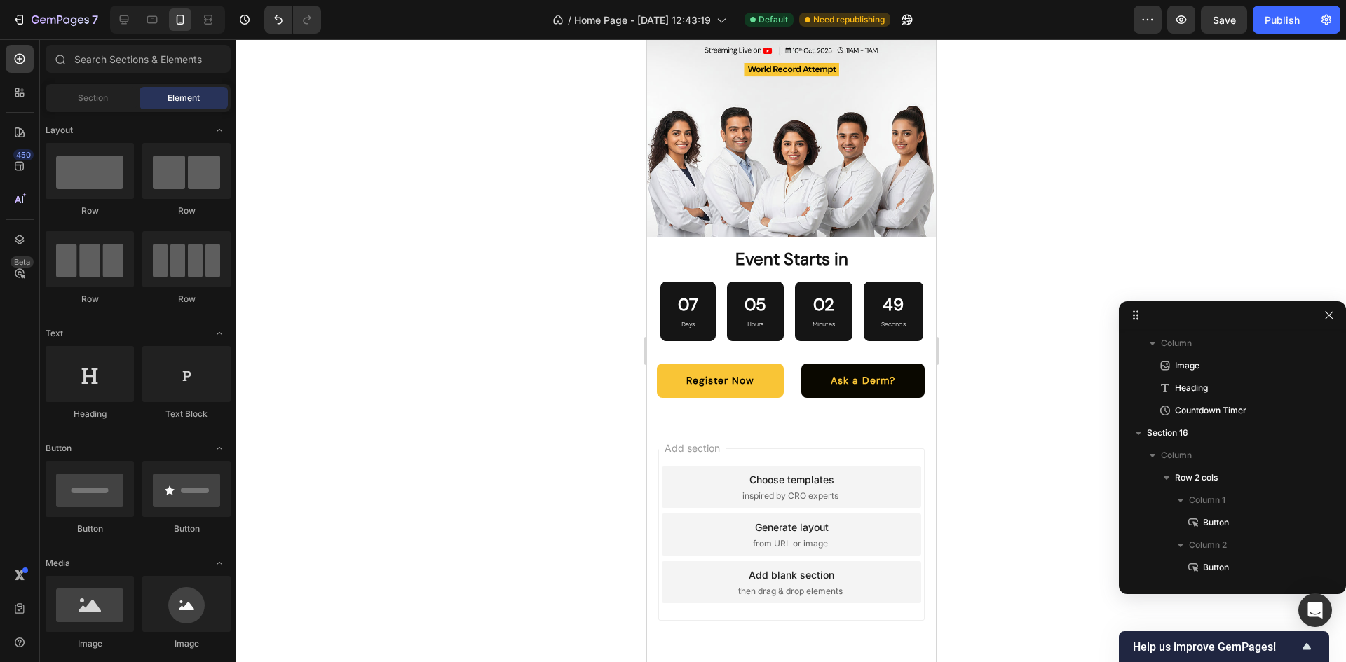
scroll to position [3990, 0]
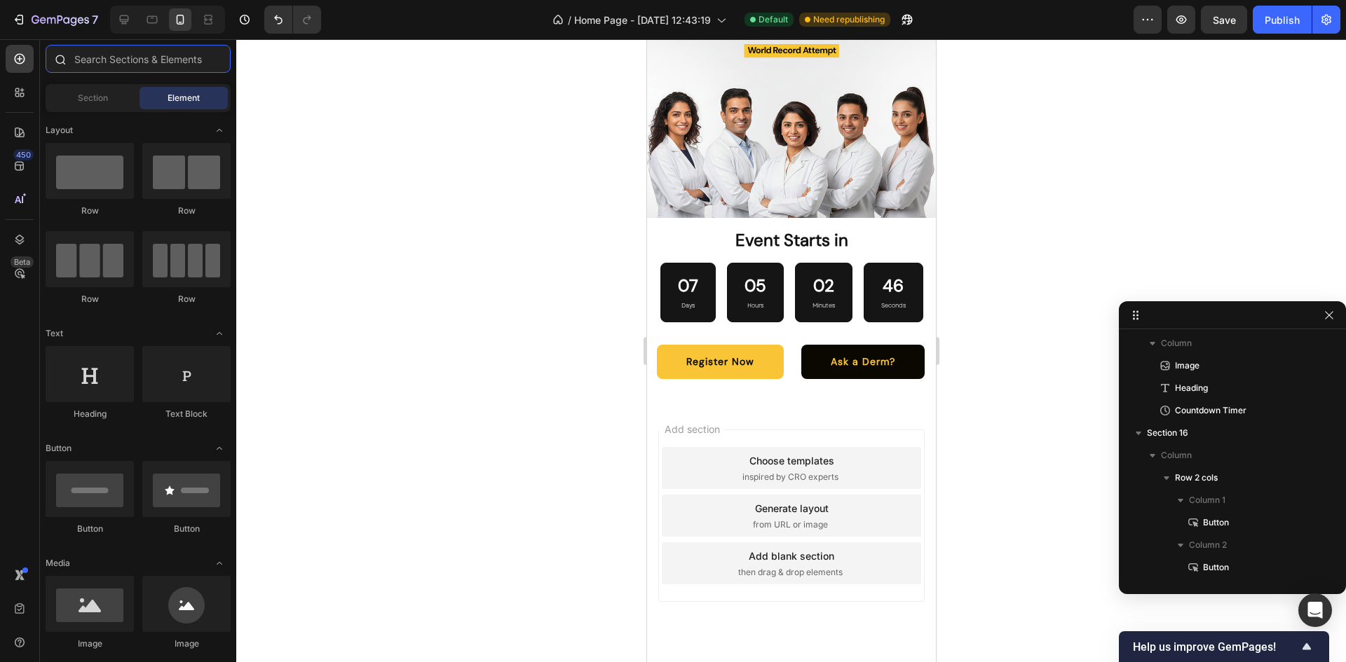
click at [95, 57] on input "text" at bounding box center [138, 59] width 185 height 28
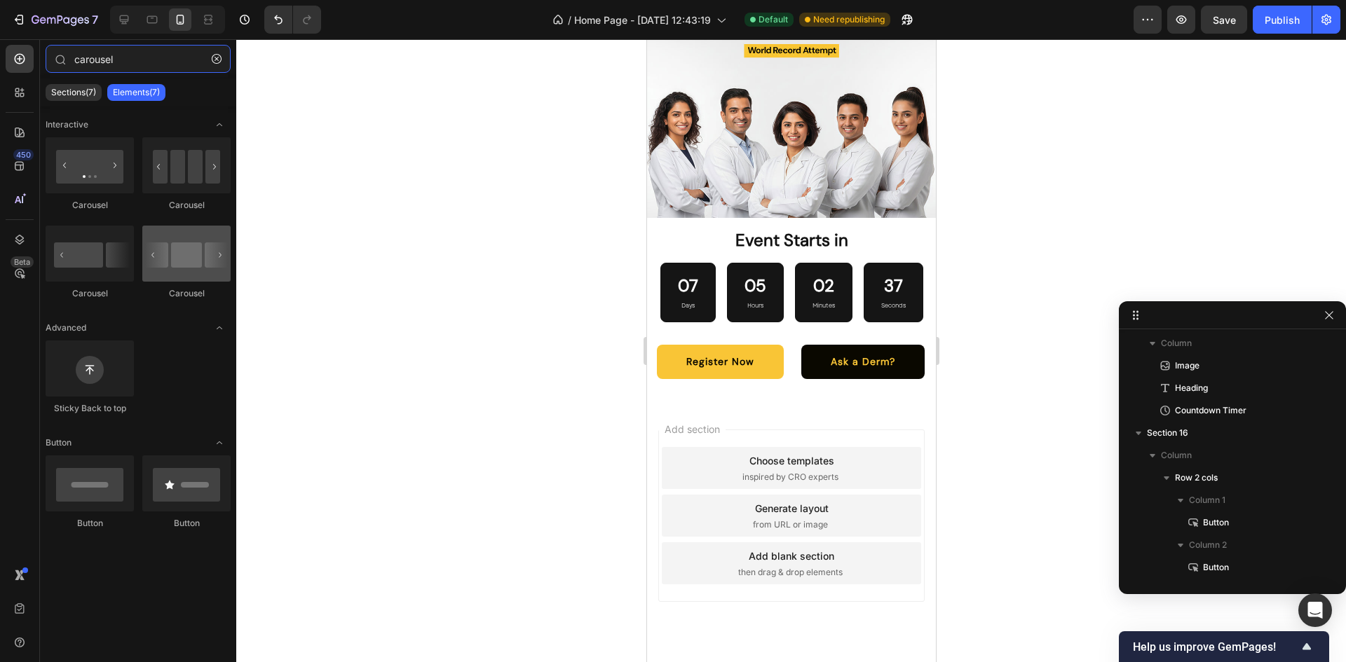
type input "carousel"
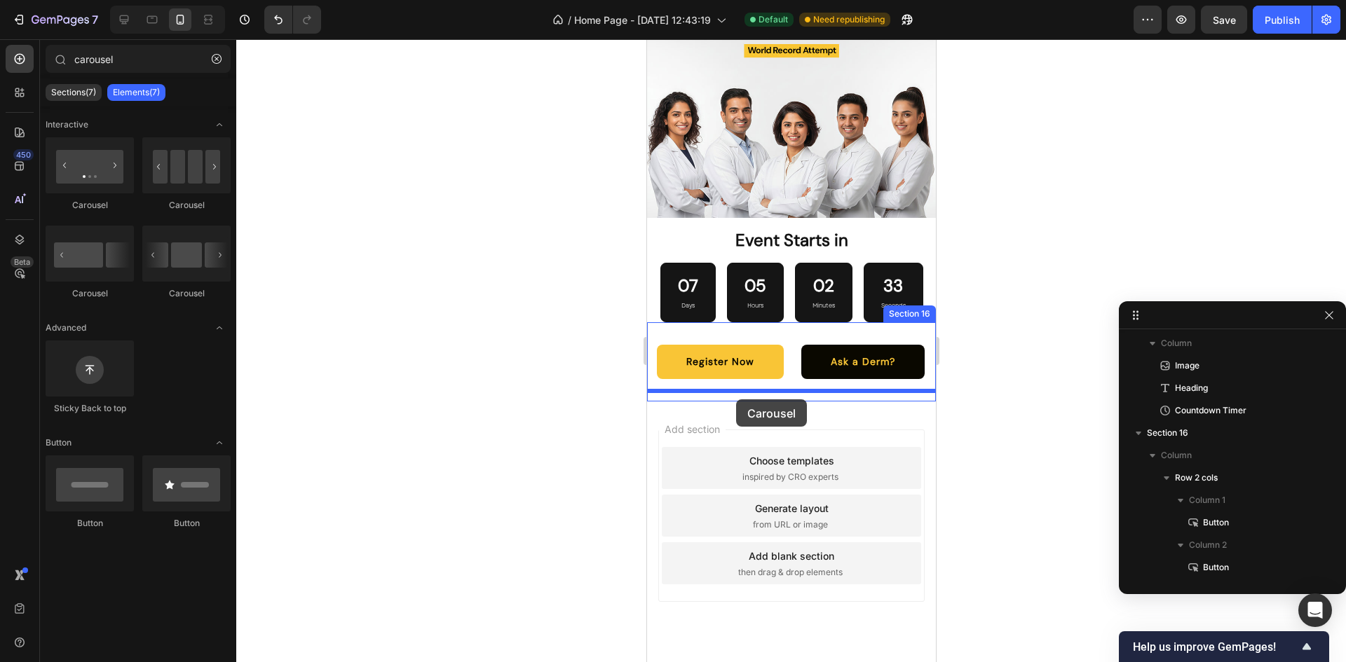
drag, startPoint x: 824, startPoint y: 306, endPoint x: 735, endPoint y: 400, distance: 128.9
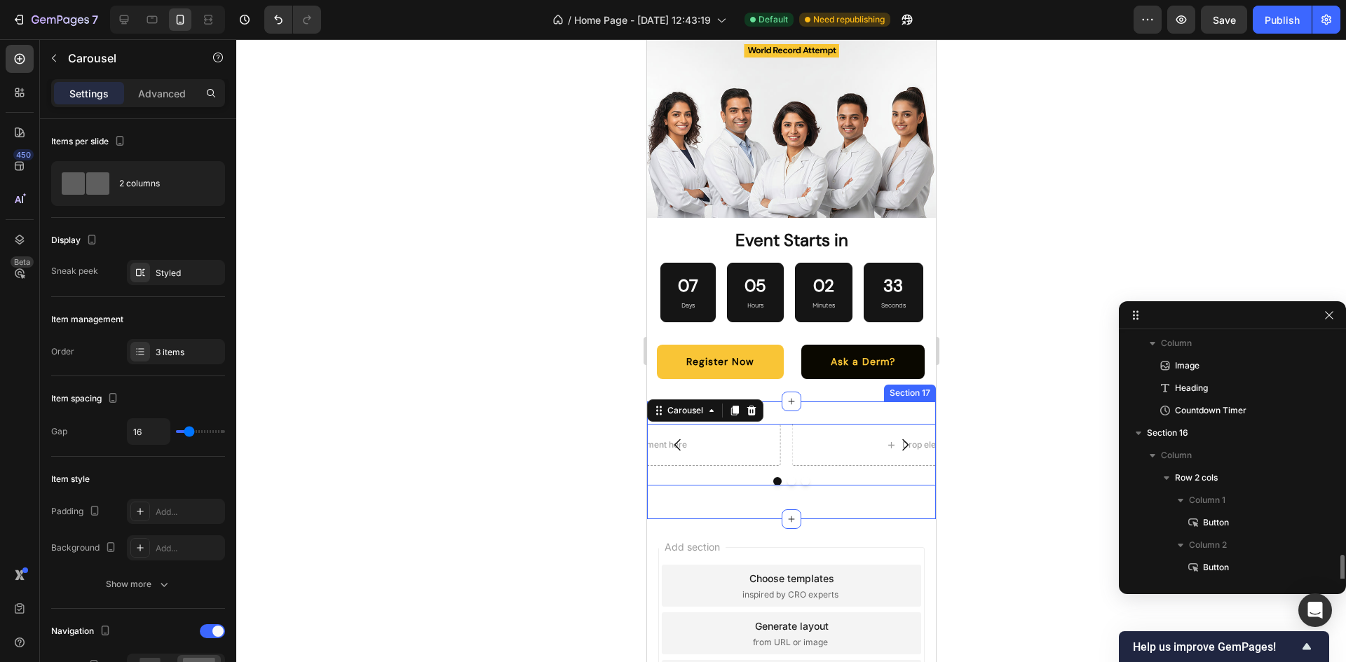
scroll to position [407, 0]
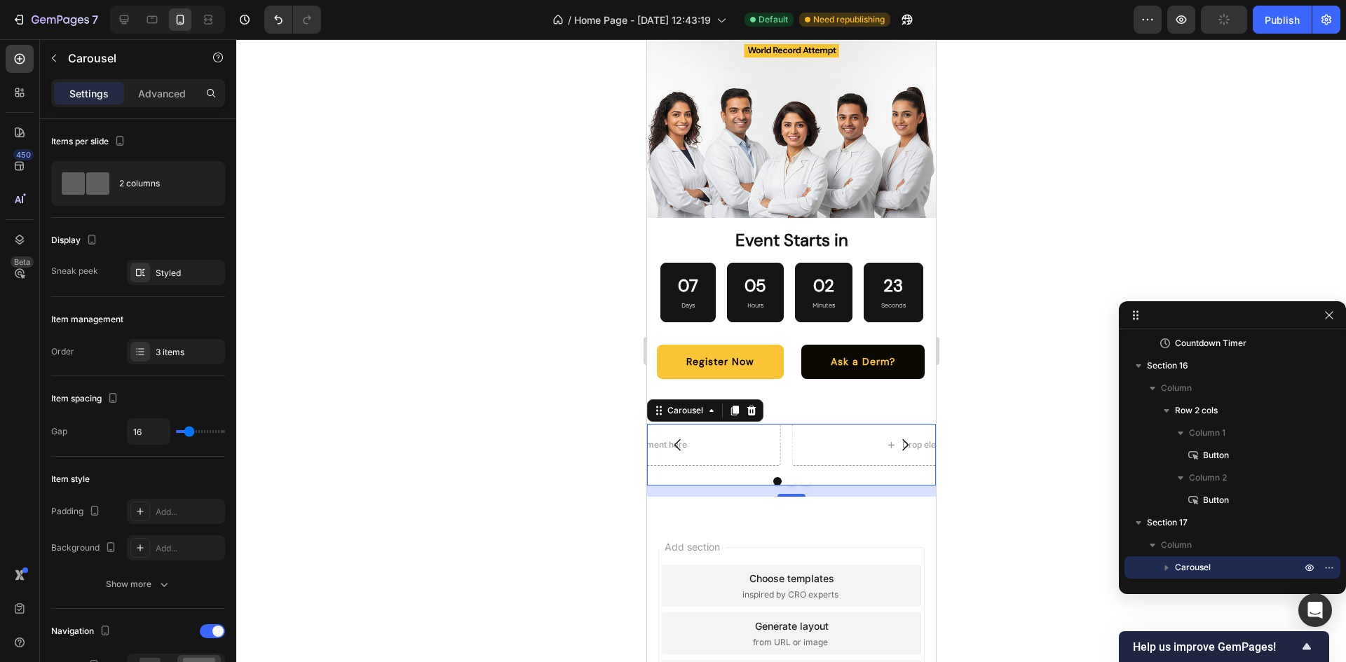
click at [691, 432] on button "Carousel Back Arrow" at bounding box center [676, 444] width 39 height 39
click at [749, 406] on icon at bounding box center [750, 411] width 9 height 10
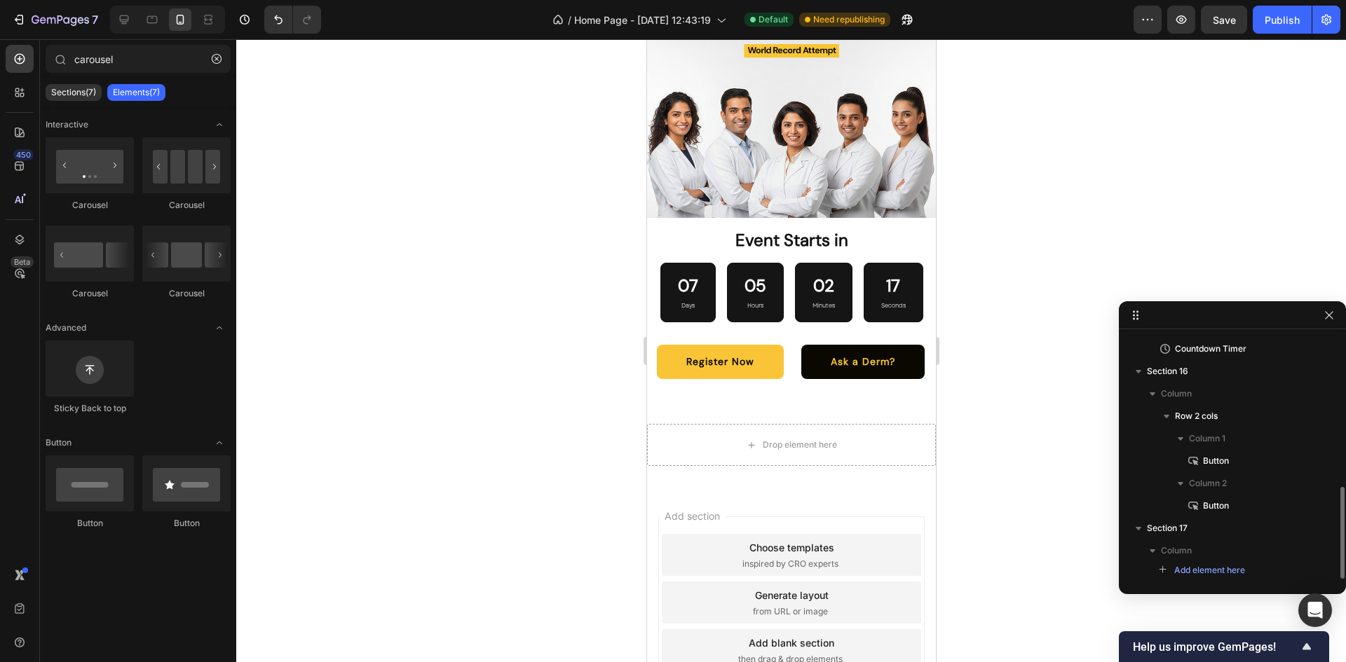
scroll to position [401, 0]
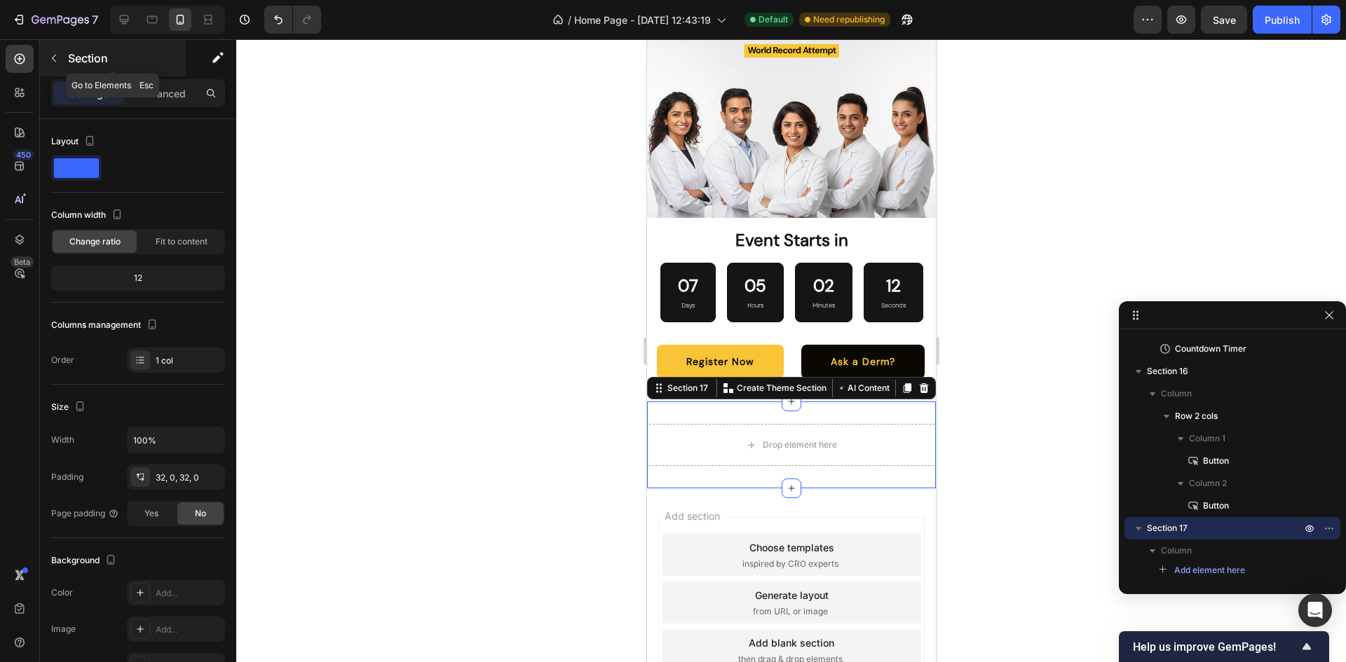
click at [56, 53] on icon "button" at bounding box center [53, 58] width 11 height 11
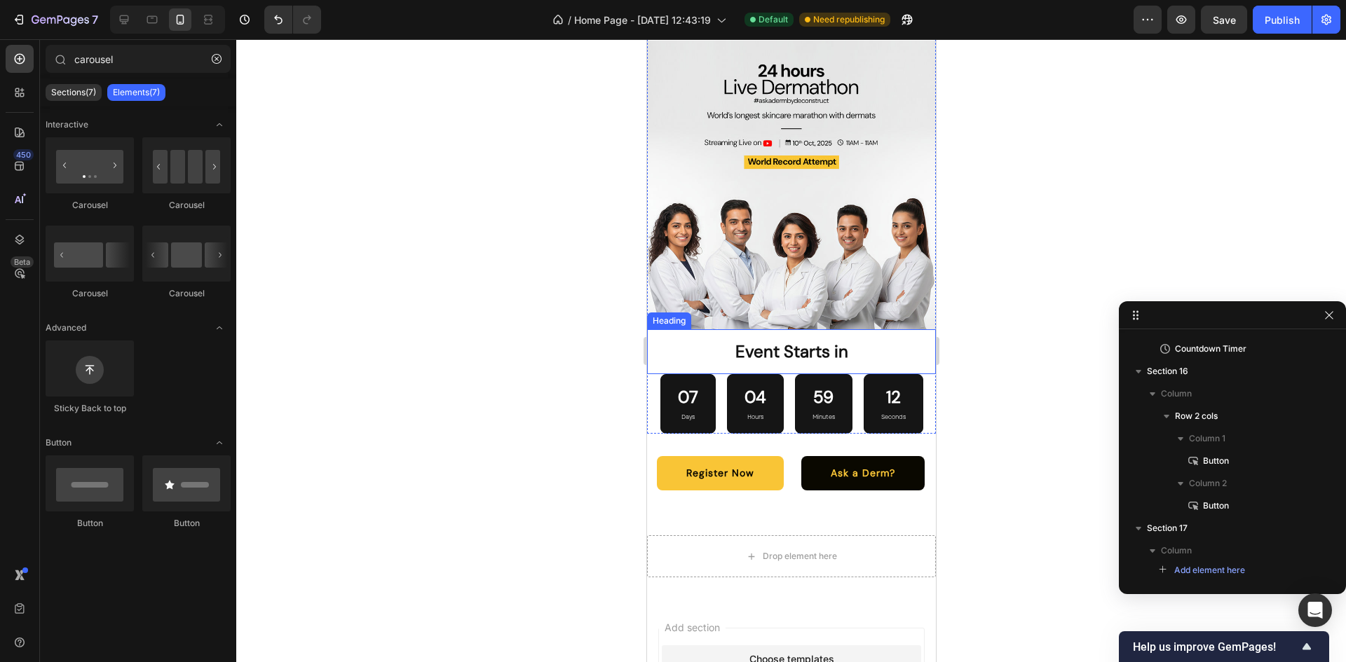
scroll to position [3878, 0]
click at [990, 261] on div at bounding box center [791, 350] width 1110 height 623
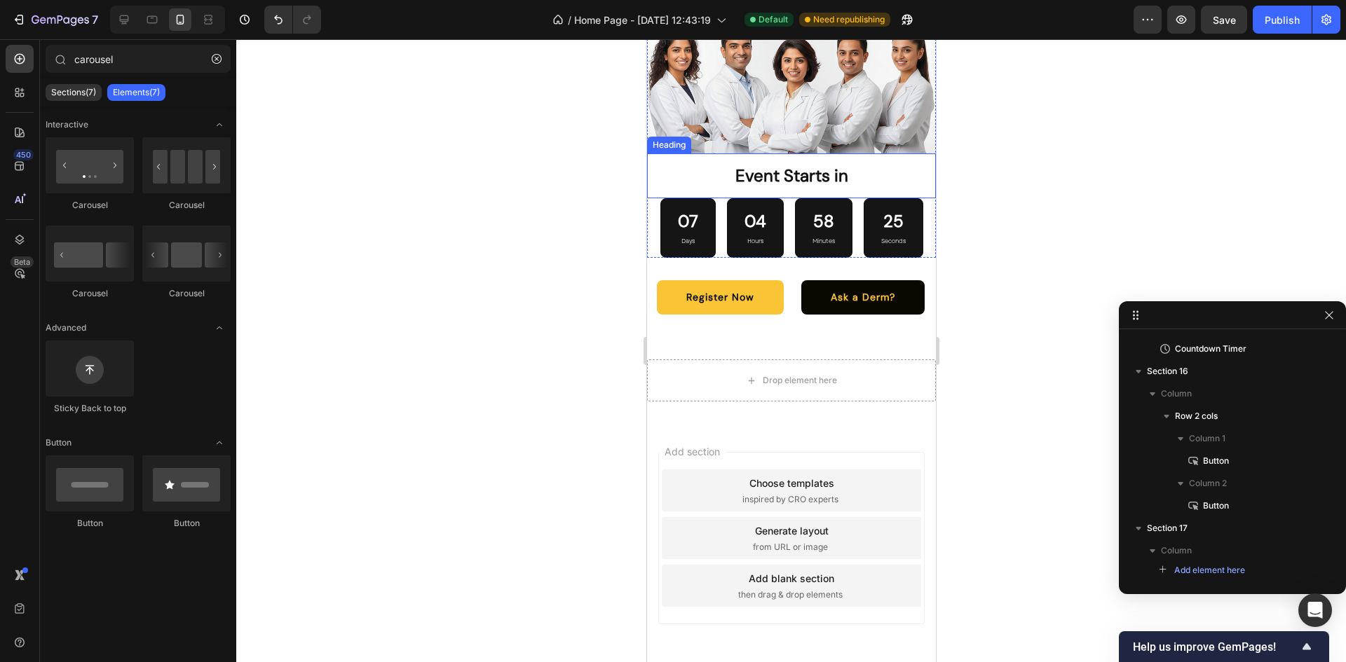
scroll to position [4072, 0]
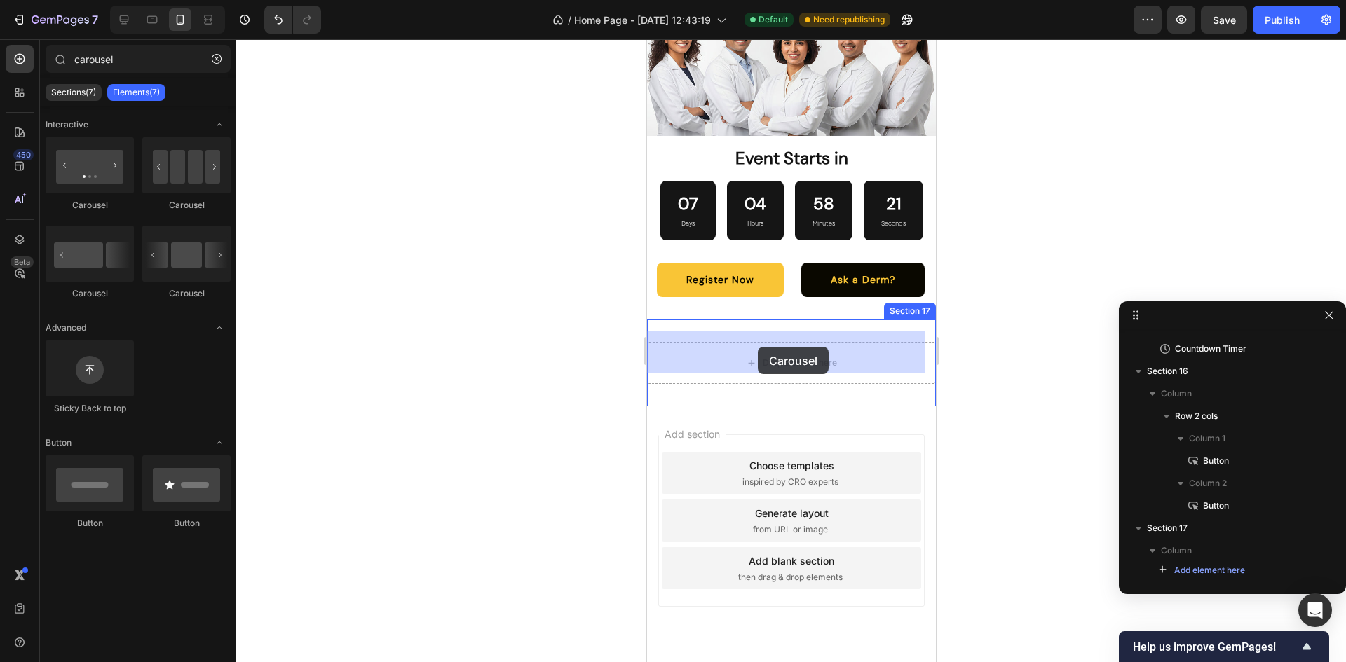
drag, startPoint x: 832, startPoint y: 225, endPoint x: 756, endPoint y: 346, distance: 142.9
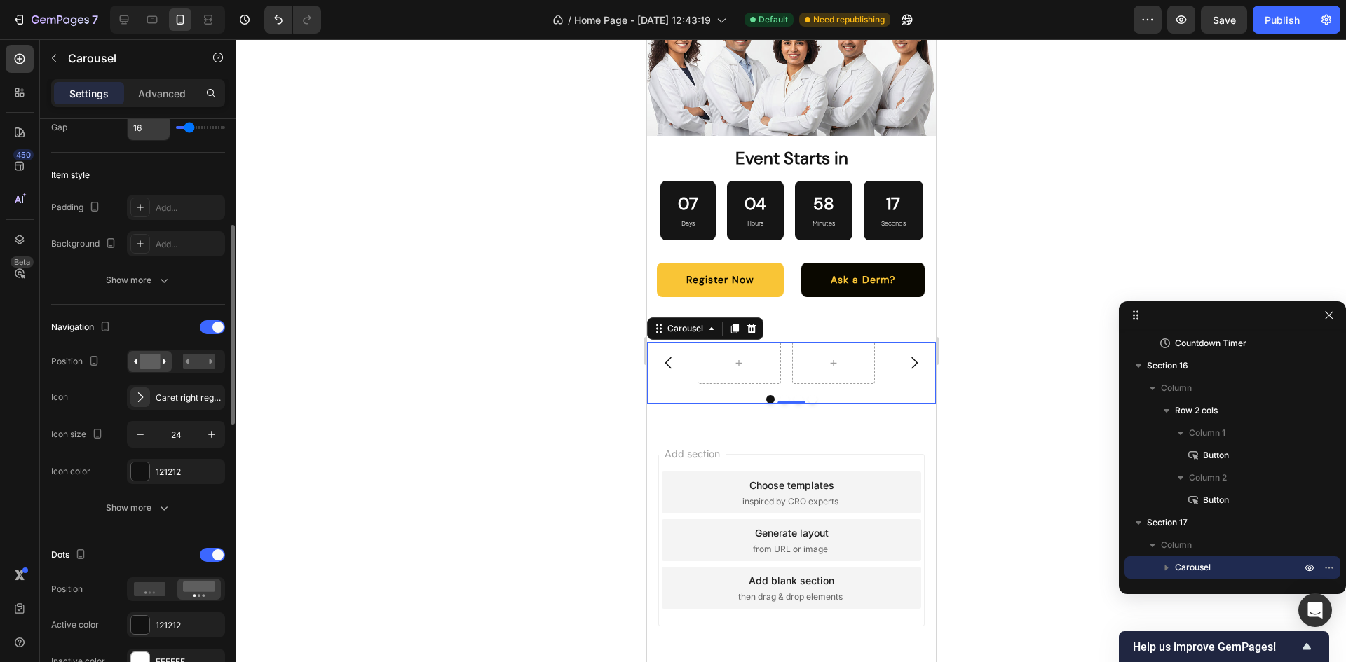
scroll to position [306, 0]
click at [749, 324] on icon at bounding box center [750, 329] width 9 height 10
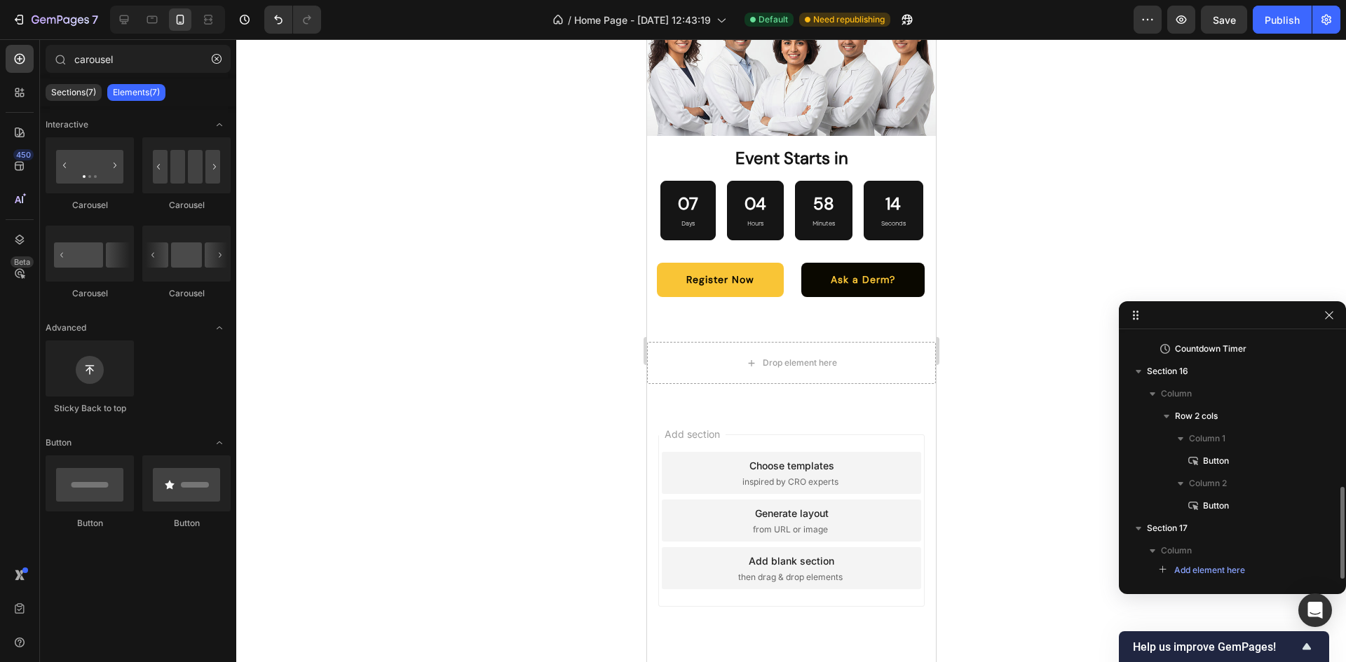
scroll to position [401, 0]
drag, startPoint x: 190, startPoint y: 167, endPoint x: 158, endPoint y: 177, distance: 33.0
click at [158, 177] on div at bounding box center [186, 165] width 88 height 56
click at [217, 62] on icon "button" at bounding box center [217, 59] width 10 height 10
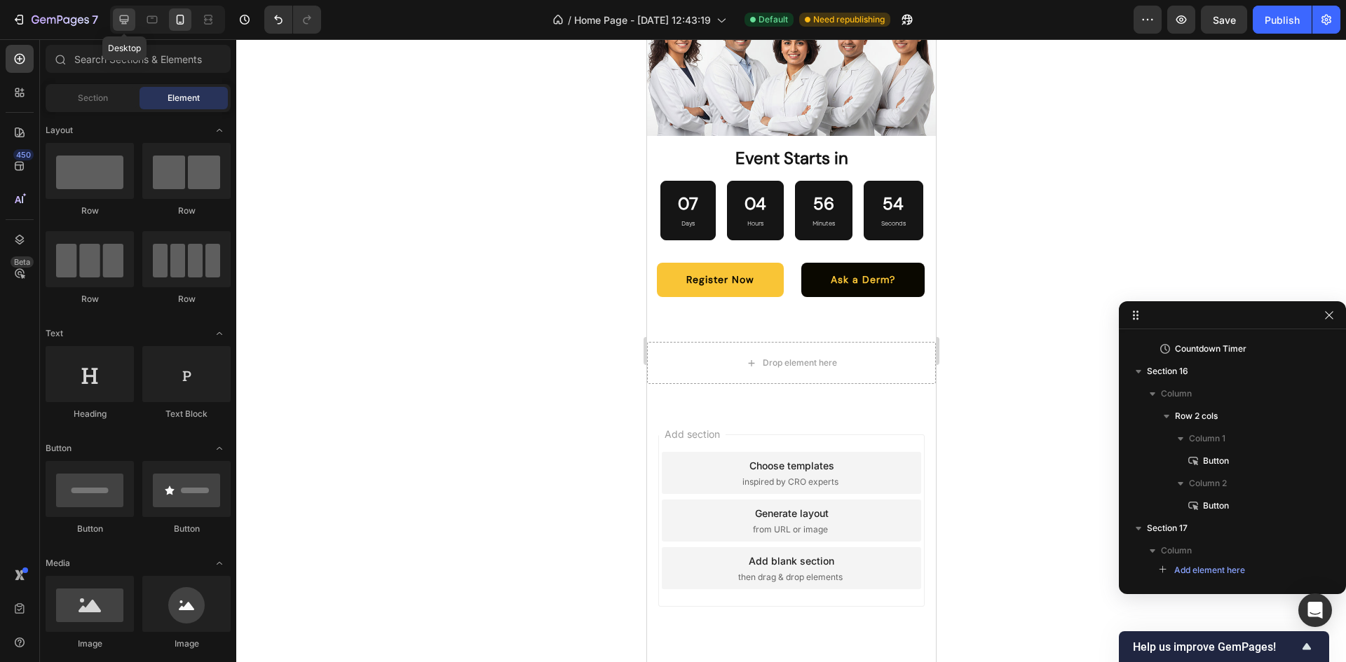
click at [123, 16] on icon at bounding box center [124, 19] width 9 height 9
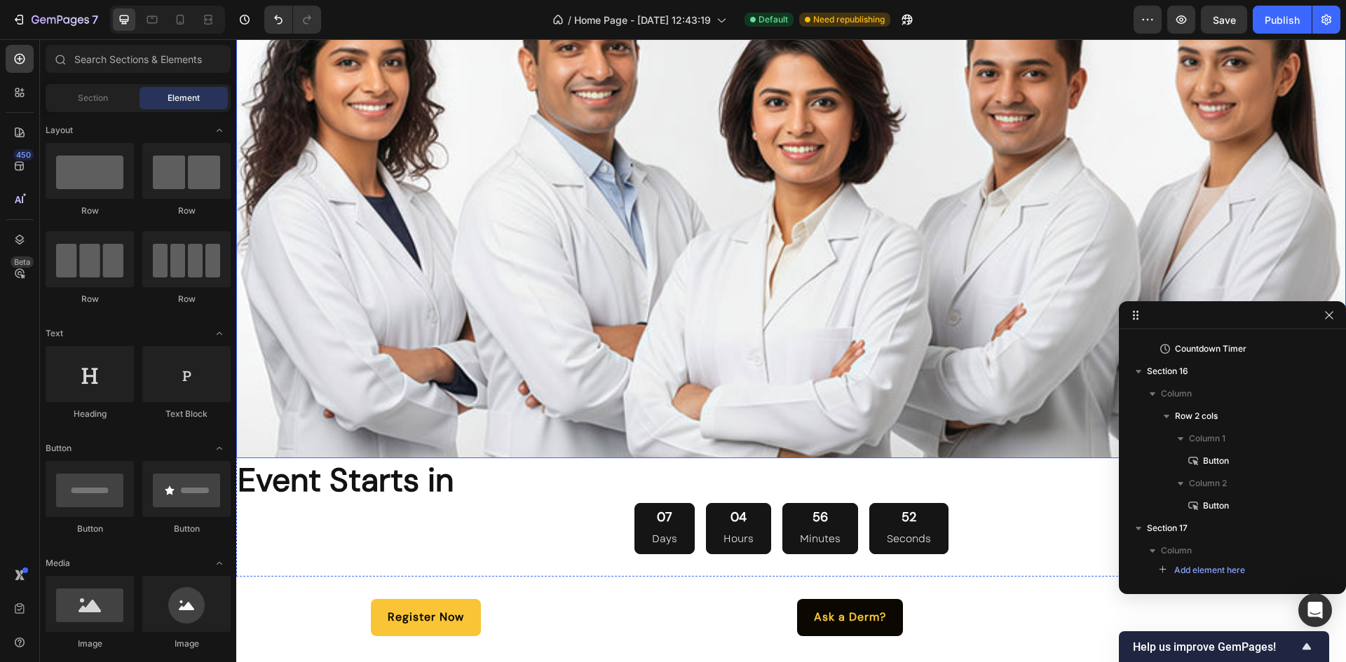
scroll to position [4571, 0]
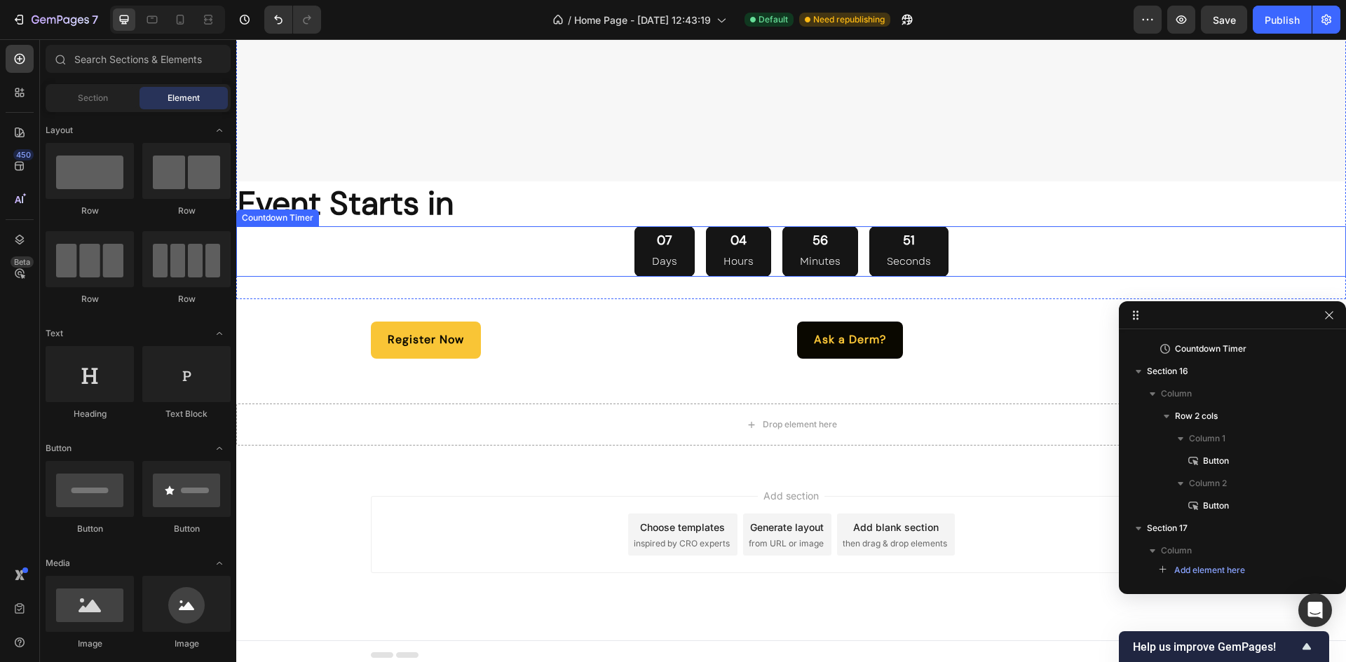
click at [964, 238] on div "07 Days 04 Hours 56 Minutes 51 Seconds" at bounding box center [791, 251] width 1110 height 51
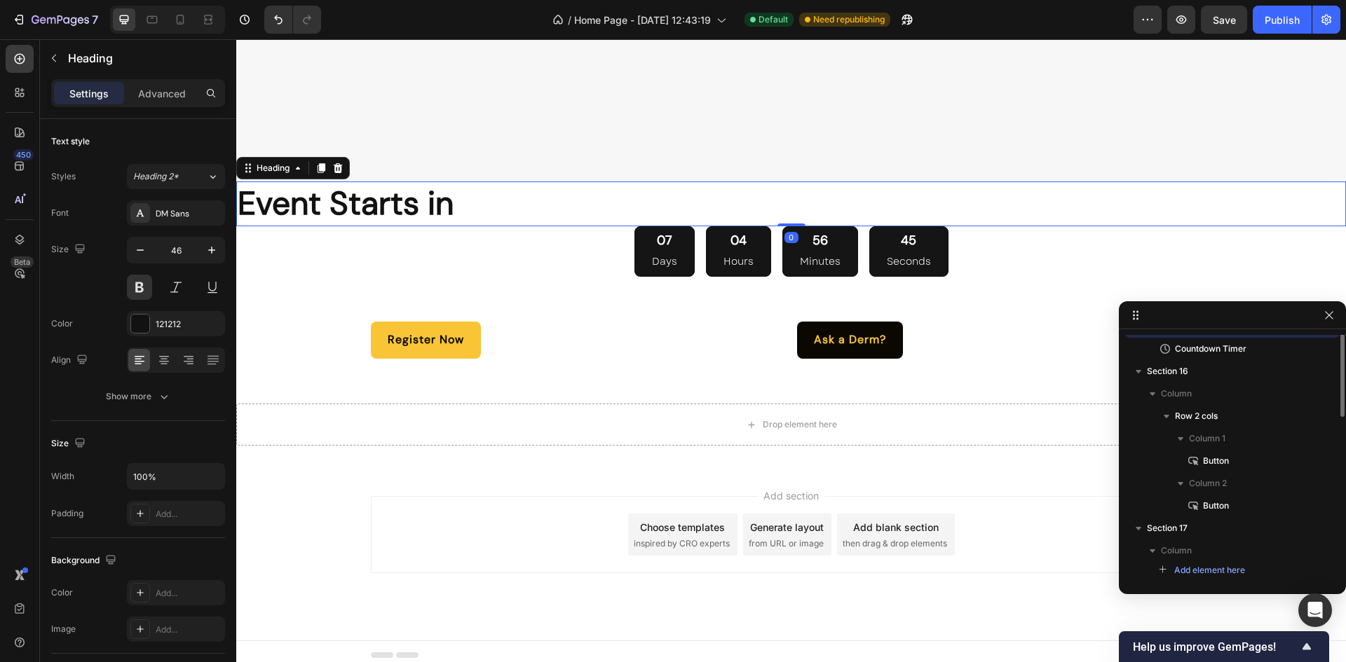
scroll to position [284, 0]
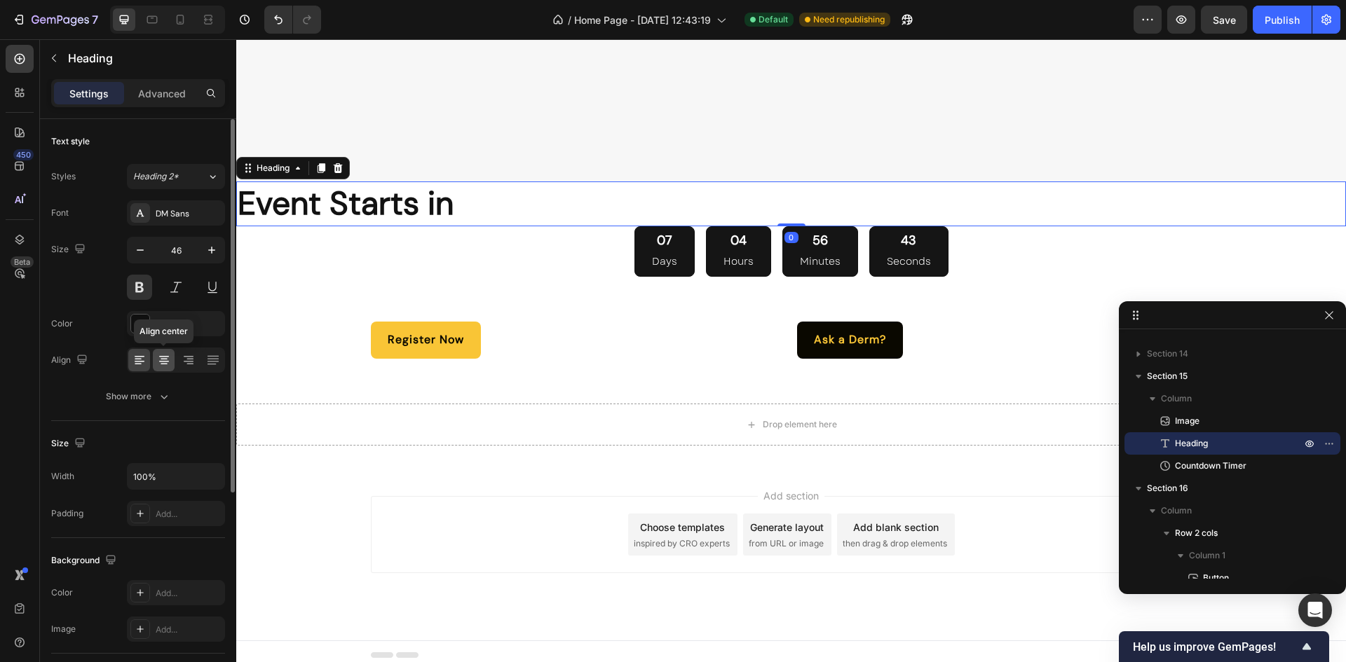
click at [168, 357] on icon at bounding box center [164, 356] width 10 height 1
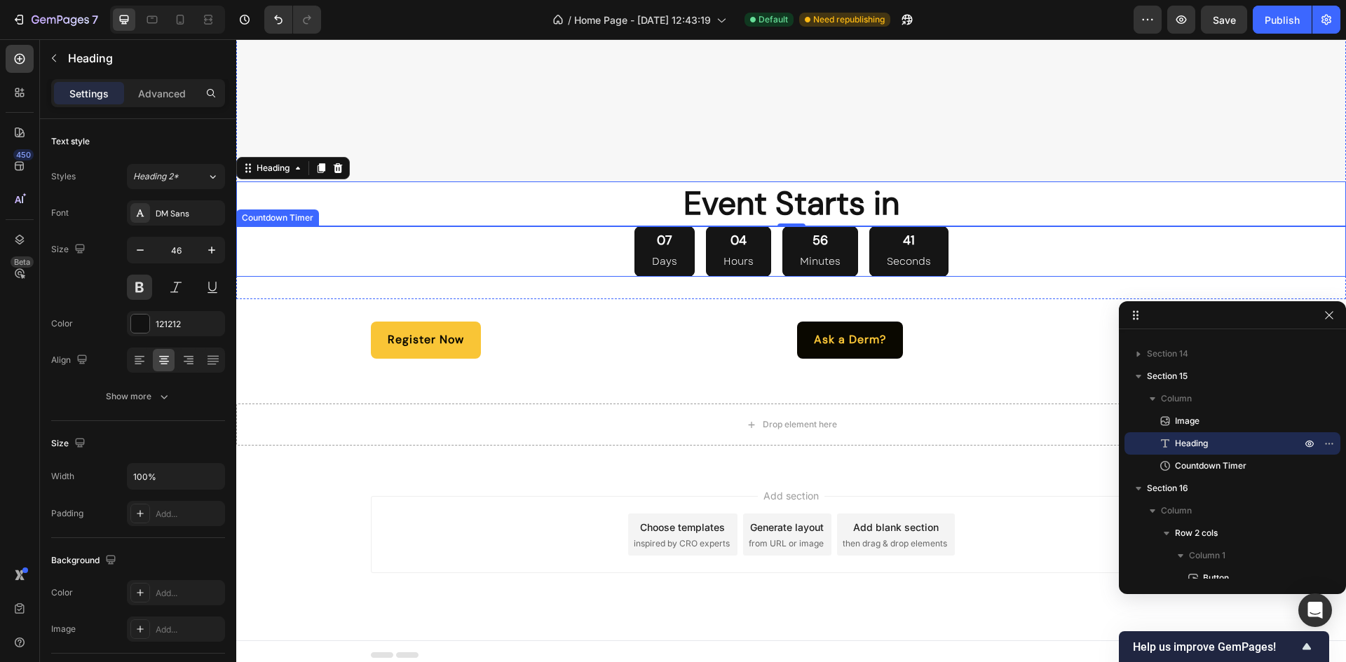
click at [766, 257] on div "07 Days 04 Hours 56 Minutes 41 Seconds" at bounding box center [791, 251] width 314 height 51
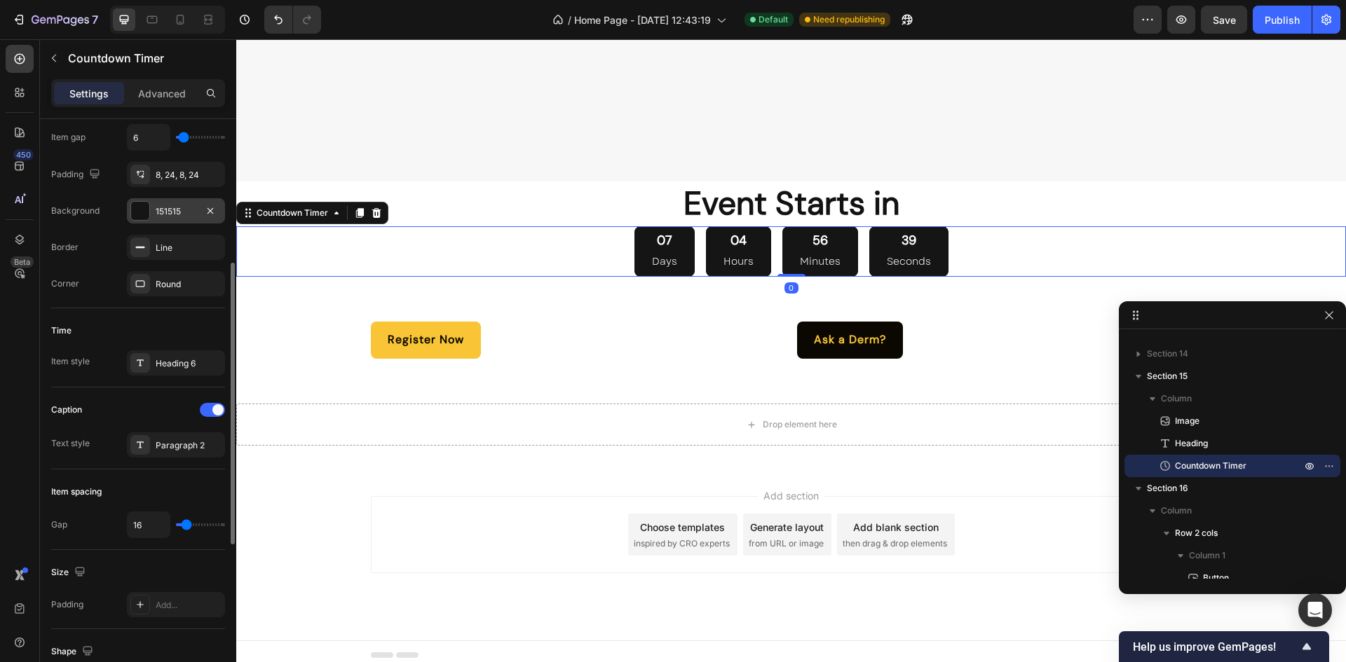
scroll to position [288, 0]
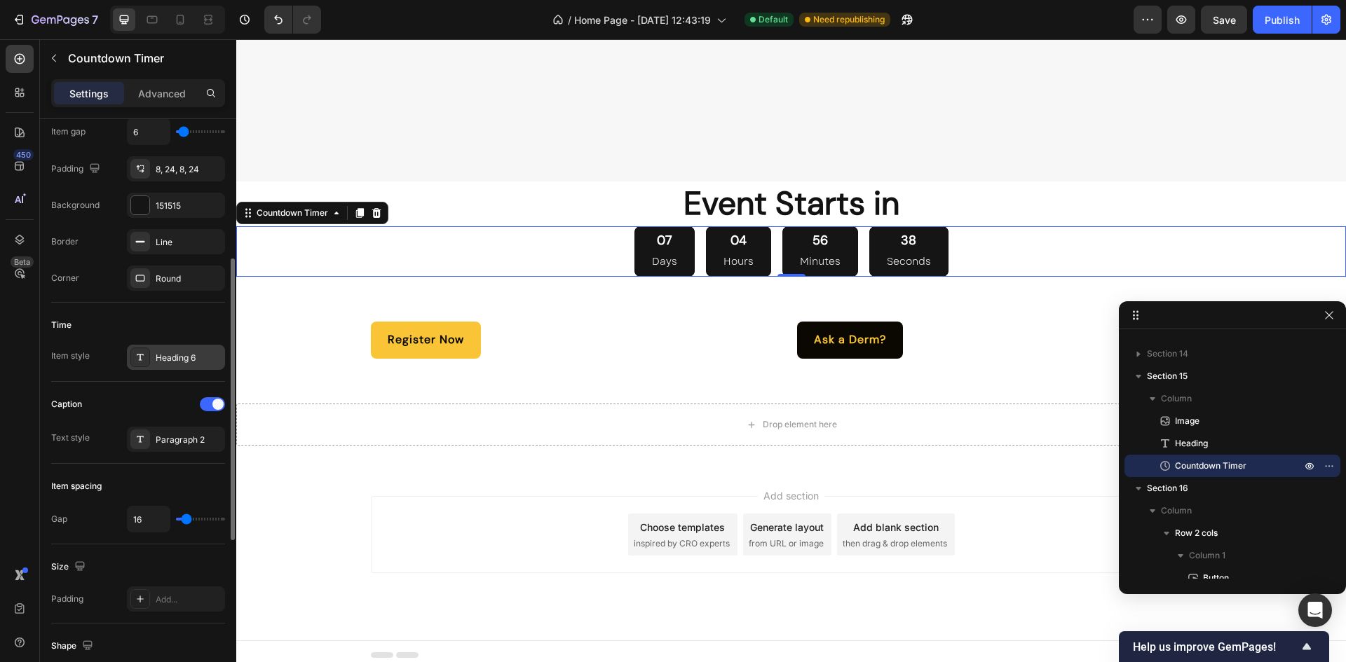
click at [162, 354] on div "Heading 6" at bounding box center [189, 358] width 66 height 13
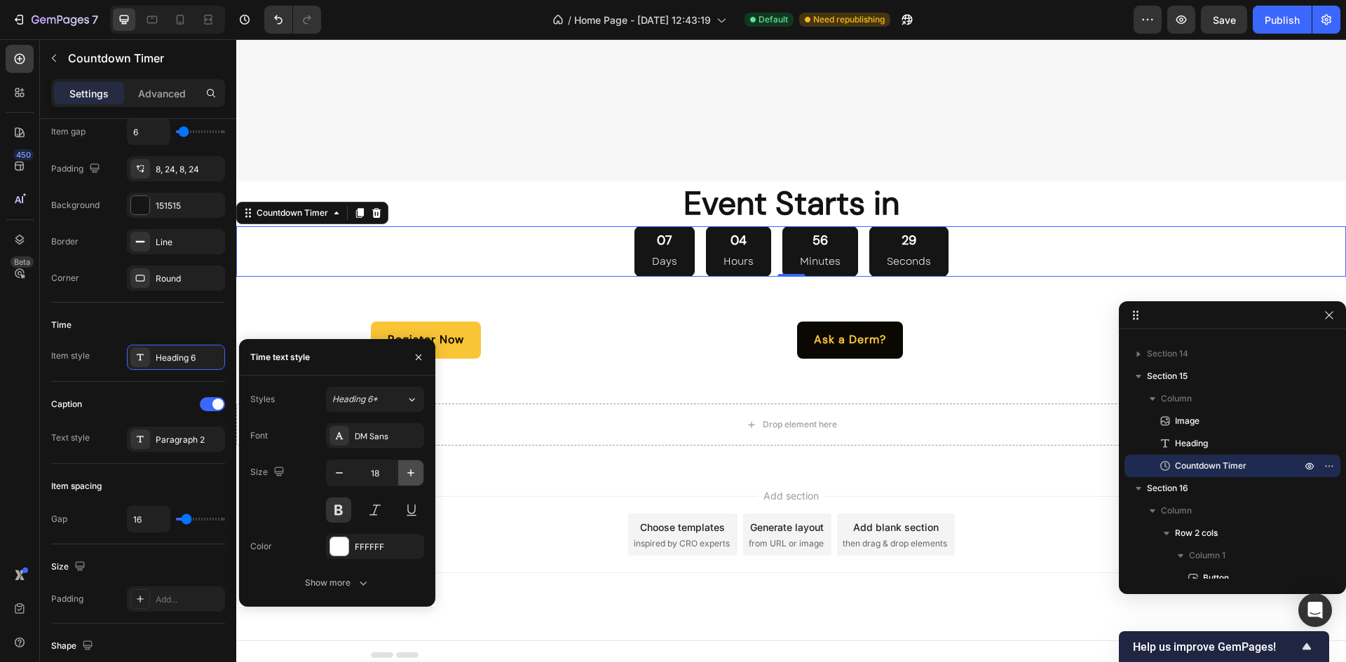
click at [408, 474] on icon "button" at bounding box center [411, 473] width 14 height 14
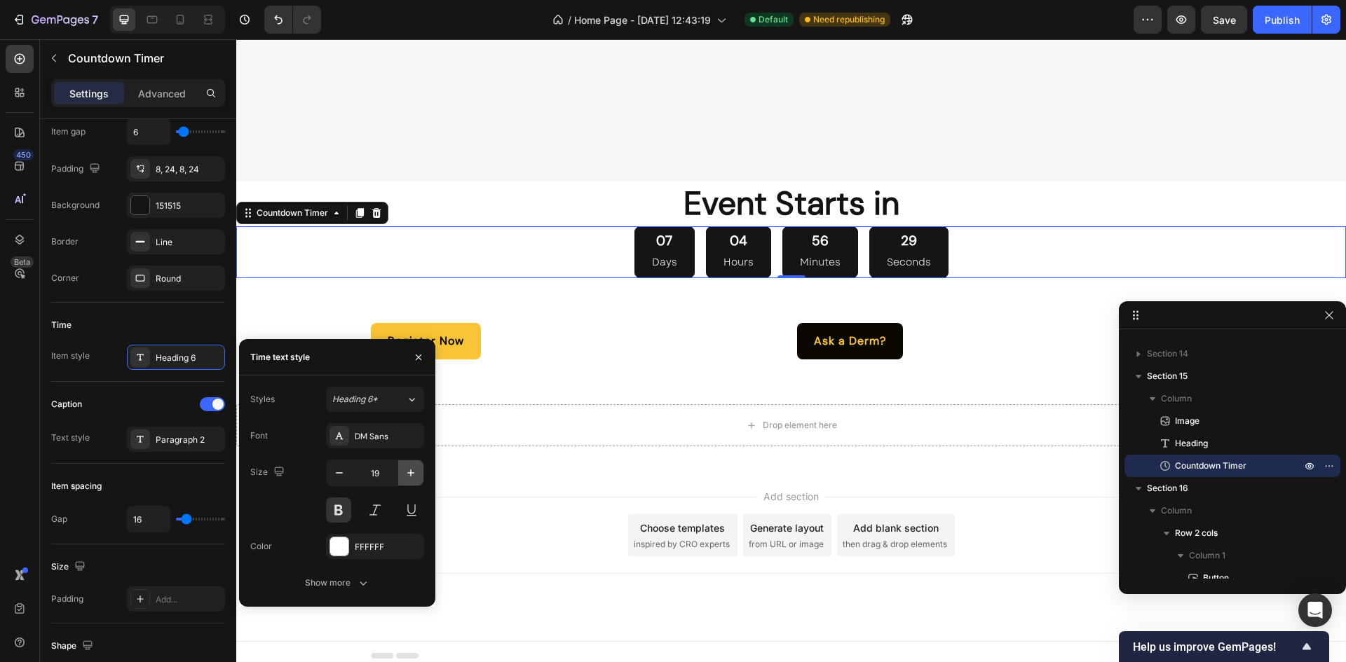
click at [408, 474] on icon "button" at bounding box center [411, 473] width 14 height 14
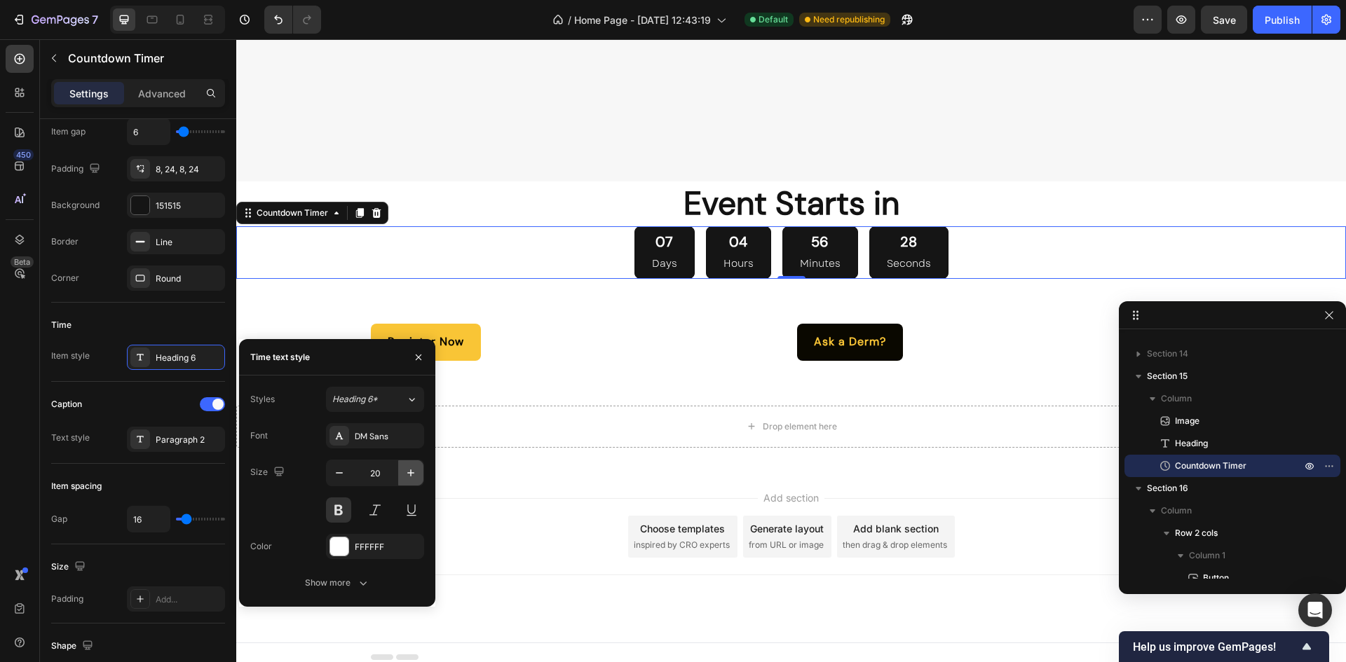
click at [408, 474] on icon "button" at bounding box center [411, 473] width 14 height 14
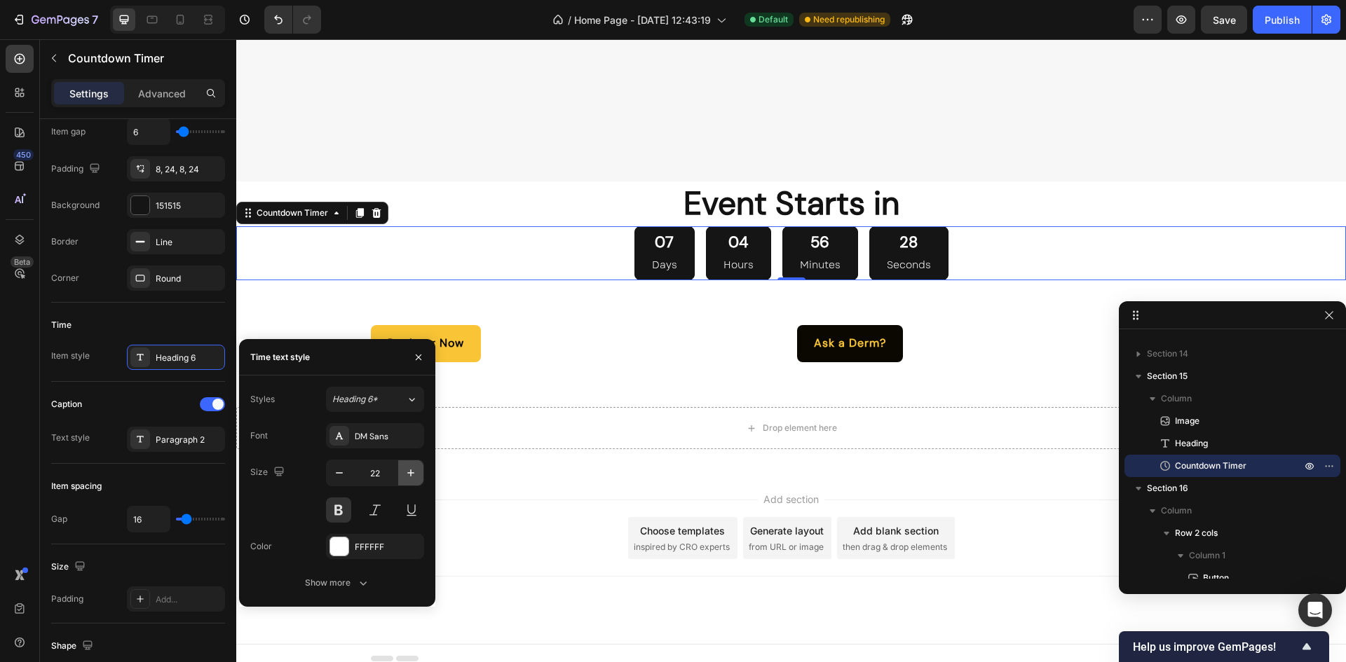
click at [408, 474] on icon "button" at bounding box center [411, 473] width 14 height 14
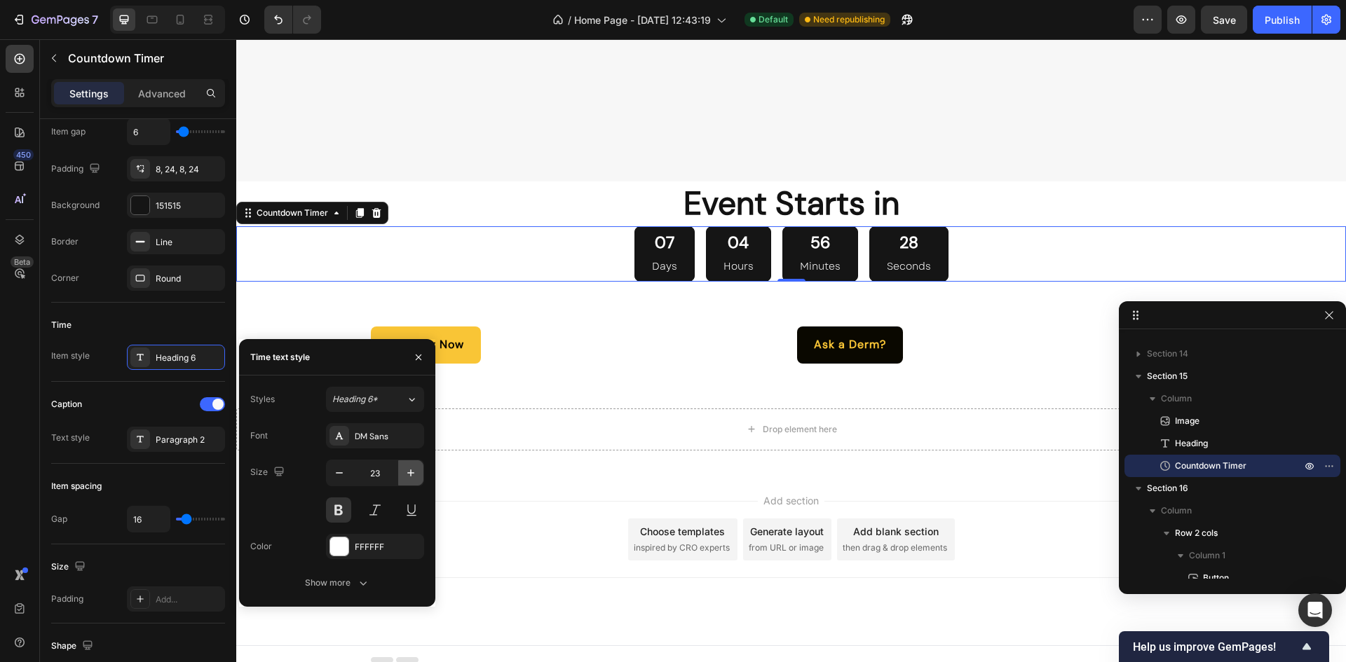
click at [408, 474] on icon "button" at bounding box center [411, 473] width 14 height 14
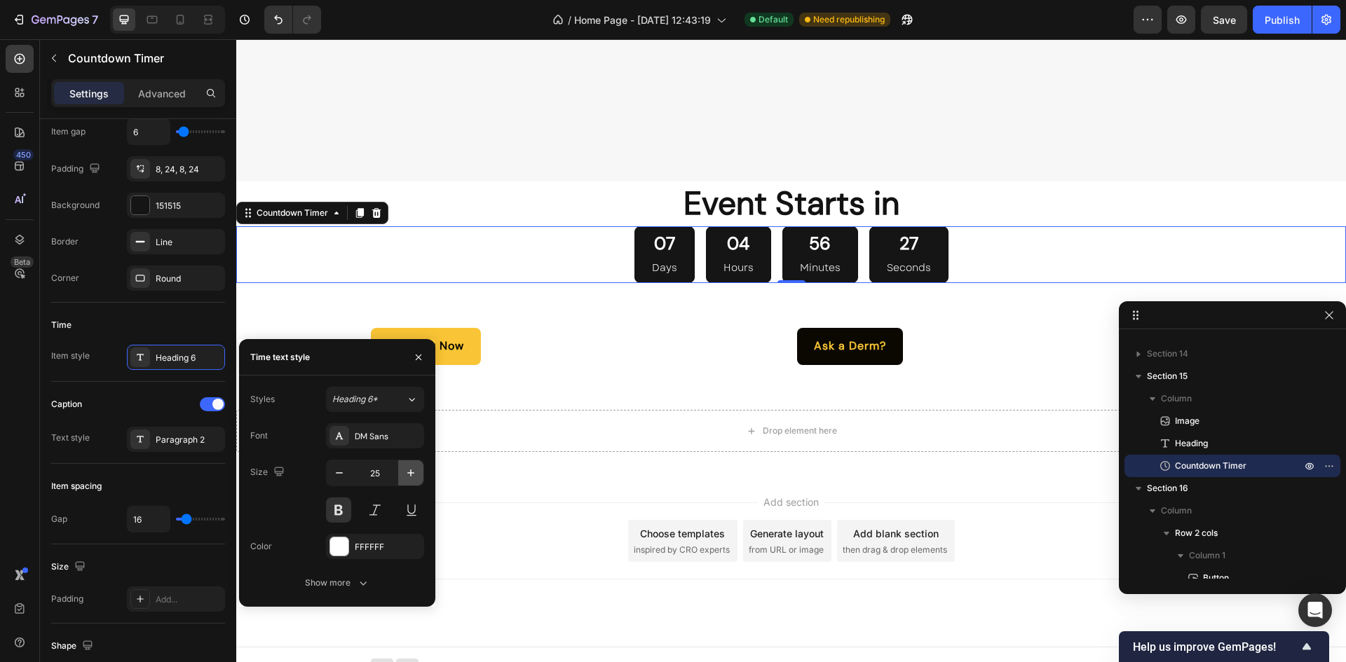
click at [408, 474] on icon "button" at bounding box center [411, 473] width 14 height 14
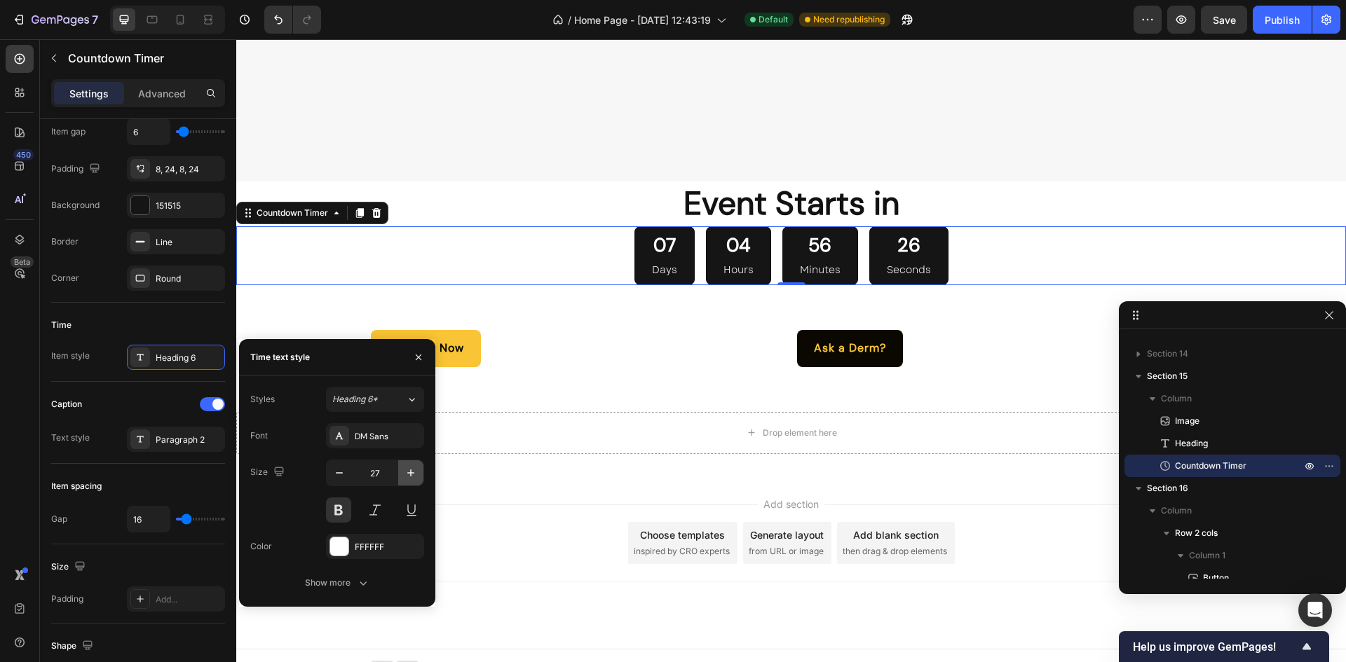
click at [408, 474] on icon "button" at bounding box center [411, 473] width 14 height 14
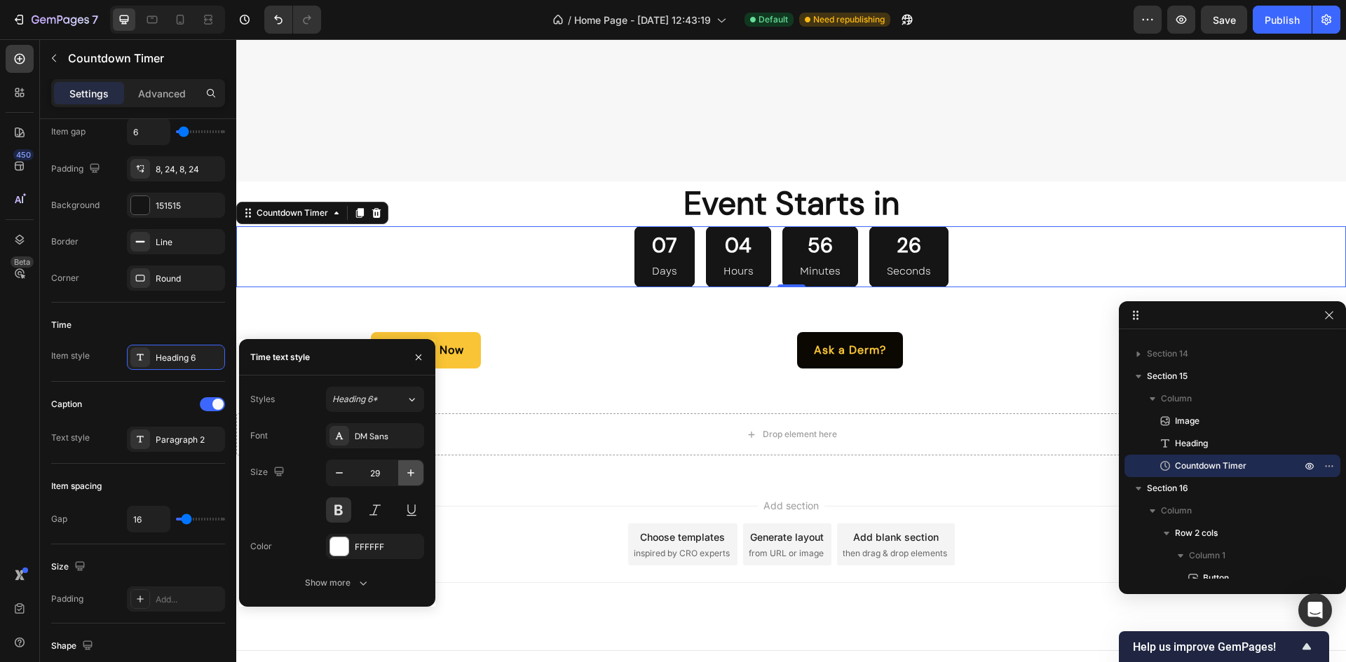
click at [408, 474] on icon "button" at bounding box center [411, 473] width 14 height 14
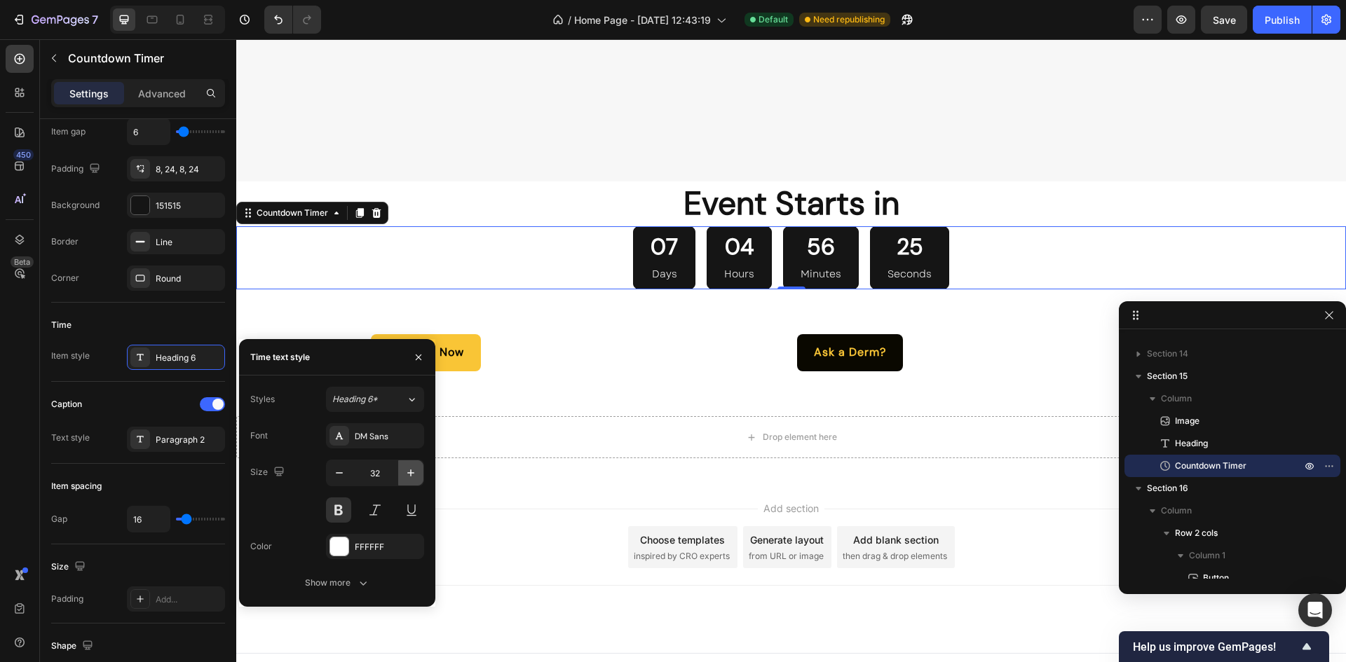
click at [408, 474] on icon "button" at bounding box center [411, 473] width 14 height 14
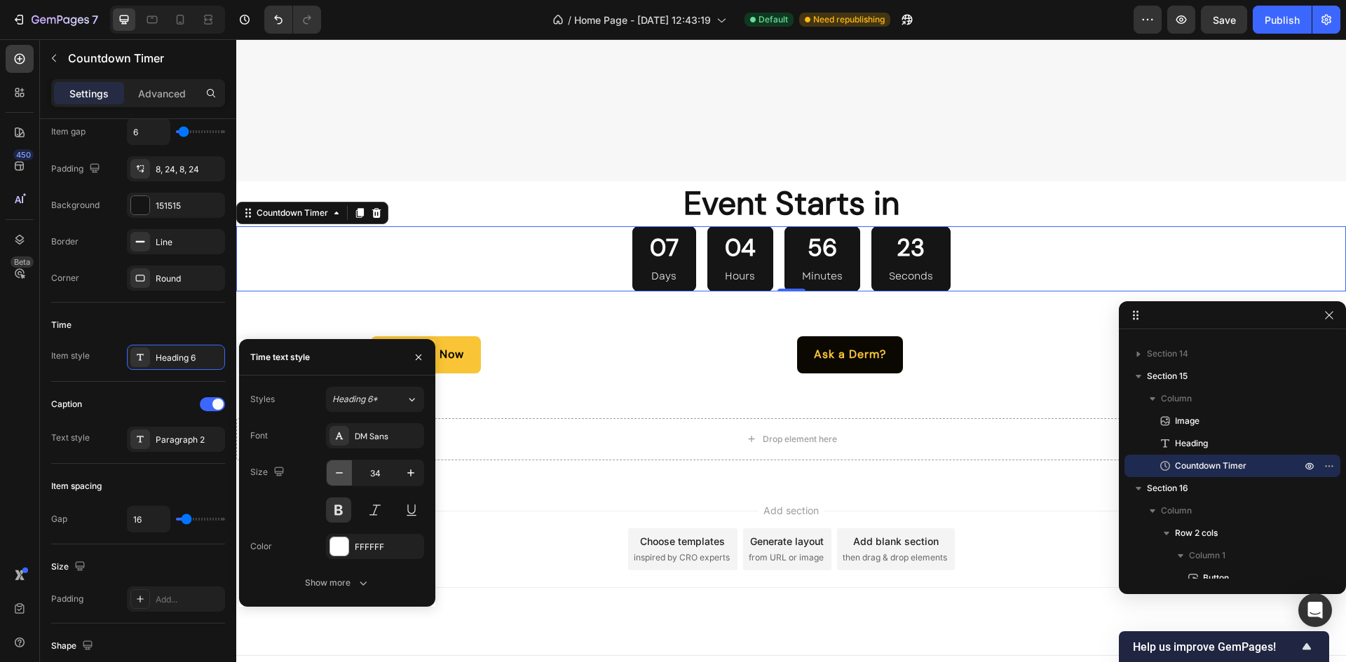
click at [336, 472] on icon "button" at bounding box center [339, 473] width 14 height 14
type input "31"
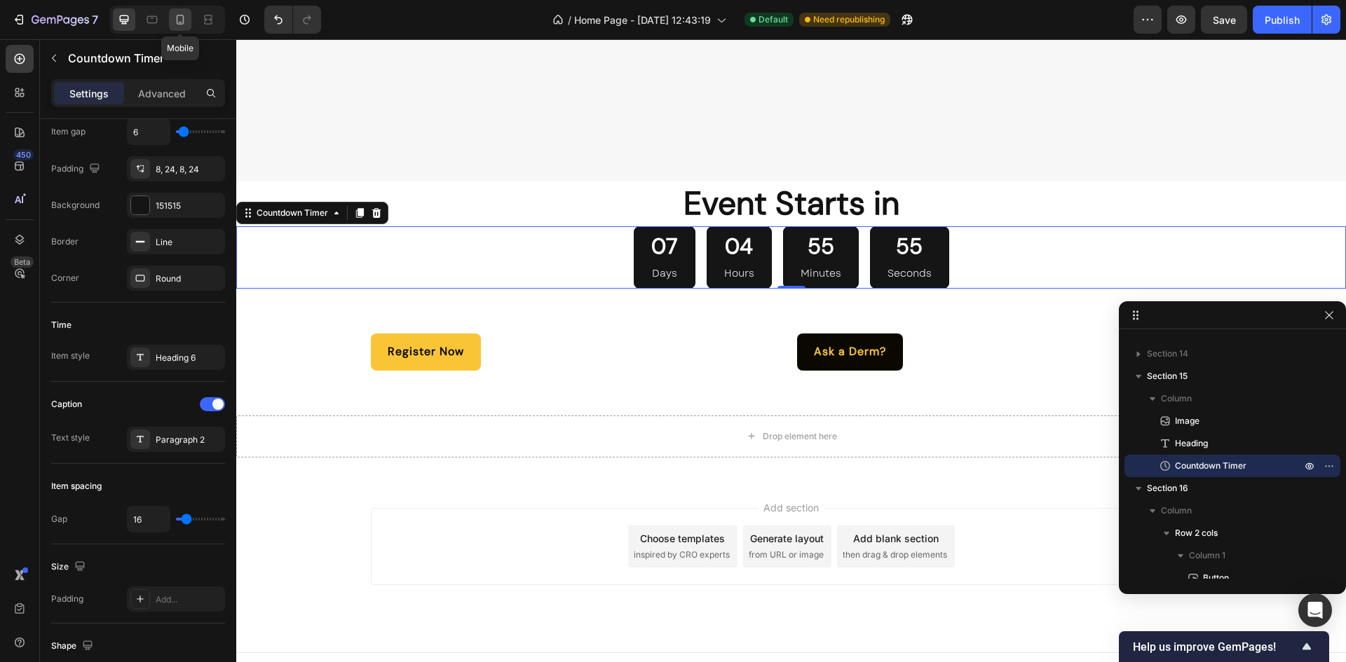
click at [177, 18] on icon at bounding box center [181, 20] width 8 height 10
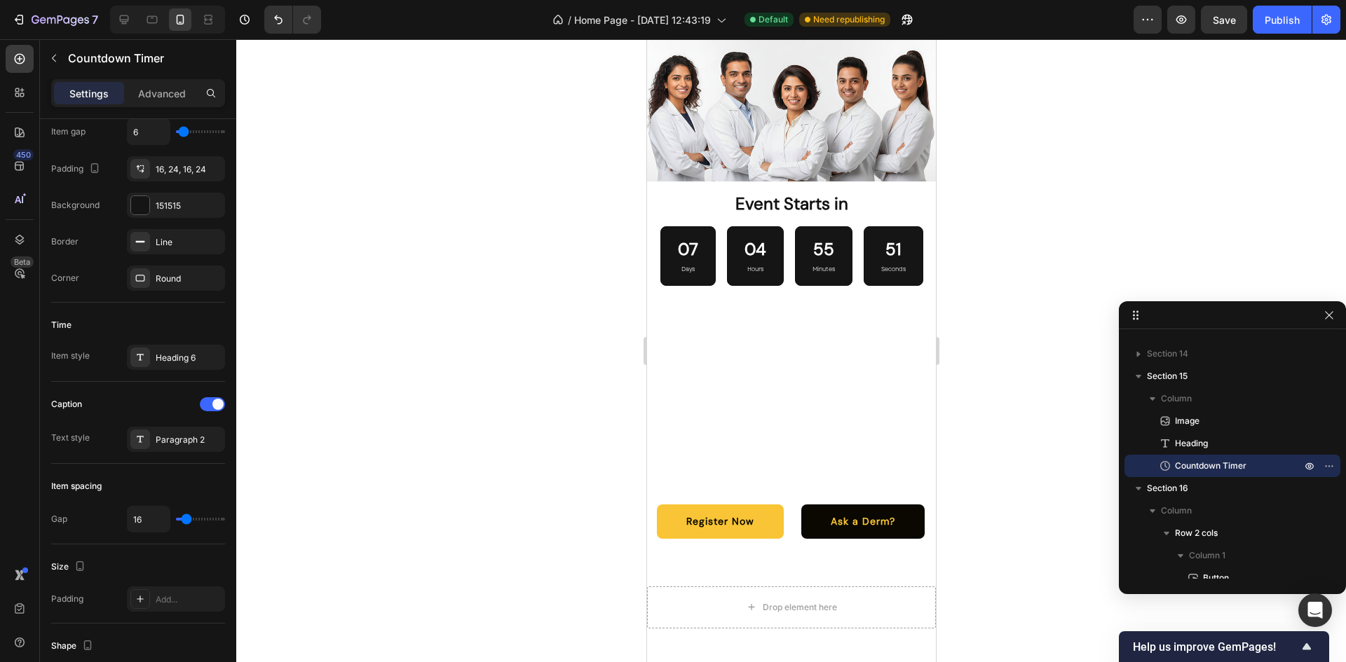
scroll to position [4026, 0]
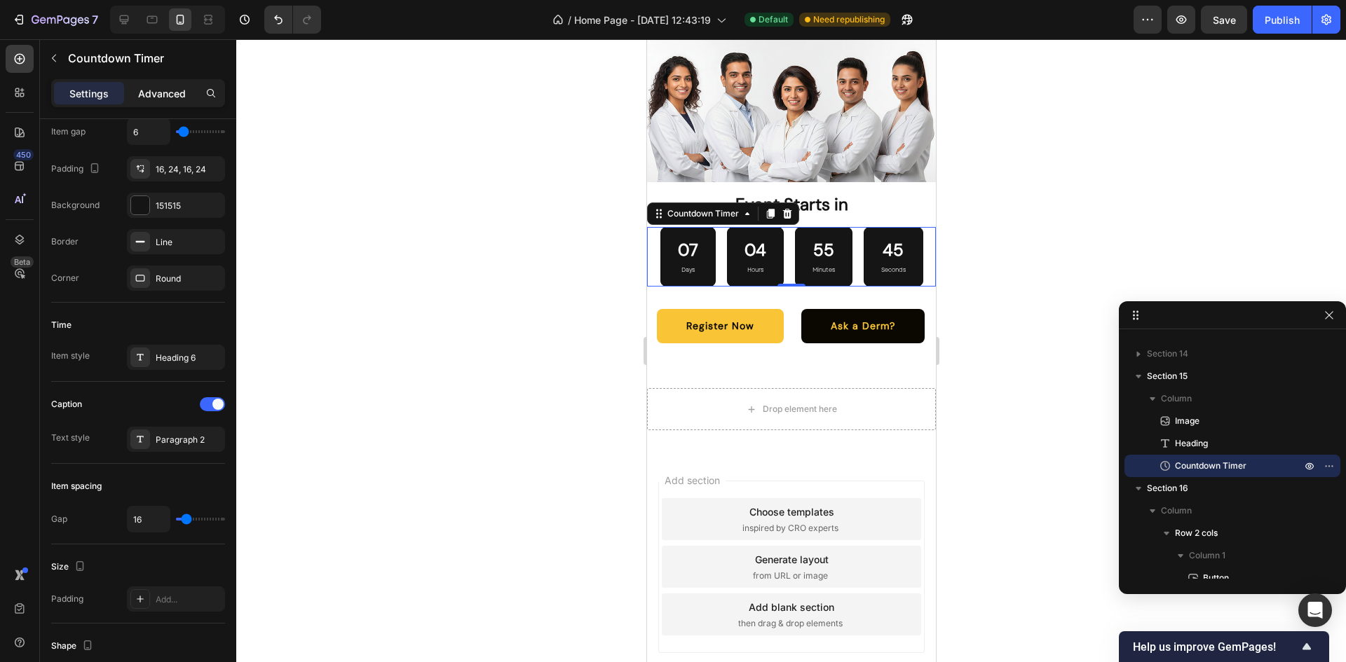
click at [166, 104] on div "Advanced" at bounding box center [162, 93] width 70 height 22
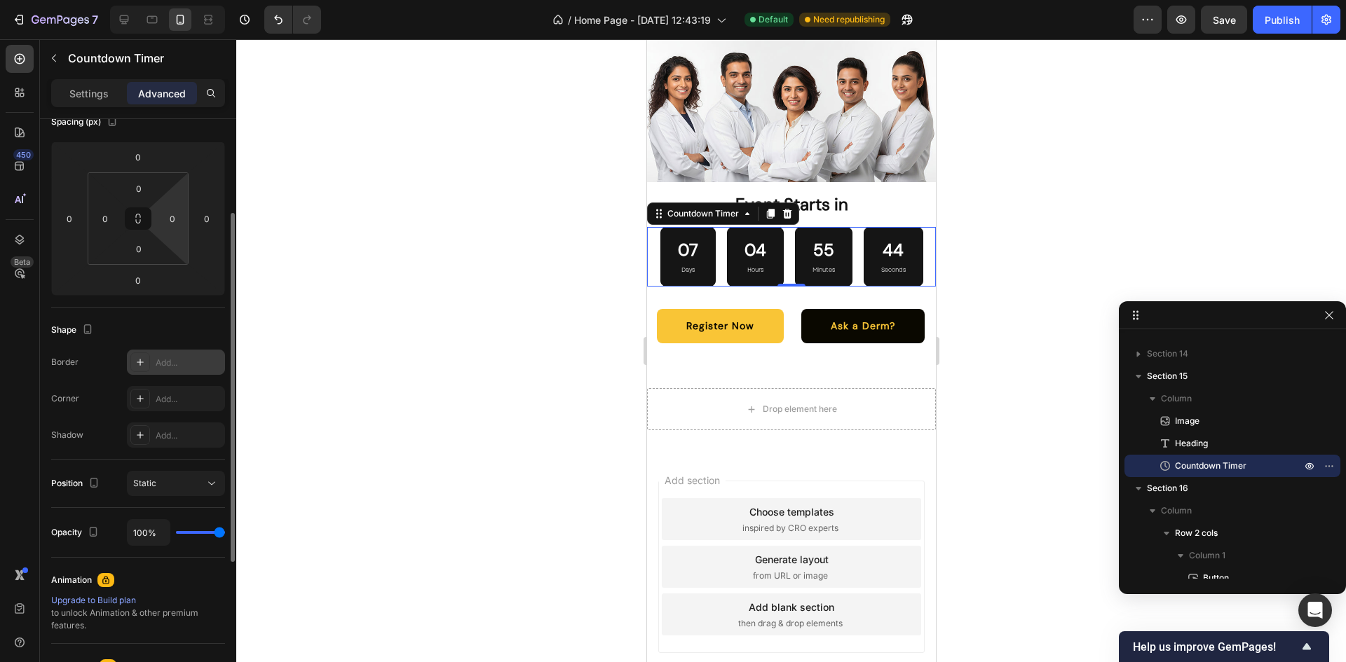
scroll to position [166, 0]
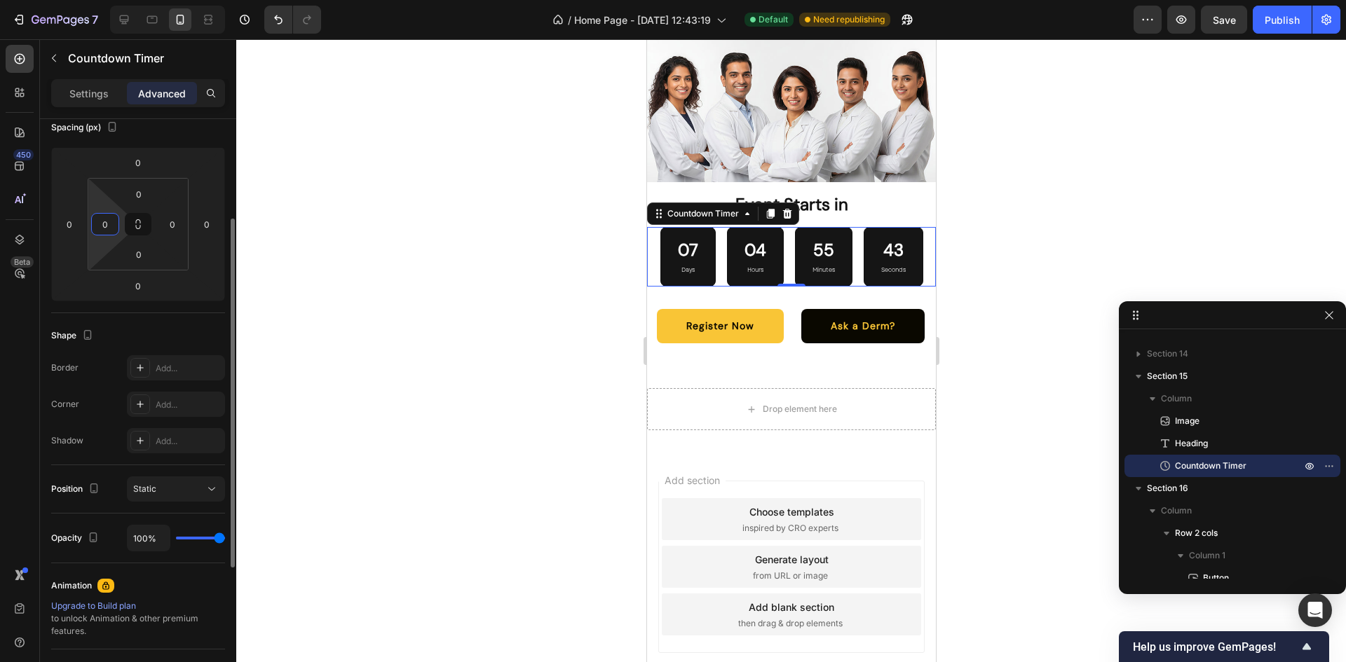
click at [109, 219] on input "0" at bounding box center [105, 224] width 21 height 21
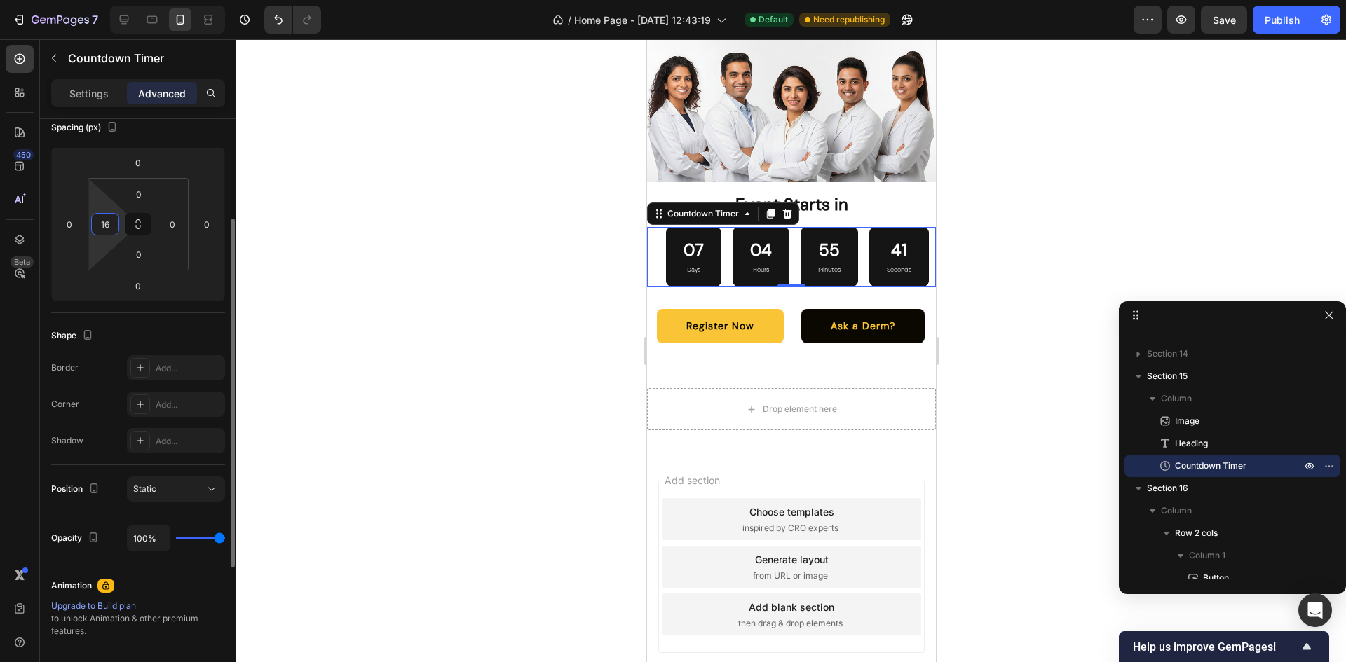
click at [105, 225] on input "16" at bounding box center [105, 224] width 21 height 21
click at [105, 228] on input "24" at bounding box center [105, 224] width 21 height 21
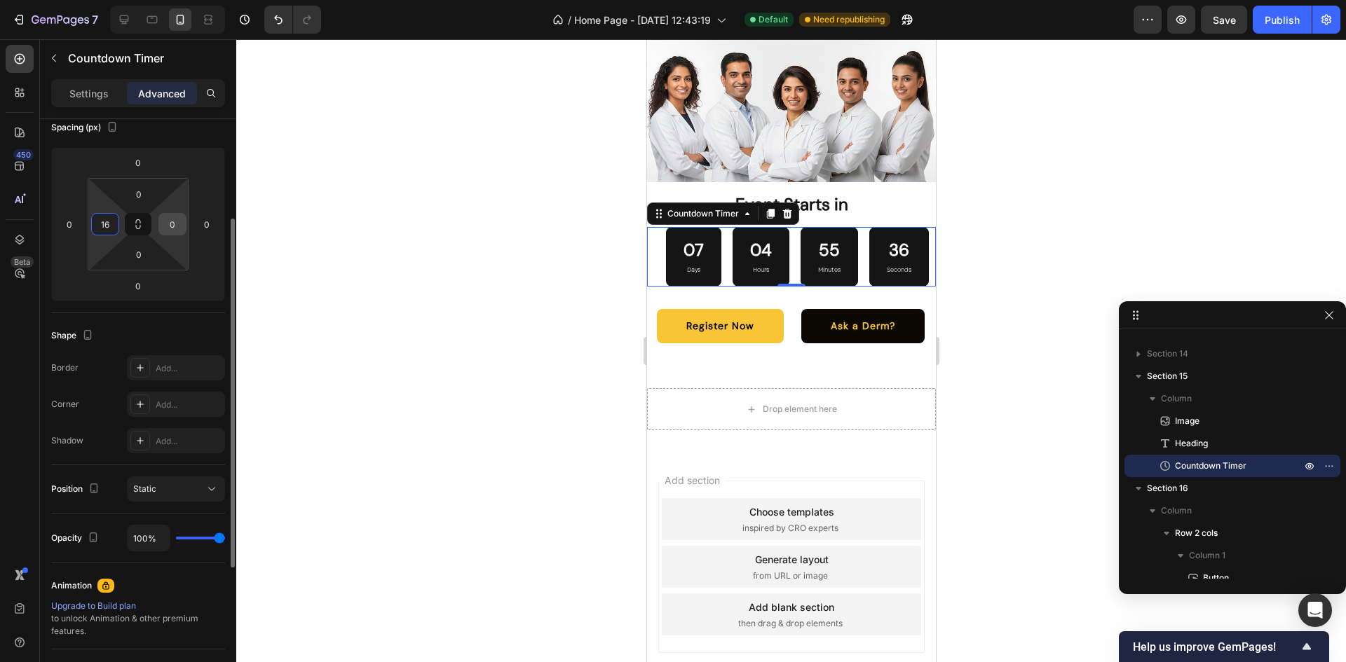
type input "16"
click at [183, 224] on div "0" at bounding box center [172, 224] width 28 height 22
click at [165, 221] on input "0" at bounding box center [172, 224] width 21 height 21
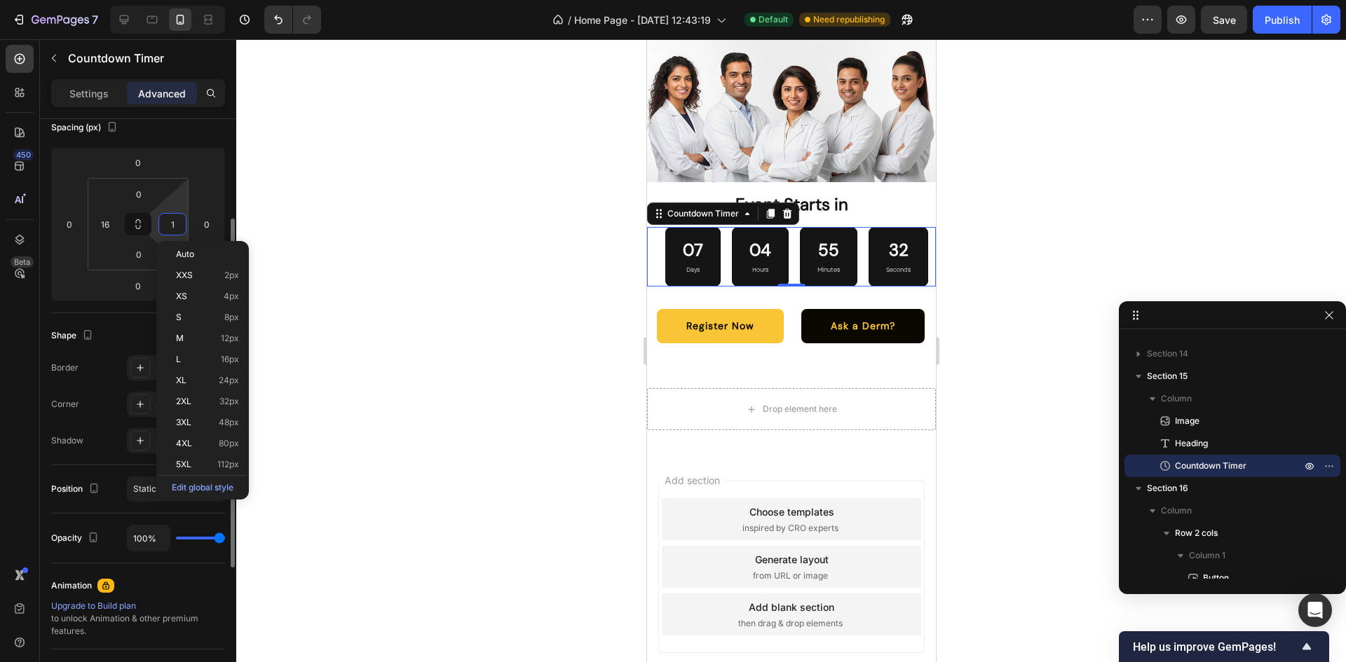
type input "16"
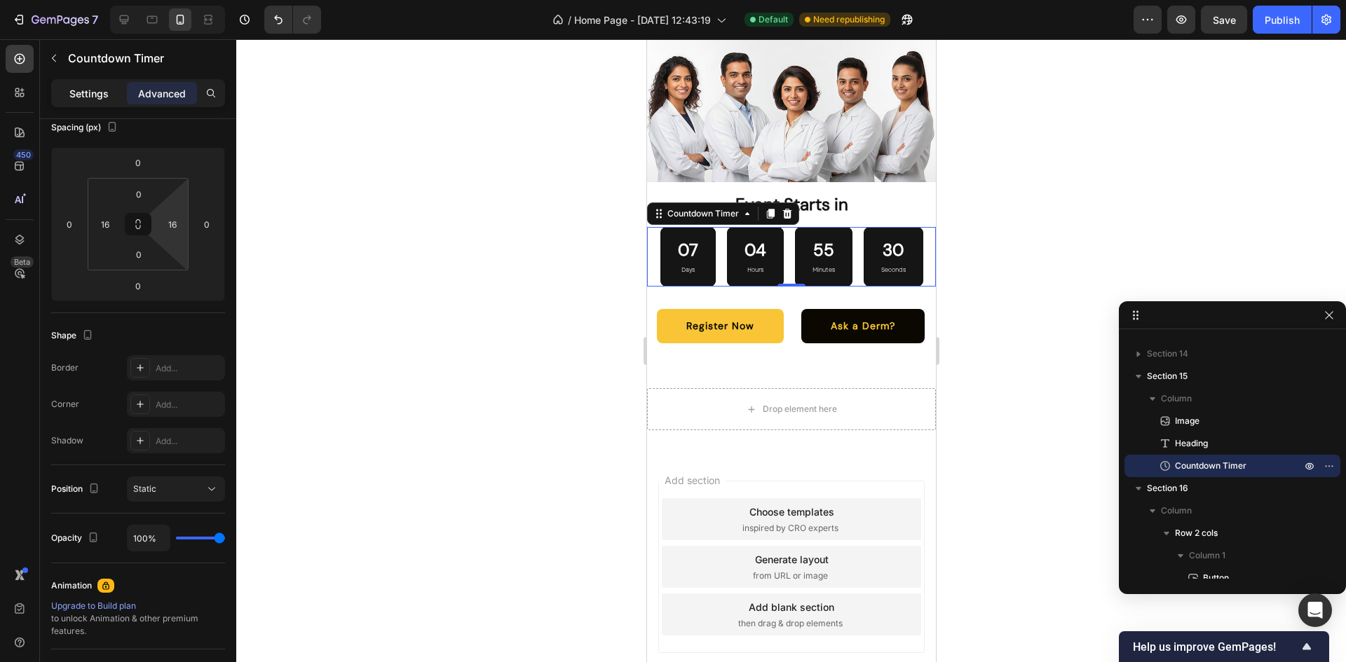
click at [77, 97] on p "Settings" at bounding box center [88, 93] width 39 height 15
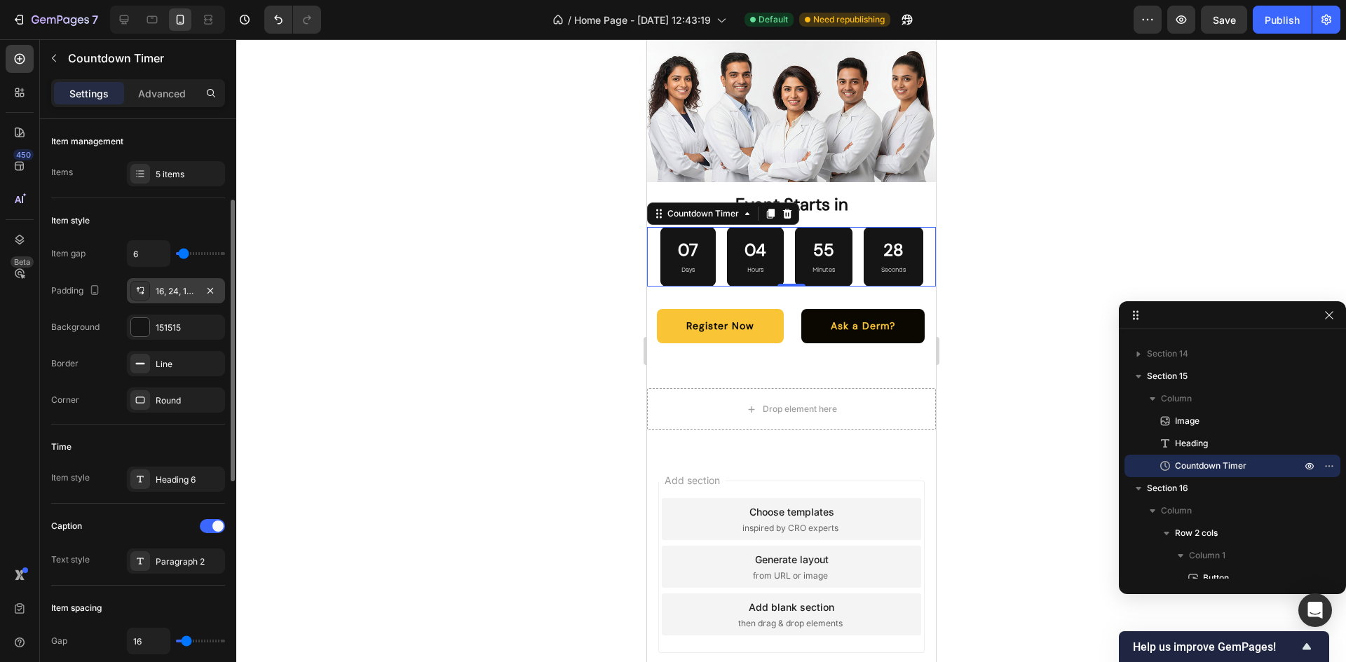
click at [161, 300] on div "16, 24, 16, 24" at bounding box center [176, 290] width 98 height 25
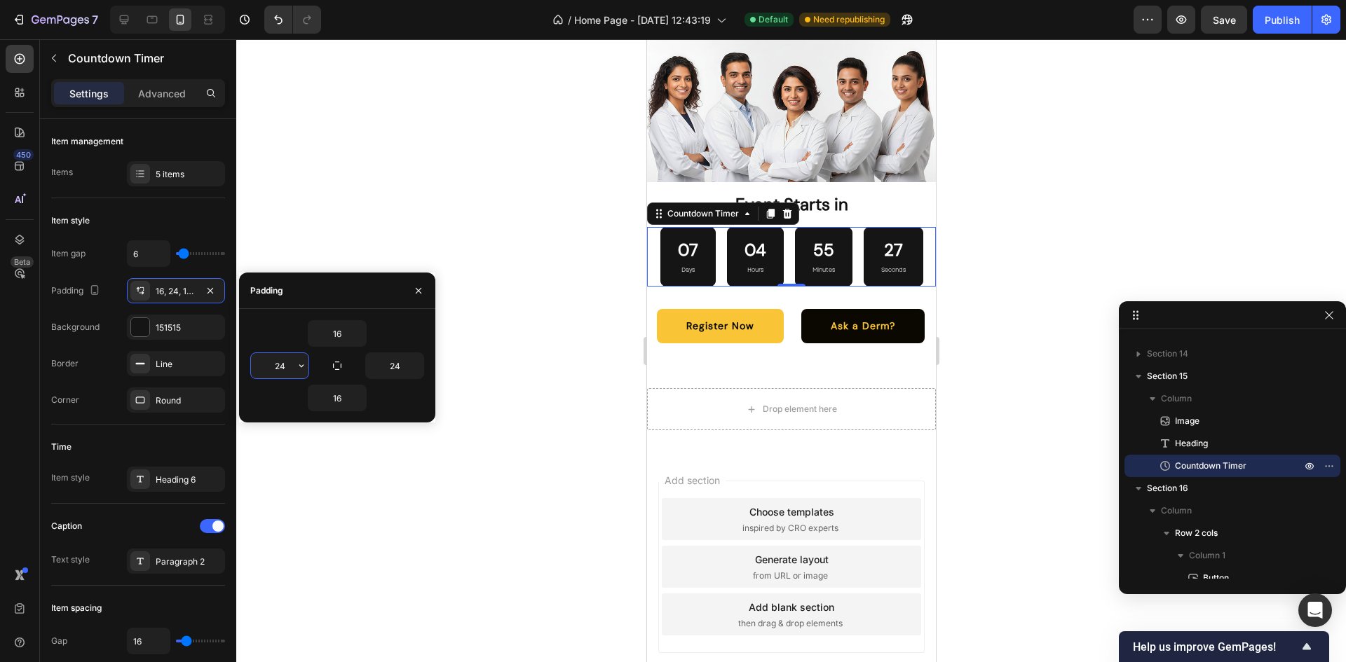
click at [273, 369] on input "24" at bounding box center [279, 365] width 57 height 25
type input "16"
click at [392, 364] on input "24" at bounding box center [394, 365] width 57 height 25
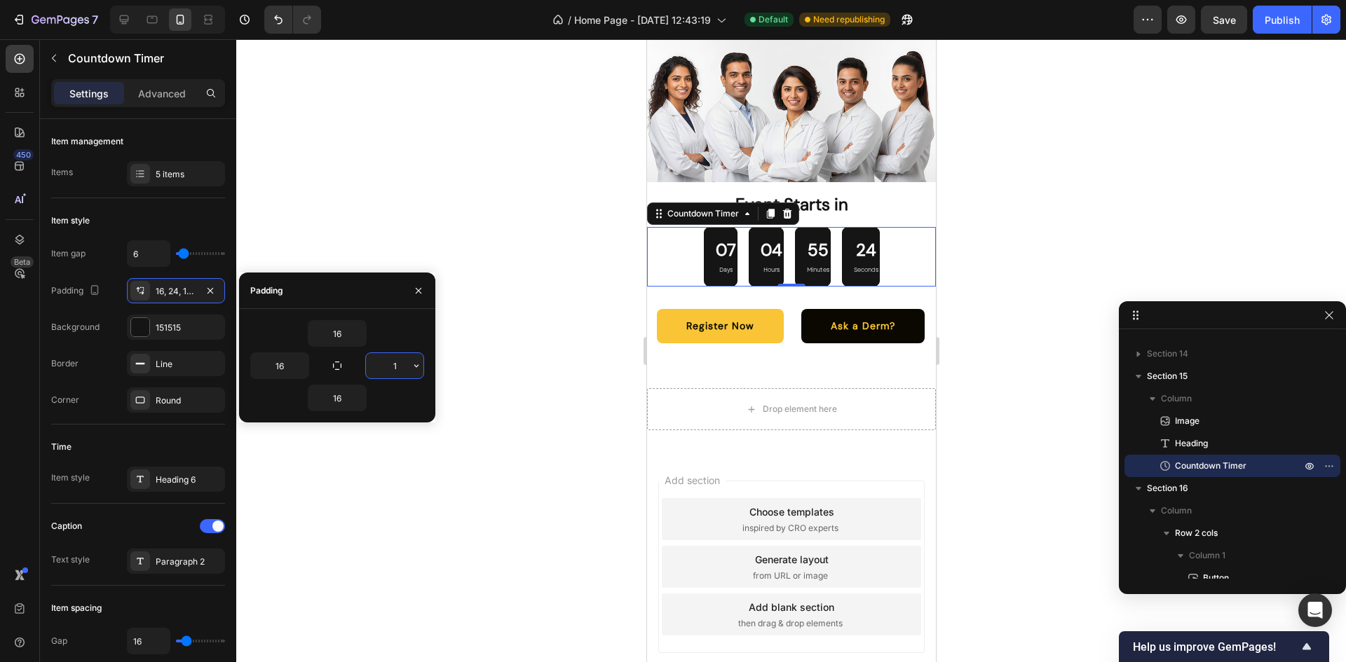
type input "16"
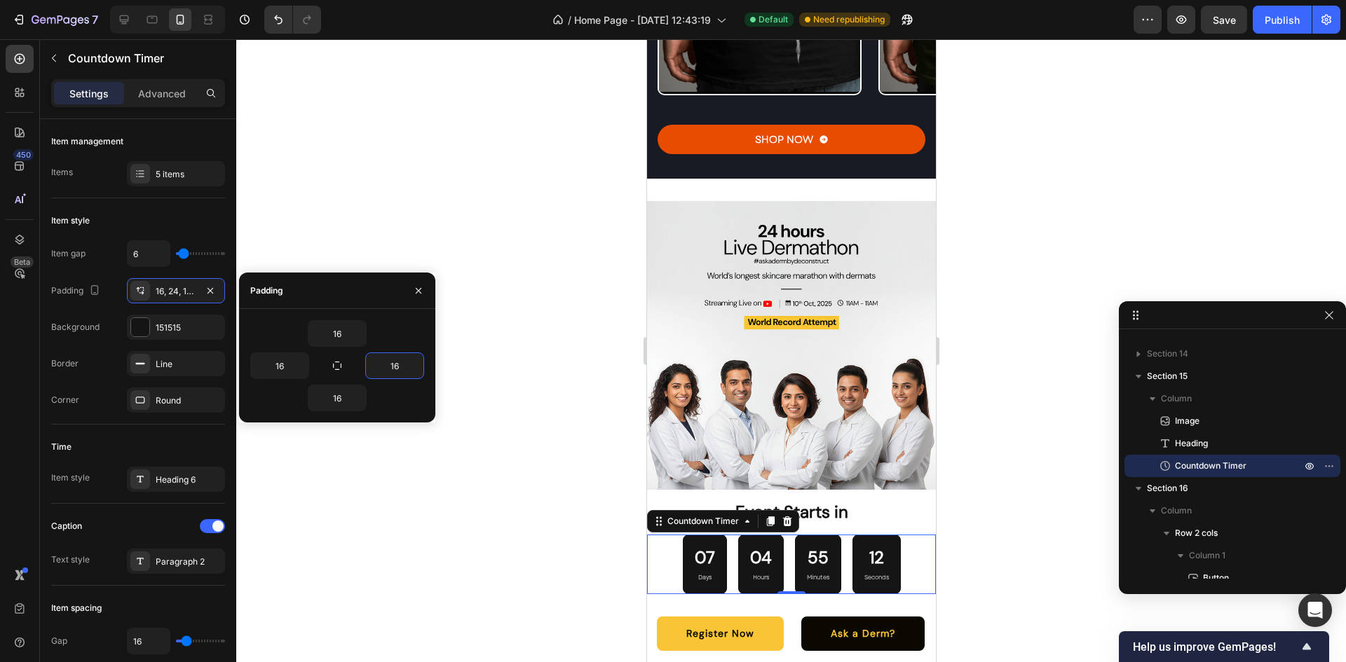
scroll to position [3718, 0]
click at [985, 325] on div at bounding box center [791, 350] width 1110 height 623
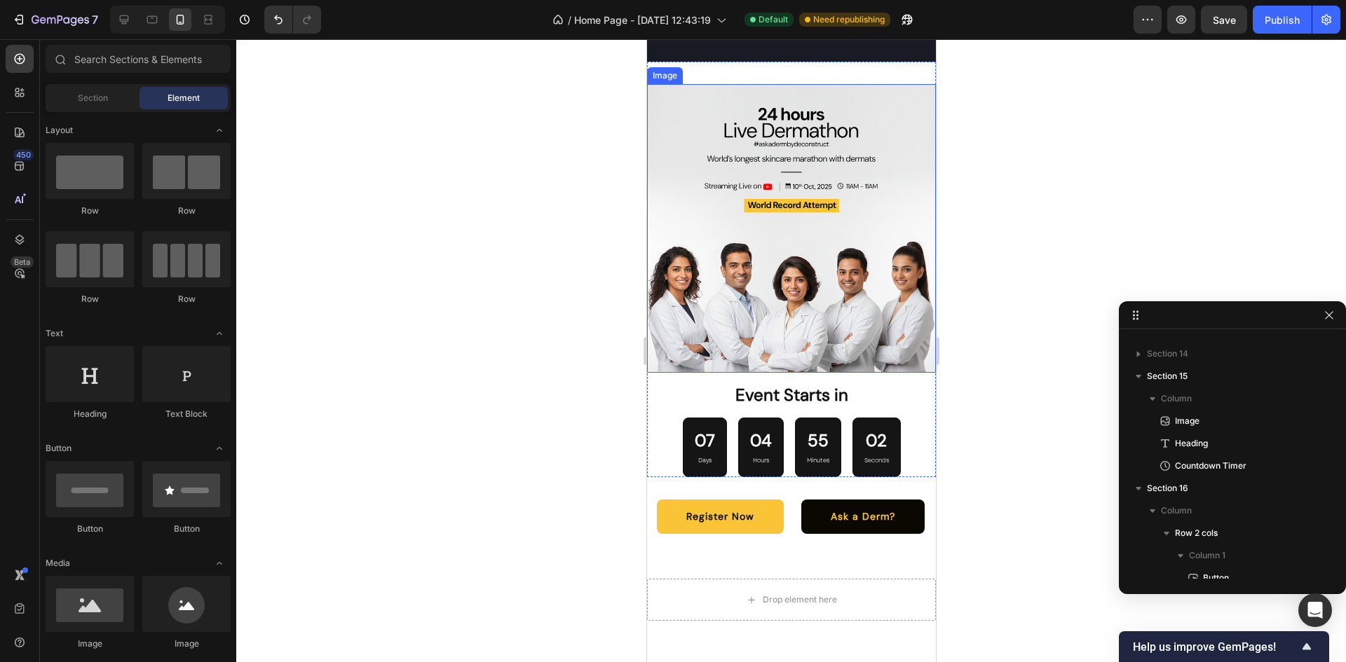
scroll to position [3859, 0]
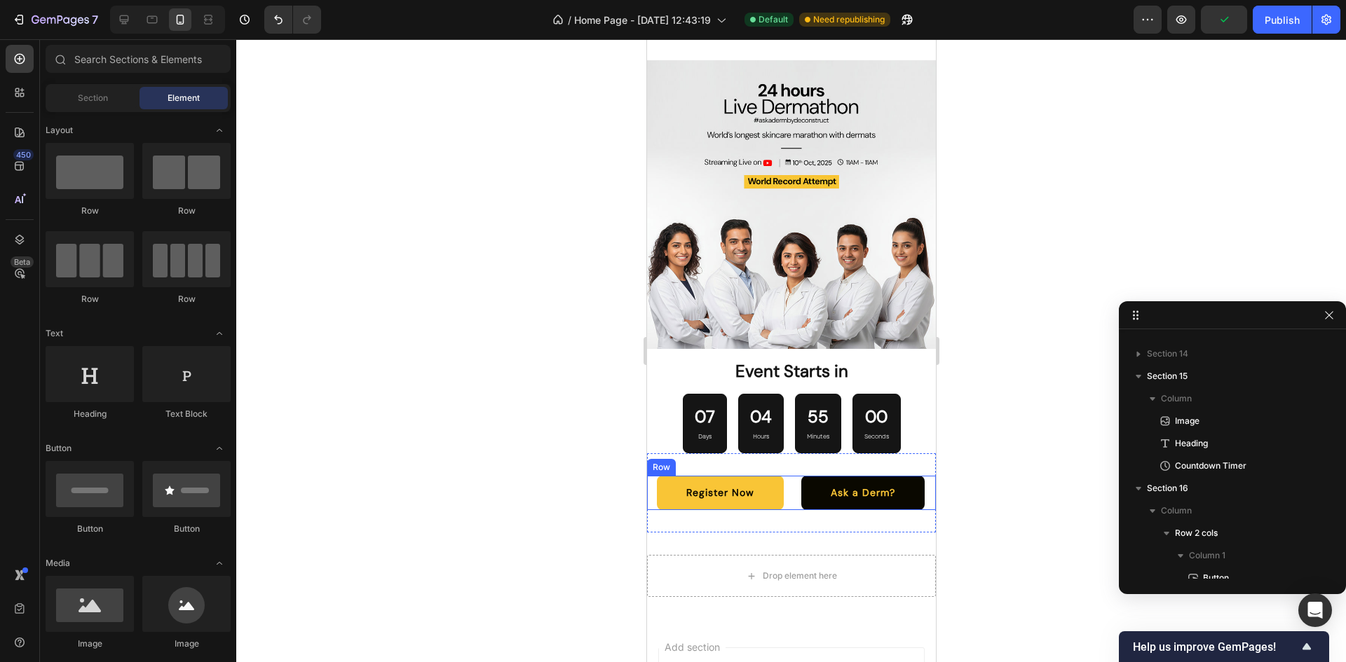
click at [920, 486] on div "Register Now Button Ask a Derm? [GEOGRAPHIC_DATA]" at bounding box center [790, 493] width 289 height 34
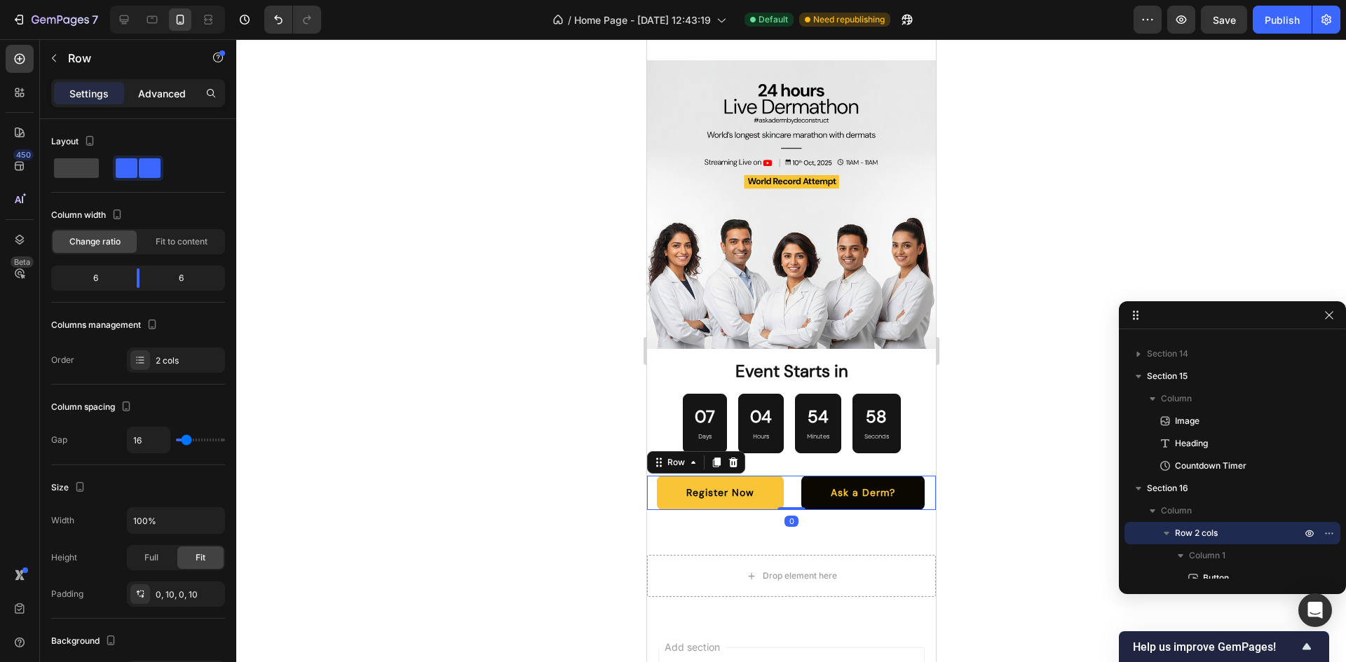
click at [176, 92] on p "Advanced" at bounding box center [162, 93] width 48 height 15
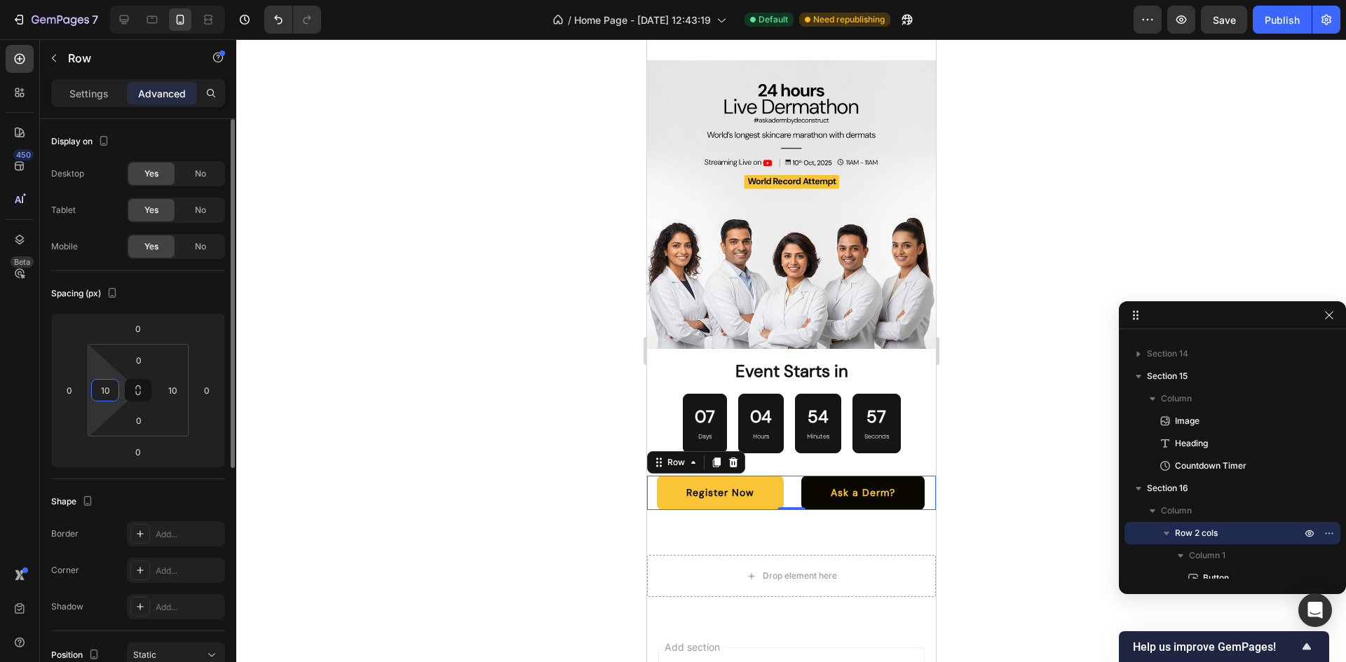
click at [111, 393] on input "10" at bounding box center [105, 390] width 21 height 21
type input "16"
click at [168, 390] on input "10" at bounding box center [172, 390] width 21 height 21
type input "16"
click at [90, 90] on p "Settings" at bounding box center [88, 93] width 39 height 15
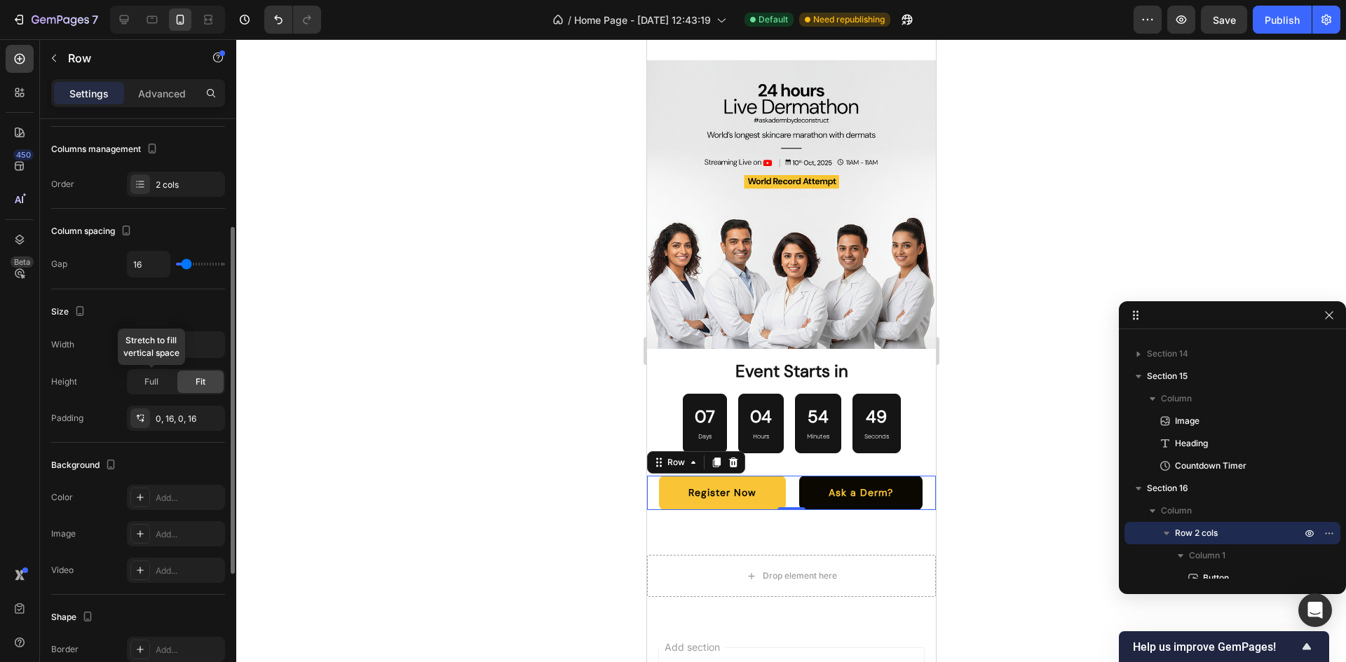
scroll to position [178, 0]
click at [164, 426] on div "0, 16, 0, 16" at bounding box center [176, 416] width 98 height 25
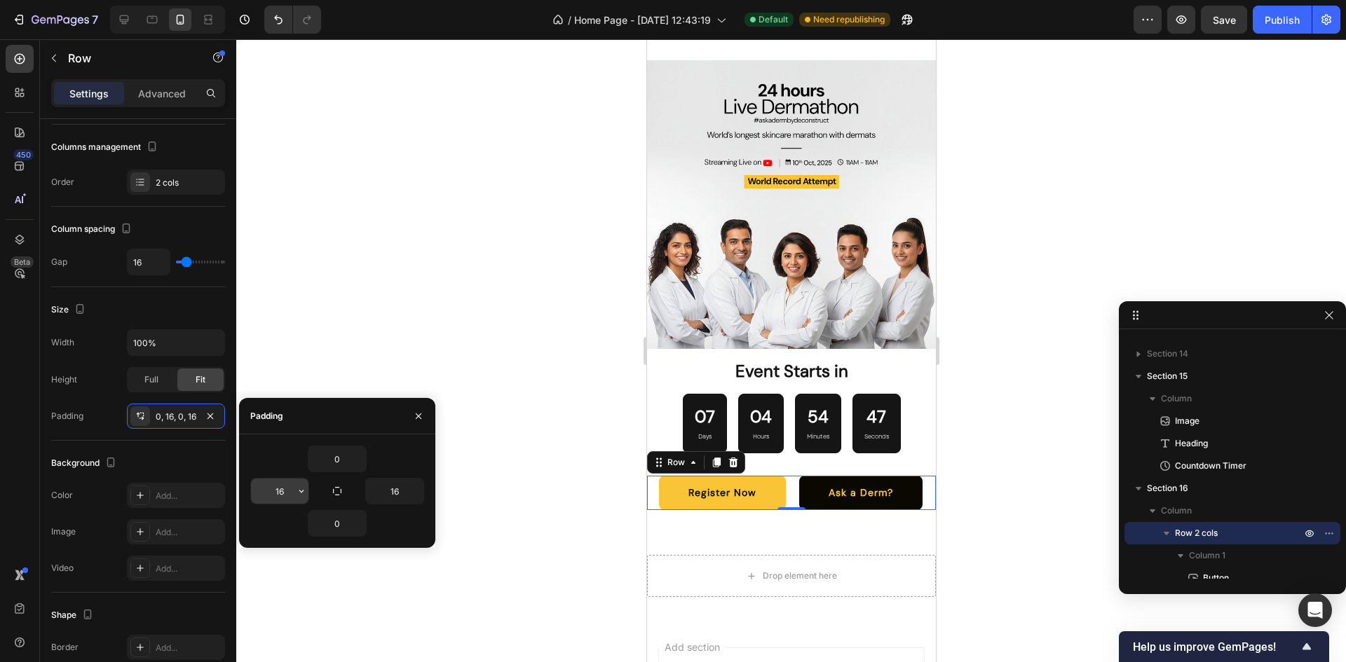
click at [279, 489] on input "16" at bounding box center [279, 491] width 57 height 25
type input "0"
click at [393, 494] on input "16" at bounding box center [394, 491] width 57 height 25
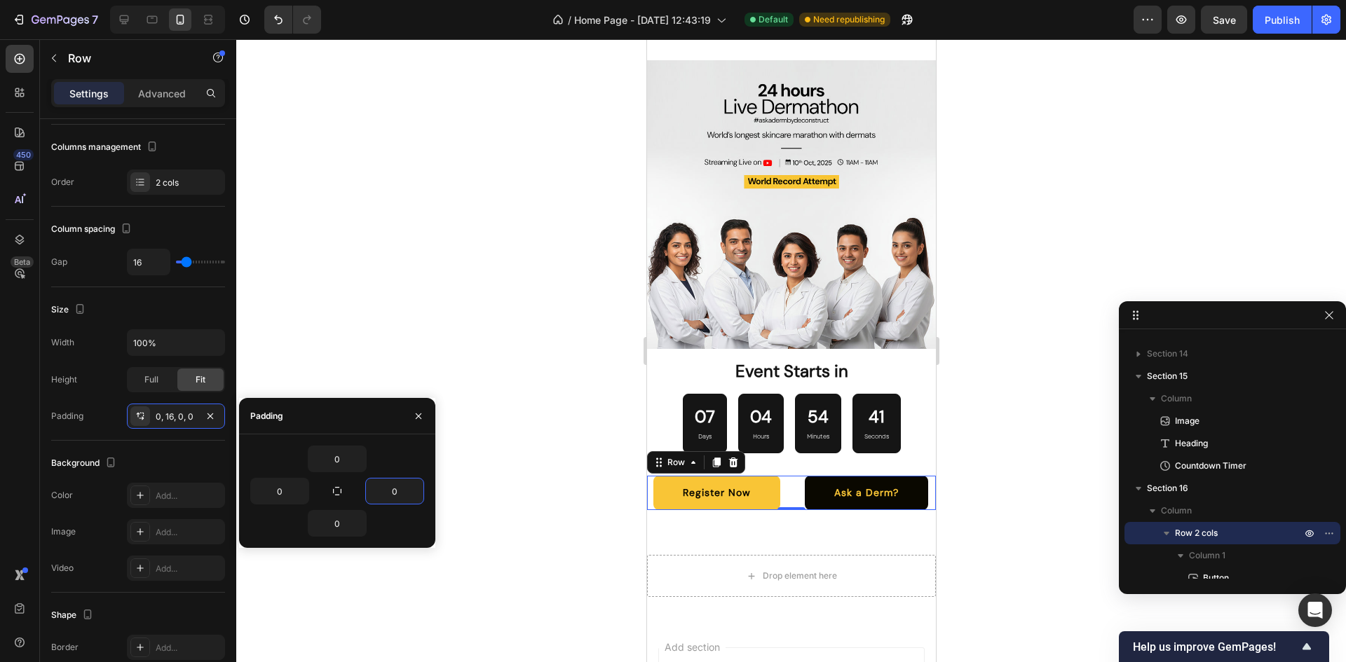
type input "0"
click at [784, 477] on div "Register Now Button Ask a Derm? Button Row 0" at bounding box center [790, 493] width 289 height 34
click at [765, 481] on button "Register Now" at bounding box center [716, 493] width 127 height 34
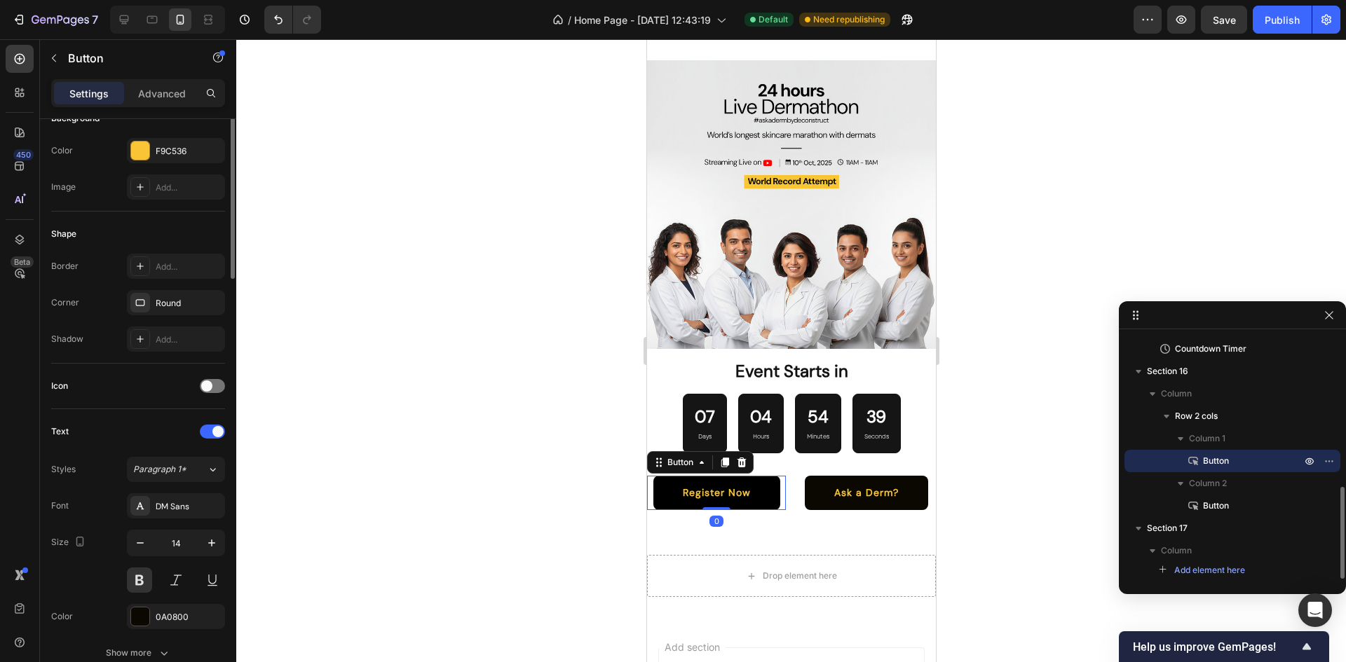
scroll to position [0, 0]
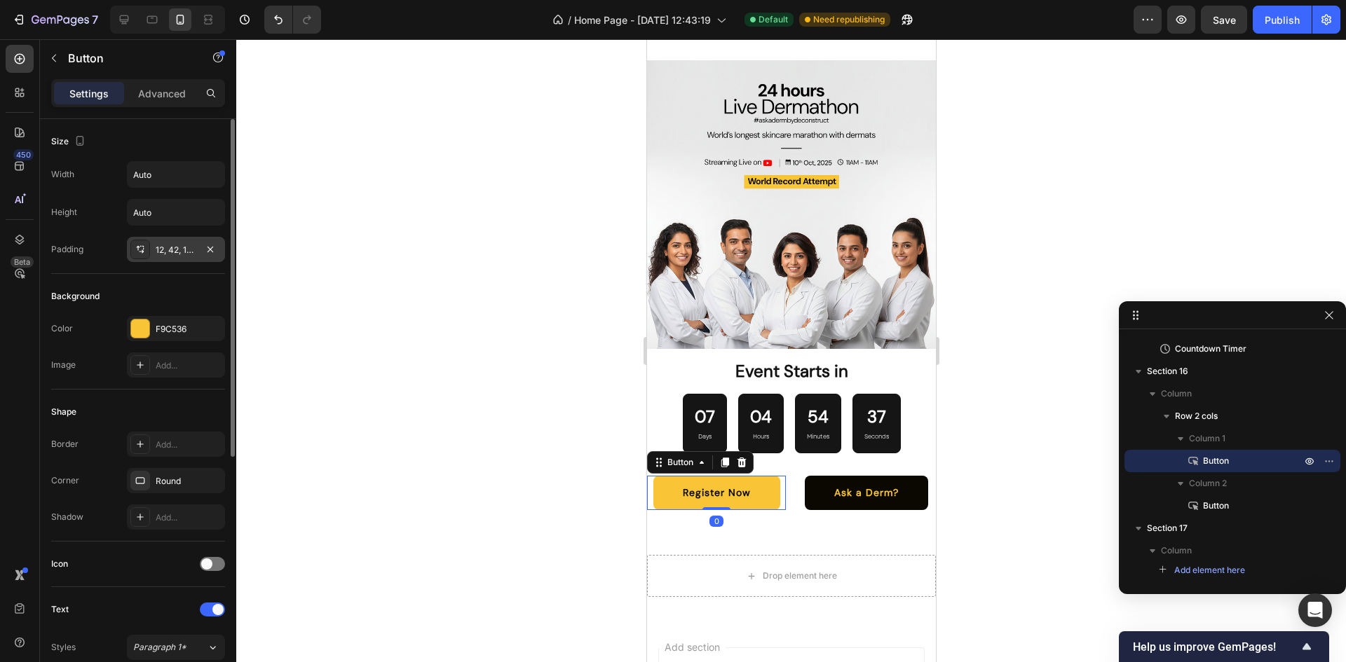
click at [176, 252] on div "12, 42, 12, 42" at bounding box center [176, 250] width 41 height 13
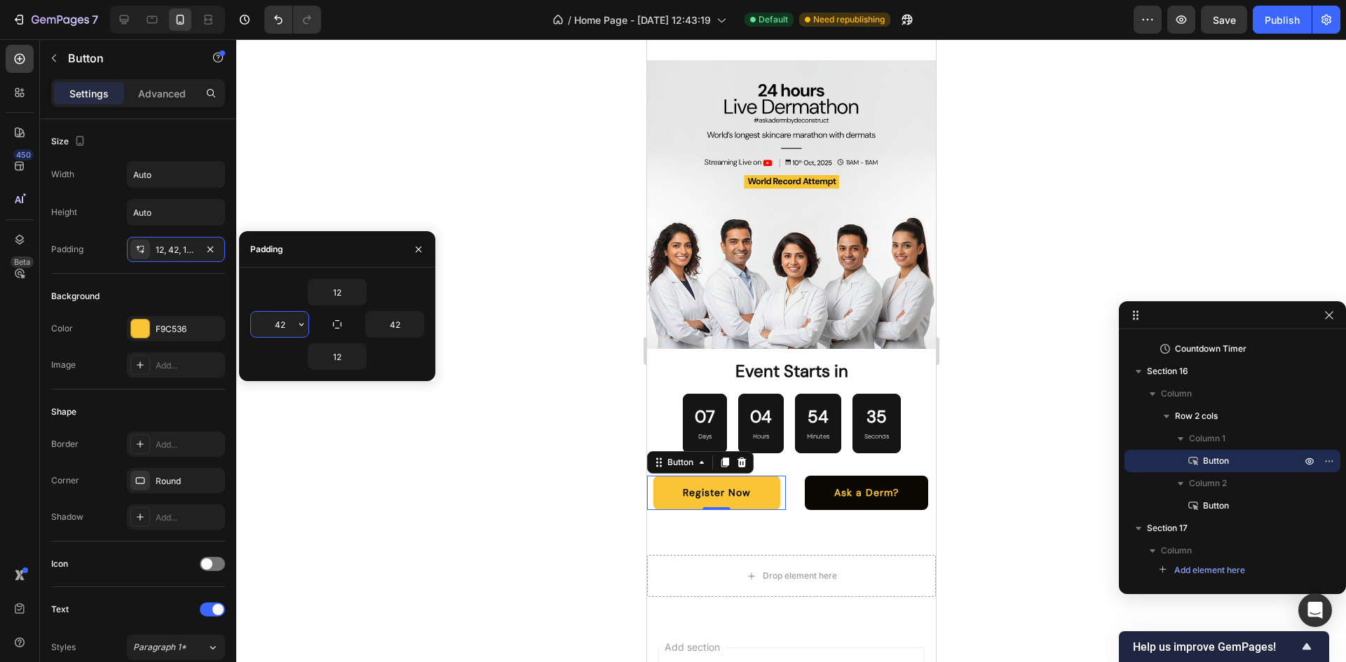
click at [281, 318] on input "42" at bounding box center [279, 324] width 57 height 25
type input "24"
click at [400, 322] on input "42" at bounding box center [394, 324] width 57 height 25
type input "24"
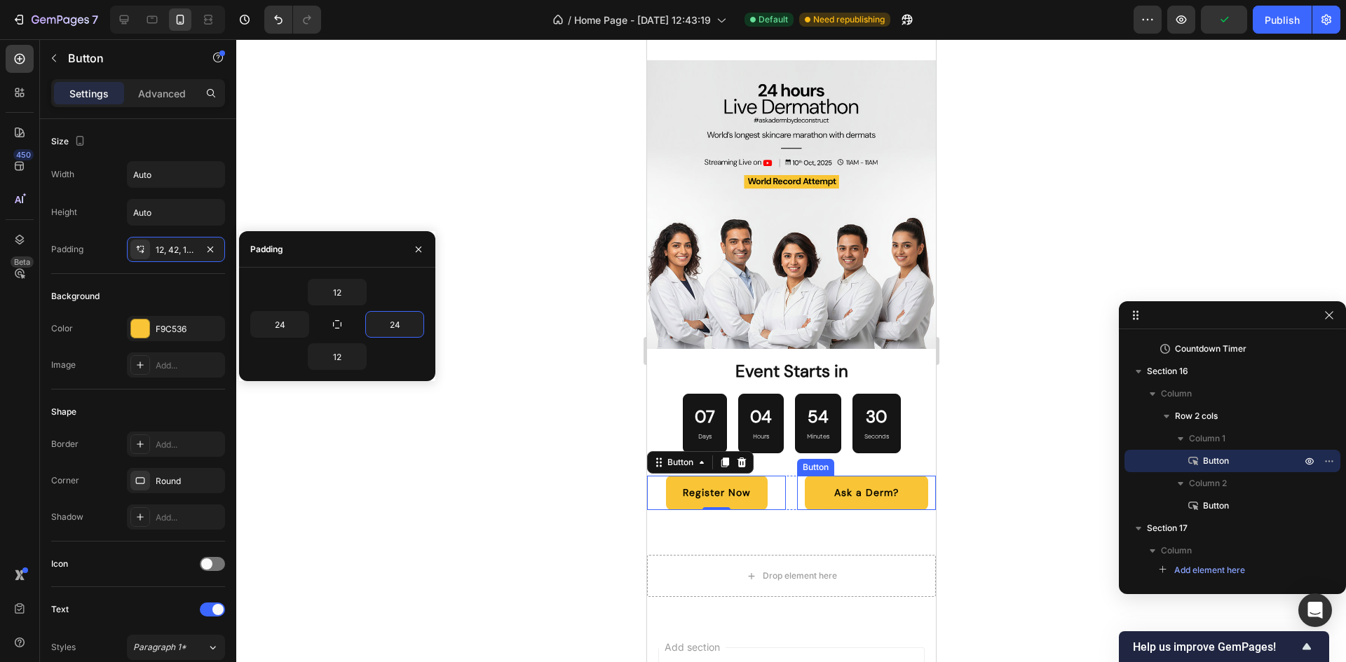
click at [908, 482] on button "Ask a Derm?" at bounding box center [865, 493] width 123 height 34
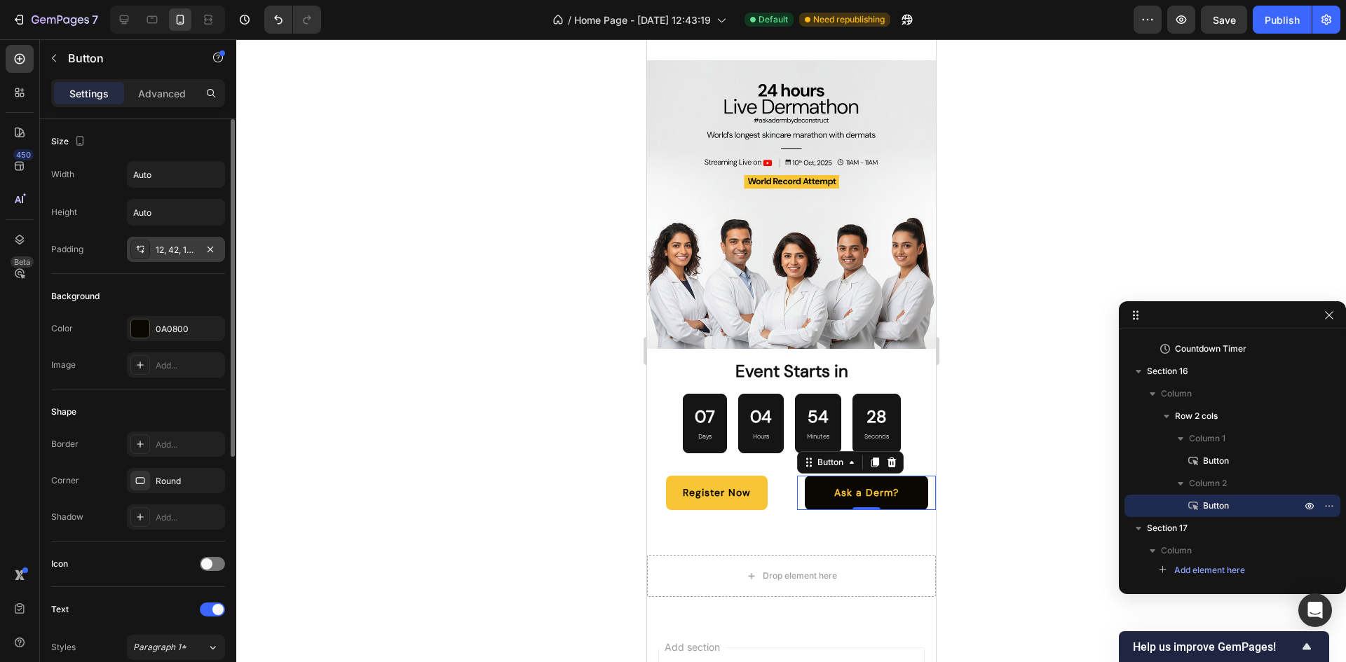
click at [165, 251] on div "12, 42, 12, 42" at bounding box center [176, 250] width 41 height 13
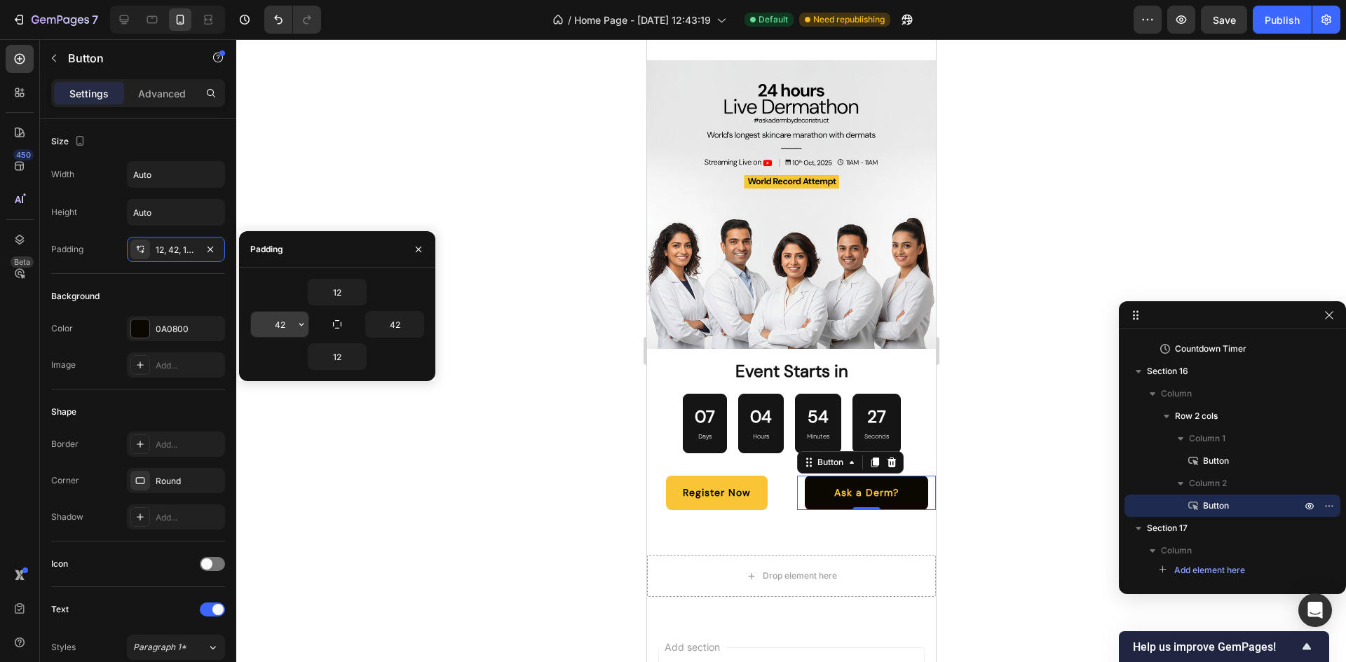
click at [280, 328] on input "42" at bounding box center [279, 324] width 57 height 25
type input "32"
click at [387, 326] on input "42" at bounding box center [394, 324] width 57 height 25
type input "32"
click at [665, 487] on button "Register Now" at bounding box center [716, 493] width 102 height 34
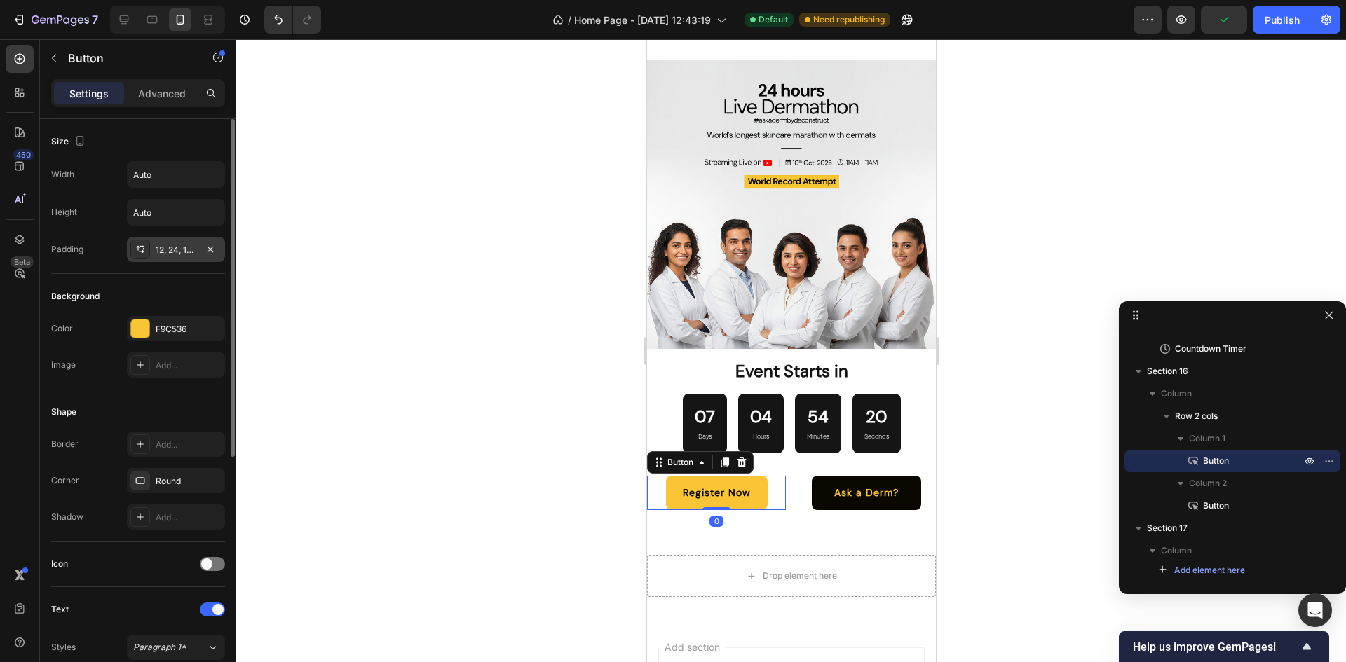
click at [163, 244] on div "12, 24, 12, 24" at bounding box center [176, 250] width 41 height 13
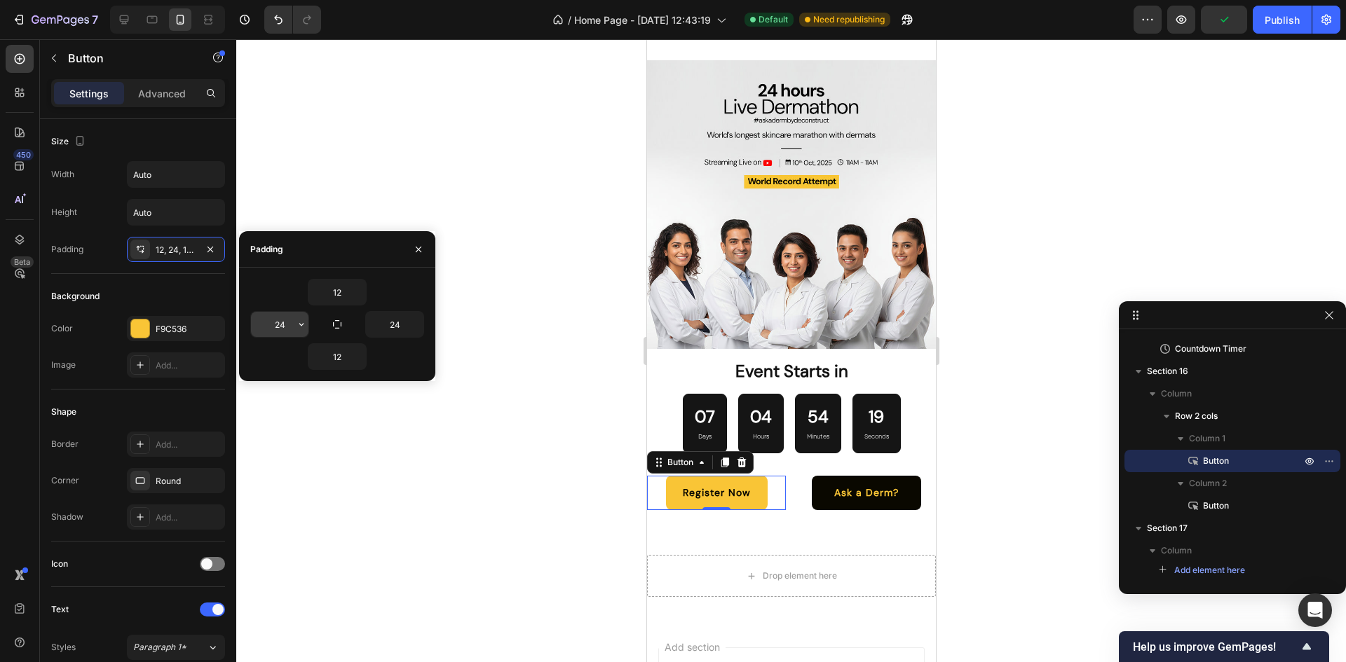
click at [267, 332] on input "24" at bounding box center [279, 324] width 57 height 25
type input "32"
click at [399, 327] on input "24" at bounding box center [394, 324] width 57 height 25
type input "32"
click at [783, 482] on div "Register Now Button 0 Ask a Derm? [GEOGRAPHIC_DATA]" at bounding box center [790, 493] width 289 height 34
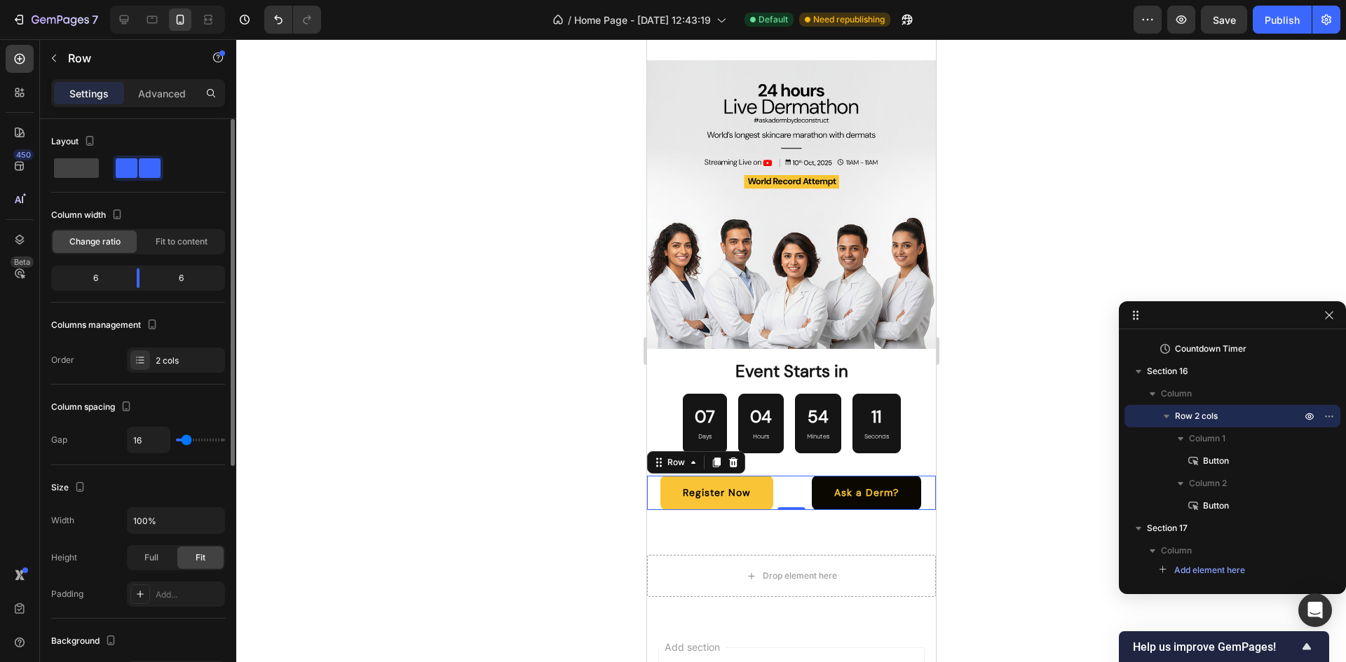
type input "0"
drag, startPoint x: 182, startPoint y: 441, endPoint x: 161, endPoint y: 439, distance: 21.1
type input "0"
click at [176, 439] on input "range" at bounding box center [200, 440] width 49 height 3
drag, startPoint x: 153, startPoint y: 81, endPoint x: 156, endPoint y: 96, distance: 15.6
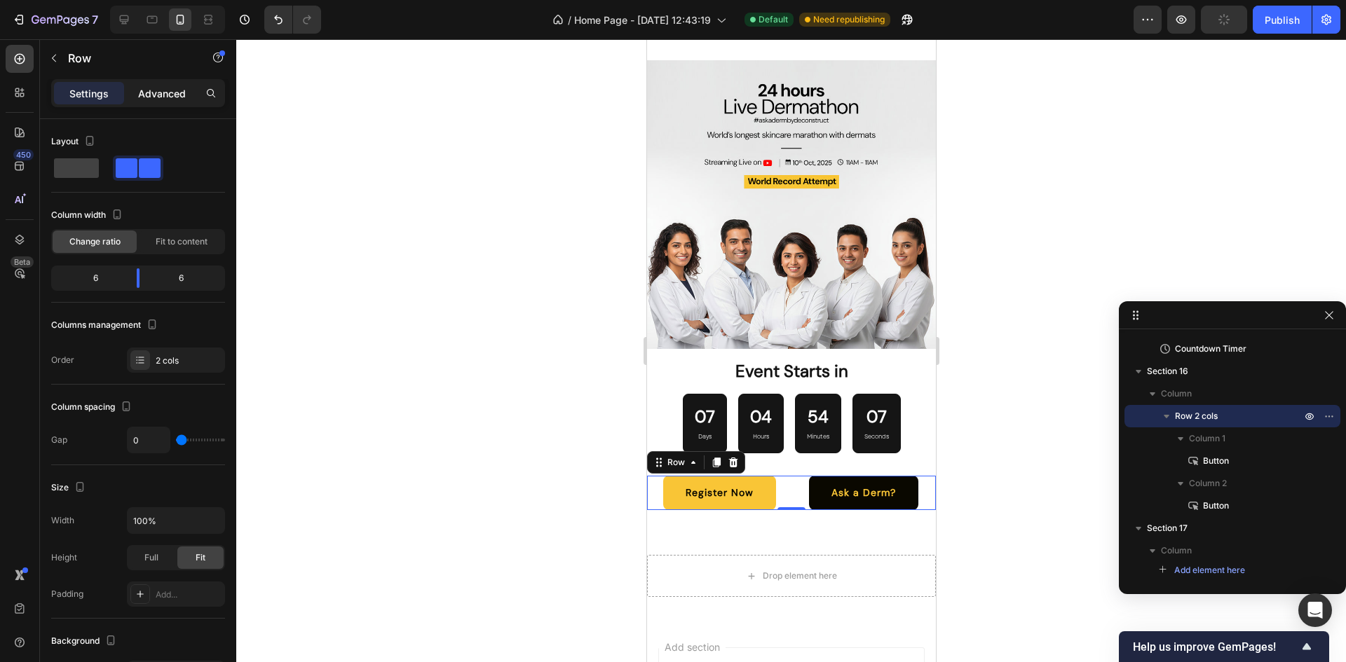
click at [156, 96] on div "Settings Advanced" at bounding box center [138, 93] width 174 height 28
click at [156, 96] on p "Advanced" at bounding box center [162, 93] width 48 height 15
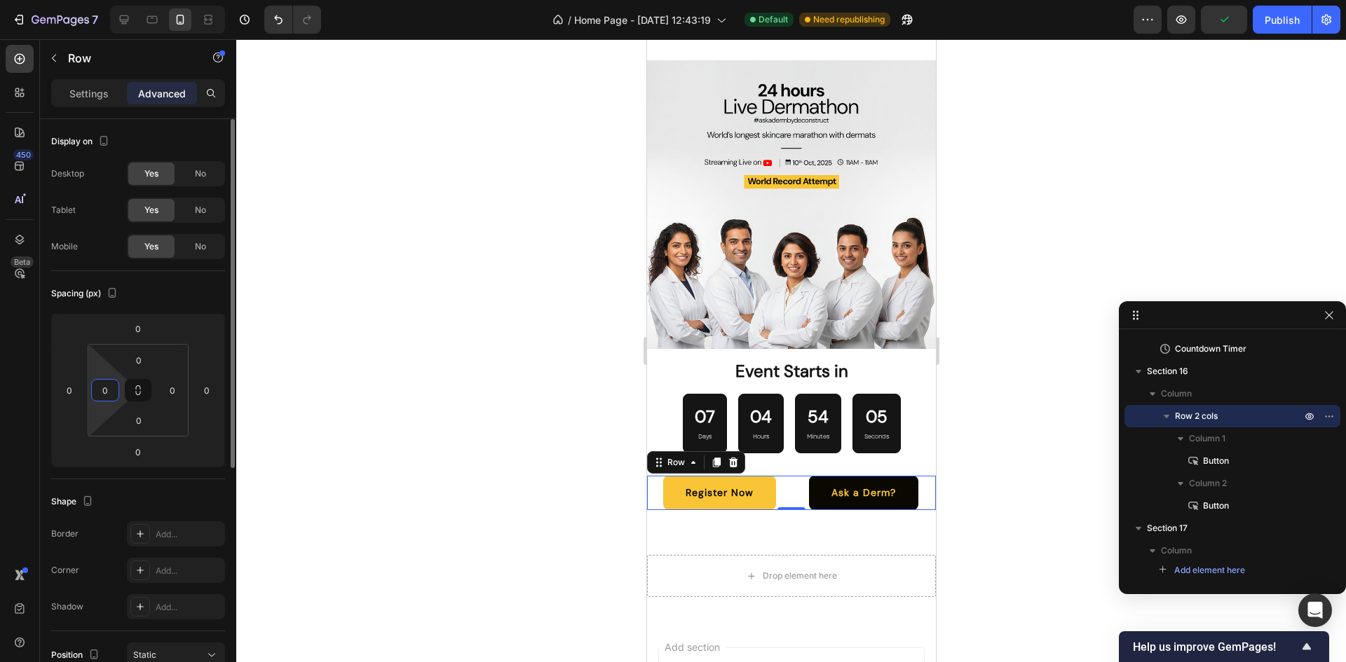
click at [103, 380] on input "0" at bounding box center [105, 390] width 21 height 21
type input "16"
click at [175, 390] on input "0" at bounding box center [172, 390] width 21 height 21
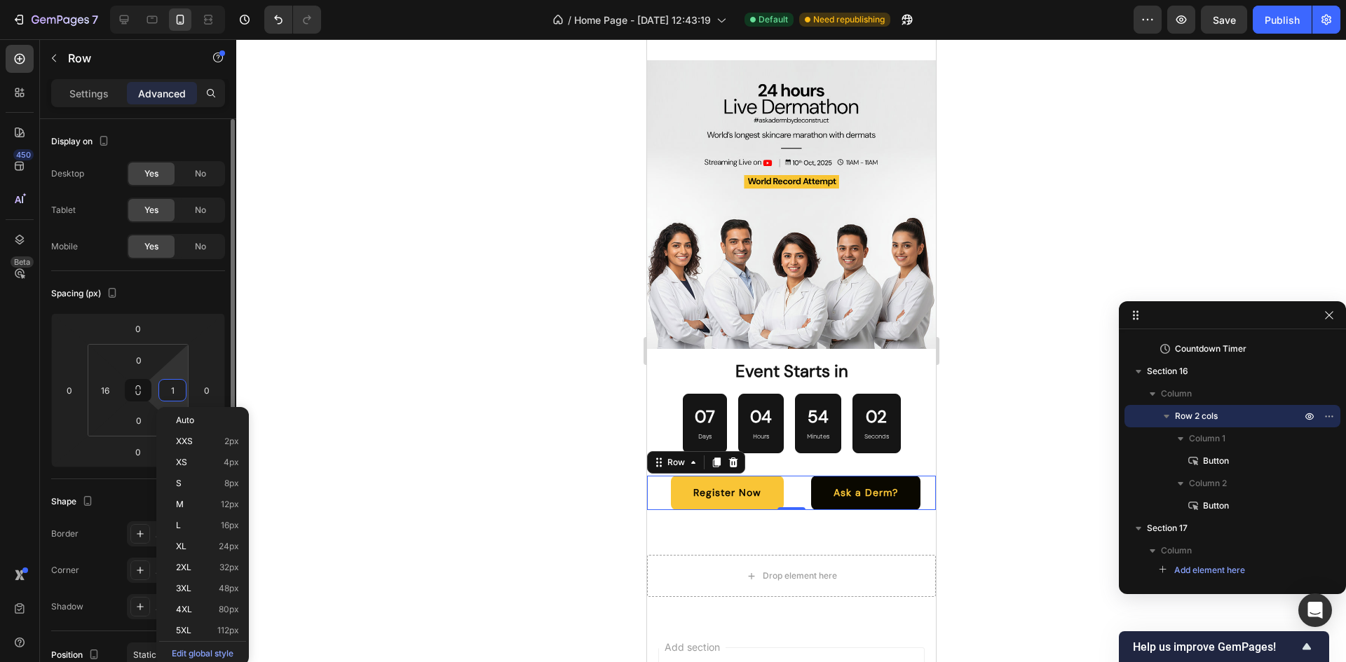
type input "16"
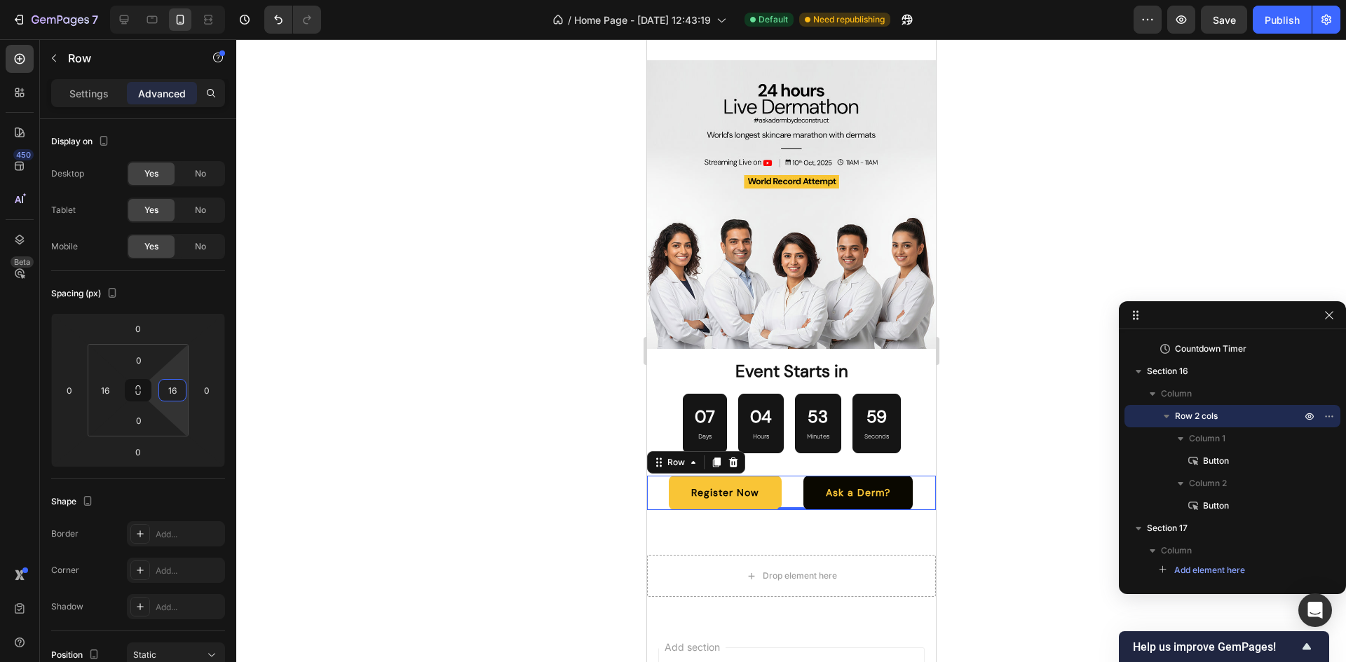
click at [993, 432] on div at bounding box center [791, 350] width 1110 height 623
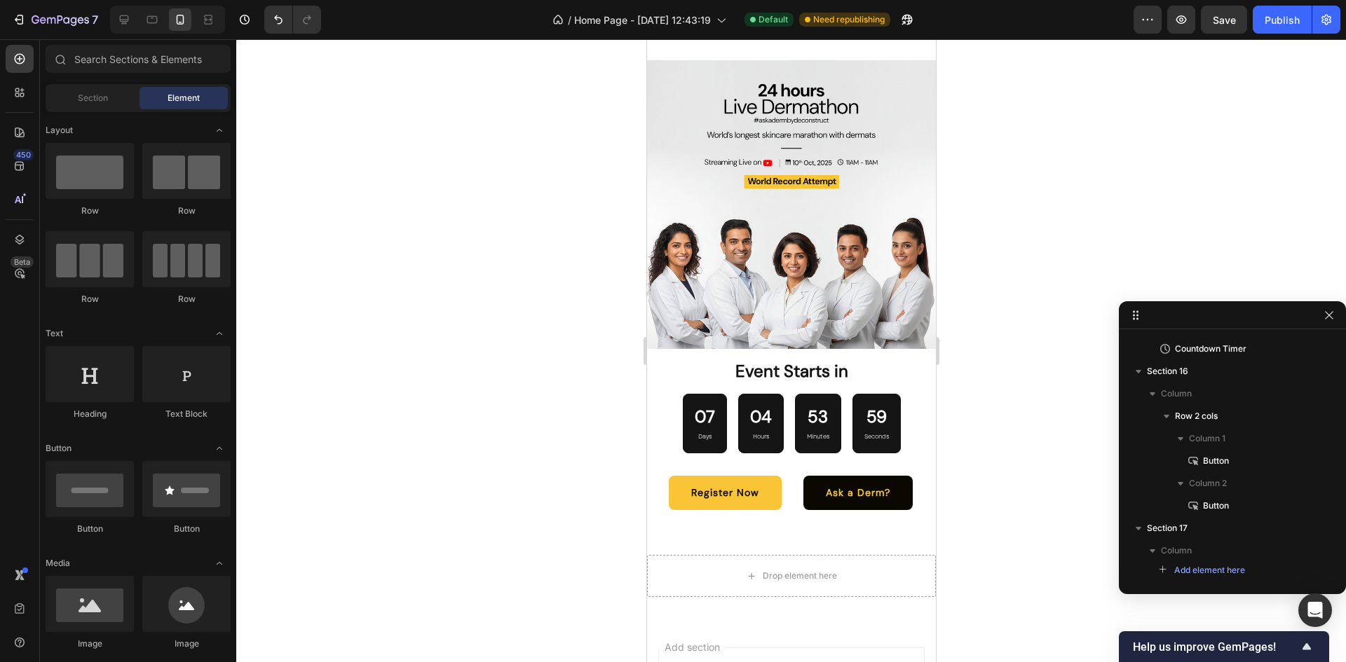
click at [993, 432] on div at bounding box center [791, 350] width 1110 height 623
click at [1009, 322] on div at bounding box center [791, 350] width 1110 height 623
click at [121, 26] on icon at bounding box center [124, 20] width 14 height 14
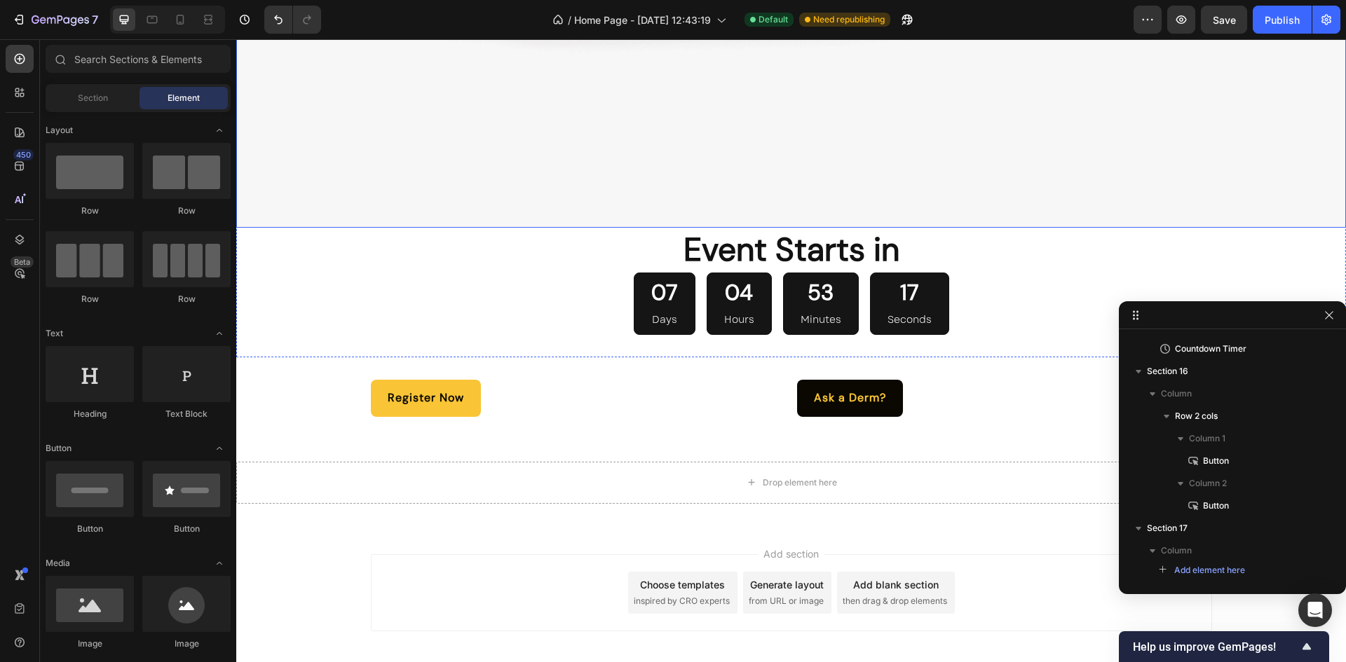
scroll to position [4549, 0]
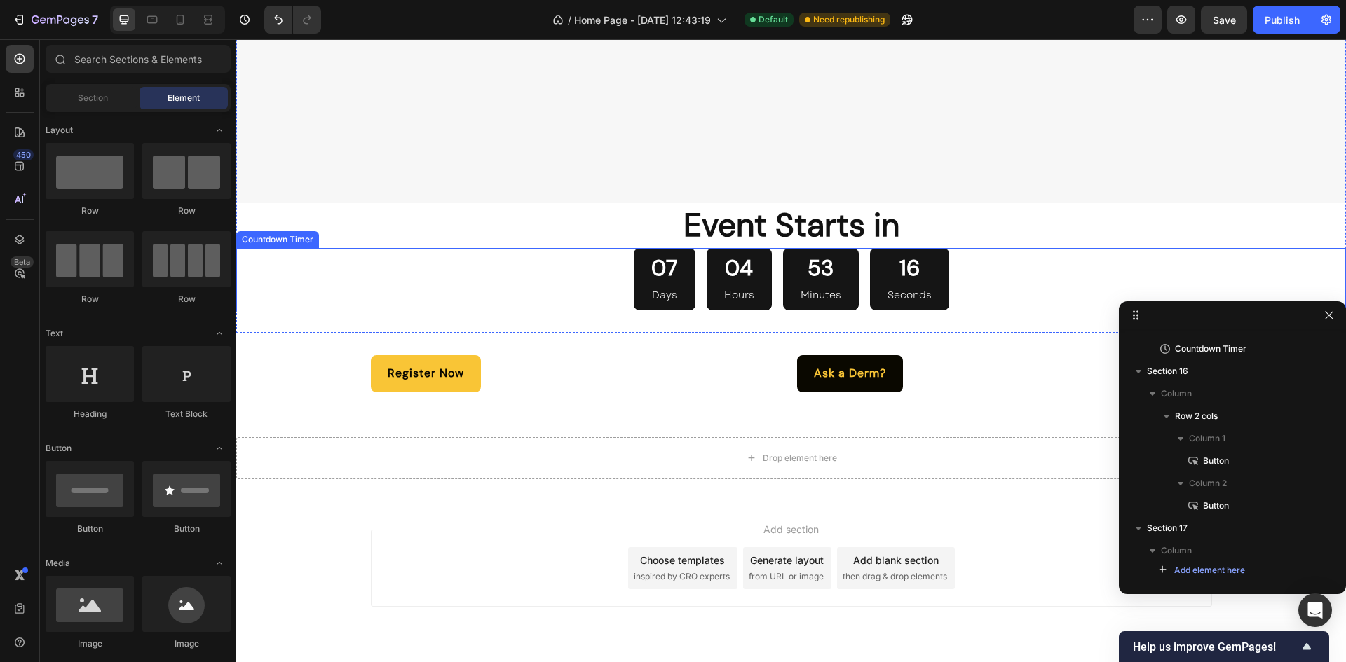
click at [952, 264] on div "07 Days 04 Hours 53 Minutes 16 Seconds" at bounding box center [791, 279] width 1110 height 63
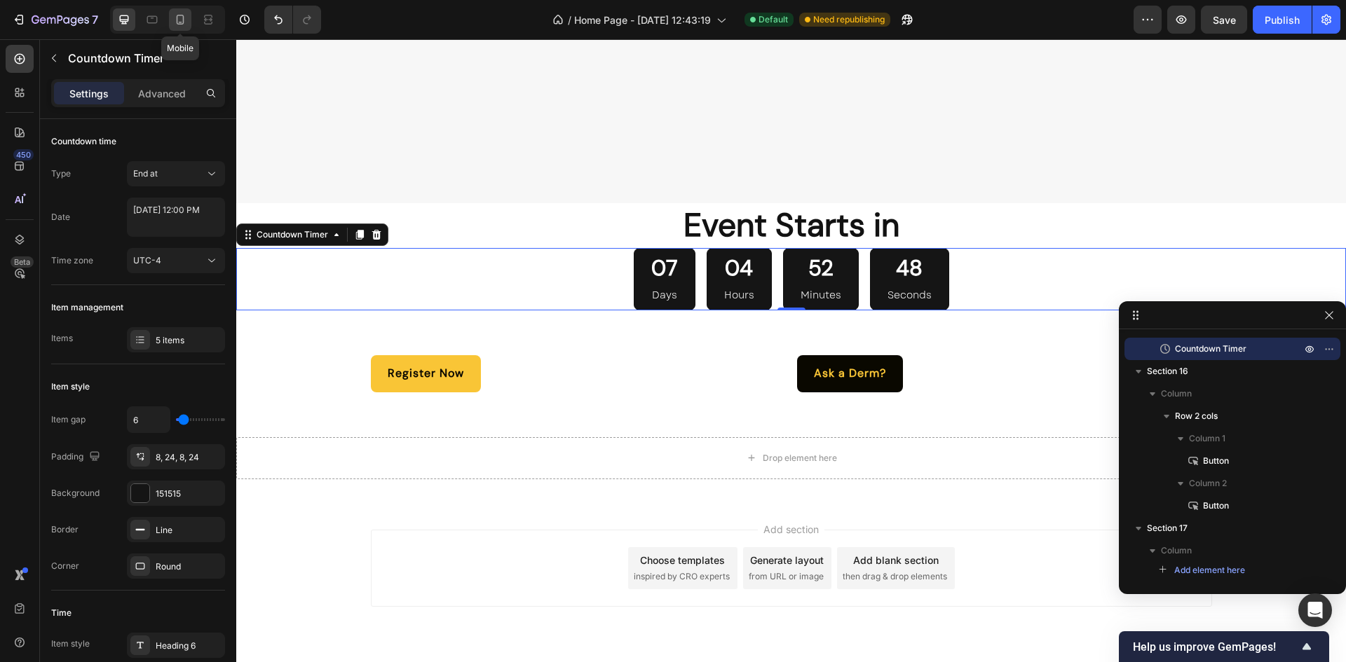
click at [175, 16] on icon at bounding box center [180, 20] width 14 height 14
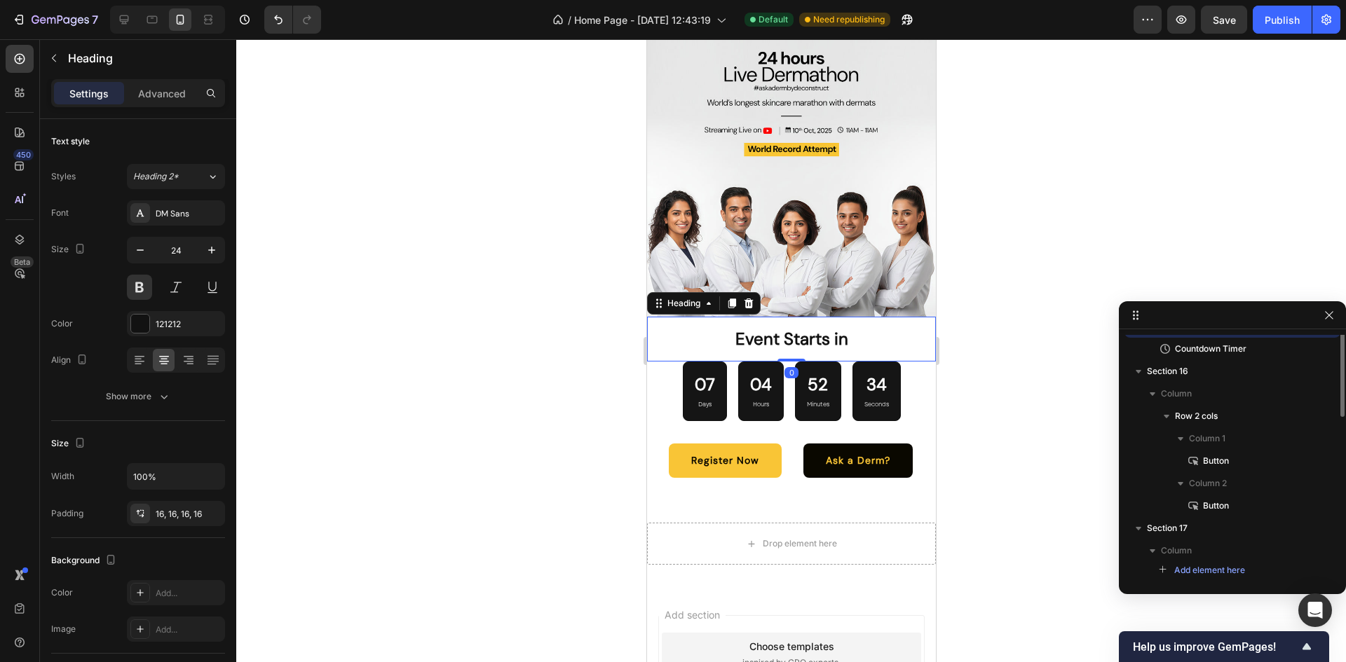
scroll to position [284, 0]
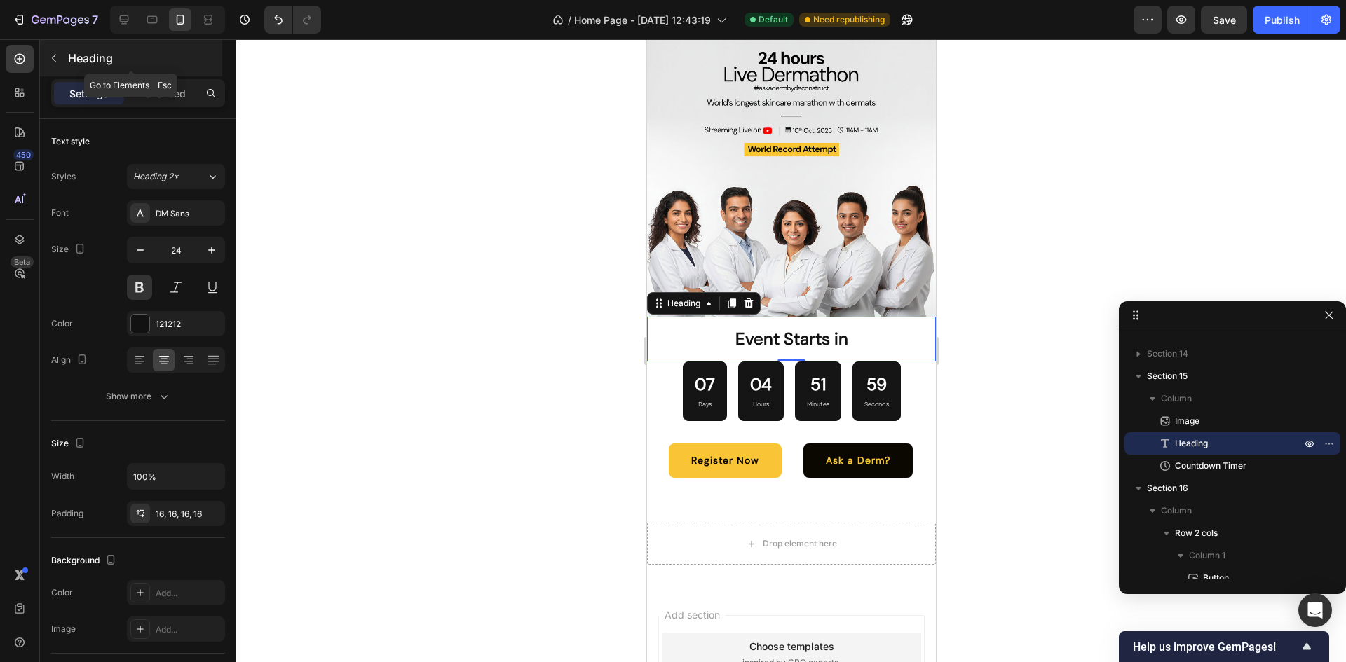
click at [62, 45] on div "Heading" at bounding box center [131, 58] width 182 height 36
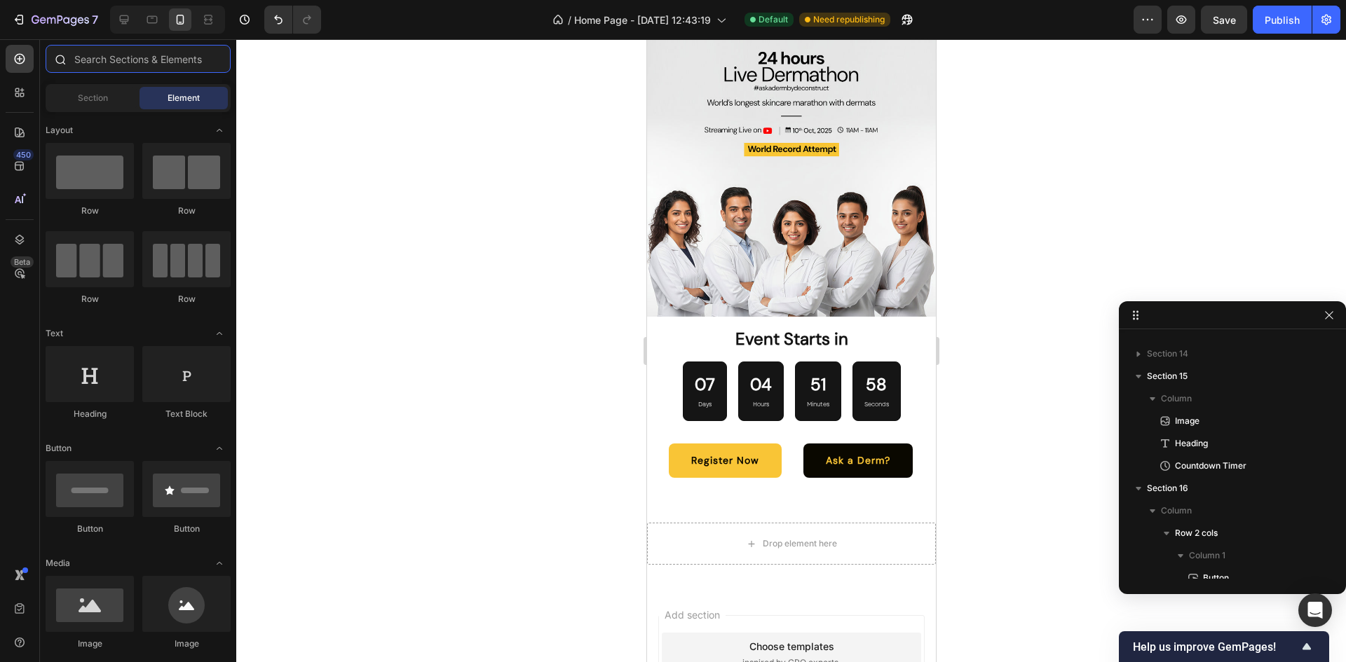
click at [83, 64] on input "text" at bounding box center [138, 59] width 185 height 28
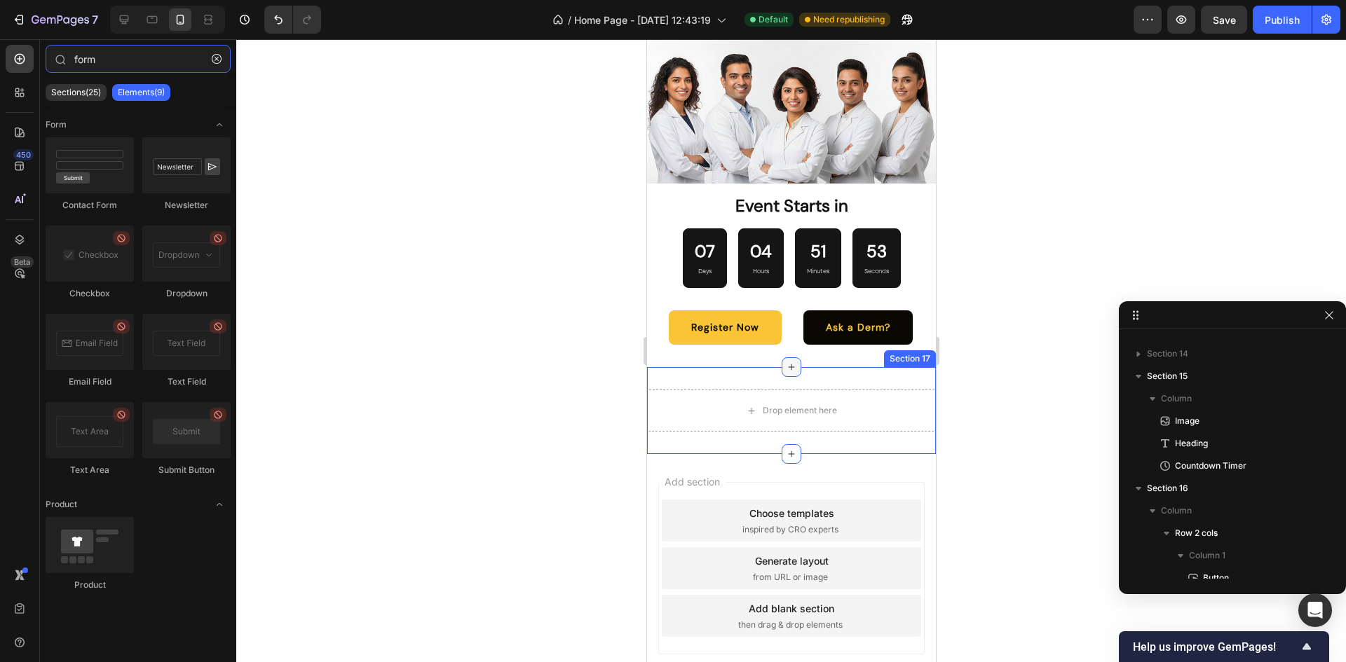
scroll to position [4034, 0]
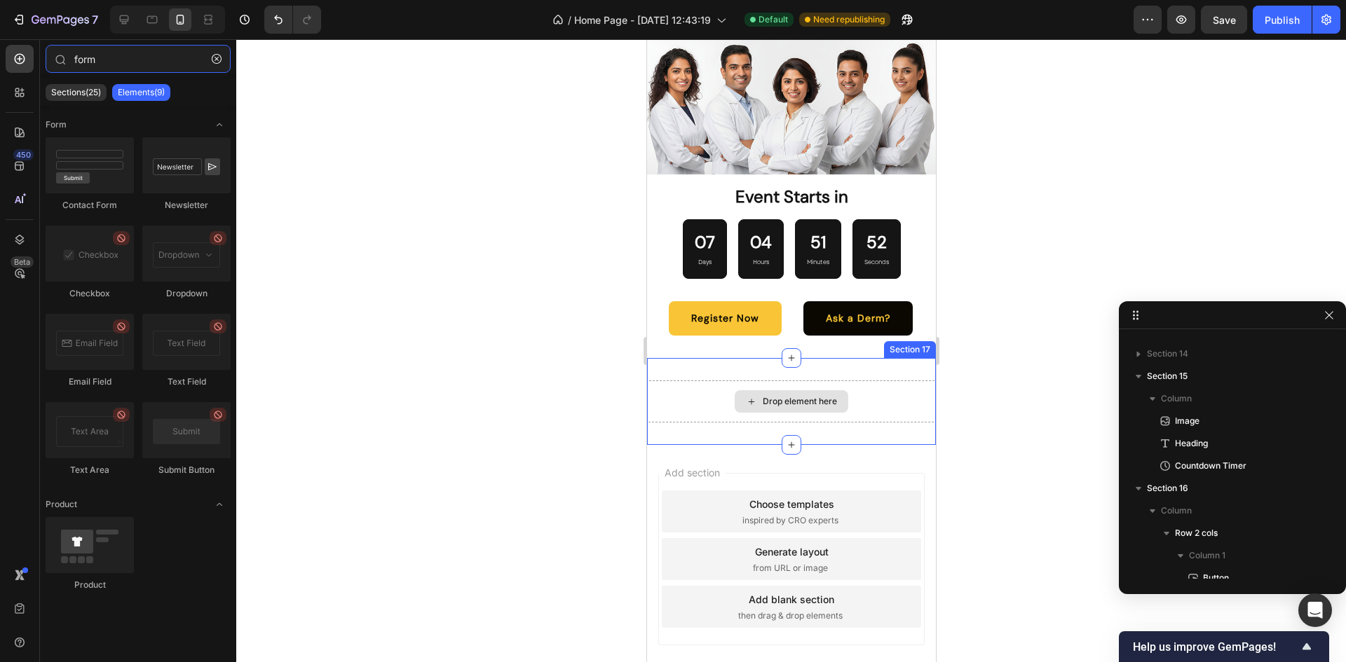
type input "form"
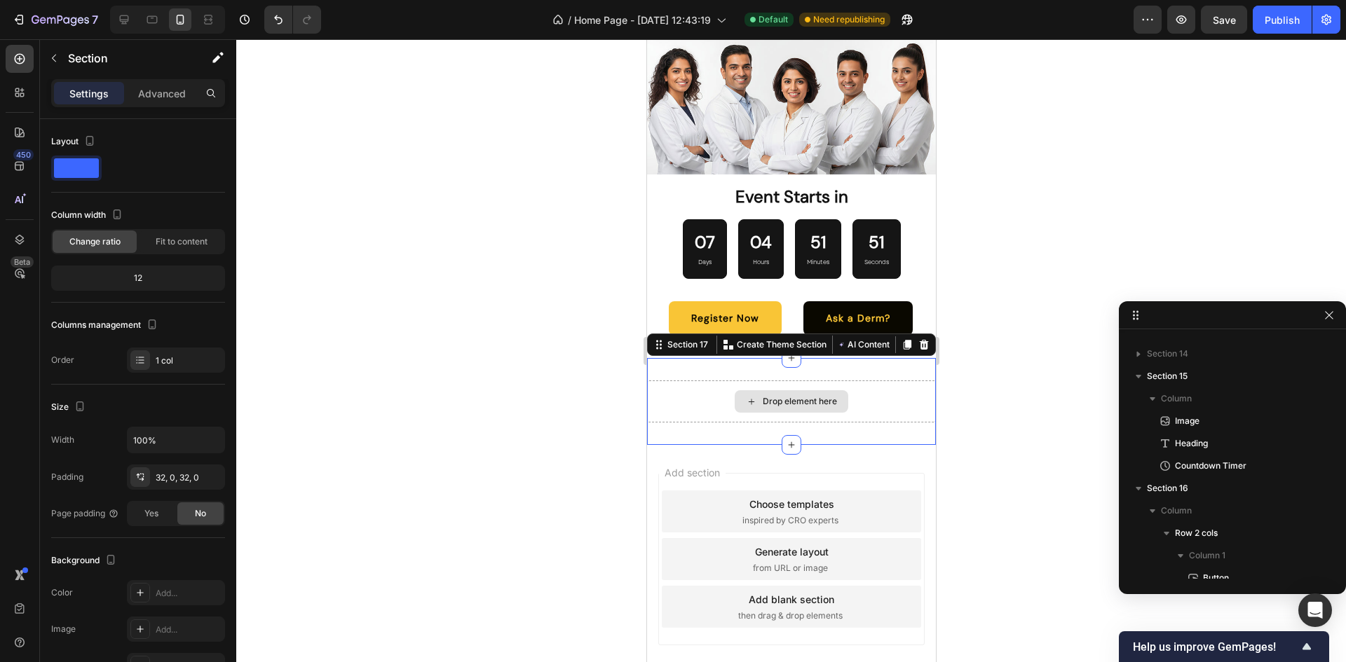
scroll to position [401, 0]
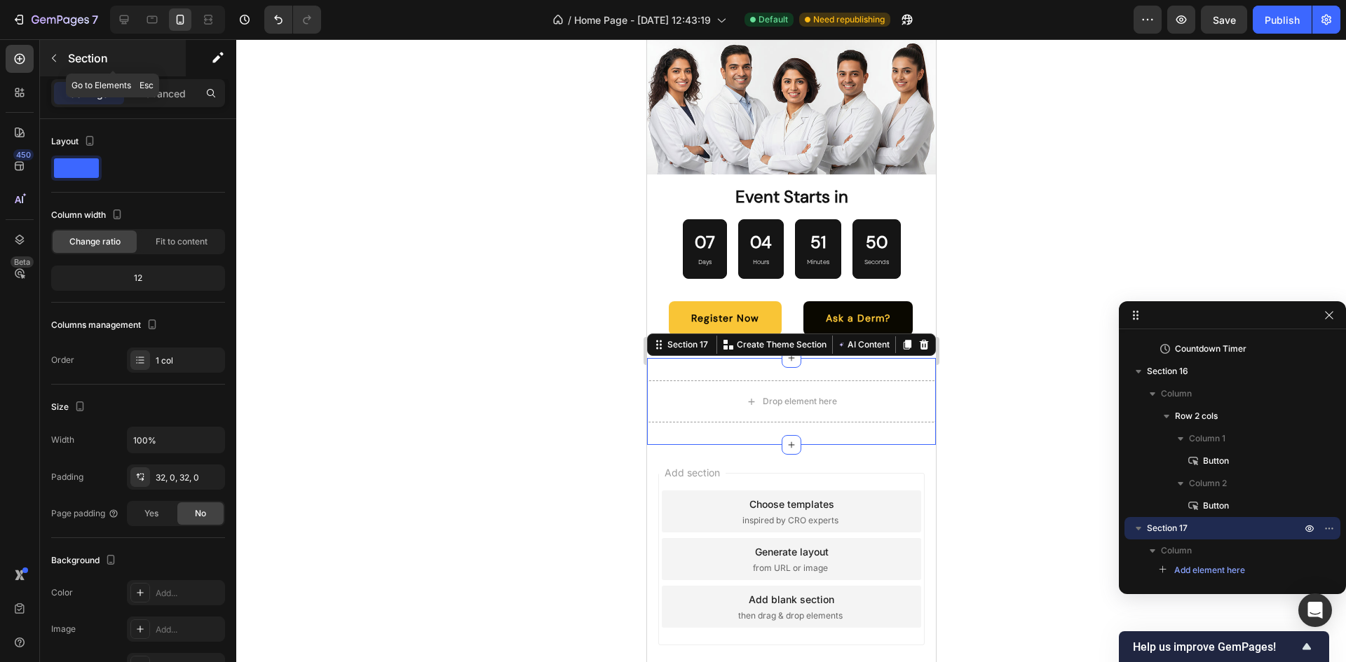
click at [60, 62] on button "button" at bounding box center [54, 58] width 22 height 22
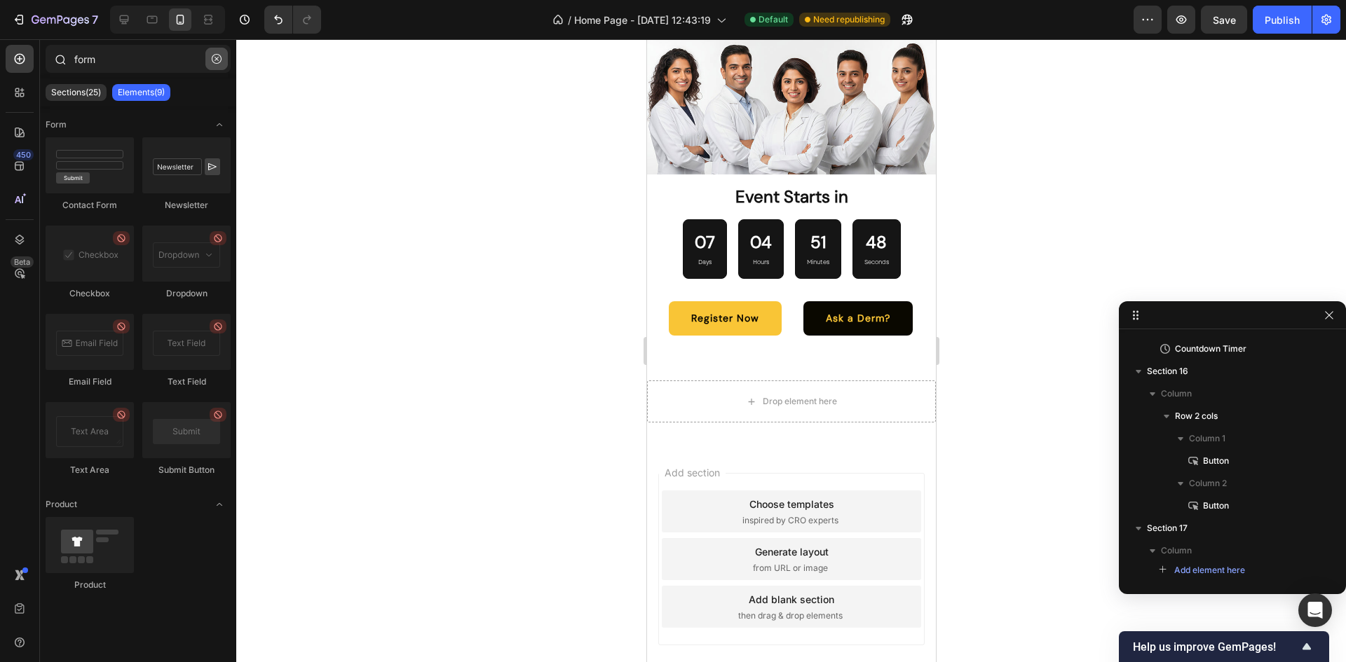
click at [212, 60] on icon "button" at bounding box center [217, 59] width 10 height 10
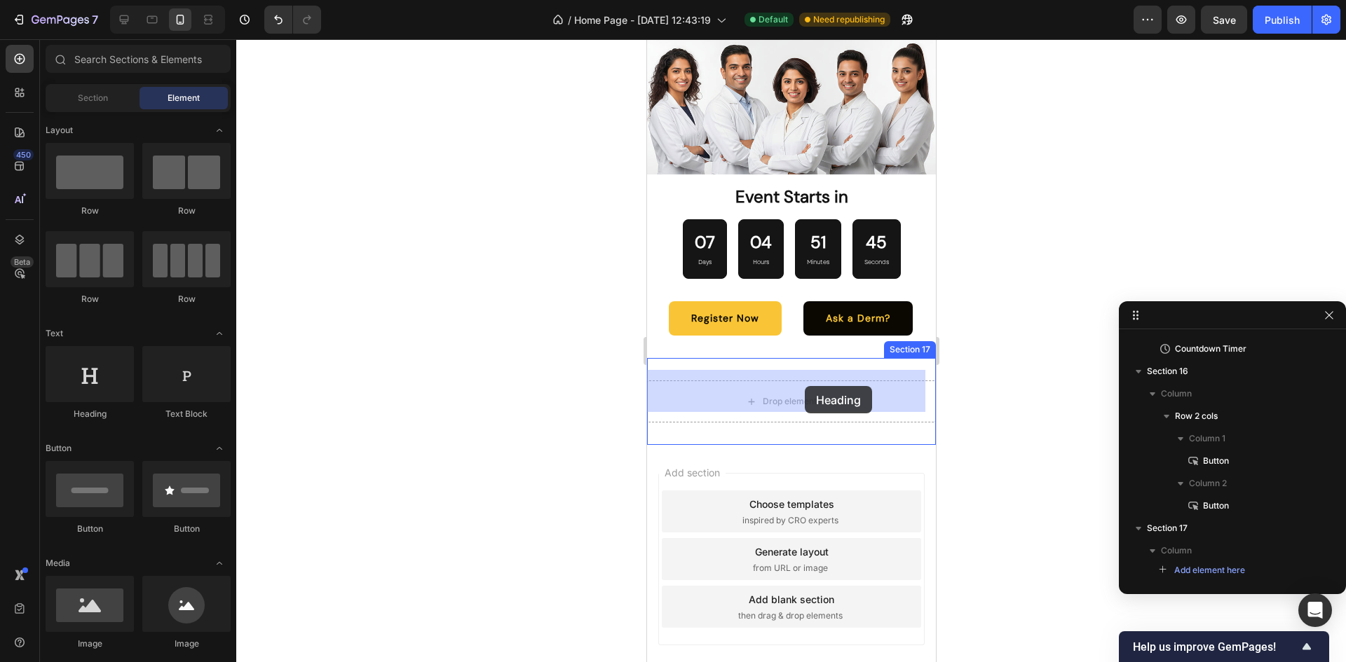
drag, startPoint x: 834, startPoint y: 419, endPoint x: 804, endPoint y: 386, distance: 44.6
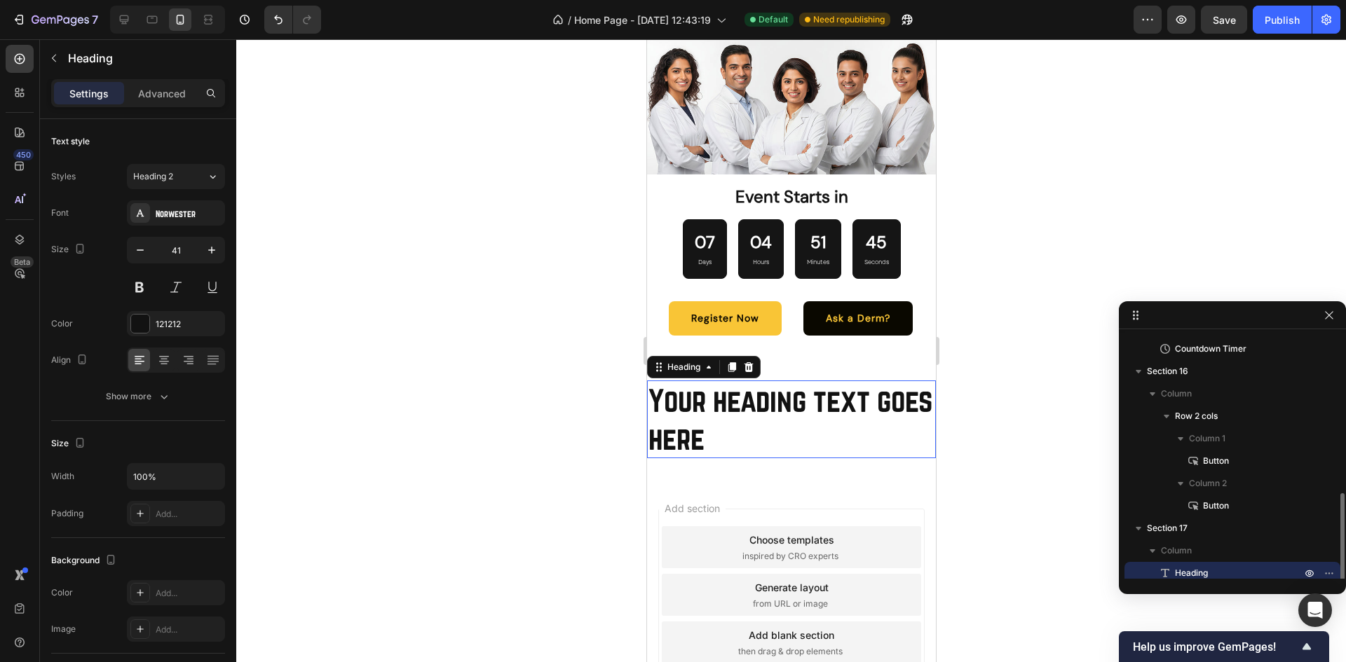
scroll to position [407, 0]
click at [731, 419] on h2 "Your heading text goes here" at bounding box center [790, 420] width 289 height 78
click at [731, 419] on p "Your heading text goes here" at bounding box center [791, 419] width 286 height 75
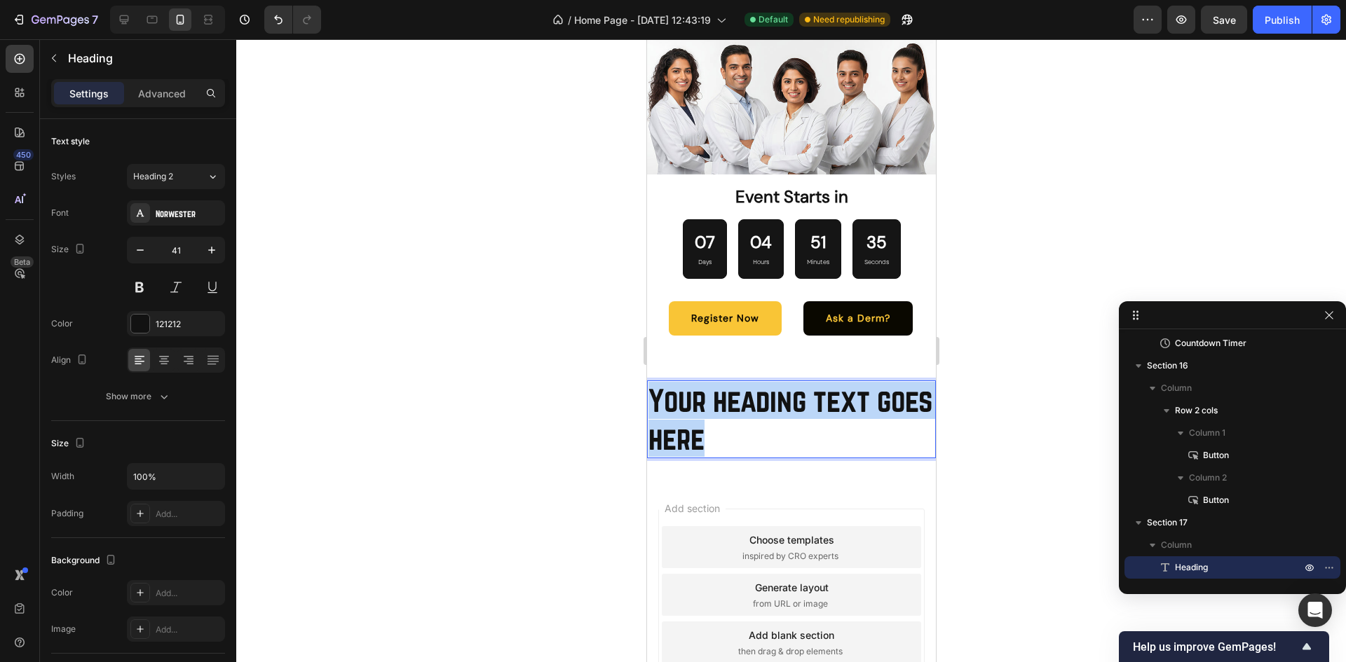
click at [731, 419] on p "Your heading text goes here" at bounding box center [791, 419] width 286 height 75
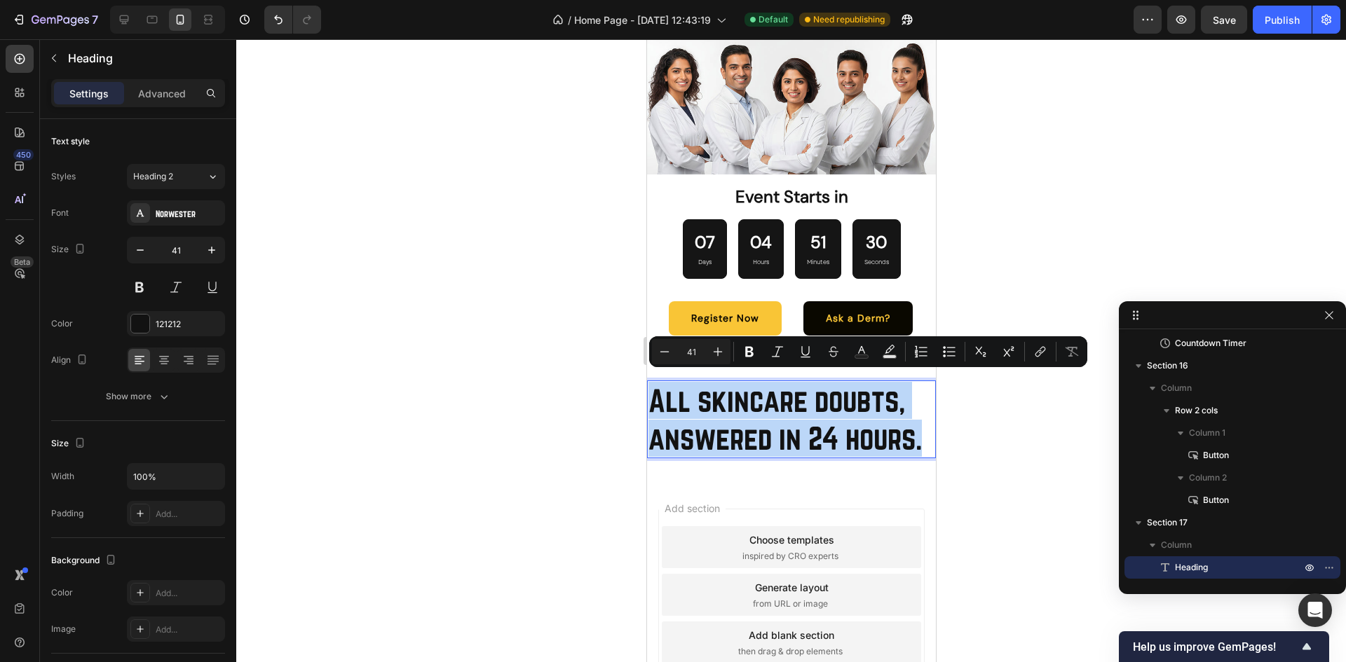
drag, startPoint x: 728, startPoint y: 472, endPoint x: 654, endPoint y: 388, distance: 112.8
click at [654, 388] on p "All skincare doubts, answered in 24 hours." at bounding box center [791, 419] width 286 height 75
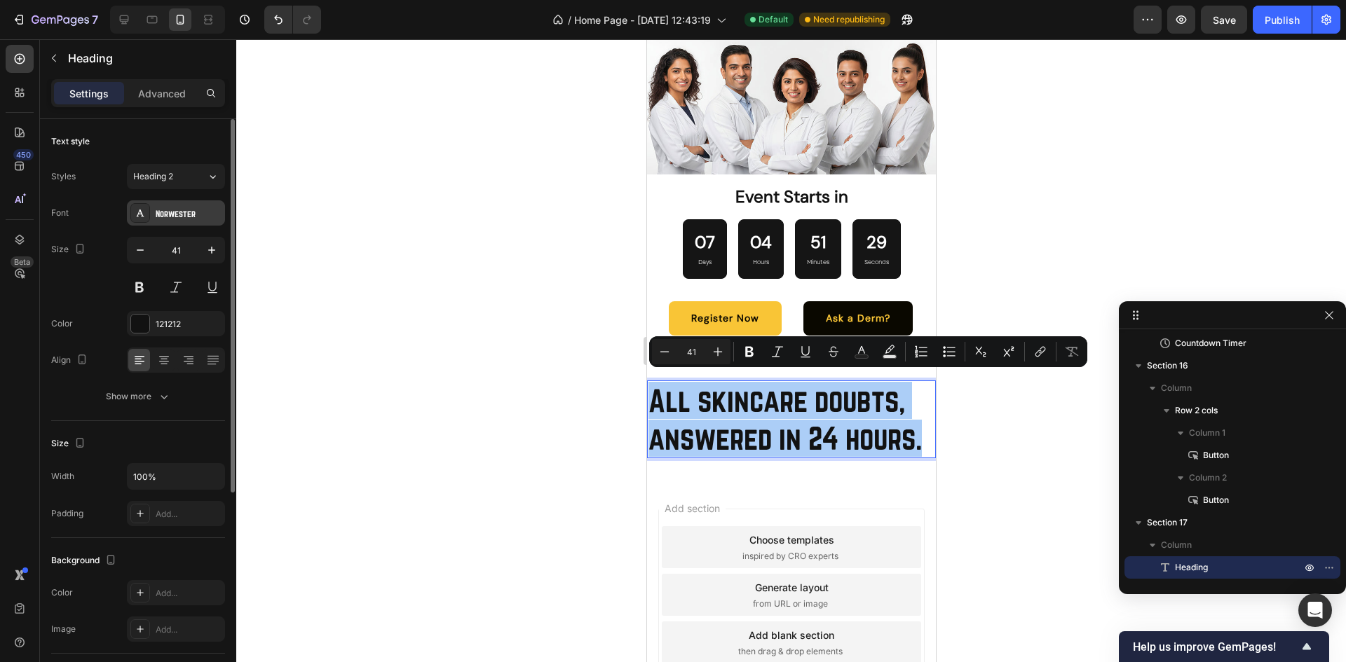
click at [168, 211] on div "Norwester" at bounding box center [189, 213] width 66 height 13
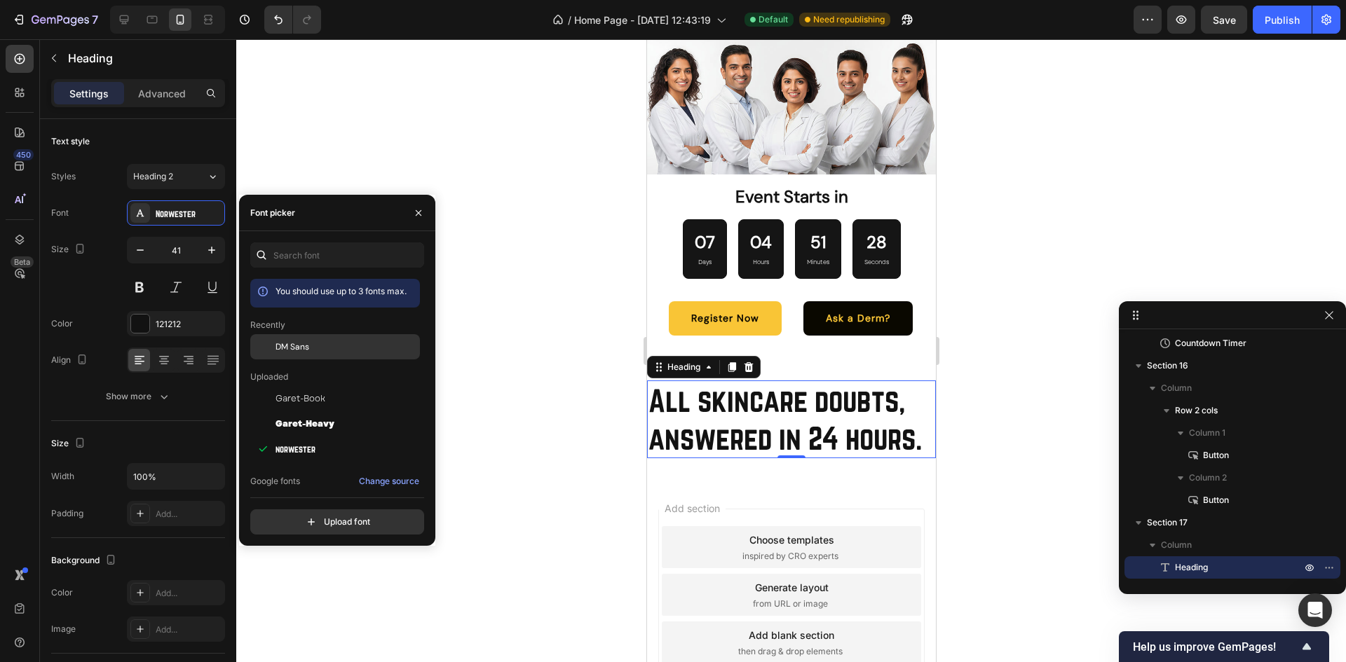
click at [279, 348] on span "DM Sans" at bounding box center [292, 347] width 34 height 13
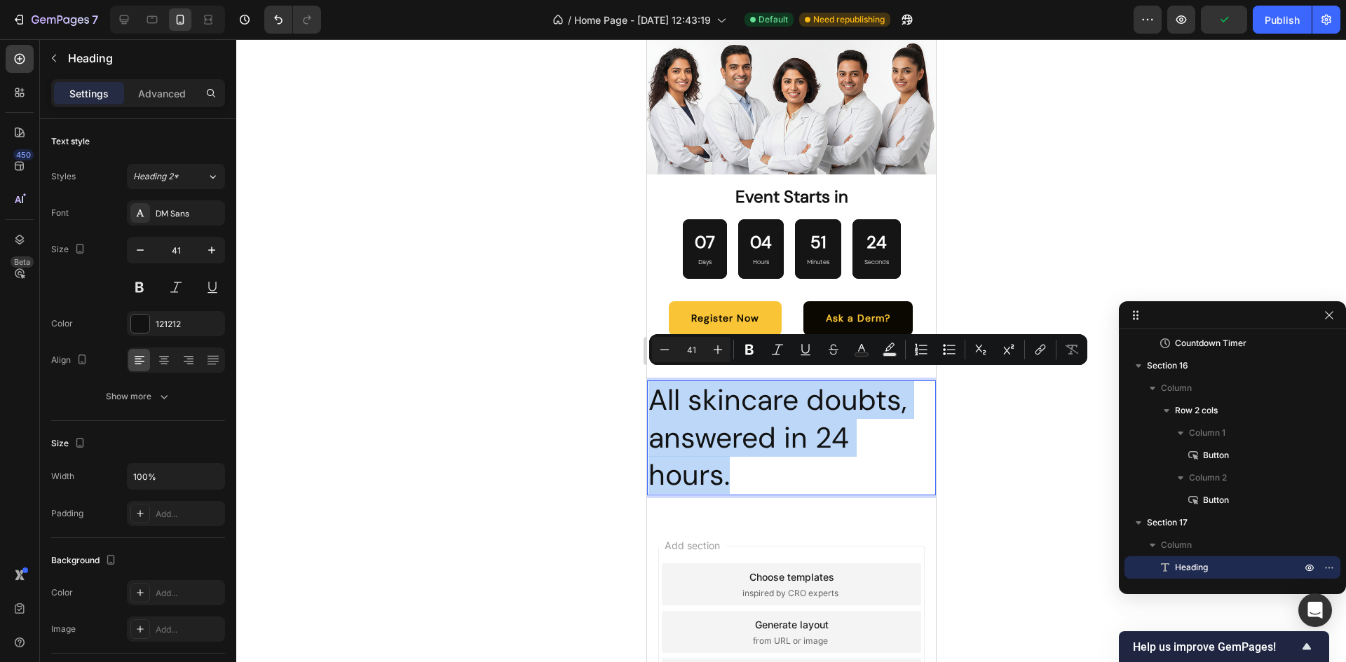
drag, startPoint x: 732, startPoint y: 468, endPoint x: 651, endPoint y: 393, distance: 110.1
click at [651, 393] on p "All skincare doubts, answered in 24 hours." at bounding box center [791, 438] width 286 height 112
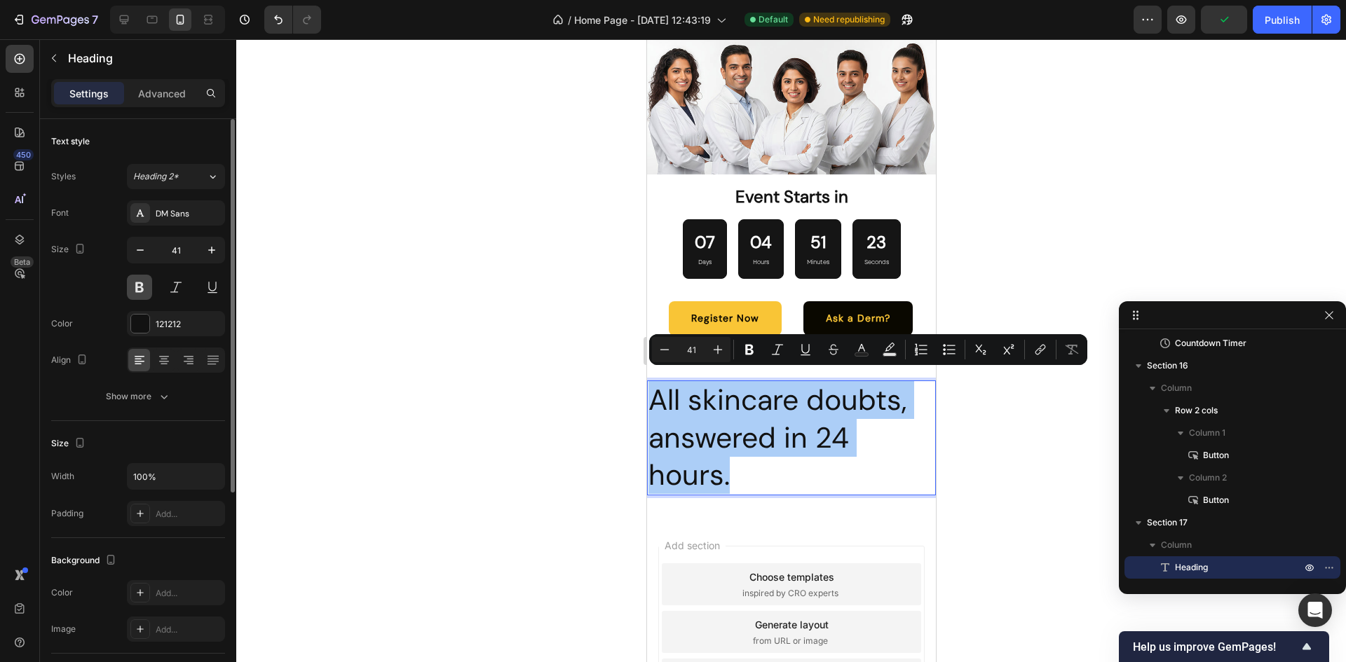
click at [142, 298] on button at bounding box center [139, 287] width 25 height 25
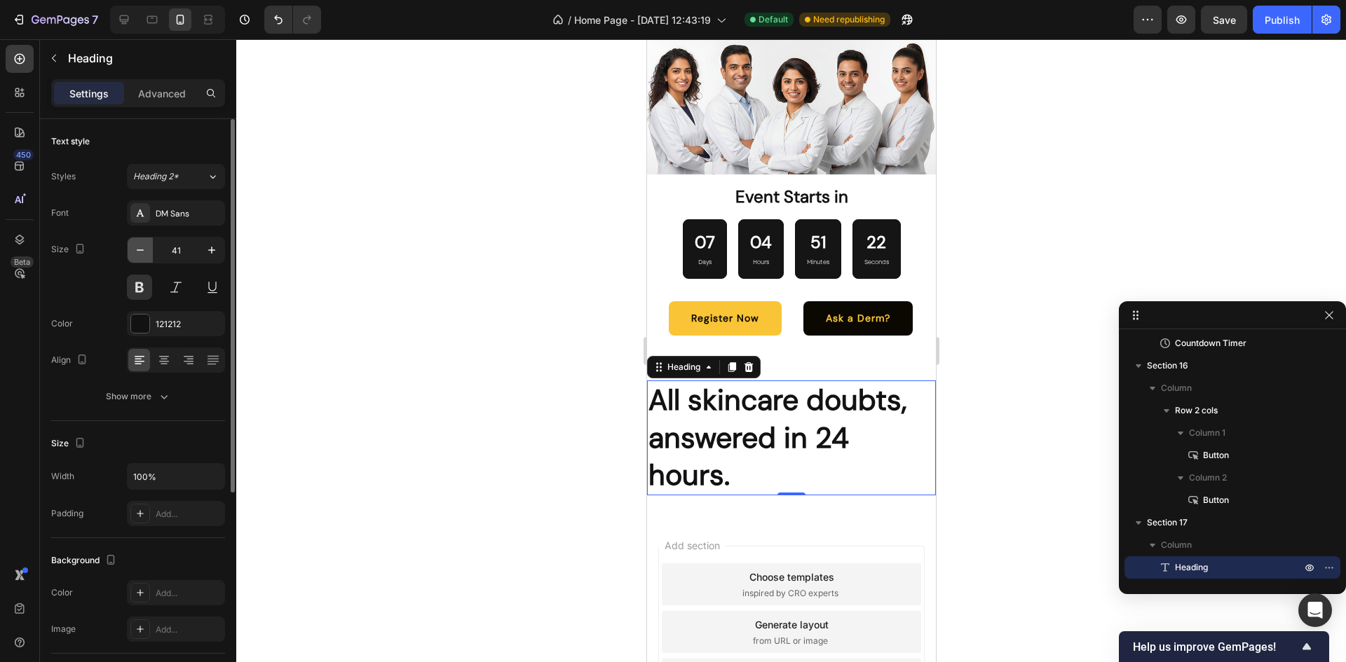
click at [139, 252] on icon "button" at bounding box center [140, 250] width 14 height 14
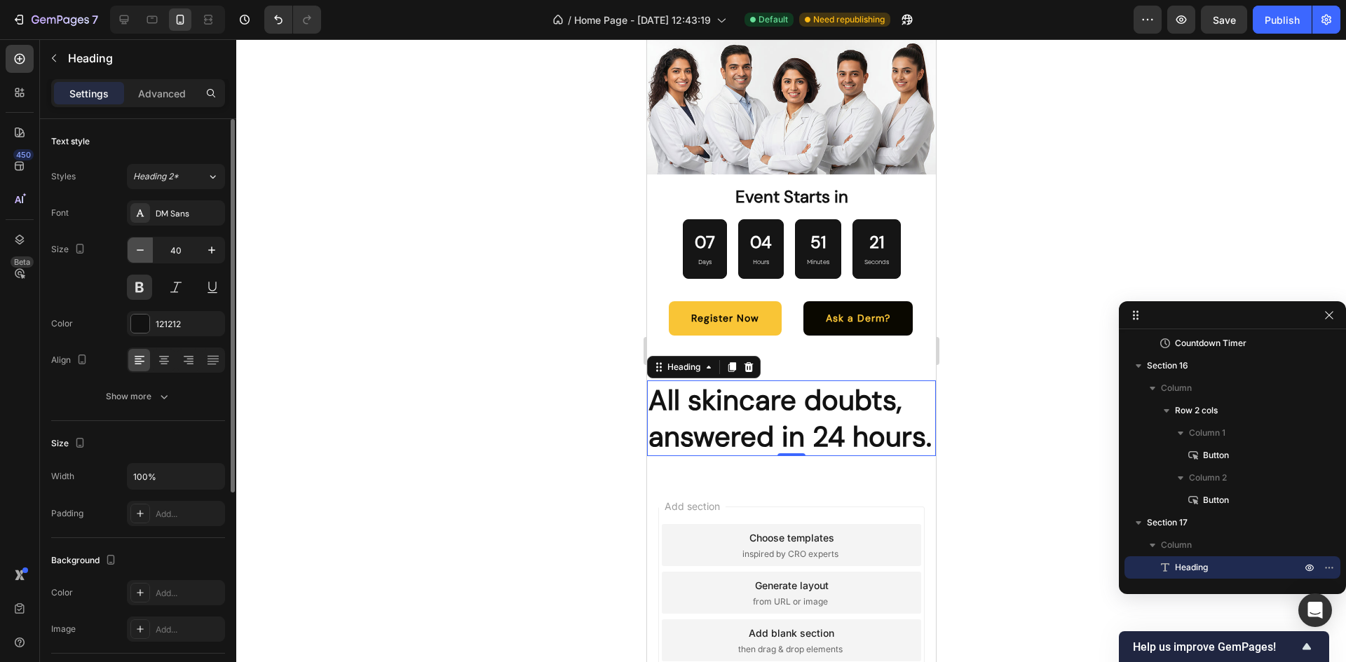
click at [139, 252] on icon "button" at bounding box center [140, 250] width 14 height 14
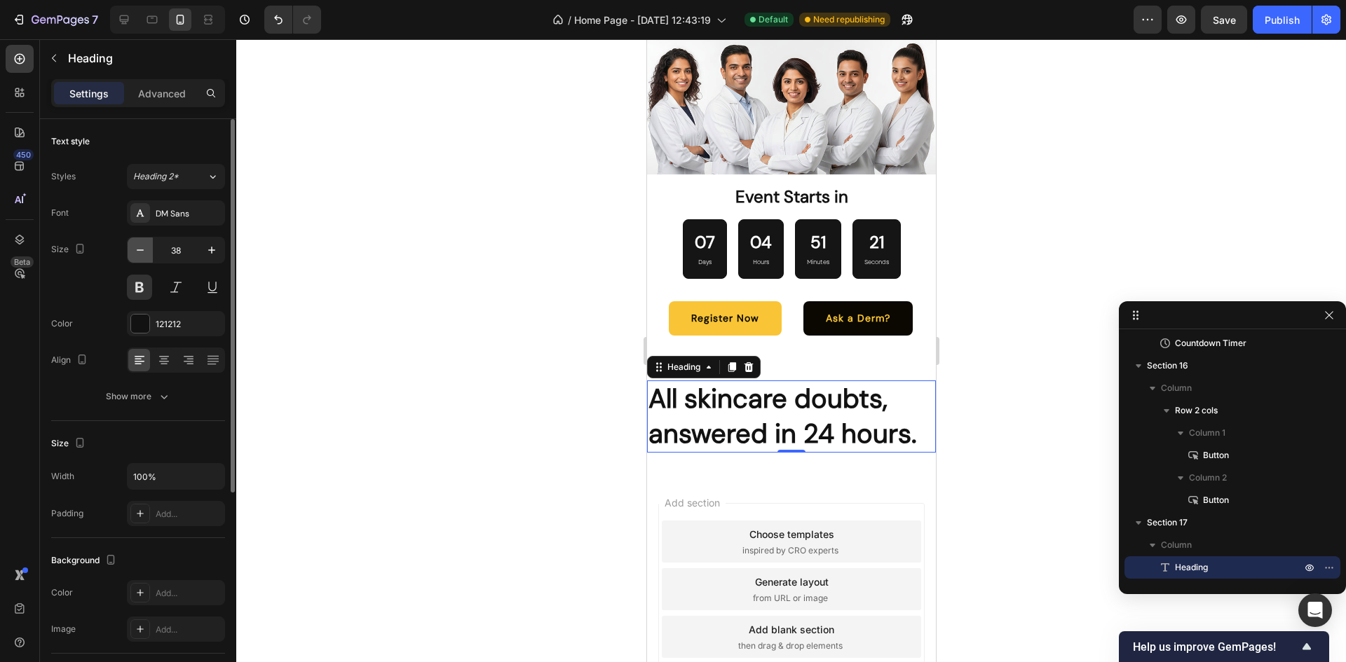
click at [139, 252] on icon "button" at bounding box center [140, 250] width 14 height 14
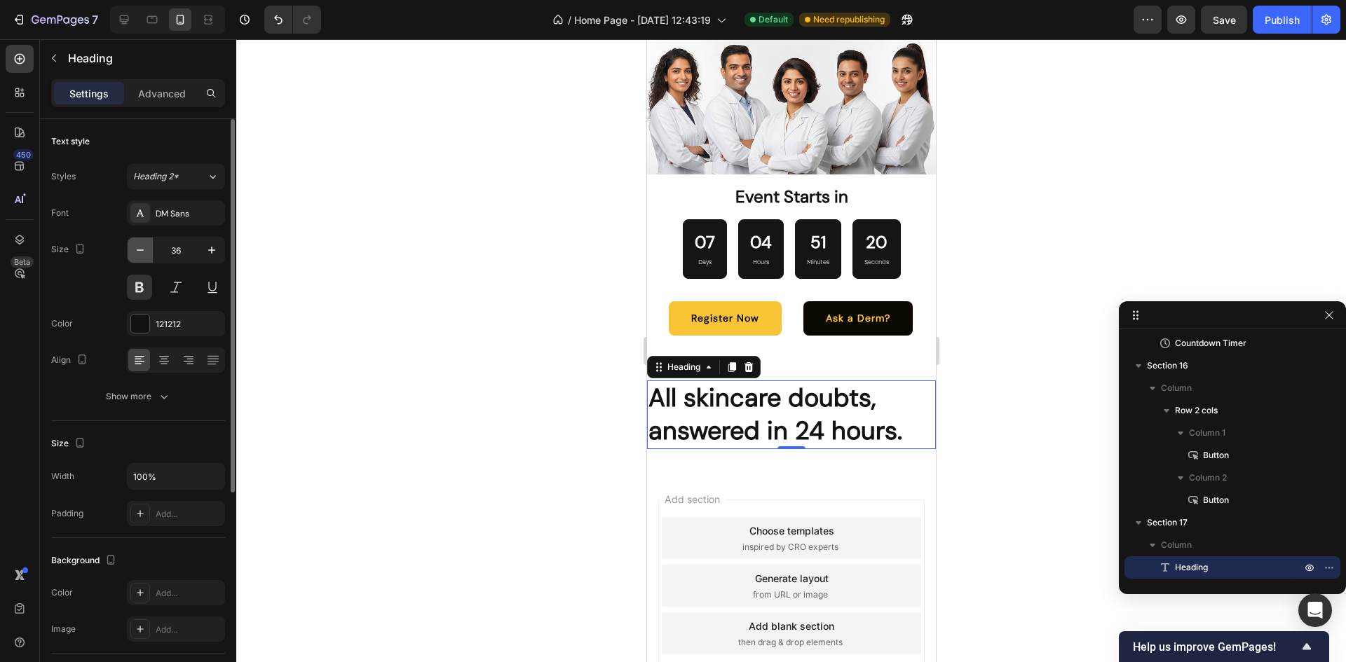
click at [139, 252] on icon "button" at bounding box center [140, 250] width 14 height 14
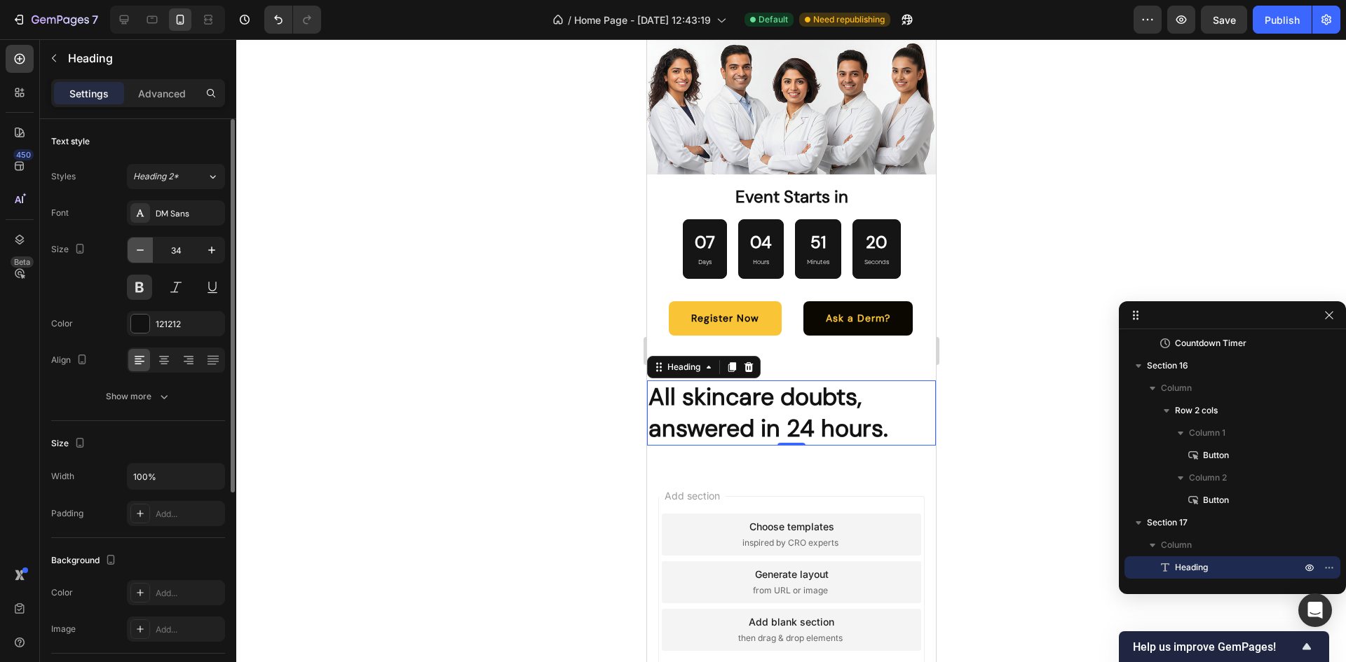
click at [139, 252] on icon "button" at bounding box center [140, 250] width 14 height 14
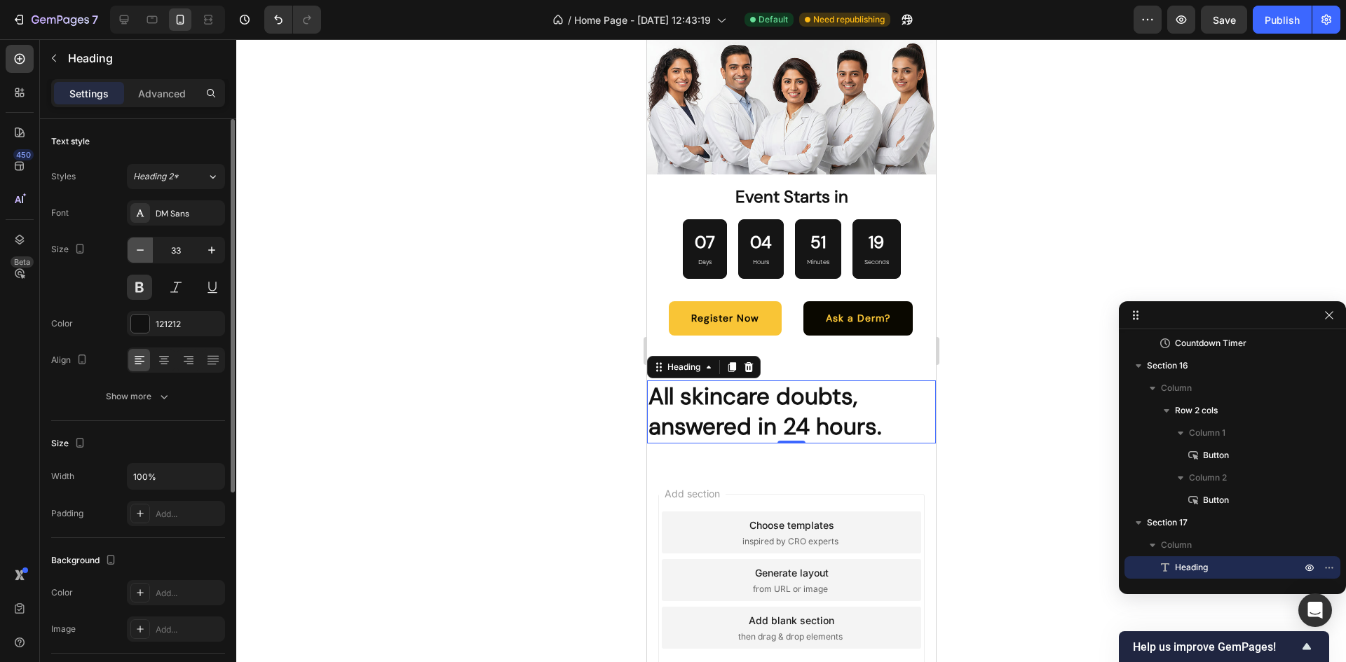
click at [139, 252] on icon "button" at bounding box center [140, 250] width 14 height 14
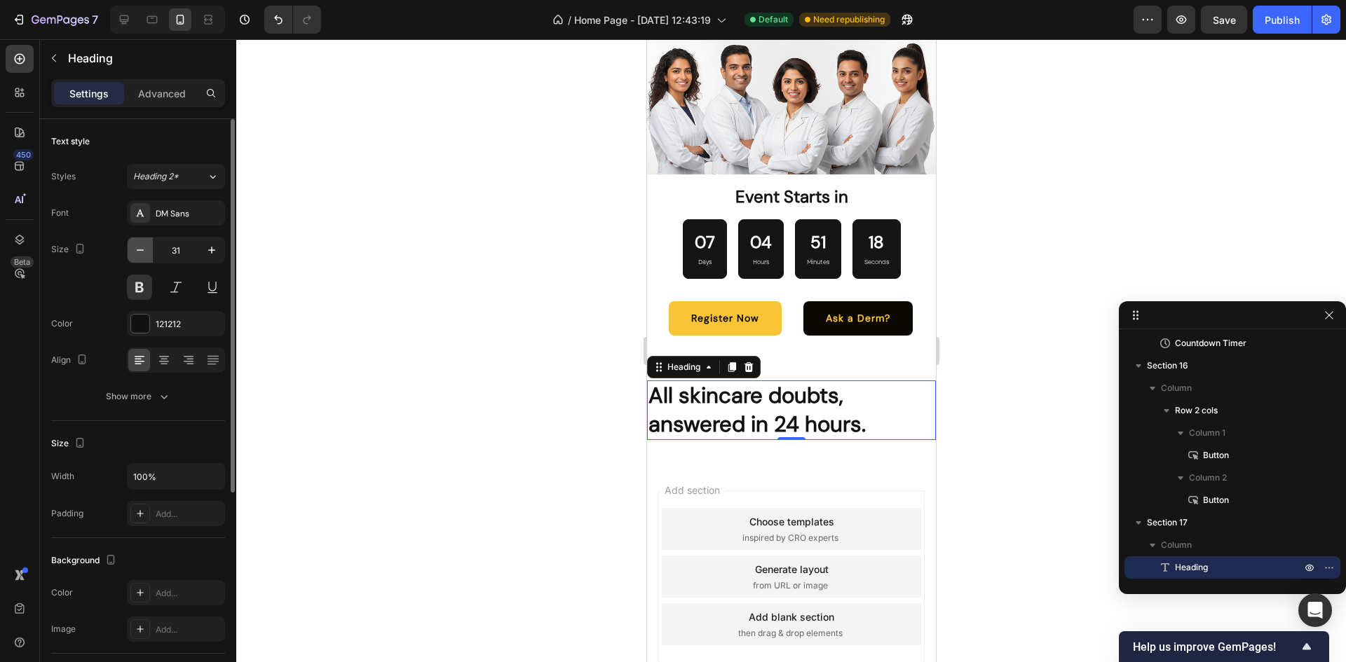
click at [139, 252] on icon "button" at bounding box center [140, 250] width 14 height 14
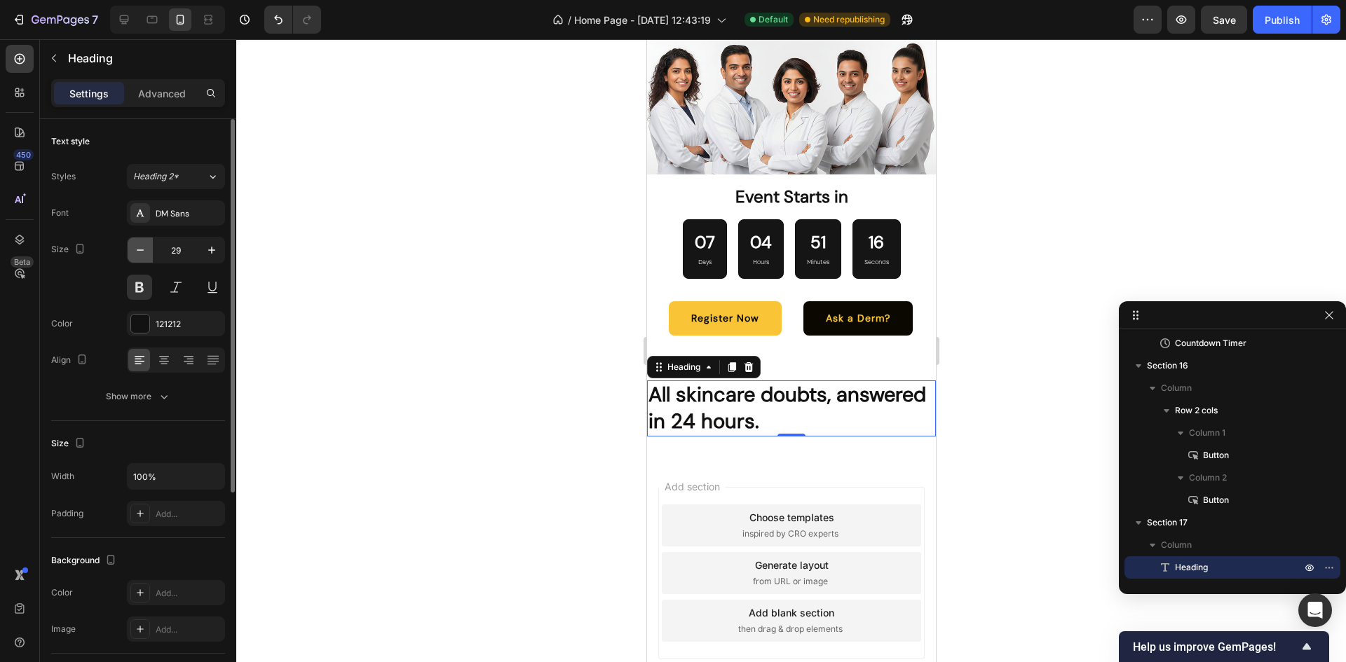
click at [139, 252] on icon "button" at bounding box center [140, 250] width 14 height 14
type input "26"
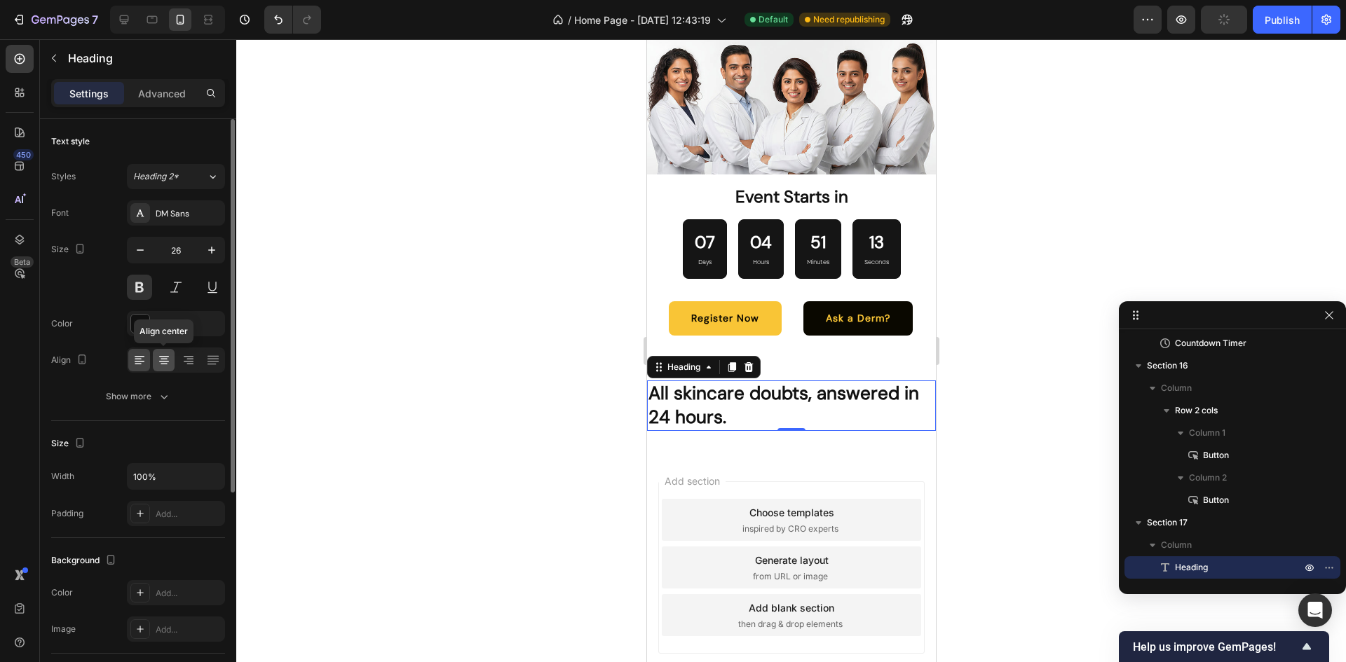
click at [165, 354] on icon at bounding box center [164, 360] width 14 height 14
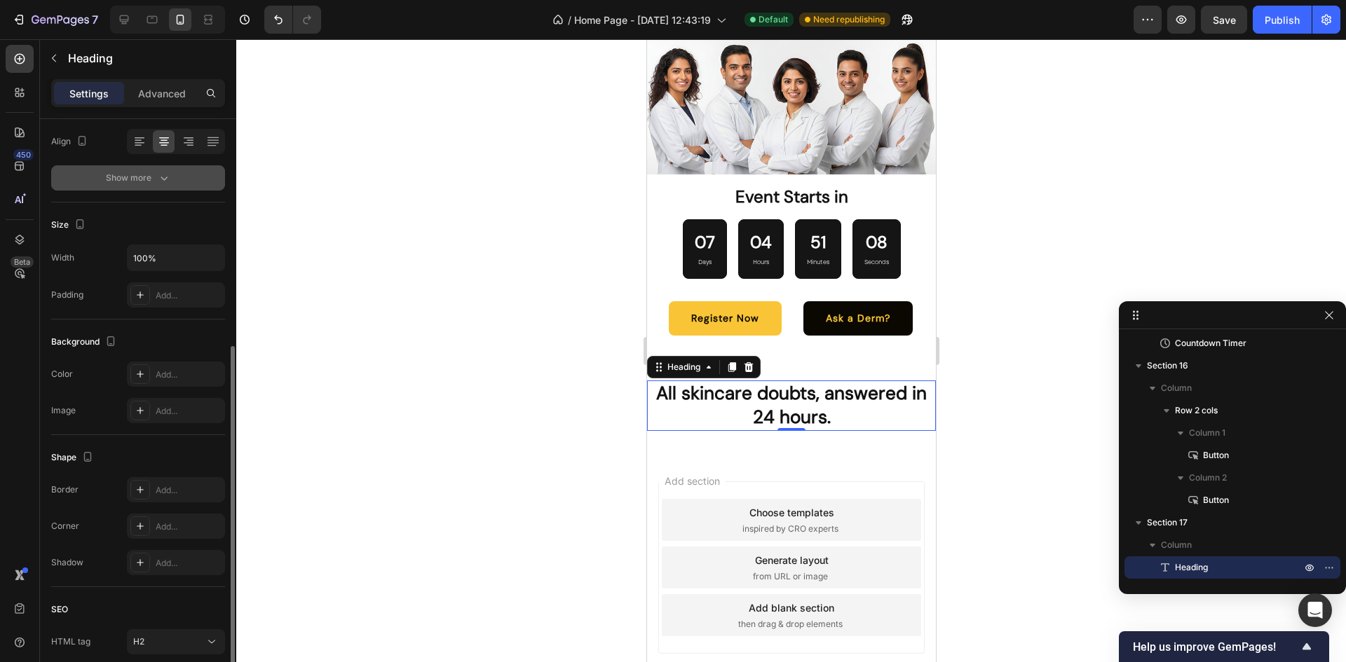
scroll to position [146, 0]
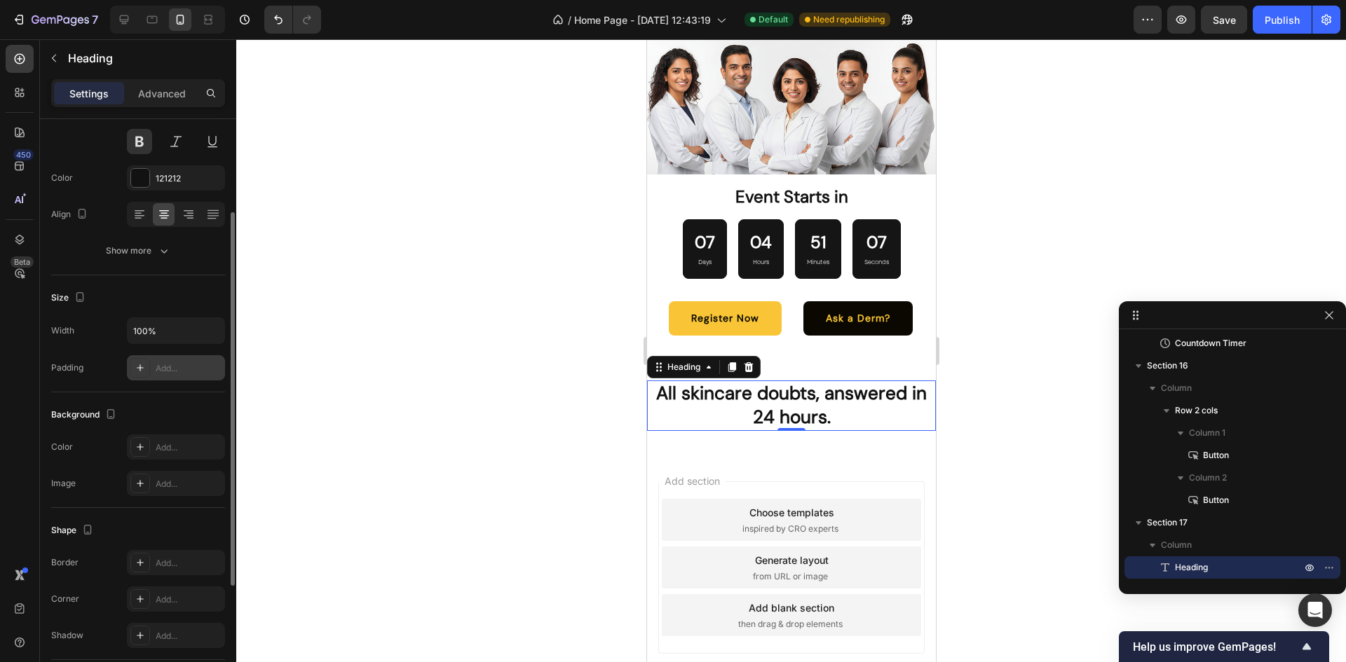
click at [157, 367] on div "Add..." at bounding box center [189, 368] width 66 height 13
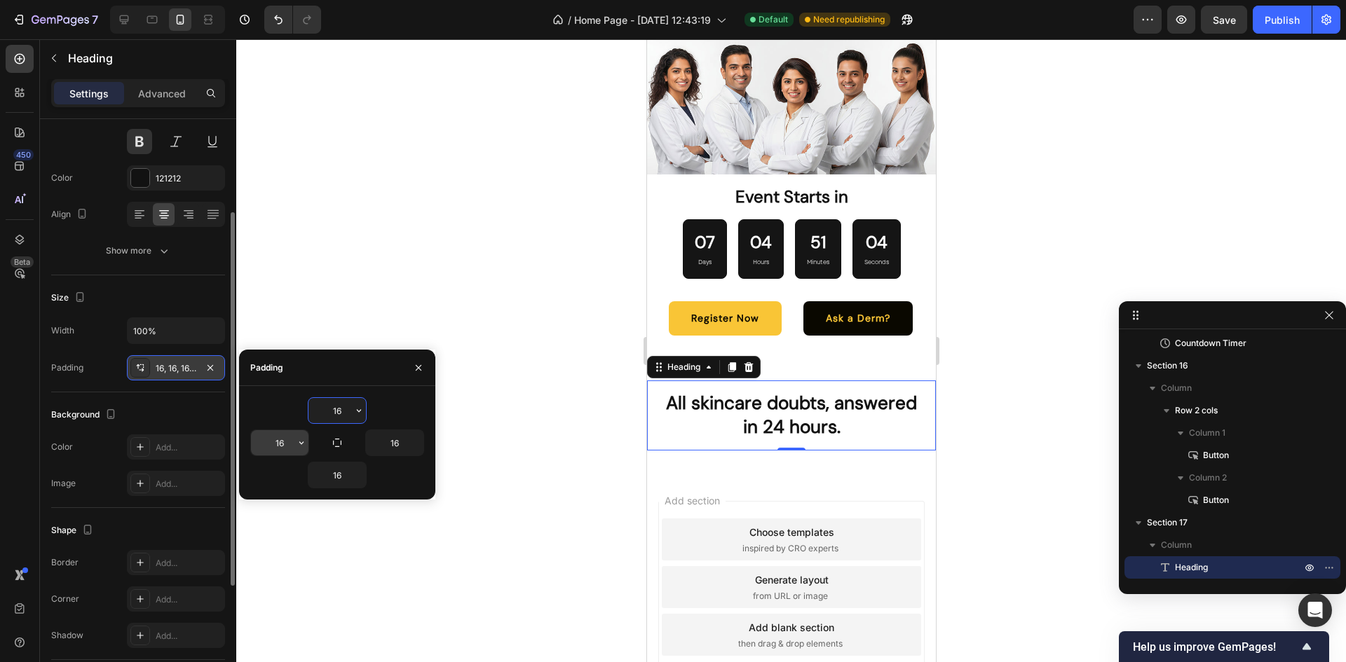
click at [280, 447] on input "16" at bounding box center [279, 442] width 57 height 25
type input "24"
click at [397, 441] on input "16" at bounding box center [394, 442] width 57 height 25
type input "24"
click at [817, 358] on div "All skincare doubts, answered in 24 hours. Heading 0 Section 17" at bounding box center [790, 415] width 289 height 115
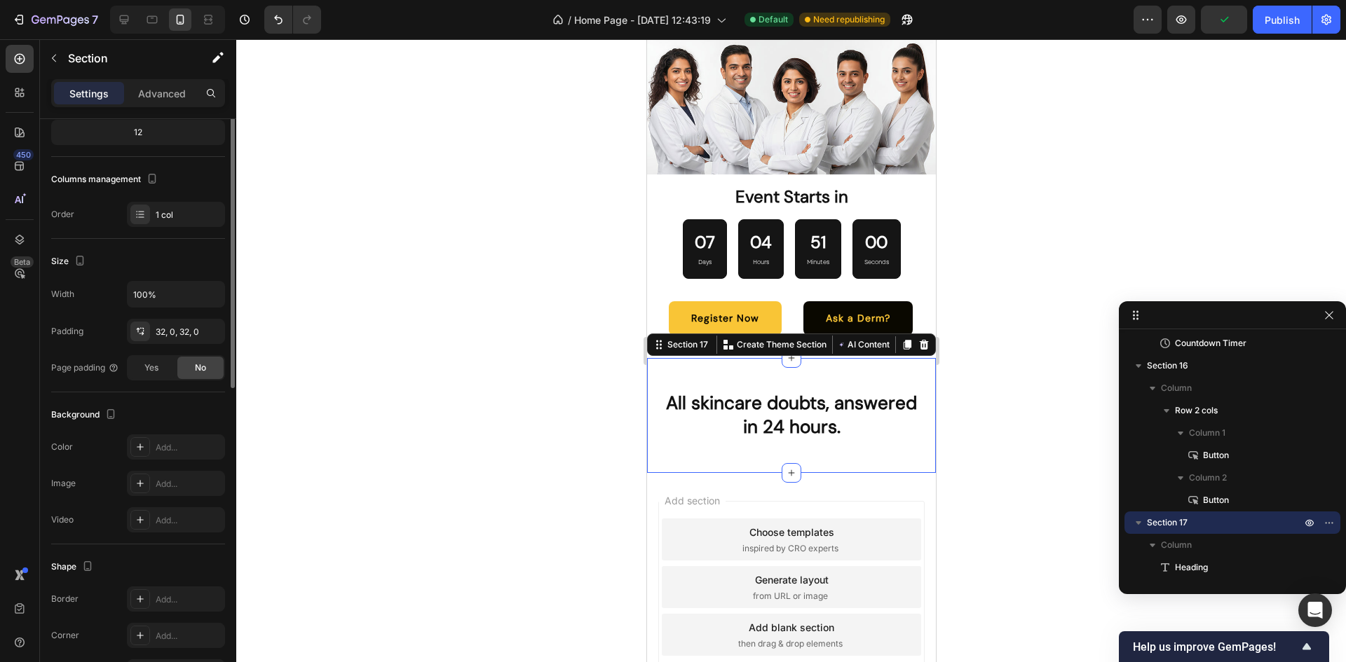
scroll to position [0, 0]
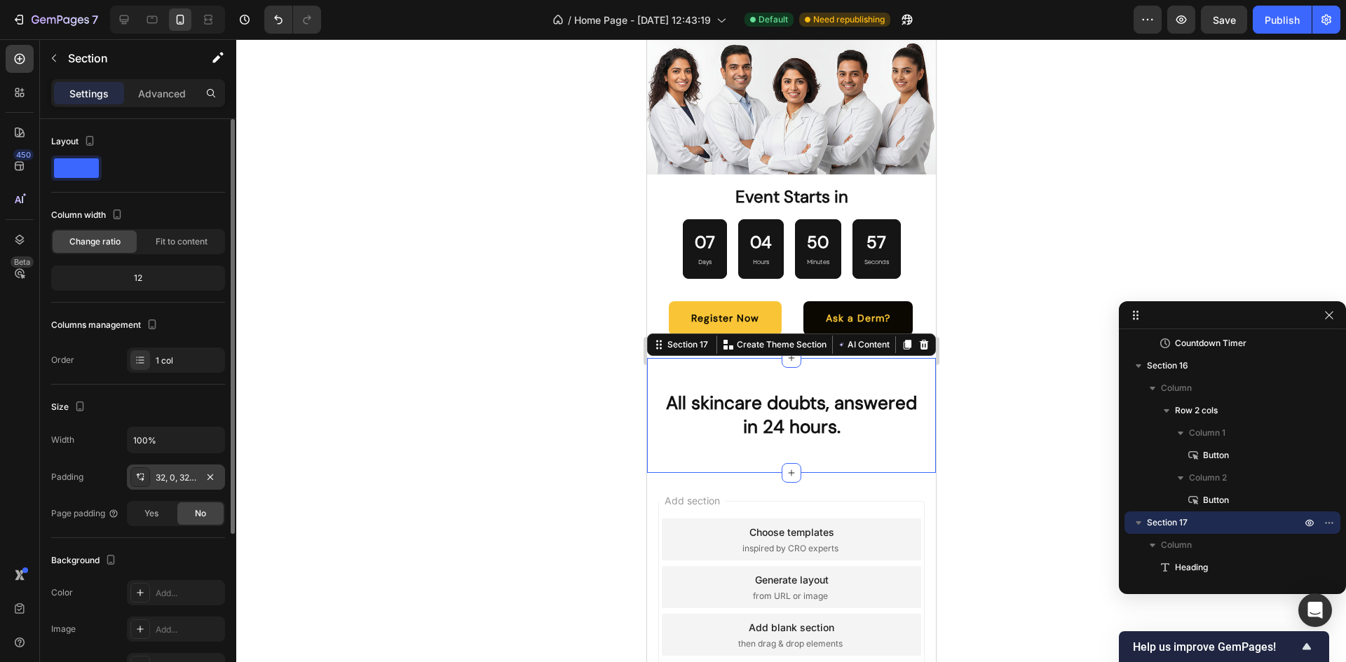
click at [168, 466] on div "32, 0, 32, 0" at bounding box center [176, 477] width 98 height 25
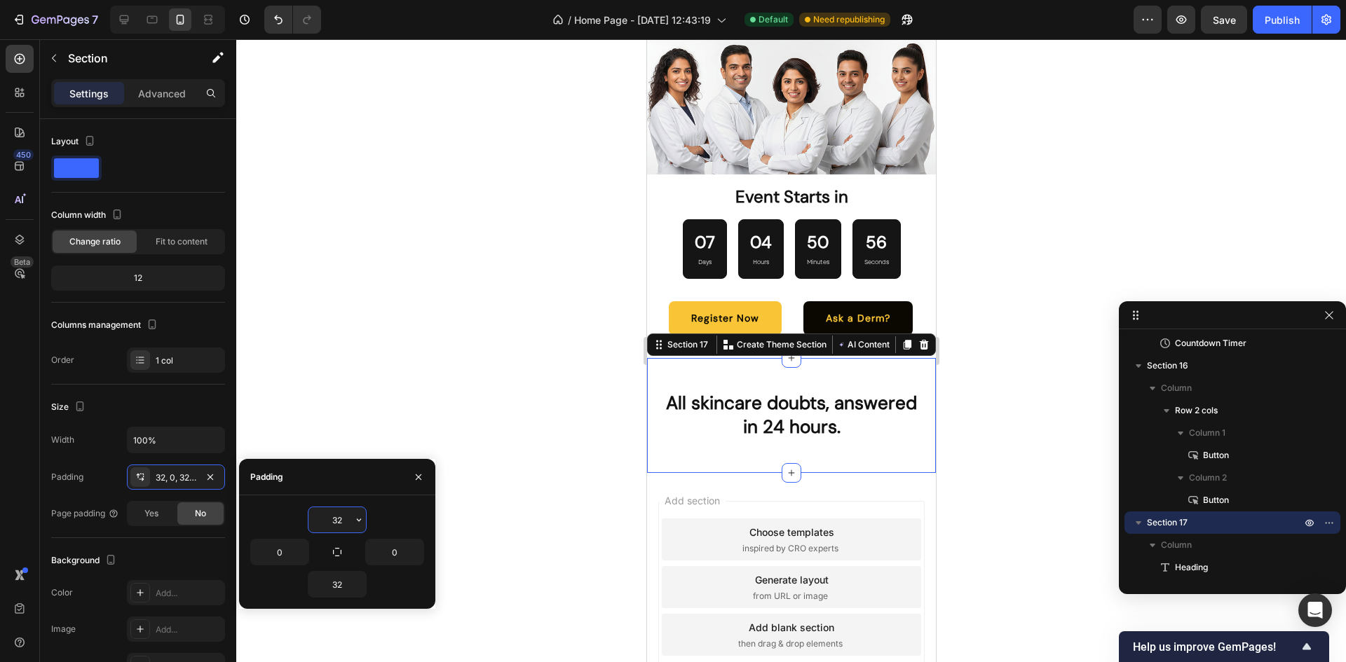
click at [339, 519] on input "32" at bounding box center [336, 519] width 57 height 25
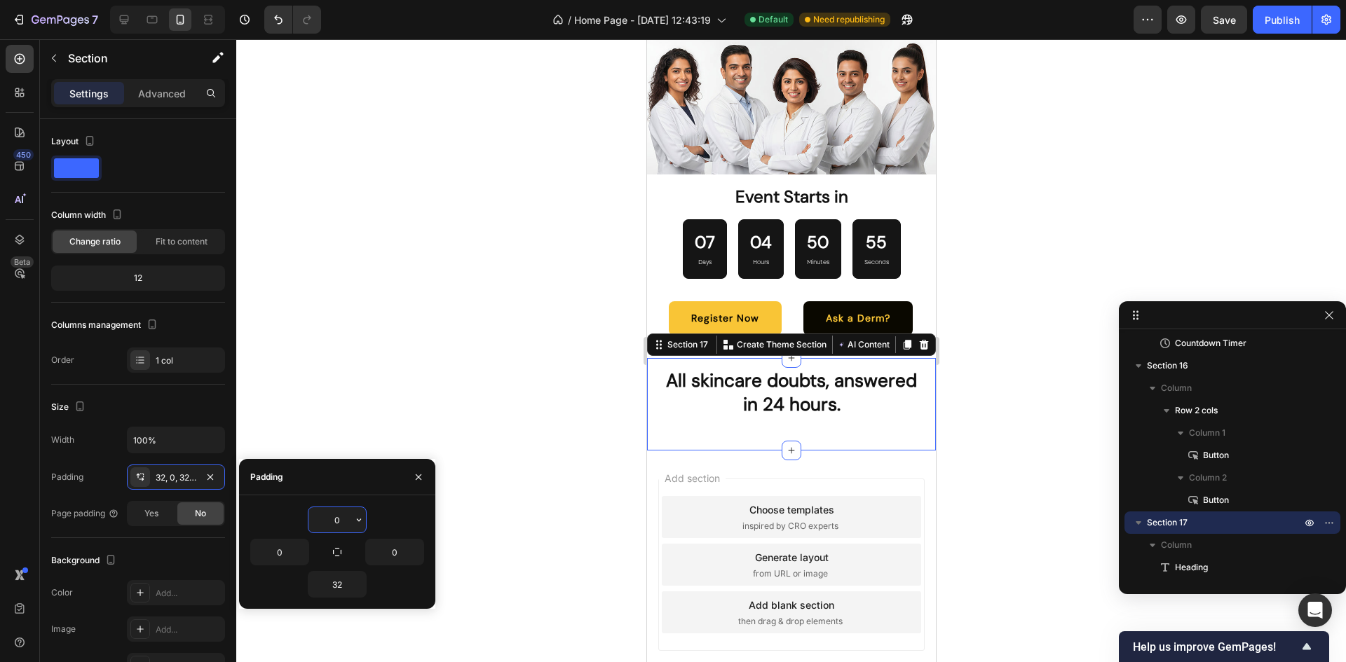
type input "0"
click at [336, 579] on input "32" at bounding box center [336, 584] width 57 height 25
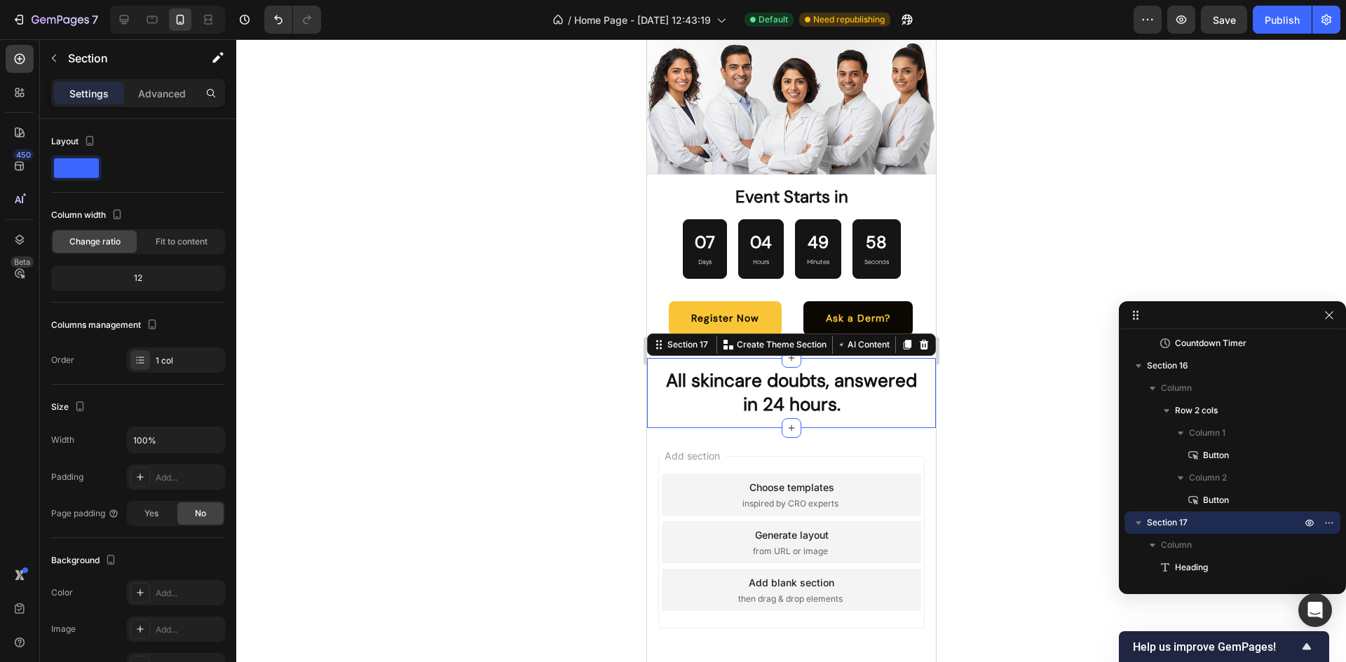
click at [981, 313] on div at bounding box center [791, 350] width 1110 height 623
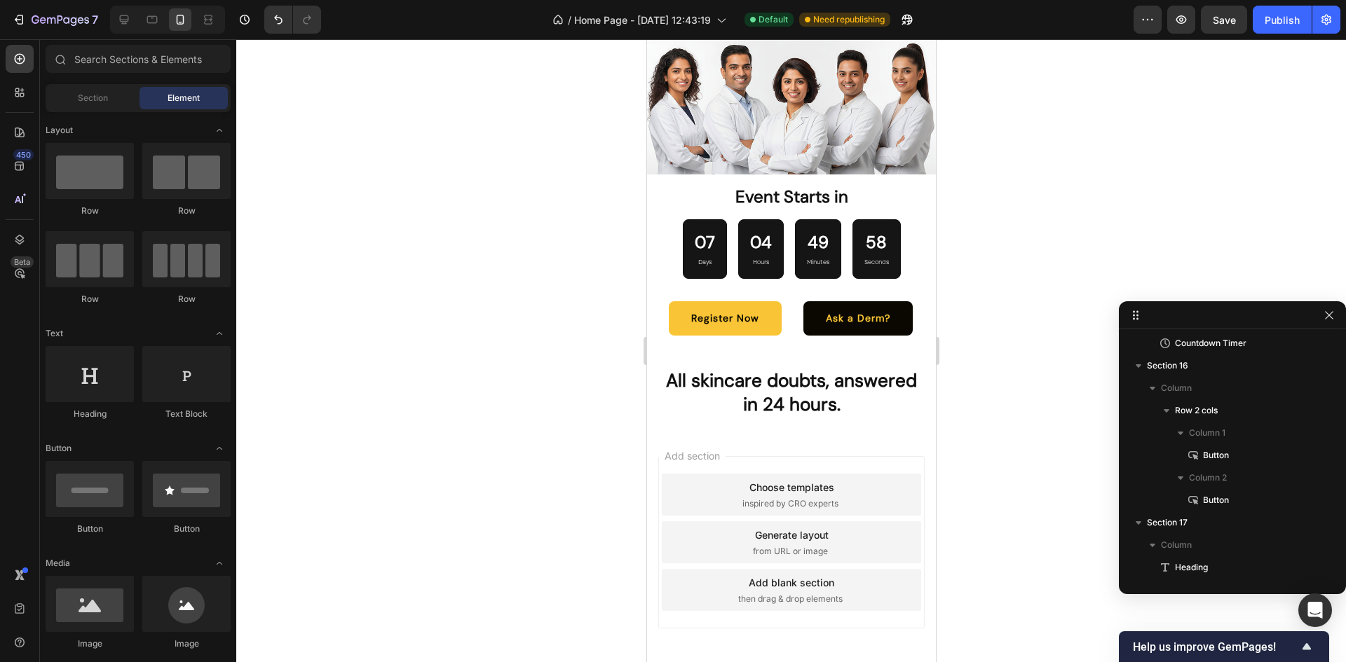
click at [981, 313] on div at bounding box center [791, 350] width 1110 height 623
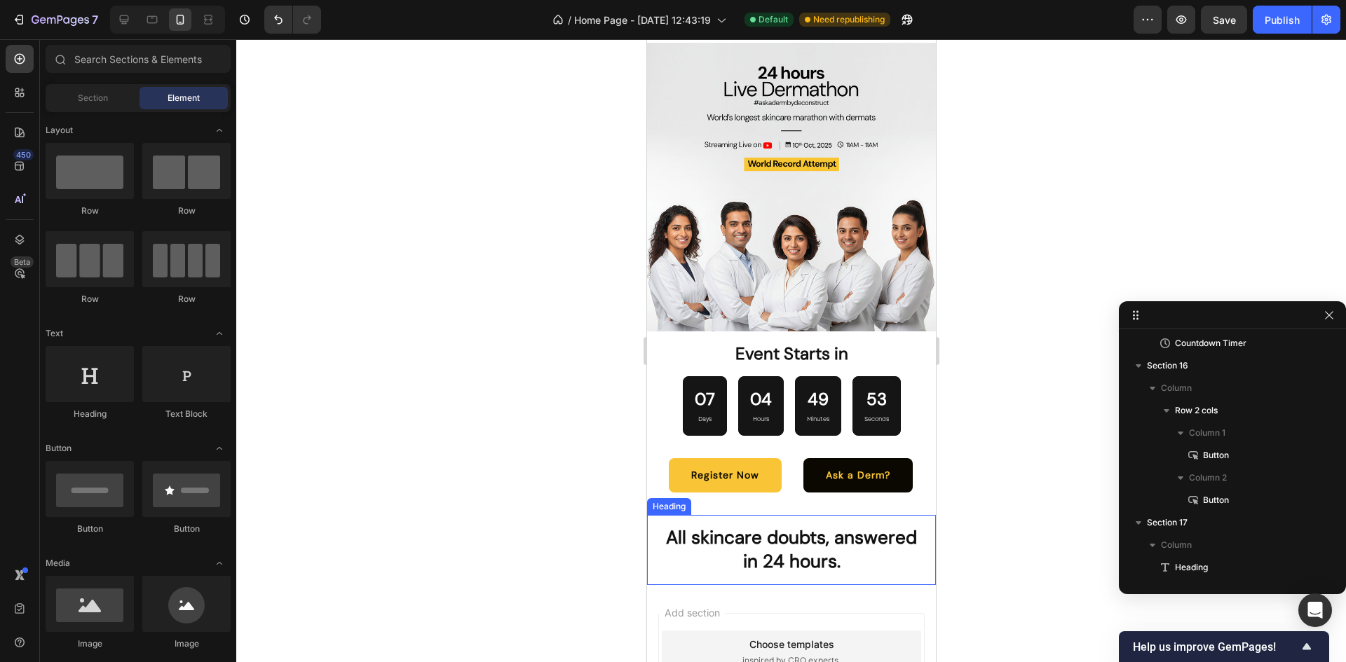
scroll to position [3879, 0]
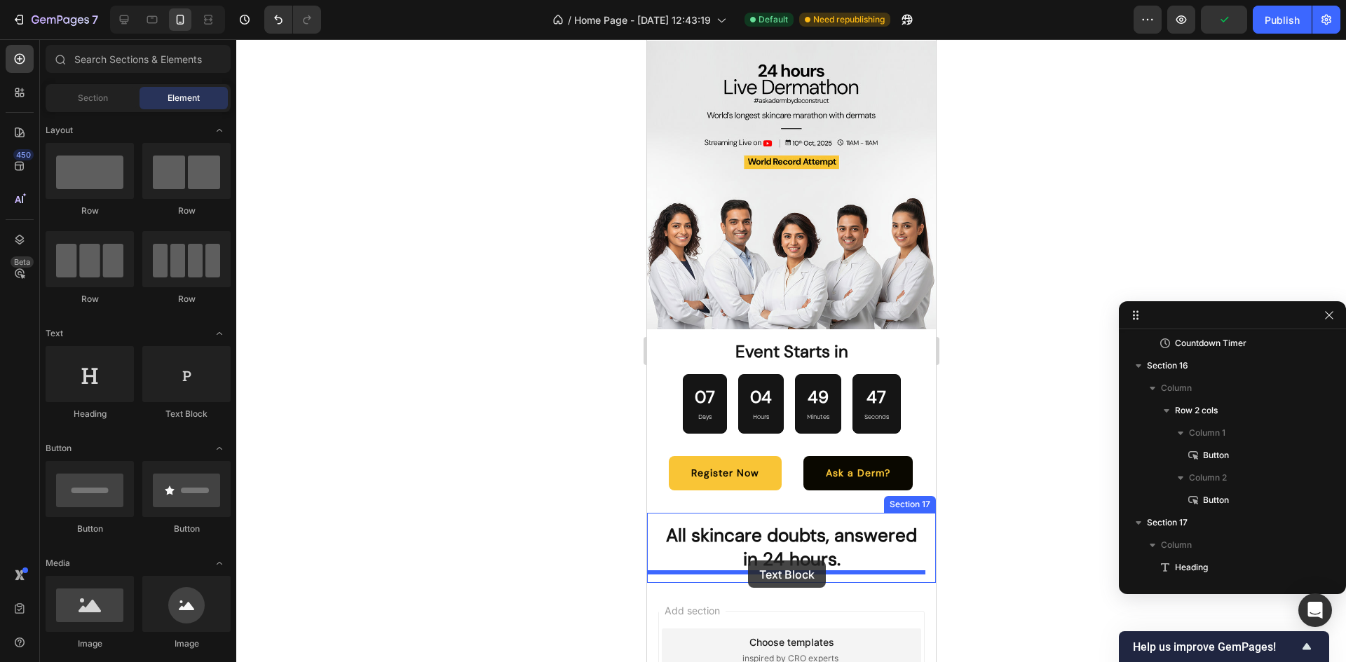
drag, startPoint x: 824, startPoint y: 430, endPoint x: 747, endPoint y: 561, distance: 151.5
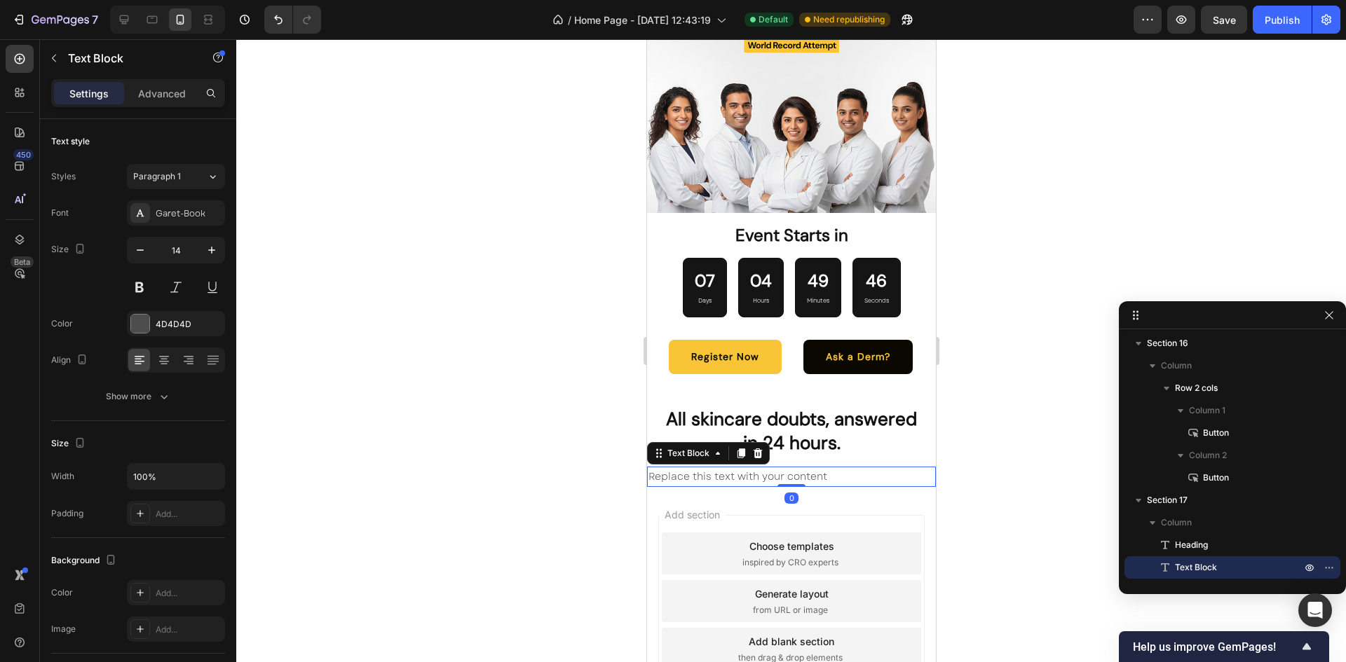
scroll to position [3996, 0]
click at [702, 468] on div "Replace this text with your content" at bounding box center [790, 476] width 289 height 20
click at [702, 468] on p "Replace this text with your content" at bounding box center [791, 477] width 286 height 18
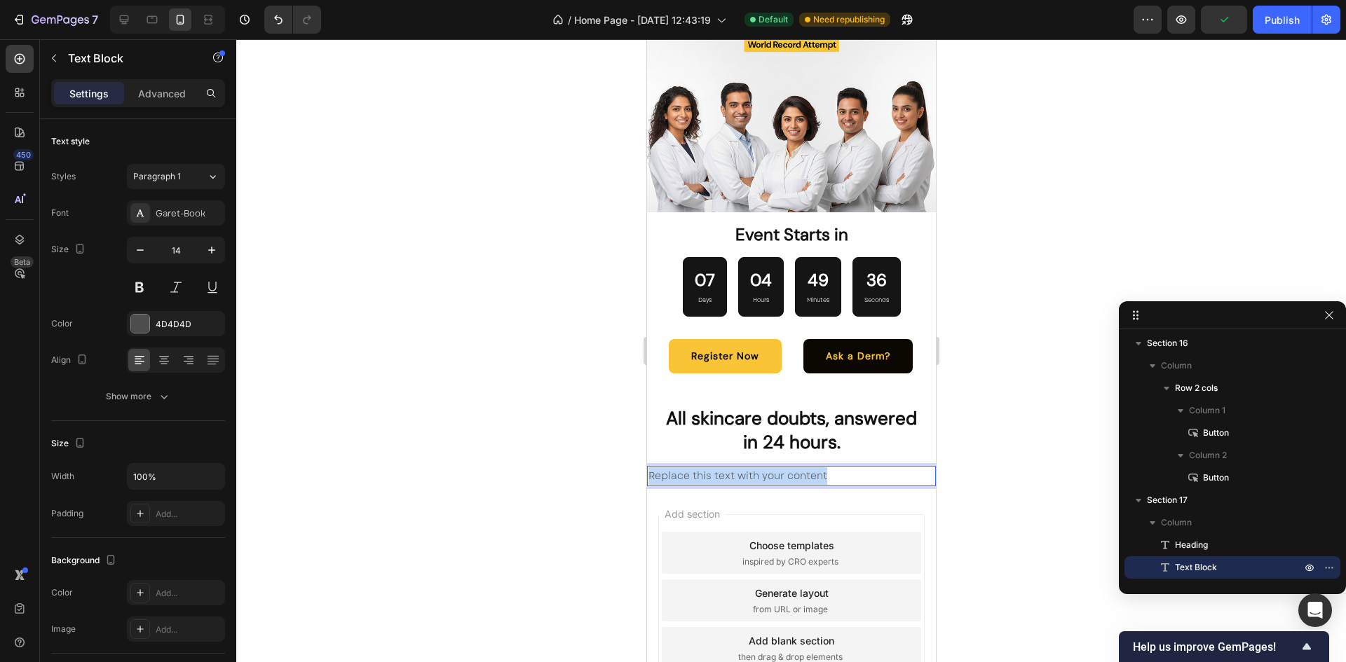
click at [702, 468] on p "Replace this text with your content" at bounding box center [791, 477] width 286 height 18
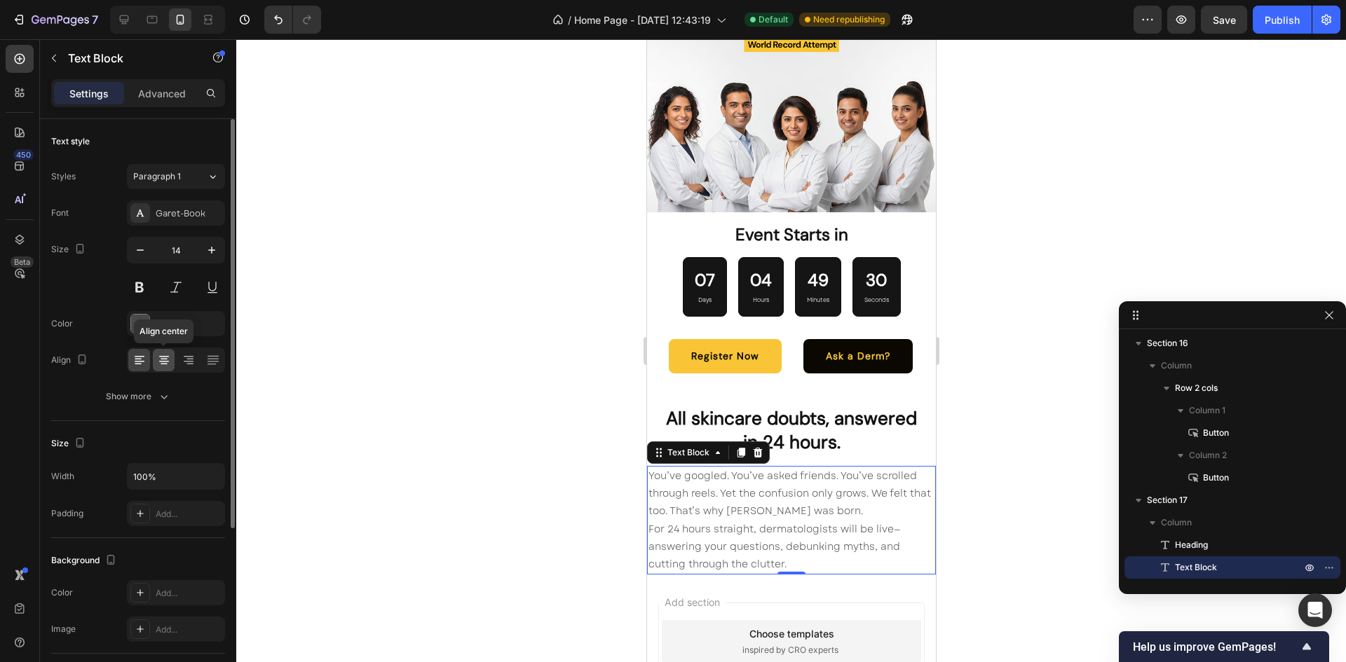
click at [165, 355] on icon at bounding box center [164, 360] width 14 height 14
click at [163, 514] on div "Add..." at bounding box center [189, 514] width 66 height 13
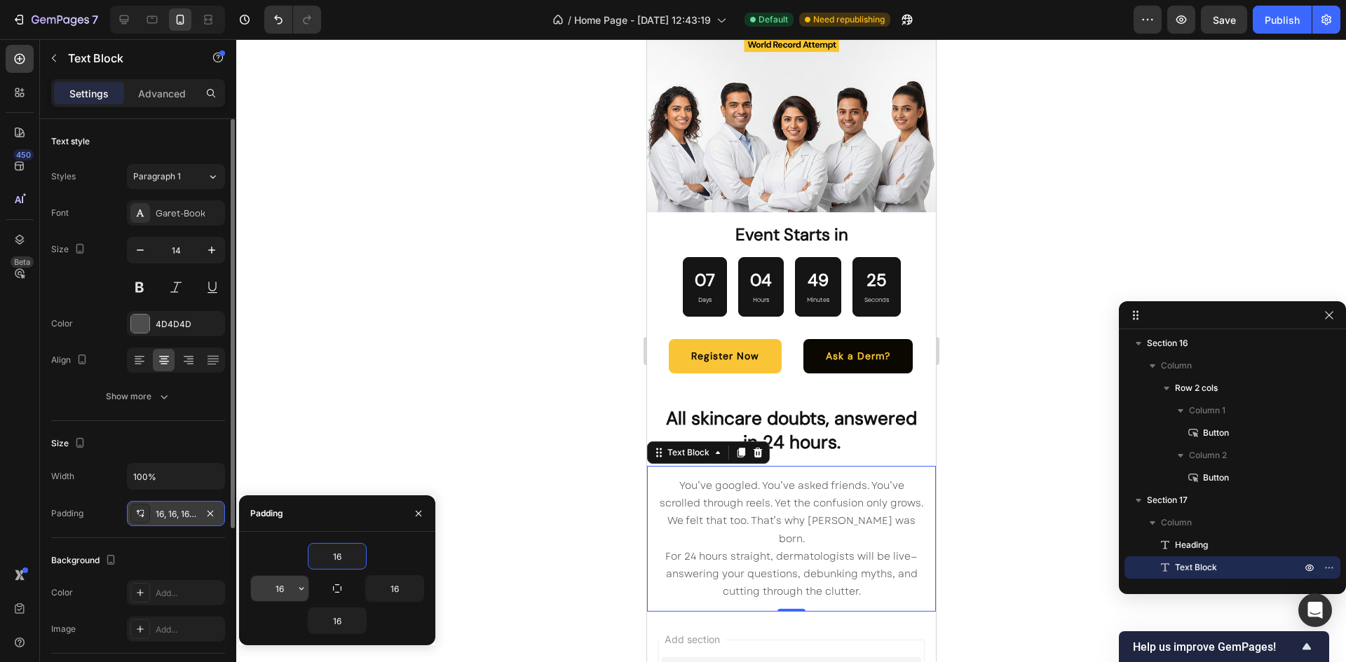
click at [292, 593] on input "16" at bounding box center [279, 588] width 57 height 25
type input "24"
click at [388, 591] on input "16" at bounding box center [394, 588] width 57 height 25
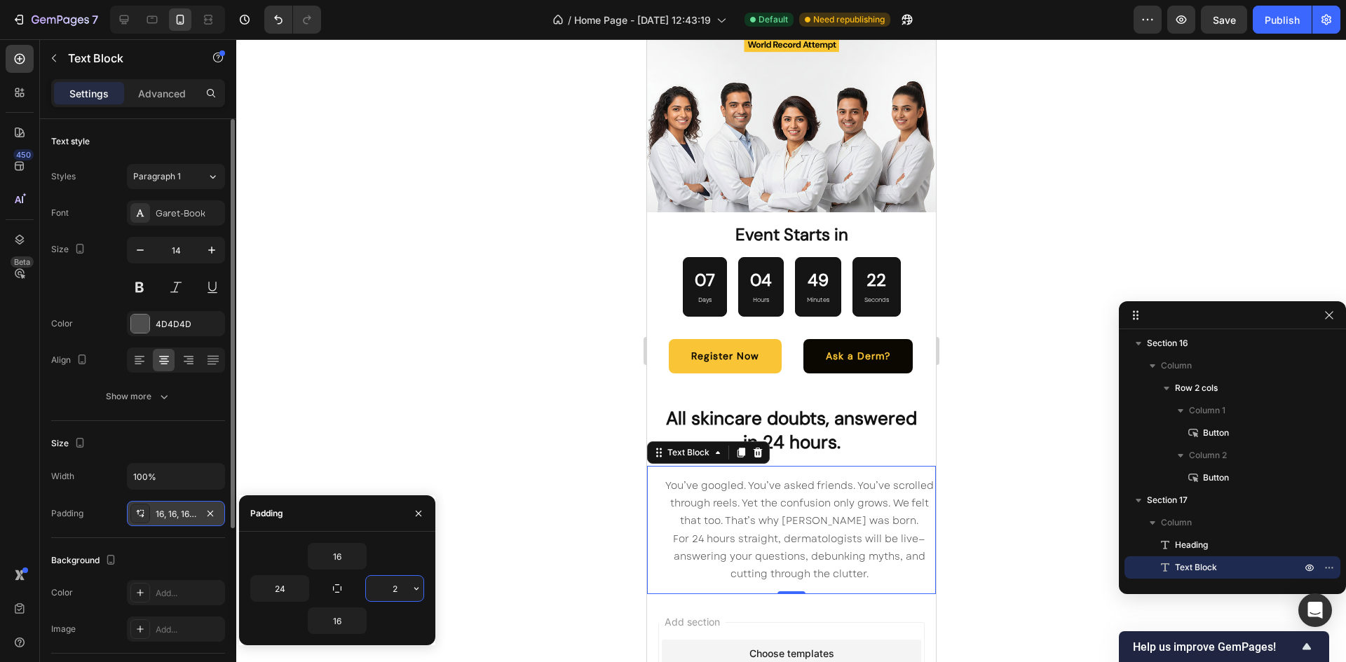
type input "24"
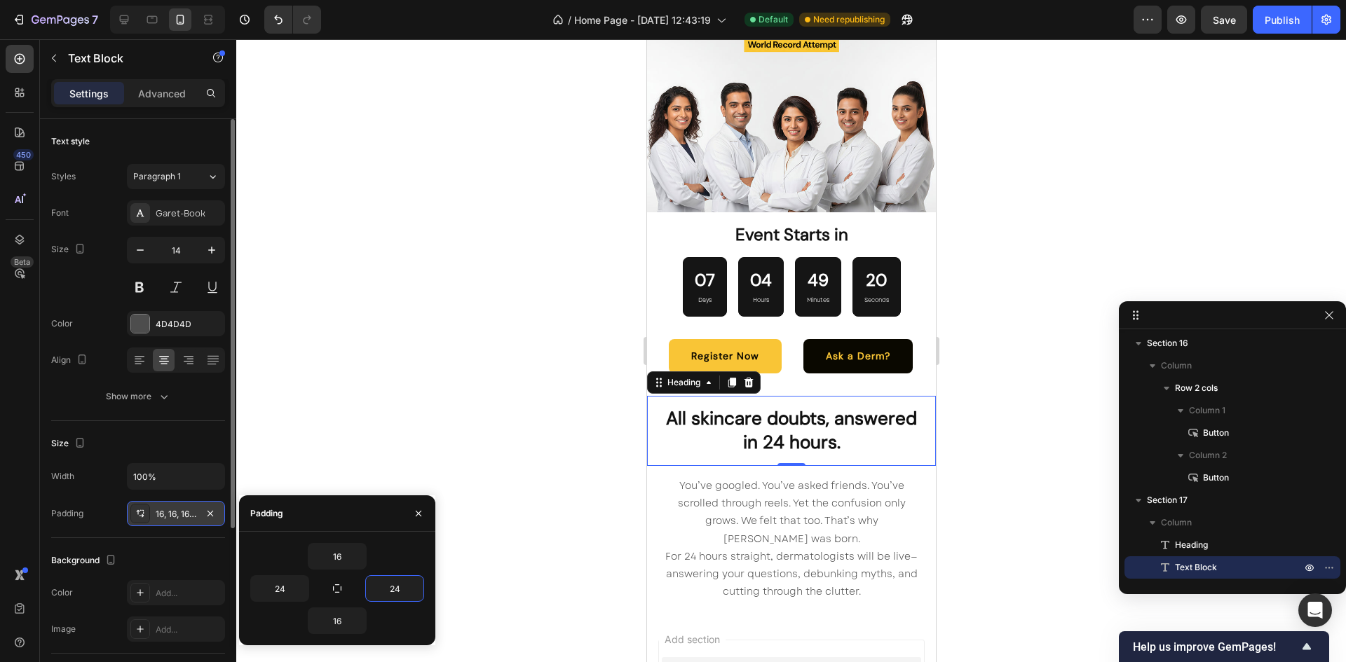
click at [868, 426] on p "All skincare doubts, answered in 24 hours." at bounding box center [790, 431] width 255 height 48
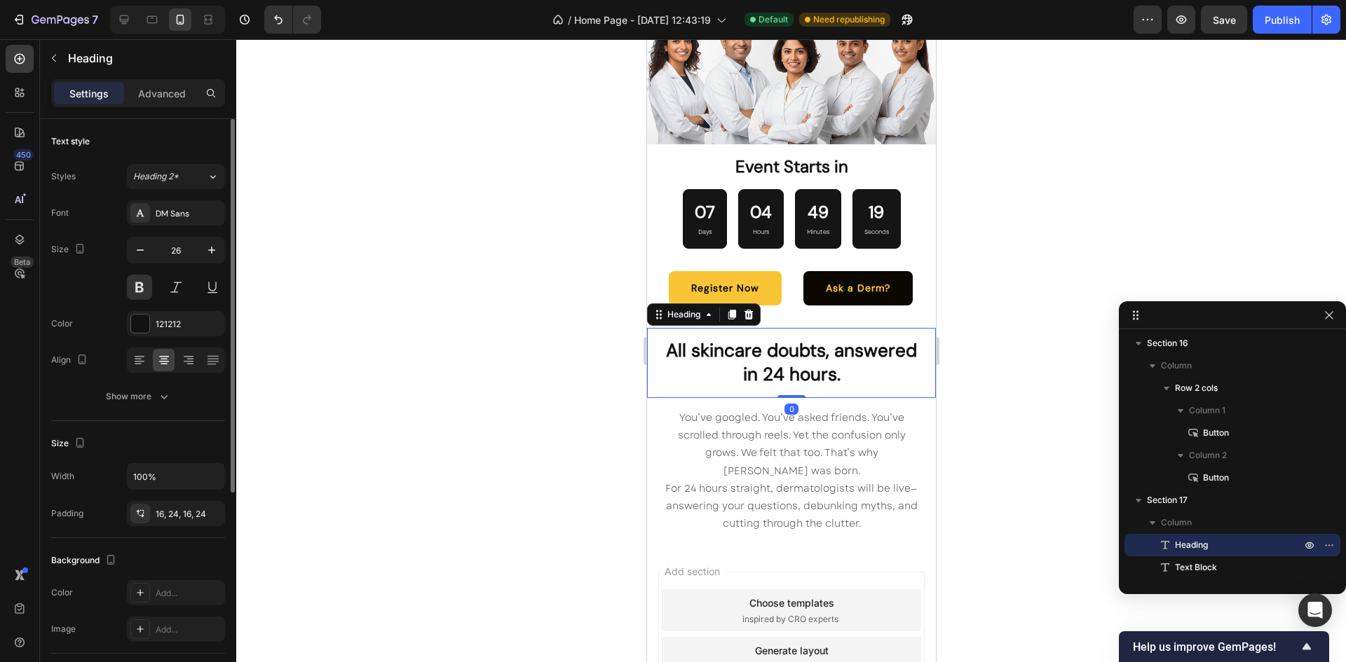
scroll to position [4065, 0]
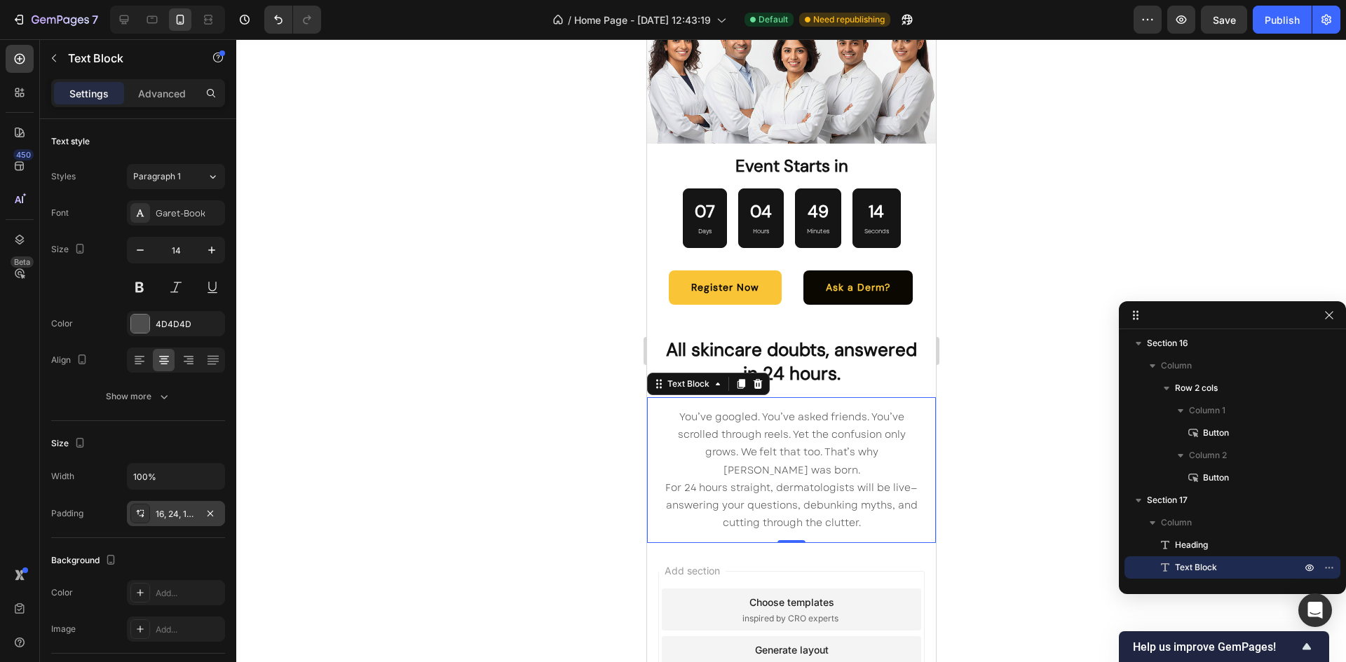
drag, startPoint x: 163, startPoint y: 530, endPoint x: 165, endPoint y: 521, distance: 8.5
click at [165, 521] on div "Size Width 100% Padding 16, 24, 16, 24" at bounding box center [138, 479] width 174 height 117
click at [165, 521] on div "16, 24, 16, 24" at bounding box center [176, 513] width 98 height 25
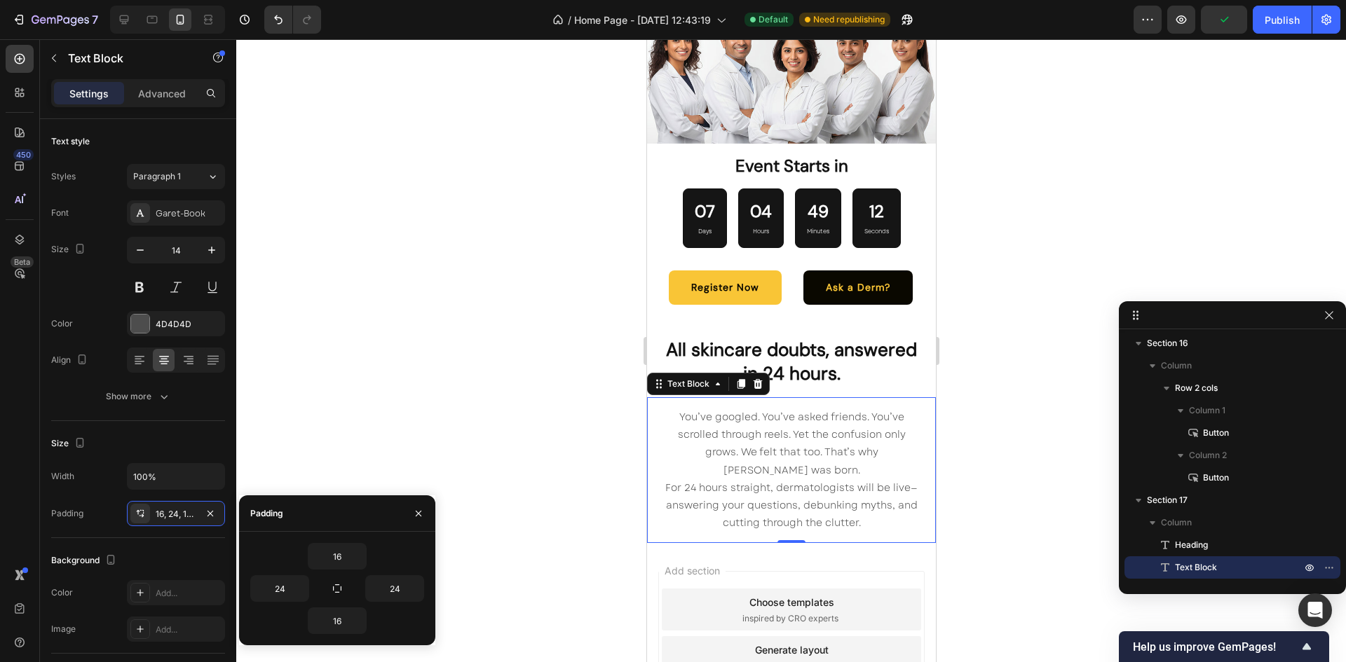
click at [342, 542] on div "16 24 24 16" at bounding box center [337, 589] width 196 height 114
click at [337, 564] on input "16" at bounding box center [336, 556] width 57 height 25
type input "8"
click at [339, 632] on input "16" at bounding box center [336, 620] width 57 height 25
type input "/"
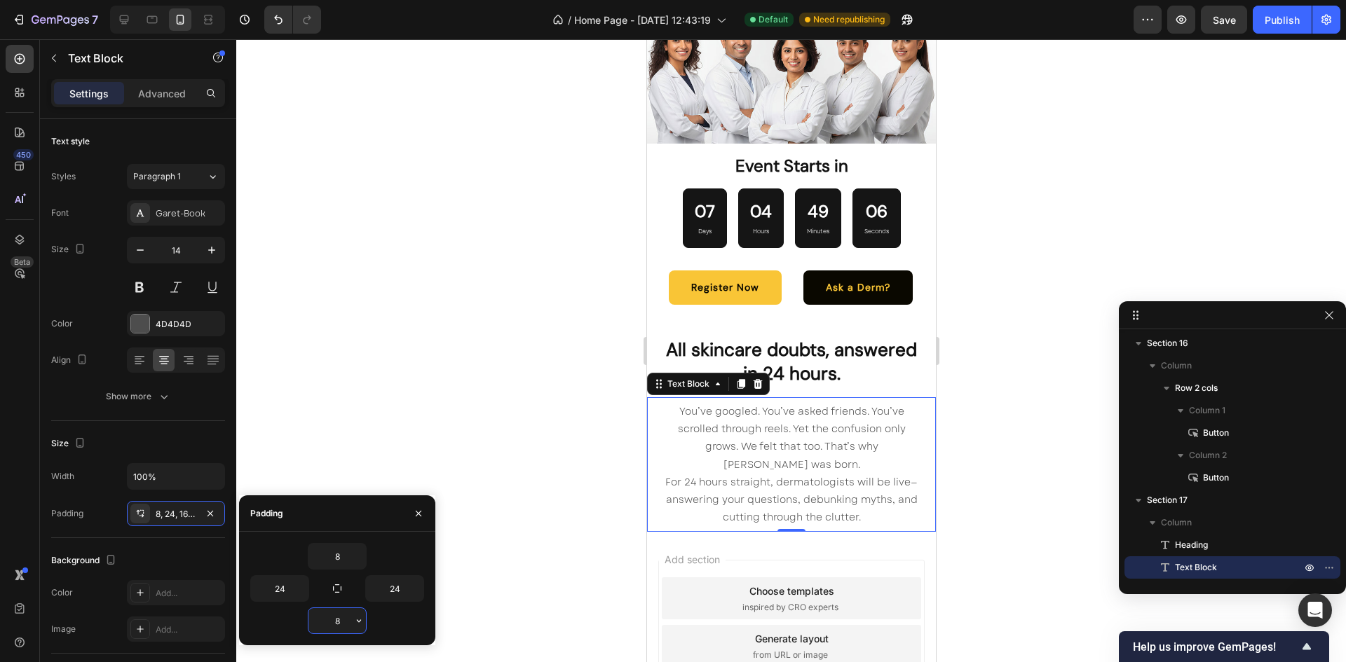
type input "8"
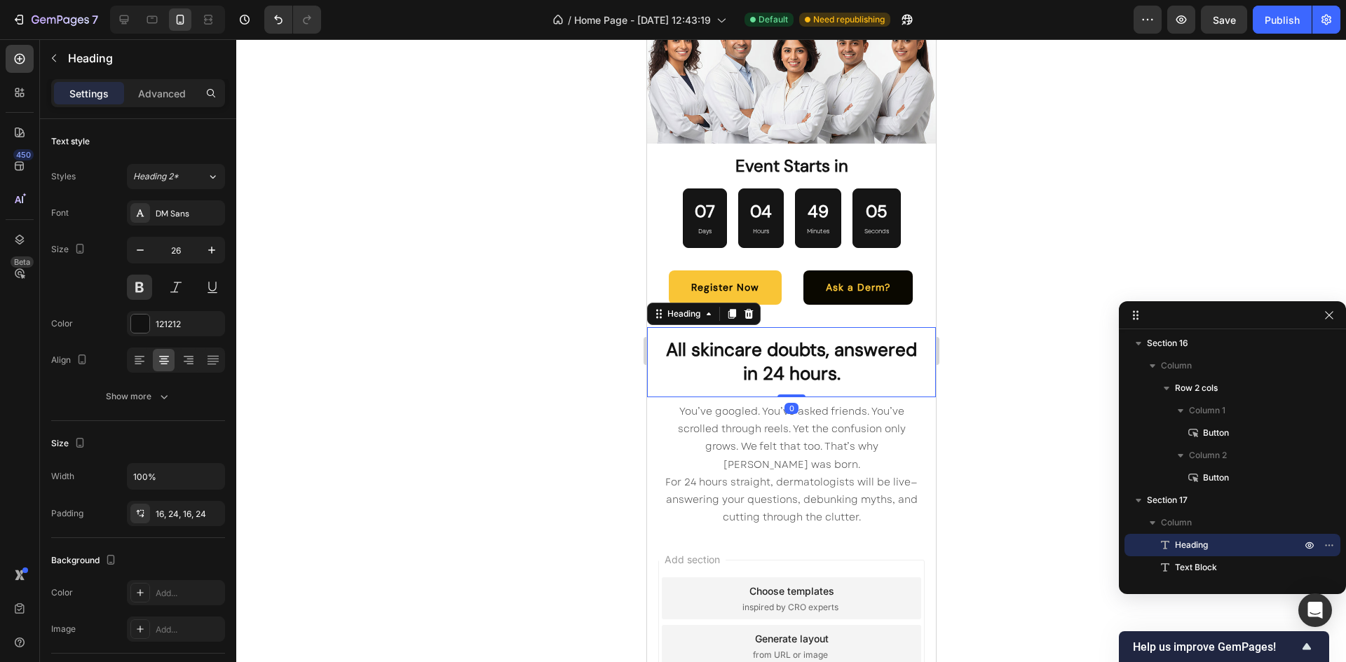
click at [846, 345] on p "All skincare doubts, answered in 24 hours." at bounding box center [790, 363] width 255 height 48
click at [811, 362] on p "All skincare doubts, answered in 24 hours." at bounding box center [790, 363] width 255 height 48
click at [852, 360] on p "All skincare doubts, answered in 24 hours." at bounding box center [790, 363] width 255 height 48
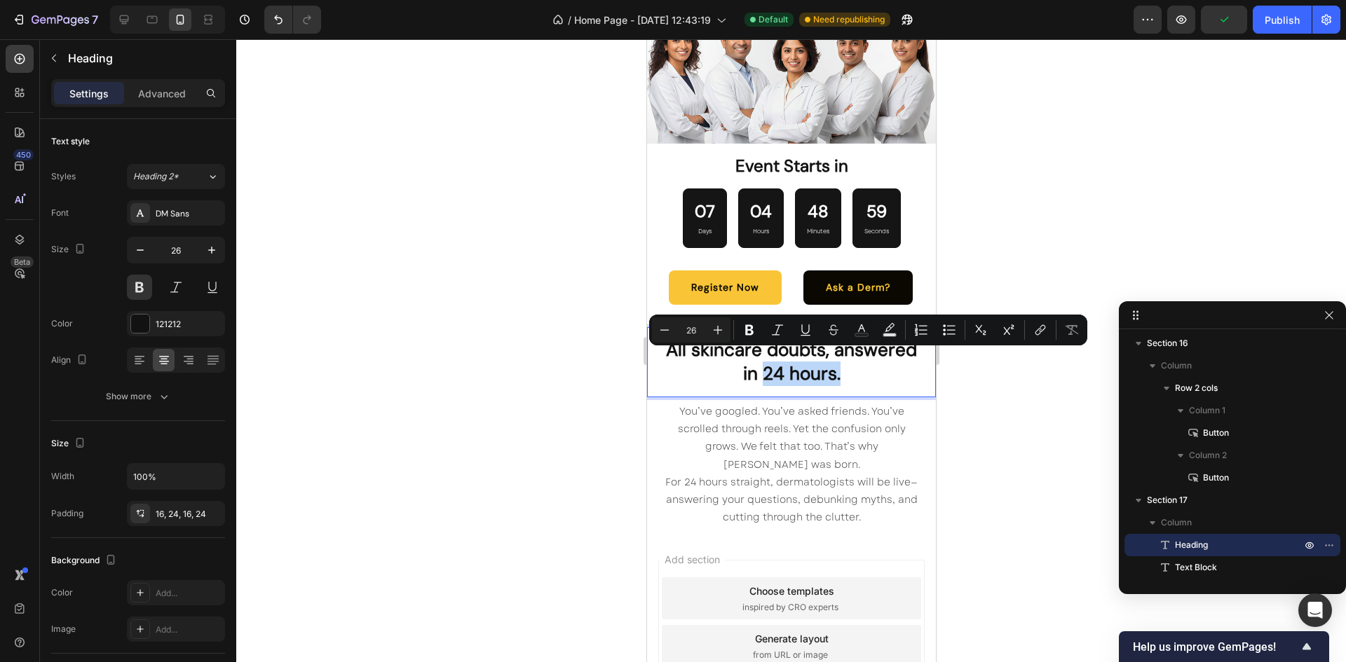
drag, startPoint x: 878, startPoint y: 365, endPoint x: 802, endPoint y: 369, distance: 76.5
click at [802, 369] on p "All skincare doubts, answered in 24 hours." at bounding box center [790, 363] width 255 height 48
click at [855, 328] on icon "Editor contextual toolbar" at bounding box center [861, 330] width 14 height 14
type input "121212"
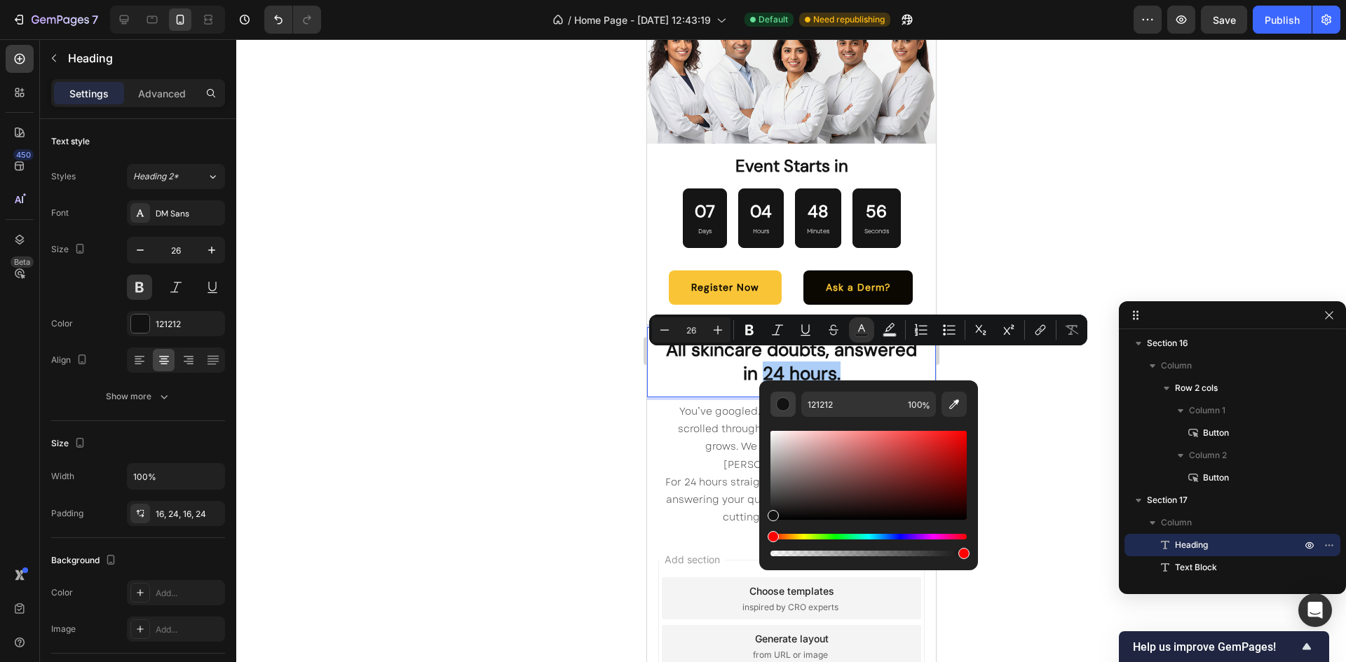
click at [784, 409] on div "Editor contextual toolbar" at bounding box center [783, 404] width 14 height 14
click at [802, 534] on div "Hue" at bounding box center [868, 537] width 196 height 6
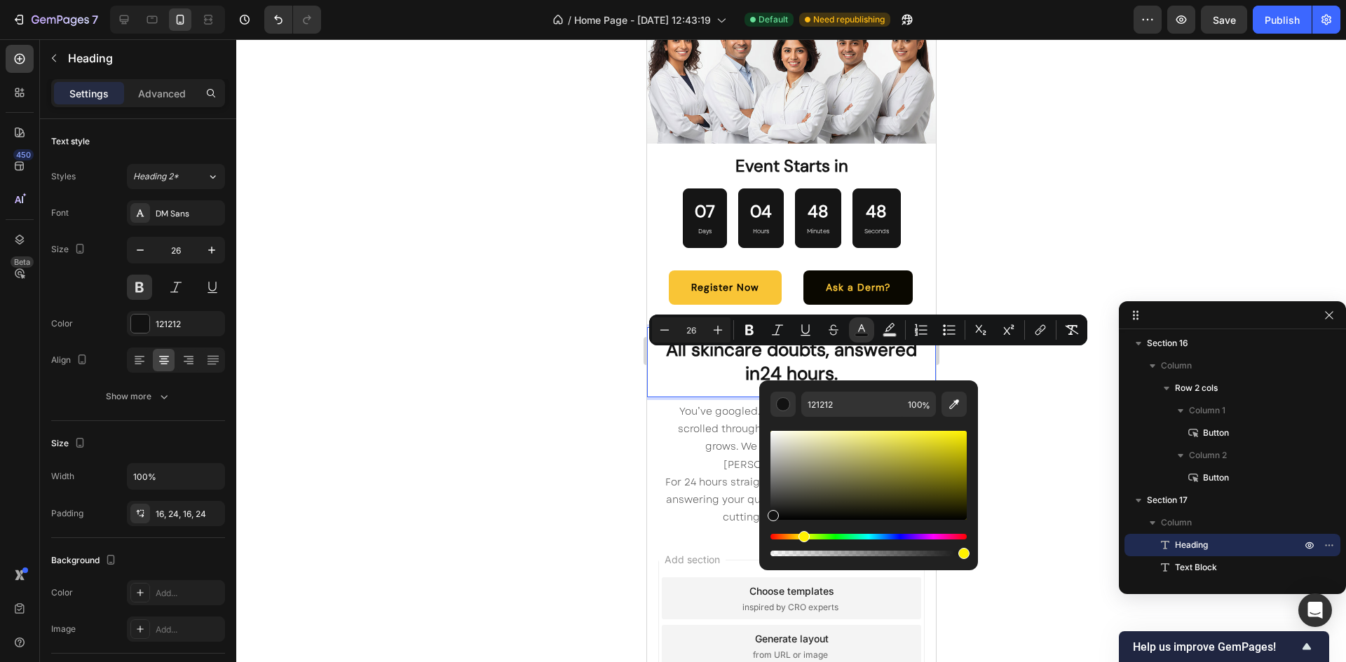
click at [801, 538] on div "Hue" at bounding box center [868, 537] width 196 height 6
drag, startPoint x: 903, startPoint y: 457, endPoint x: 897, endPoint y: 449, distance: 10.5
click at [897, 449] on div "Editor contextual toolbar" at bounding box center [868, 475] width 196 height 89
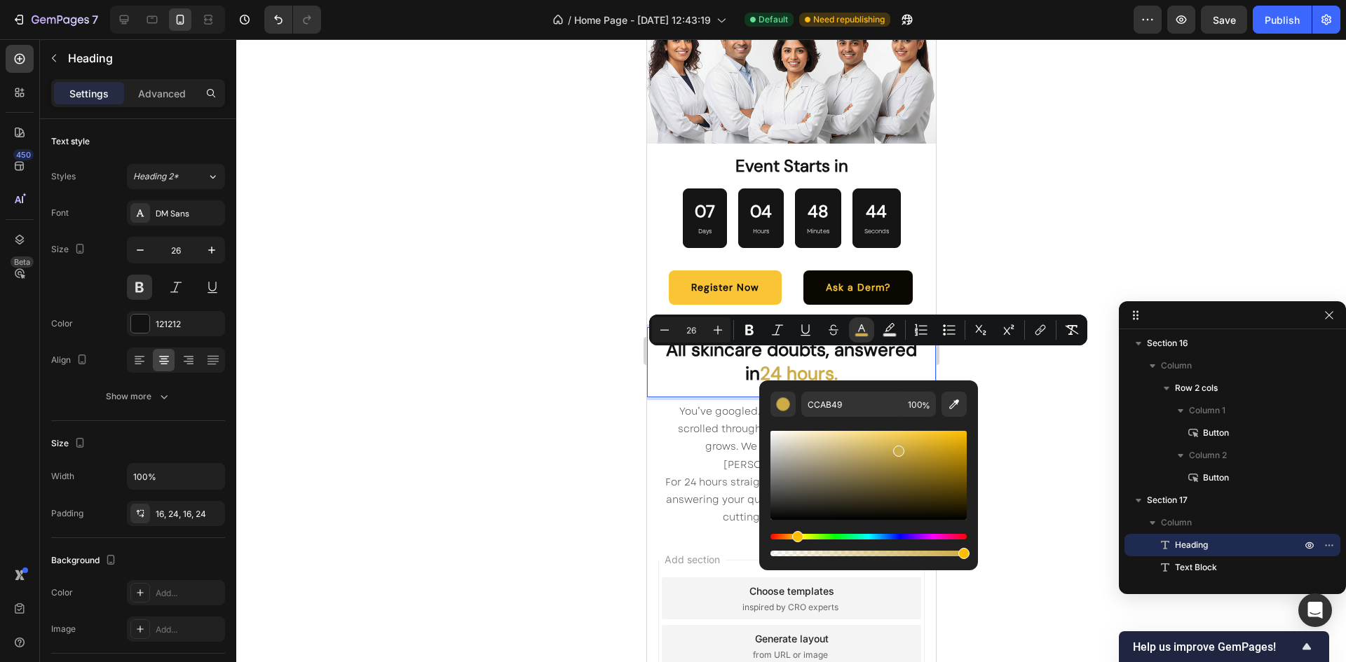
drag, startPoint x: 804, startPoint y: 538, endPoint x: 795, endPoint y: 538, distance: 9.1
click at [795, 538] on div "Hue" at bounding box center [797, 536] width 11 height 11
type input "F7C531"
drag, startPoint x: 902, startPoint y: 455, endPoint x: 927, endPoint y: 433, distance: 33.3
click at [927, 433] on div "Editor contextual toolbar" at bounding box center [929, 435] width 11 height 11
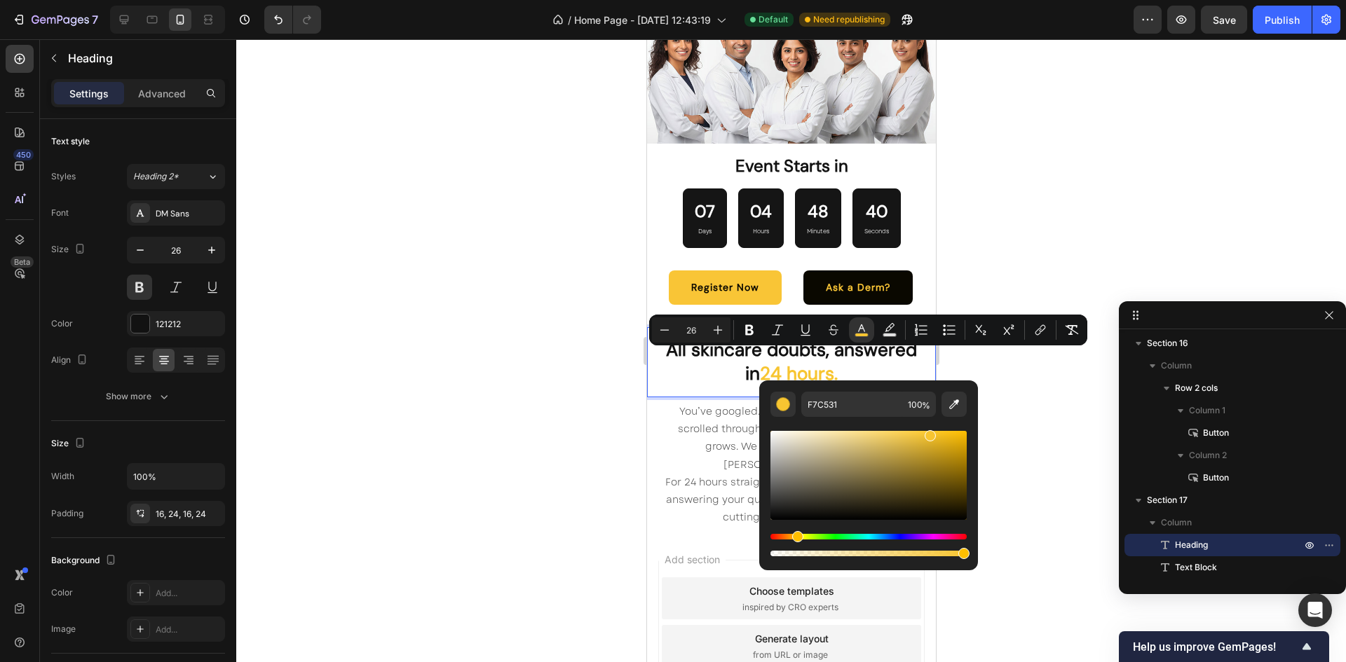
click at [995, 360] on div at bounding box center [791, 350] width 1110 height 623
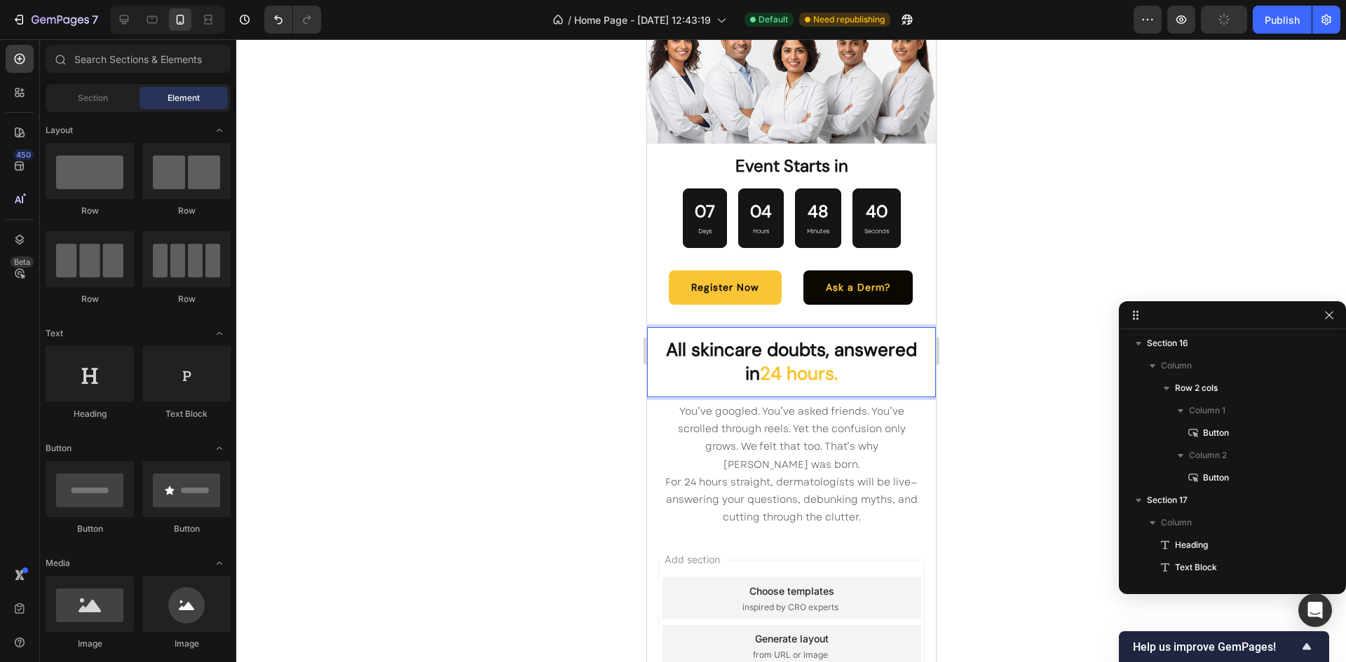
click at [995, 360] on div at bounding box center [791, 350] width 1110 height 623
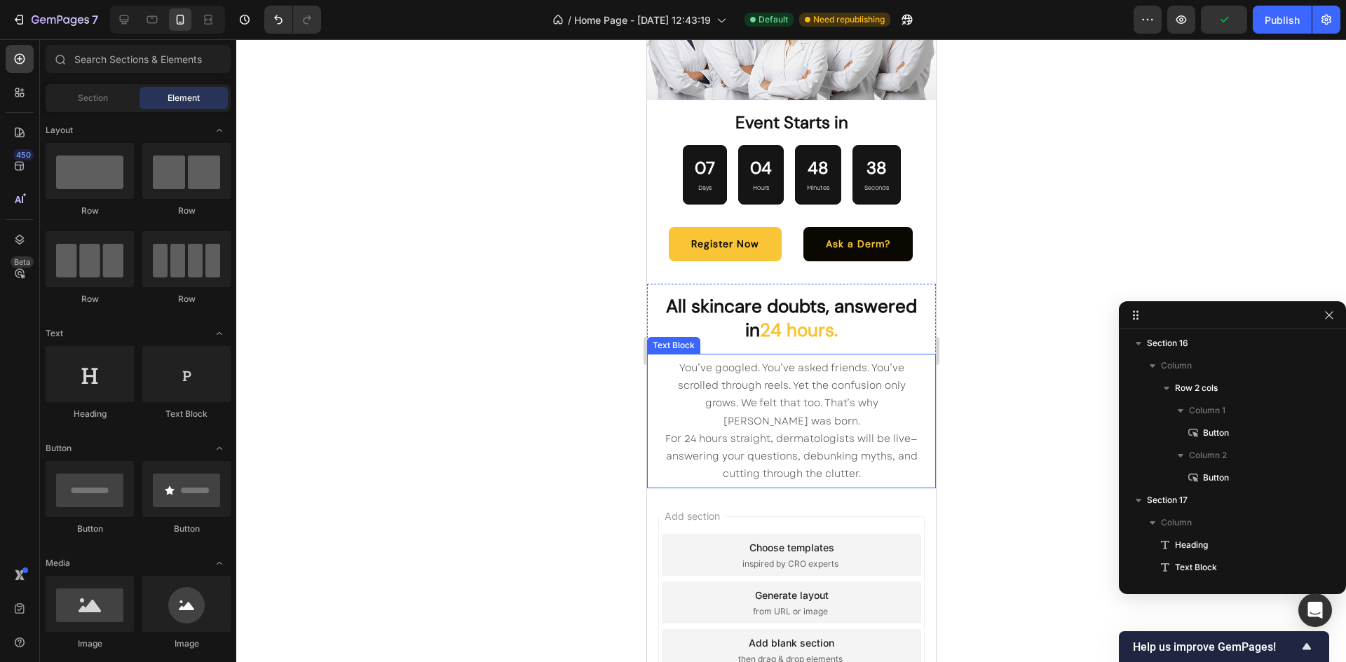
scroll to position [4109, 0]
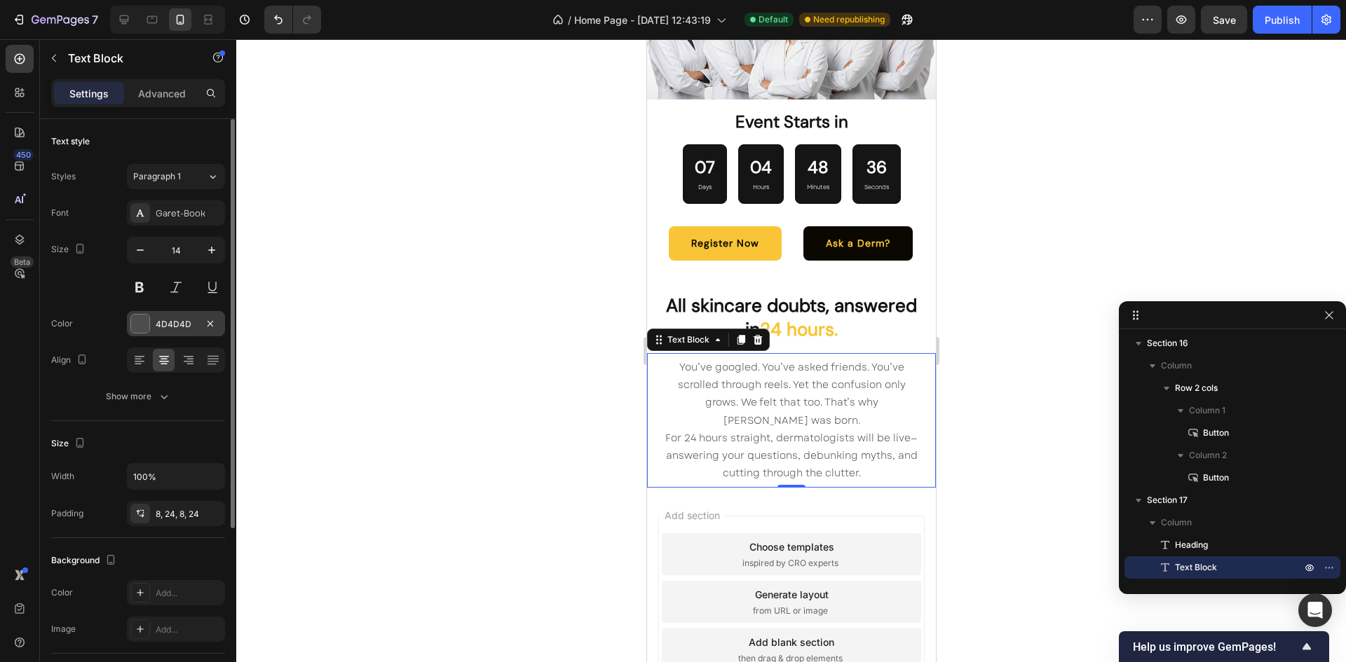
click at [136, 330] on div at bounding box center [140, 324] width 18 height 18
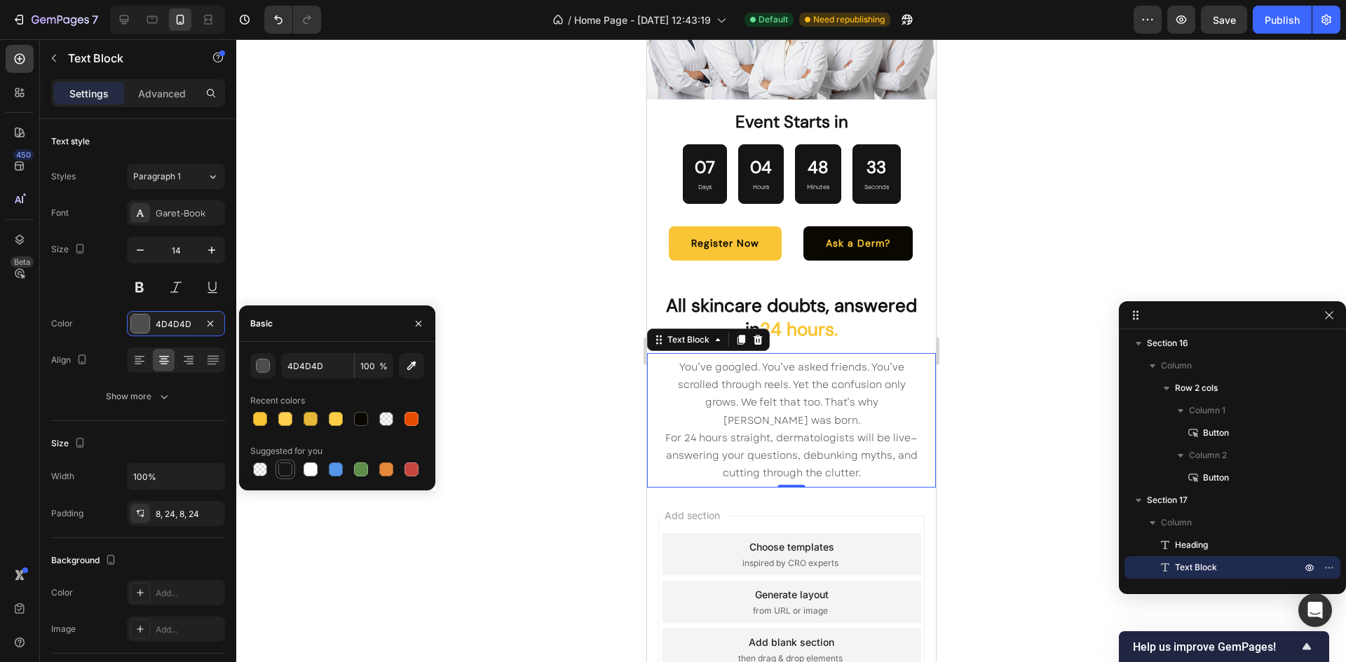
click at [288, 466] on div at bounding box center [285, 470] width 14 height 14
click at [268, 370] on div "button" at bounding box center [264, 367] width 14 height 14
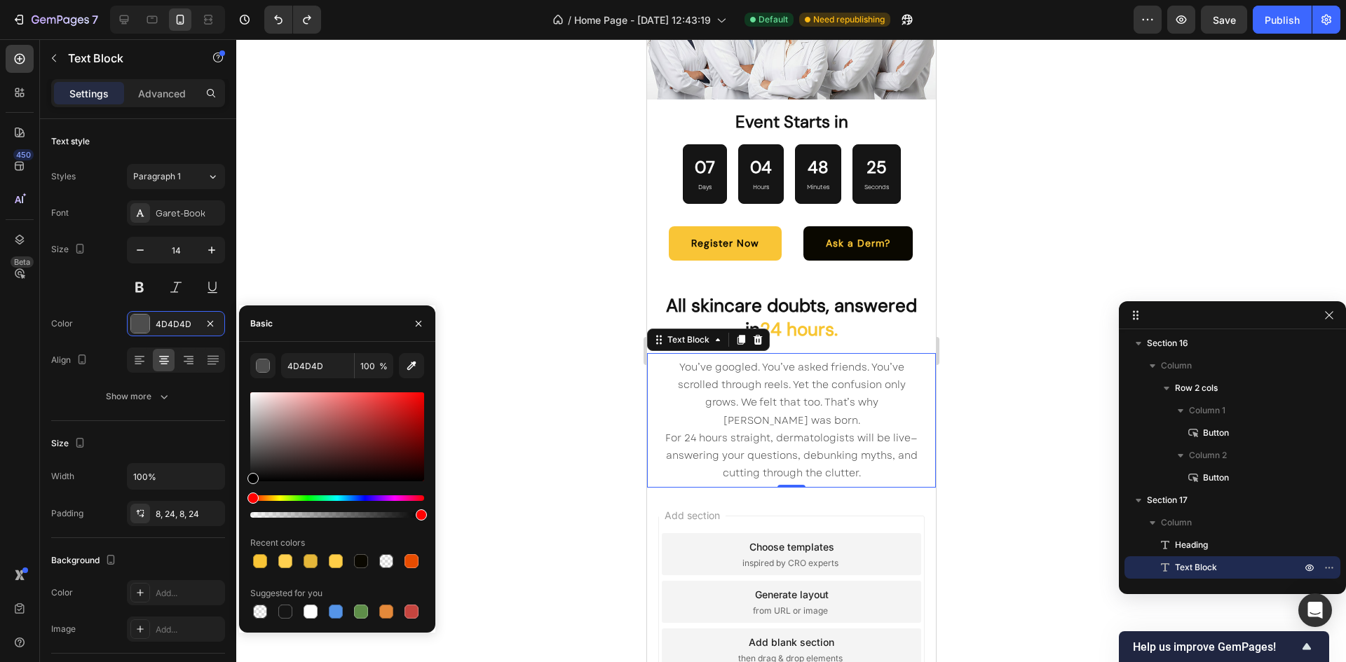
click at [250, 467] on div "4D4D4D 100 % Recent colors Suggested for you" at bounding box center [337, 487] width 196 height 268
click at [252, 465] on div at bounding box center [337, 437] width 174 height 89
drag, startPoint x: 254, startPoint y: 470, endPoint x: 241, endPoint y: 449, distance: 25.1
click at [241, 449] on div "191919 100 % Recent colors Suggested for you" at bounding box center [337, 487] width 196 height 268
type input "5E5E5E"
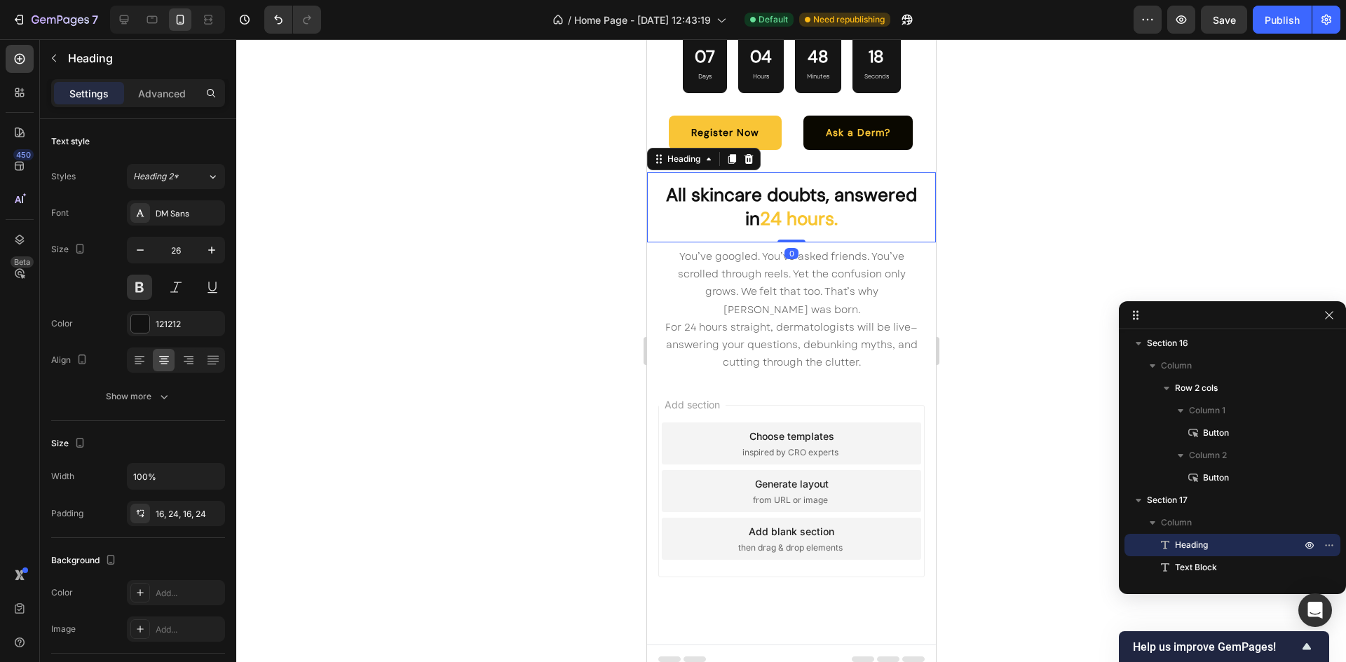
scroll to position [4220, 0]
click at [809, 384] on div "Add section Choose templates inspired by CRO experts Generate layout from URL o…" at bounding box center [790, 510] width 289 height 268
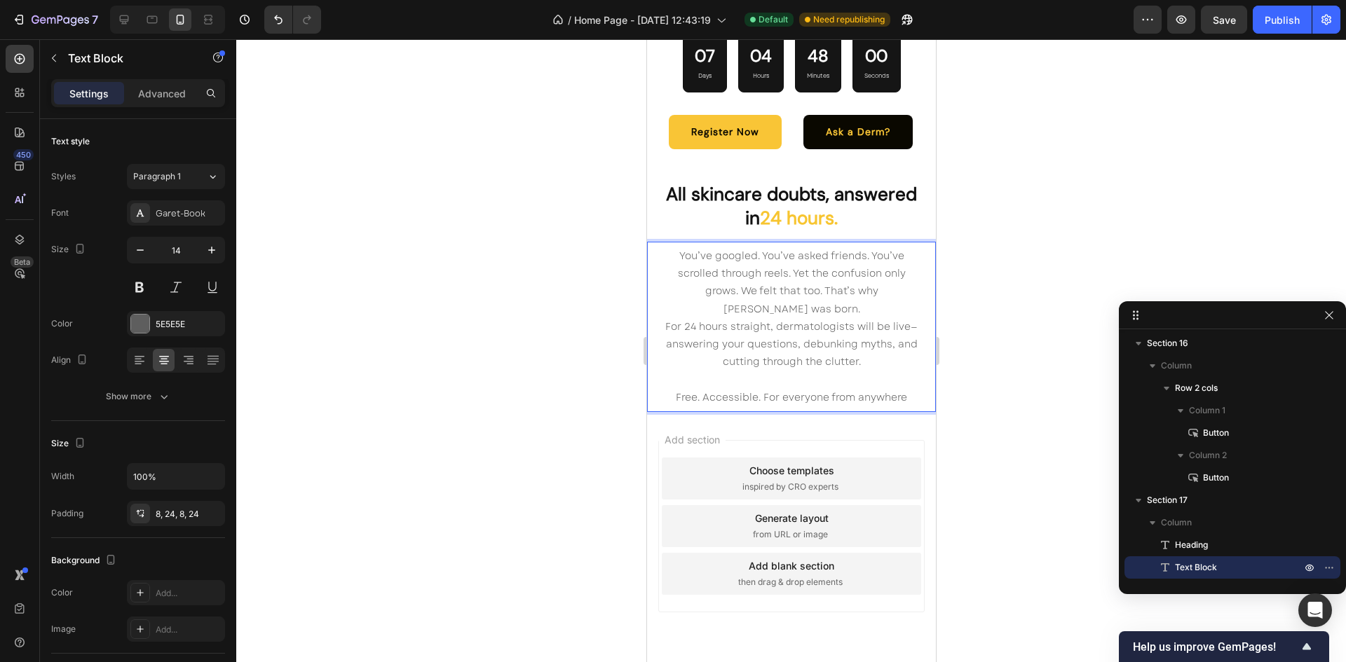
click at [742, 389] on p "Free. Accessible. For everyone from anywhere" at bounding box center [790, 398] width 255 height 18
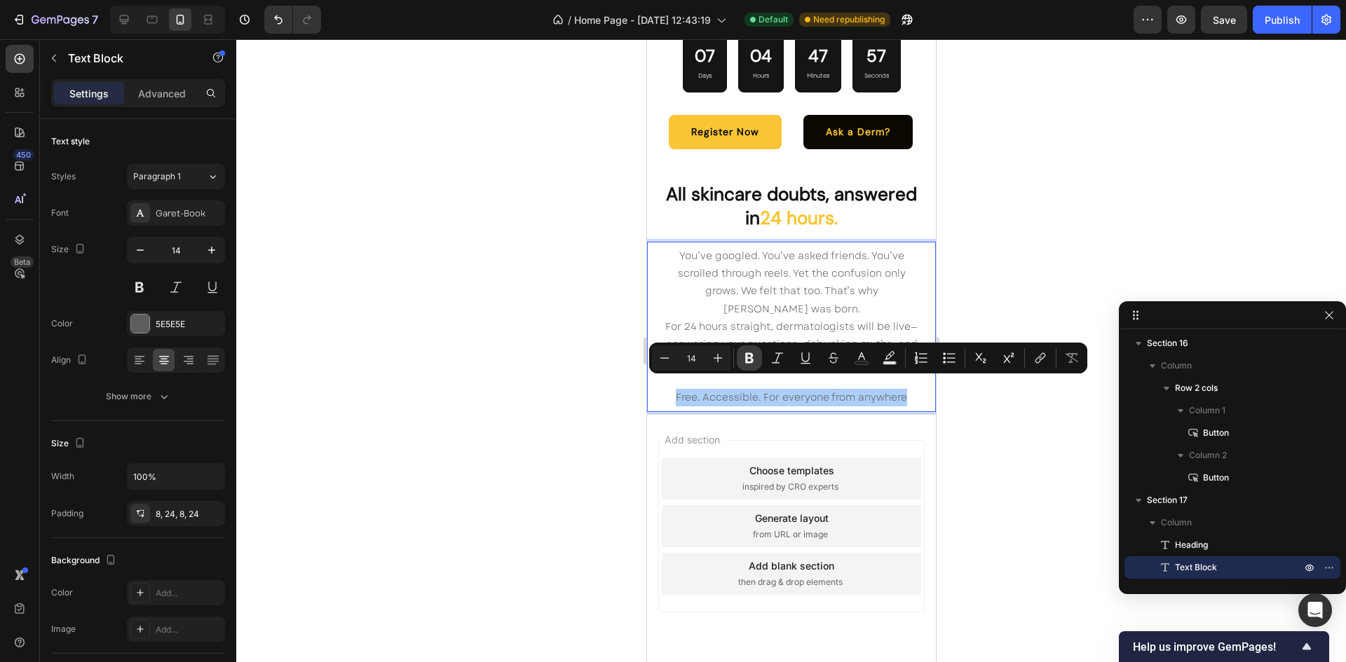
click at [749, 356] on icon "Editor contextual toolbar" at bounding box center [749, 358] width 14 height 14
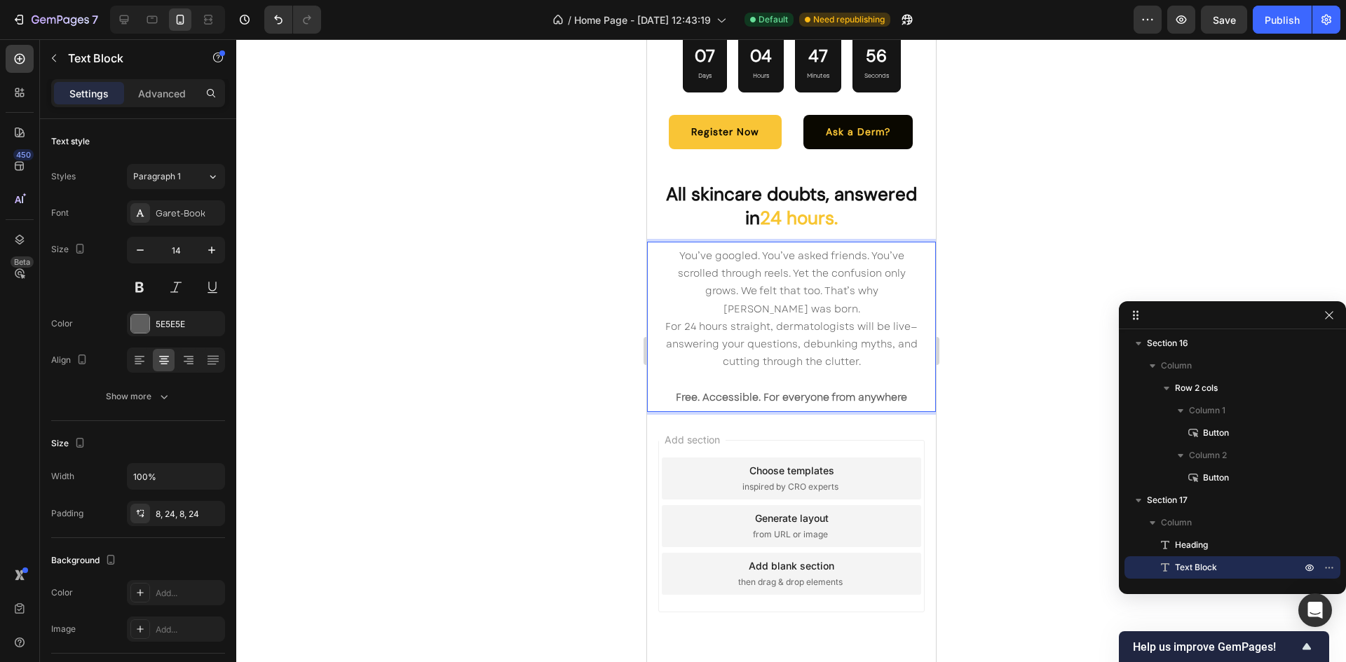
click at [710, 390] on strong "Free. Accessible. For everyone from anywhere" at bounding box center [790, 397] width 231 height 14
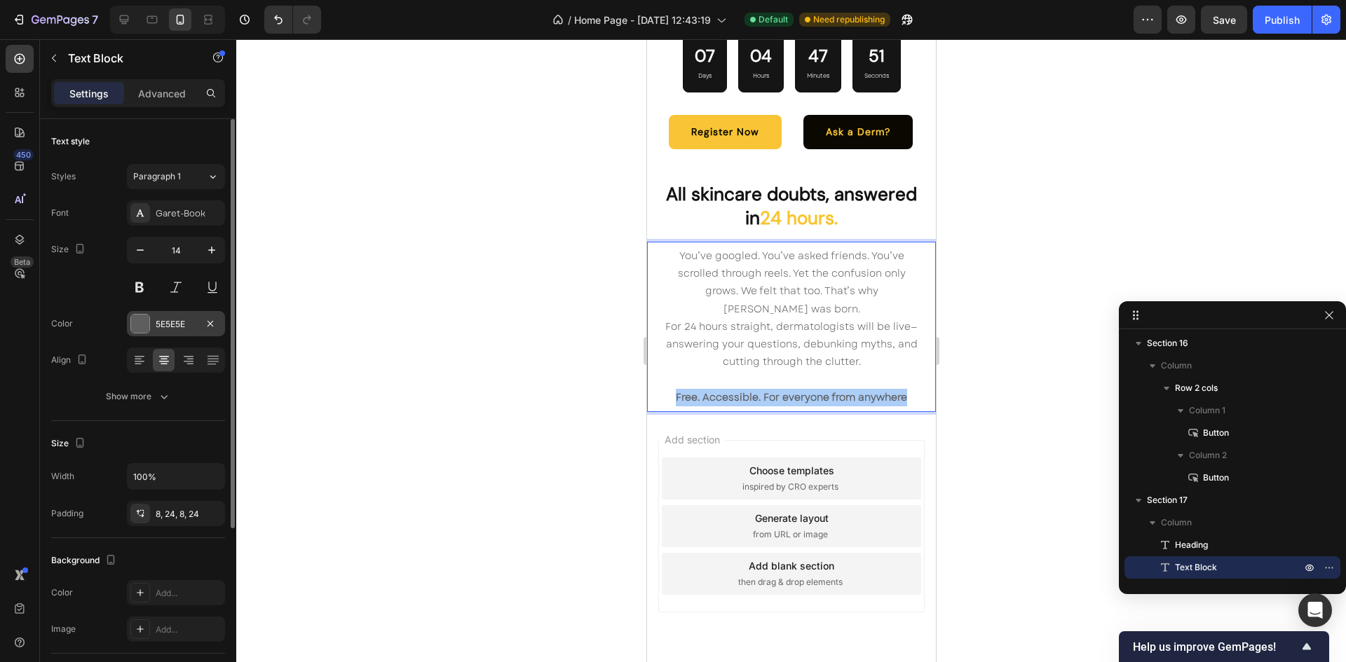
click at [132, 332] on div at bounding box center [140, 324] width 18 height 18
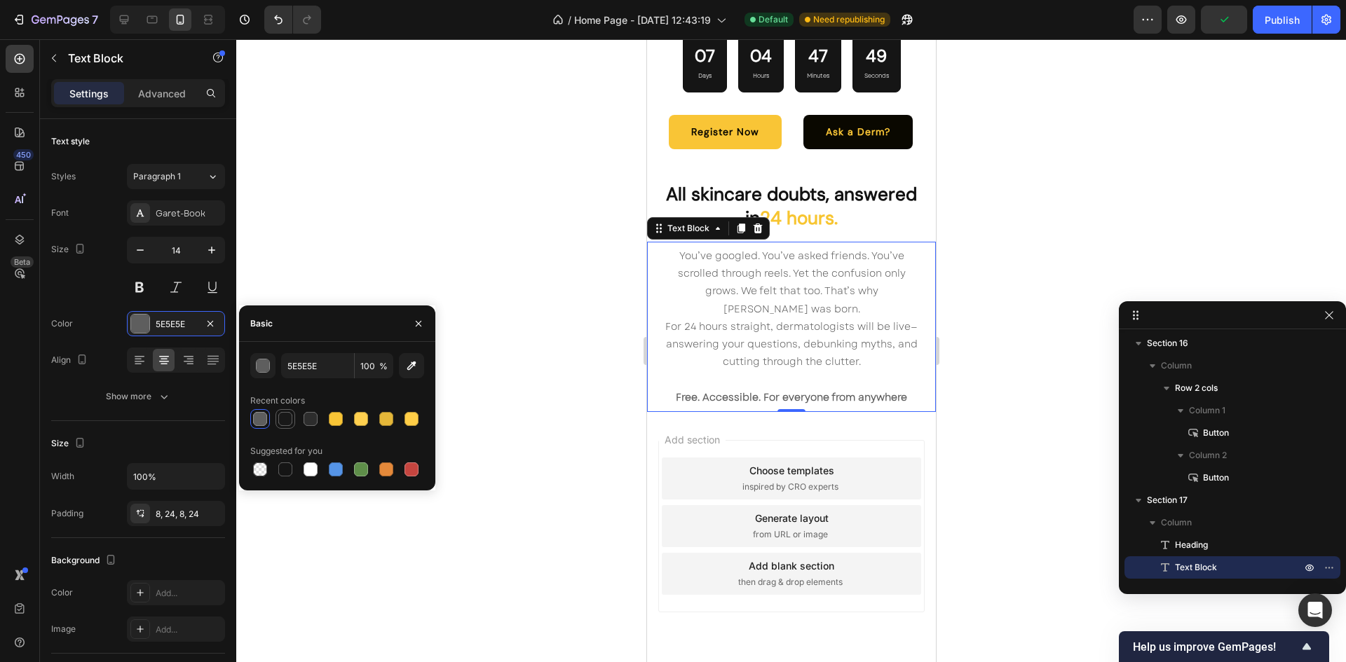
click at [288, 421] on div at bounding box center [285, 419] width 14 height 14
type input "191919"
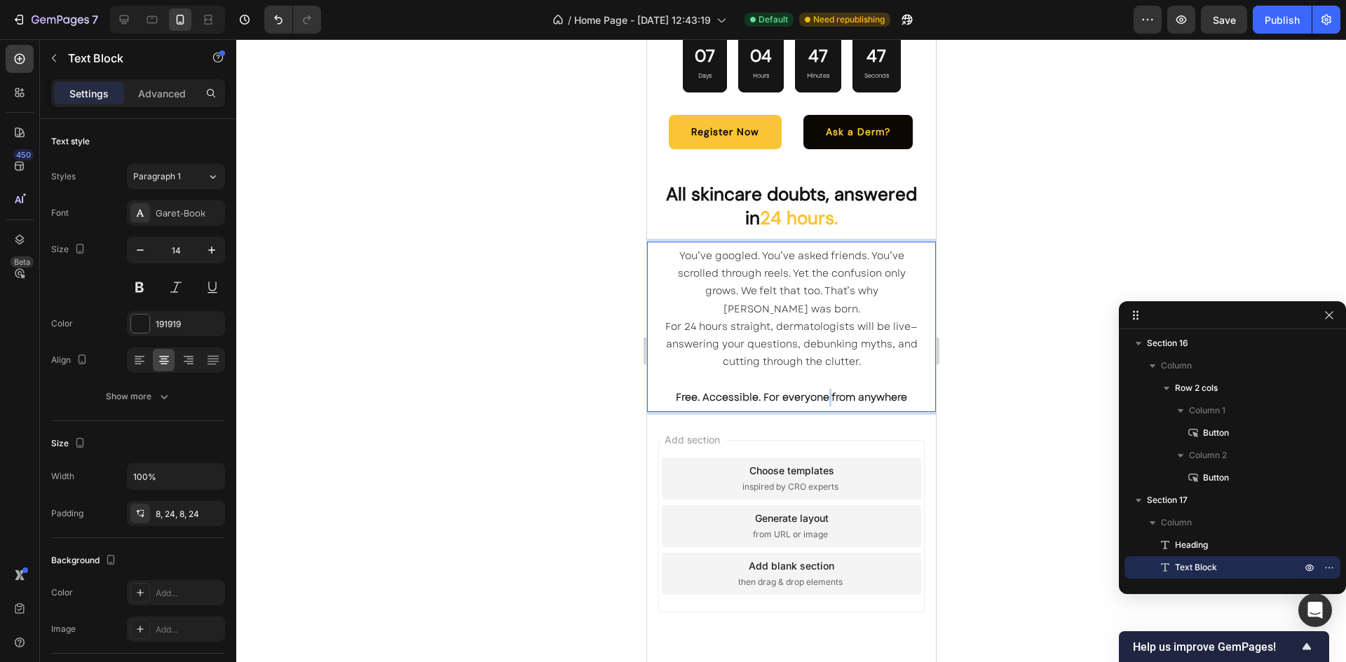
click at [819, 390] on strong "Free. Accessible. For everyone from anywhere" at bounding box center [790, 397] width 231 height 14
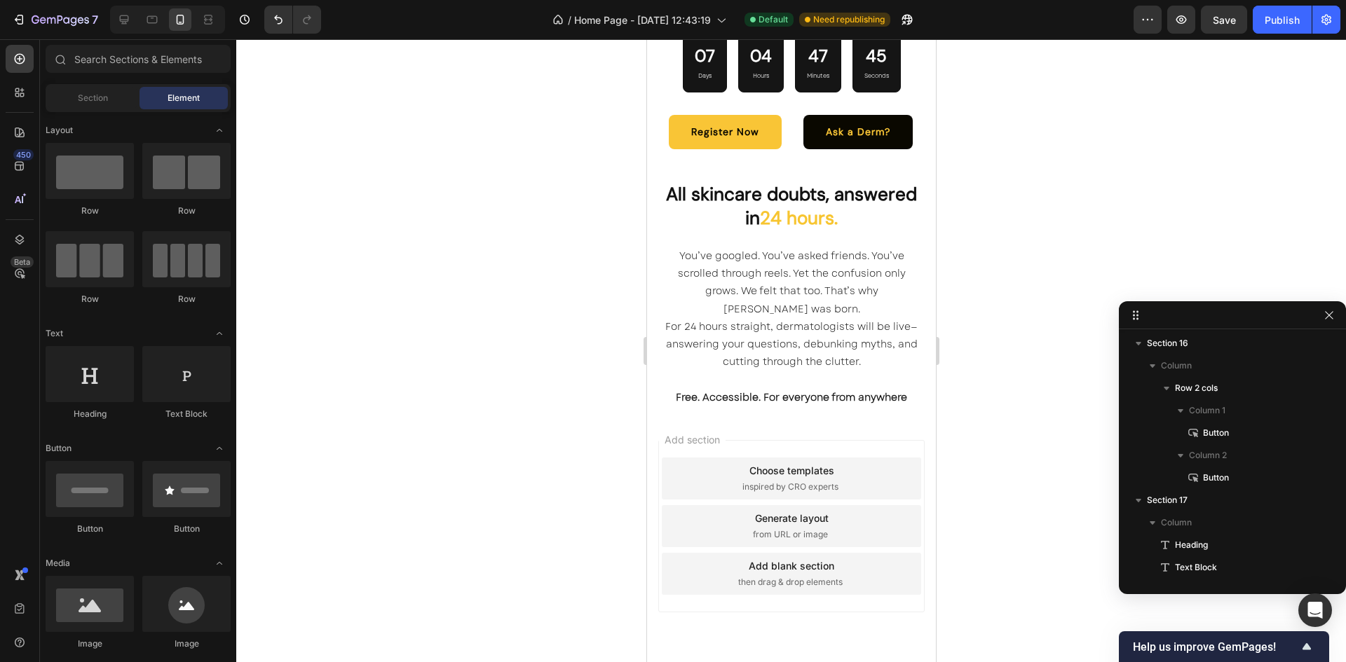
click at [792, 416] on div "Add section Choose templates inspired by CRO experts Generate layout from URL o…" at bounding box center [790, 546] width 289 height 268
click at [99, 57] on input "text" at bounding box center [138, 59] width 185 height 28
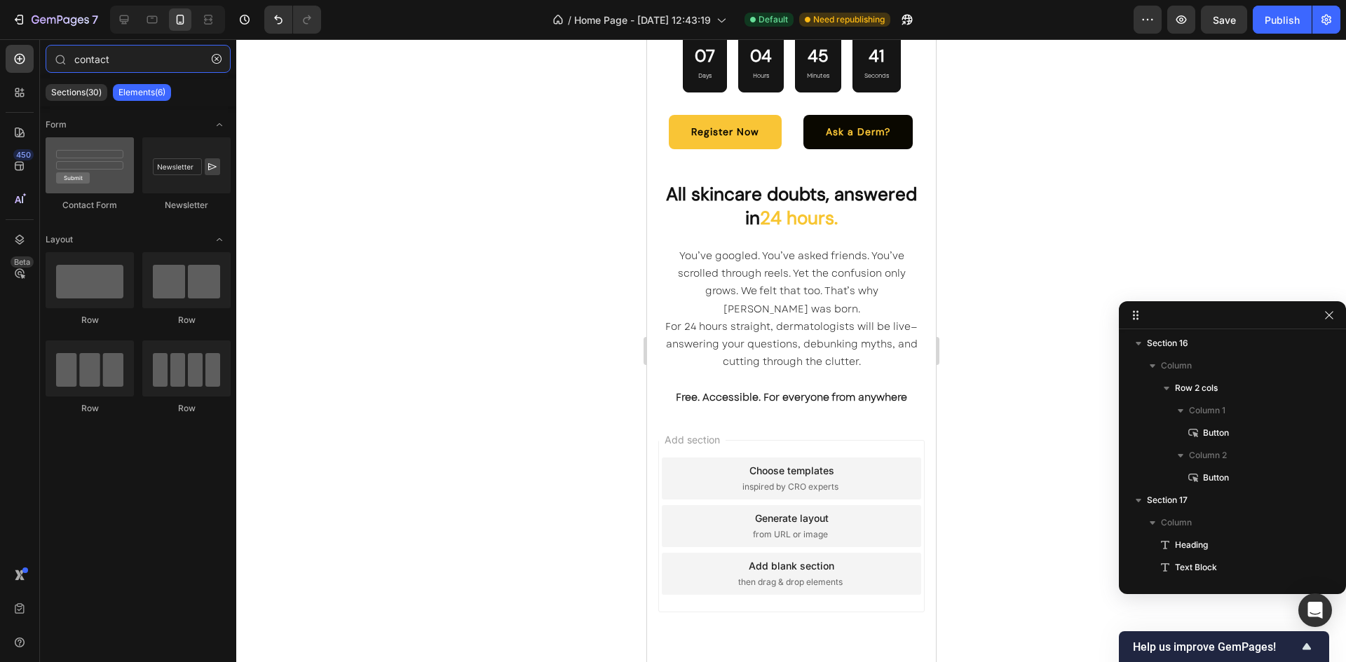
type input "contact"
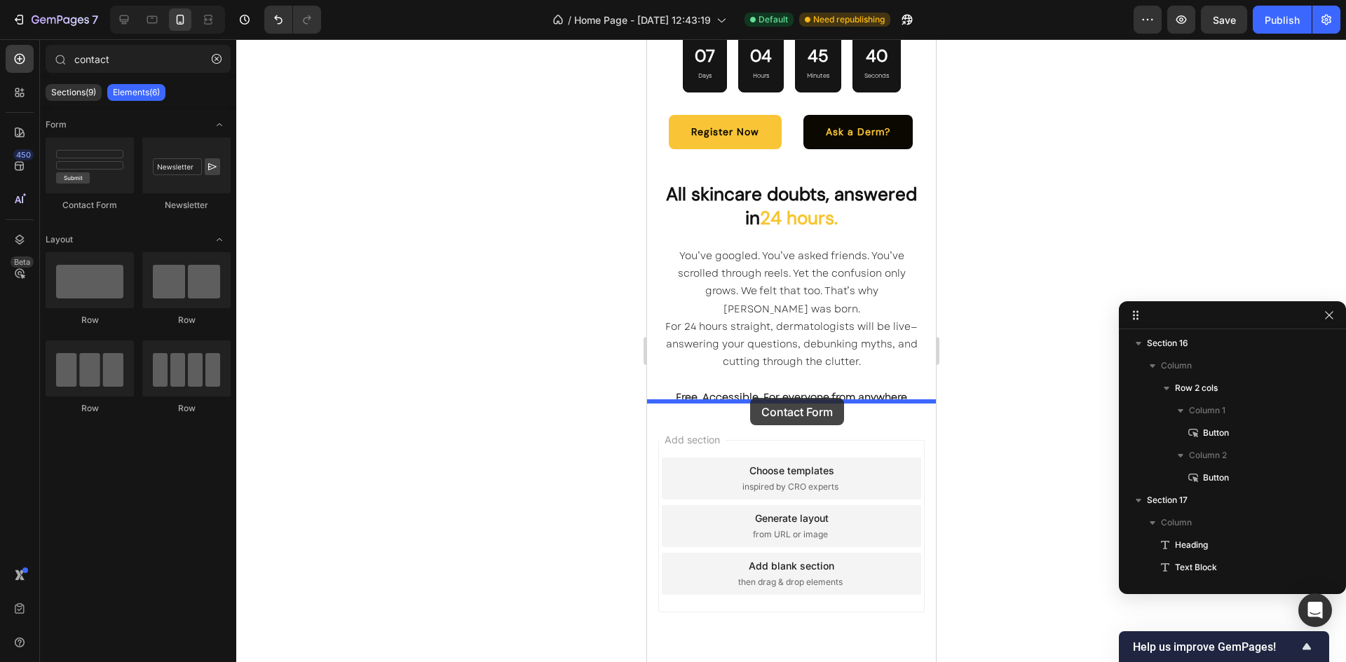
drag, startPoint x: 726, startPoint y: 217, endPoint x: 749, endPoint y: 399, distance: 183.0
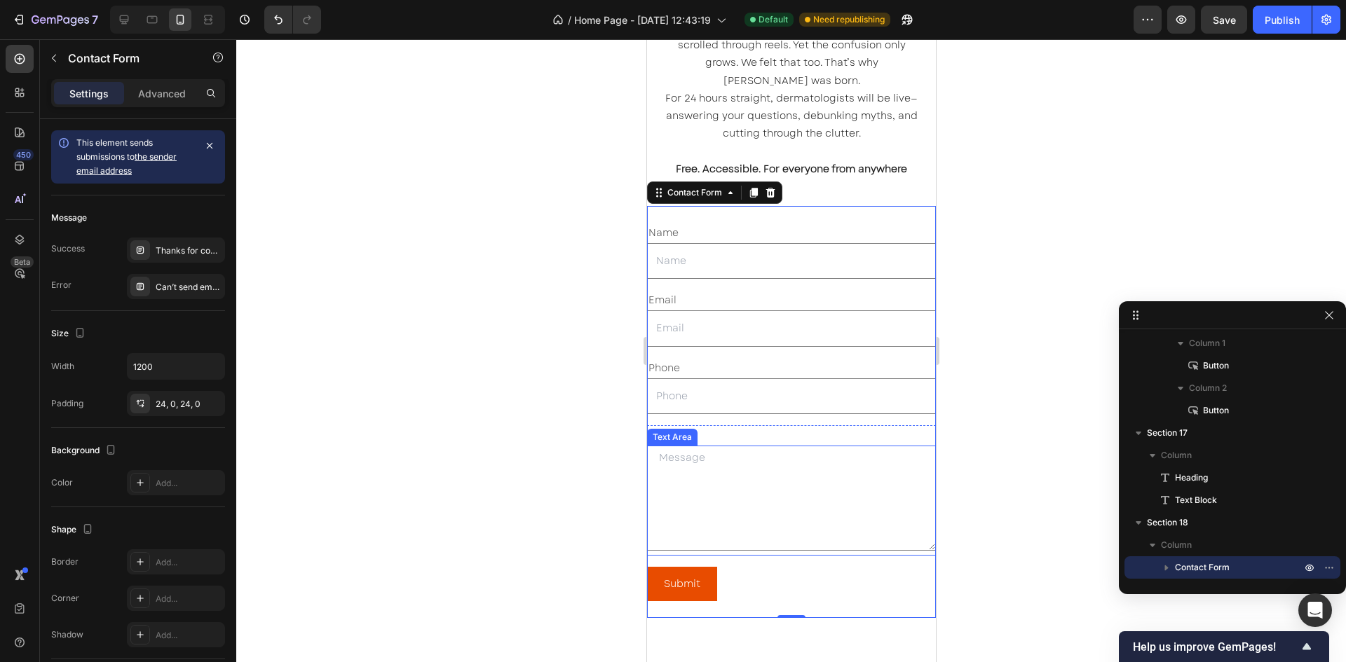
scroll to position [4439, 0]
click at [152, 93] on p "Advanced" at bounding box center [162, 93] width 48 height 15
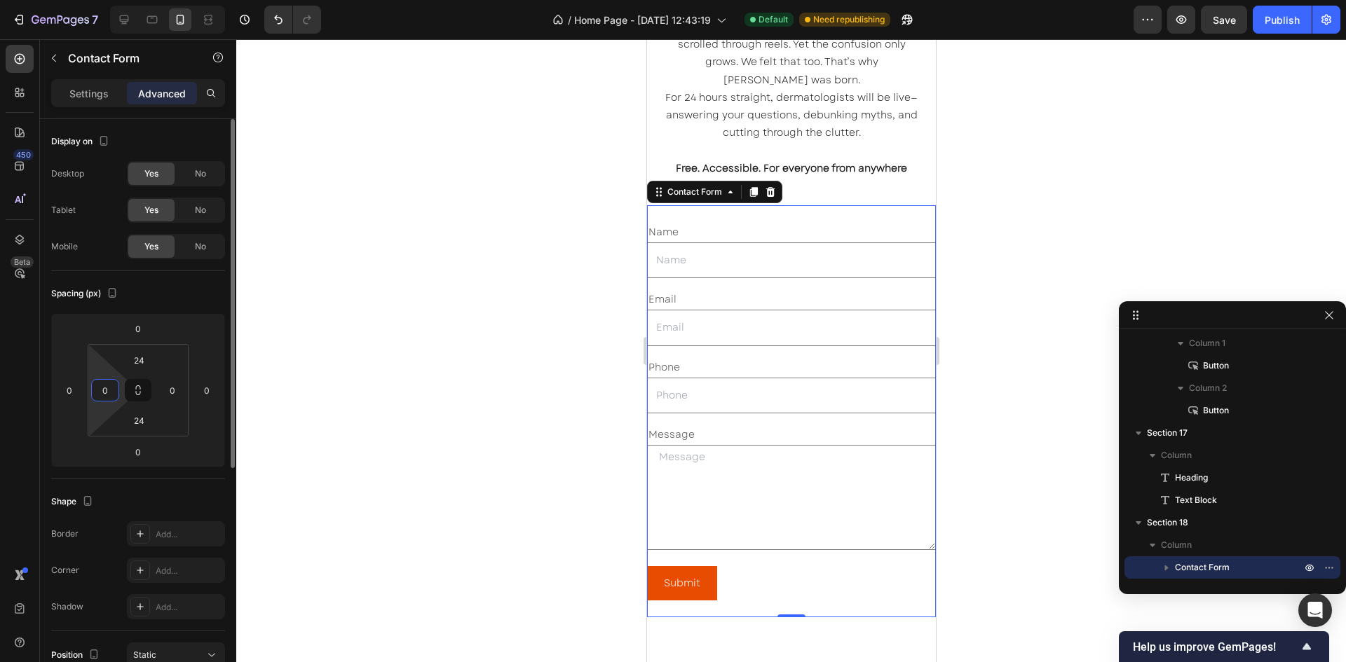
click at [107, 390] on input "0" at bounding box center [105, 390] width 21 height 21
type input "32"
click at [175, 391] on input "0" at bounding box center [172, 390] width 21 height 21
type input "32"
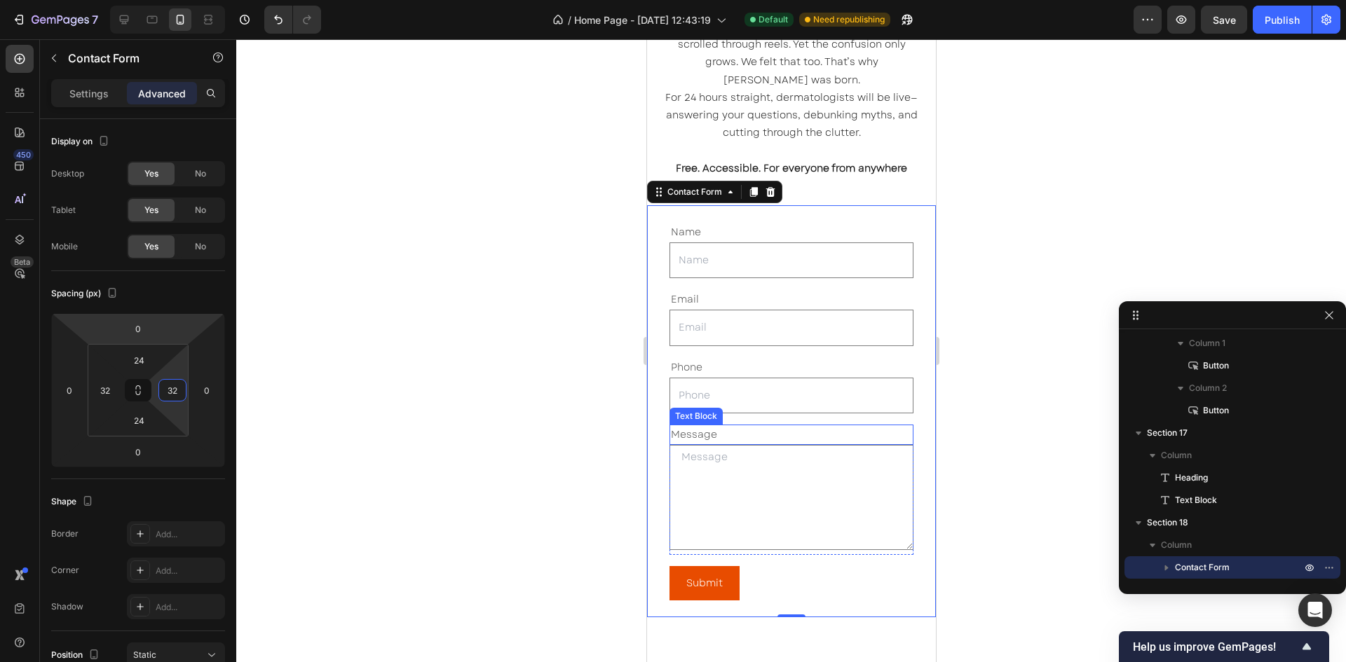
click at [725, 444] on div "Message" at bounding box center [791, 435] width 244 height 20
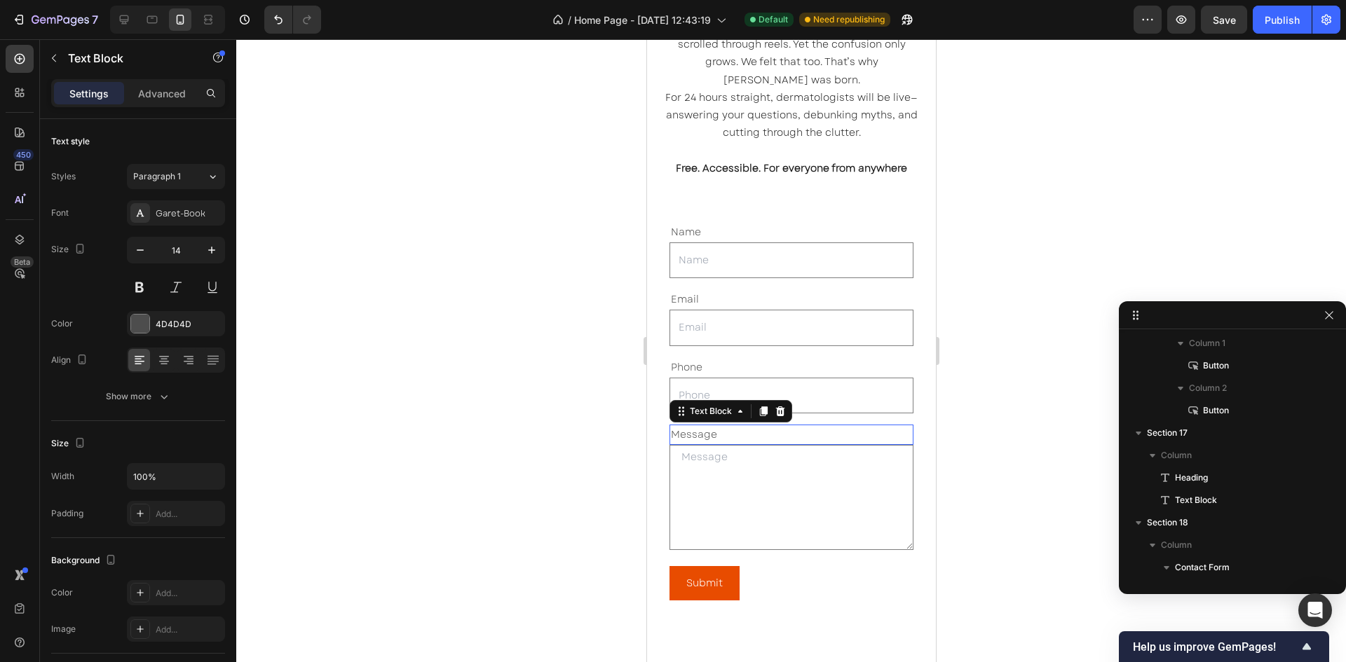
scroll to position [653, 0]
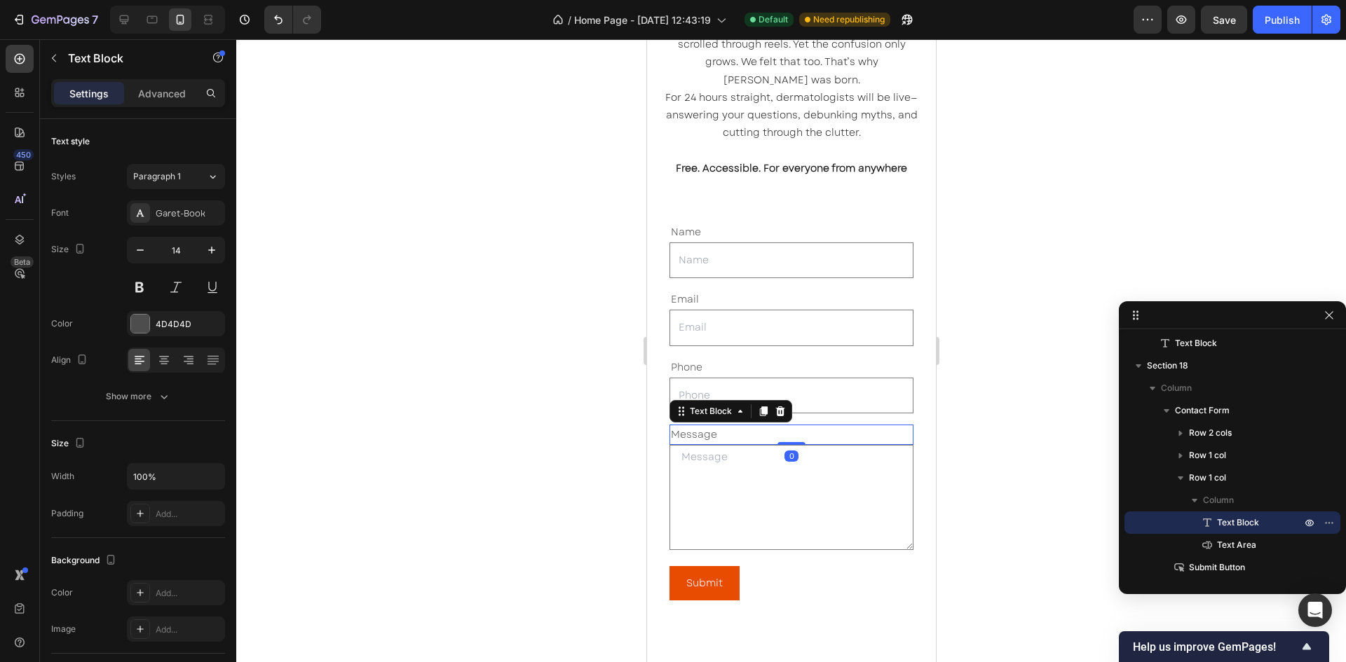
click at [702, 433] on div "Message" at bounding box center [791, 435] width 244 height 20
click at [702, 433] on p "Message" at bounding box center [790, 435] width 241 height 18
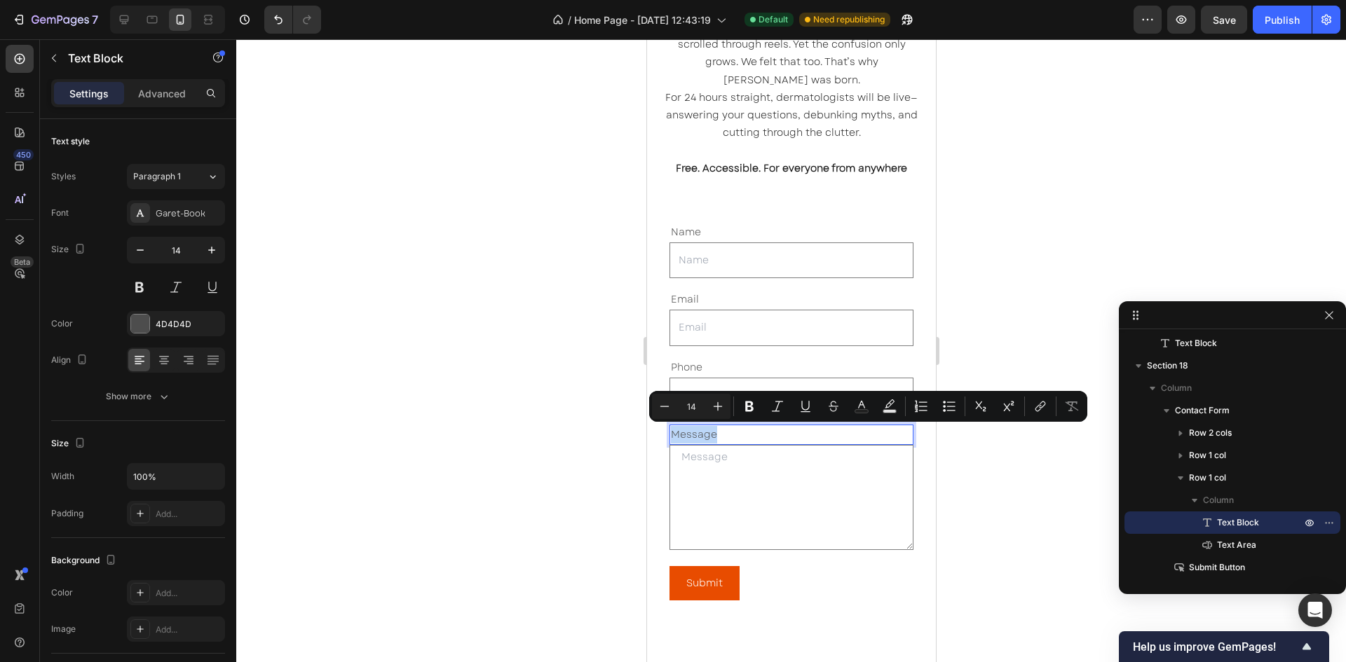
click at [702, 433] on p "Message" at bounding box center [790, 435] width 241 height 18
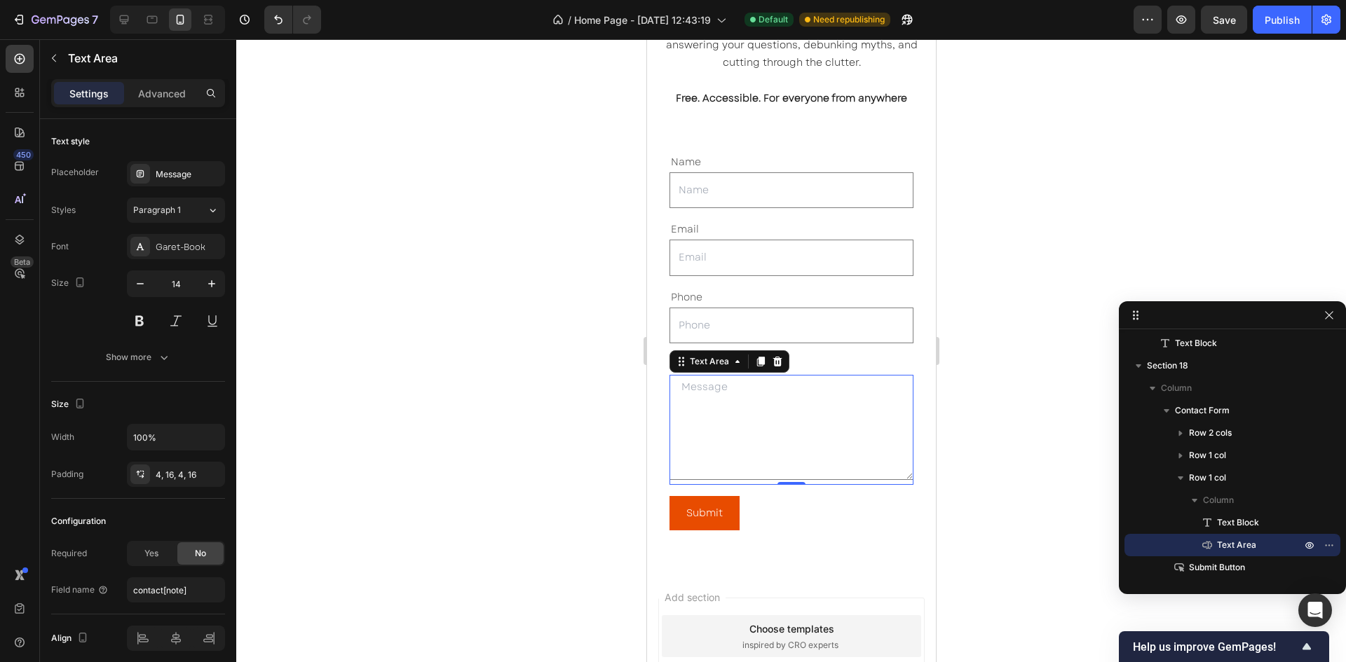
scroll to position [4510, 0]
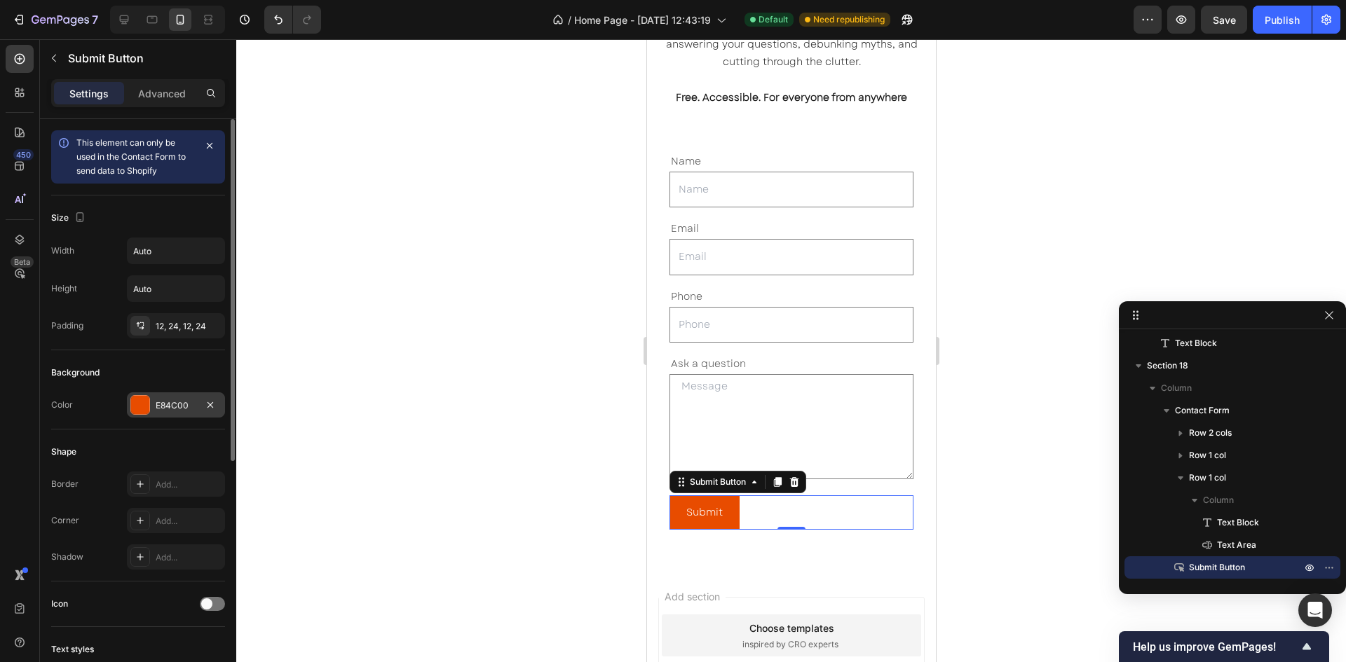
click at [146, 414] on div at bounding box center [140, 405] width 18 height 18
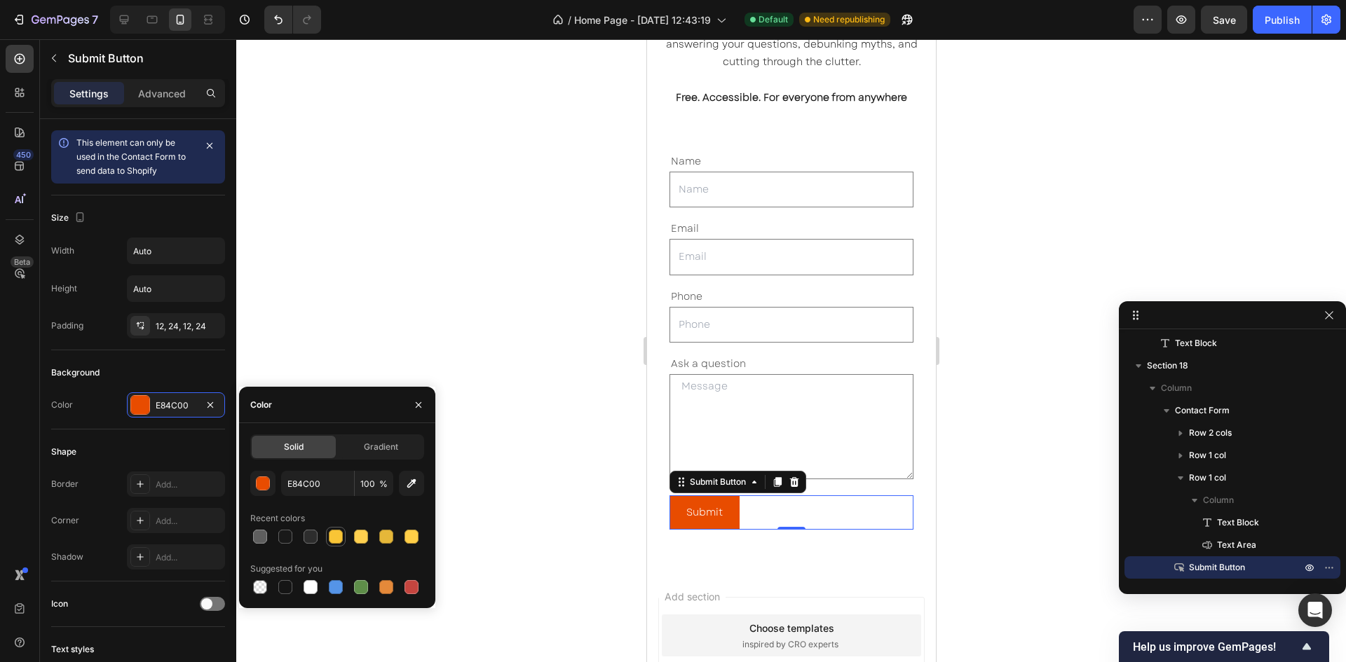
click at [336, 538] on div at bounding box center [336, 537] width 14 height 14
type input "F9C536"
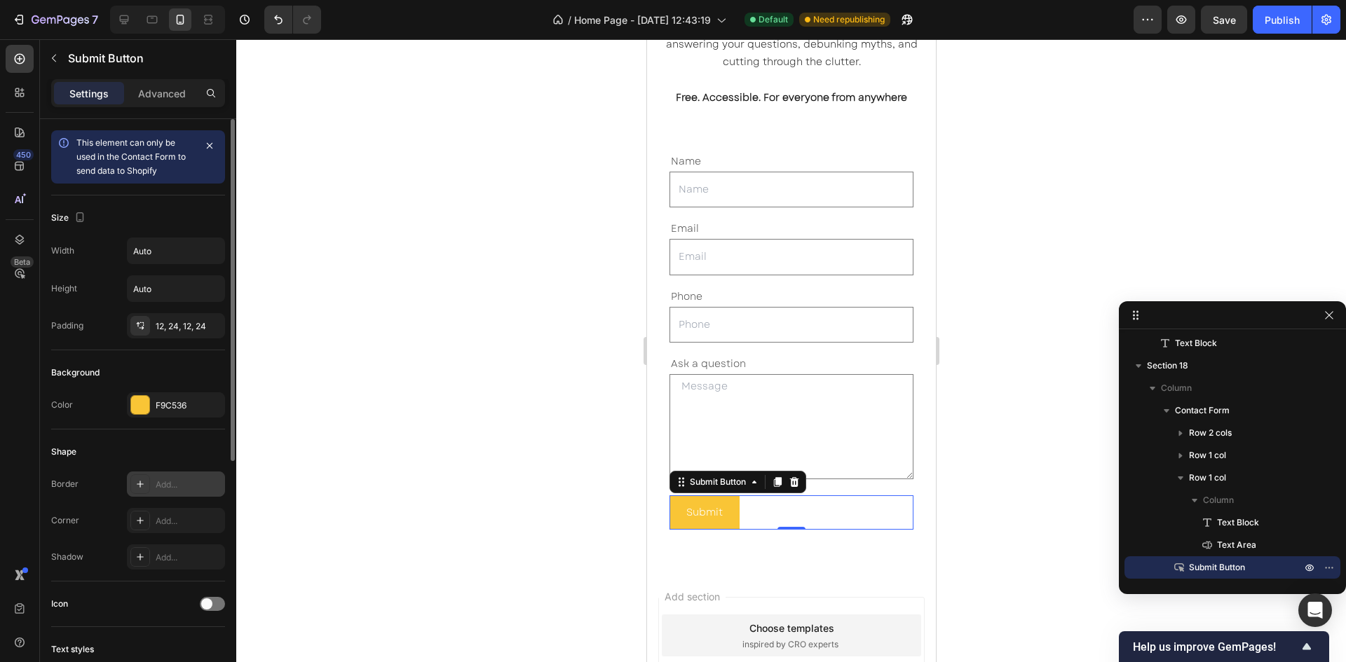
click at [168, 495] on div "Add..." at bounding box center [176, 484] width 98 height 25
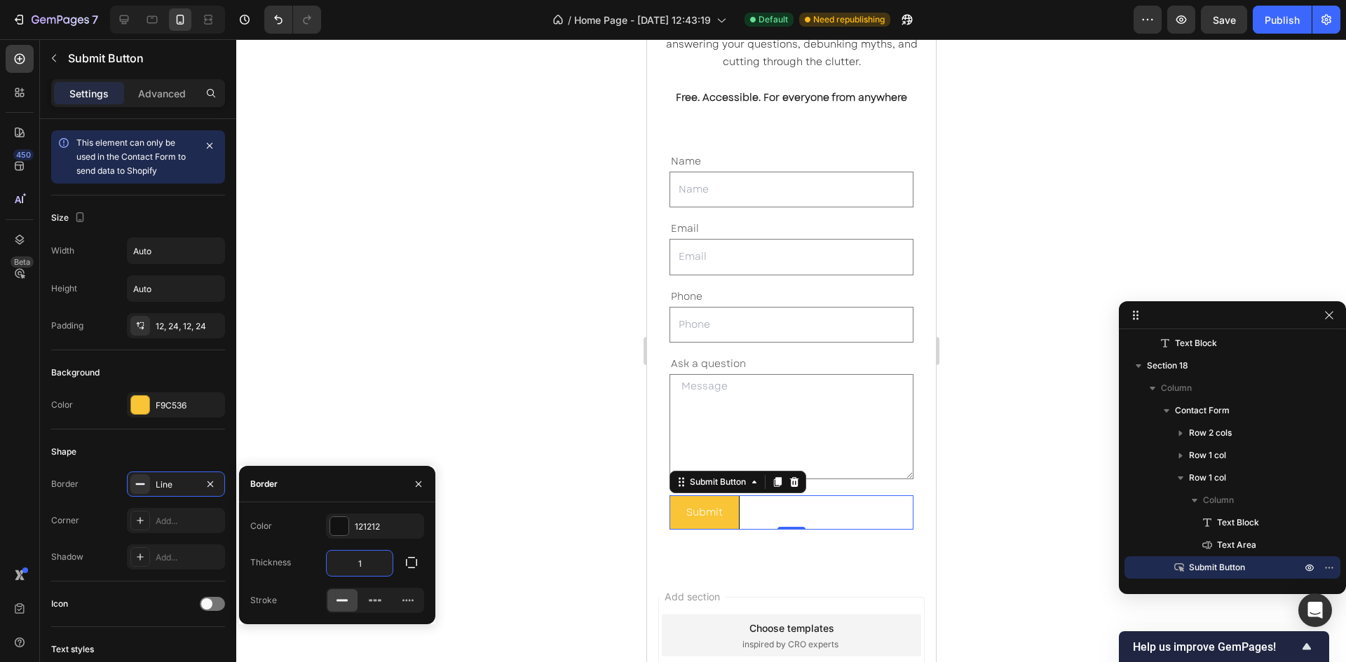
click at [367, 566] on input "1" at bounding box center [360, 563] width 66 height 25
click at [207, 488] on icon "button" at bounding box center [210, 484] width 11 height 11
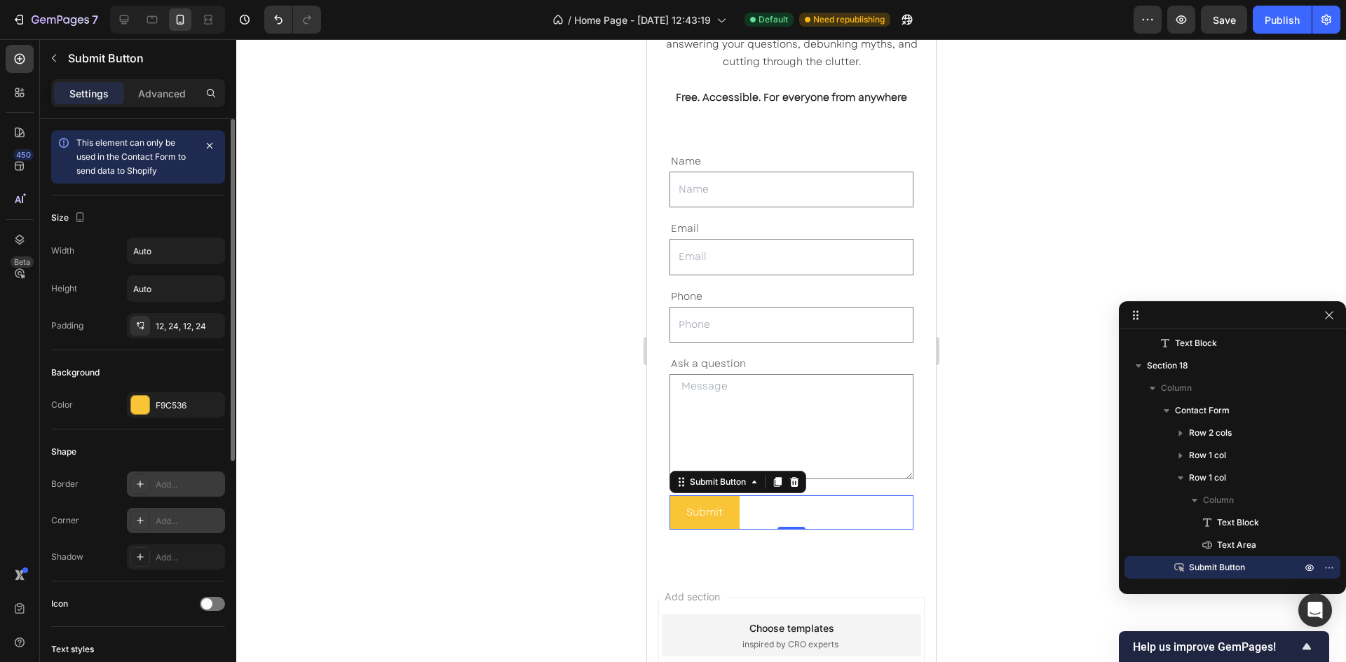
click at [154, 528] on div "Add..." at bounding box center [176, 520] width 98 height 25
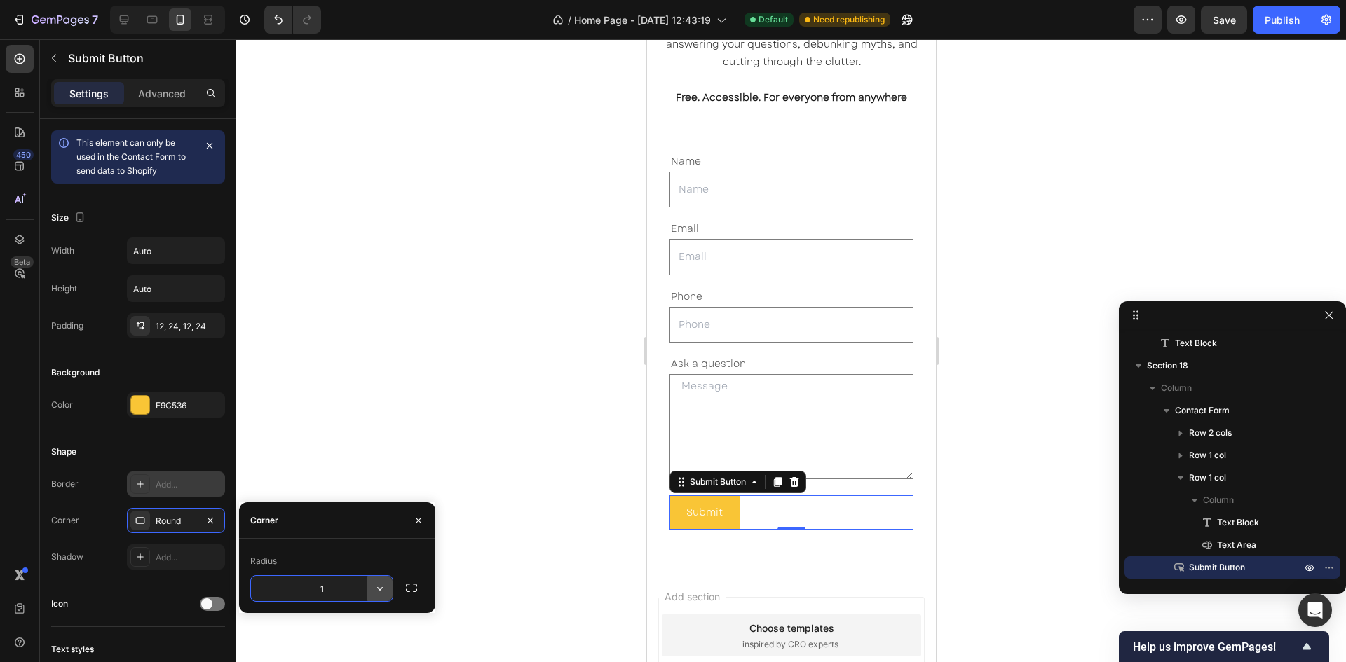
type input "12"
click at [83, 550] on div "Shadow Add..." at bounding box center [138, 557] width 174 height 25
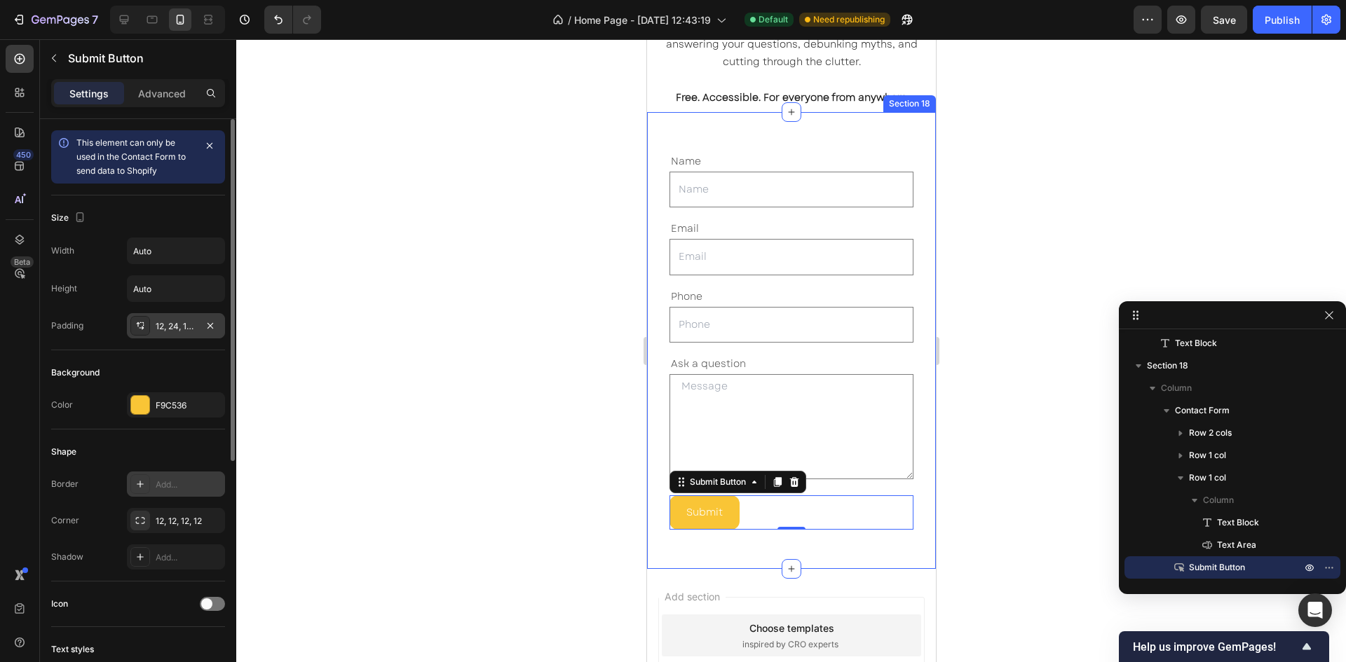
click at [168, 328] on div "12, 24, 12, 24" at bounding box center [176, 326] width 41 height 13
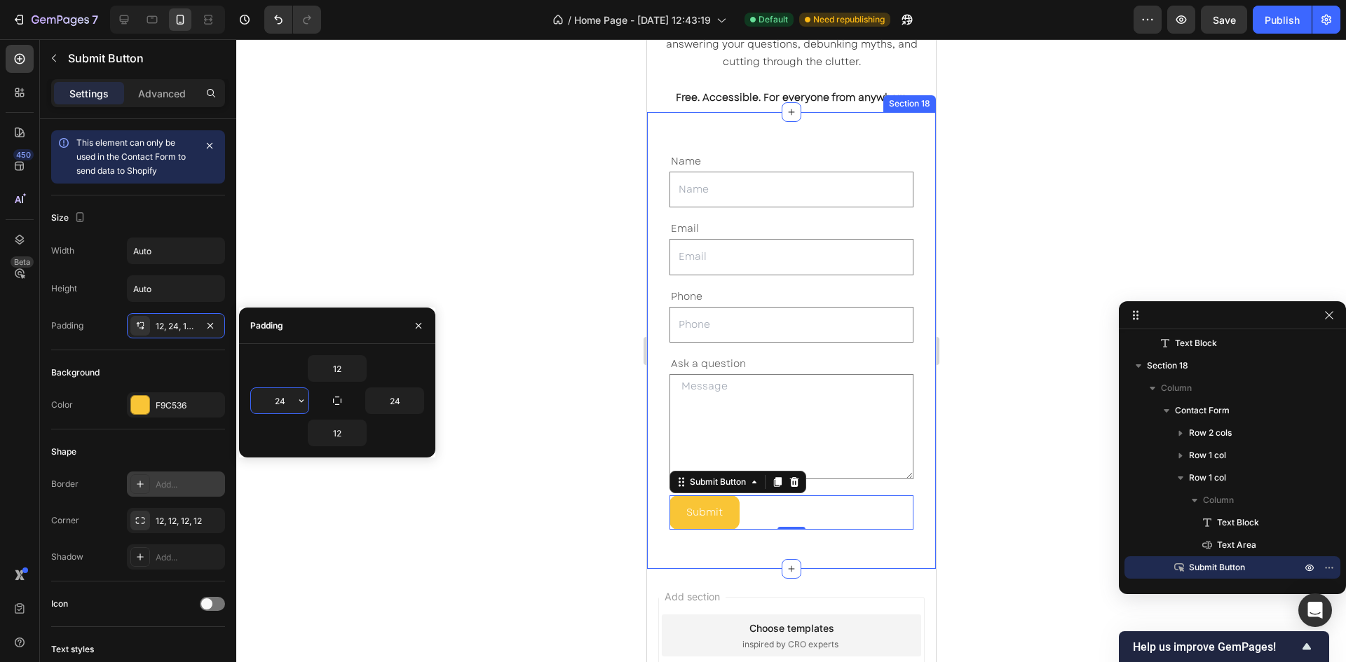
click at [280, 401] on input "24" at bounding box center [279, 400] width 57 height 25
click at [395, 403] on input "24" at bounding box center [394, 400] width 57 height 25
click at [274, 398] on input "48" at bounding box center [279, 400] width 57 height 25
type input "64"
click at [394, 400] on input "24" at bounding box center [394, 400] width 57 height 25
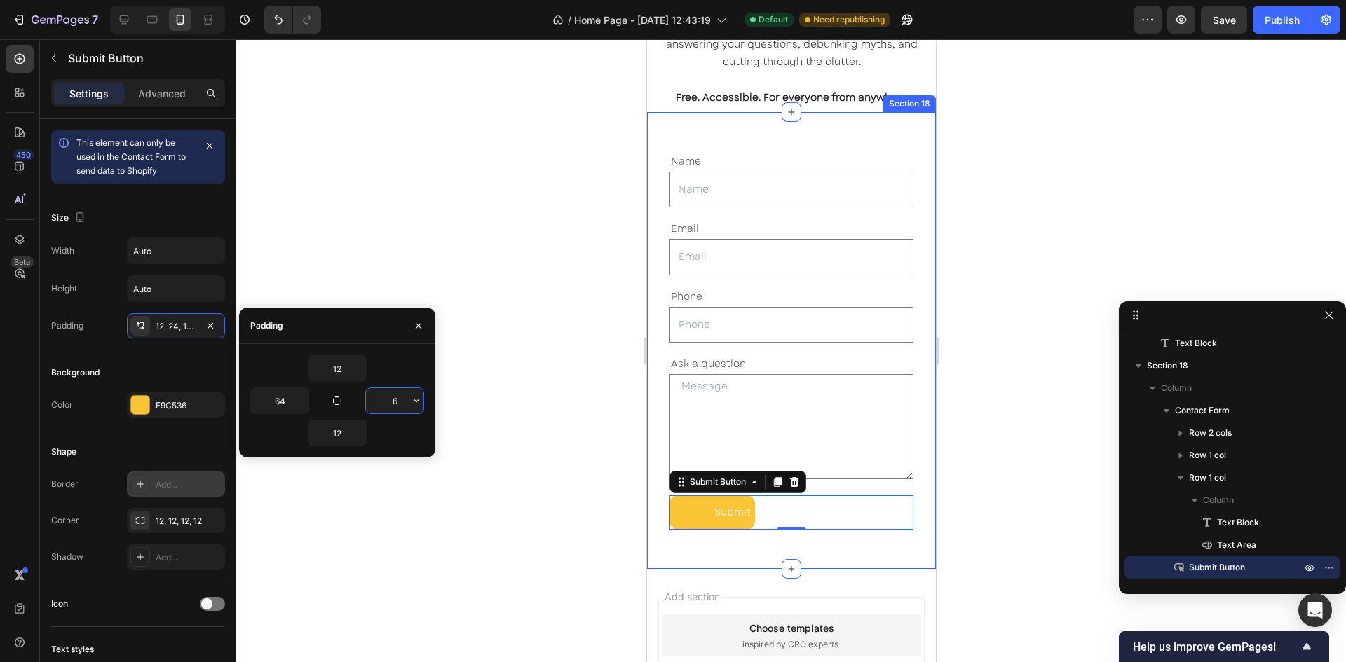
type input "64"
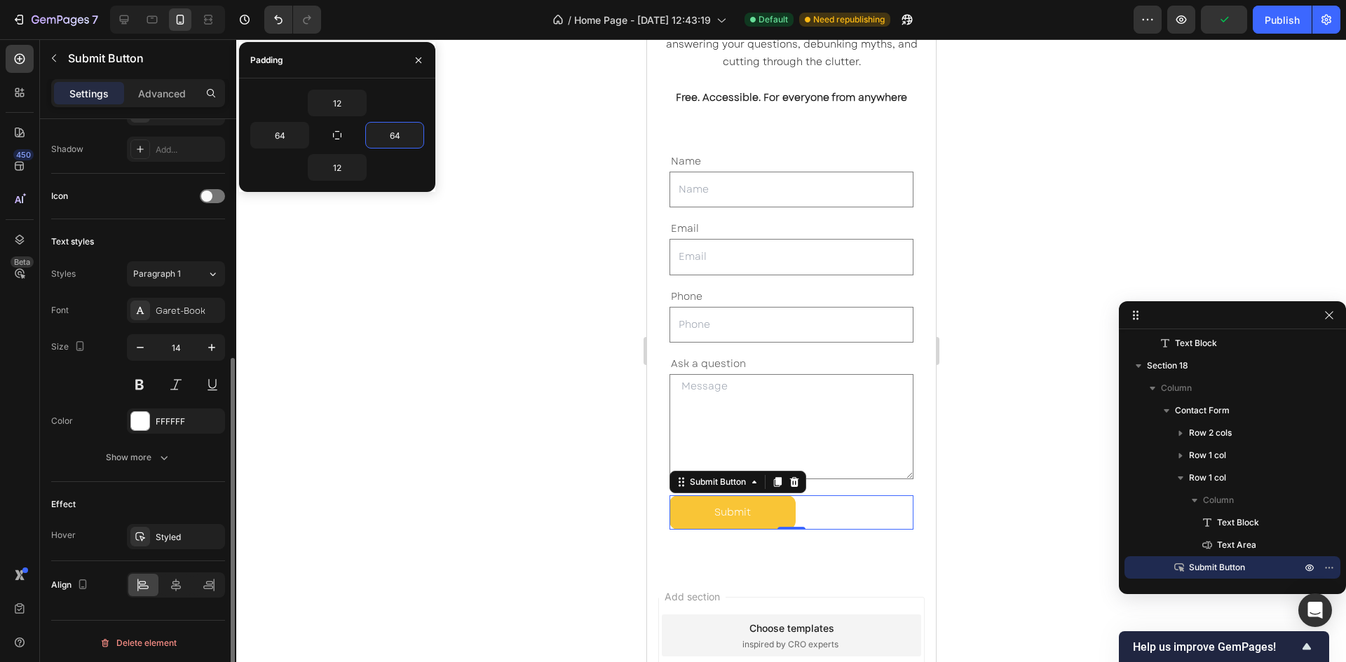
scroll to position [411, 0]
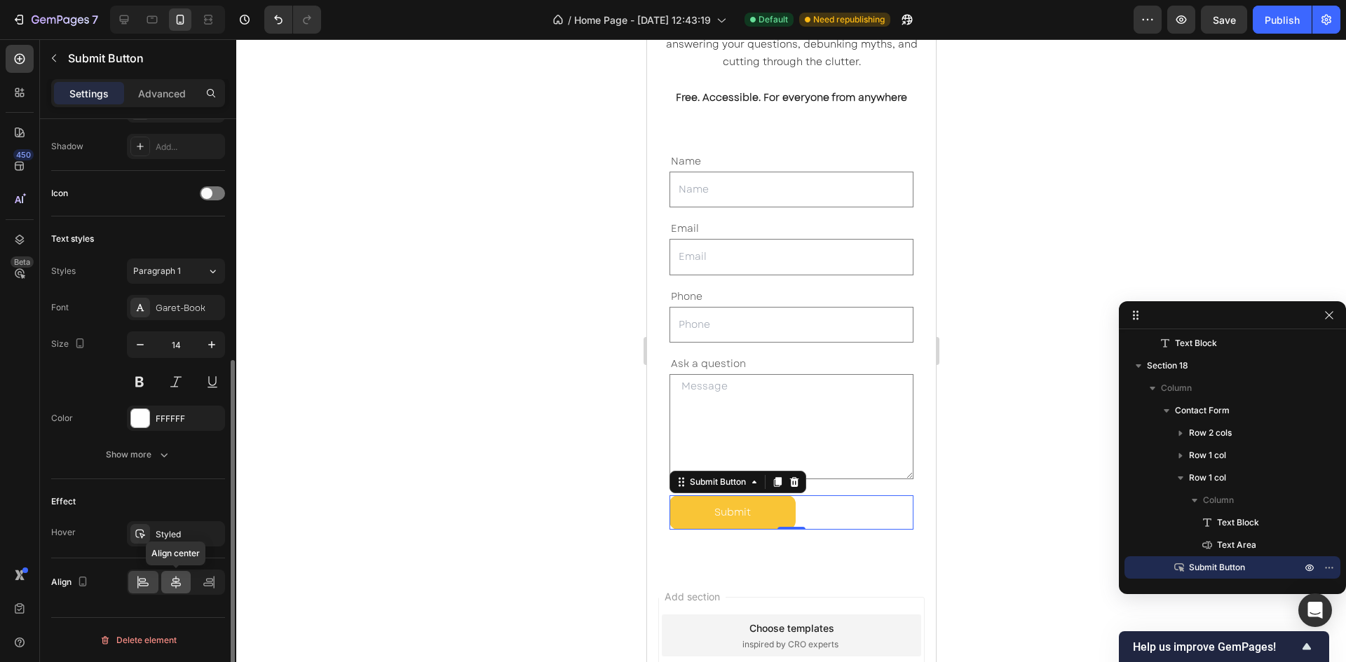
click at [175, 588] on icon at bounding box center [176, 582] width 14 height 14
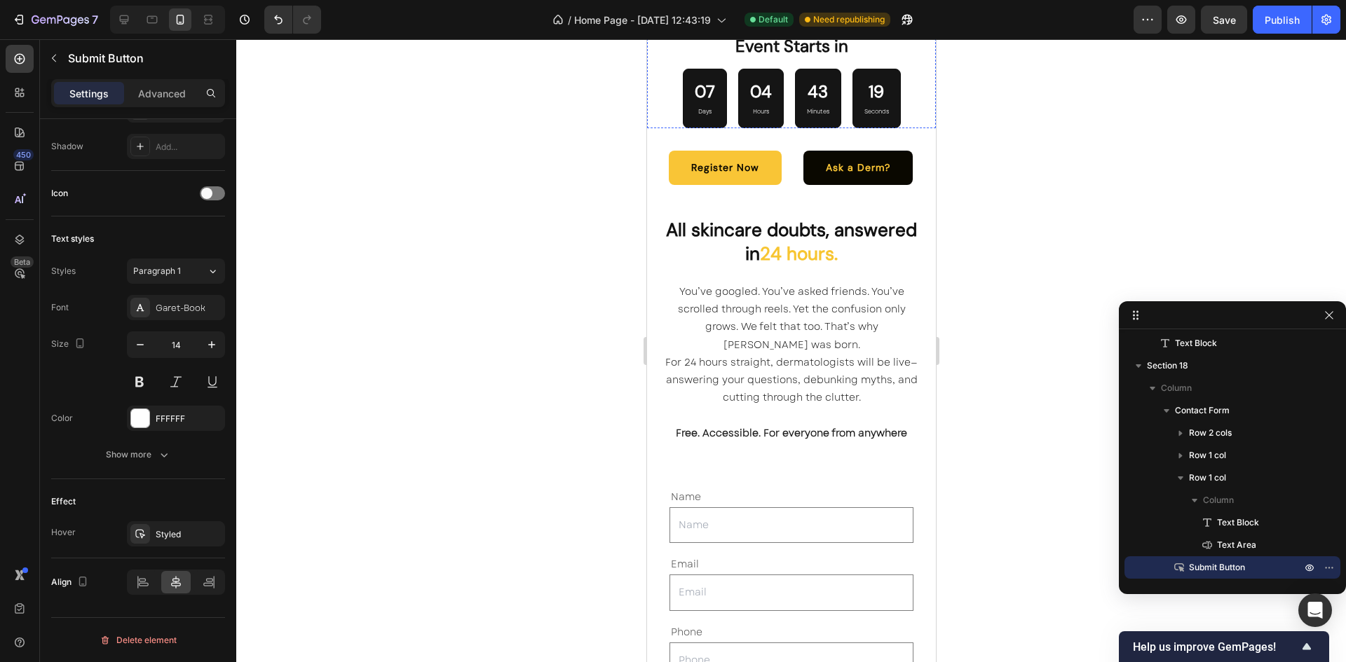
scroll to position [4287, 0]
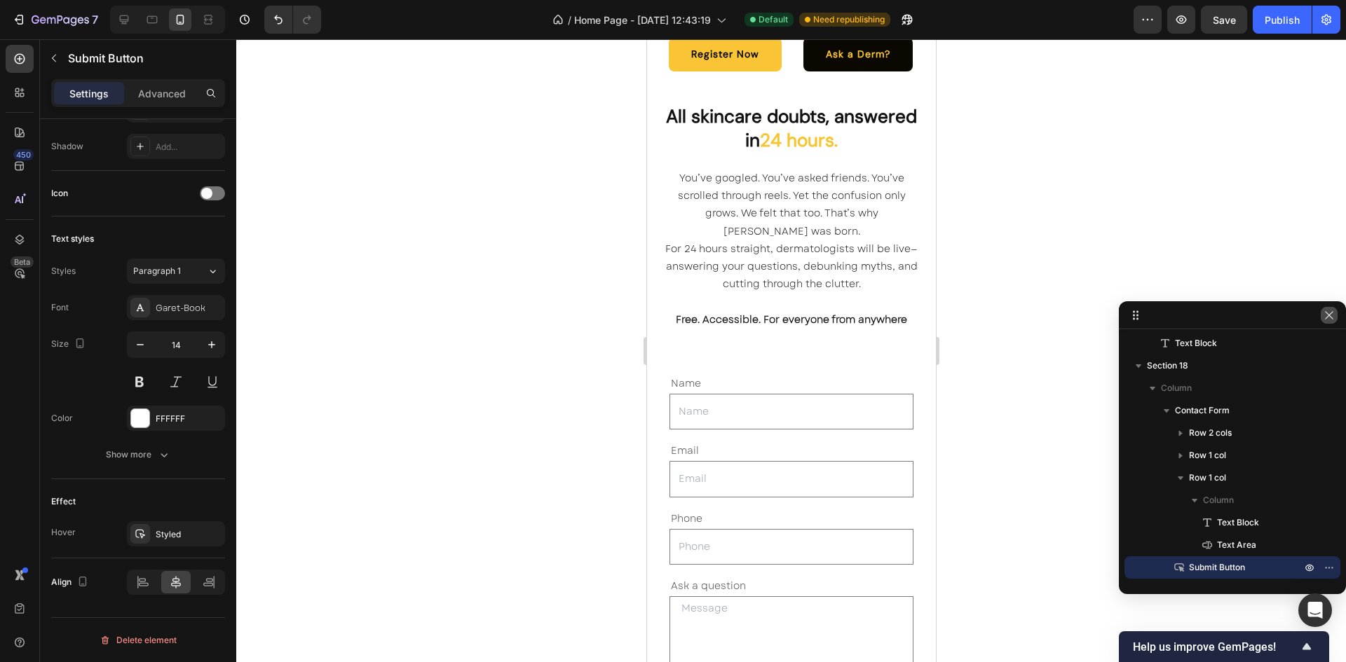
click at [1328, 313] on icon "button" at bounding box center [1328, 315] width 11 height 11
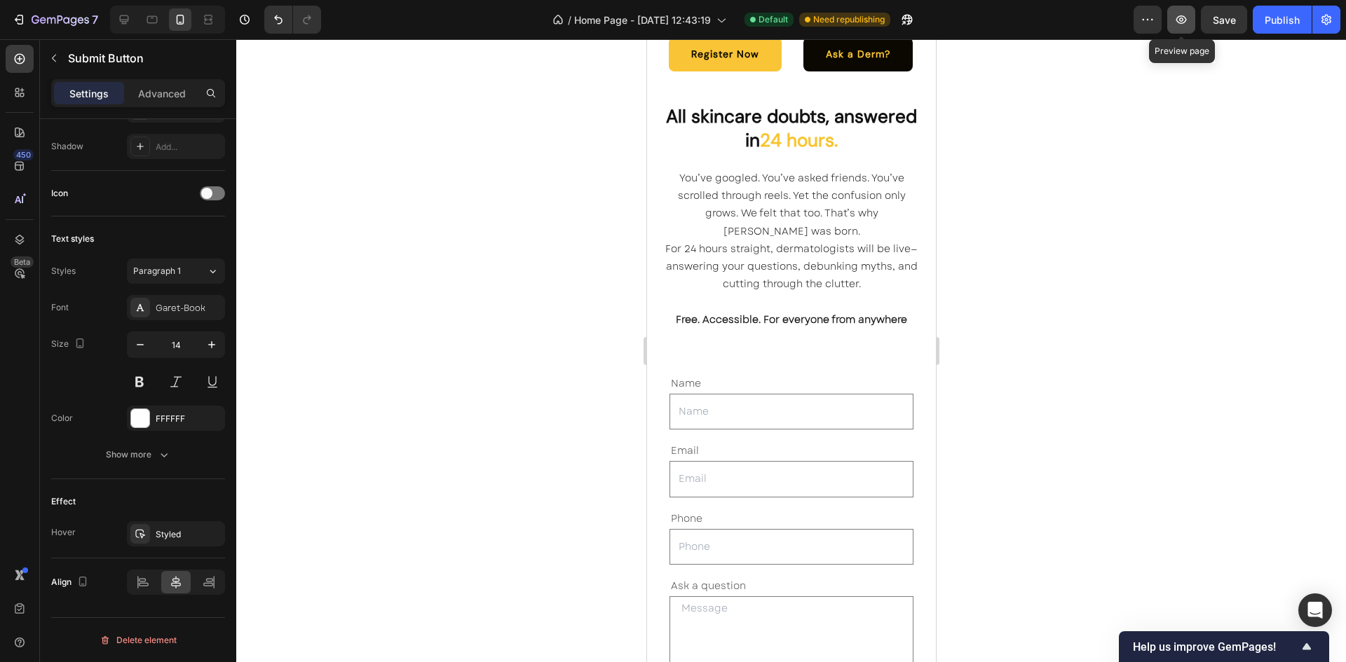
click at [1180, 16] on icon "button" at bounding box center [1181, 19] width 11 height 8
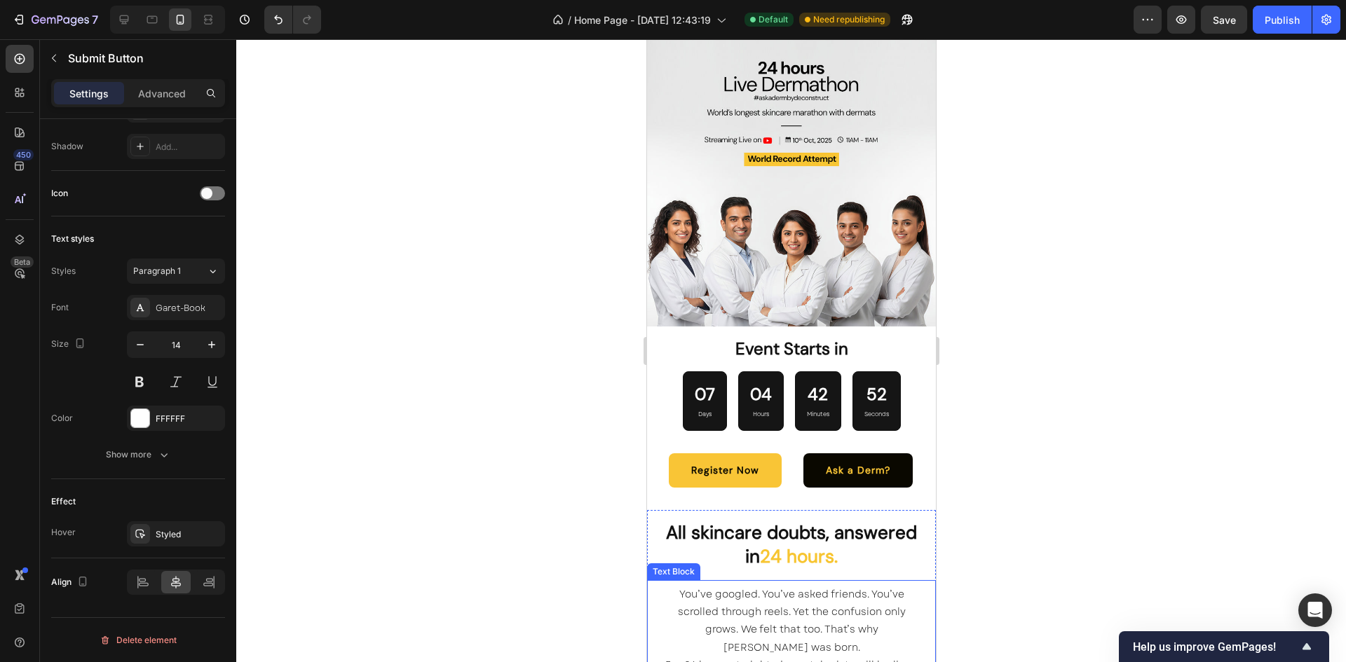
scroll to position [3882, 0]
click at [985, 296] on div at bounding box center [791, 350] width 1110 height 623
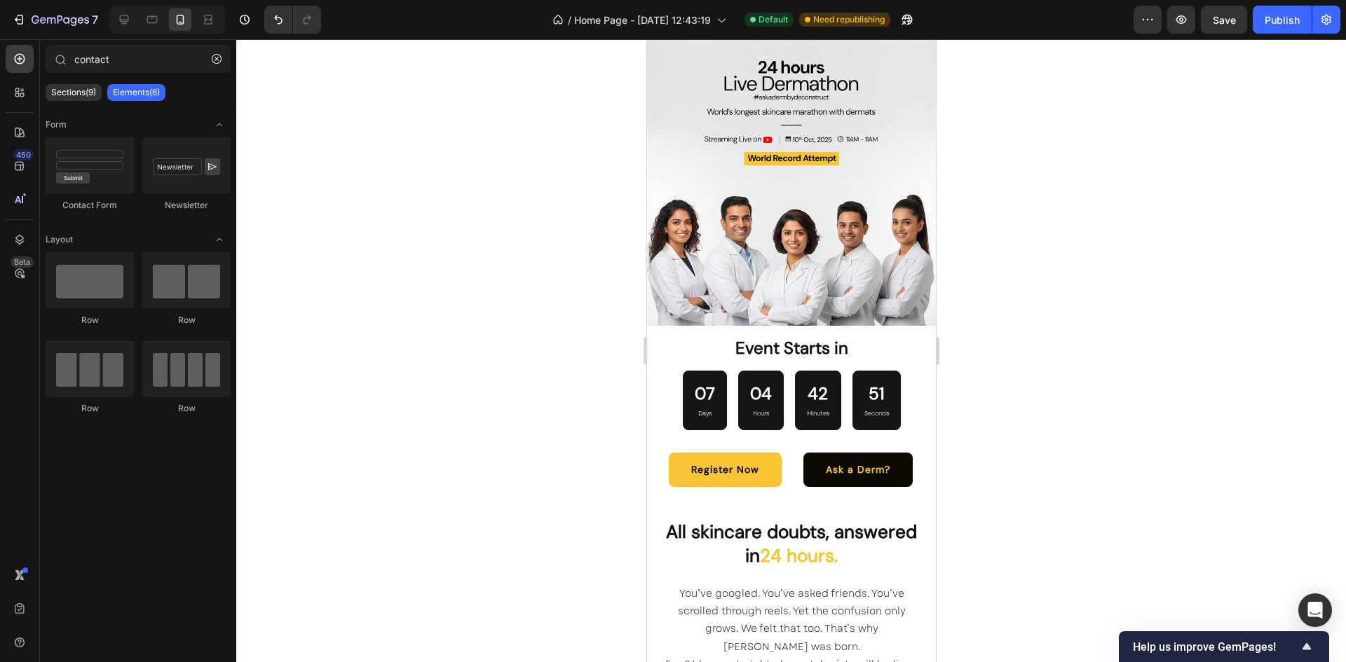
click at [985, 296] on div at bounding box center [791, 350] width 1110 height 623
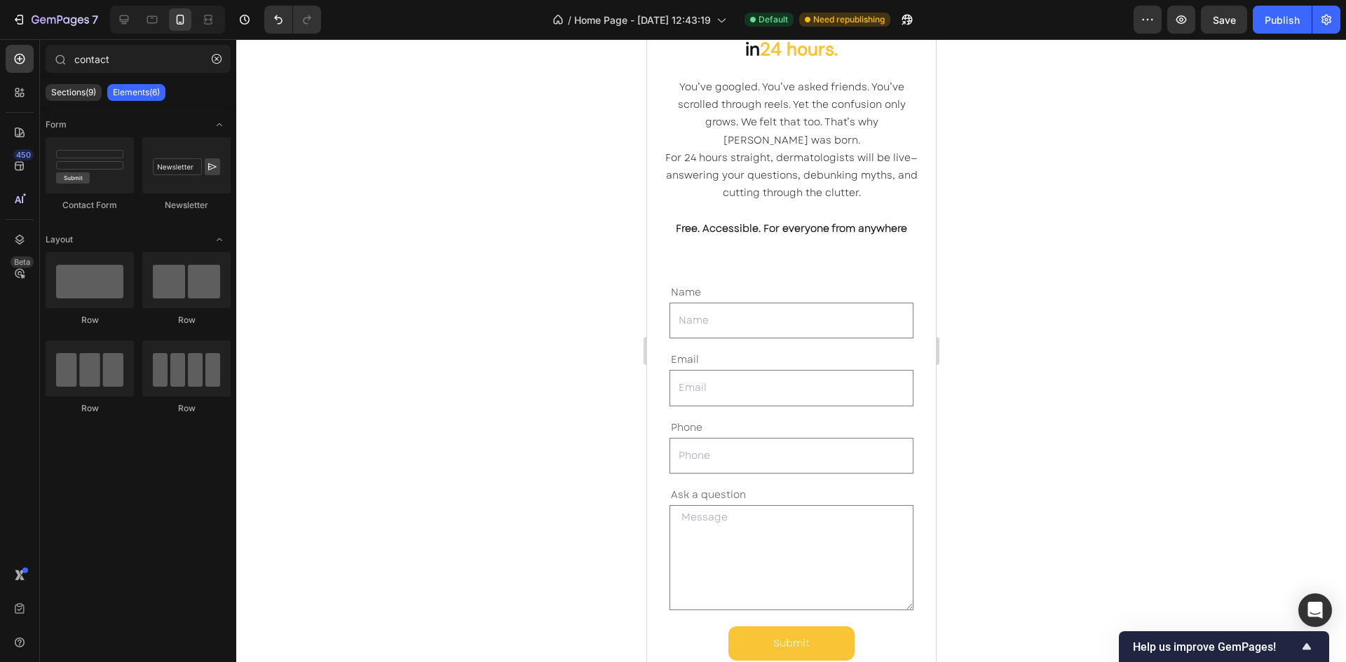
scroll to position [4480, 0]
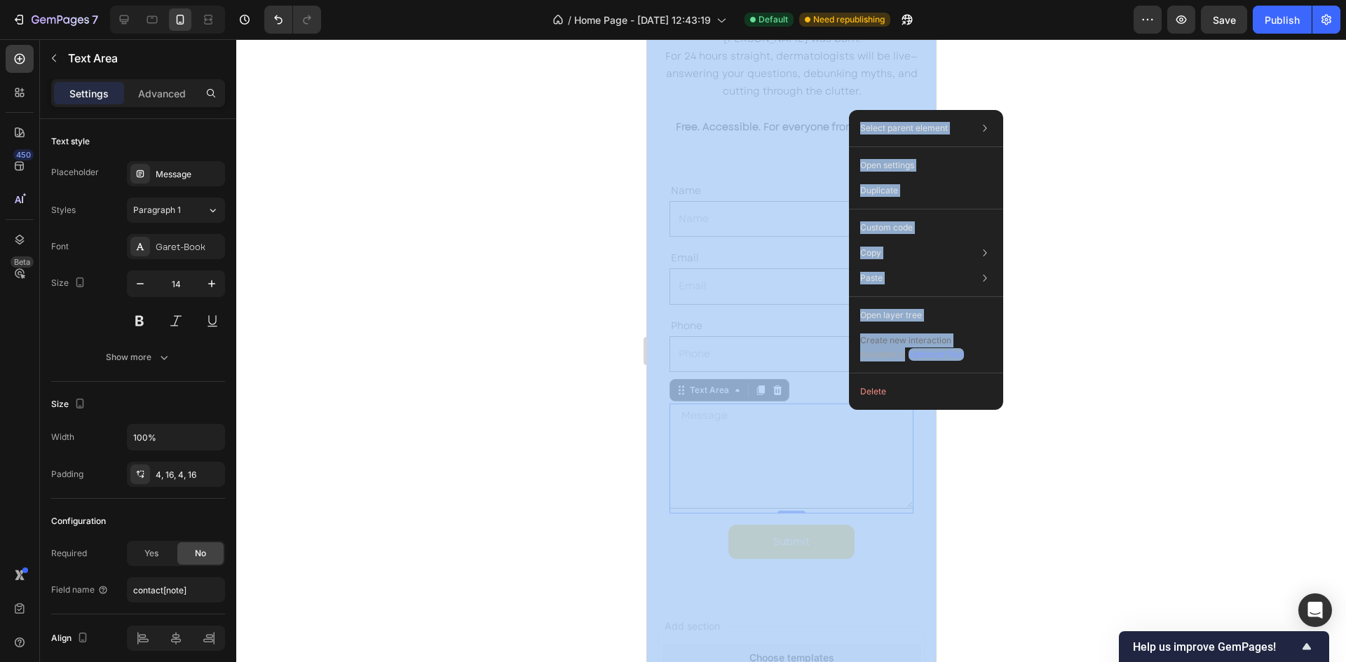
drag, startPoint x: 850, startPoint y: 384, endPoint x: 964, endPoint y: 497, distance: 160.1
click at [964, 497] on div "333333 100 % Select parent element Section Contact Form Row 1 col Text Area Ope…" at bounding box center [791, 350] width 1110 height 623
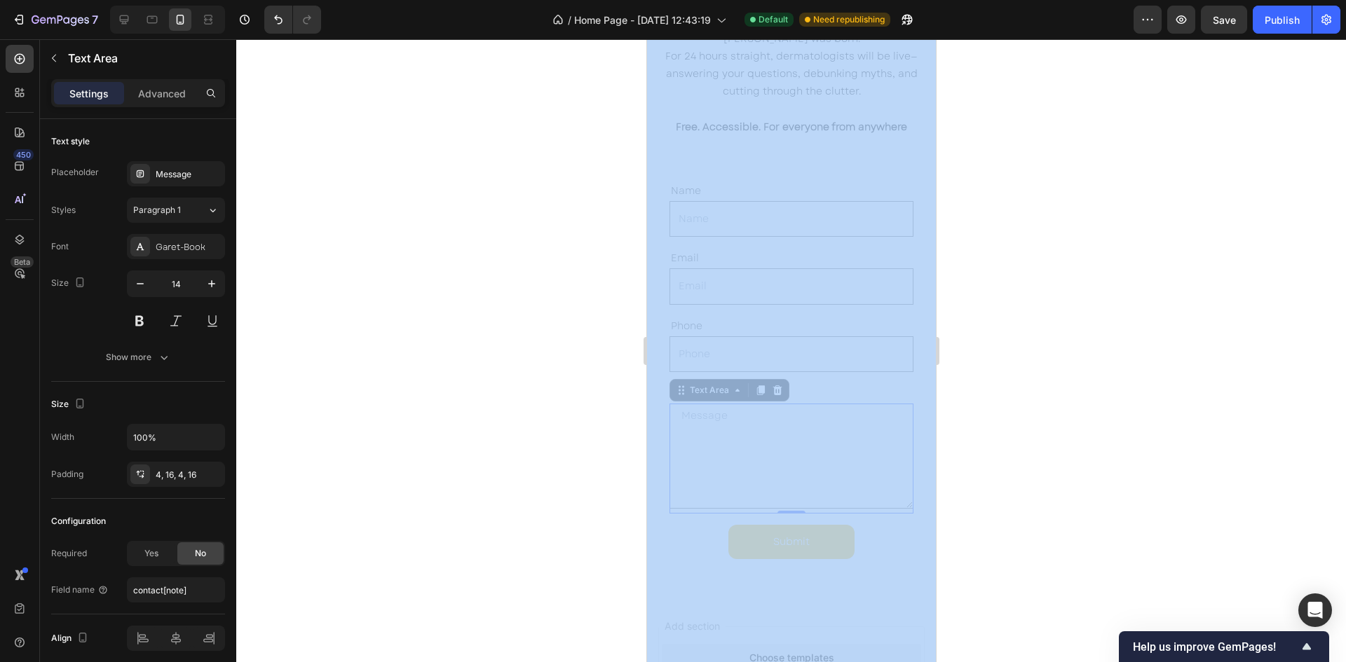
click at [1032, 498] on div at bounding box center [791, 350] width 1110 height 623
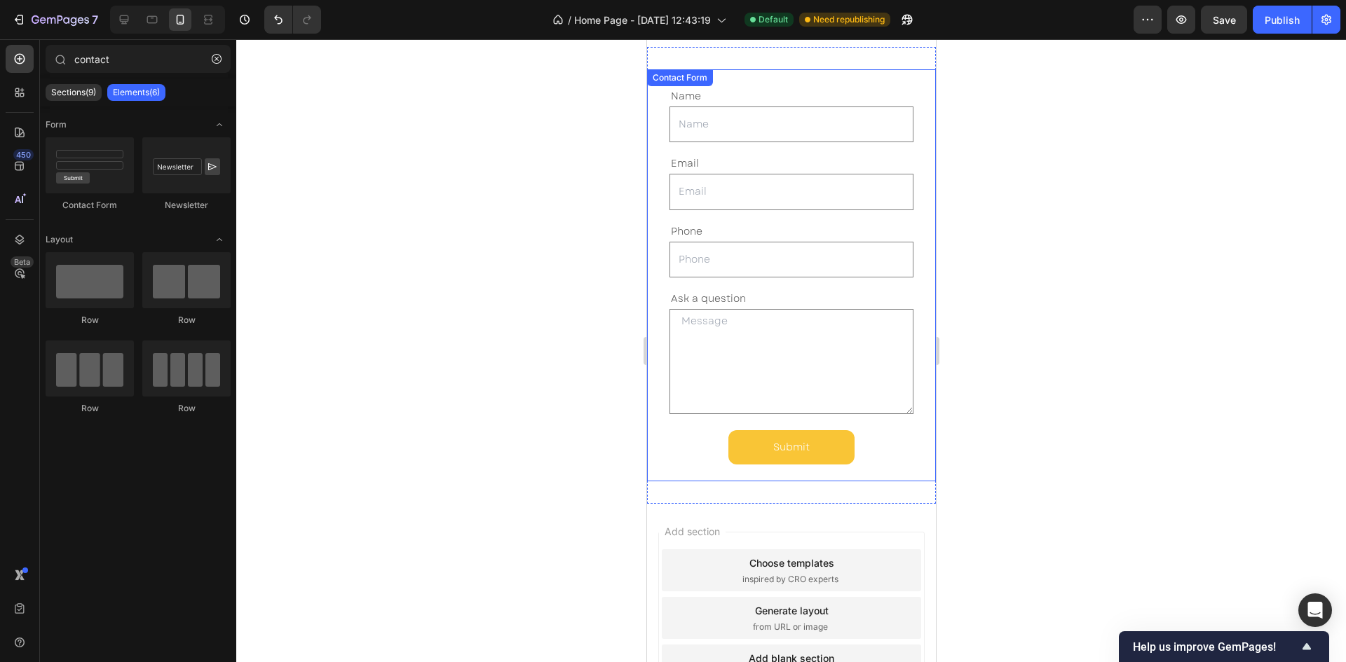
scroll to position [4649, 0]
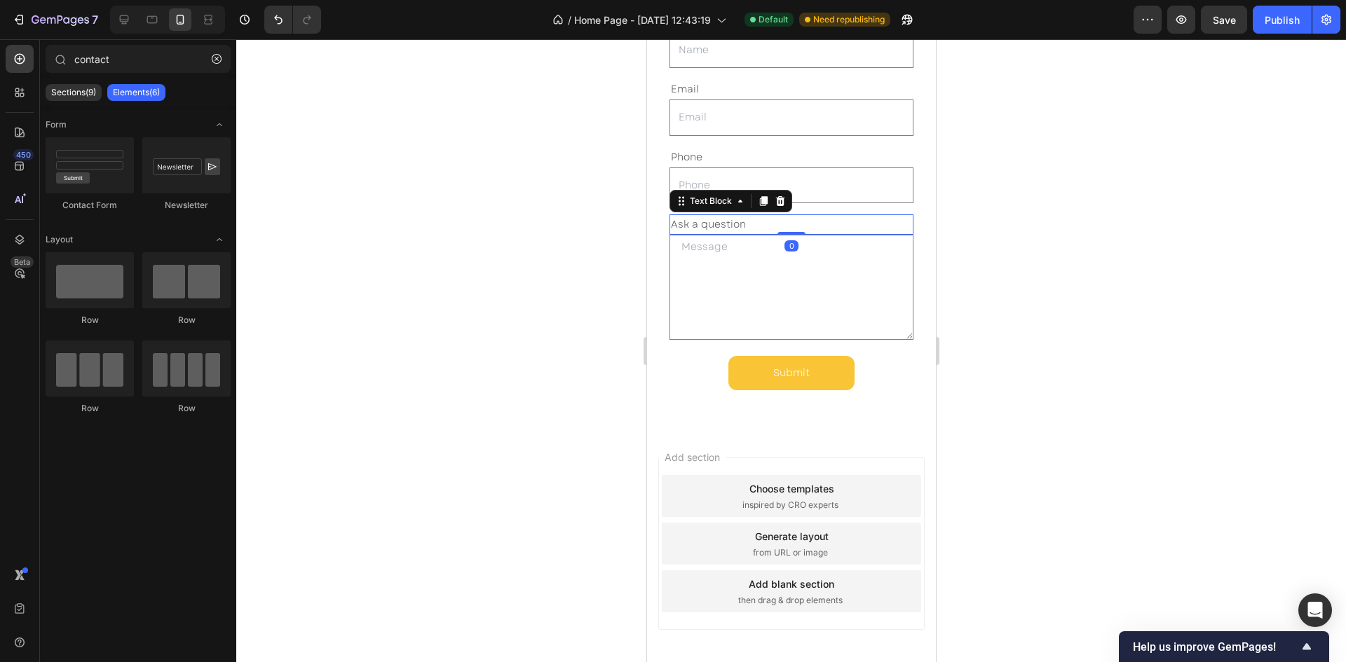
click at [735, 228] on p "Ask a question" at bounding box center [790, 225] width 241 height 18
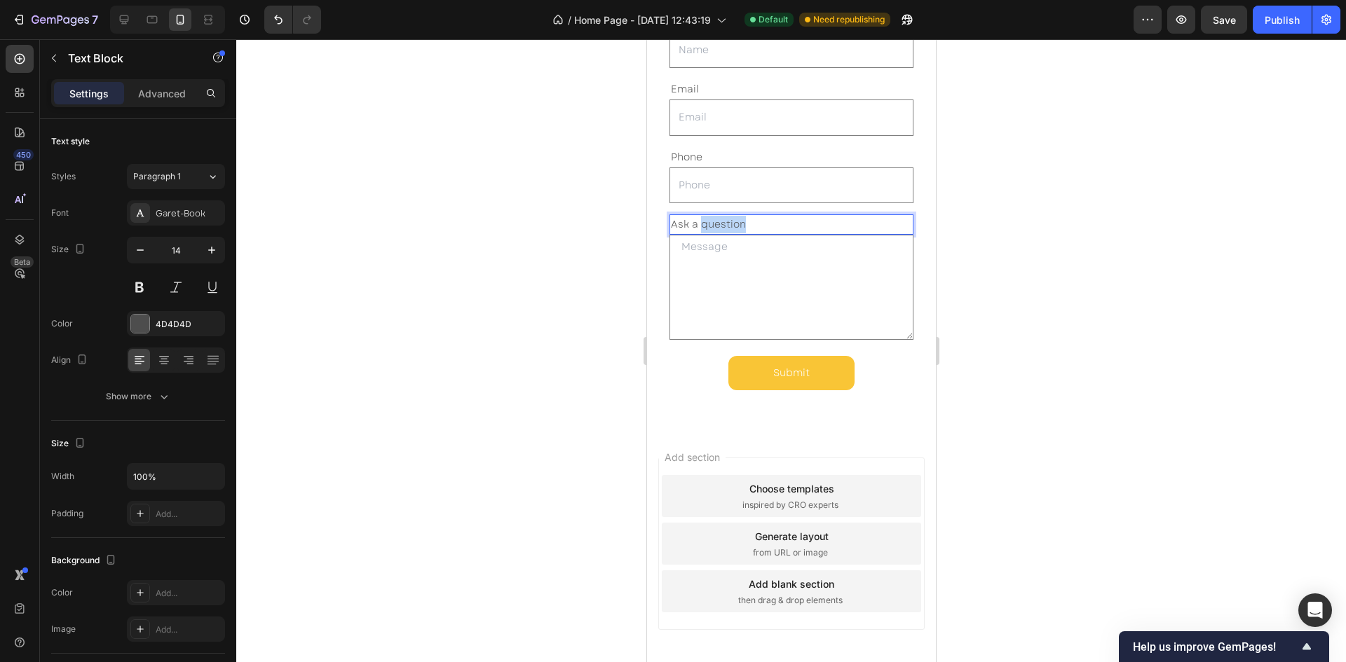
click at [735, 228] on p "Ask a question" at bounding box center [790, 225] width 241 height 18
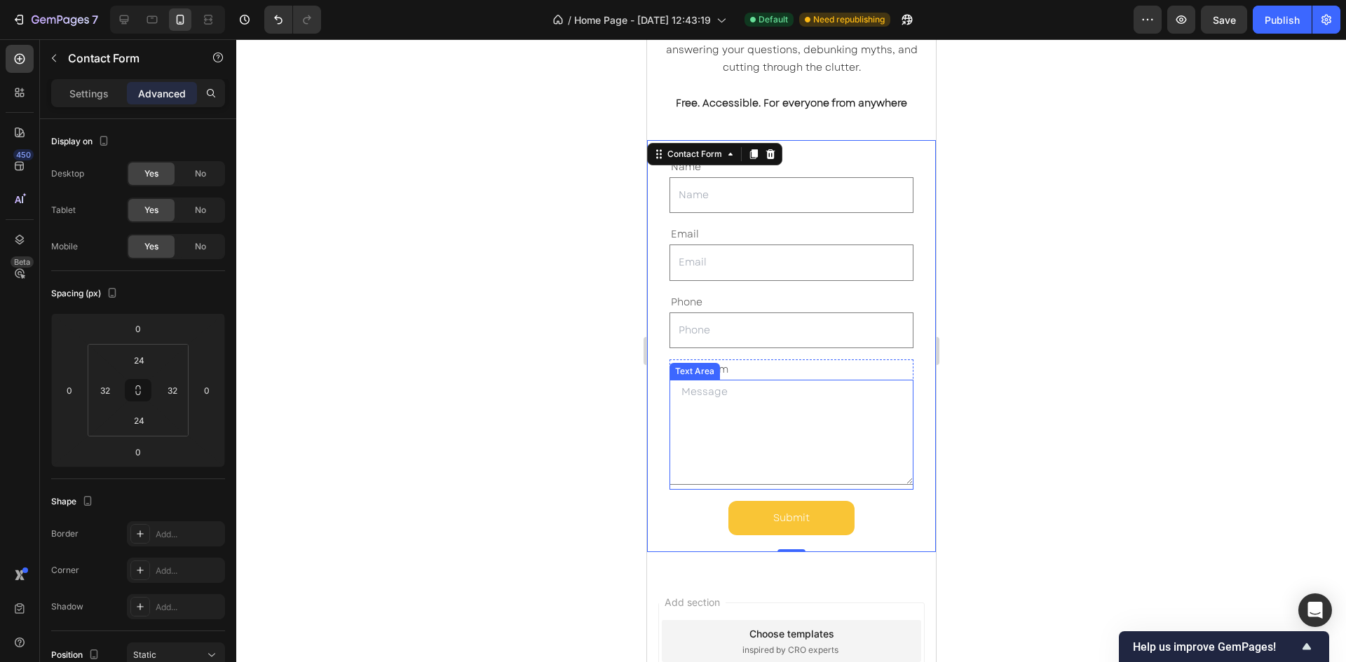
scroll to position [4503, 0]
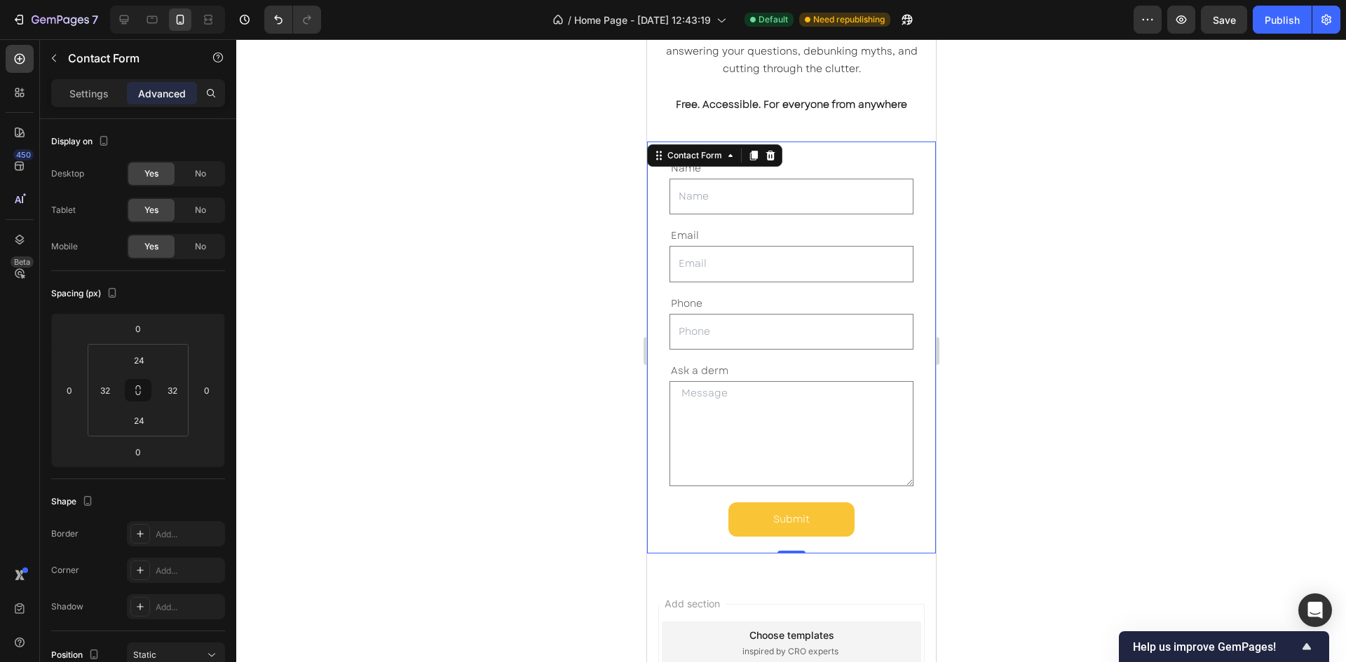
click at [1004, 205] on div at bounding box center [791, 350] width 1110 height 623
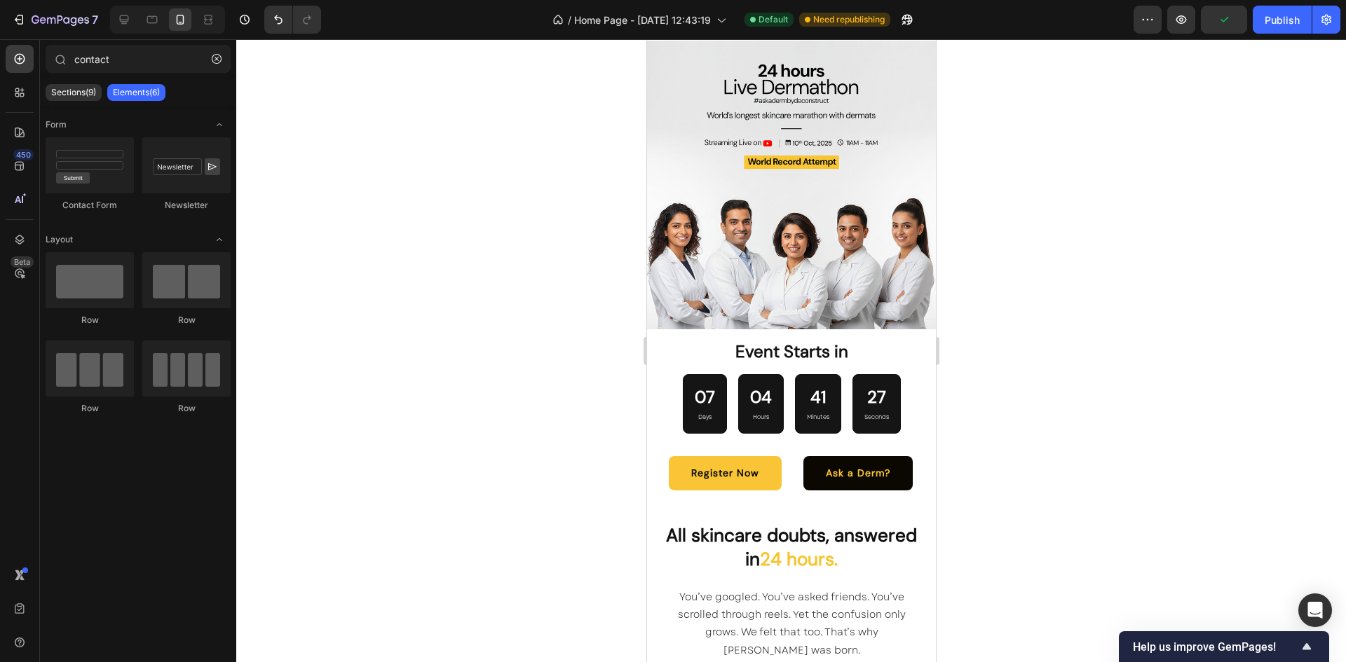
scroll to position [3878, 0]
click at [1012, 213] on div at bounding box center [791, 350] width 1110 height 623
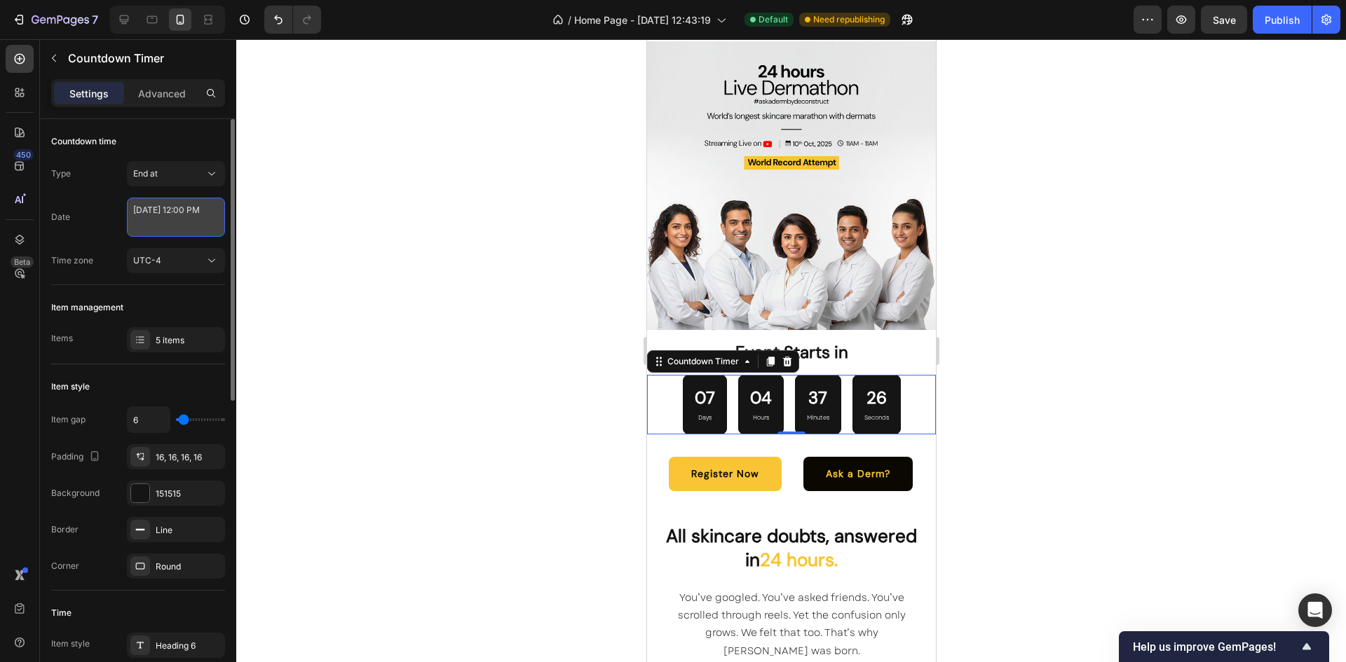
select select "false"
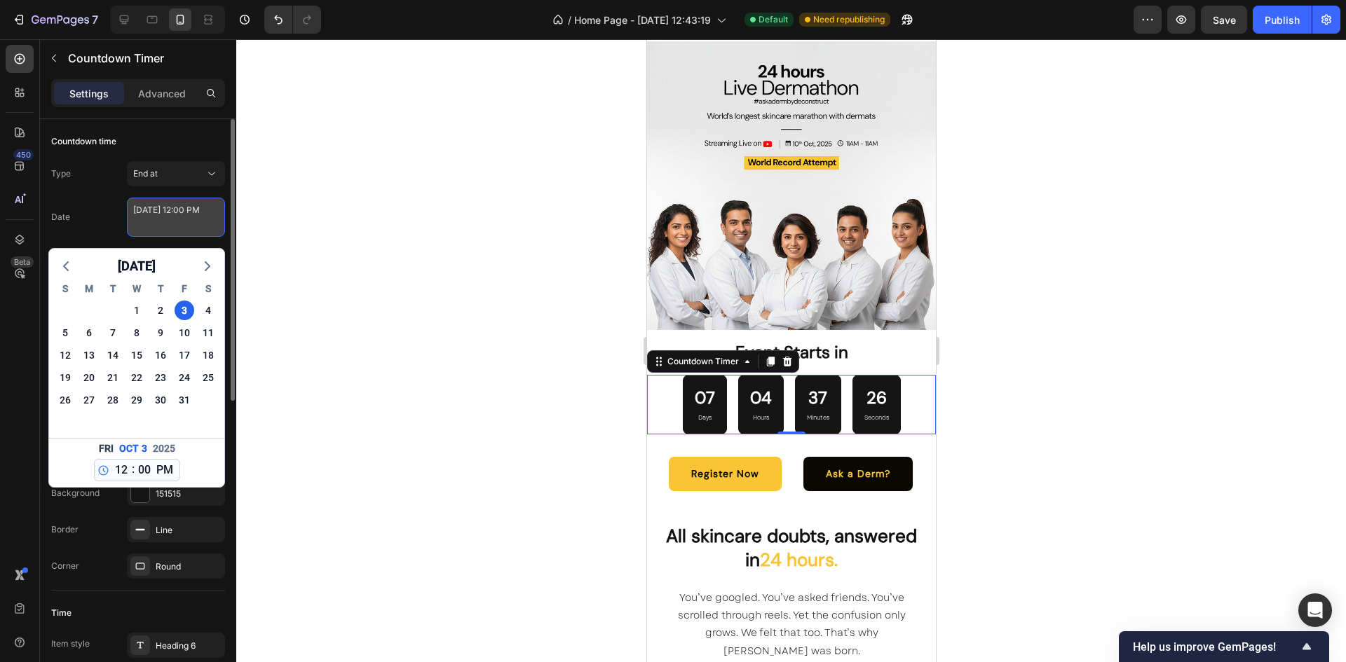
click at [149, 226] on textarea "[DATE] 12:00 PM" at bounding box center [176, 217] width 98 height 39
click at [181, 339] on div "10" at bounding box center [185, 333] width 20 height 20
type textarea "[DATE] 12:00 PM"
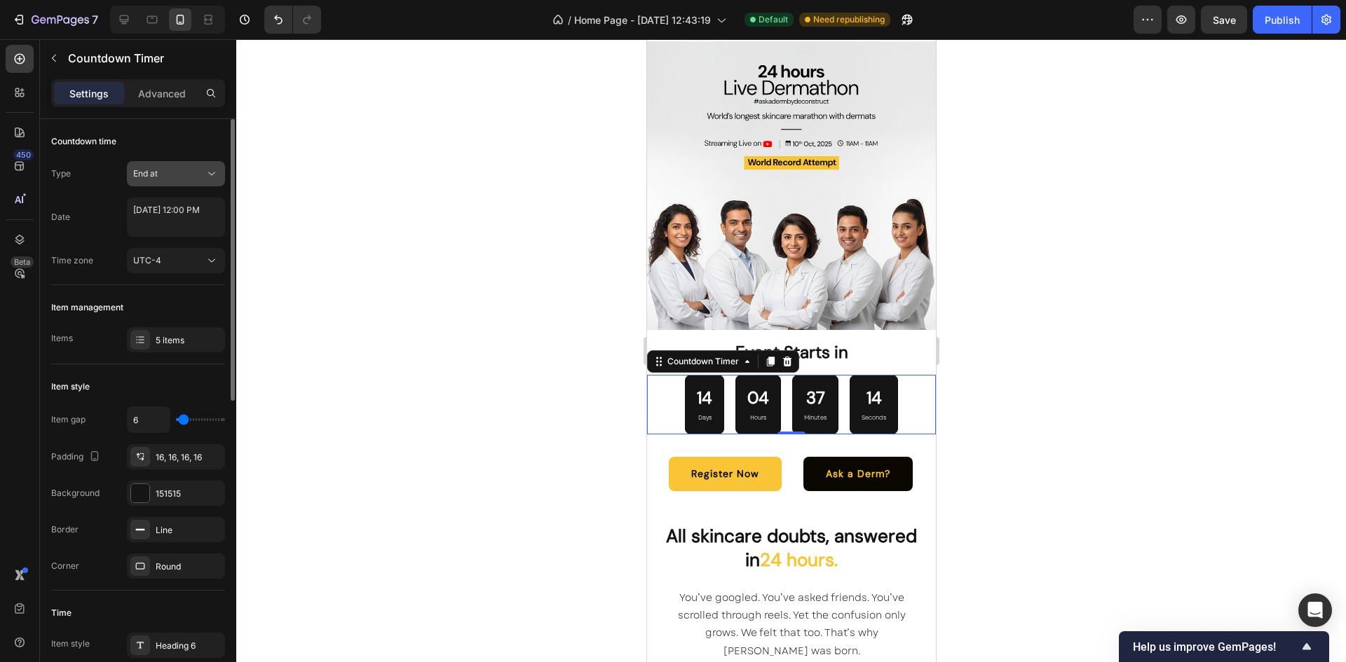
click at [168, 177] on div "End at" at bounding box center [168, 174] width 71 height 13
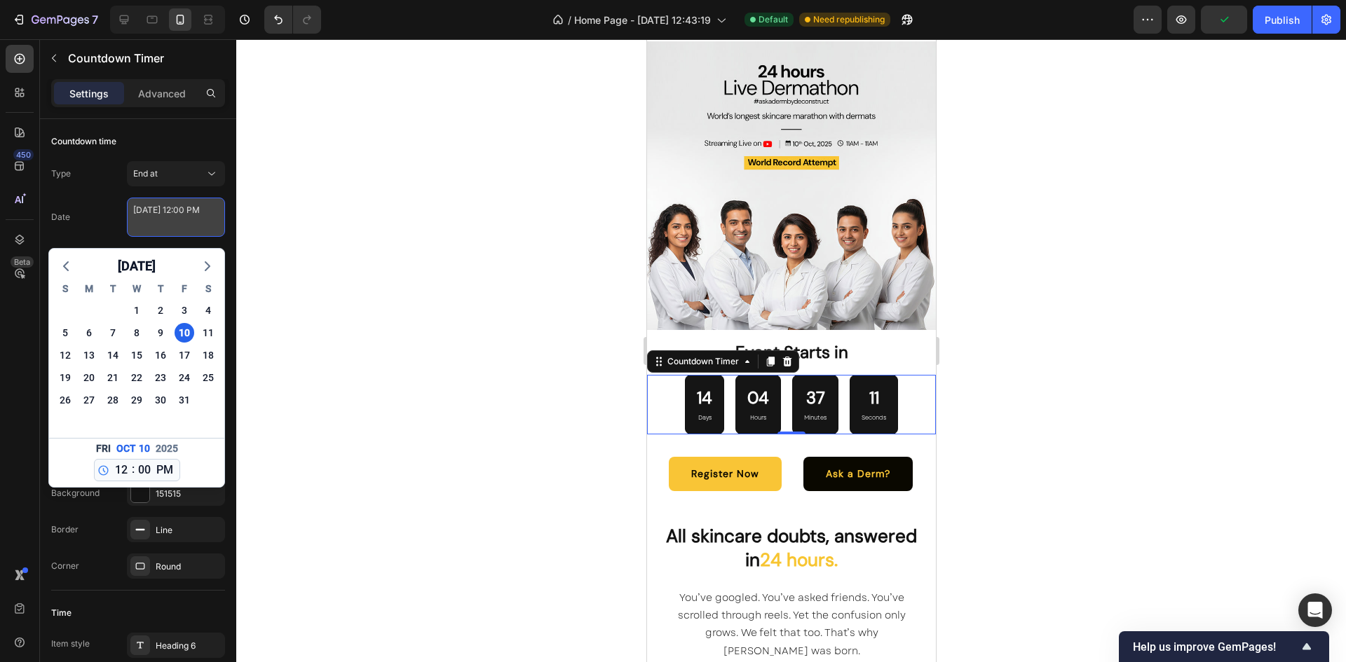
click at [166, 219] on textarea "[DATE] 12:00 PM" at bounding box center [176, 217] width 98 height 39
click at [135, 465] on select "00 01 02 03 04 05 06 07 08 09 10 11 12 13 14 15 16 17 18 19 20 21 22 23 24 25 2…" at bounding box center [144, 470] width 18 height 21
click at [164, 468] on select "AM PM" at bounding box center [164, 470] width 23 height 21
select select "true"
click at [153, 460] on select "AM PM" at bounding box center [164, 470] width 23 height 21
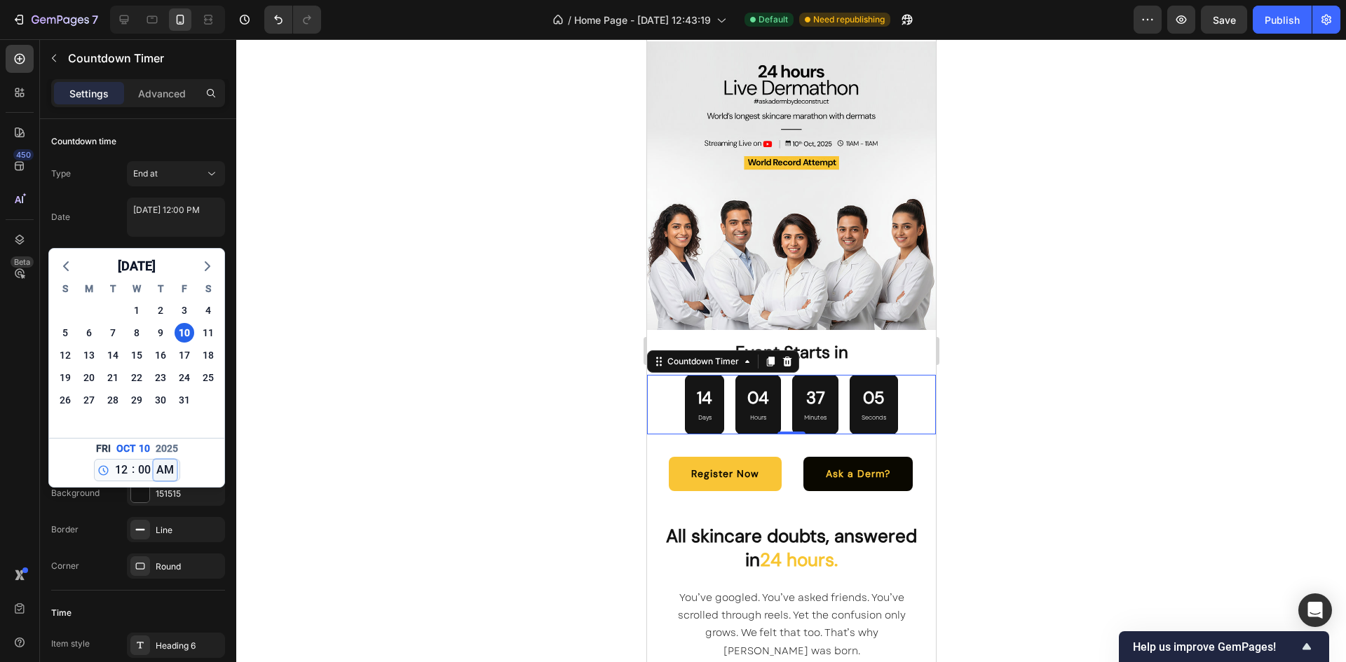
type textarea "[DATE] 12:00 AM"
select select "0"
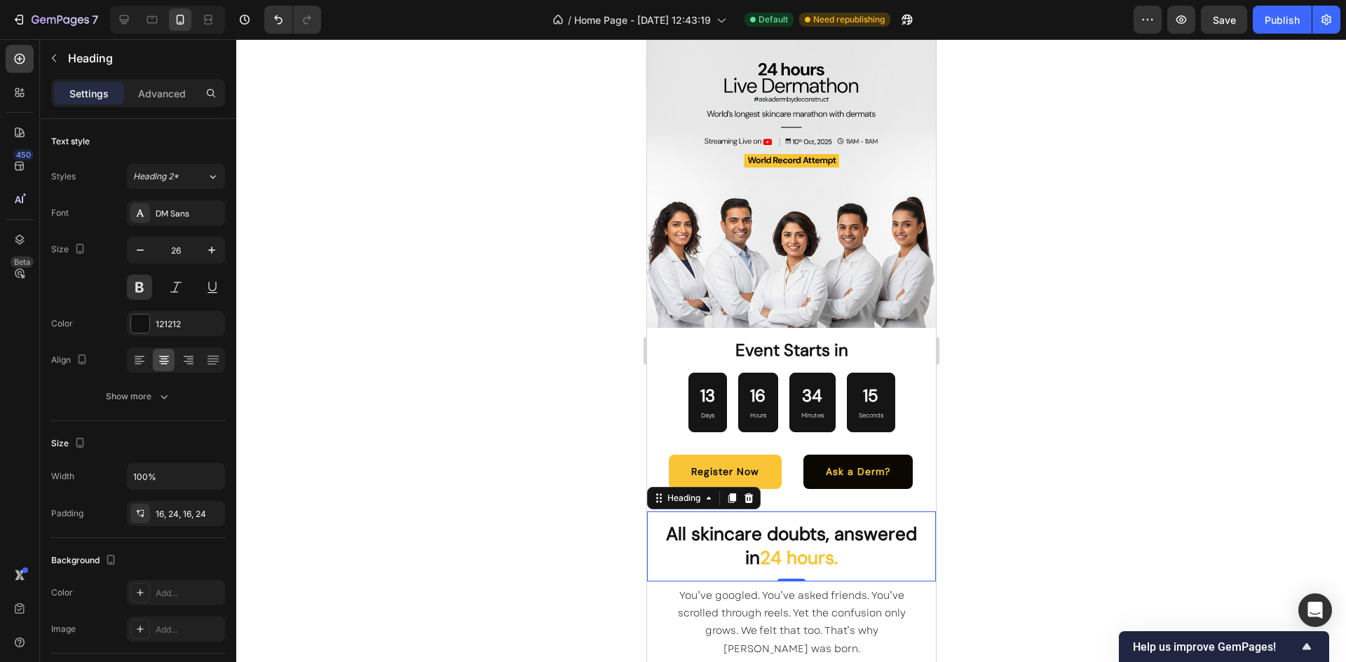
scroll to position [3880, 0]
click at [1054, 371] on div at bounding box center [791, 350] width 1110 height 623
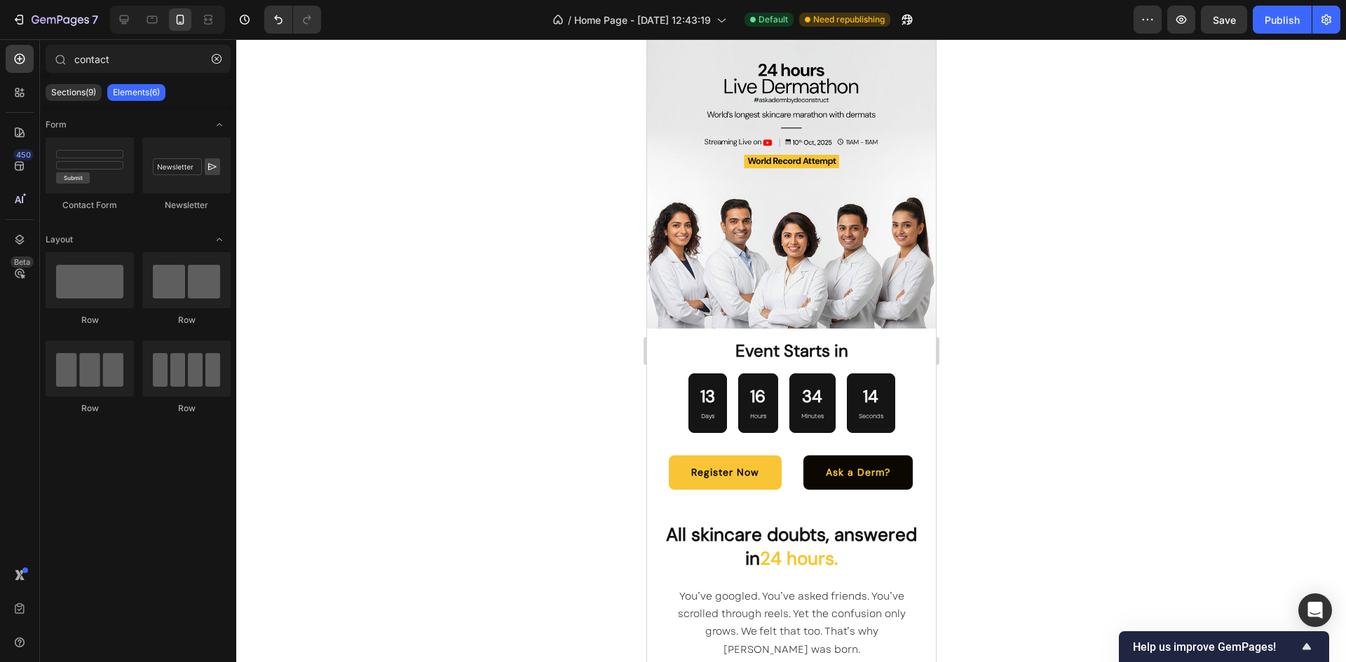
click at [1054, 371] on div at bounding box center [791, 350] width 1110 height 623
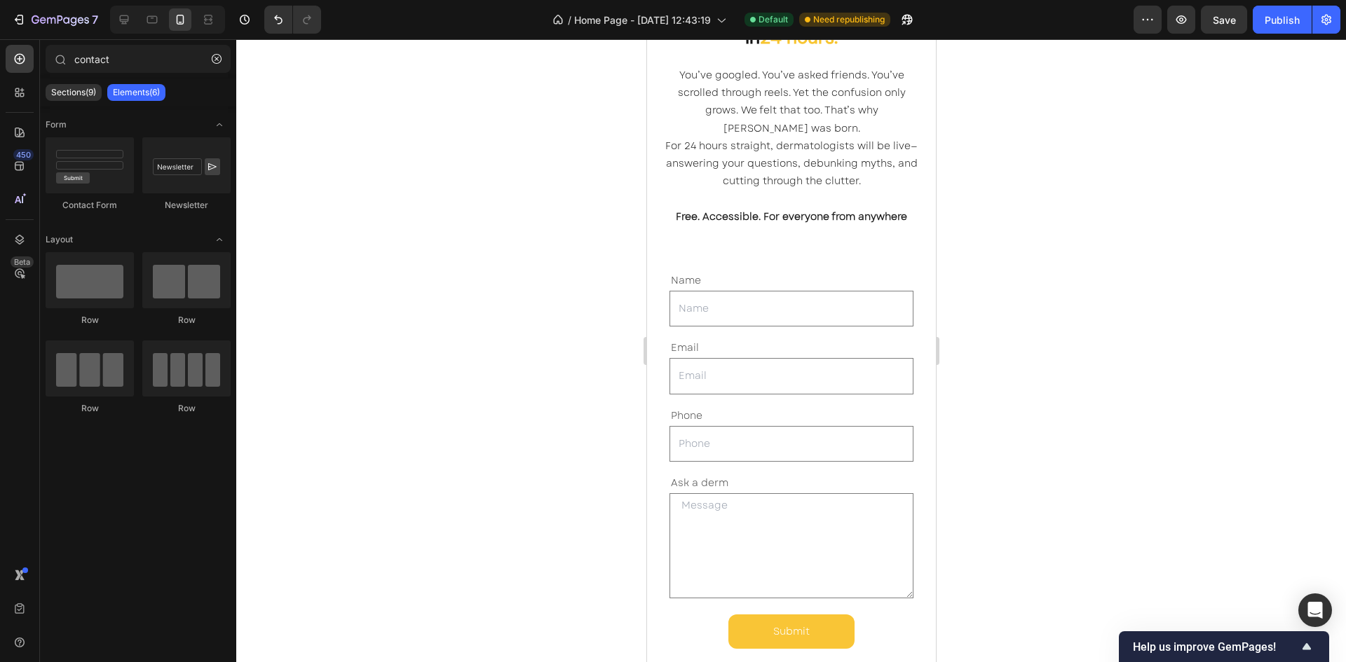
scroll to position [4444, 0]
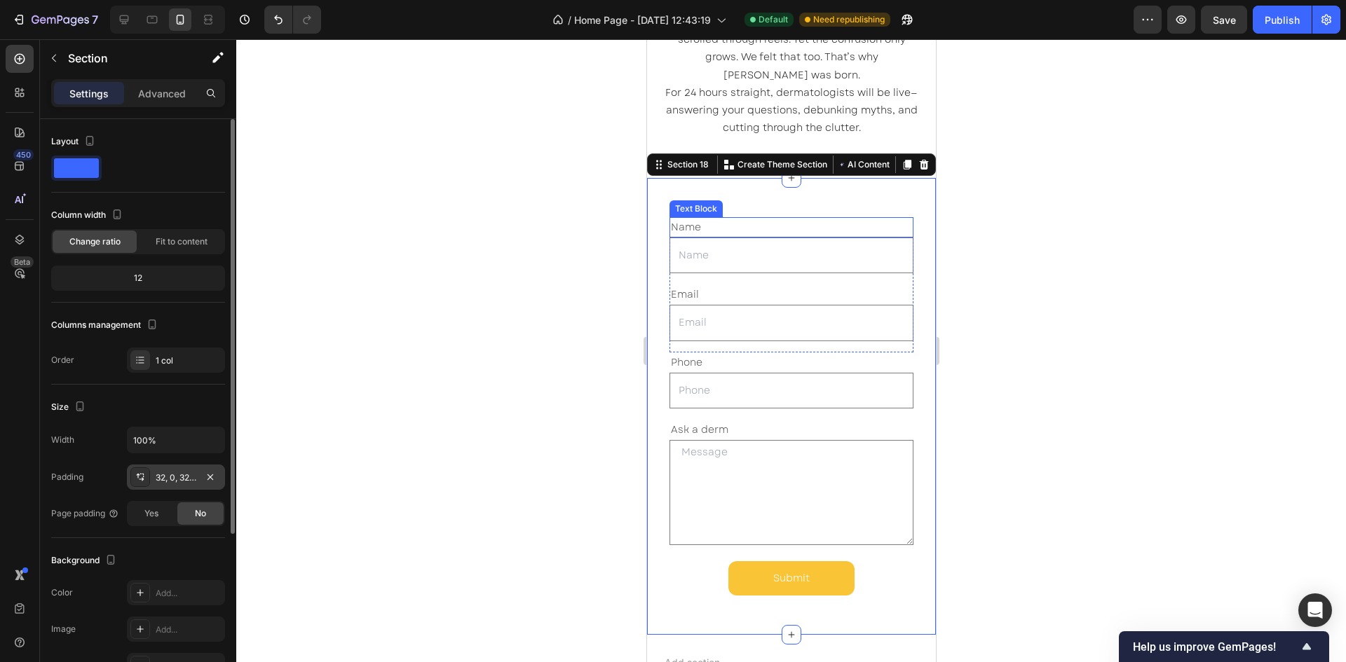
click at [174, 474] on div "32, 0, 32, 0" at bounding box center [176, 478] width 41 height 13
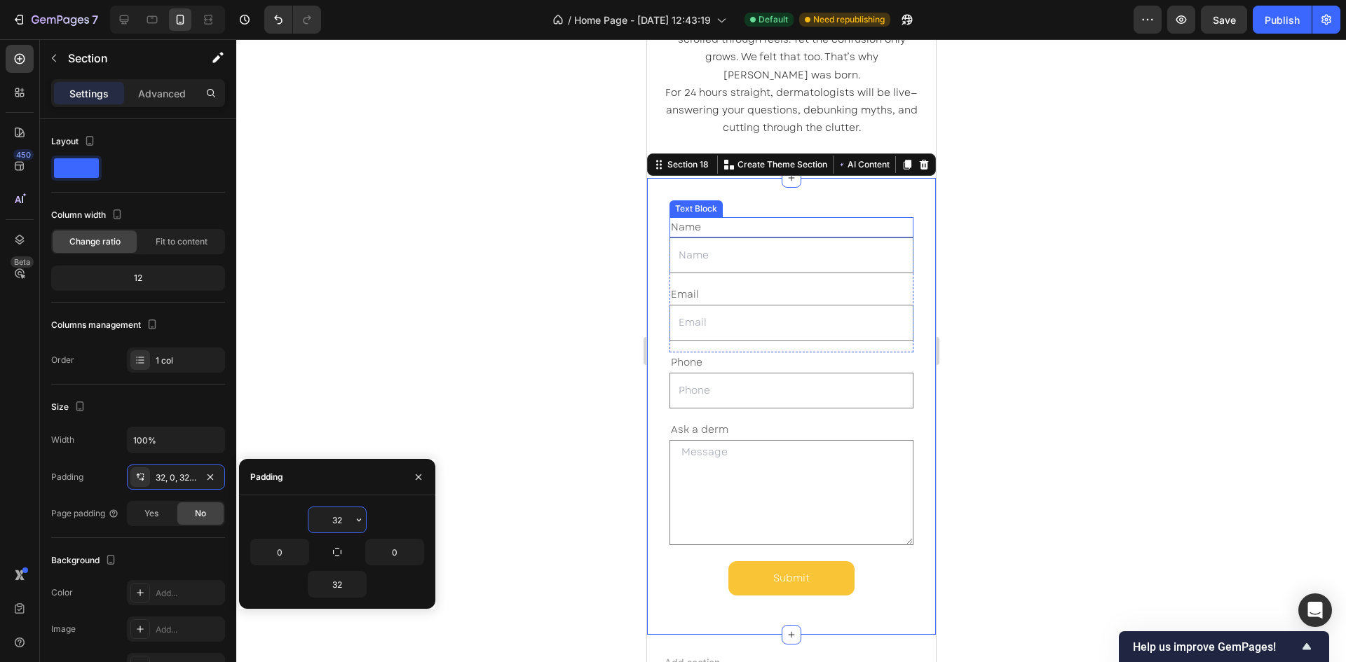
click at [333, 517] on input "32" at bounding box center [336, 519] width 57 height 25
click at [339, 571] on div "32" at bounding box center [337, 584] width 59 height 27
click at [337, 584] on input "32" at bounding box center [336, 584] width 57 height 25
type input "0"
click at [337, 519] on input "32" at bounding box center [336, 519] width 57 height 25
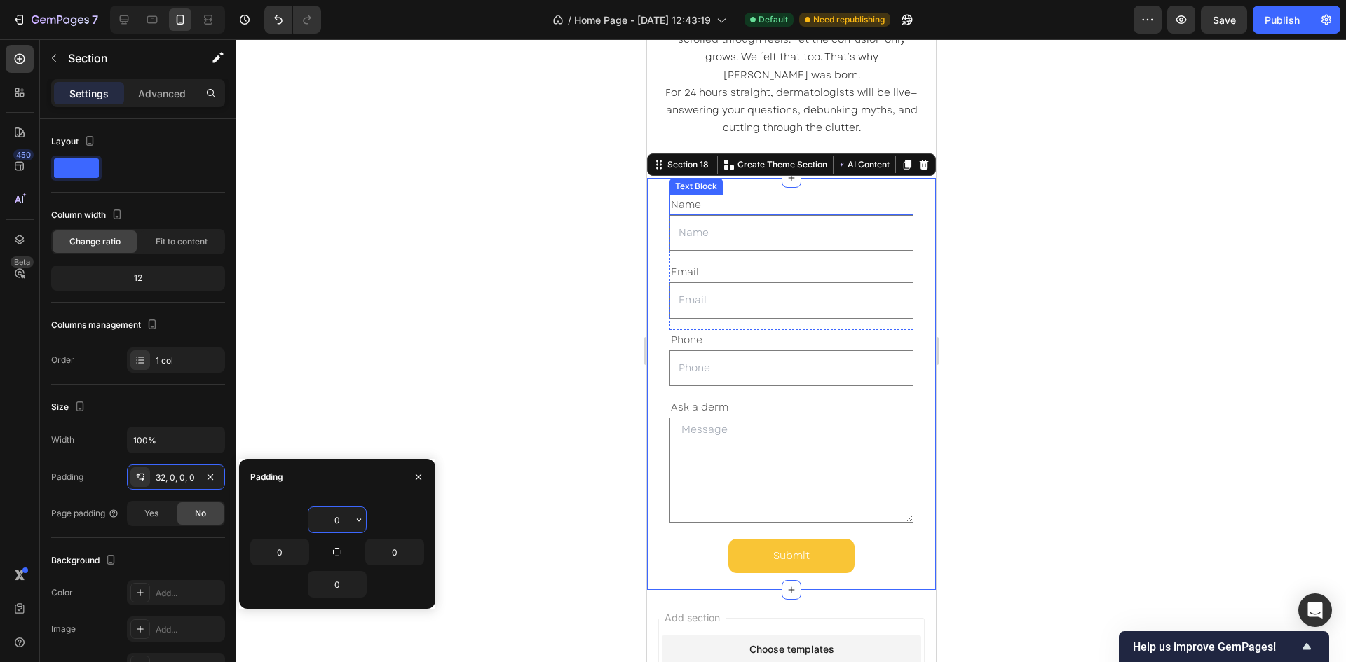
type input "0"
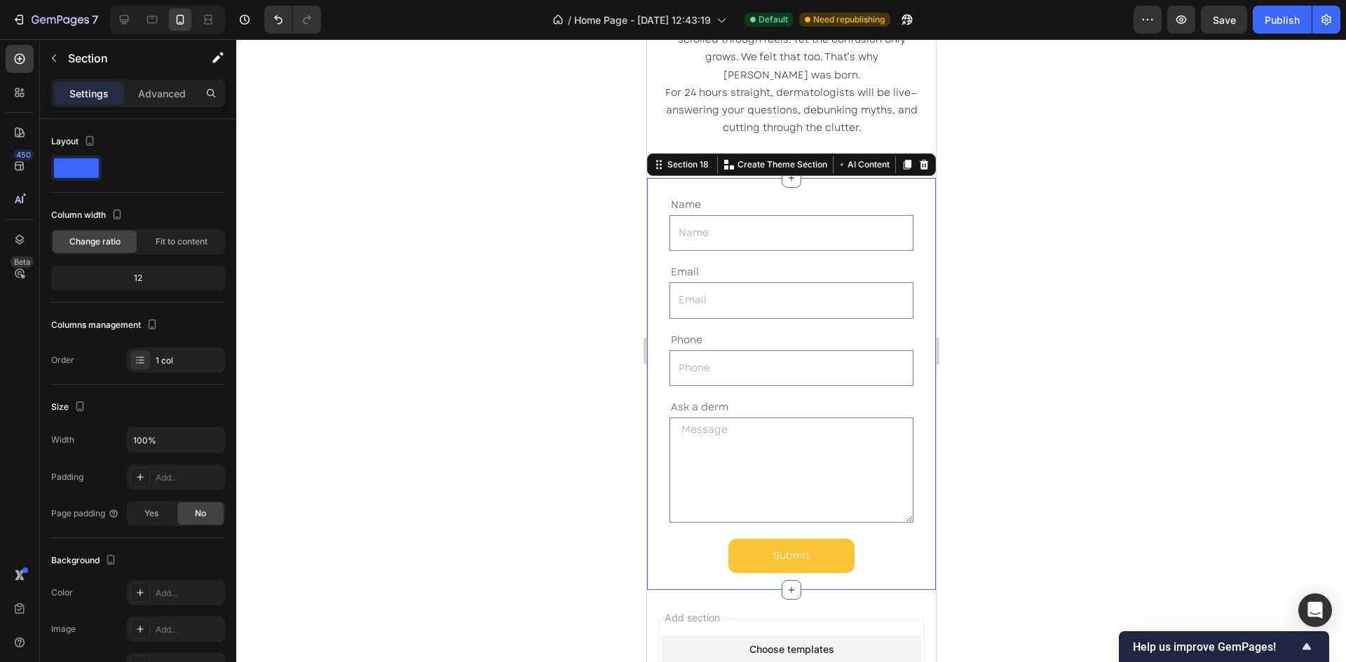
click at [1112, 283] on div at bounding box center [791, 350] width 1110 height 623
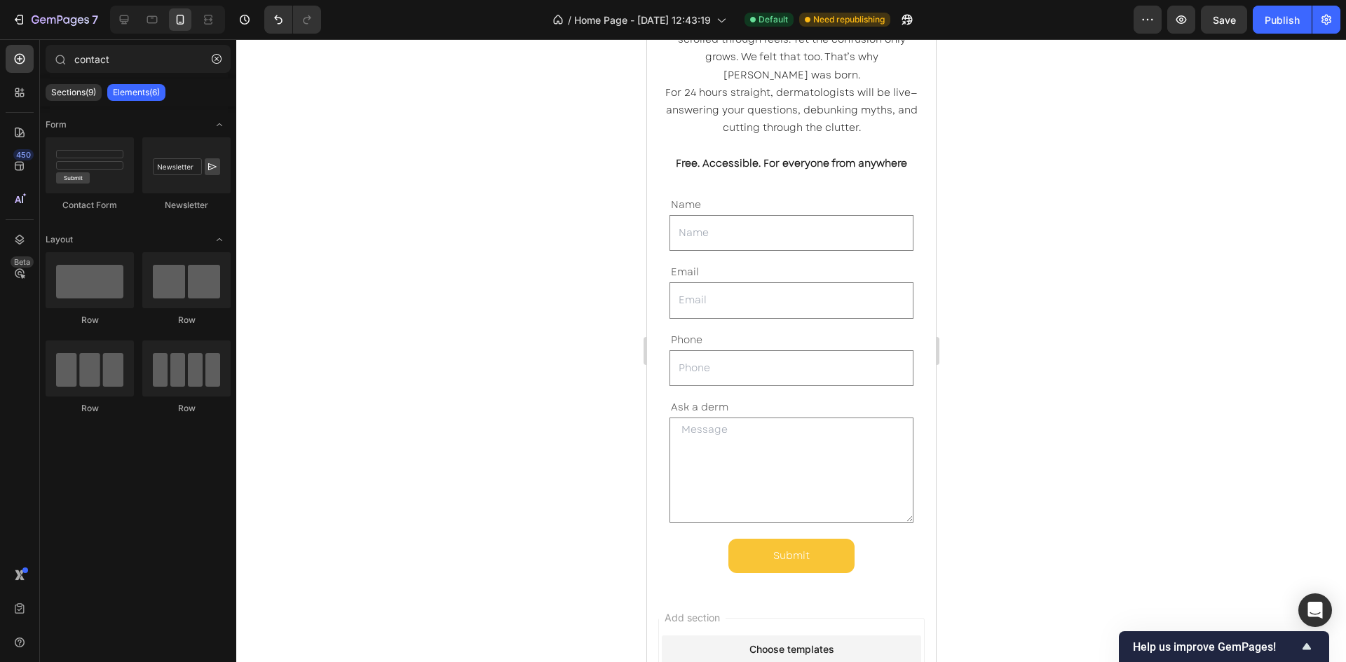
click at [1112, 283] on div at bounding box center [791, 350] width 1110 height 623
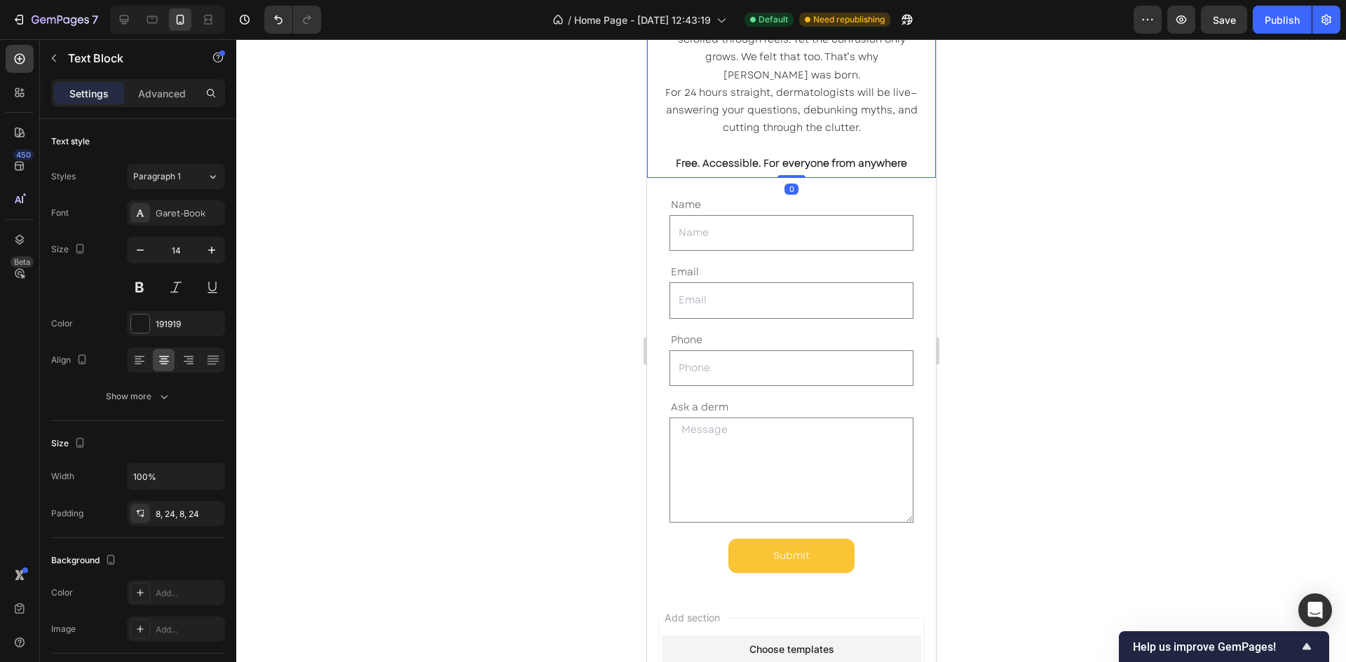
click at [808, 165] on strong "Free. Accessible. For everyone from anywhere" at bounding box center [790, 163] width 231 height 14
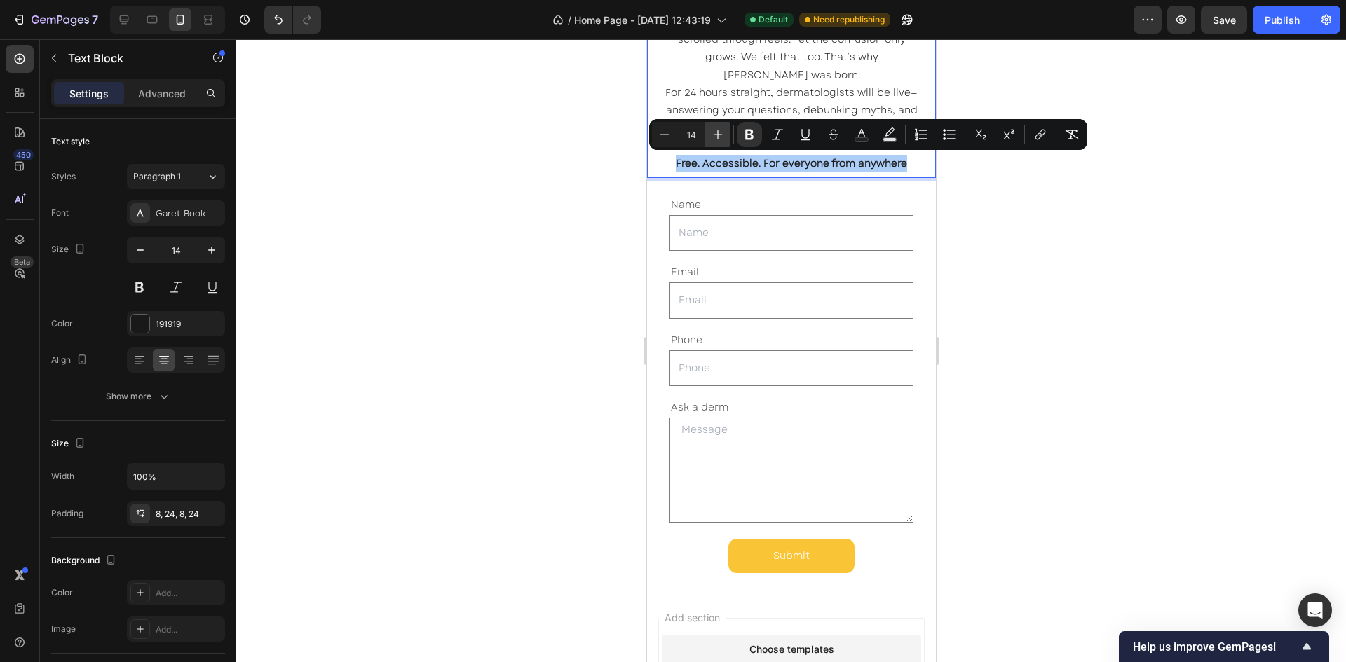
click at [718, 139] on icon "Editor contextual toolbar" at bounding box center [718, 135] width 14 height 14
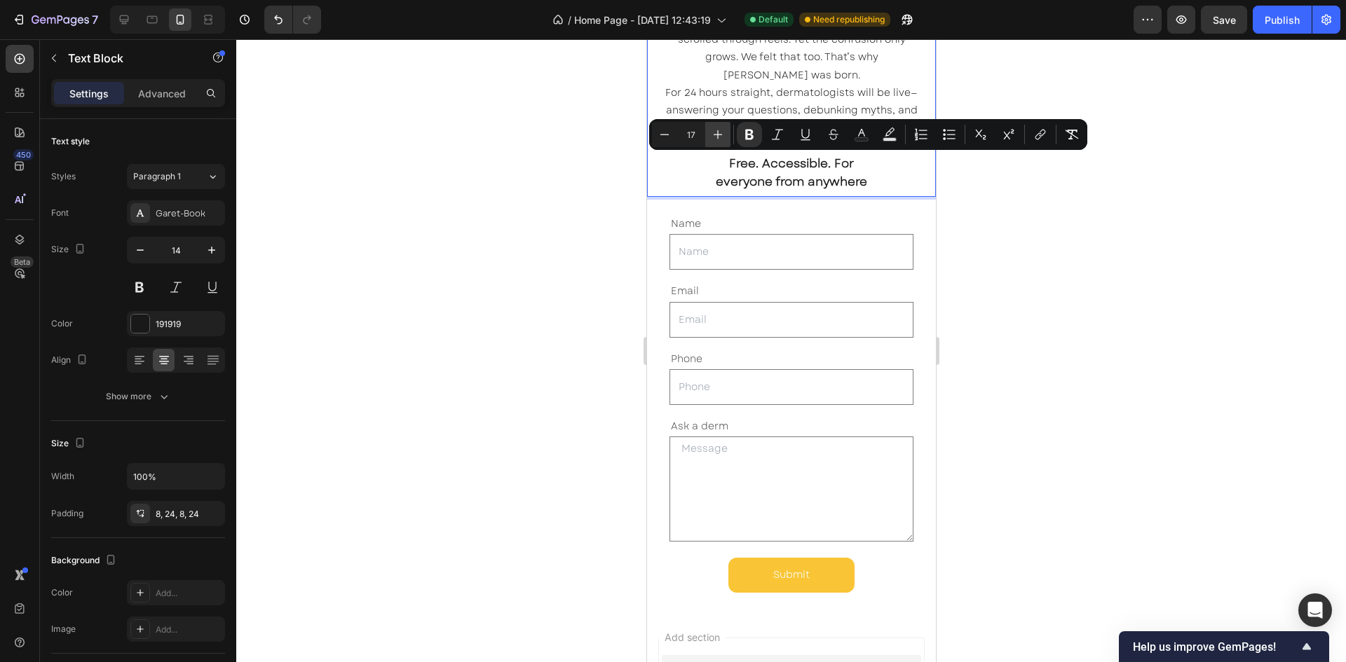
click at [718, 139] on icon "Editor contextual toolbar" at bounding box center [718, 135] width 14 height 14
type input "20"
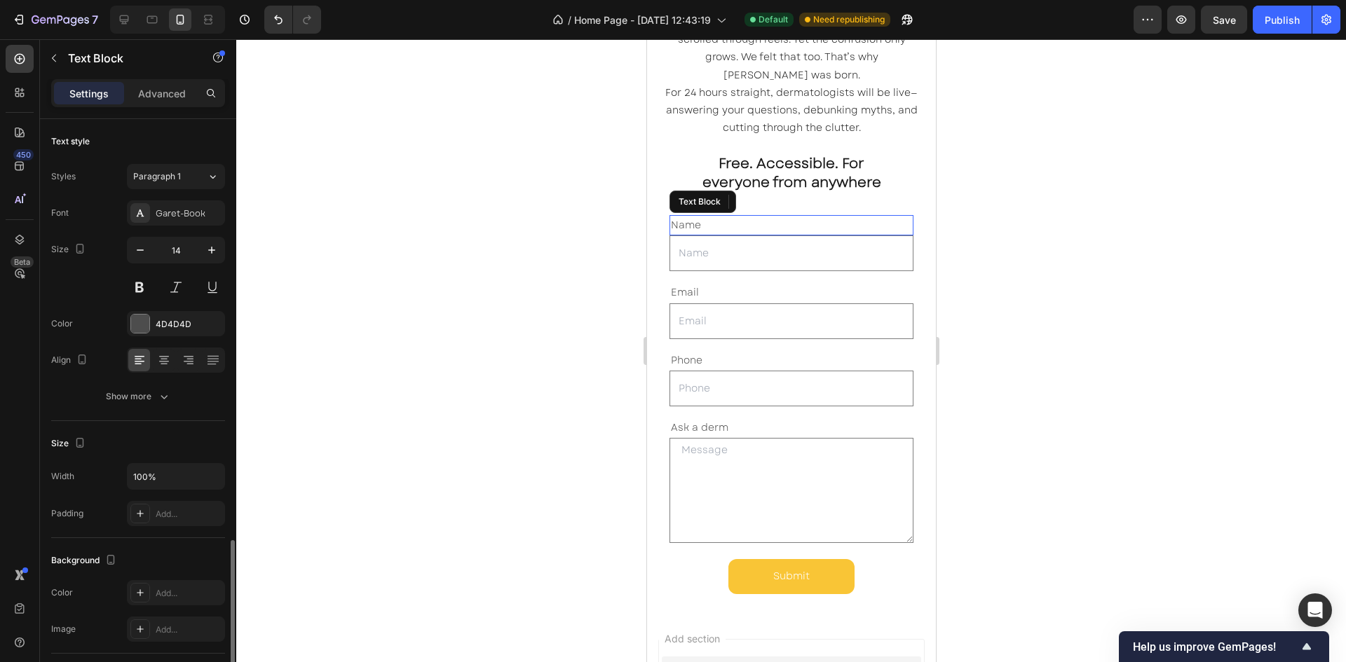
scroll to position [247, 0]
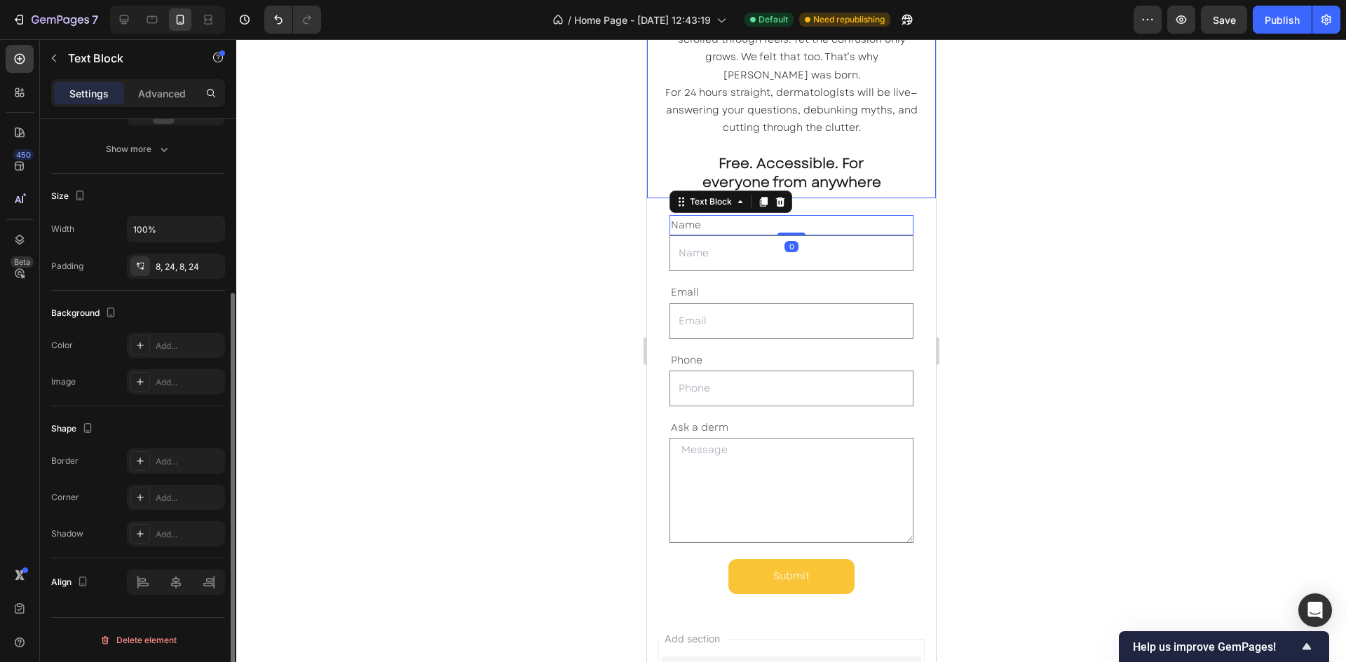
click at [805, 176] on strong "Free. Accessible. For everyone from anywhere" at bounding box center [791, 172] width 179 height 39
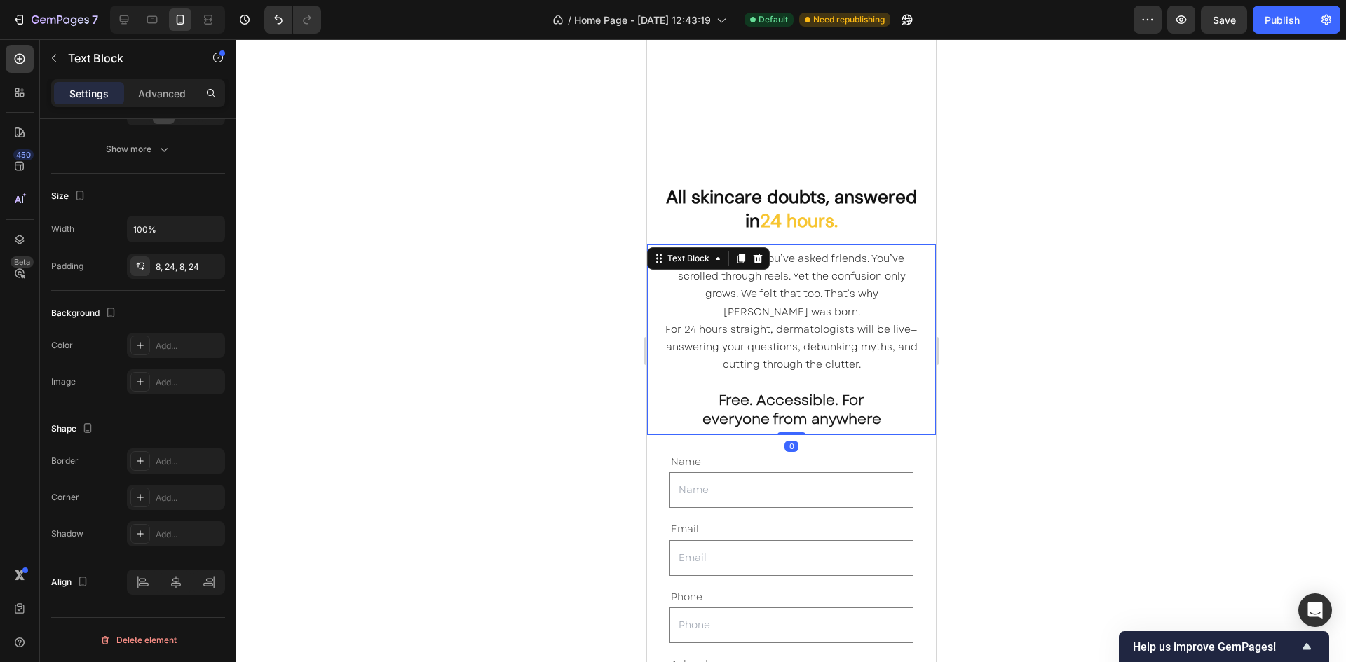
click at [805, 176] on div "All skincare doubts, answered in 24 hours. Heading You’ve googled. You’ve asked…" at bounding box center [790, 305] width 289 height 261
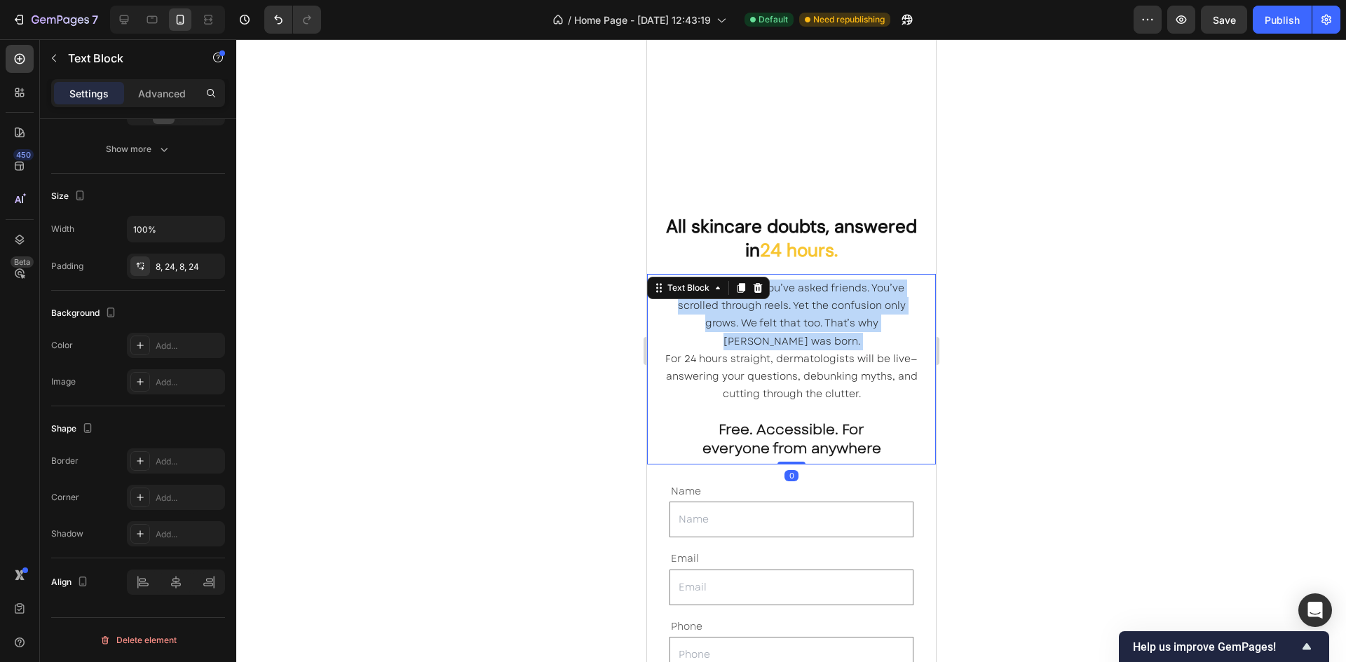
click at [805, 176] on div at bounding box center [790, 164] width 289 height 79
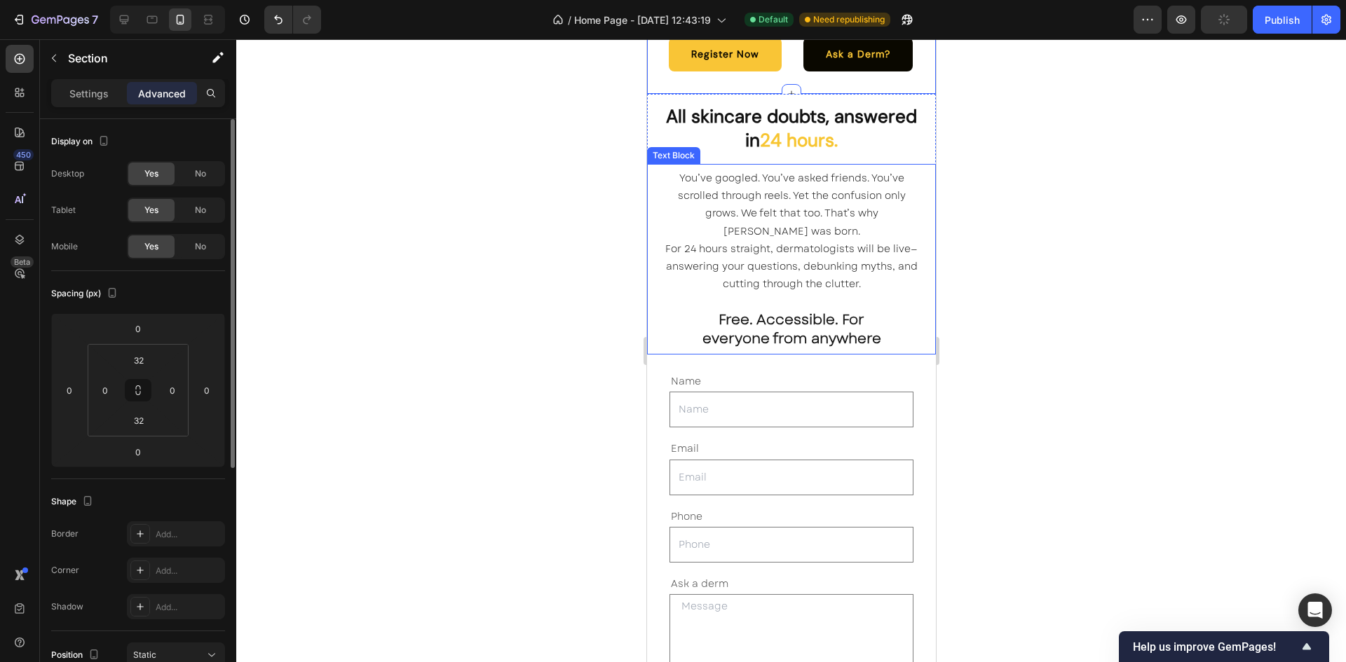
scroll to position [4289, 0]
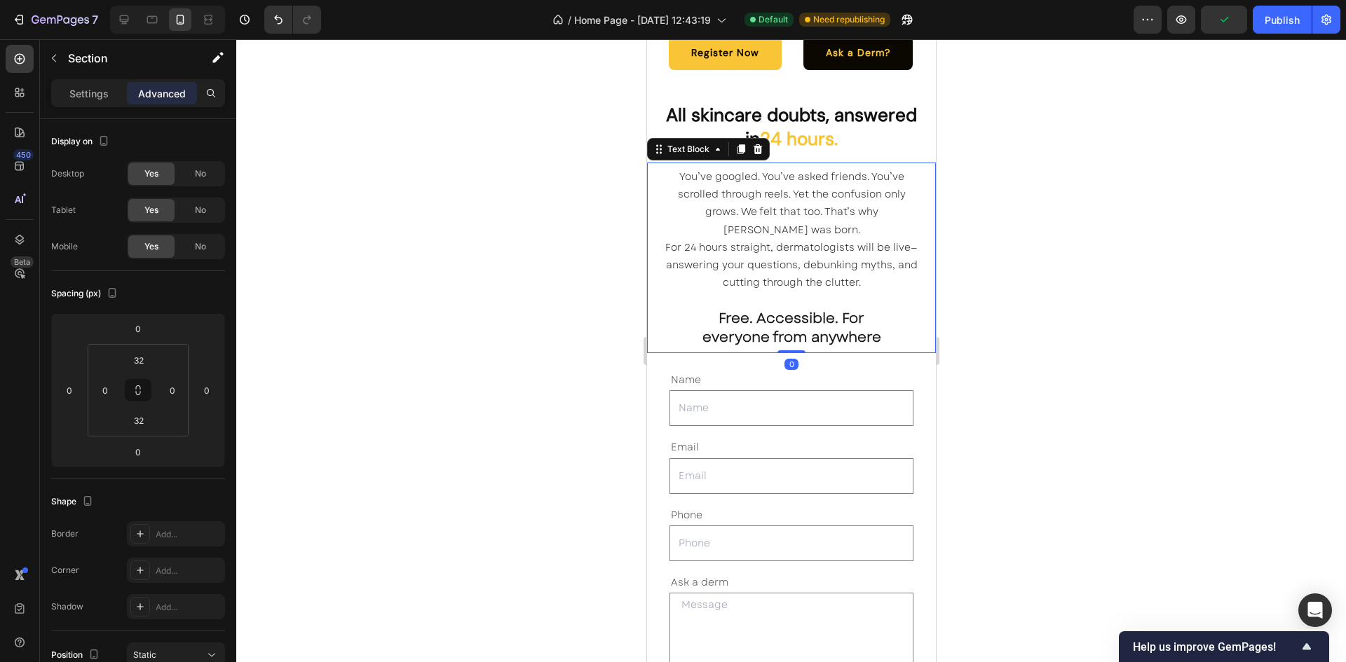
click at [804, 329] on strong "Free. Accessible. For everyone from anywhere" at bounding box center [791, 327] width 179 height 39
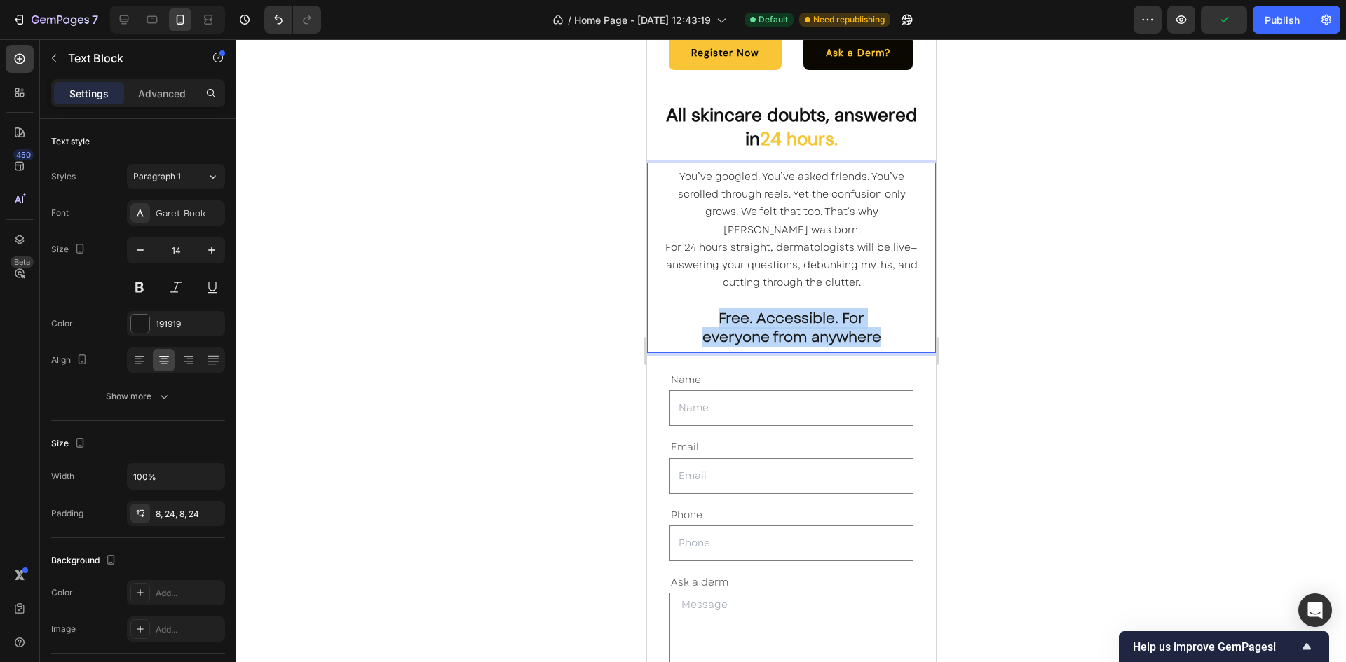
click at [804, 329] on strong "Free. Accessible. For everyone from anywhere" at bounding box center [791, 327] width 179 height 39
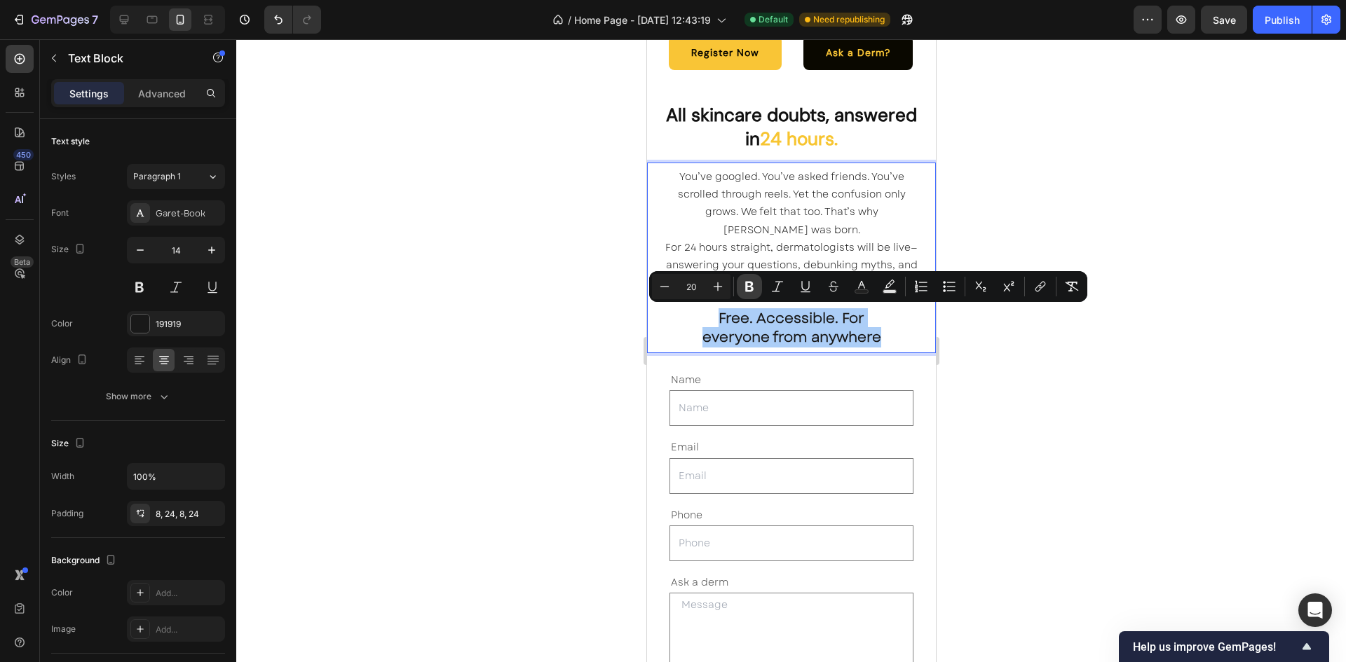
click at [744, 287] on icon "Editor contextual toolbar" at bounding box center [749, 287] width 14 height 14
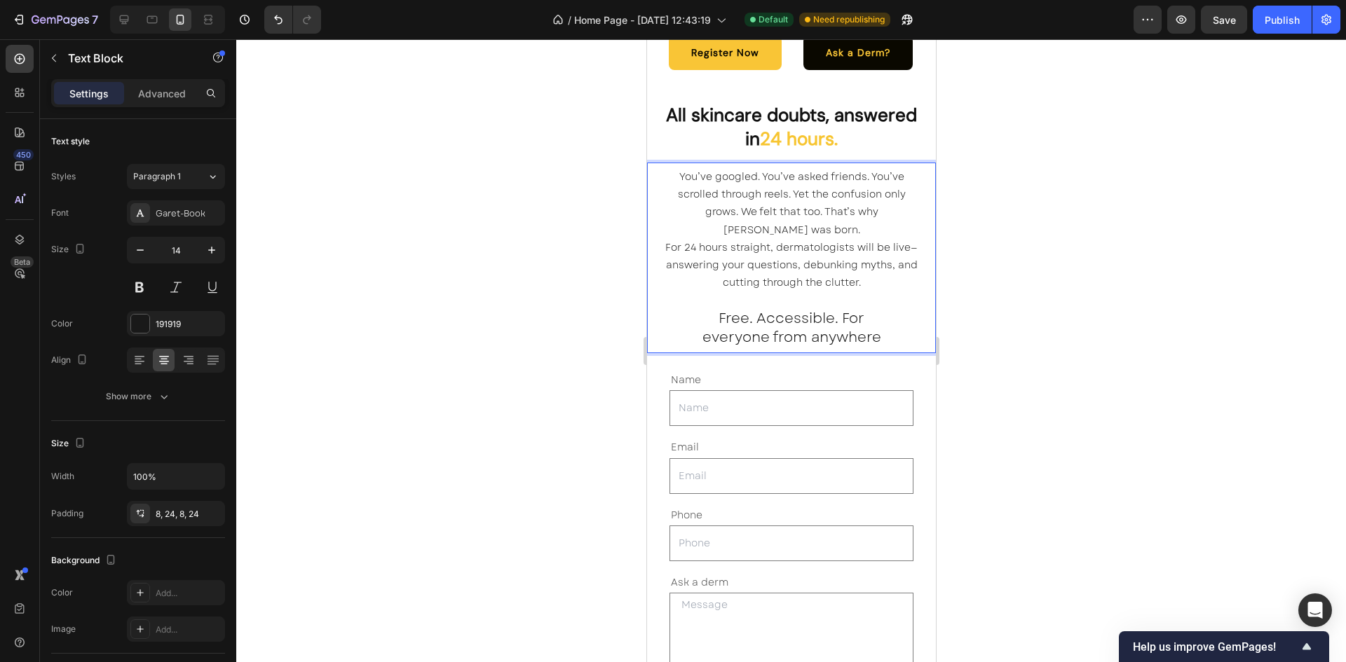
click at [744, 287] on p "For 24 hours straight, dermatologists will be live—answering your questions, de…" at bounding box center [790, 265] width 255 height 53
click at [709, 315] on p "Free. Accessible. For everyone from anywhere" at bounding box center [790, 329] width 255 height 38
drag, startPoint x: 712, startPoint y: 316, endPoint x: 873, endPoint y: 339, distance: 162.2
click at [873, 339] on span "Free. Accessible. For everyone from anywhere" at bounding box center [791, 327] width 179 height 39
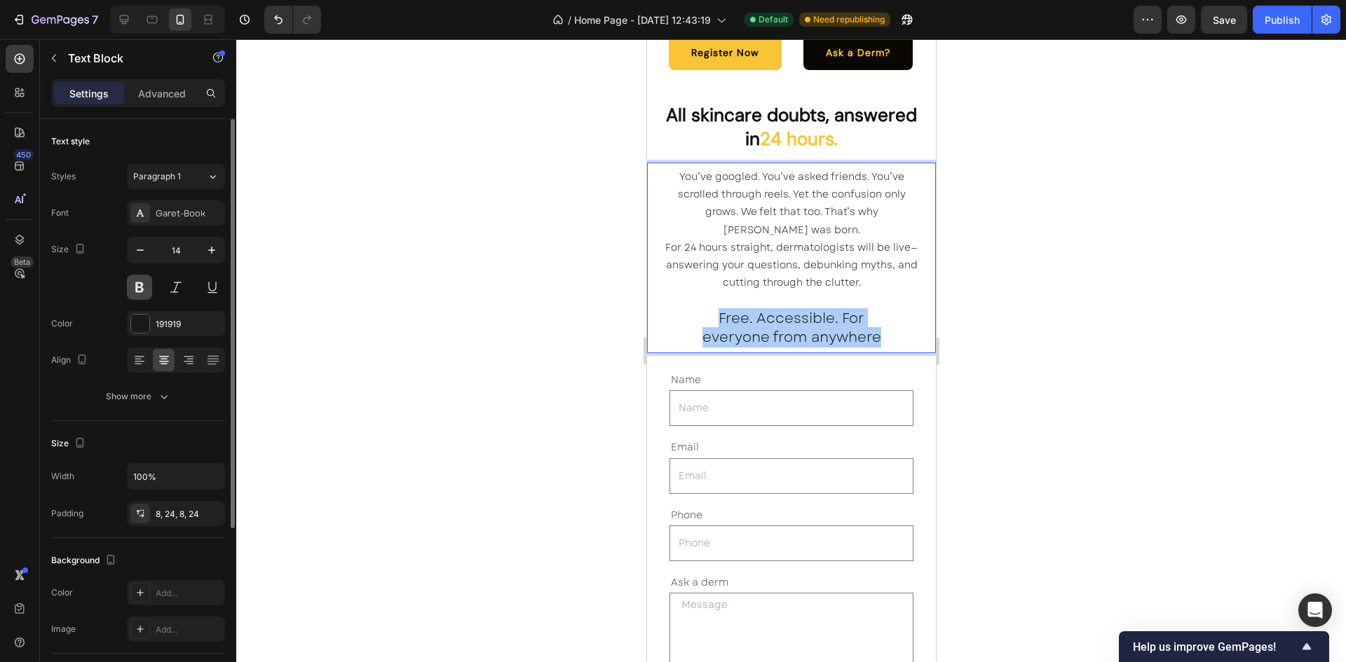
click at [130, 289] on button at bounding box center [139, 287] width 25 height 25
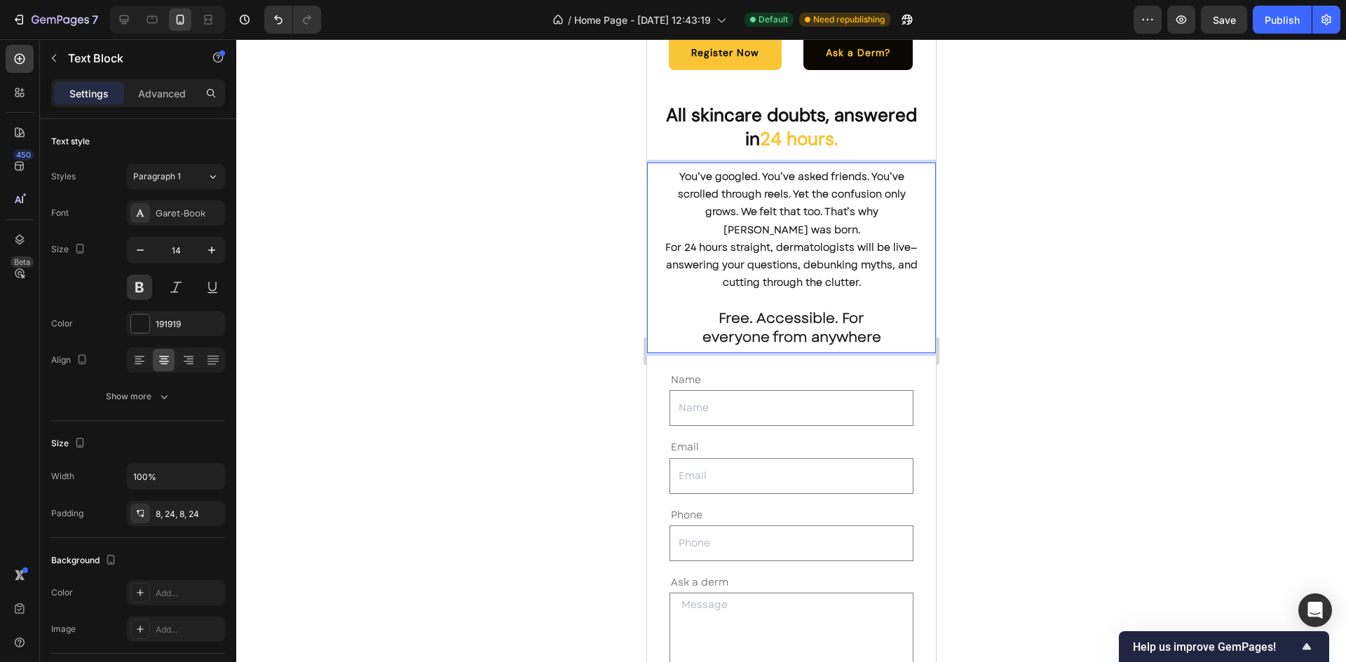
click at [723, 219] on p "You’ve googled. You’ve asked friends. You’ve scrolled through reels. Yet the co…" at bounding box center [790, 203] width 255 height 71
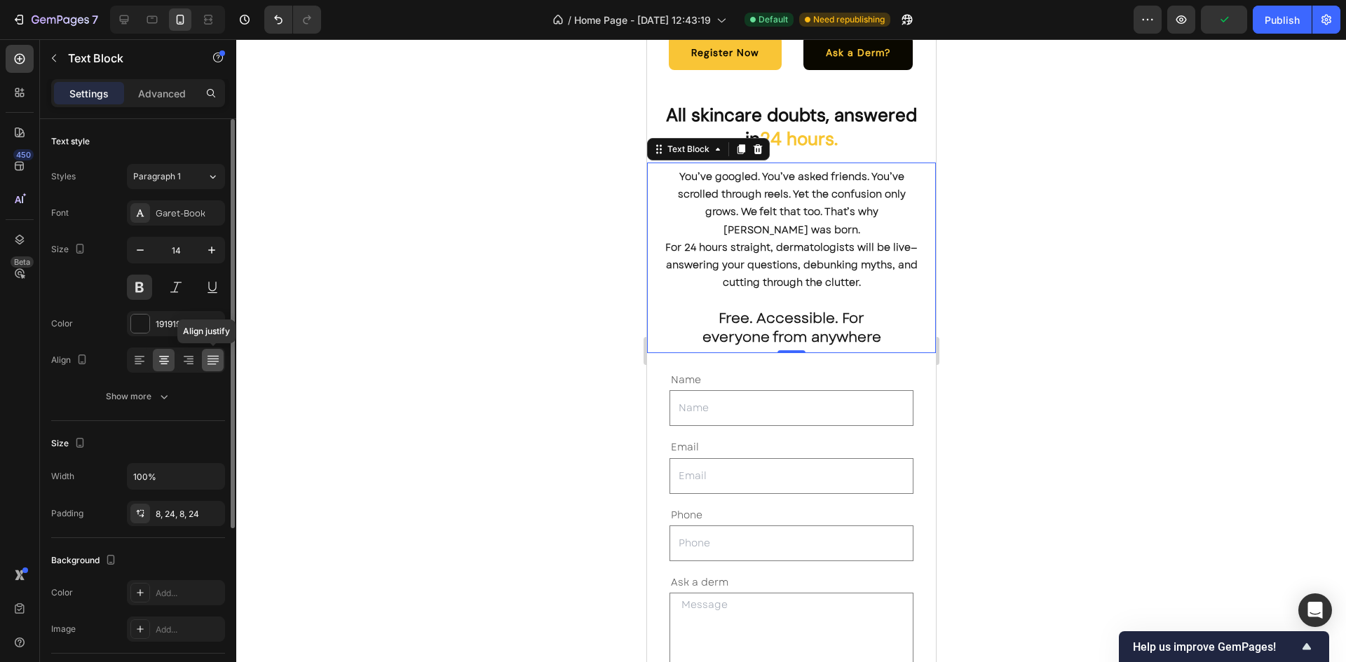
click at [210, 357] on icon at bounding box center [213, 360] width 14 height 14
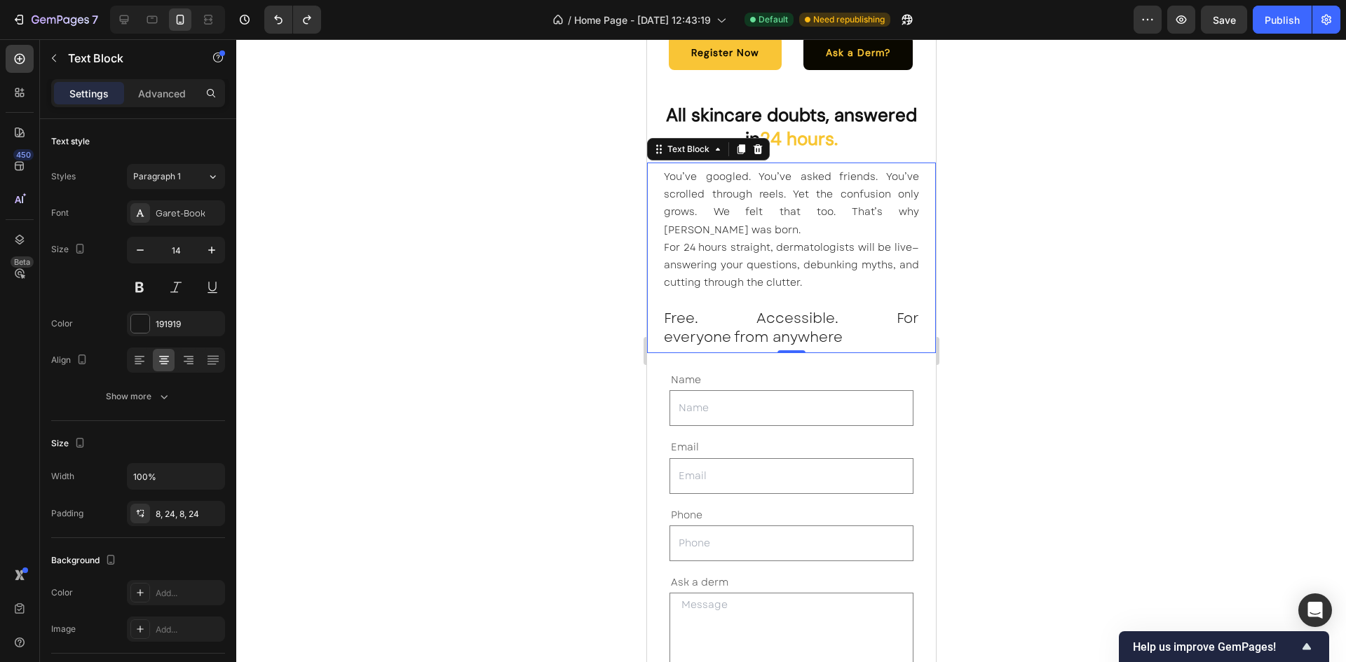
click at [828, 279] on p "For 24 hours straight, dermatologists will be live—answering your questions, de…" at bounding box center [790, 265] width 255 height 53
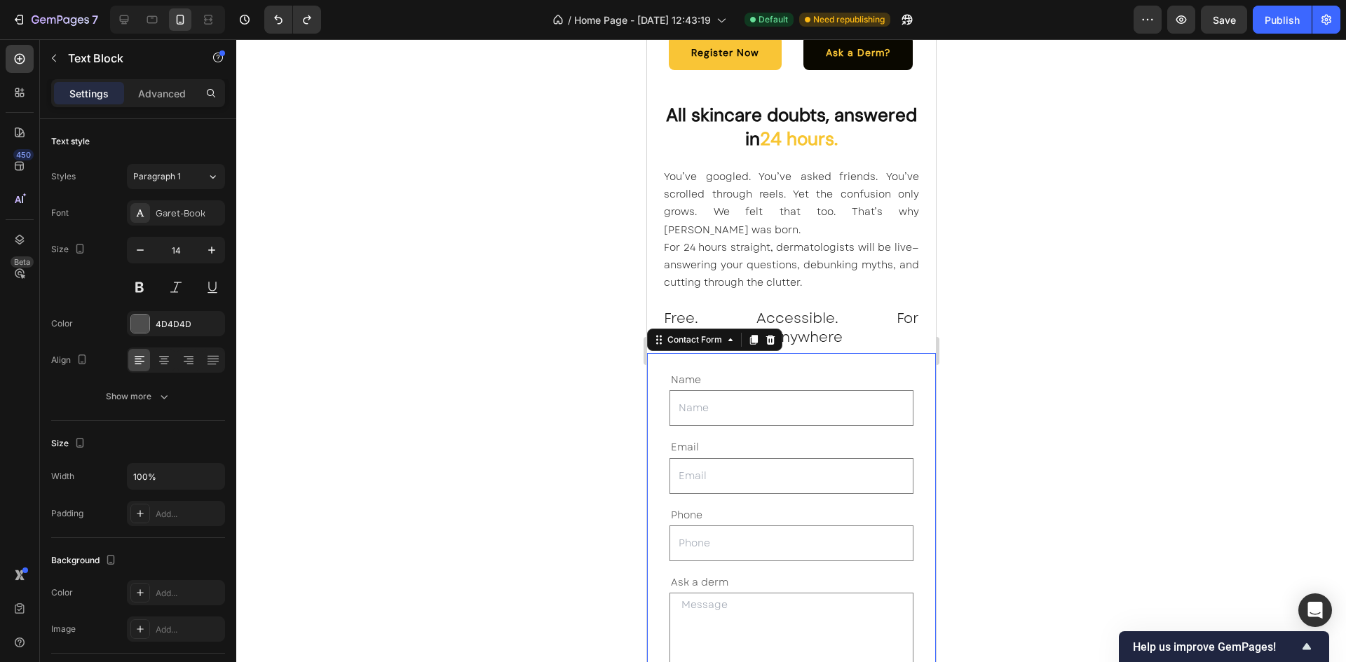
click at [914, 354] on div "Name Text Block Text Field Email Text Block Email Field Row Phone Text Block Te…" at bounding box center [790, 559] width 289 height 413
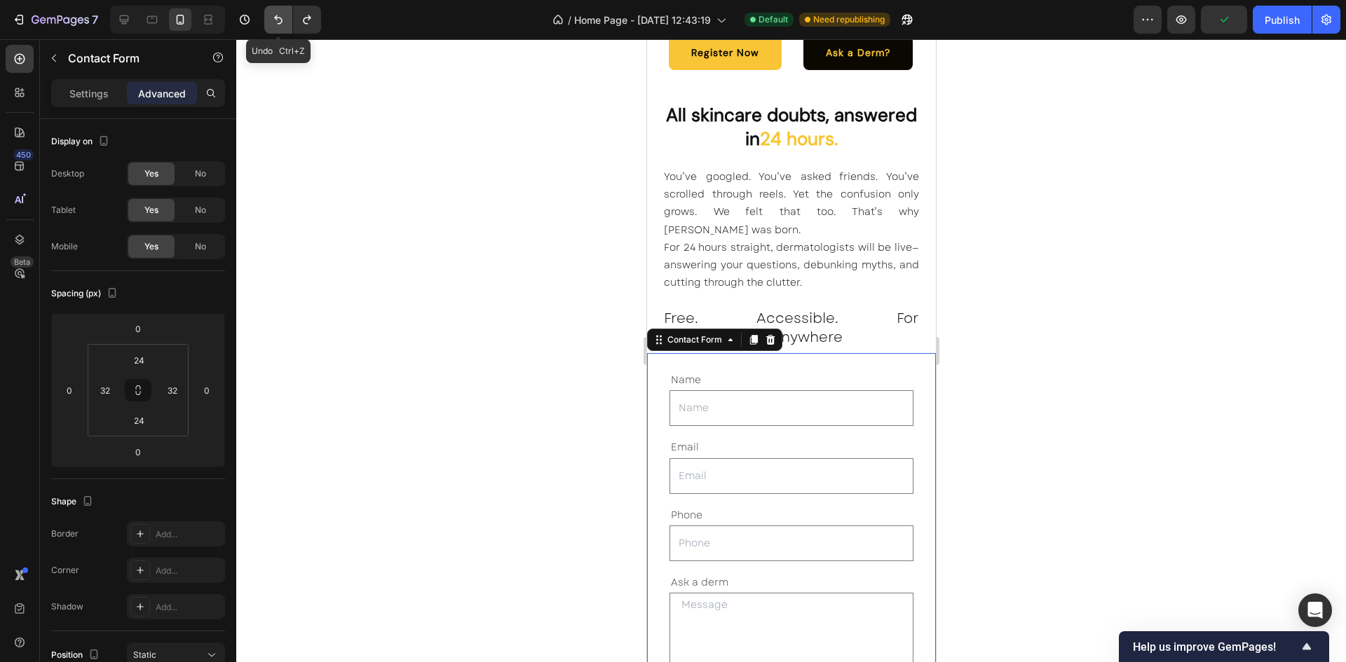
click at [281, 20] on icon "Undo/Redo" at bounding box center [278, 20] width 14 height 14
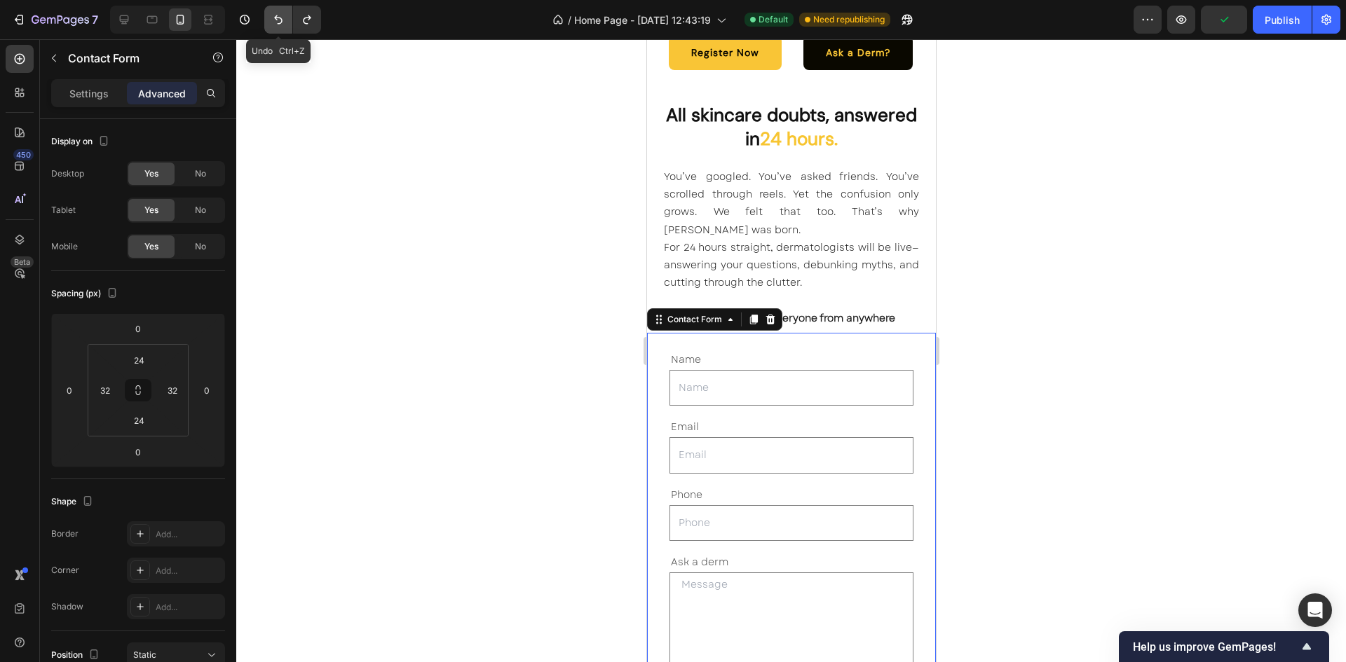
click at [281, 20] on icon "Undo/Redo" at bounding box center [278, 20] width 14 height 14
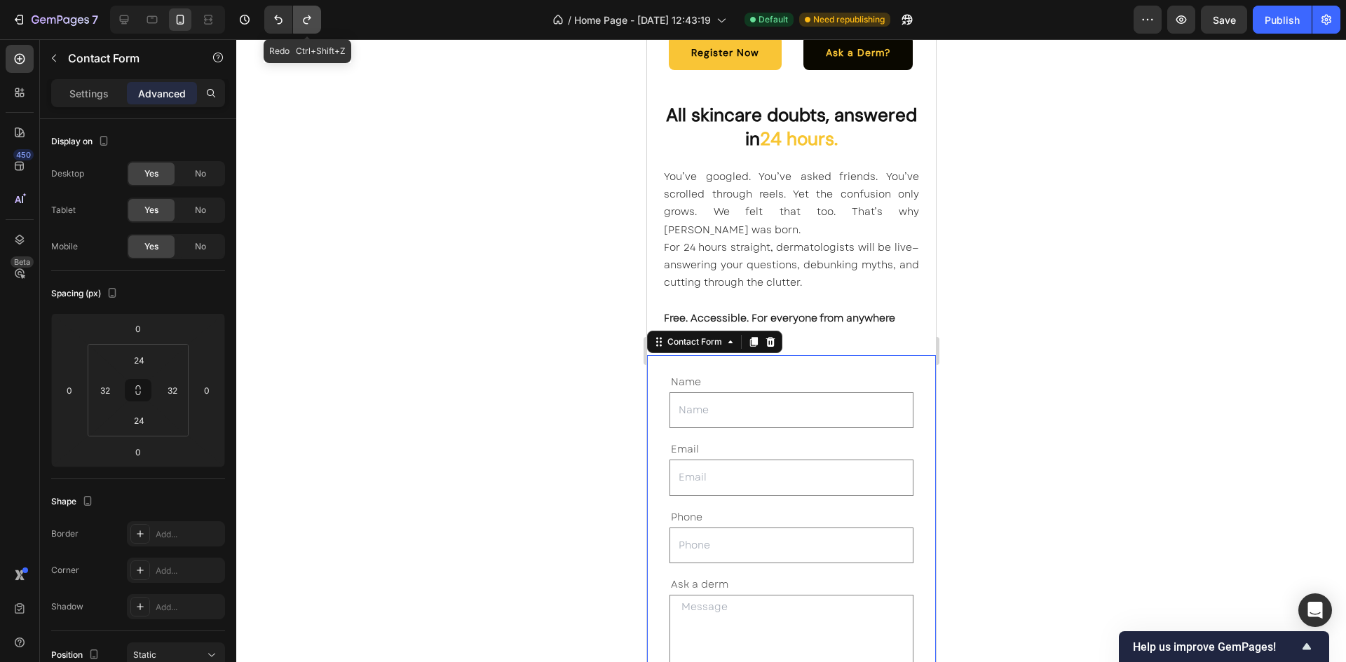
click at [315, 24] on button "Undo/Redo" at bounding box center [307, 20] width 28 height 28
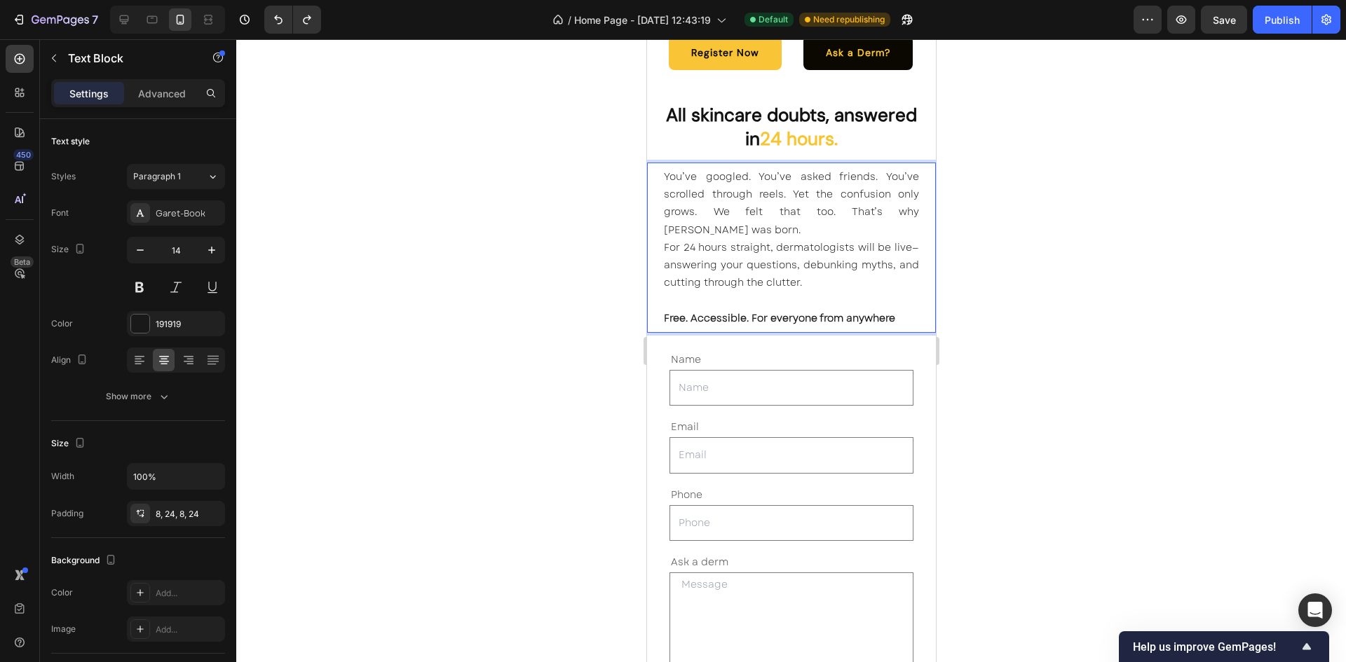
click at [824, 275] on p "For 24 hours straight, dermatologists will be live—answering your questions, de…" at bounding box center [790, 265] width 255 height 53
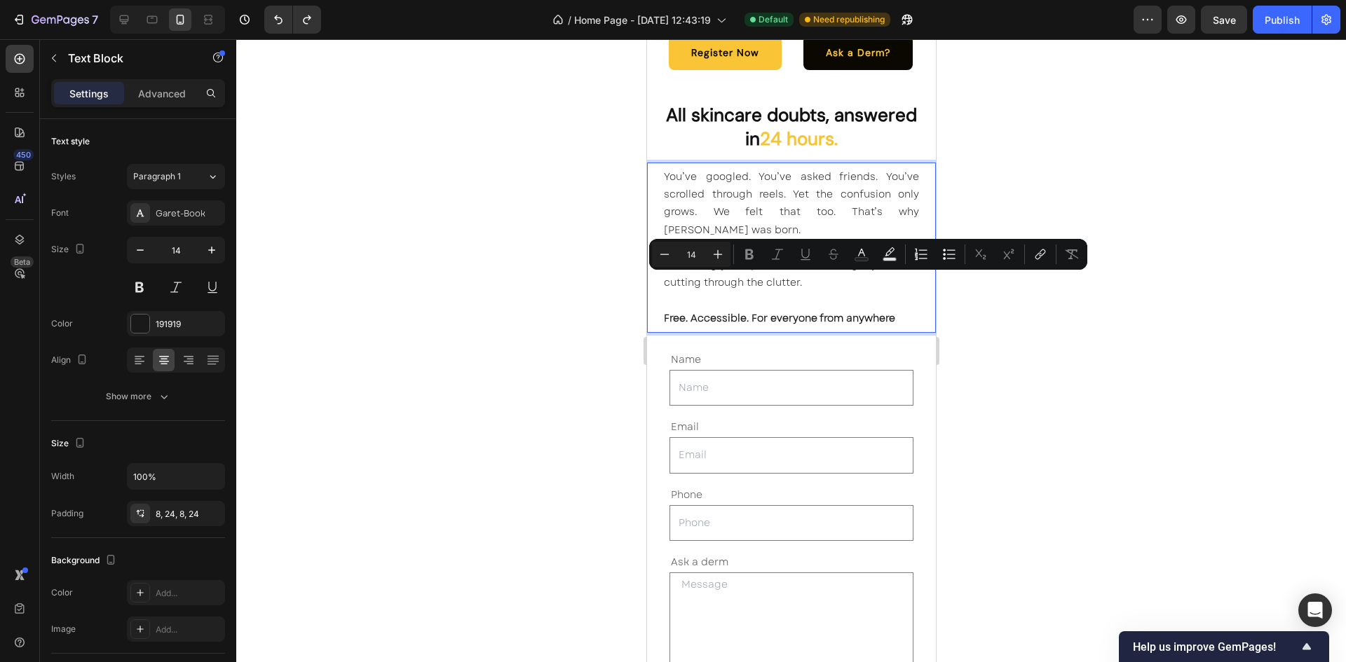
click at [825, 287] on p "For 24 hours straight, dermatologists will be live—answering your questions, de…" at bounding box center [790, 265] width 255 height 53
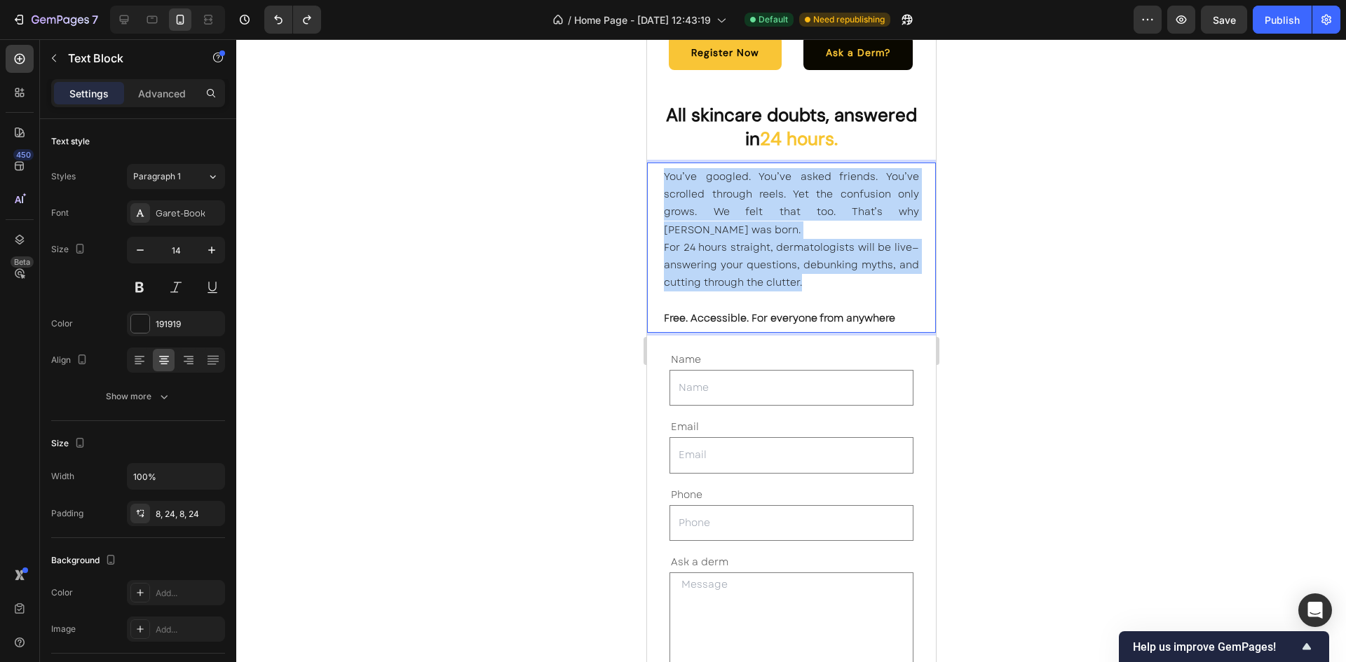
drag, startPoint x: 825, startPoint y: 285, endPoint x: 663, endPoint y: 176, distance: 195.0
click at [663, 176] on div "You’ve googled. You’ve asked friends. You’ve scrolled through reels. Yet the co…" at bounding box center [790, 248] width 289 height 170
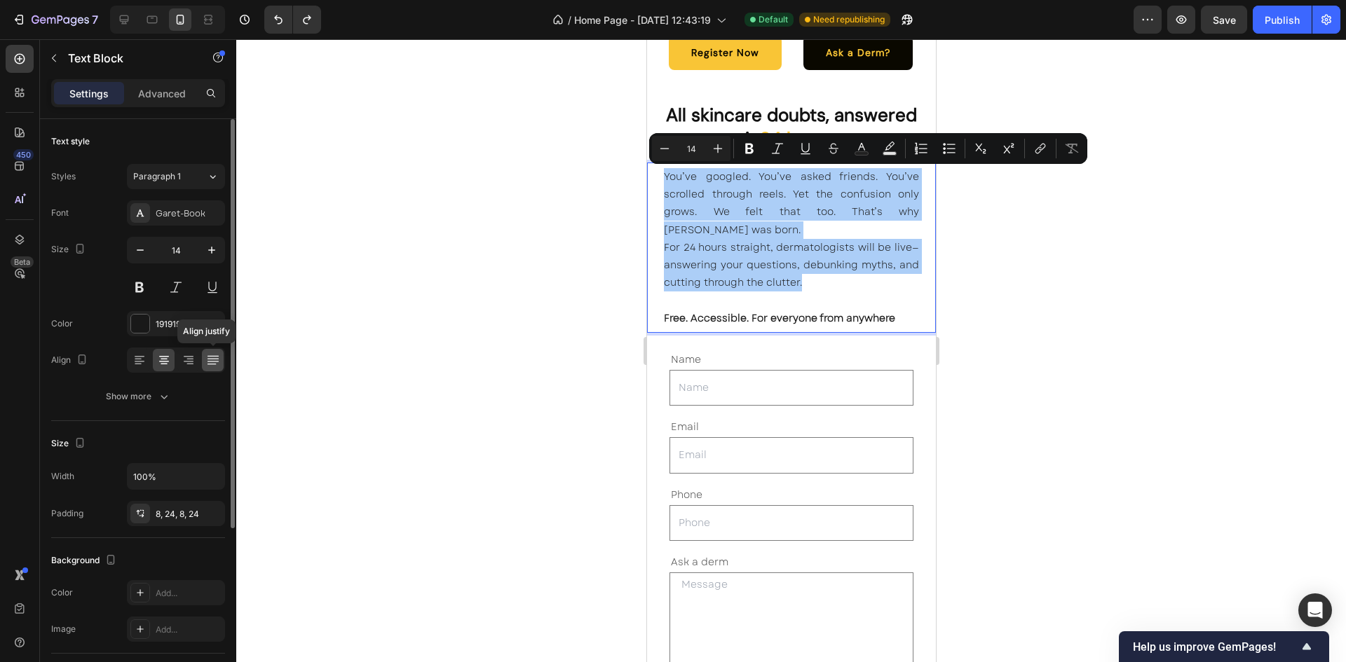
click at [219, 358] on icon at bounding box center [213, 360] width 14 height 14
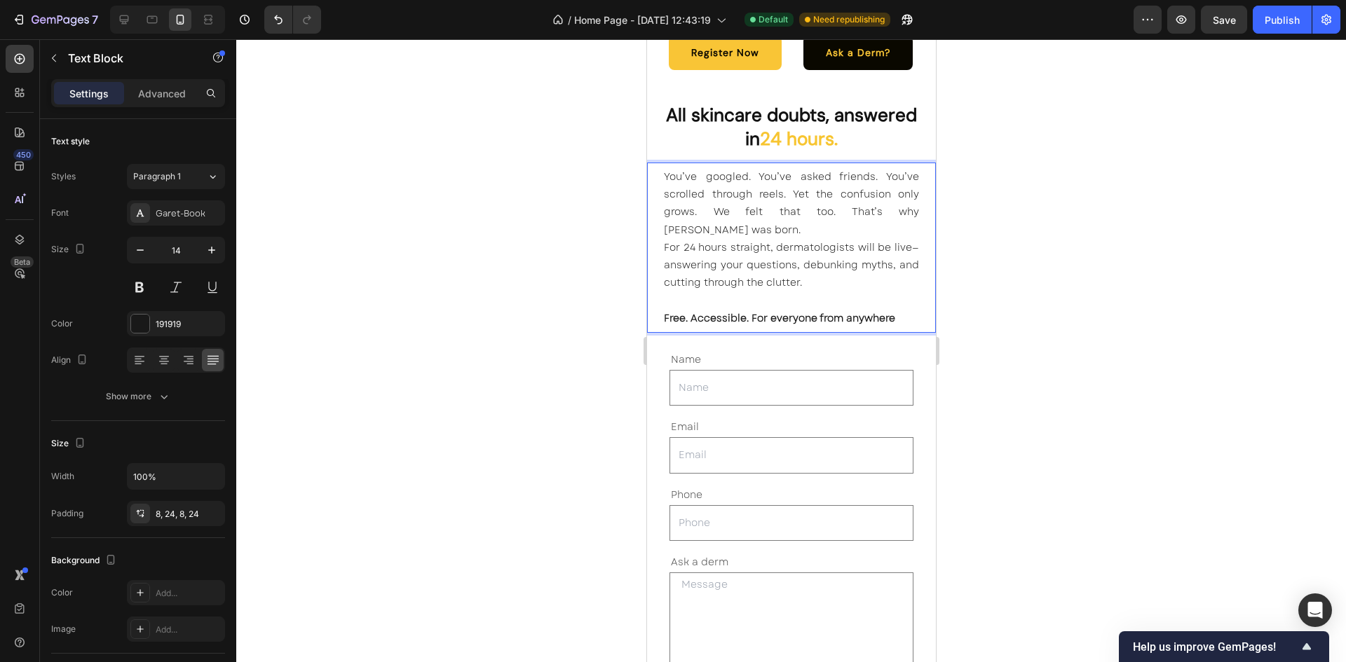
click at [804, 264] on p "For 24 hours straight, dermatologists will be live—answering your questions, de…" at bounding box center [790, 265] width 255 height 53
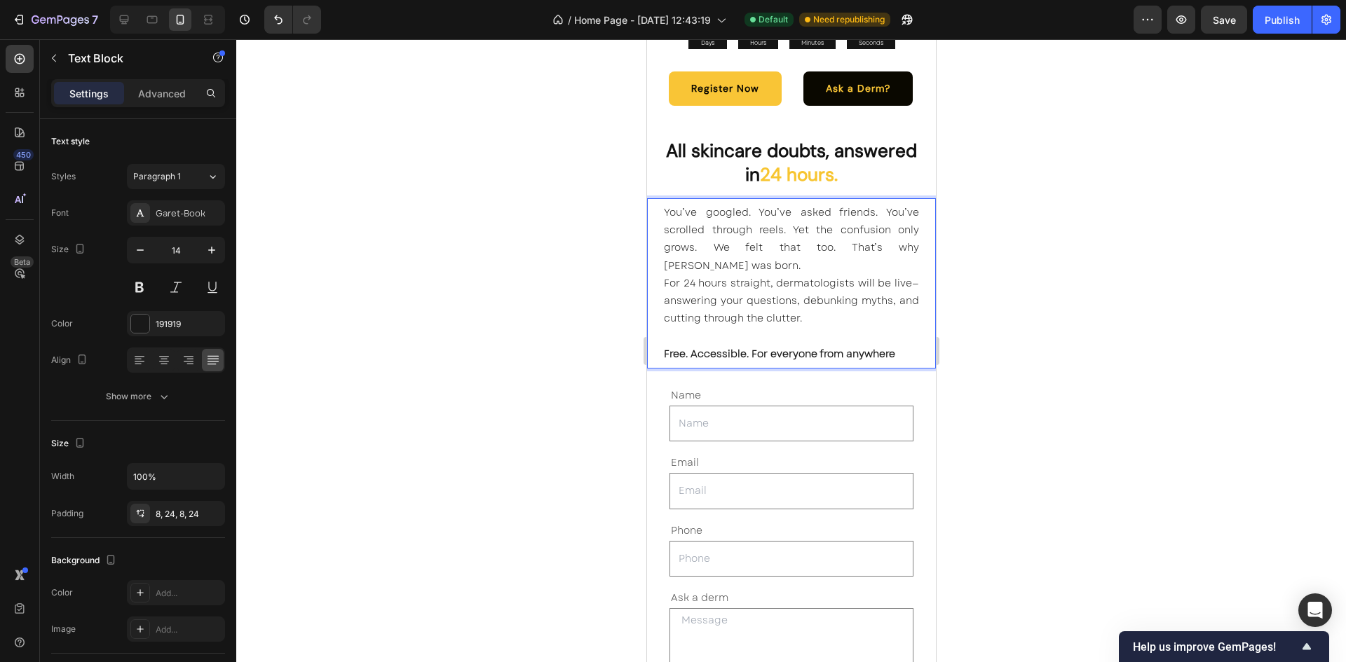
scroll to position [4251, 0]
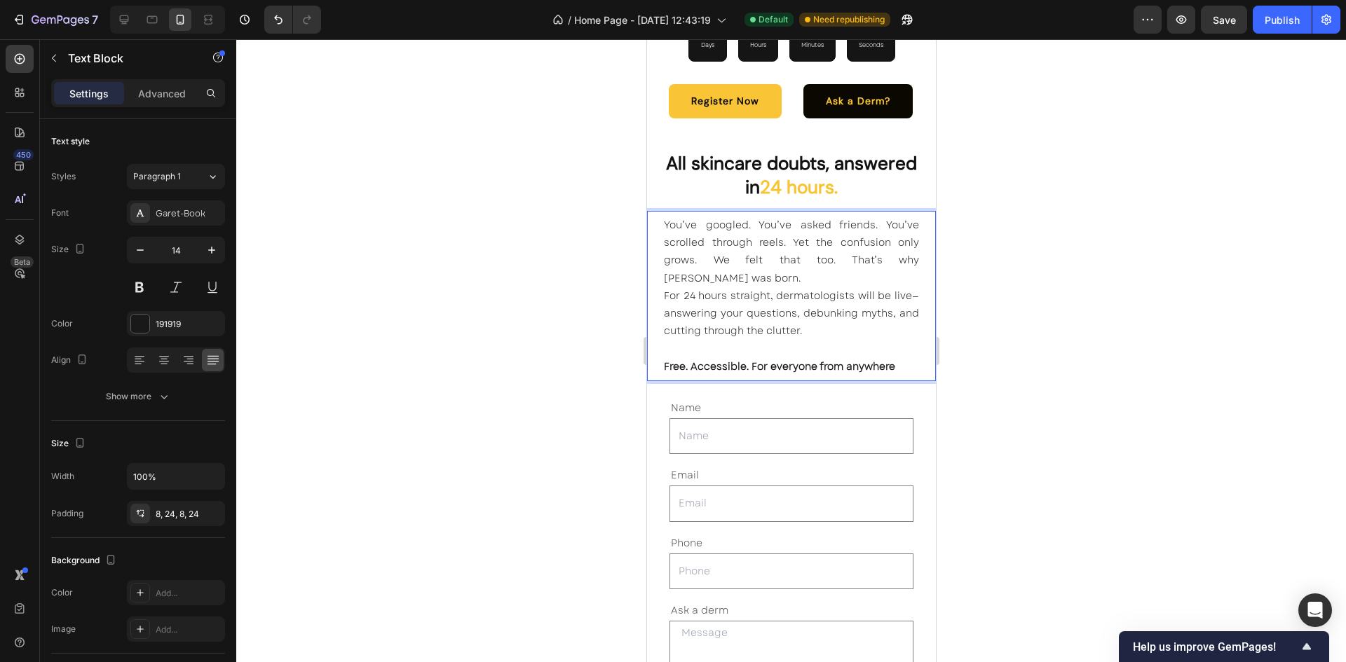
click at [812, 360] on strong "Free. Accessible. For everyone from anywhere" at bounding box center [778, 367] width 231 height 14
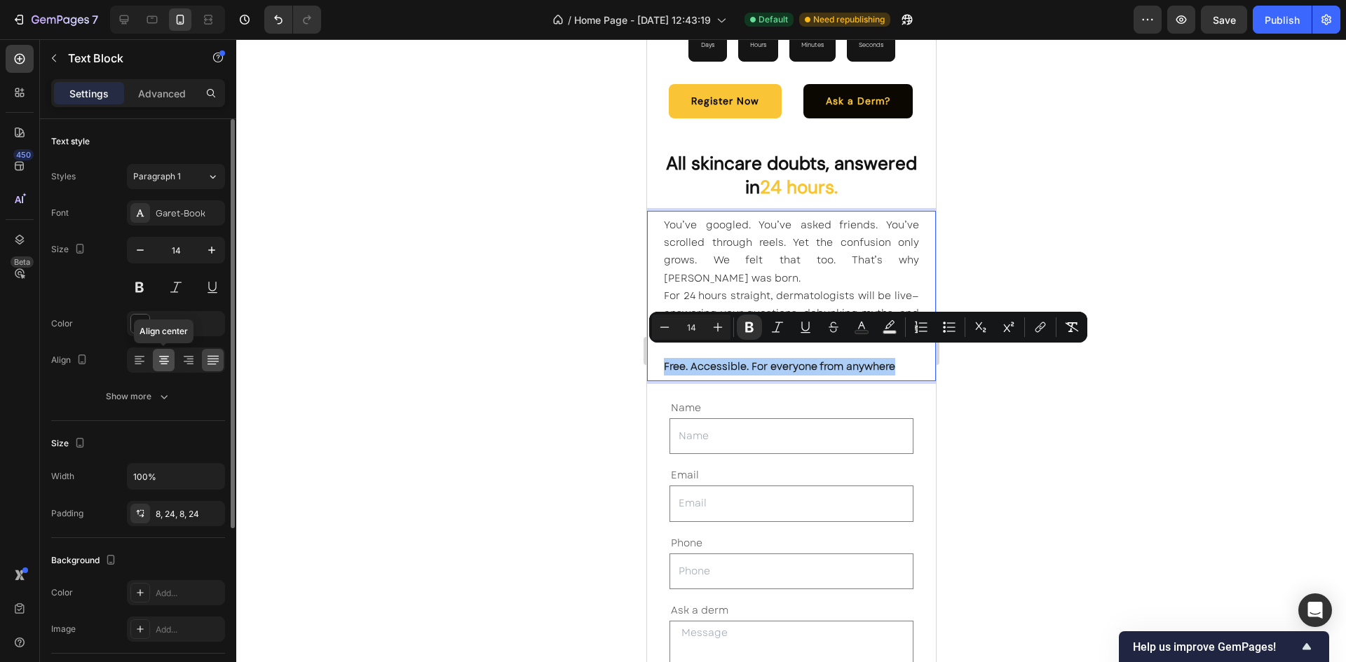
click at [158, 355] on icon at bounding box center [164, 360] width 14 height 14
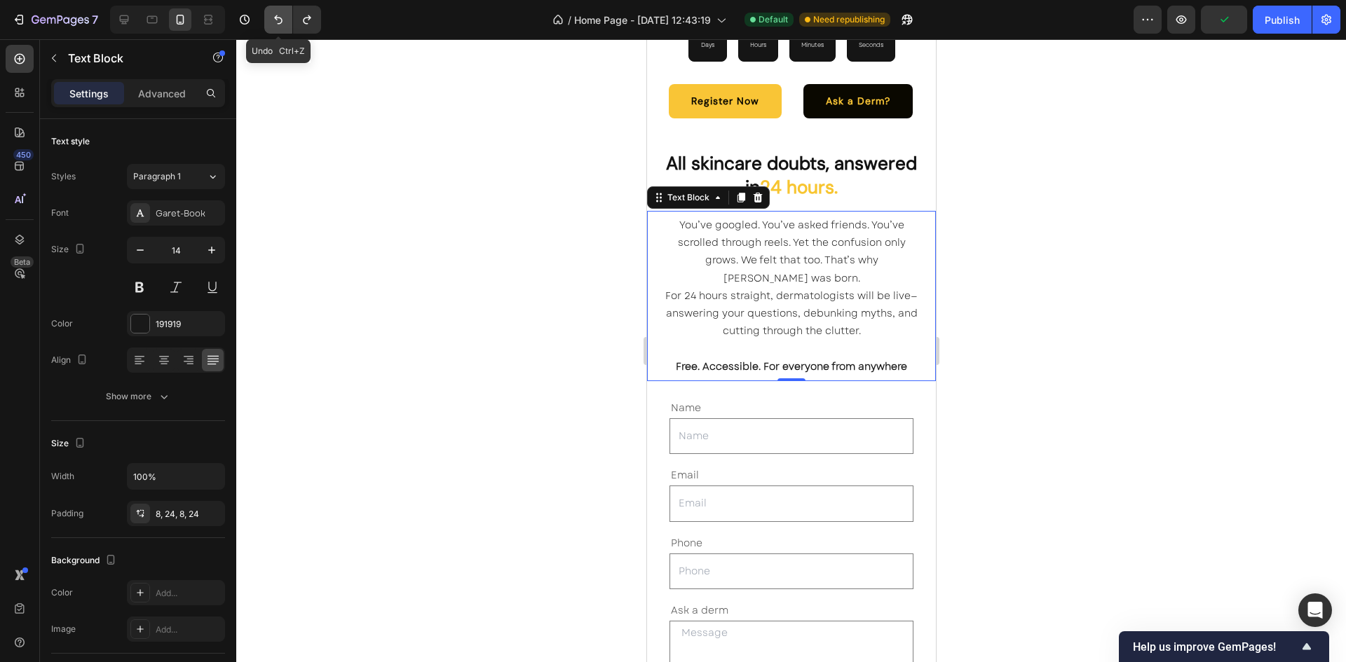
click at [268, 15] on button "Undo/Redo" at bounding box center [278, 20] width 28 height 28
click at [796, 302] on p "For 24 hours straight, dermatologists will be live—answering your questions, de…" at bounding box center [790, 313] width 255 height 53
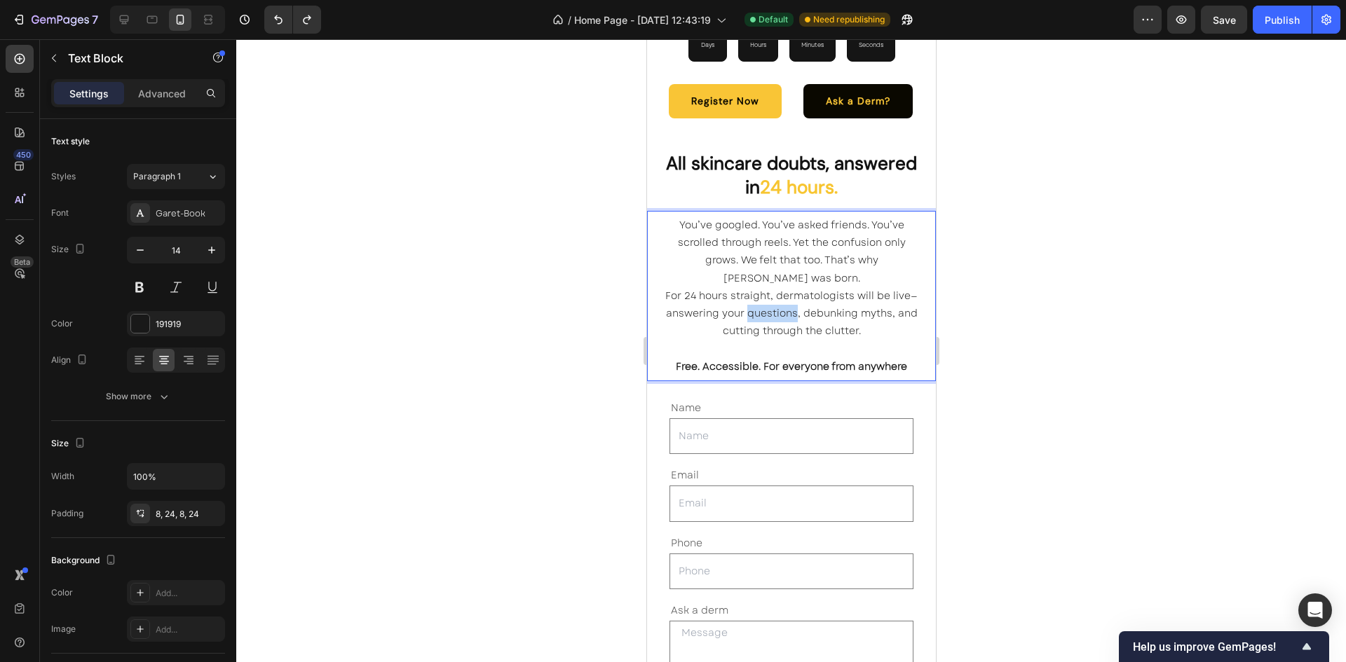
click at [796, 302] on p "For 24 hours straight, dermatologists will be live—answering your questions, de…" at bounding box center [790, 313] width 255 height 53
click at [844, 360] on strong "Free. Accessible. For everyone from anywhere" at bounding box center [790, 367] width 231 height 14
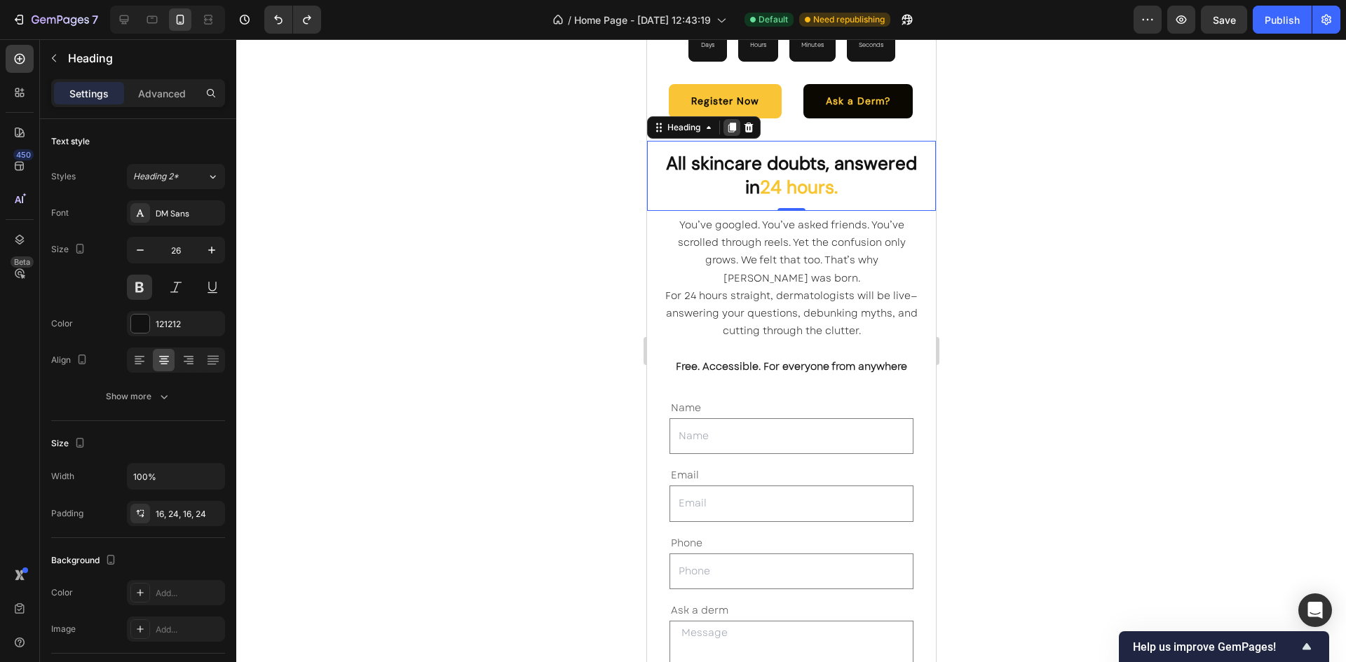
click at [730, 123] on icon at bounding box center [732, 128] width 8 height 10
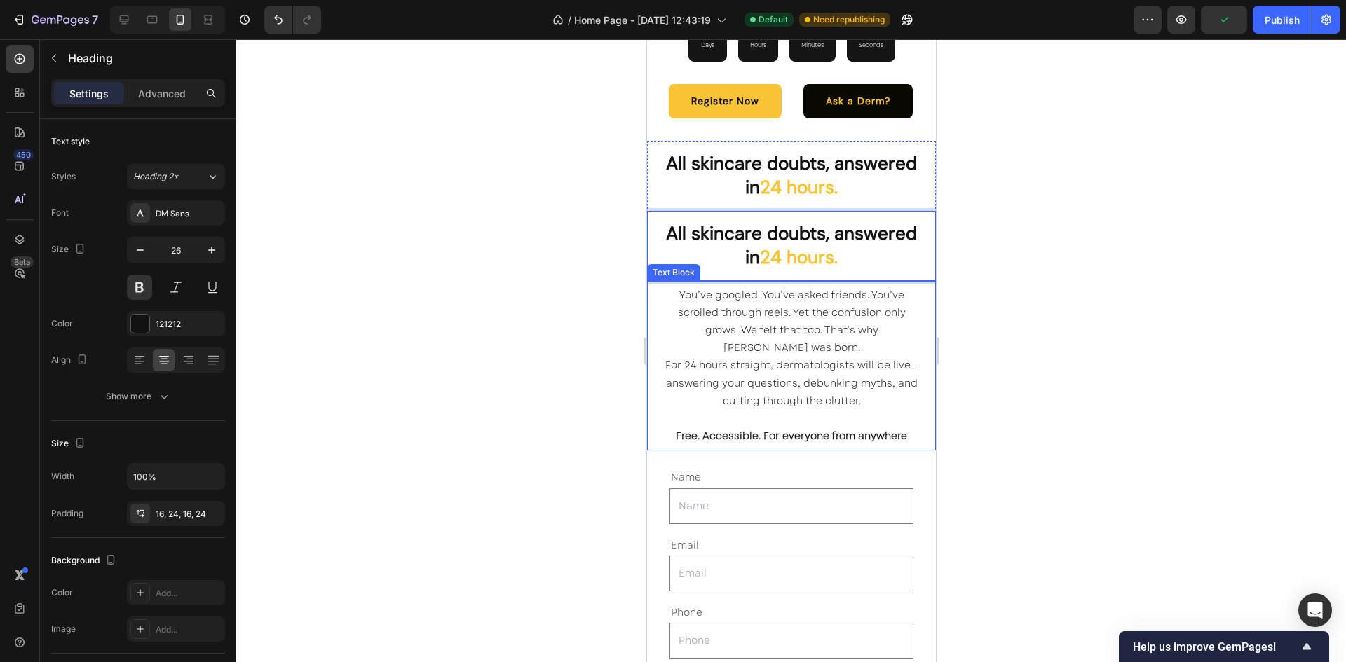
drag, startPoint x: 810, startPoint y: 246, endPoint x: 810, endPoint y: 348, distance: 101.6
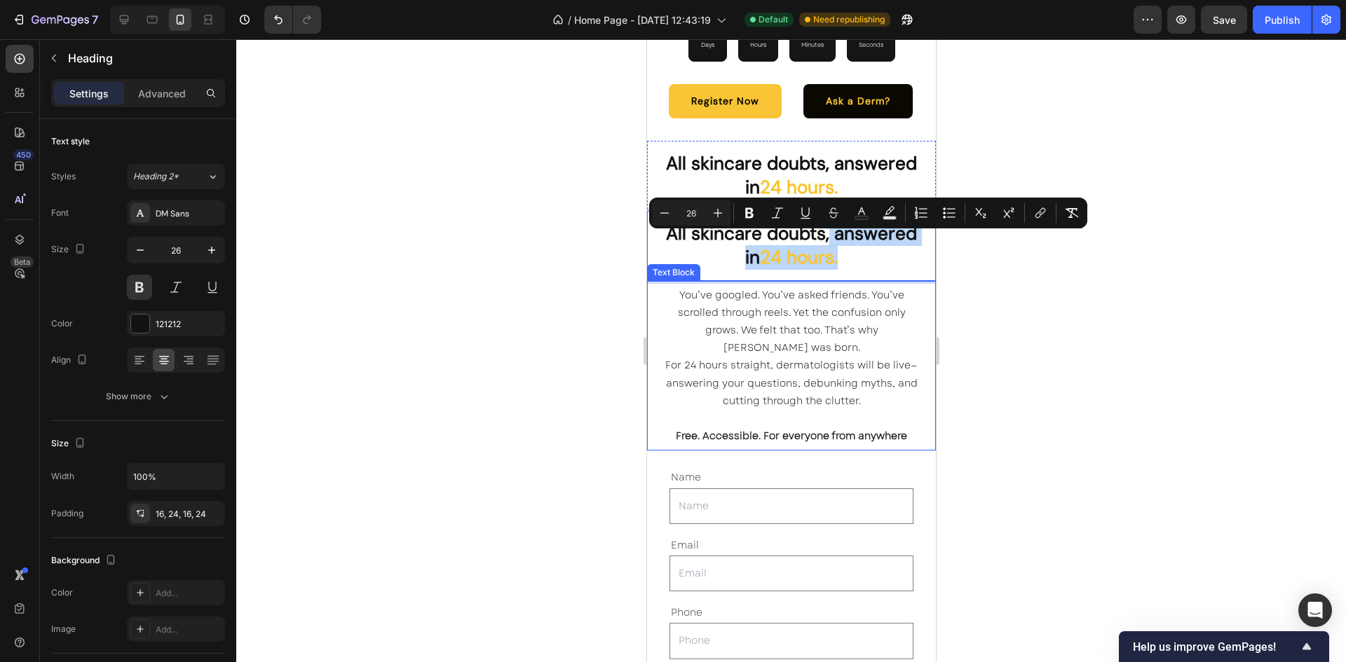
drag, startPoint x: 887, startPoint y: 233, endPoint x: 892, endPoint y: 304, distance: 71.0
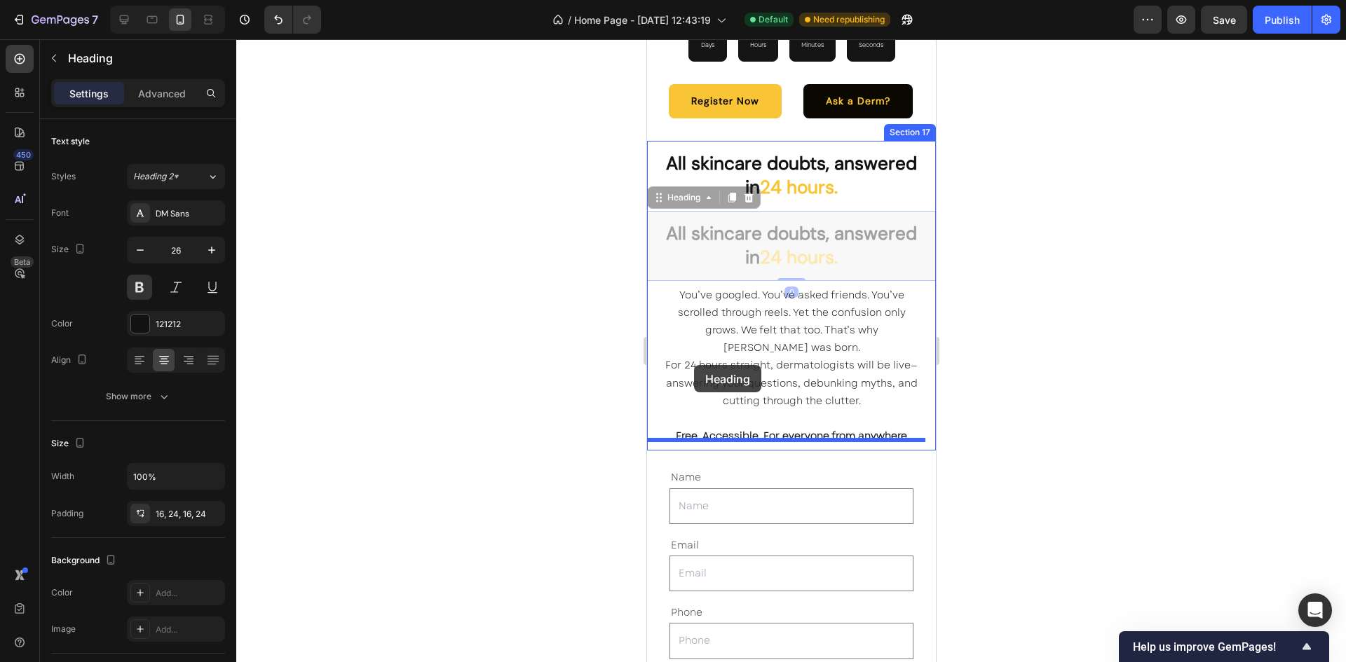
drag, startPoint x: 667, startPoint y: 186, endPoint x: 693, endPoint y: 365, distance: 180.6
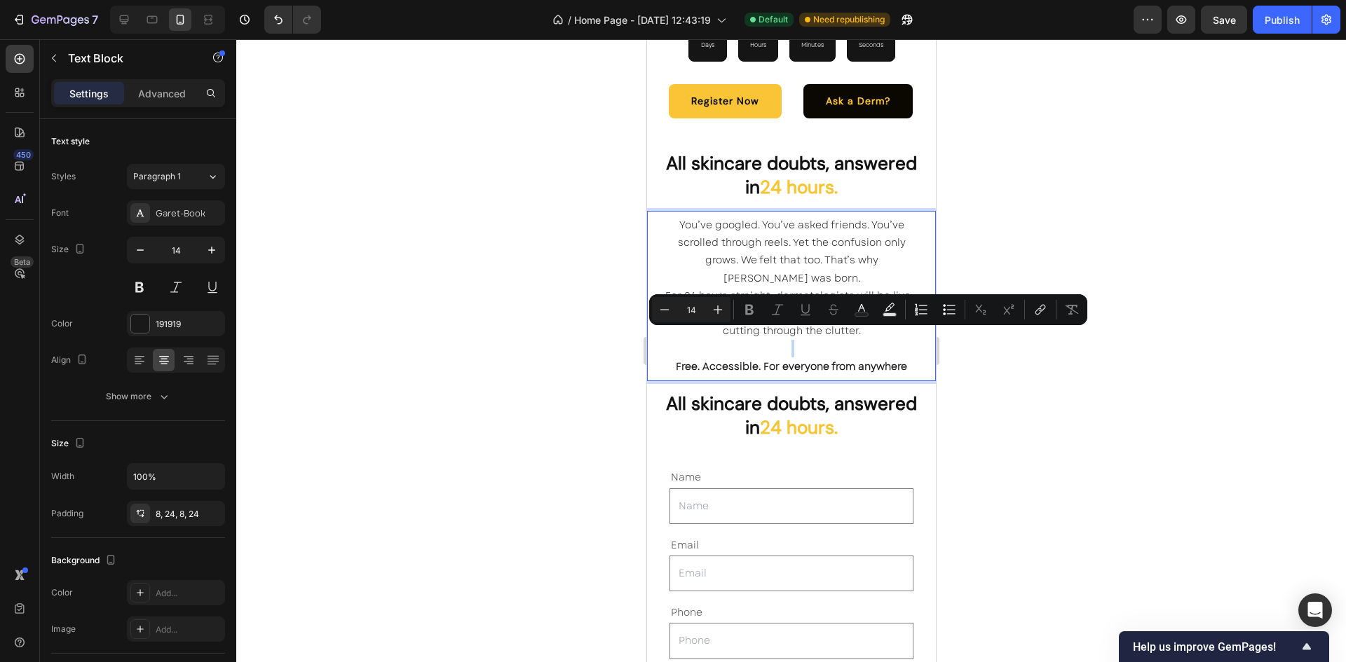
click at [823, 340] on p "Rich Text Editor. Editing area: main" at bounding box center [790, 349] width 255 height 18
click at [827, 360] on strong "Free. Accessible. For everyone from anywhere" at bounding box center [790, 367] width 231 height 14
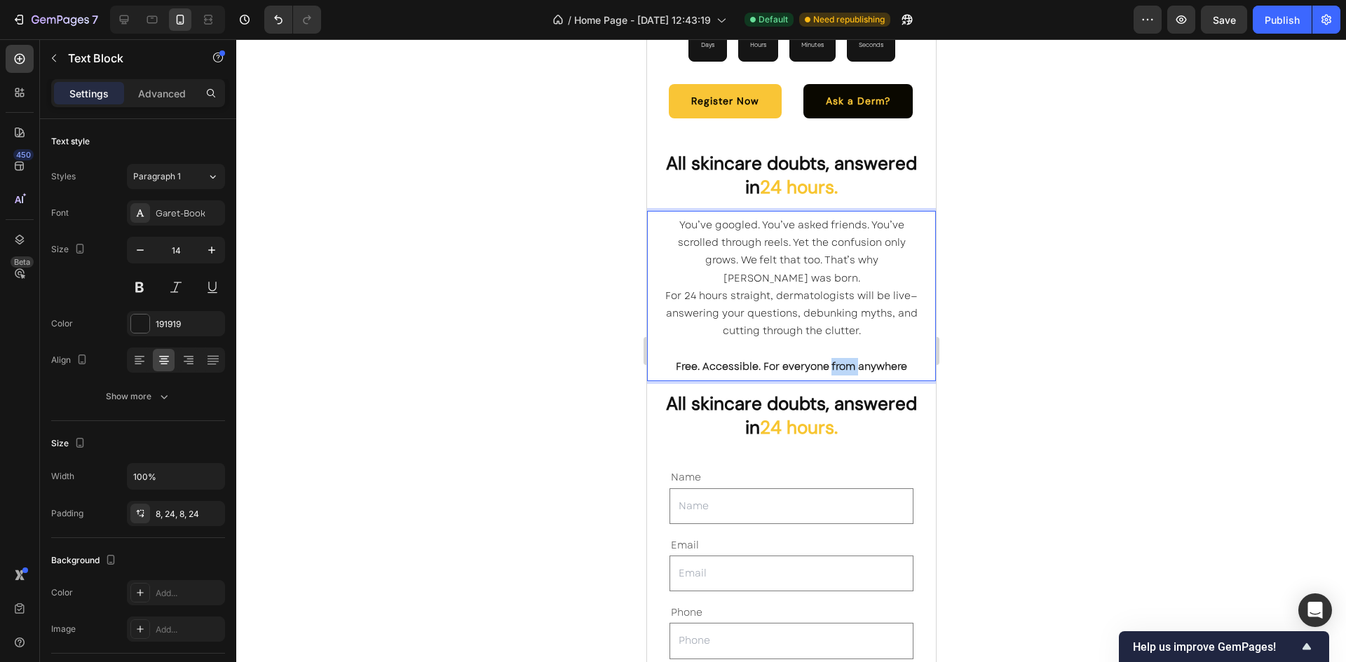
click at [827, 360] on strong "Free. Accessible. For everyone from anywhere" at bounding box center [790, 367] width 231 height 14
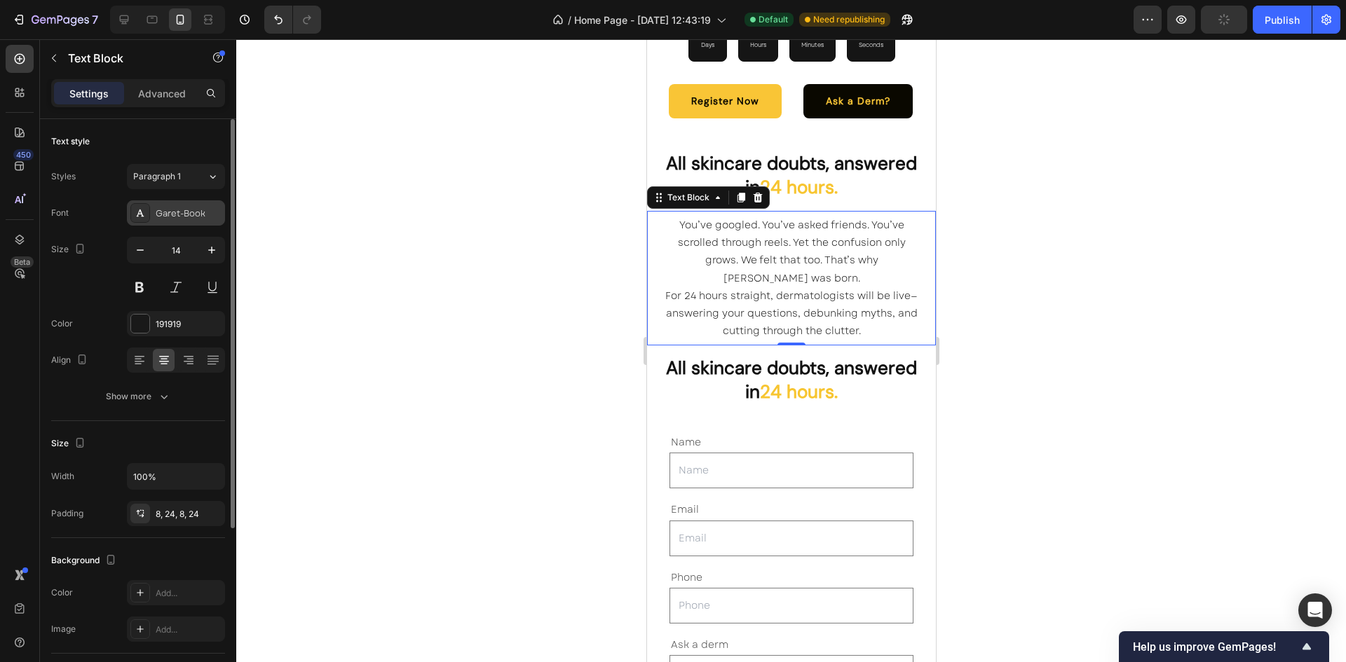
click at [179, 224] on div "Garet-Book" at bounding box center [176, 212] width 98 height 25
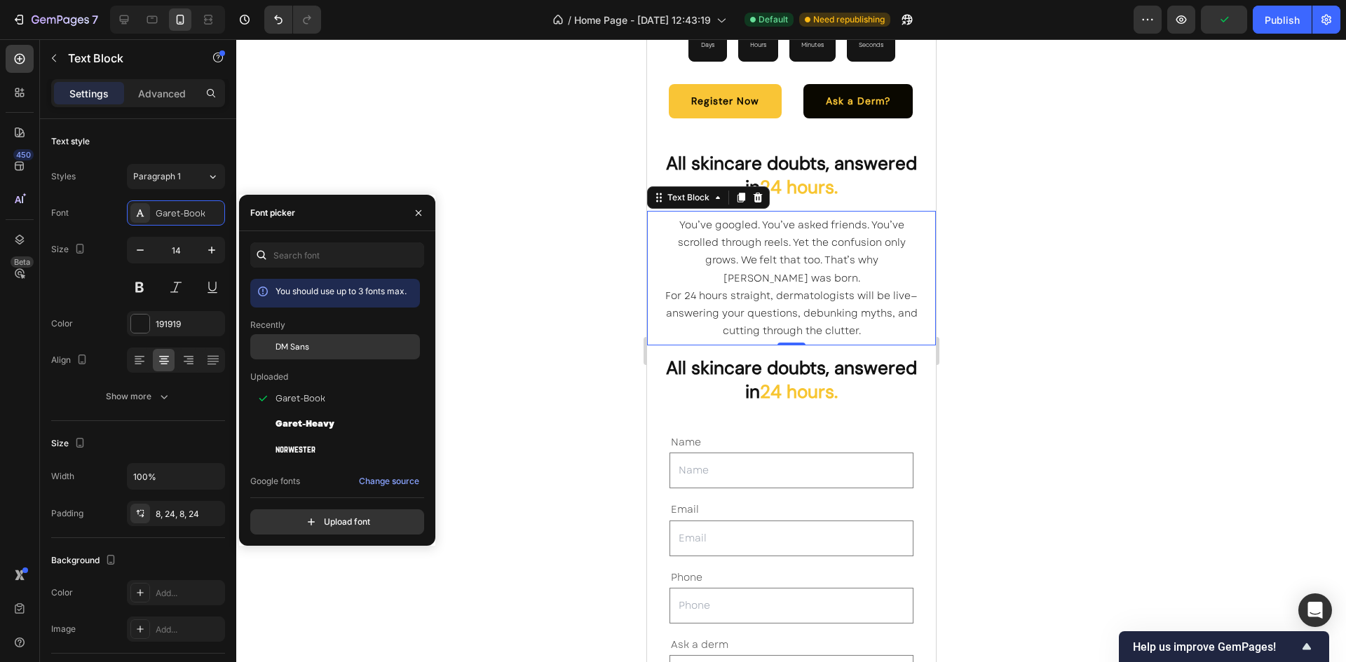
click at [294, 339] on div "DM Sans" at bounding box center [335, 346] width 170 height 25
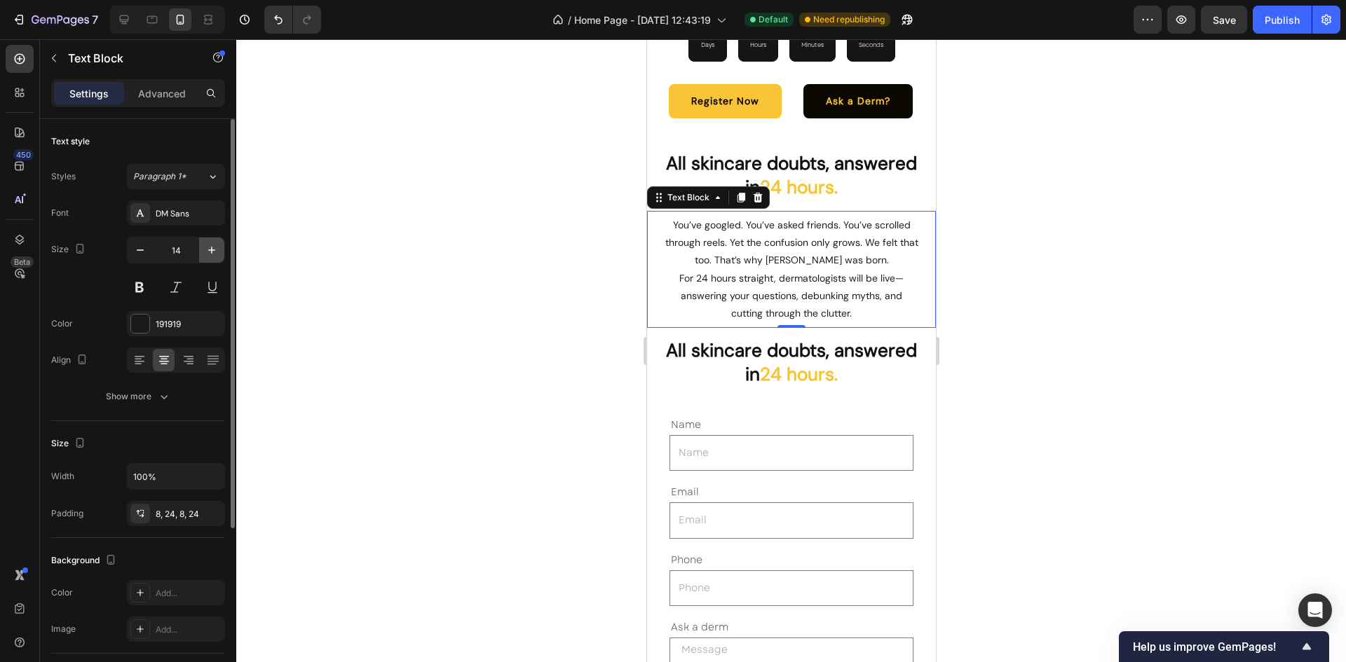
click at [216, 249] on icon "button" at bounding box center [212, 250] width 14 height 14
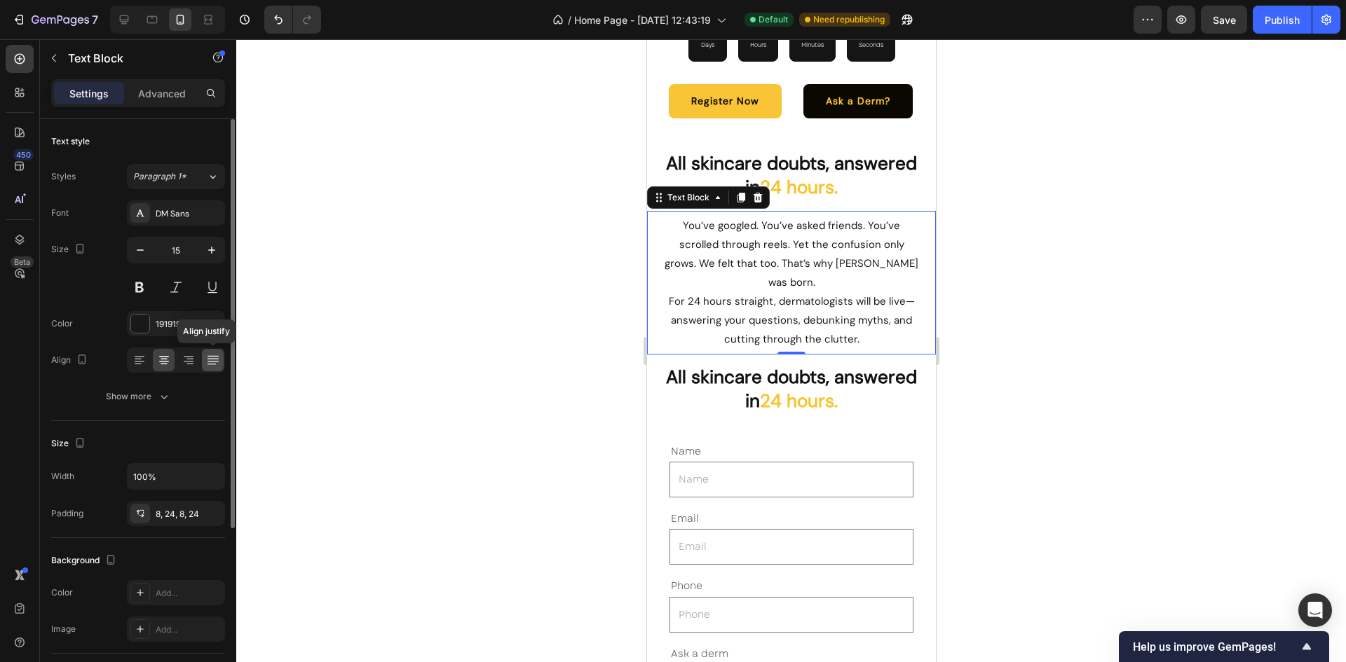
click at [204, 363] on div at bounding box center [213, 360] width 22 height 22
click at [145, 252] on icon "button" at bounding box center [140, 250] width 14 height 14
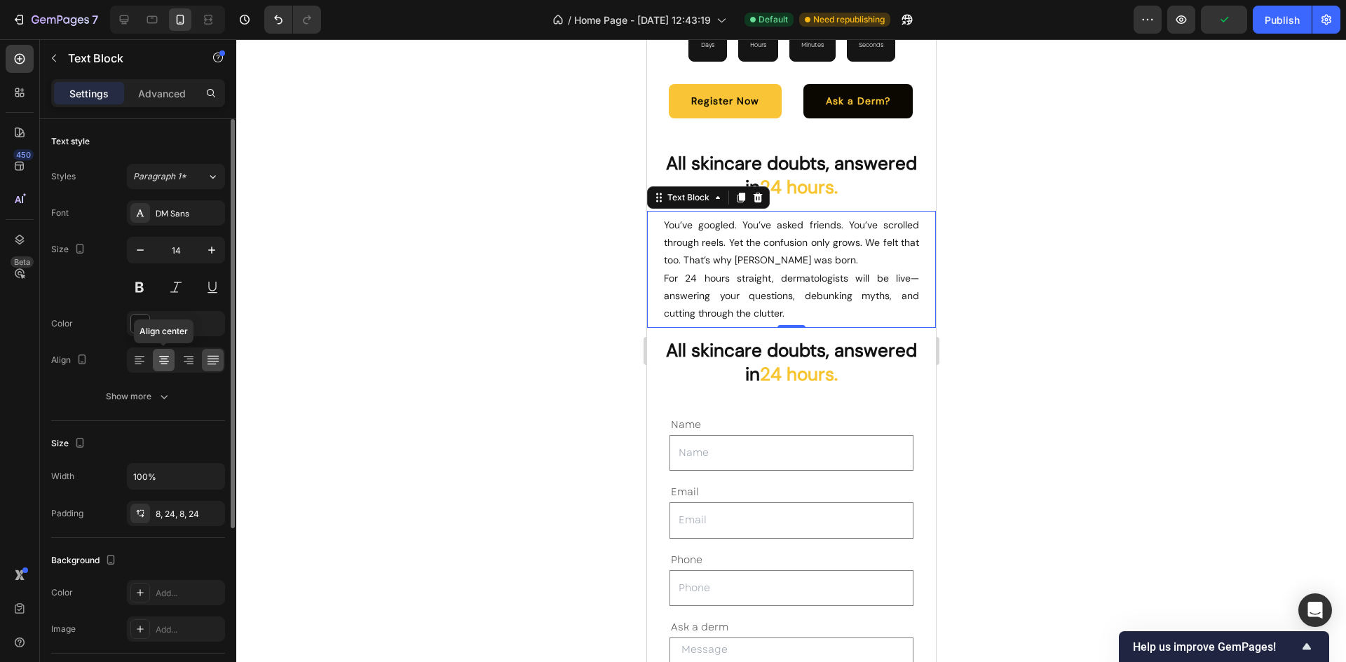
click at [161, 365] on icon at bounding box center [164, 360] width 14 height 14
click at [212, 249] on icon "button" at bounding box center [211, 250] width 7 height 7
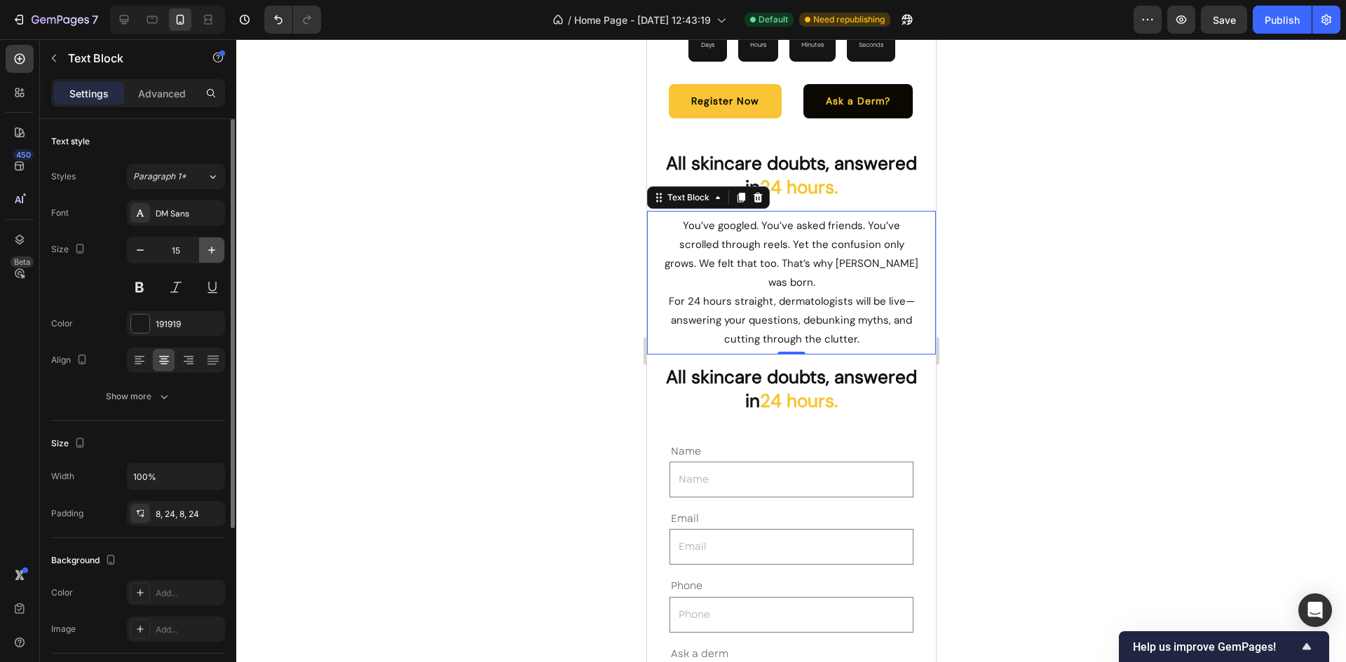
click at [212, 249] on icon "button" at bounding box center [211, 250] width 7 height 7
type input "16"
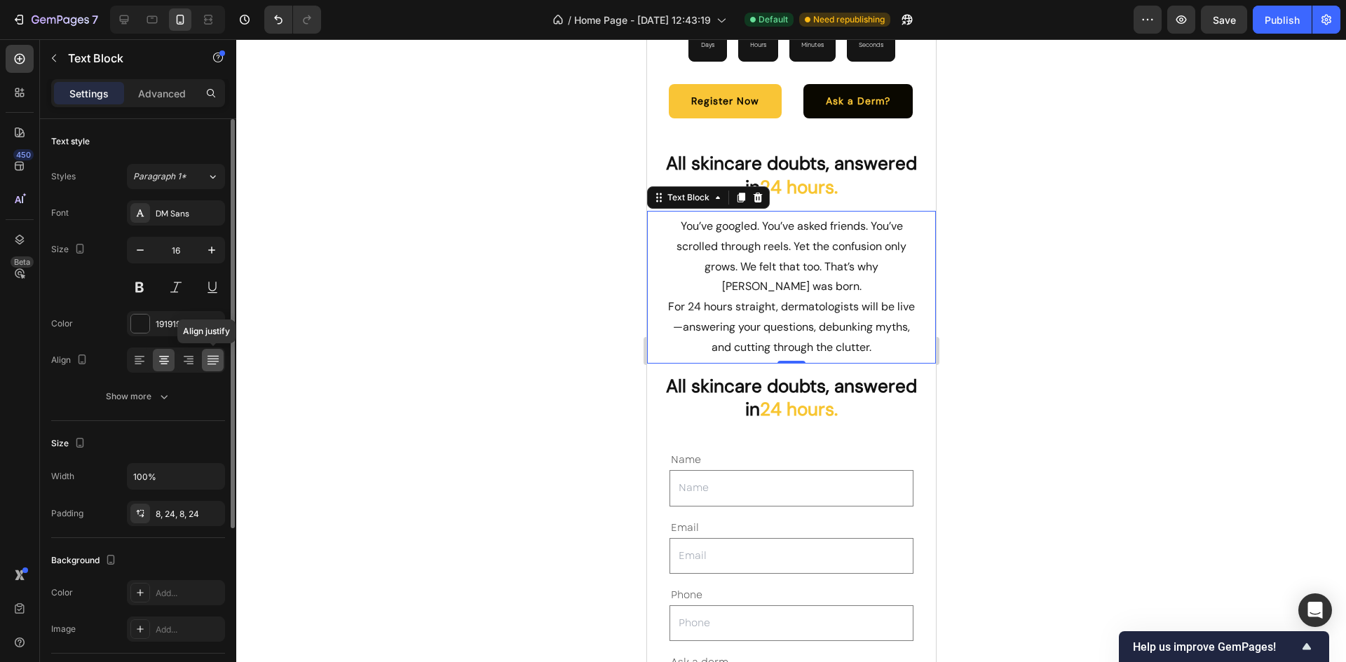
click at [208, 359] on icon at bounding box center [212, 358] width 11 height 1
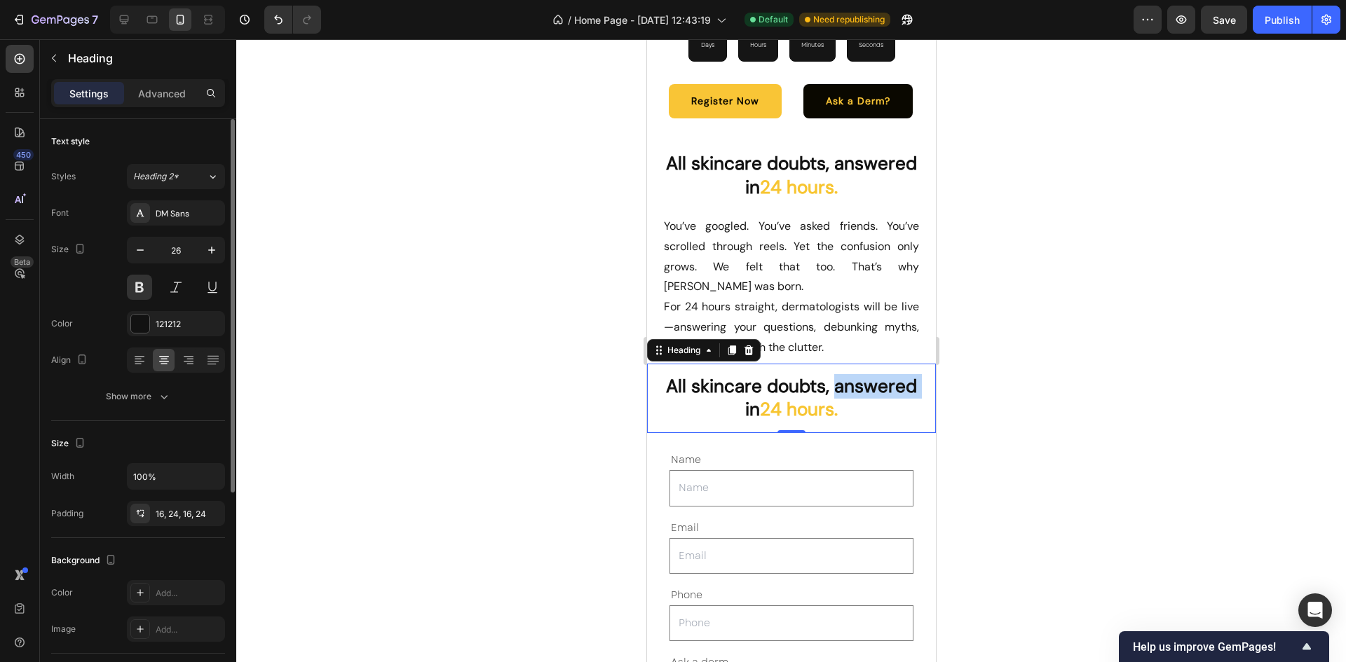
click at [763, 402] on p "All skincare doubts, answered in 24 hours." at bounding box center [790, 399] width 255 height 48
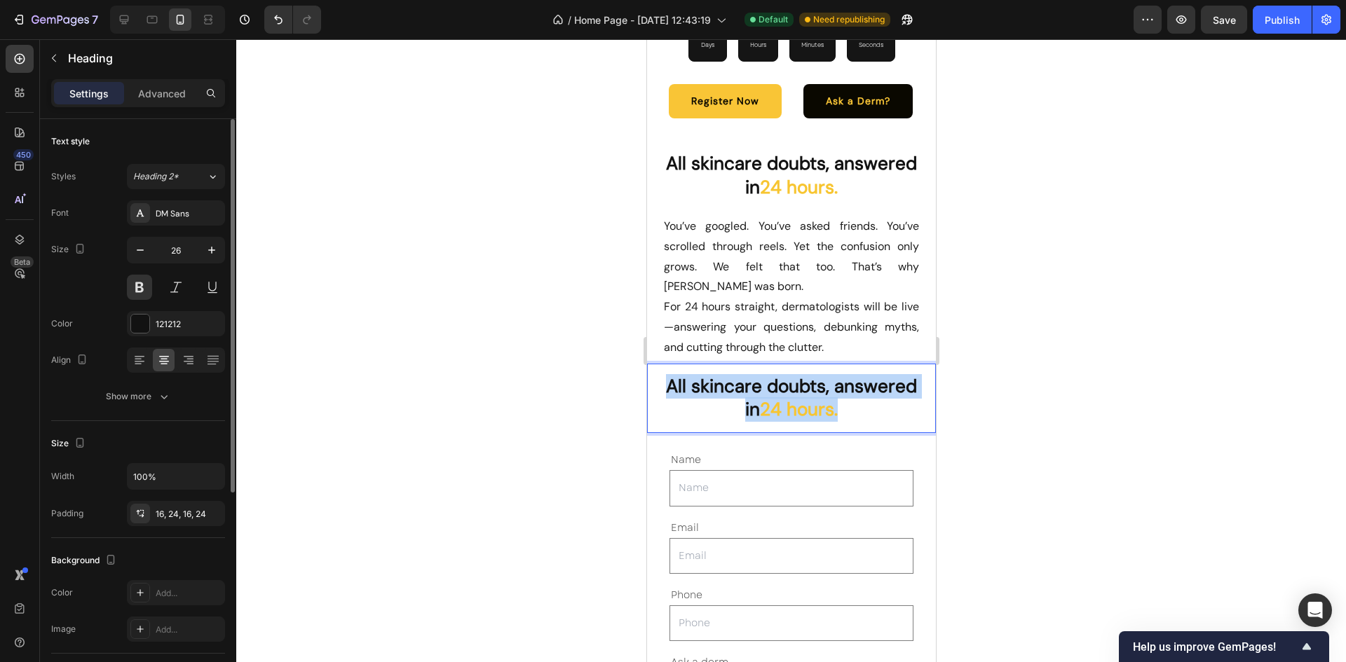
click at [763, 402] on p "All skincare doubts, answered in 24 hours." at bounding box center [790, 399] width 255 height 48
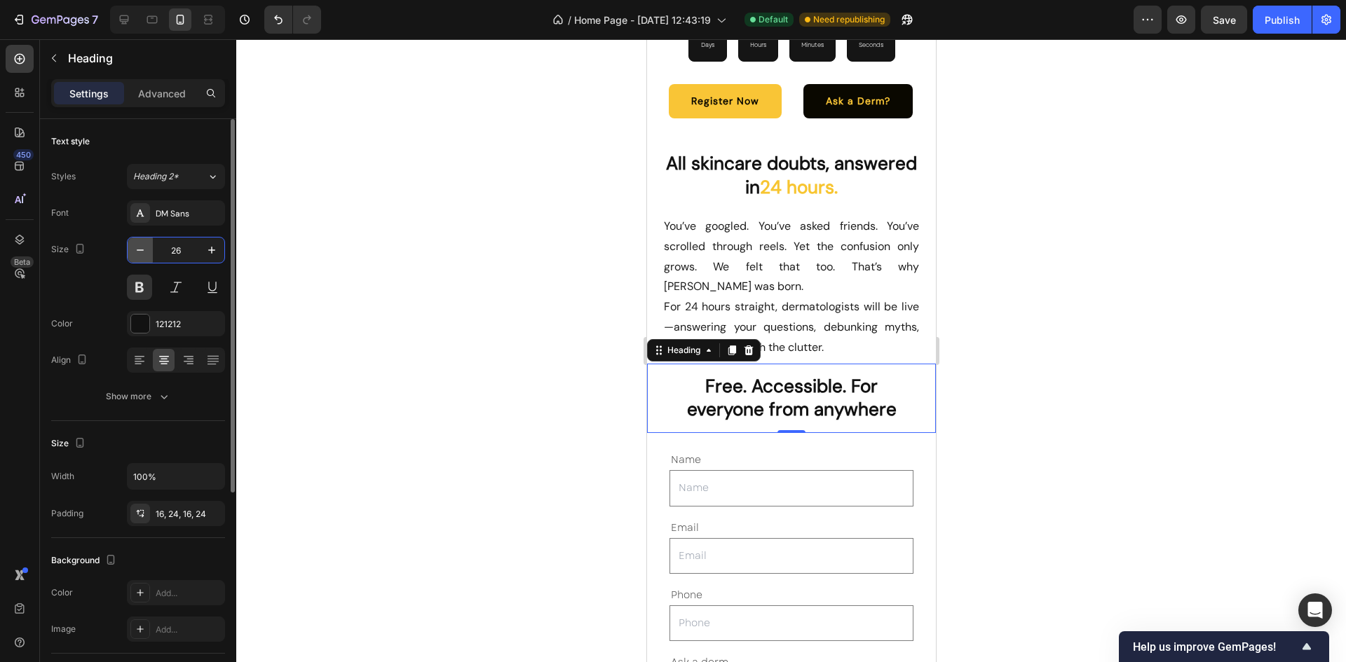
click at [134, 255] on icon "button" at bounding box center [140, 250] width 14 height 14
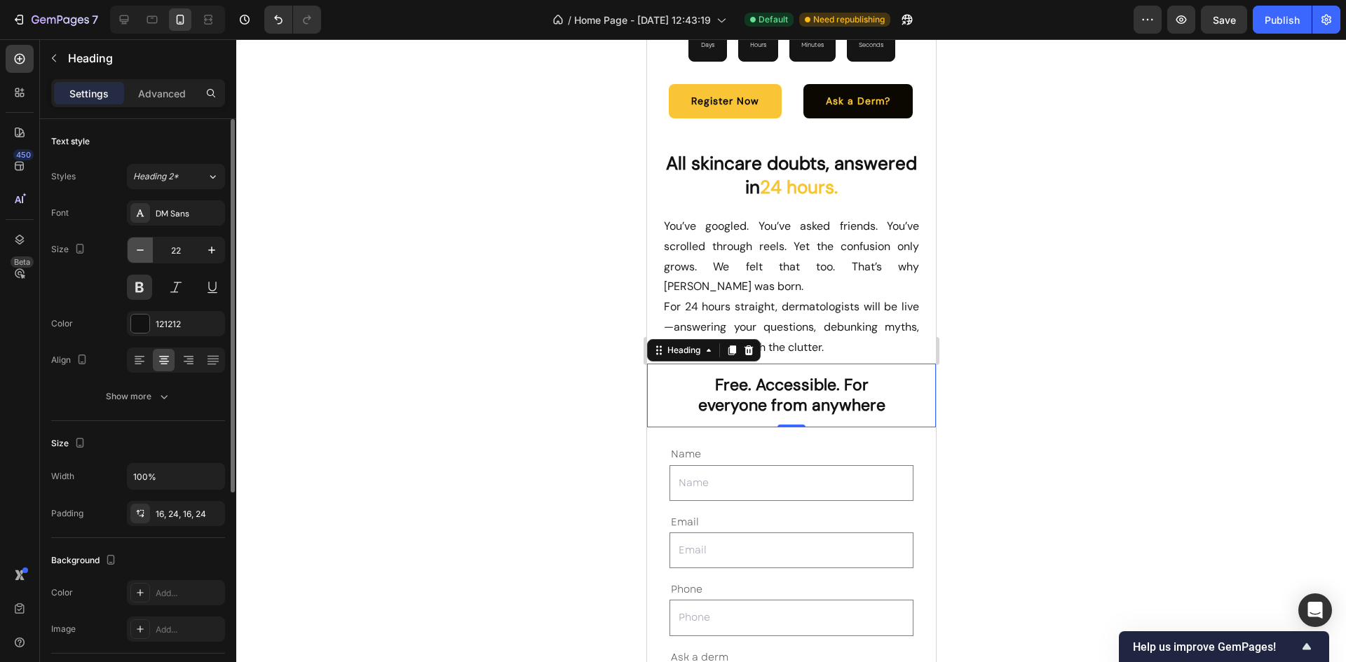
click at [134, 255] on icon "button" at bounding box center [140, 250] width 14 height 14
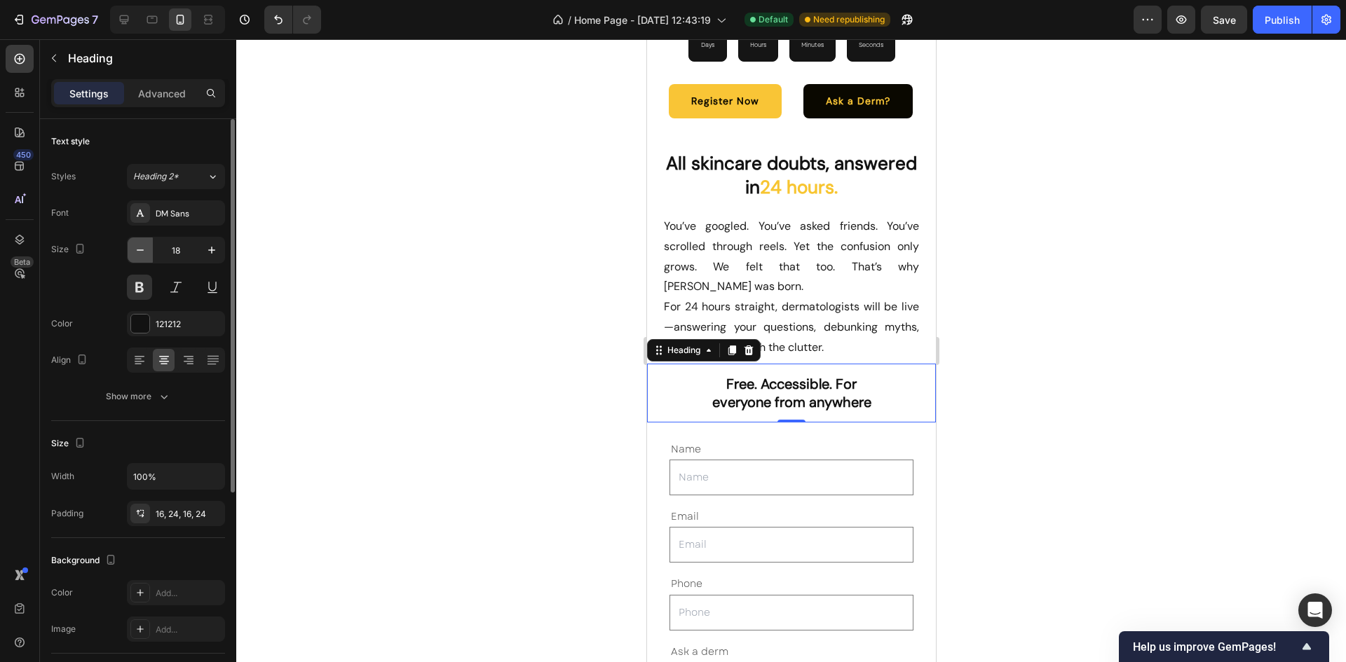
click at [134, 255] on icon "button" at bounding box center [140, 250] width 14 height 14
click at [134, 248] on icon "button" at bounding box center [140, 250] width 14 height 14
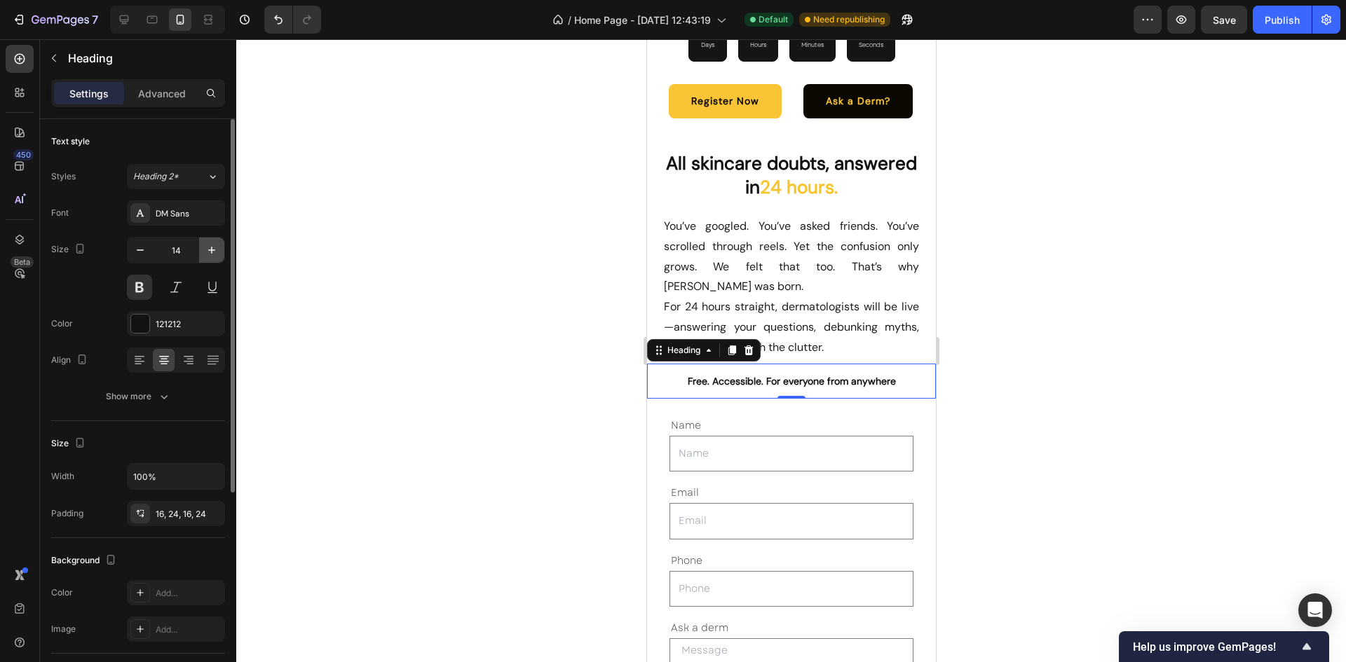
click at [219, 247] on button "button" at bounding box center [211, 250] width 25 height 25
click at [137, 258] on button "button" at bounding box center [140, 250] width 25 height 25
type input "15"
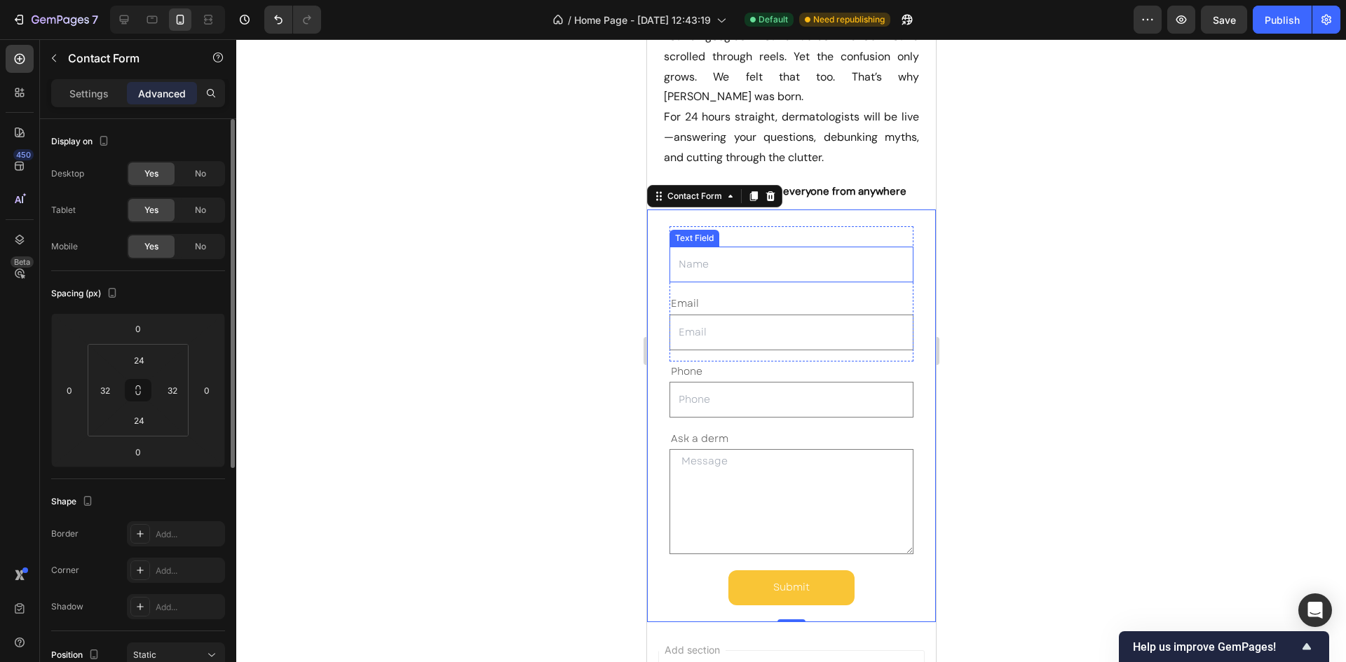
scroll to position [4431, 0]
click at [64, 67] on button "button" at bounding box center [54, 58] width 22 height 22
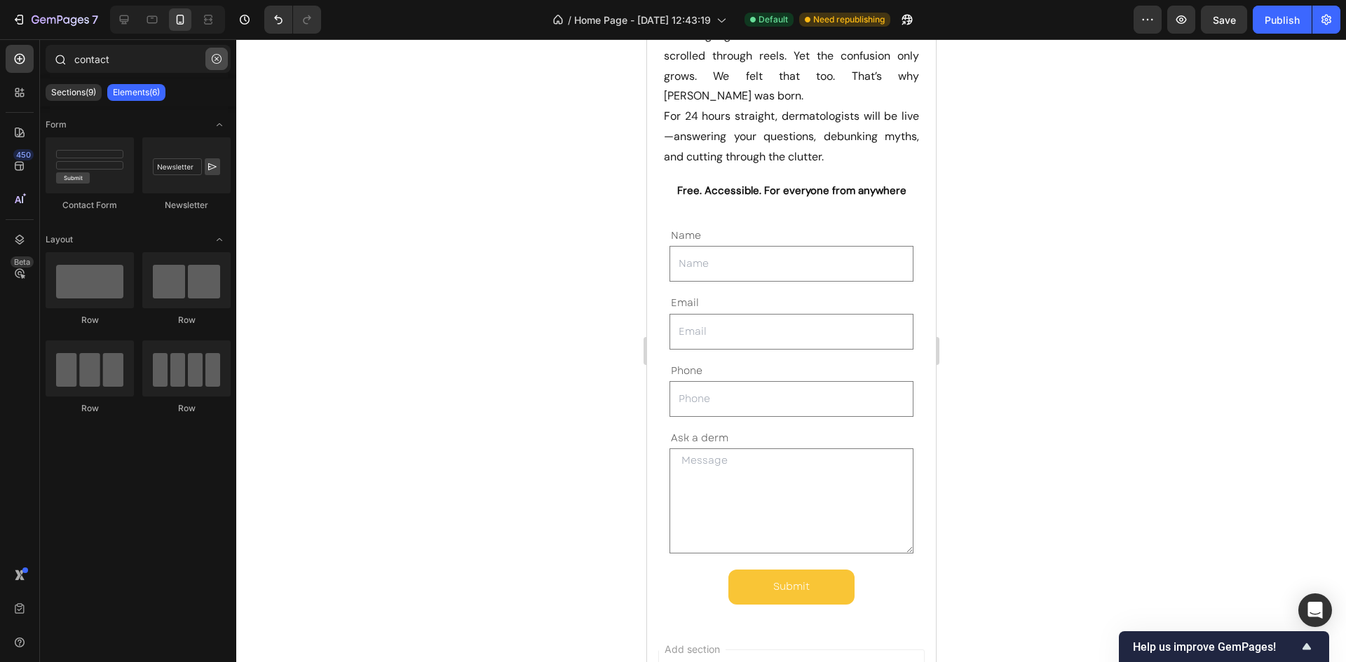
click at [220, 54] on icon "button" at bounding box center [217, 59] width 10 height 10
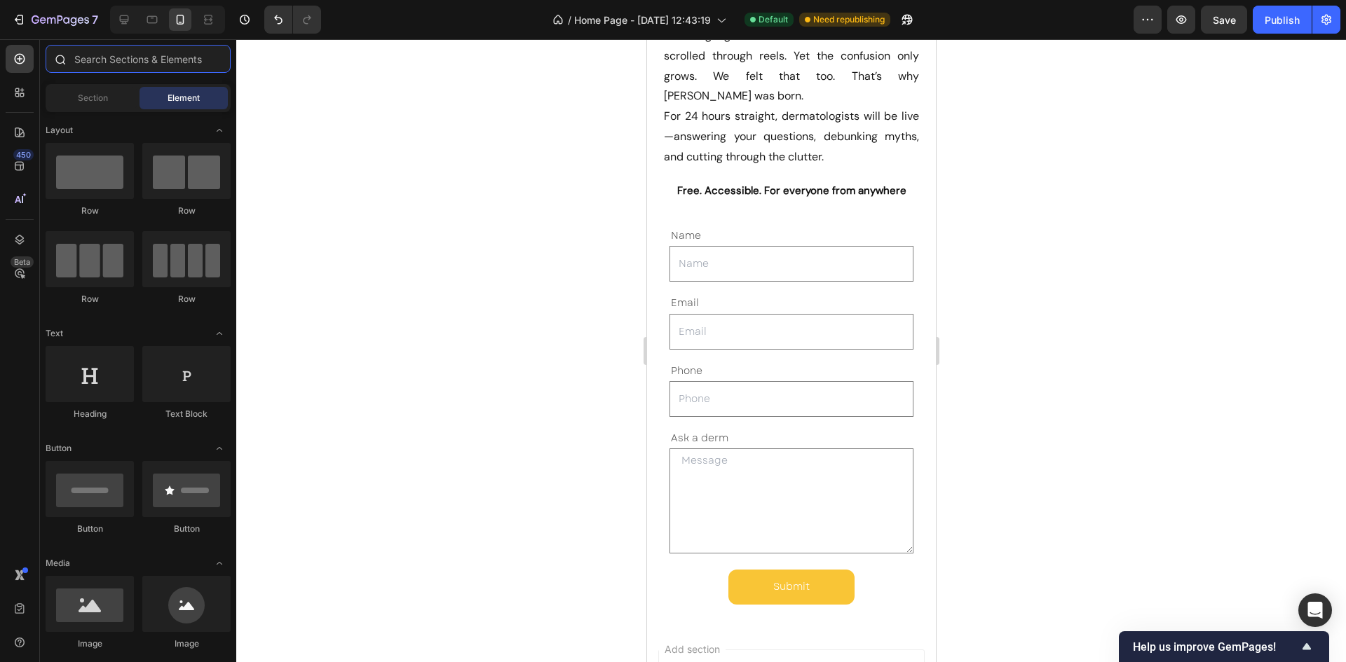
click at [163, 60] on input "text" at bounding box center [138, 59] width 185 height 28
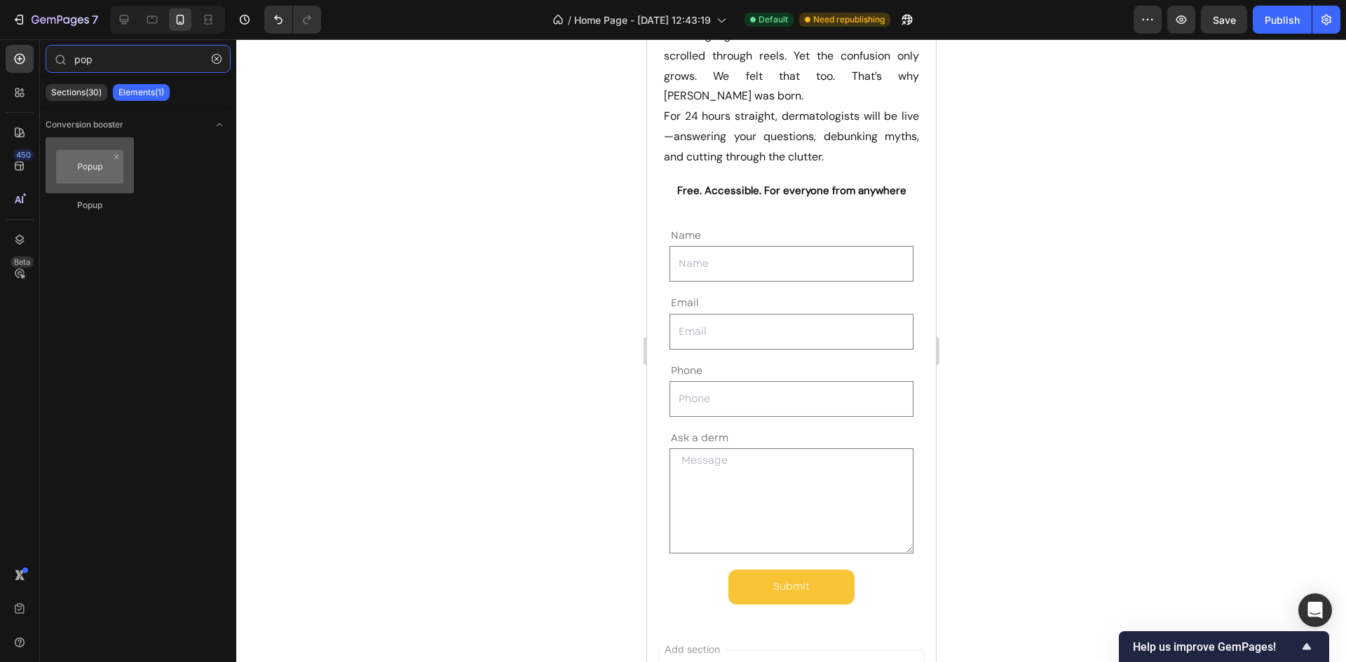
type input "pop"
click at [81, 175] on div at bounding box center [90, 165] width 88 height 56
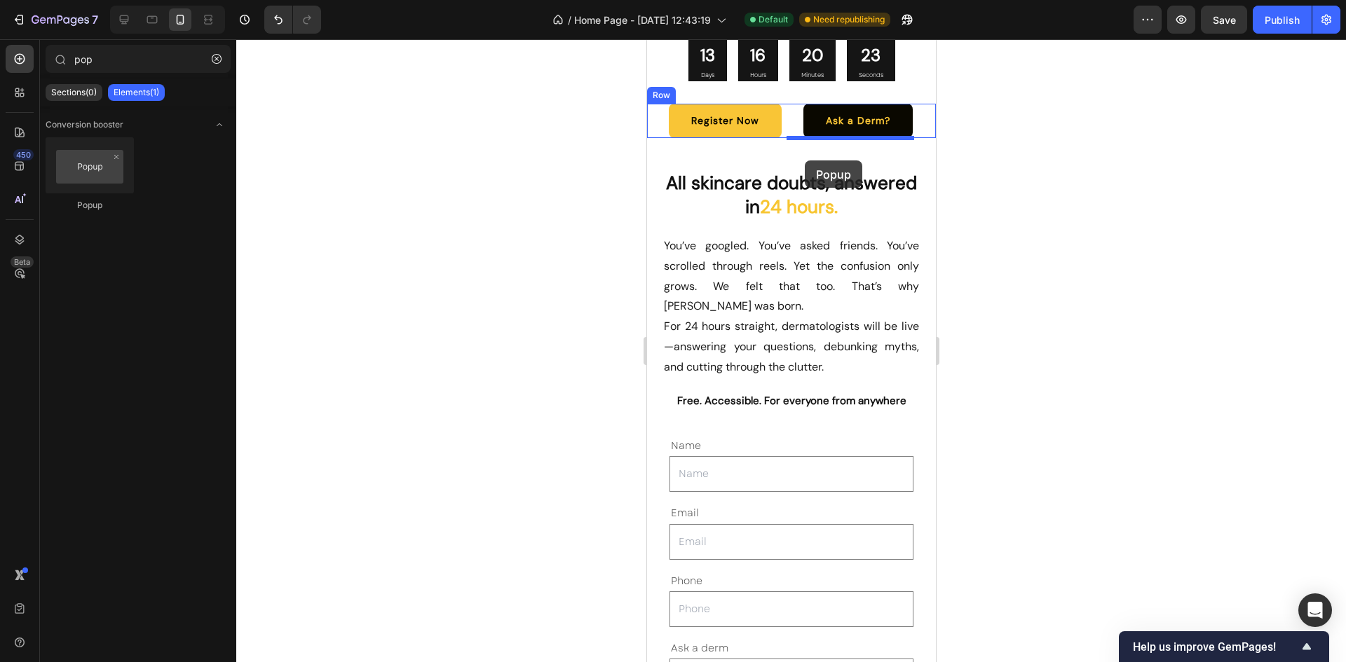
scroll to position [4182, 0]
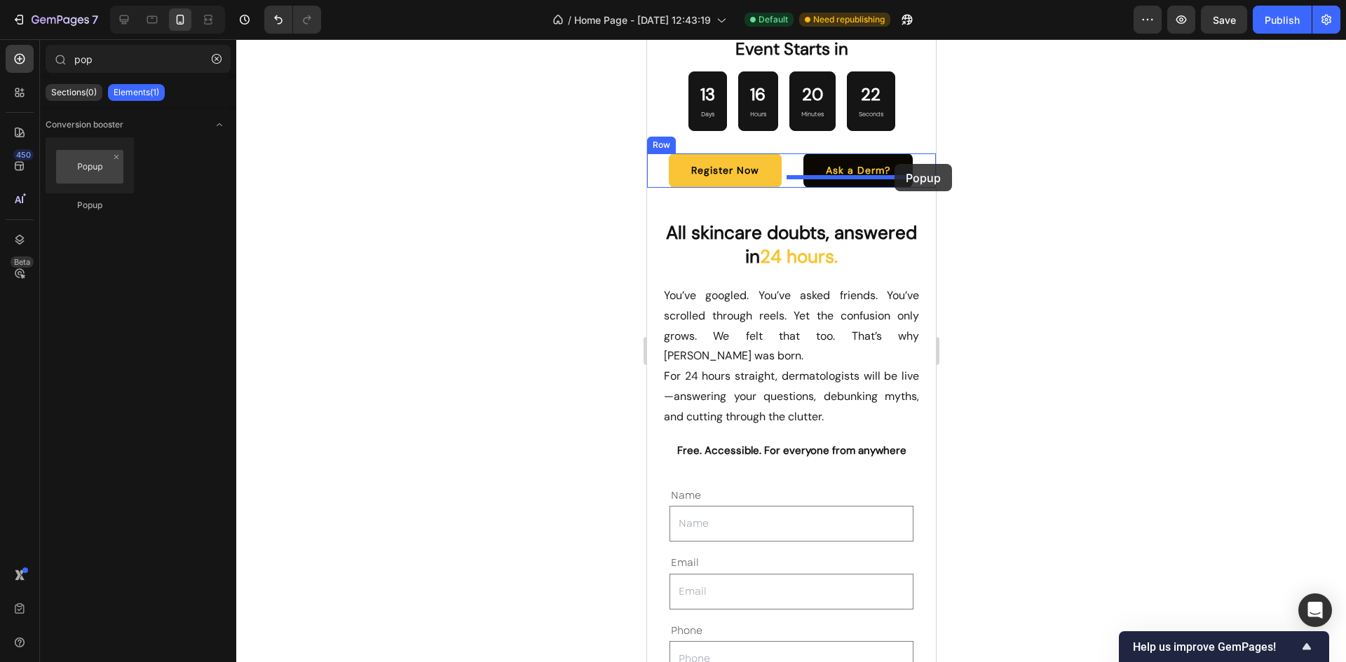
drag, startPoint x: 745, startPoint y: 232, endPoint x: 894, endPoint y: 164, distance: 163.4
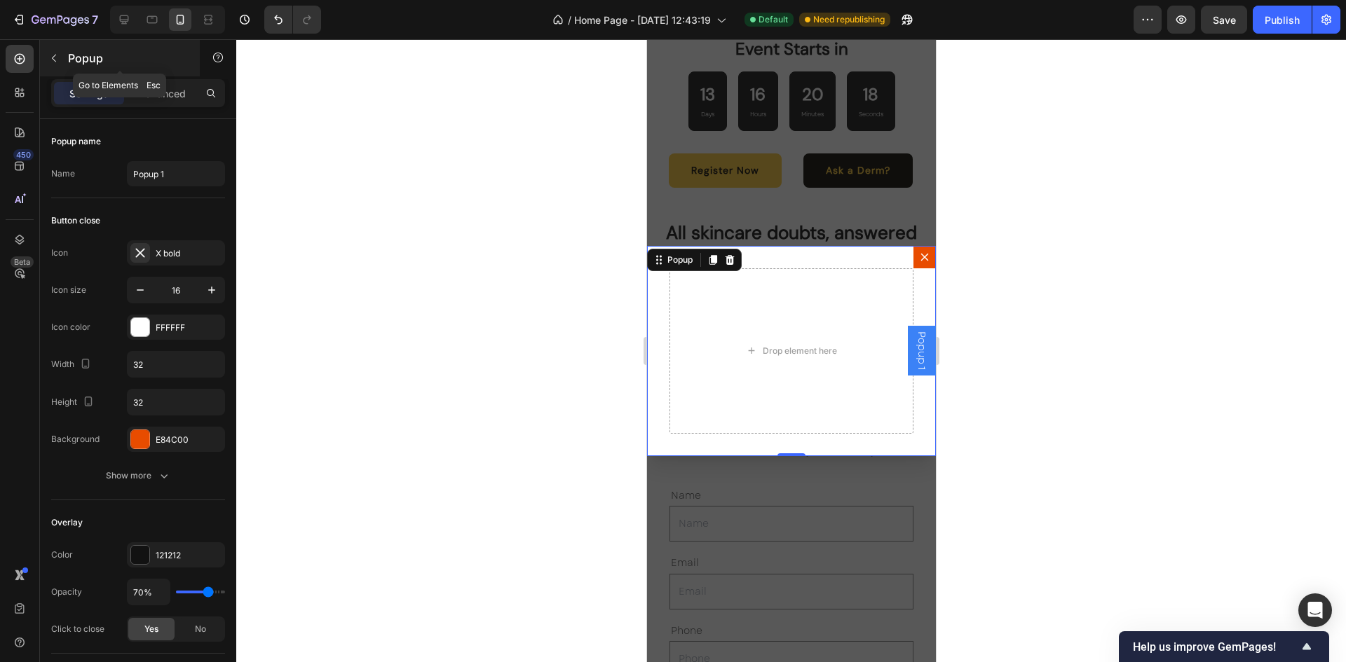
click at [56, 61] on icon "button" at bounding box center [53, 58] width 11 height 11
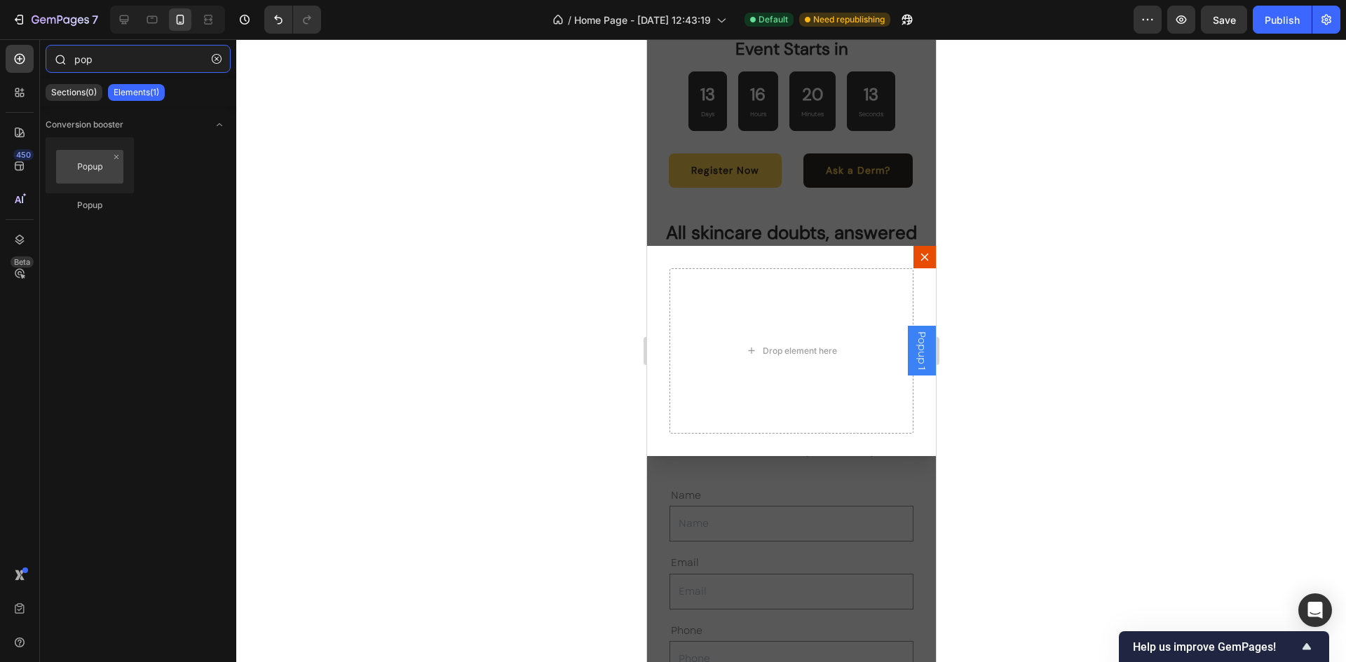
click at [228, 59] on input "pop" at bounding box center [138, 59] width 185 height 28
click at [207, 63] on button "button" at bounding box center [216, 59] width 22 height 22
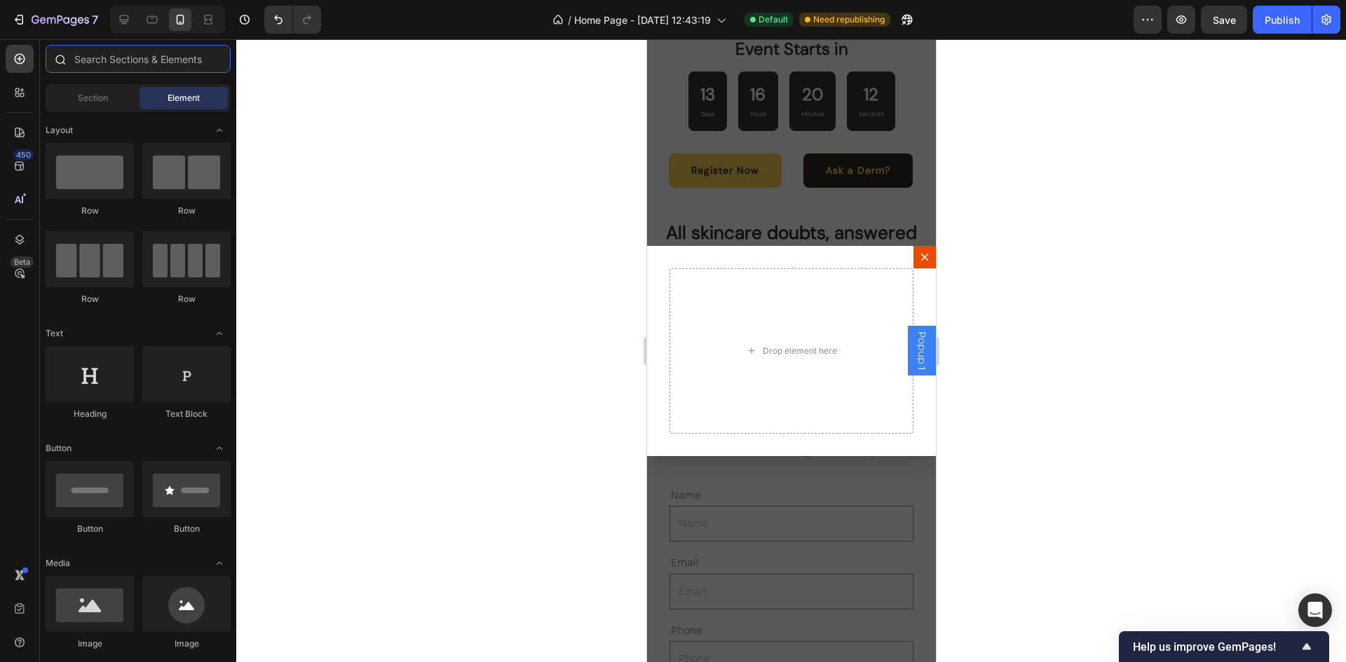
click at [161, 56] on input "text" at bounding box center [138, 59] width 185 height 28
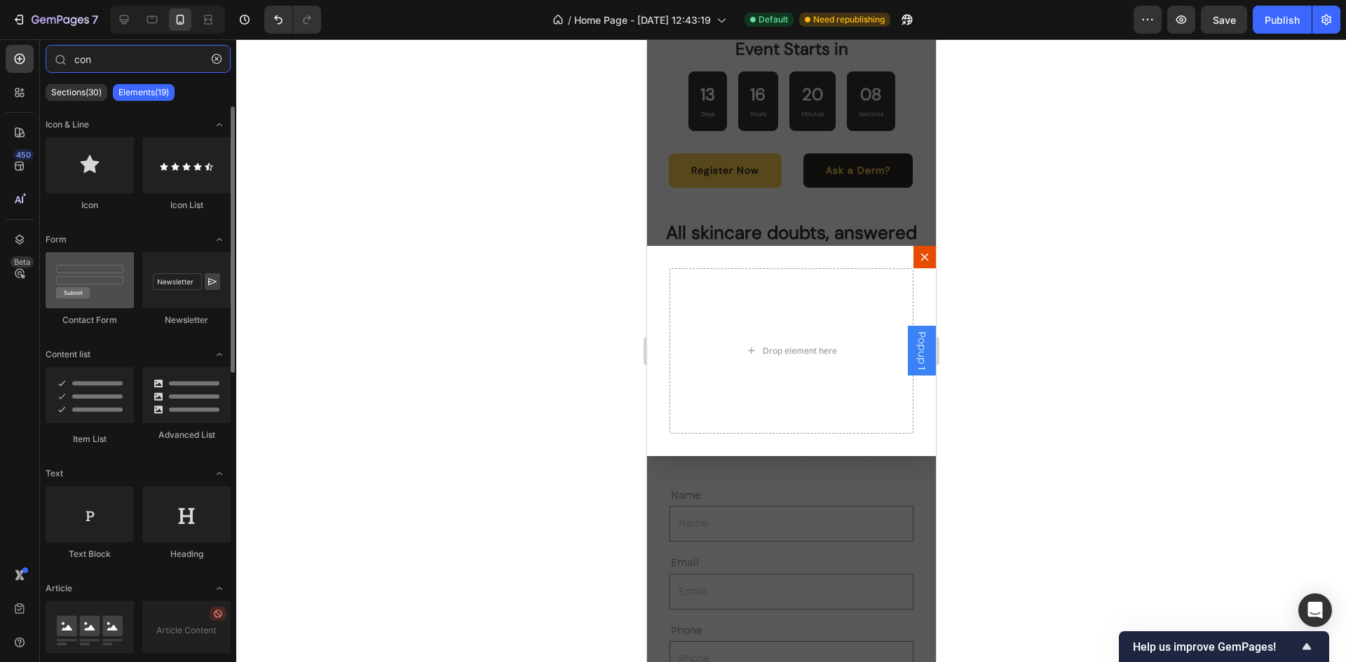
type input "con"
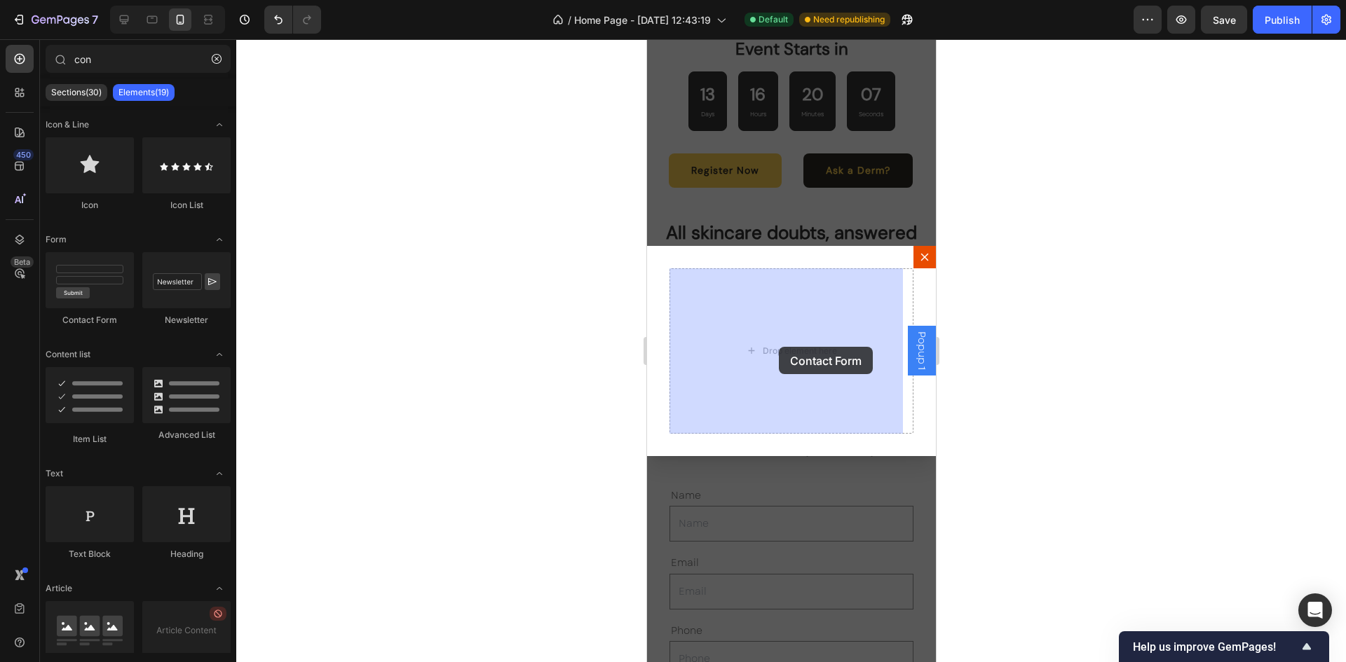
drag, startPoint x: 731, startPoint y: 339, endPoint x: 778, endPoint y: 347, distance: 47.6
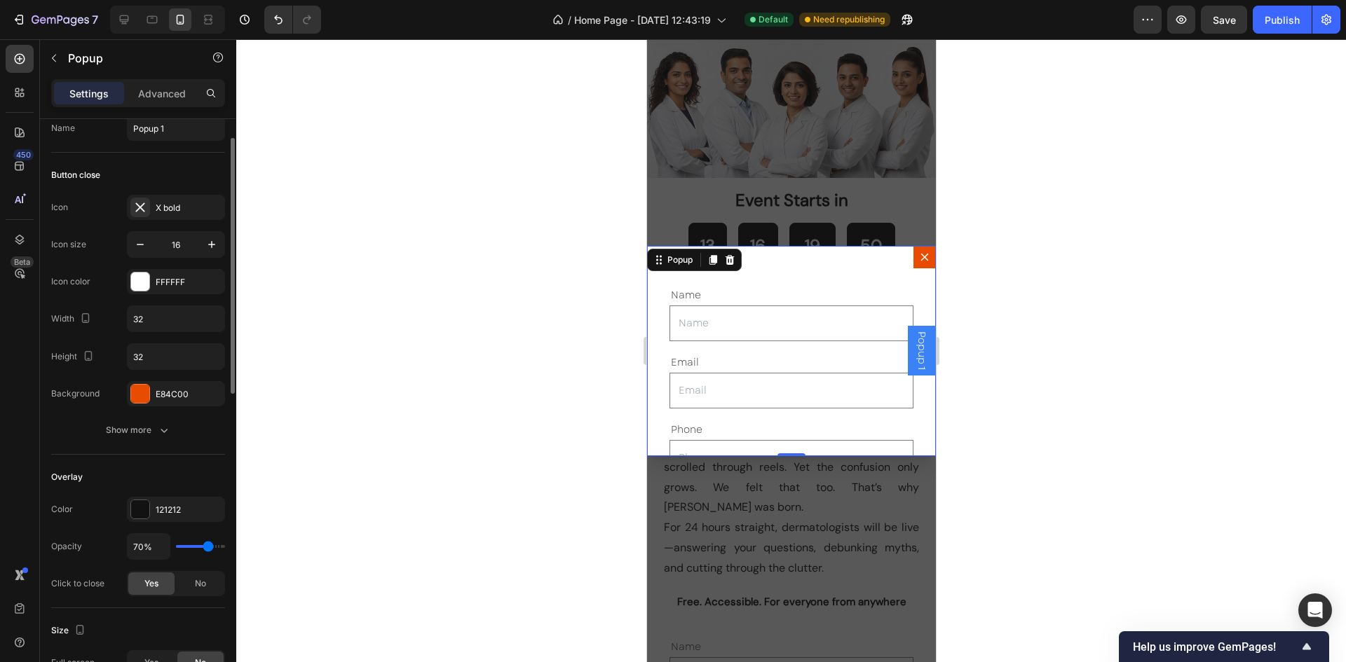
scroll to position [0, 0]
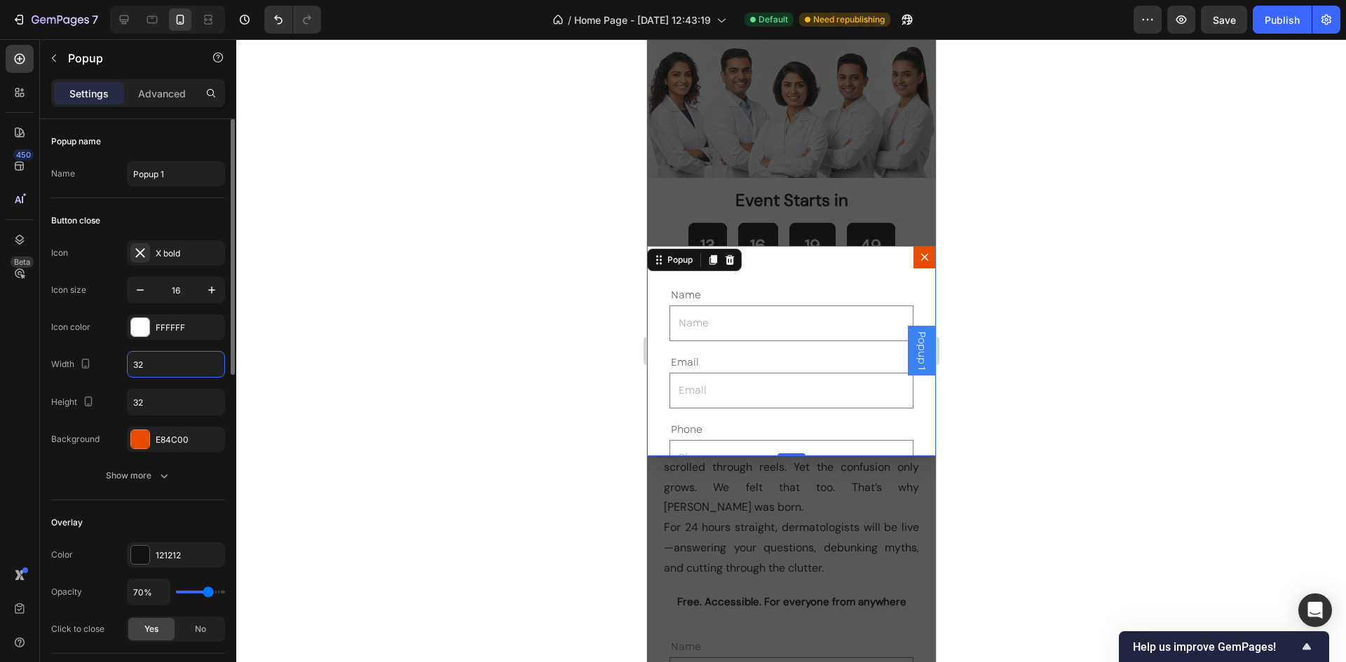
click at [139, 364] on input "32" at bounding box center [176, 364] width 97 height 25
click at [114, 378] on div "Icon X bold Icon size 16 Icon color FFFFFF Width 48 Height 32 Background E84C00" at bounding box center [138, 346] width 174 height 212
type input "32"
click at [152, 179] on input "Popup 1" at bounding box center [176, 173] width 98 height 25
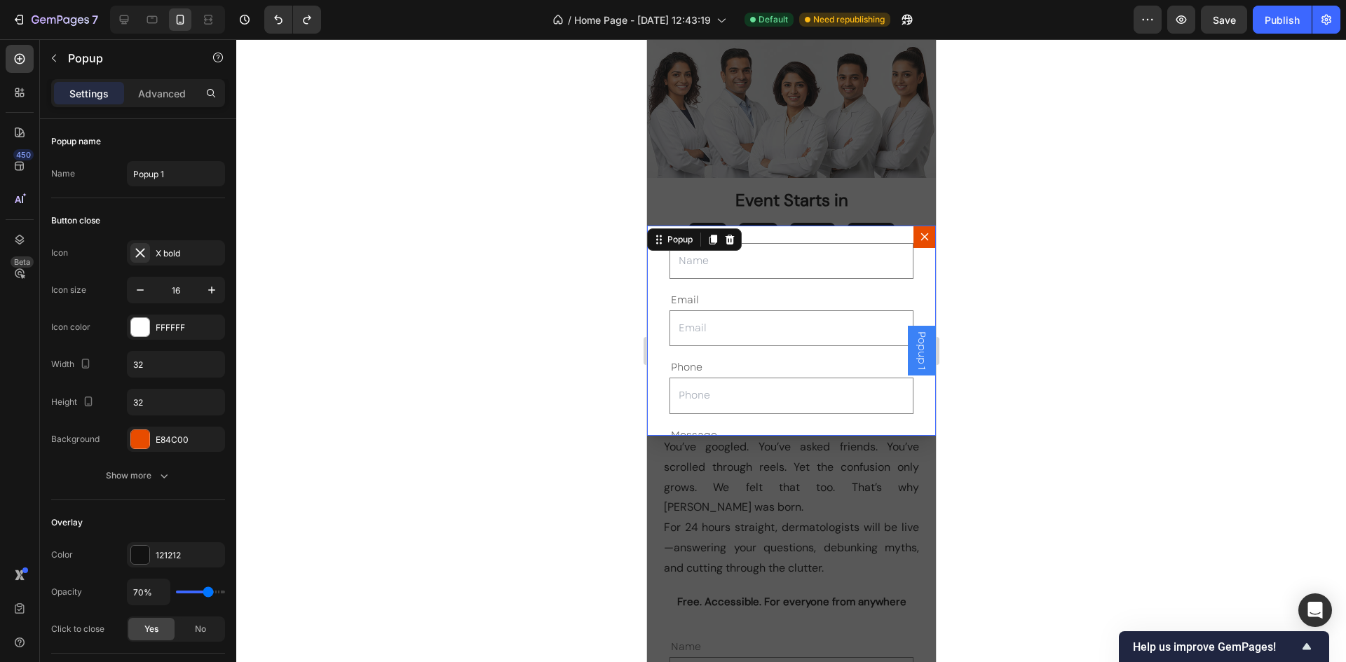
drag, startPoint x: 786, startPoint y: 453, endPoint x: 786, endPoint y: 494, distance: 40.7
click at [786, 494] on div "Name Text Block Text Field Email Text Block Email Field Row Phone Text Block Te…" at bounding box center [790, 350] width 289 height 623
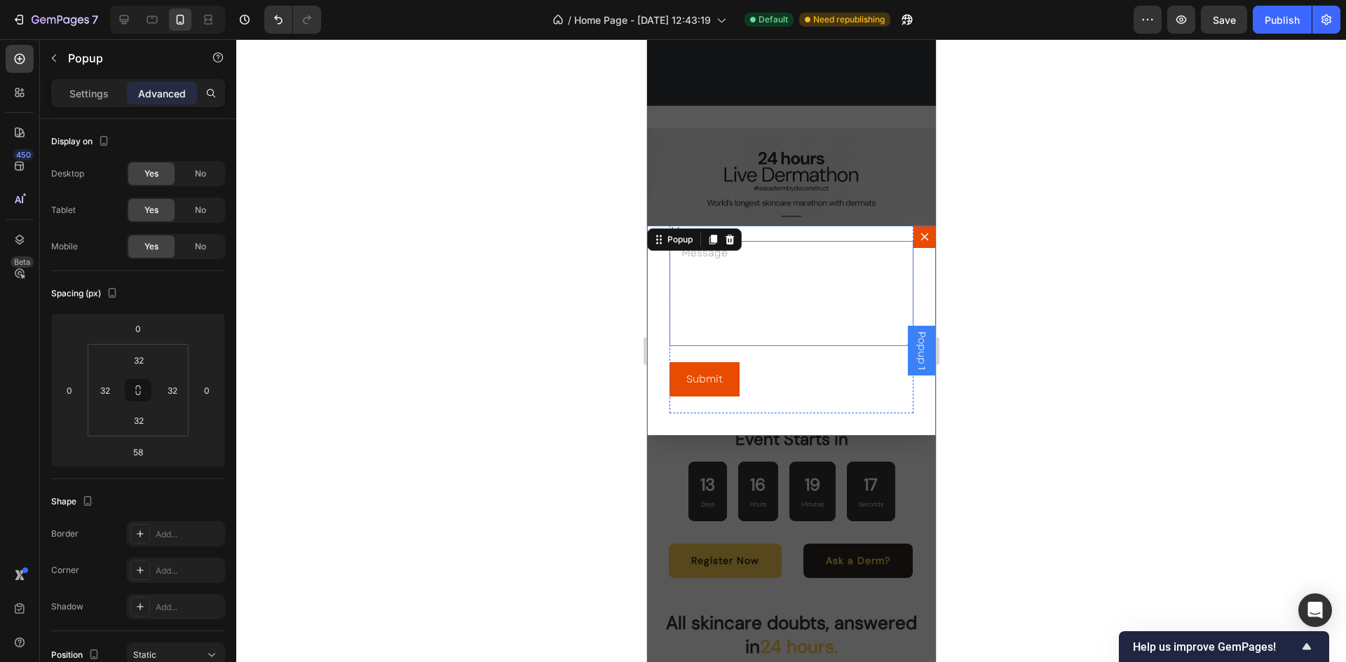
scroll to position [3892, 0]
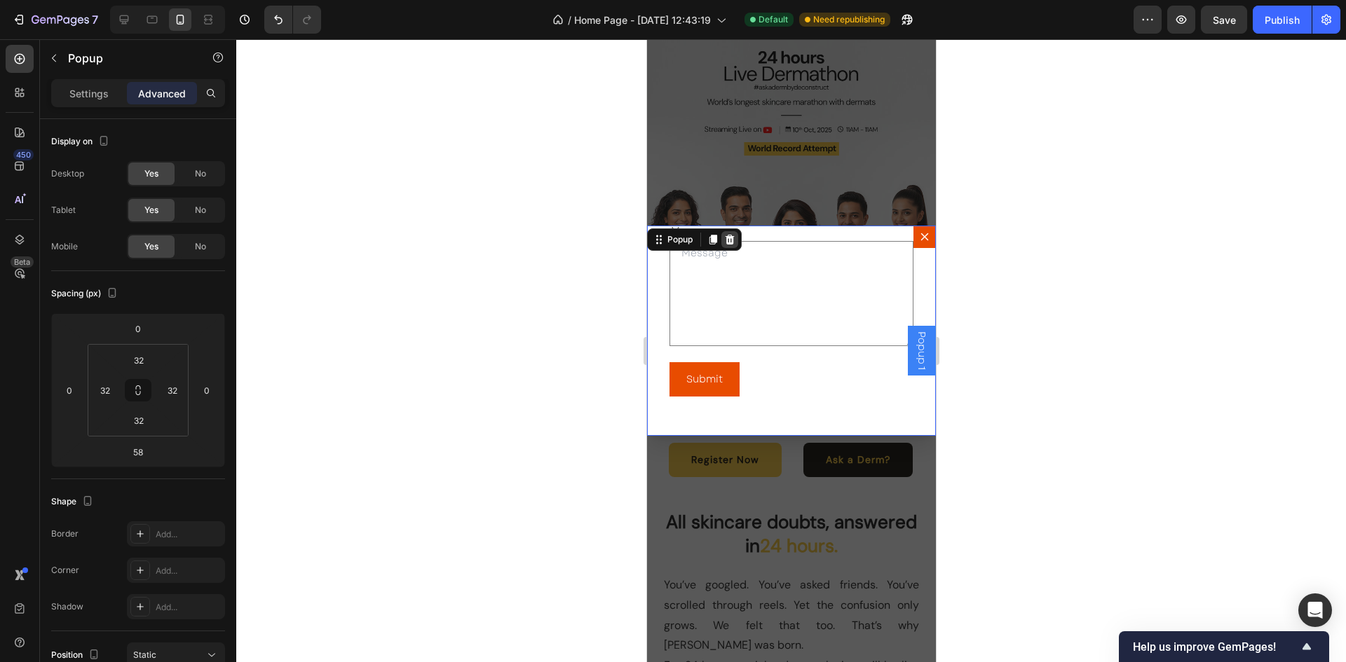
click at [724, 240] on icon "Dialog content" at bounding box center [728, 239] width 11 height 11
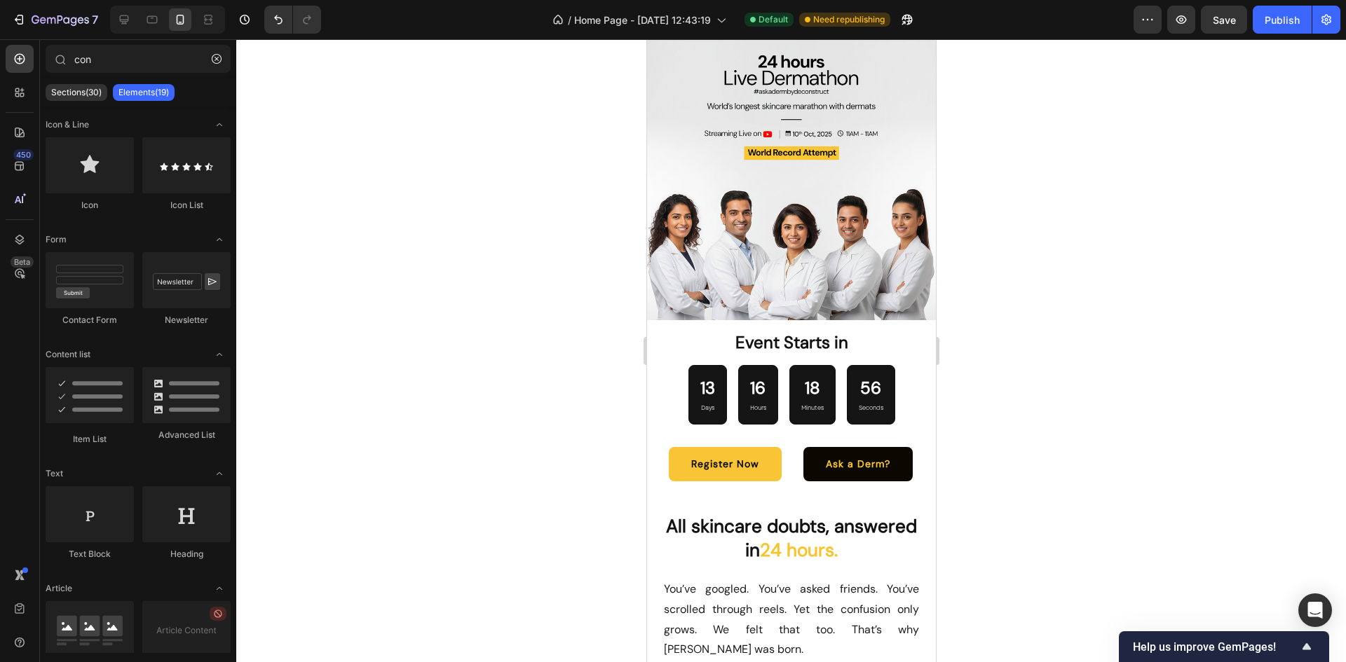
scroll to position [3887, 0]
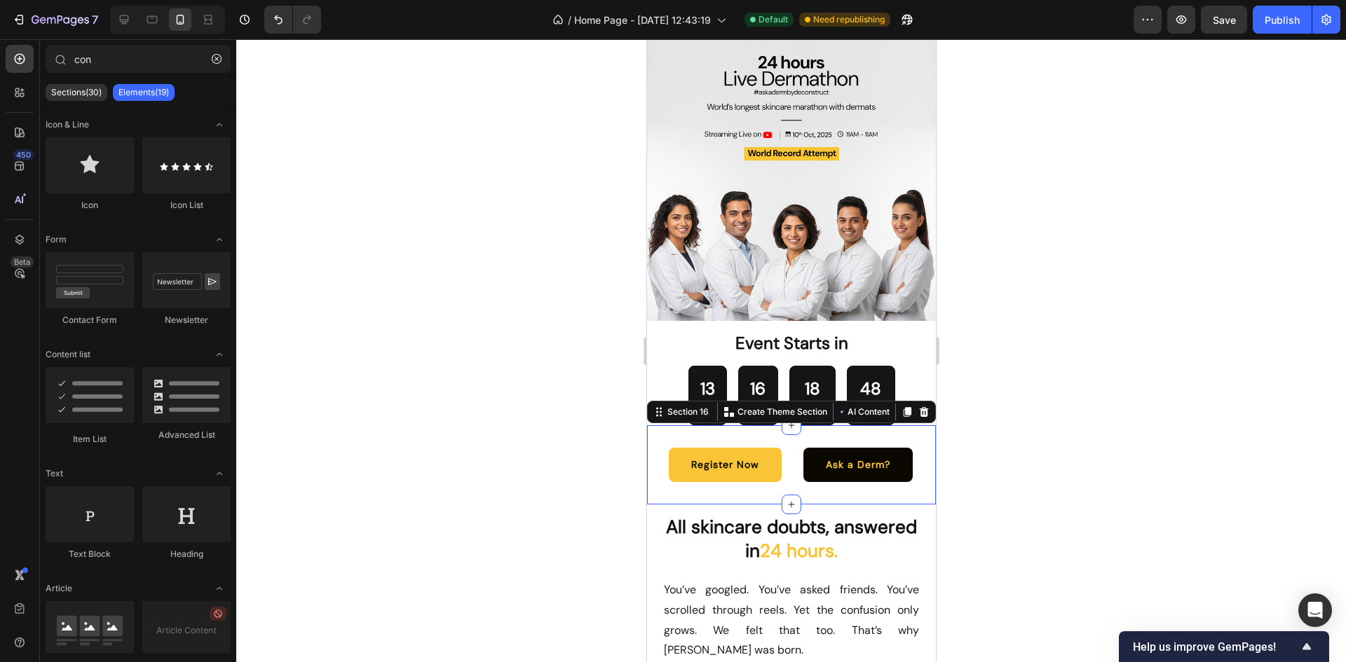
click at [826, 483] on div "Register Now Button Ask a Derm? Button Row Section 16 You can create reusable s…" at bounding box center [790, 464] width 289 height 79
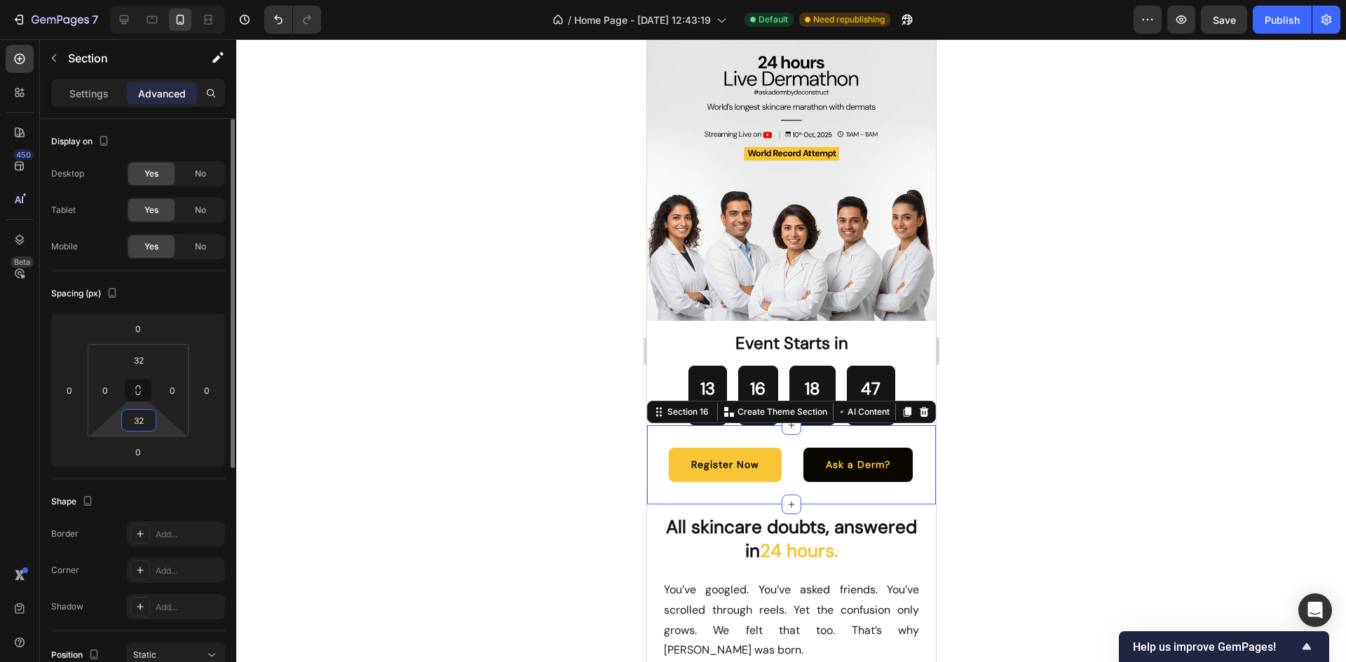
click at [151, 430] on input "32" at bounding box center [139, 420] width 28 height 21
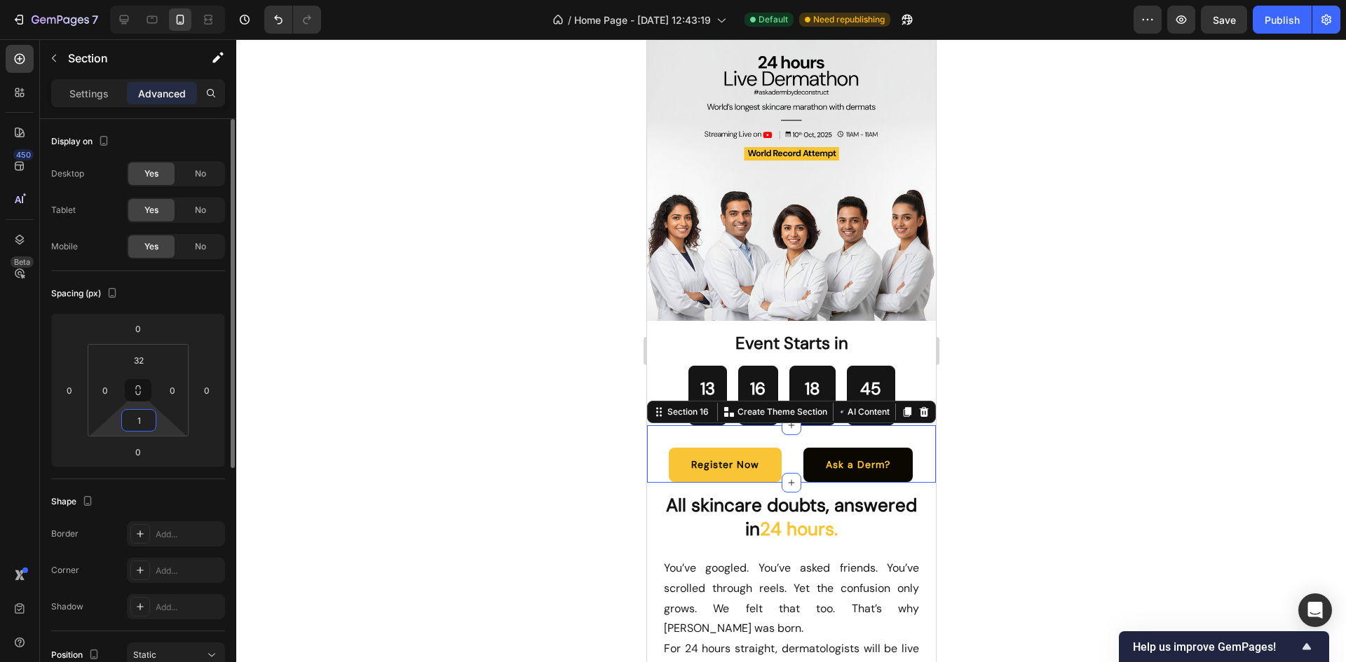
type input "16"
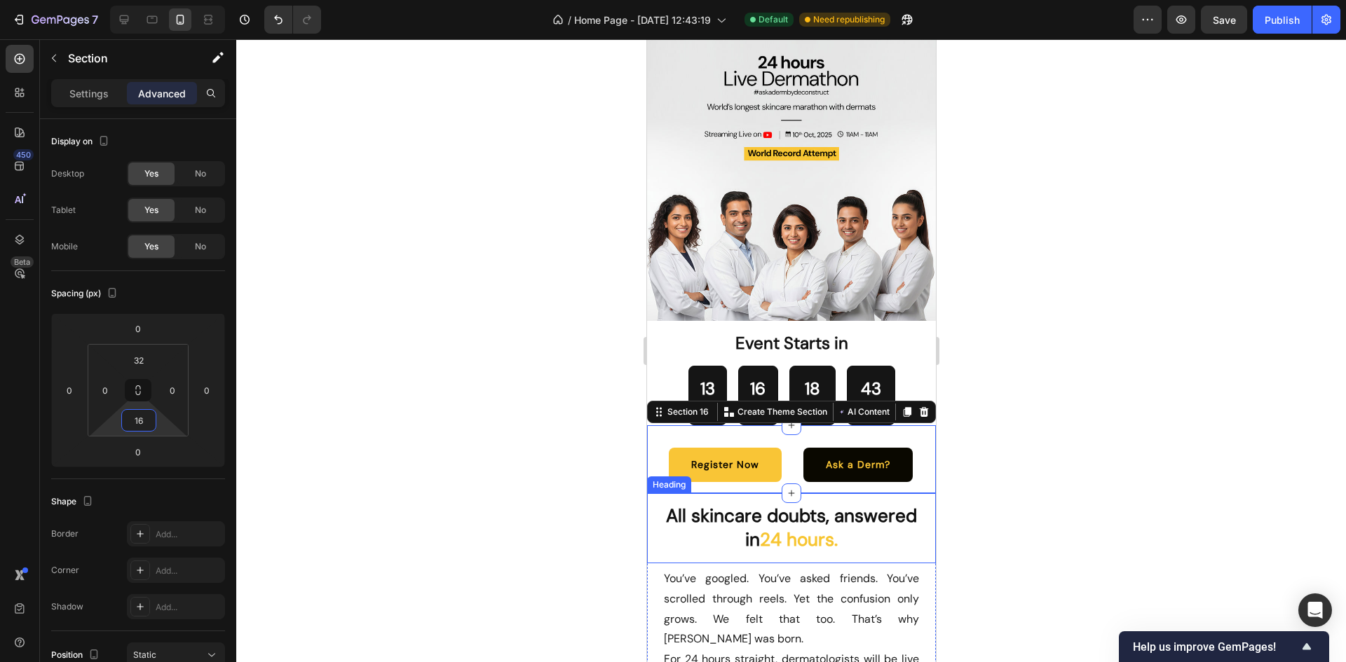
click at [910, 516] on h2 "All skincare doubts, answered in 24 hours." at bounding box center [790, 528] width 289 height 70
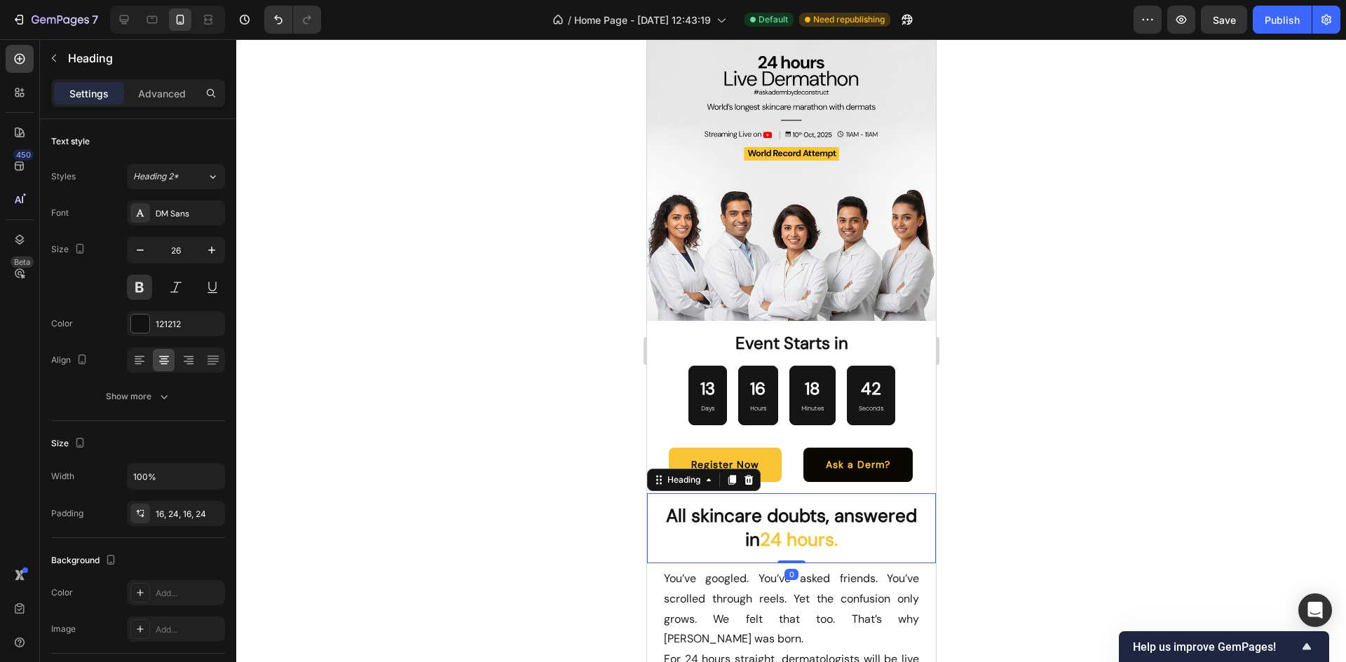
click at [1035, 345] on div at bounding box center [791, 350] width 1110 height 623
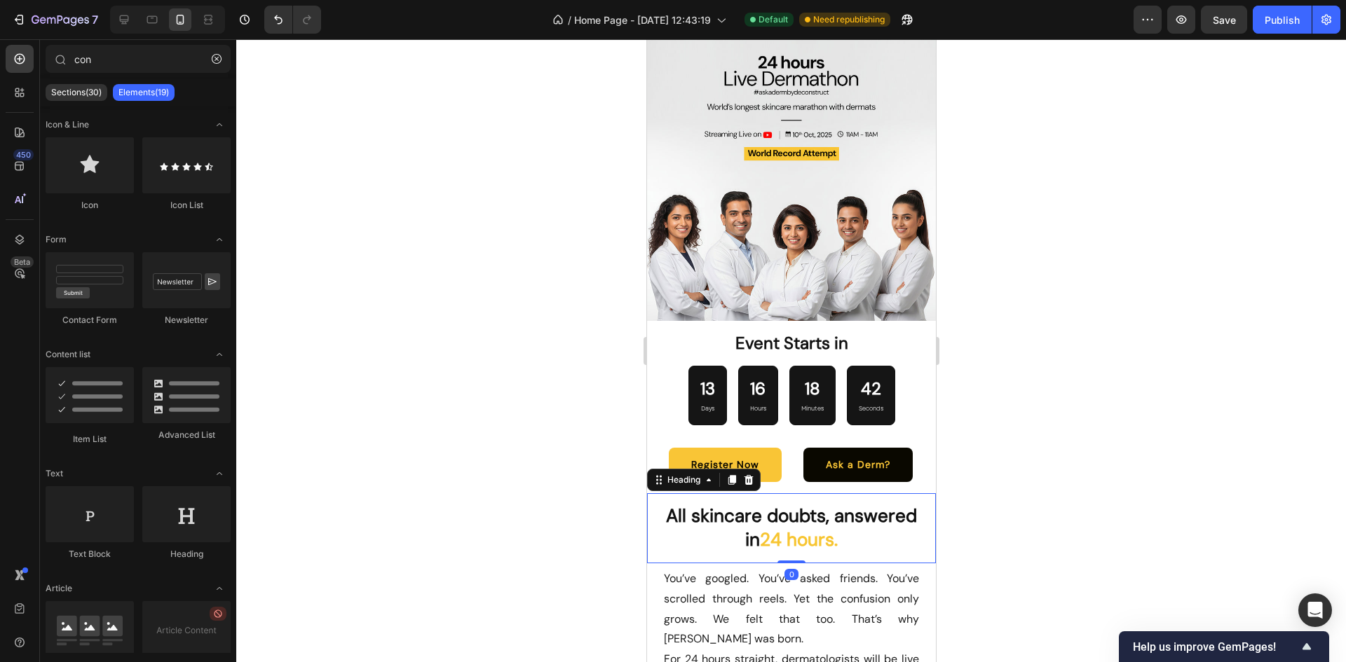
click at [1035, 345] on div at bounding box center [791, 350] width 1110 height 623
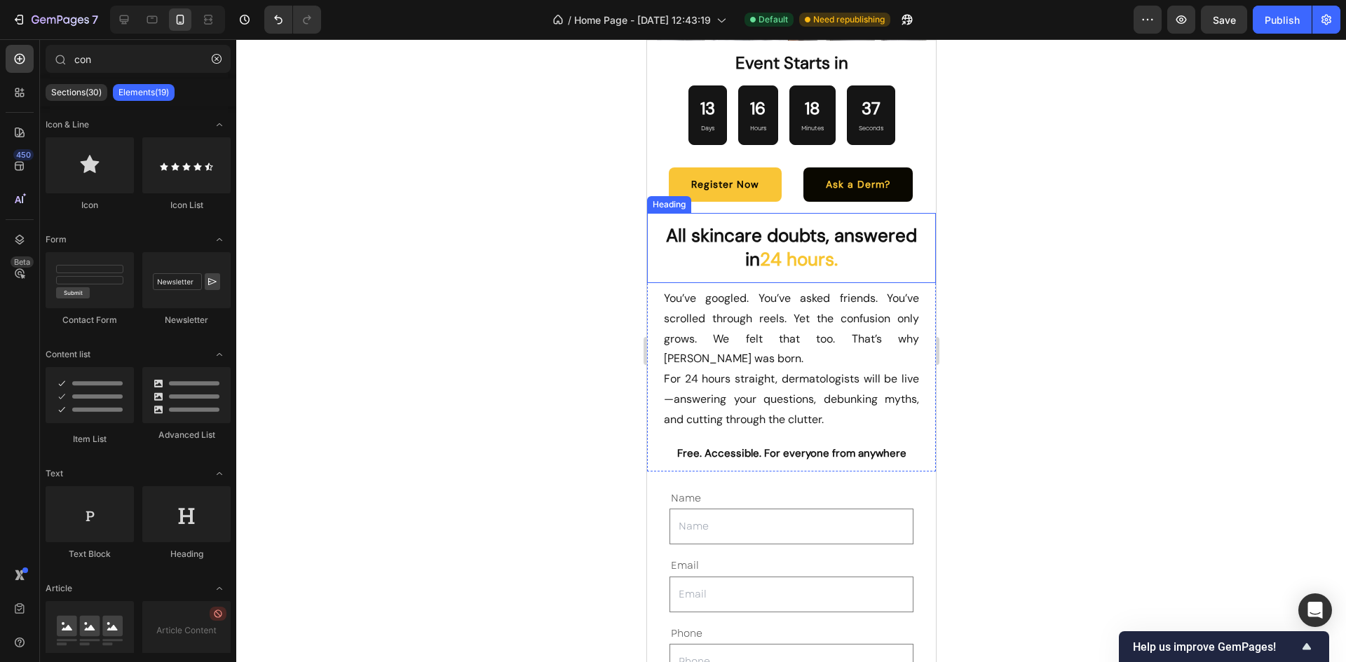
scroll to position [4168, 0]
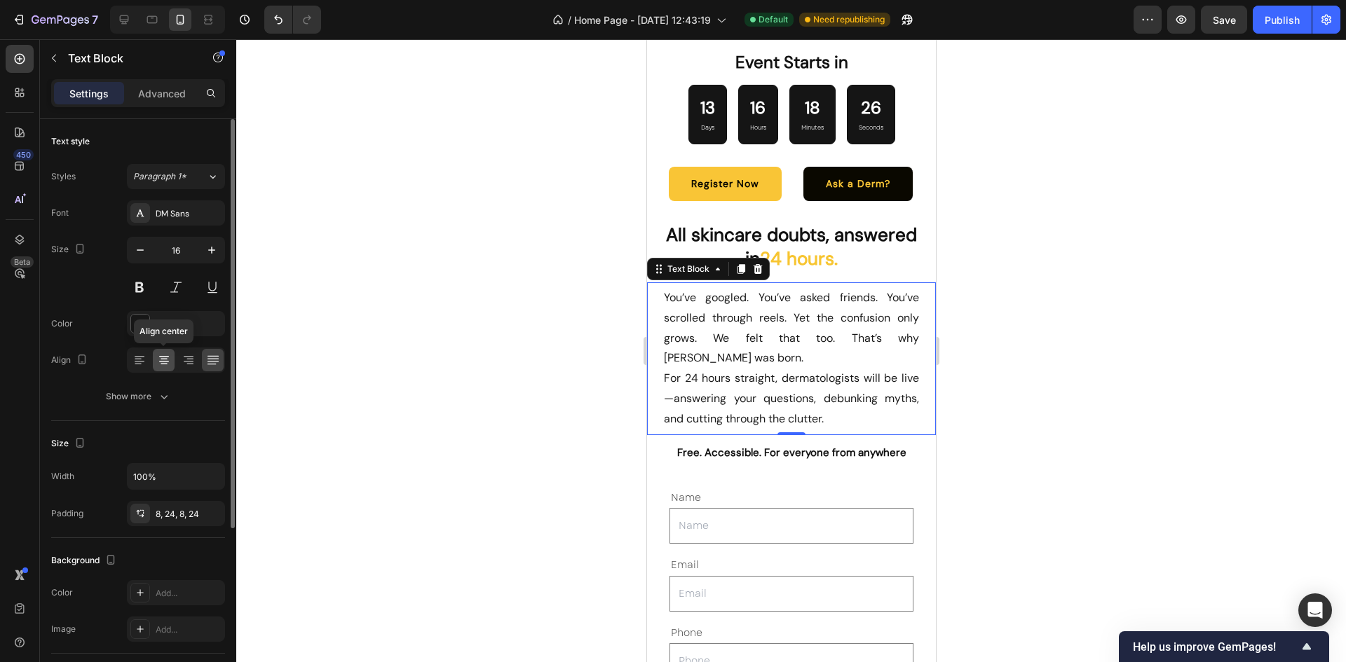
click at [168, 365] on icon at bounding box center [164, 360] width 14 height 14
click at [209, 357] on icon at bounding box center [213, 360] width 14 height 14
click at [872, 369] on p "For 24 hours straight, dermatologists will be live—answering your questions, de…" at bounding box center [790, 399] width 255 height 60
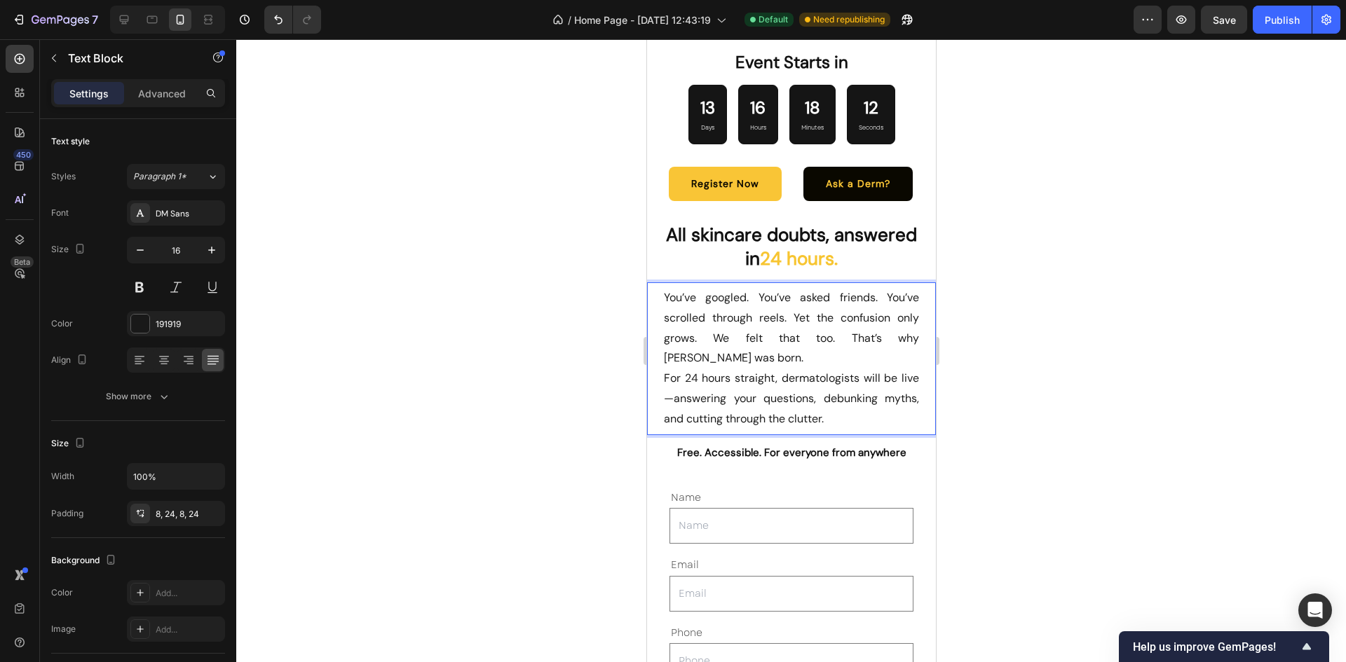
scroll to position [4245, 0]
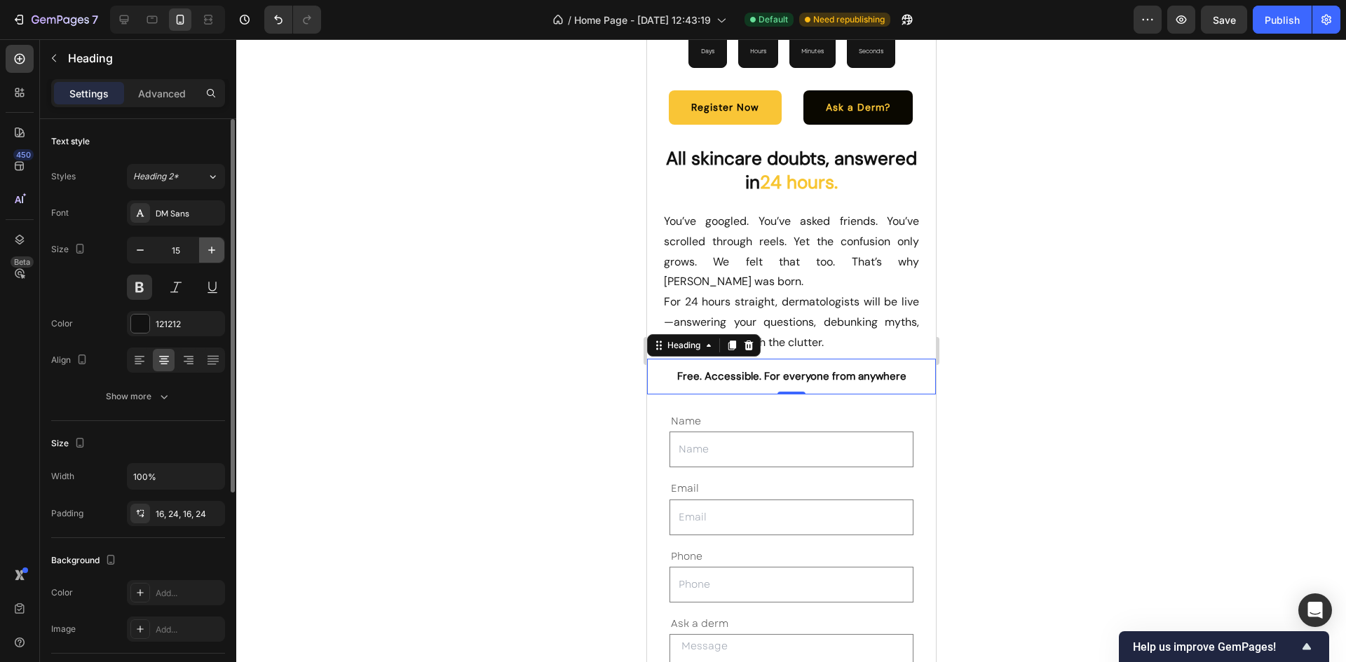
click at [208, 252] on icon "button" at bounding box center [212, 250] width 14 height 14
type input "16"
click at [780, 369] on h2 "Free. Accessible. For everyone from anywhere" at bounding box center [790, 377] width 289 height 37
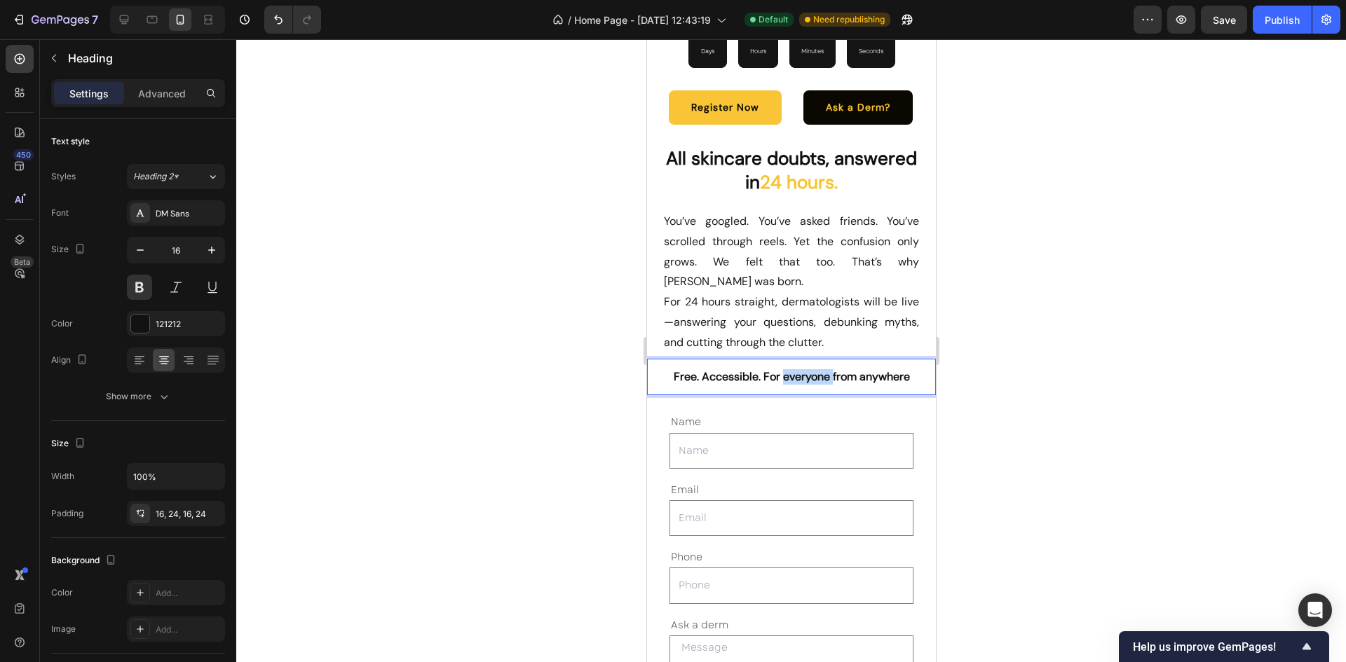
click at [780, 370] on p "Free. Accessible. For everyone from anywhere" at bounding box center [790, 377] width 255 height 15
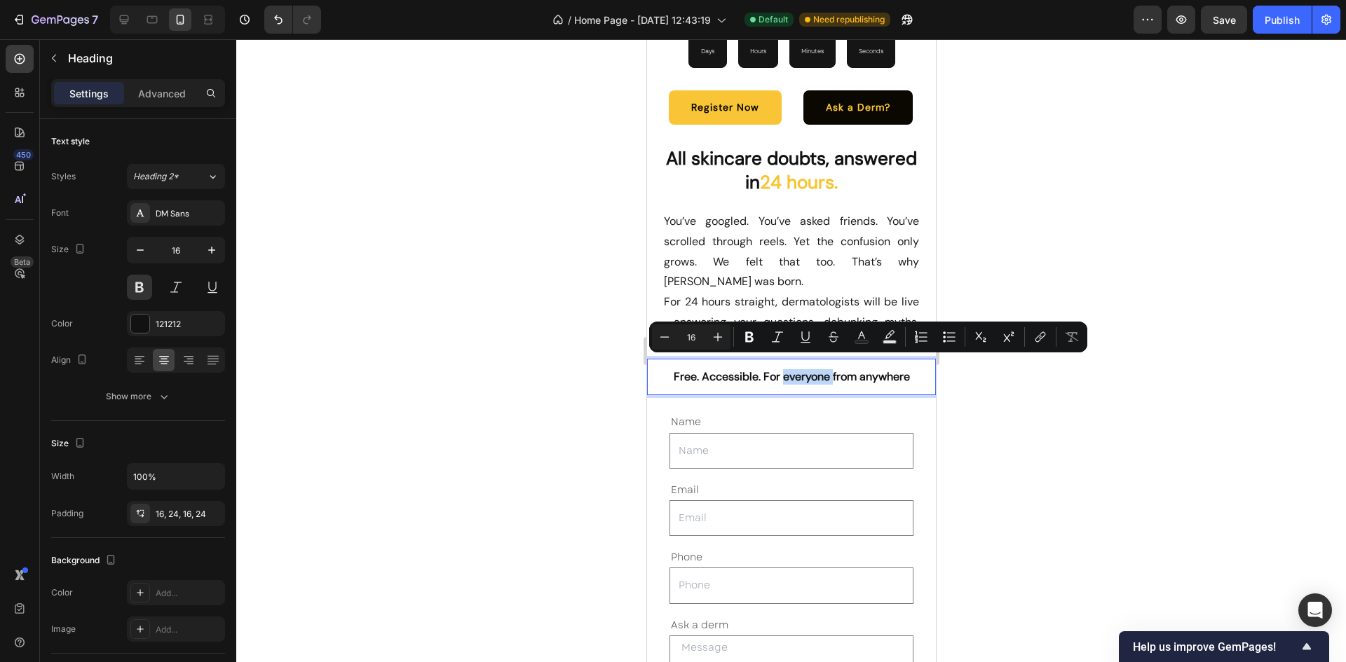
click at [781, 370] on p "Free. Accessible. For everyone from anywhere" at bounding box center [790, 377] width 255 height 15
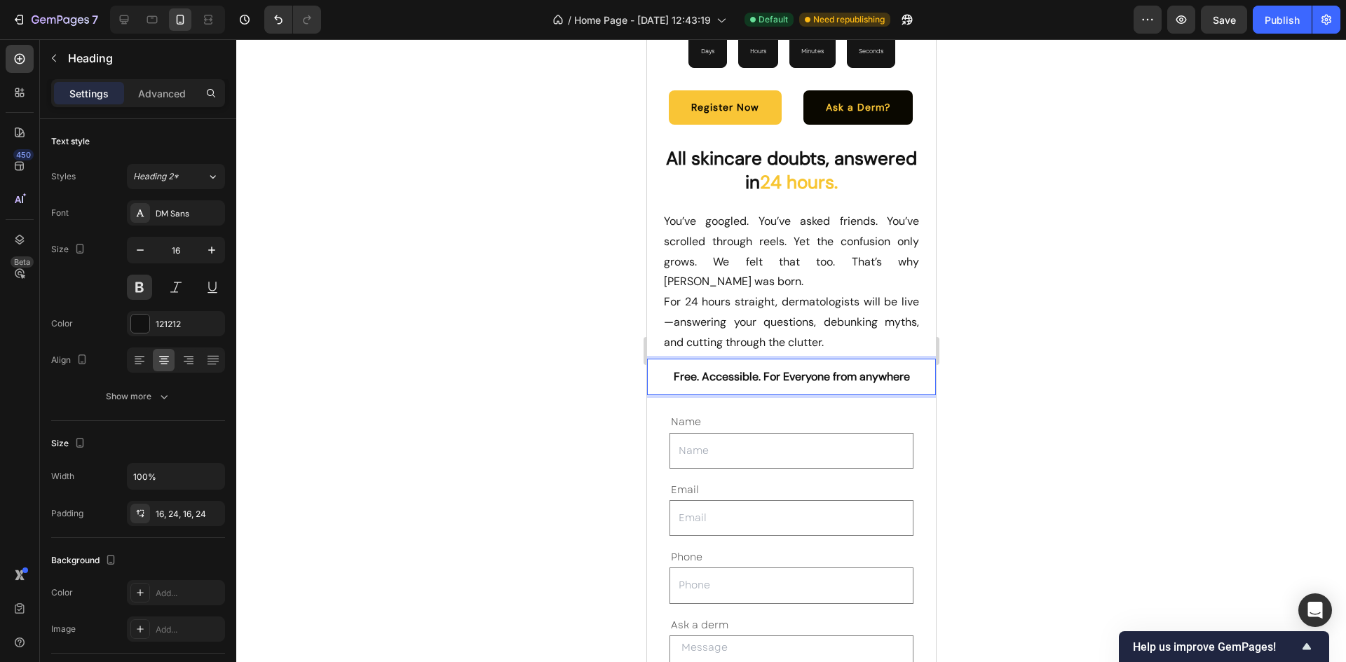
click at [857, 370] on p "Free. Accessible. For Everyone from anywhere" at bounding box center [790, 377] width 255 height 15
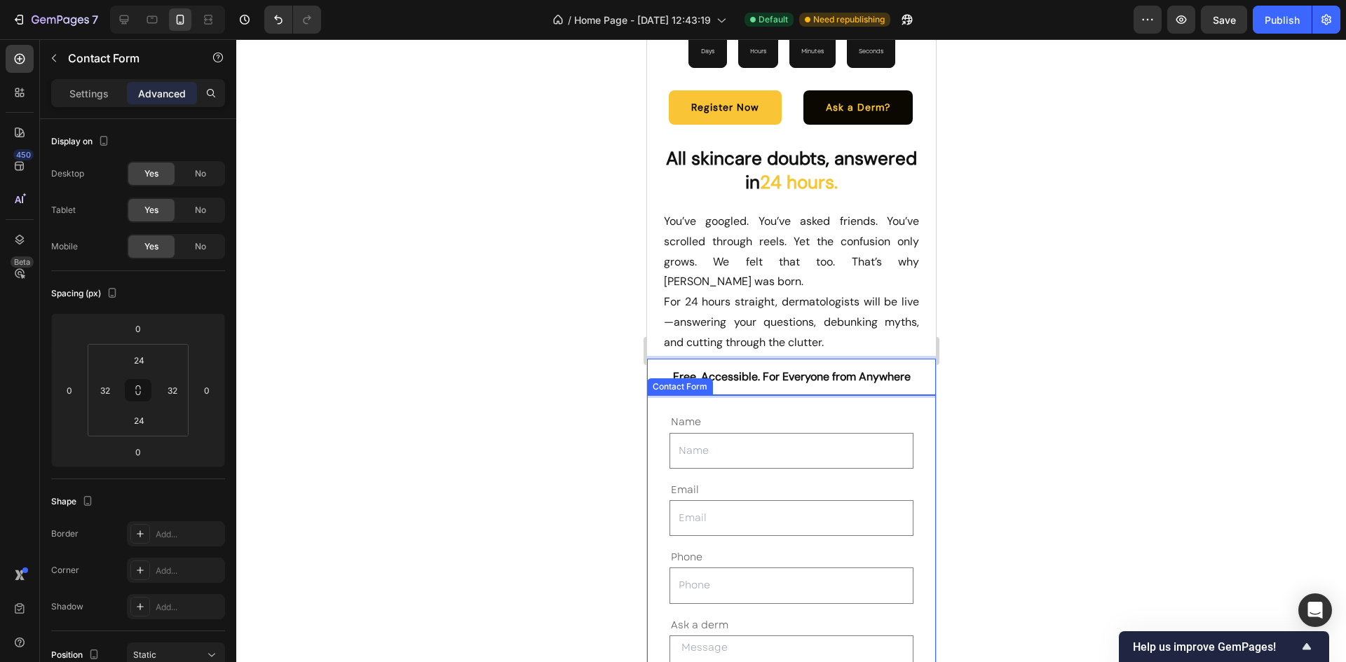
click at [783, 395] on div "Name Text Block Text Field Email Text Block Email Field Row Phone Text Block Te…" at bounding box center [790, 601] width 289 height 413
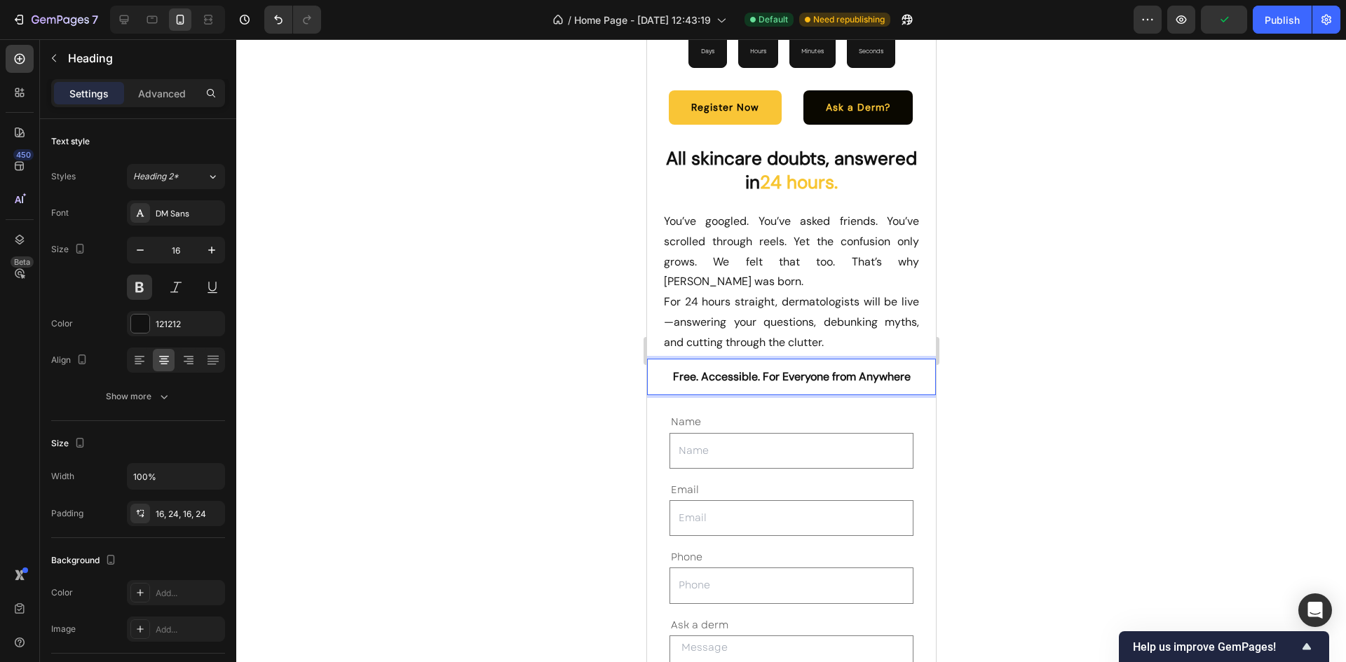
click at [863, 372] on p "Free. Accessible. For Everyone from Anywhere" at bounding box center [790, 377] width 255 height 15
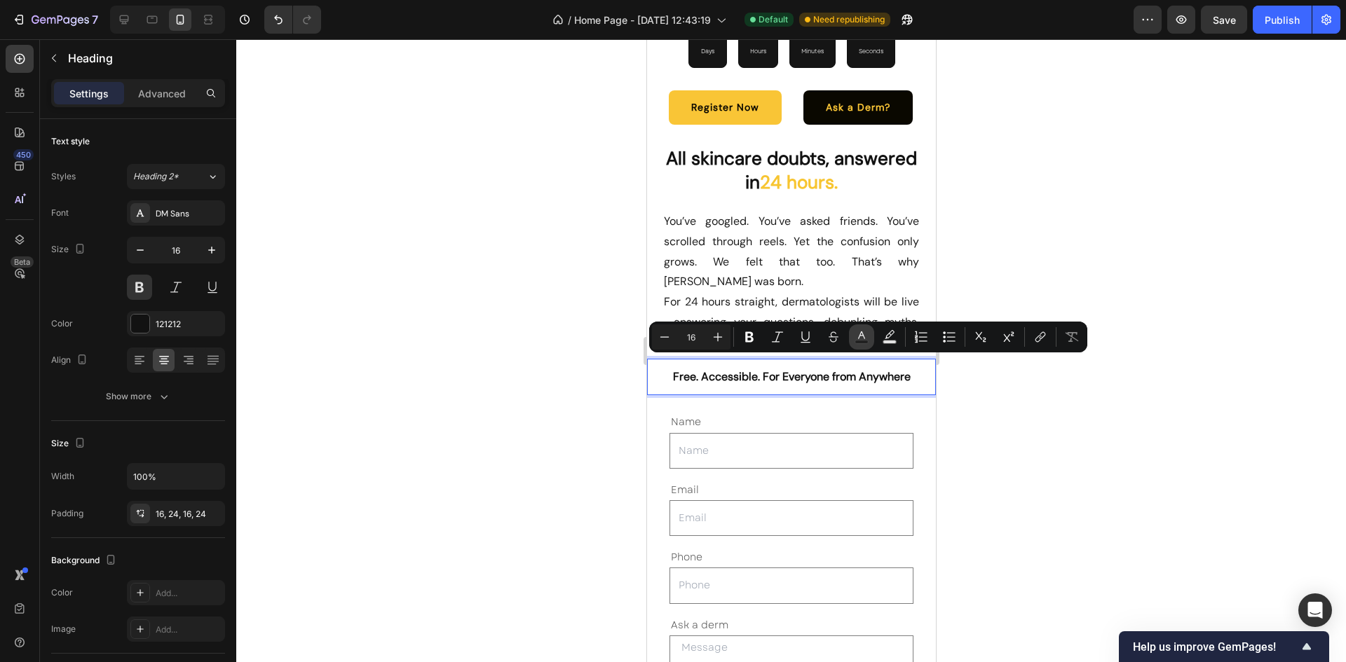
click at [857, 342] on rect "Editor contextual toolbar" at bounding box center [861, 343] width 13 height 4
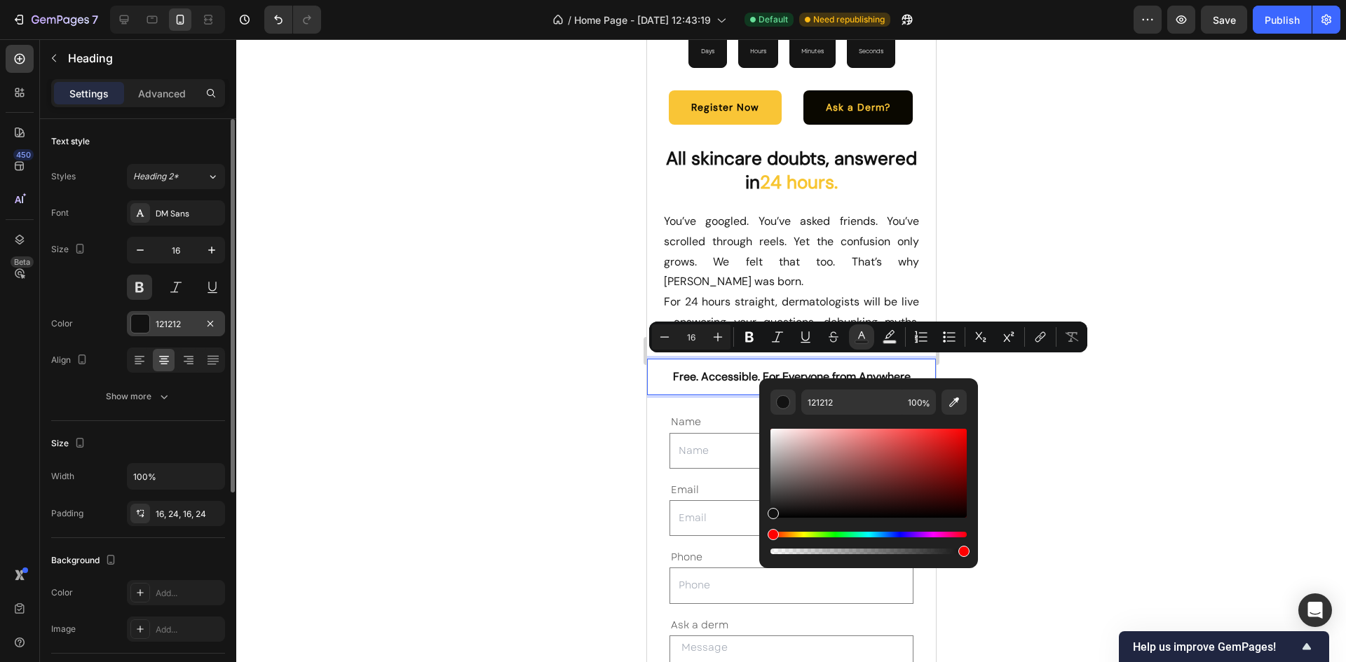
click at [137, 319] on div at bounding box center [140, 324] width 18 height 18
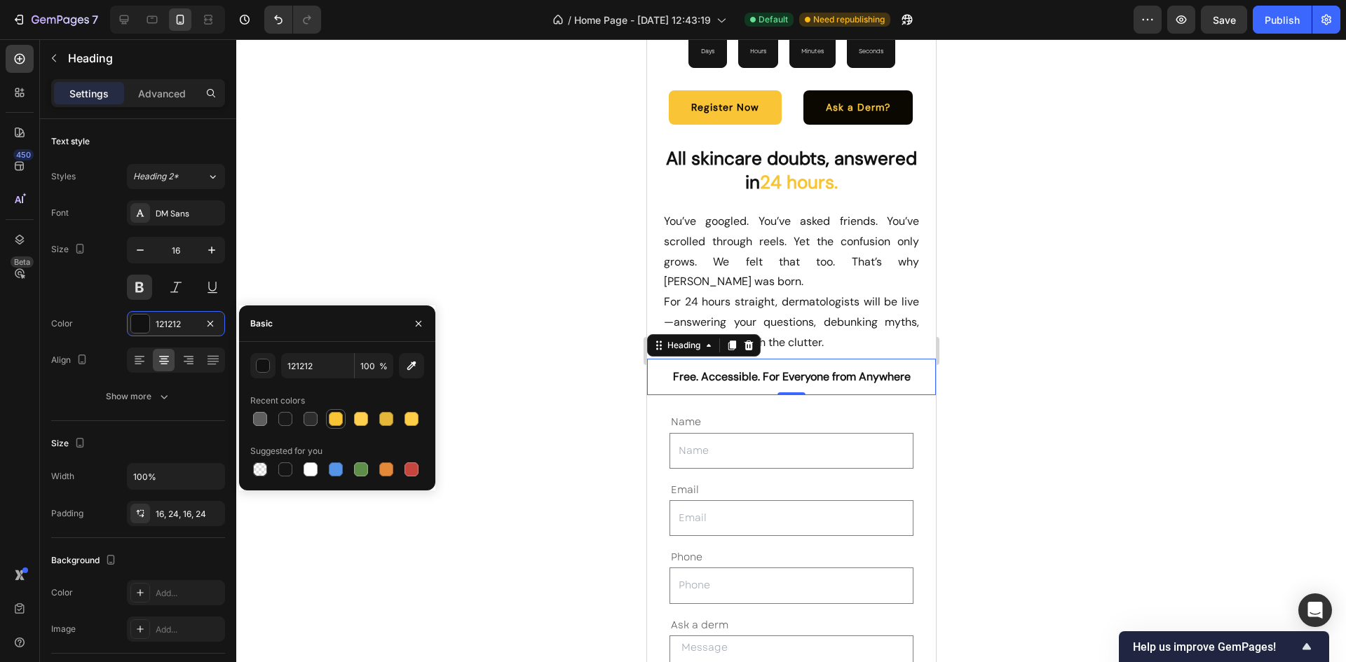
click at [344, 428] on div at bounding box center [336, 419] width 20 height 20
type input "121212"
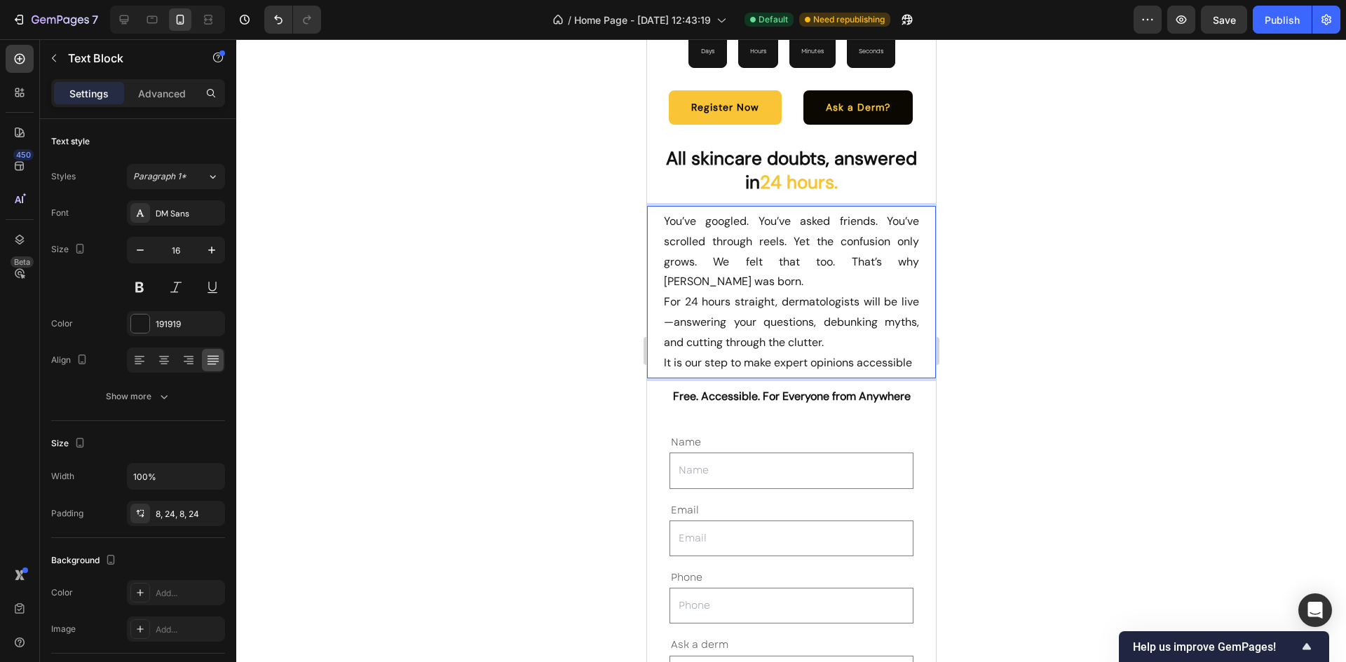
click at [835, 353] on p "It is our step to make expert opinions accessible" at bounding box center [790, 363] width 255 height 20
click at [751, 368] on p "It is our step to make dermat opinions accessible" at bounding box center [790, 363] width 255 height 20
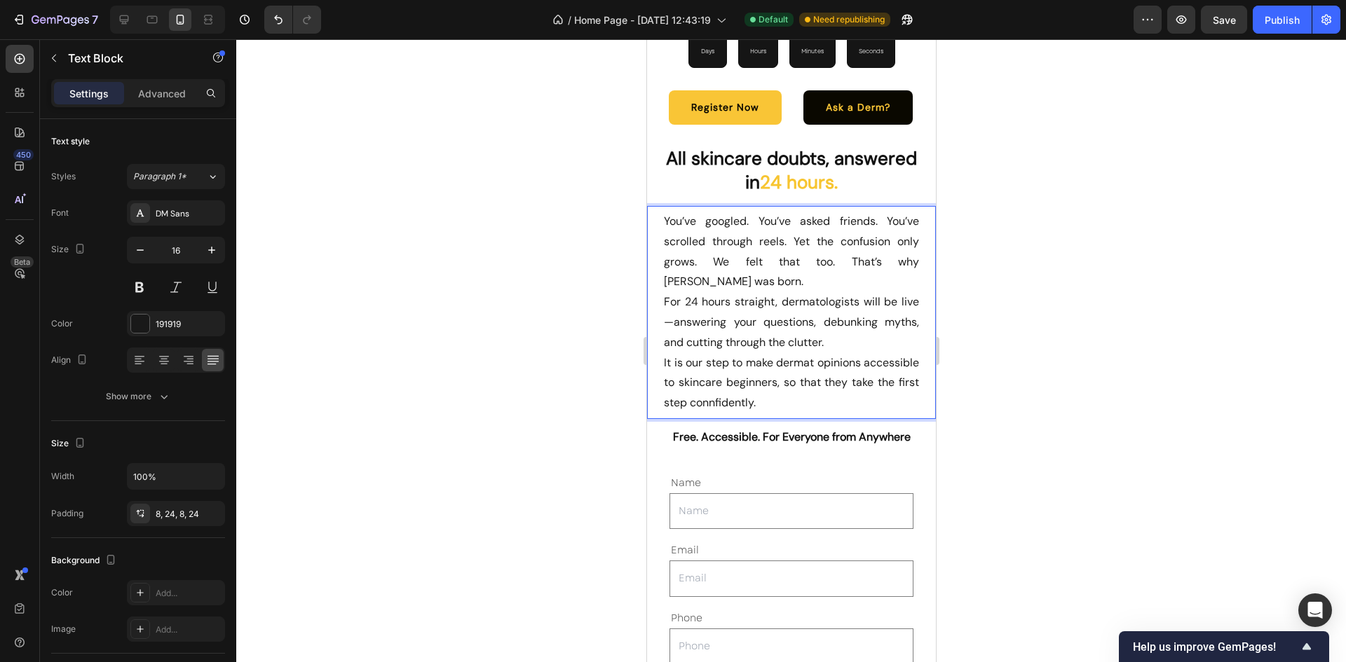
click at [847, 353] on p "It is our step to make dermat opinions accessible to skincare beginners, so tha…" at bounding box center [790, 383] width 255 height 60
click at [843, 354] on p "It is our step to make dermat opinions accessible to skincare beginners, so tha…" at bounding box center [790, 383] width 255 height 60
click at [891, 353] on p "It is our step to make dermat opinions accessible to skincare beginners, so tha…" at bounding box center [790, 383] width 255 height 60
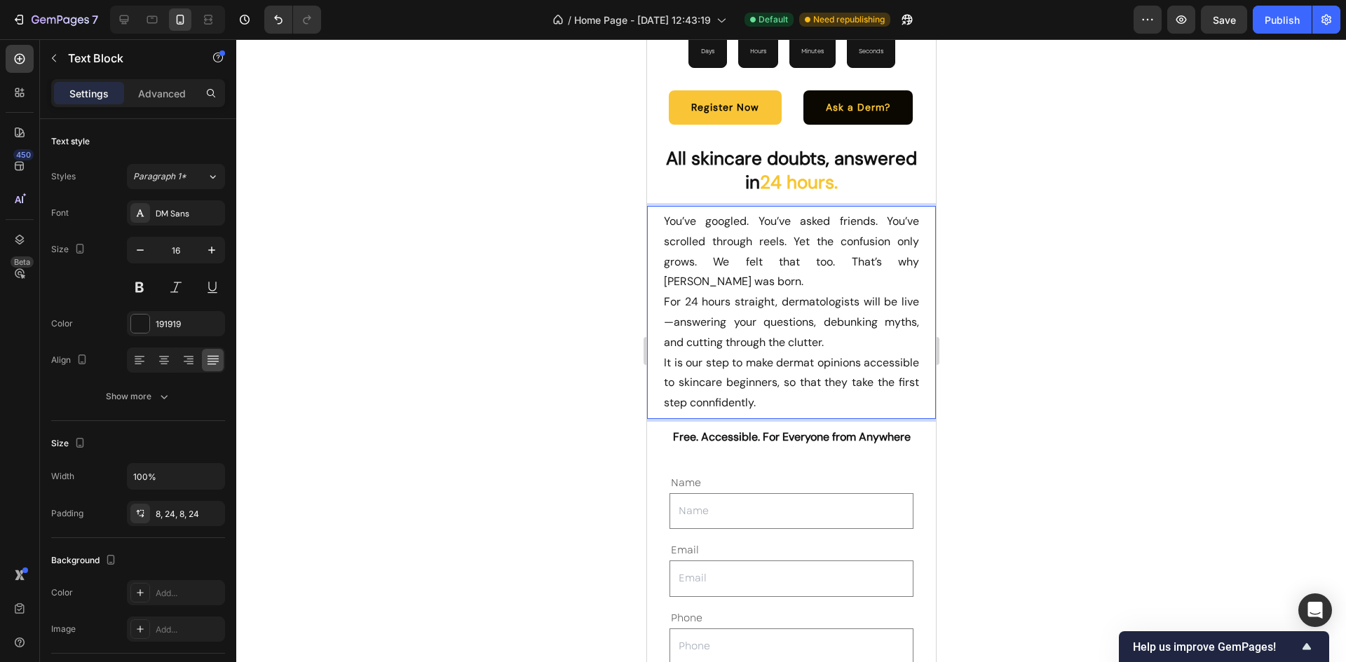
click at [782, 388] on p "It is our step to make dermat opinions accessible to skincare beginners, so tha…" at bounding box center [790, 383] width 255 height 60
click at [845, 387] on p "It is our step to make dermat opinions accessible to skincare beginners, so tha…" at bounding box center [790, 383] width 255 height 60
click at [842, 374] on p "It is our step to make dermat opinions accessible to skincare beginners, so tha…" at bounding box center [790, 383] width 255 height 60
click at [820, 396] on p "It is our step to make dermat opinions accessible to skincare beginners, so tha…" at bounding box center [790, 383] width 255 height 60
drag, startPoint x: 895, startPoint y: 361, endPoint x: 894, endPoint y: 352, distance: 9.2
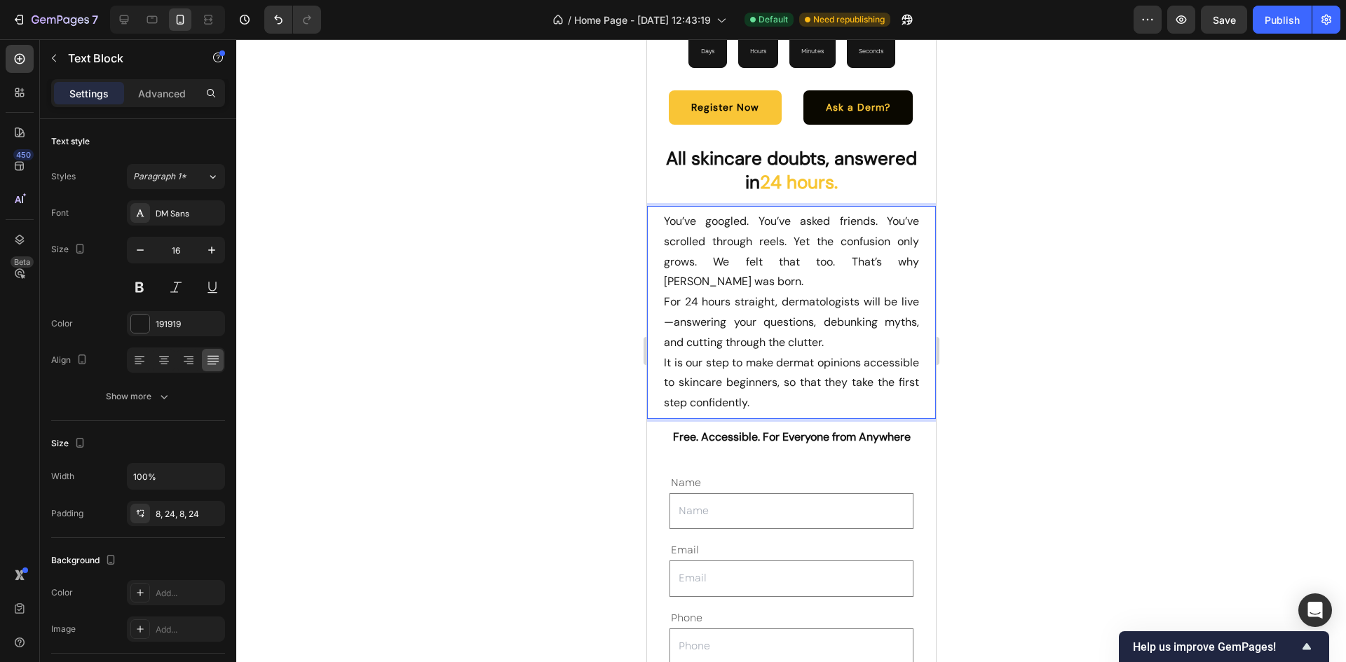
click at [894, 353] on p "It is our step to make dermat opinions accessible to skincare beginners, so tha…" at bounding box center [790, 383] width 255 height 60
click at [820, 354] on p "It is our step to make dermats accessible to skincare beginners, so that they t…" at bounding box center [790, 383] width 255 height 60
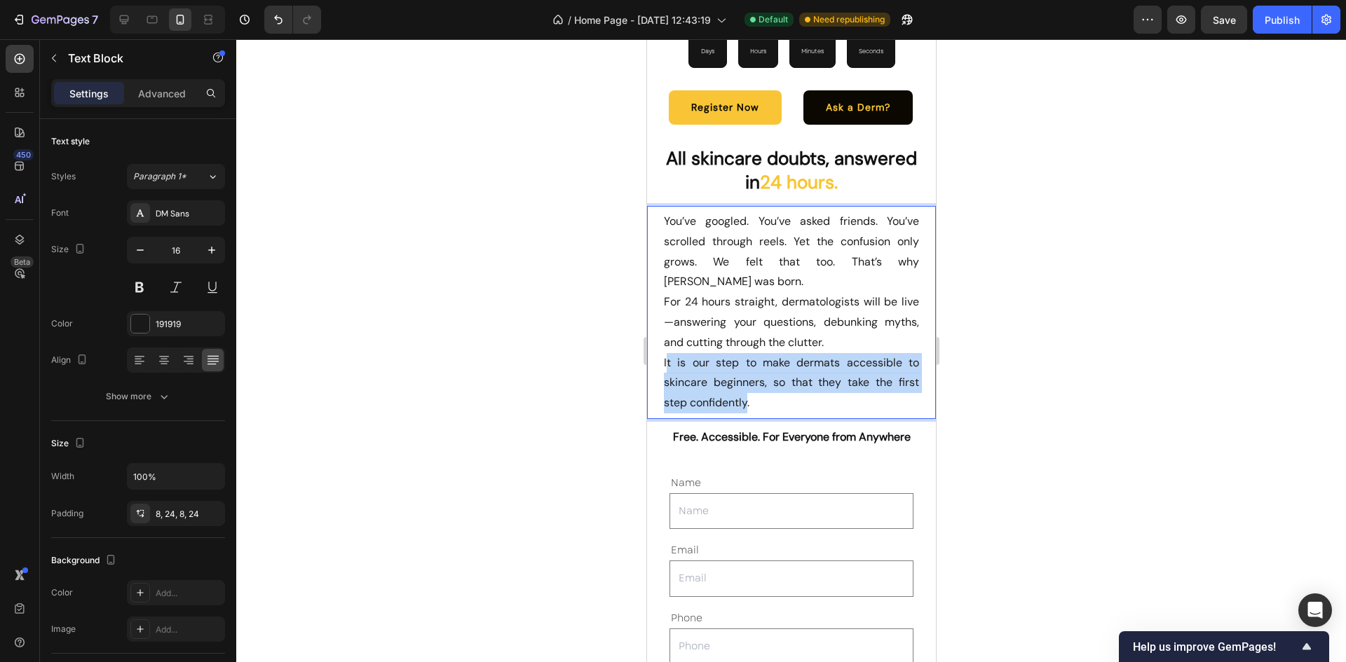
drag, startPoint x: 664, startPoint y: 355, endPoint x: 746, endPoint y: 392, distance: 90.4
click at [746, 392] on p "It is our step to make dermats accessible to skincare beginners, so that they t…" at bounding box center [790, 383] width 255 height 60
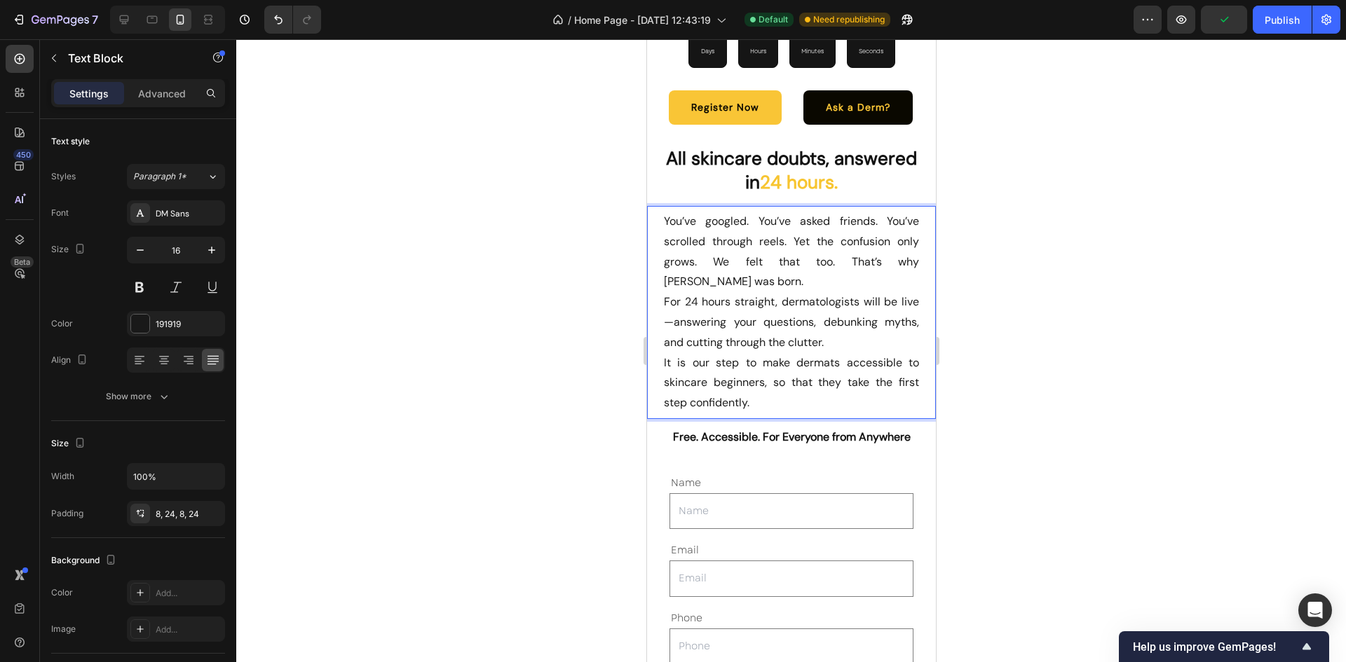
click at [770, 393] on p "It is our step to make dermats accessible to skincare beginners, so that they t…" at bounding box center [790, 383] width 255 height 60
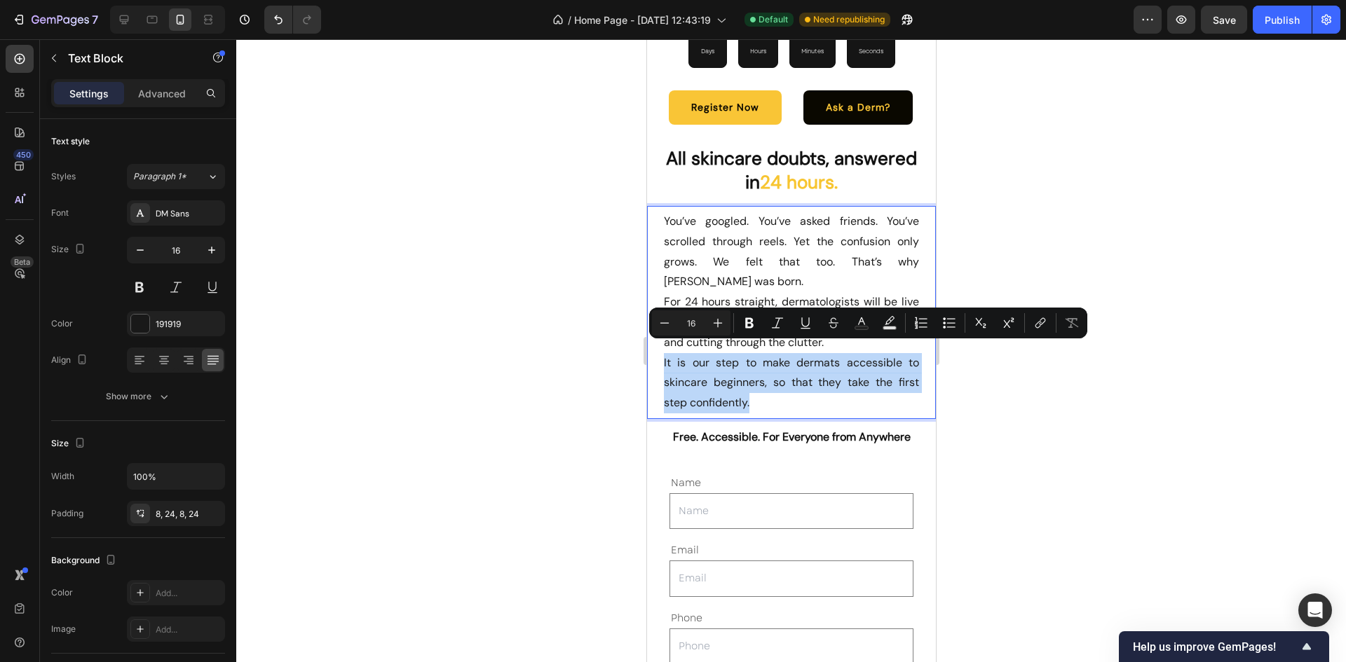
drag, startPoint x: 770, startPoint y: 393, endPoint x: 643, endPoint y: 353, distance: 133.0
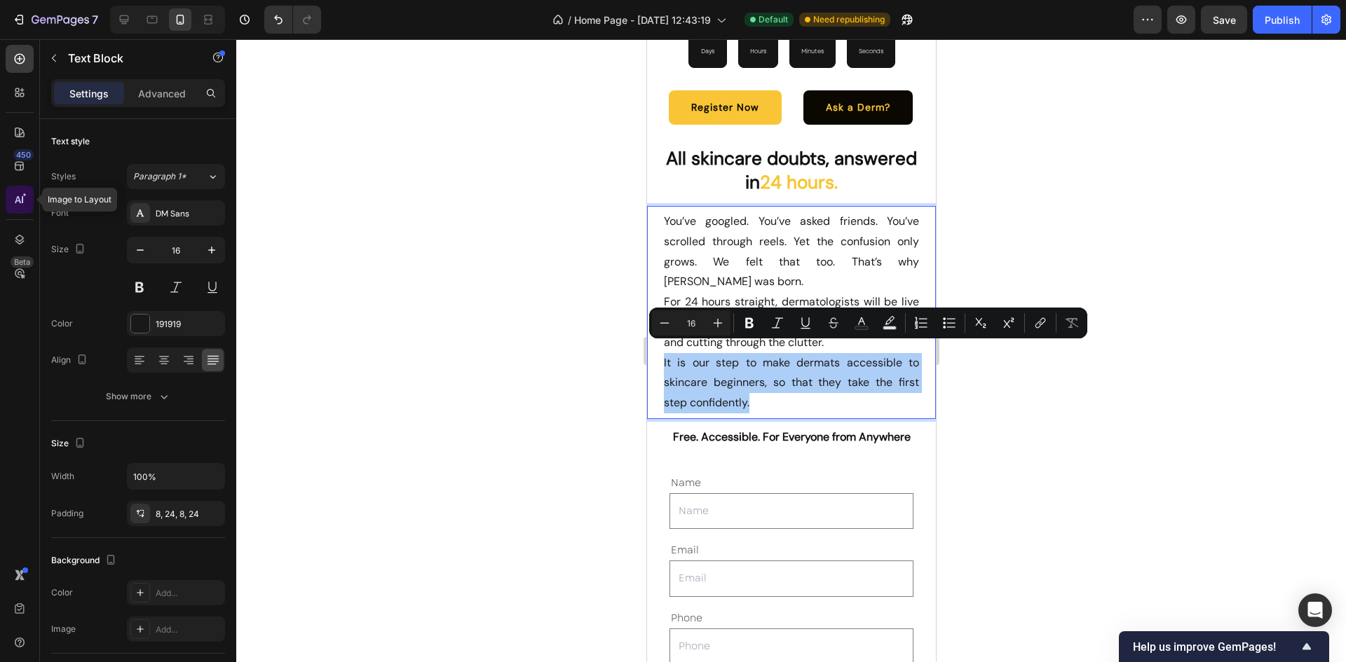
click at [27, 204] on div at bounding box center [20, 200] width 28 height 28
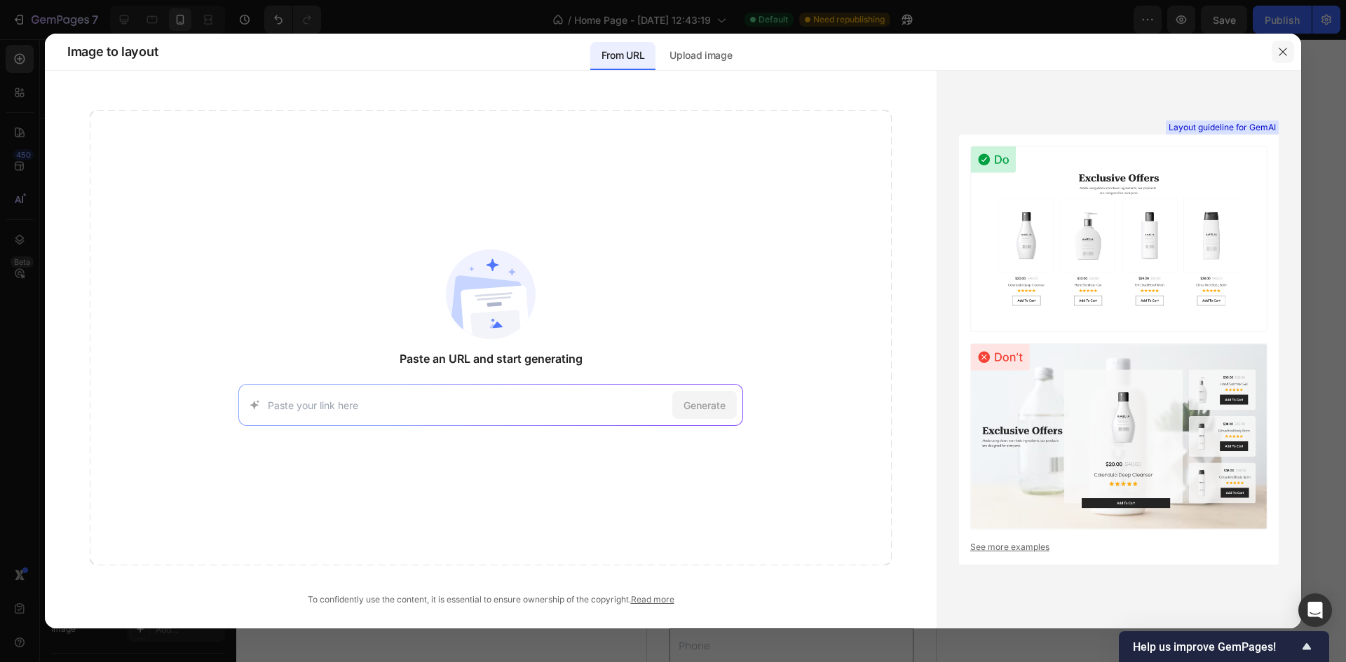
click at [1283, 52] on icon "button" at bounding box center [1282, 51] width 11 height 11
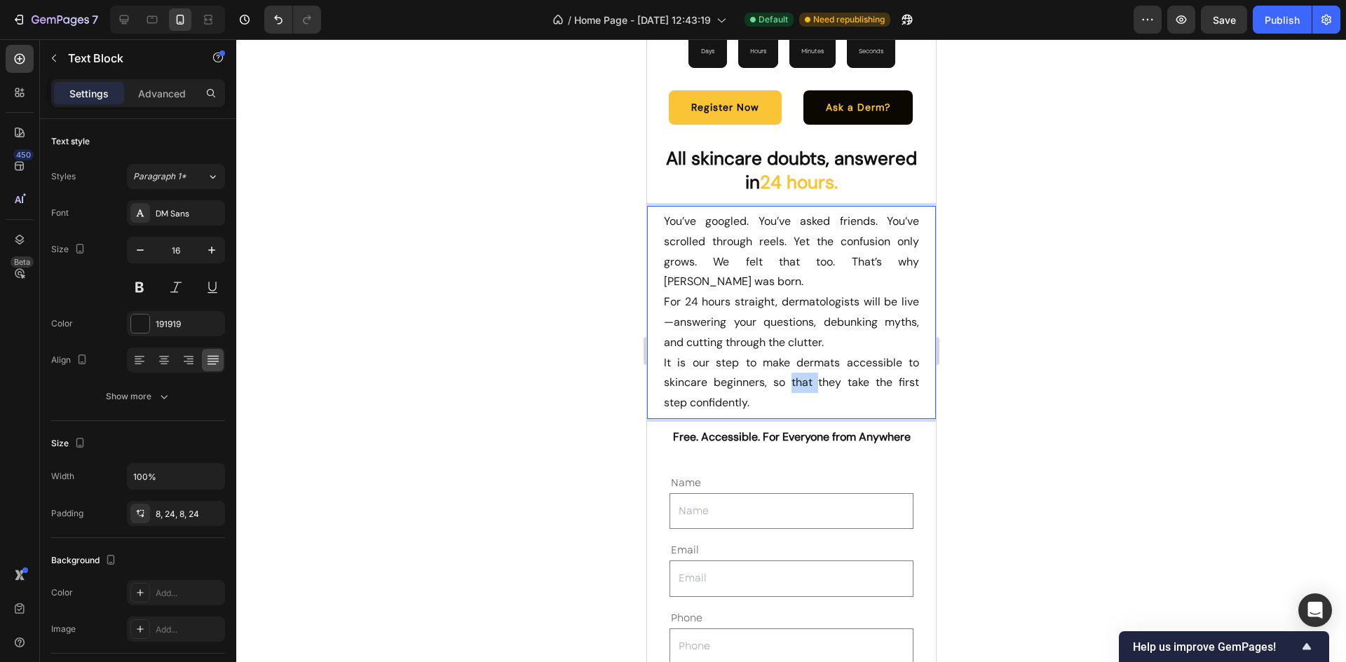
click at [803, 364] on p "It is our step to make dermats accessible to skincare beginners, so that they t…" at bounding box center [790, 383] width 255 height 60
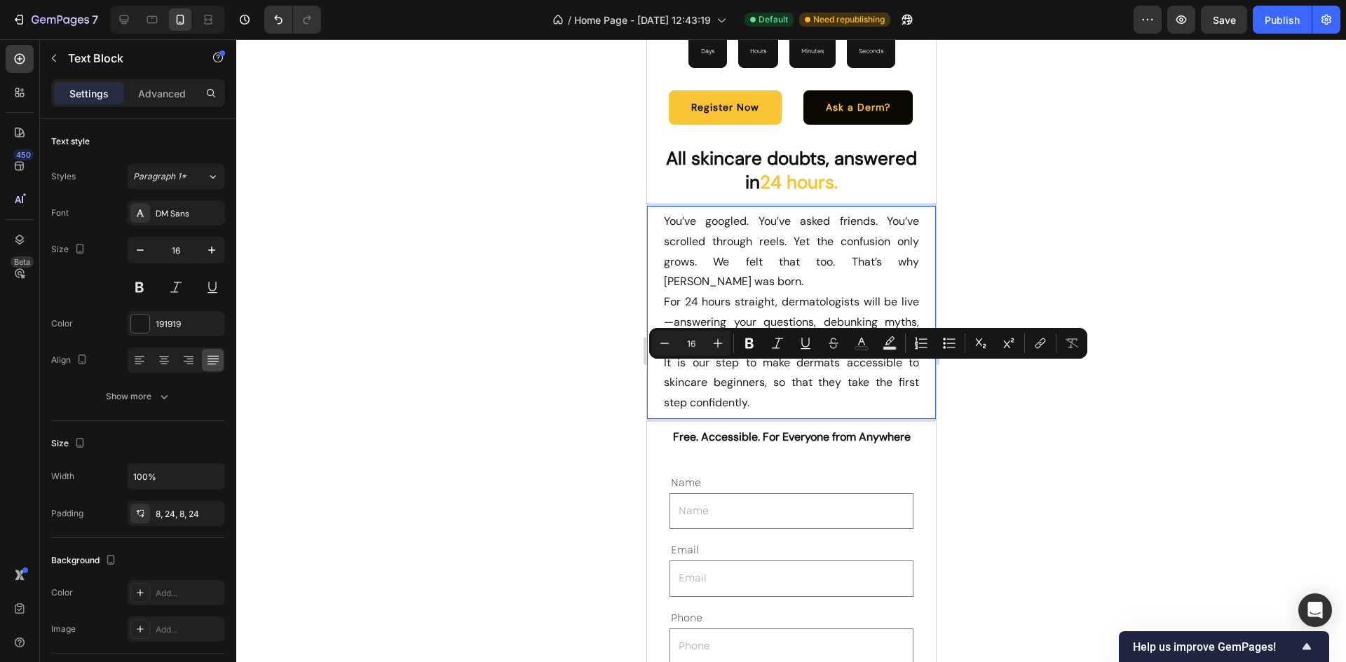
click at [702, 383] on p "It is our step to make dermats accessible to skincare beginners, so that they t…" at bounding box center [790, 383] width 255 height 60
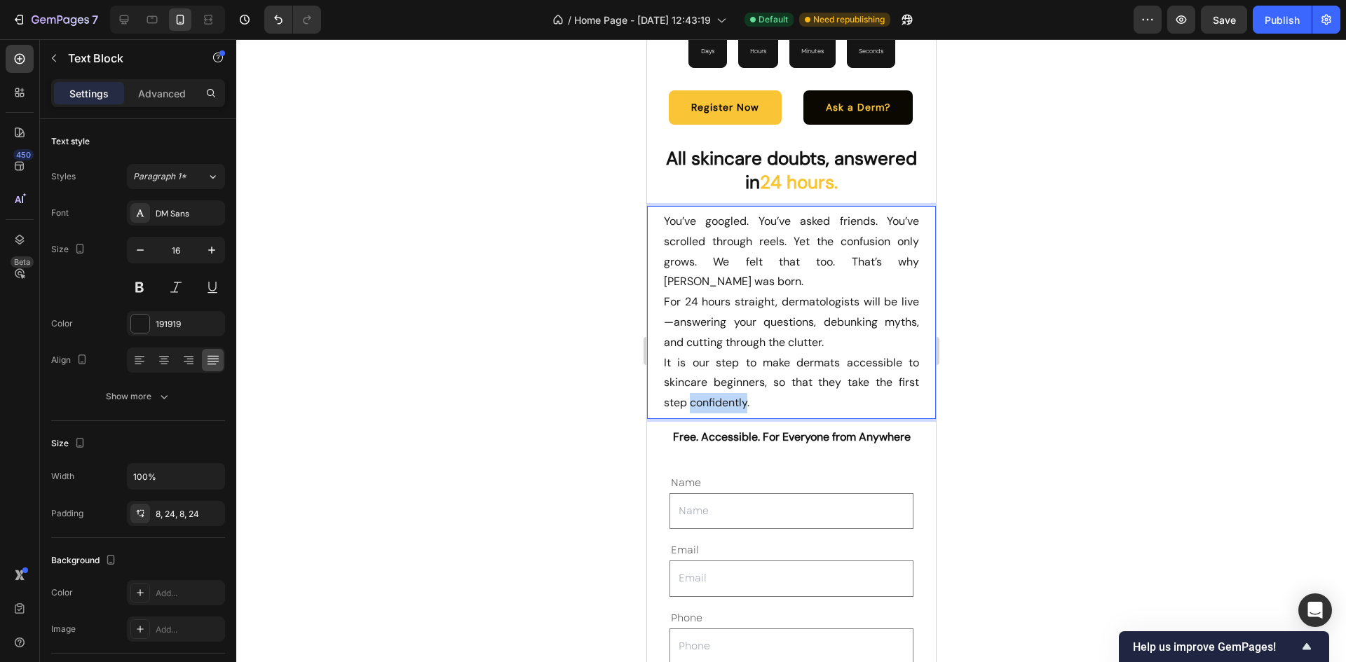
click at [702, 383] on p "It is our step to make dermats accessible to skincare beginners, so that they t…" at bounding box center [790, 383] width 255 height 60
click at [763, 390] on p "It is our step to make dermats accessible to skincare beginners, so that they t…" at bounding box center [790, 383] width 255 height 60
drag, startPoint x: 763, startPoint y: 390, endPoint x: 661, endPoint y: 349, distance: 109.7
click at [661, 349] on div "You’ve googled. You’ve asked friends. You’ve scrolled through reels. Yet the co…" at bounding box center [790, 312] width 289 height 213
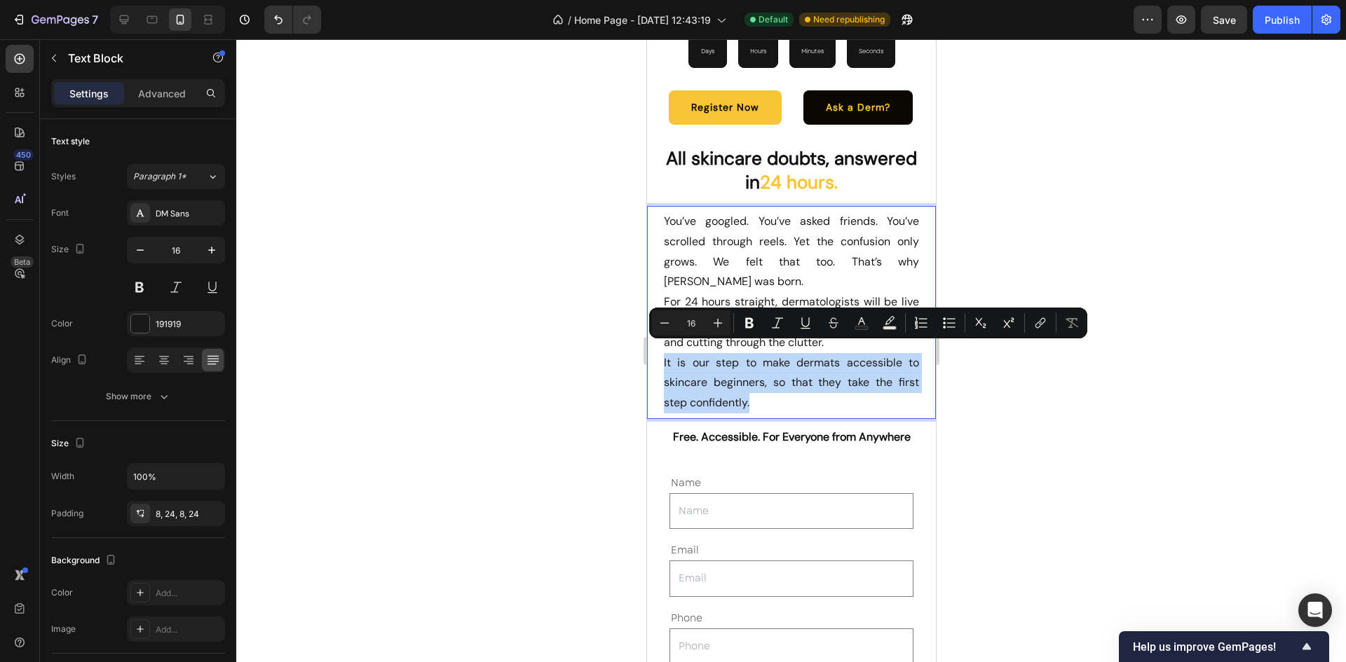
copy p "It is our step to make dermats accessible to skincare beginners, so that they t…"
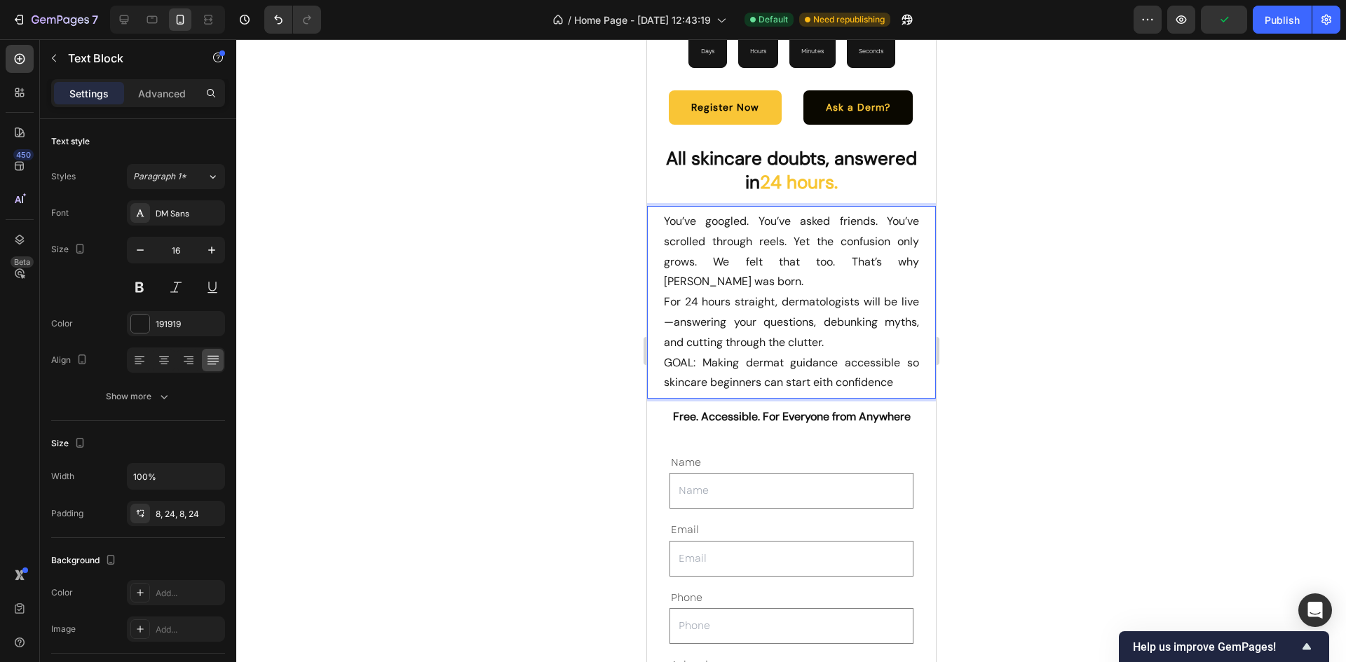
click at [825, 378] on p "GOAL: Making dermat guidance accessible so skincare beginners can start eith co…" at bounding box center [790, 373] width 255 height 41
click at [901, 369] on p "GOAL: Making dermat guidance accessible so skincare beginners can start with co…" at bounding box center [790, 373] width 255 height 41
click at [682, 353] on p "GOAL: Making dermat guidance accessible so skincare beginners can start with co…" at bounding box center [790, 373] width 255 height 41
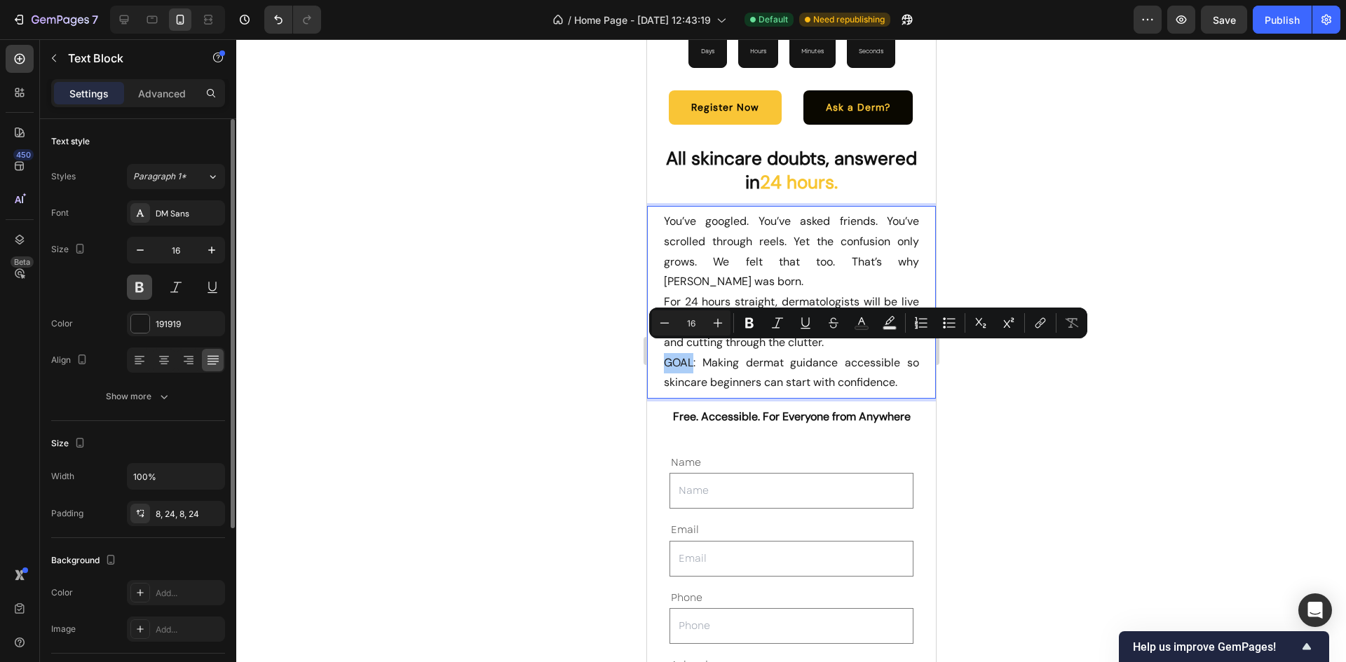
click at [131, 280] on button at bounding box center [139, 287] width 25 height 25
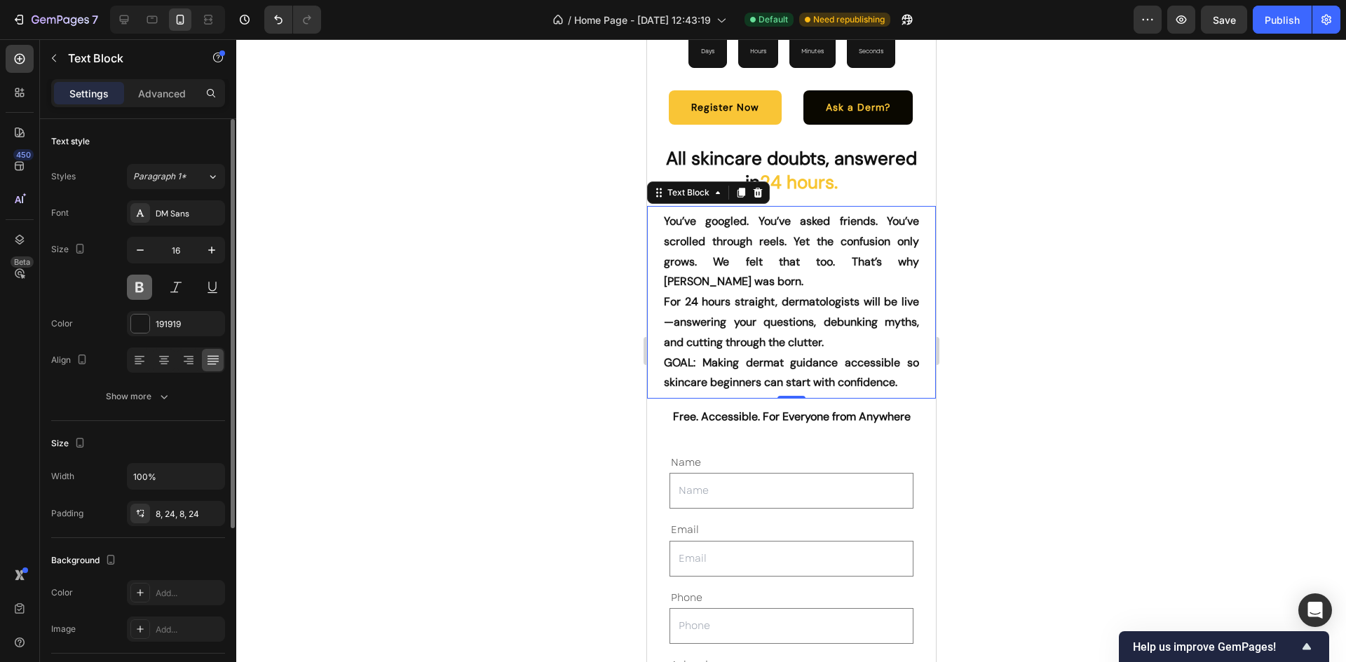
click at [132, 289] on button at bounding box center [139, 287] width 25 height 25
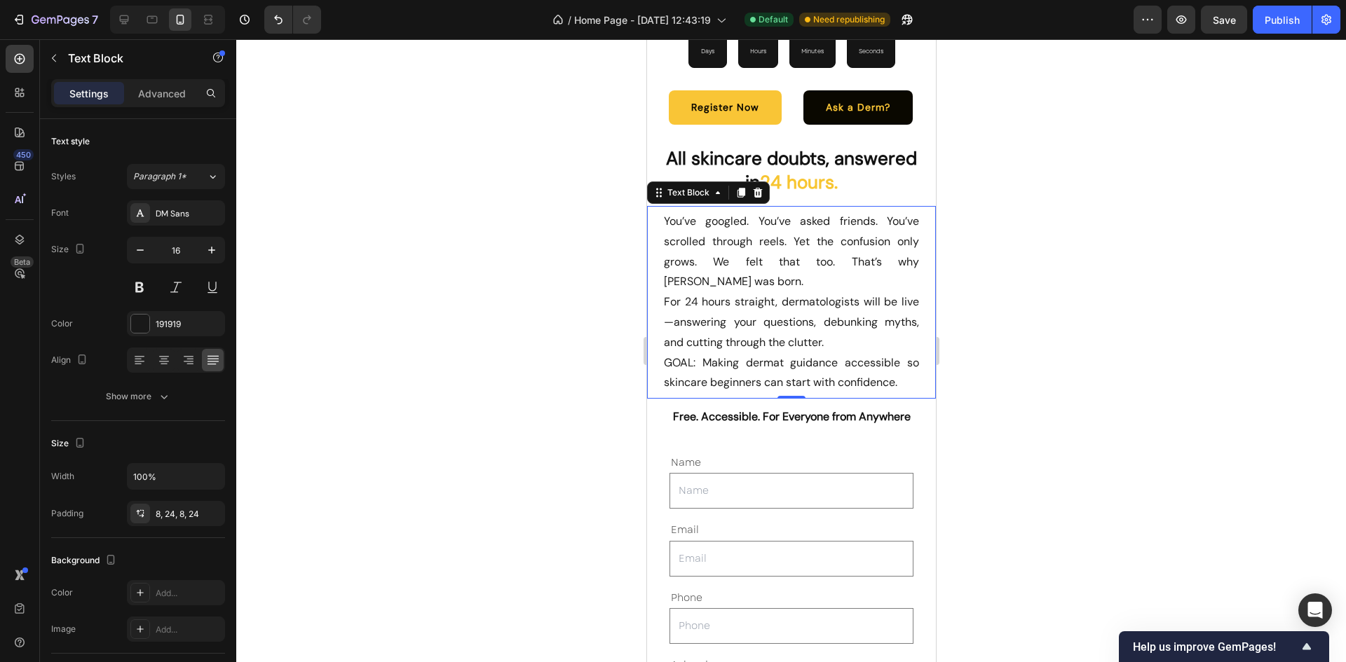
click at [655, 350] on div "You’ve googled. You’ve asked friends. You’ve scrolled through reels. Yet the co…" at bounding box center [790, 302] width 289 height 193
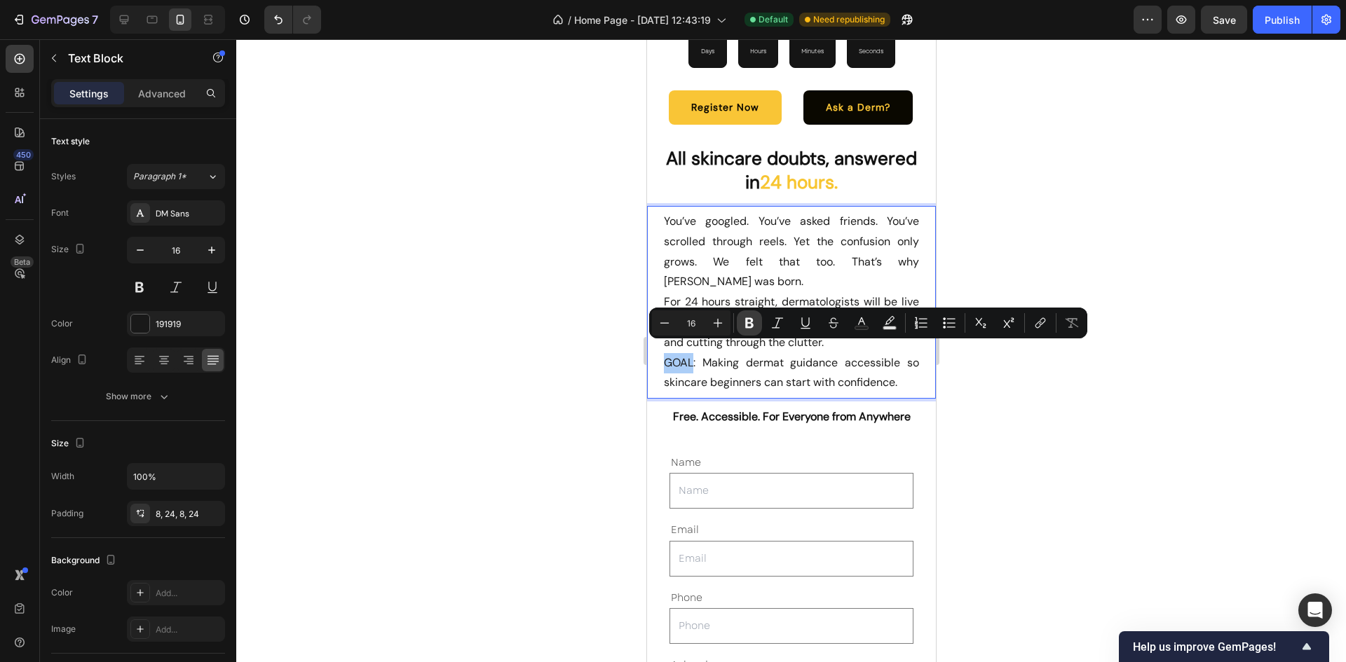
click at [744, 325] on icon "Editor contextual toolbar" at bounding box center [749, 323] width 14 height 14
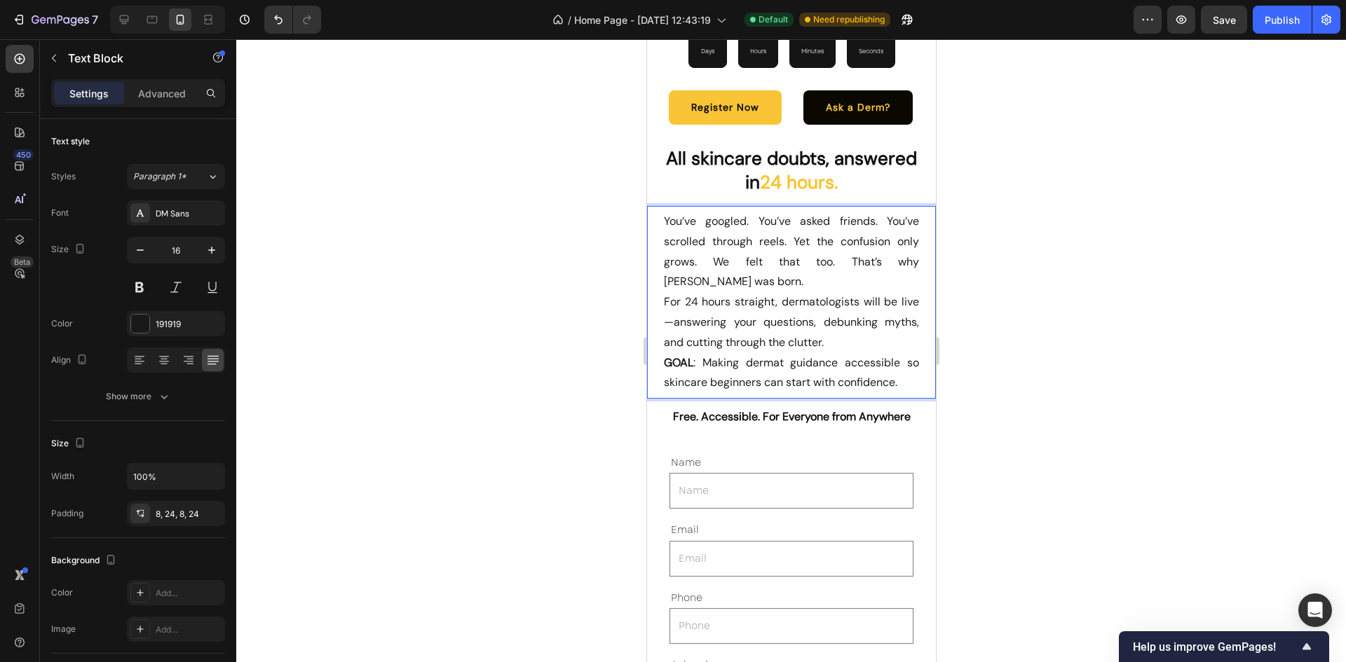
click at [753, 353] on p "GOAL : Making dermat guidance accessible so skincare beginners can start with c…" at bounding box center [790, 373] width 255 height 41
click at [700, 356] on p "GOAL : Making dermat guidance accessible so skincare beginners can start with c…" at bounding box center [790, 373] width 255 height 41
click at [696, 353] on p "GOAL : Making dermat guidance accessible so skincare beginners can start with c…" at bounding box center [790, 373] width 255 height 41
drag, startPoint x: 696, startPoint y: 353, endPoint x: 676, endPoint y: 353, distance: 20.3
click at [676, 353] on p "GOAL : Making dermat guidance accessible so skincare beginners can start with c…" at bounding box center [790, 373] width 255 height 41
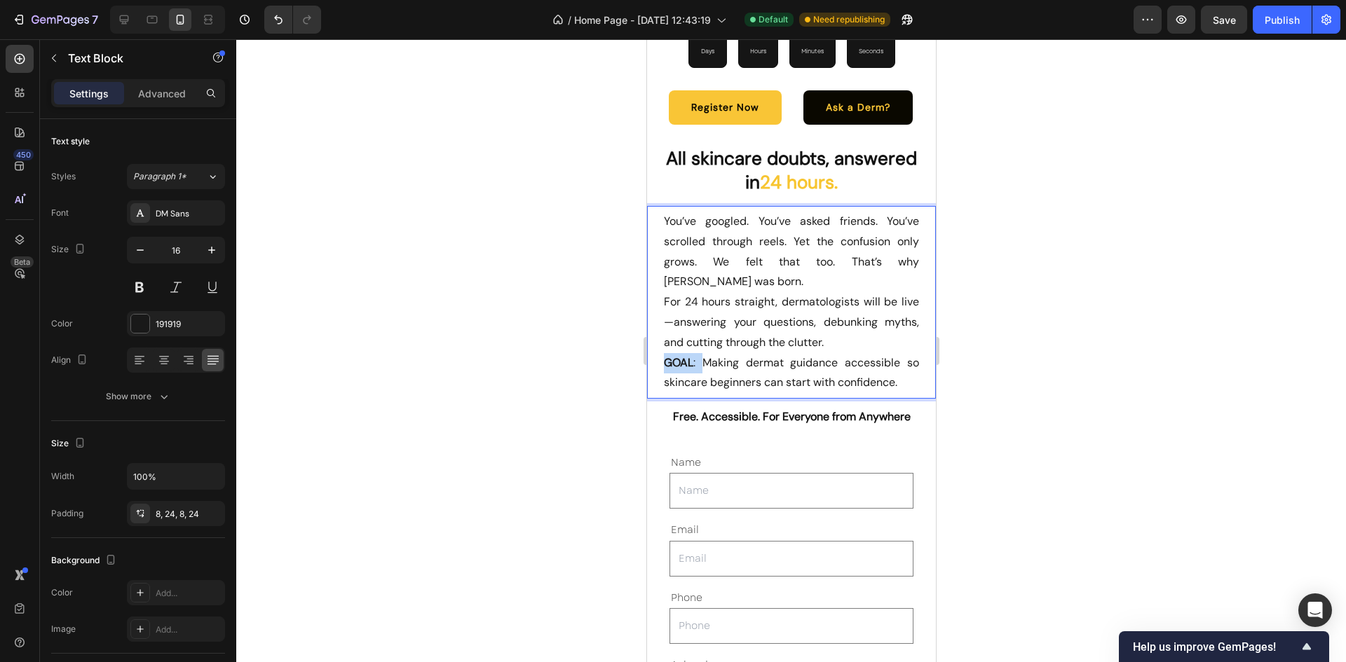
click at [683, 355] on strong "GOAL" at bounding box center [677, 362] width 29 height 15
click at [695, 353] on p "GOAL : Making dermat guidance accessible so skincare beginners can start with c…" at bounding box center [790, 373] width 255 height 41
drag, startPoint x: 695, startPoint y: 350, endPoint x: 664, endPoint y: 348, distance: 30.2
click at [664, 353] on p "GOAL : Making dermat guidance accessible so skincare beginners can start with c…" at bounding box center [790, 373] width 255 height 41
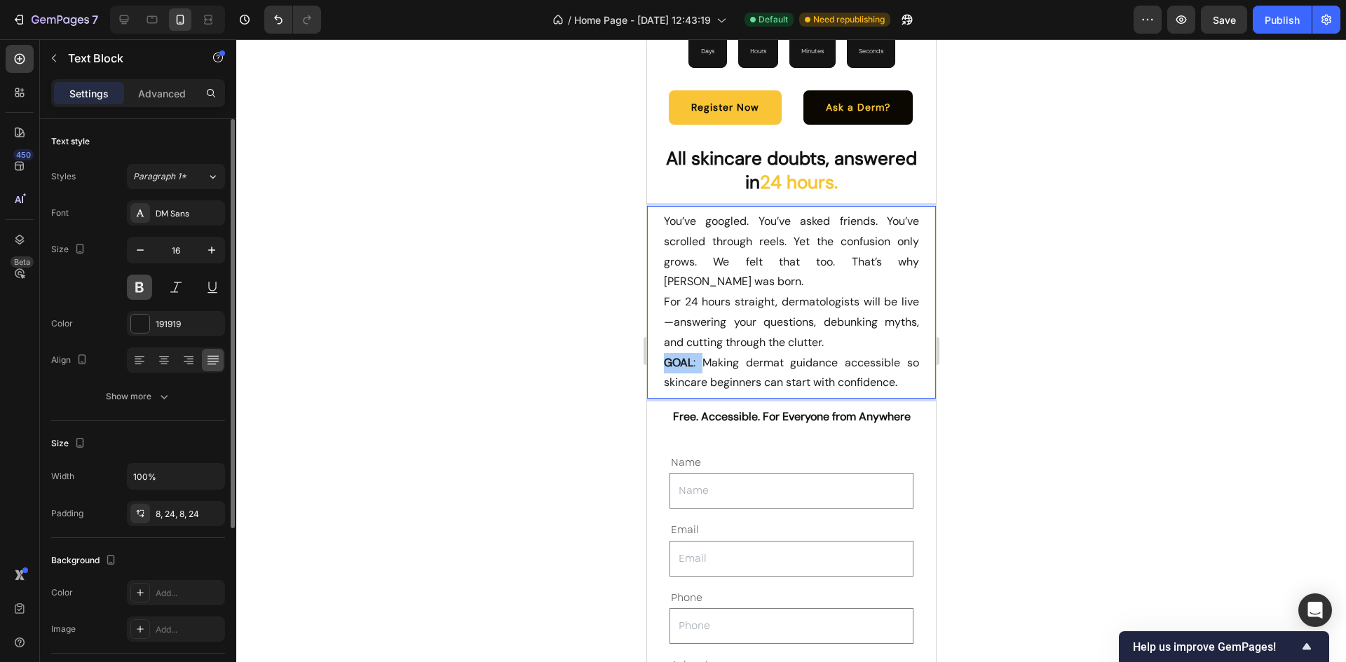
click at [138, 278] on button at bounding box center [139, 287] width 25 height 25
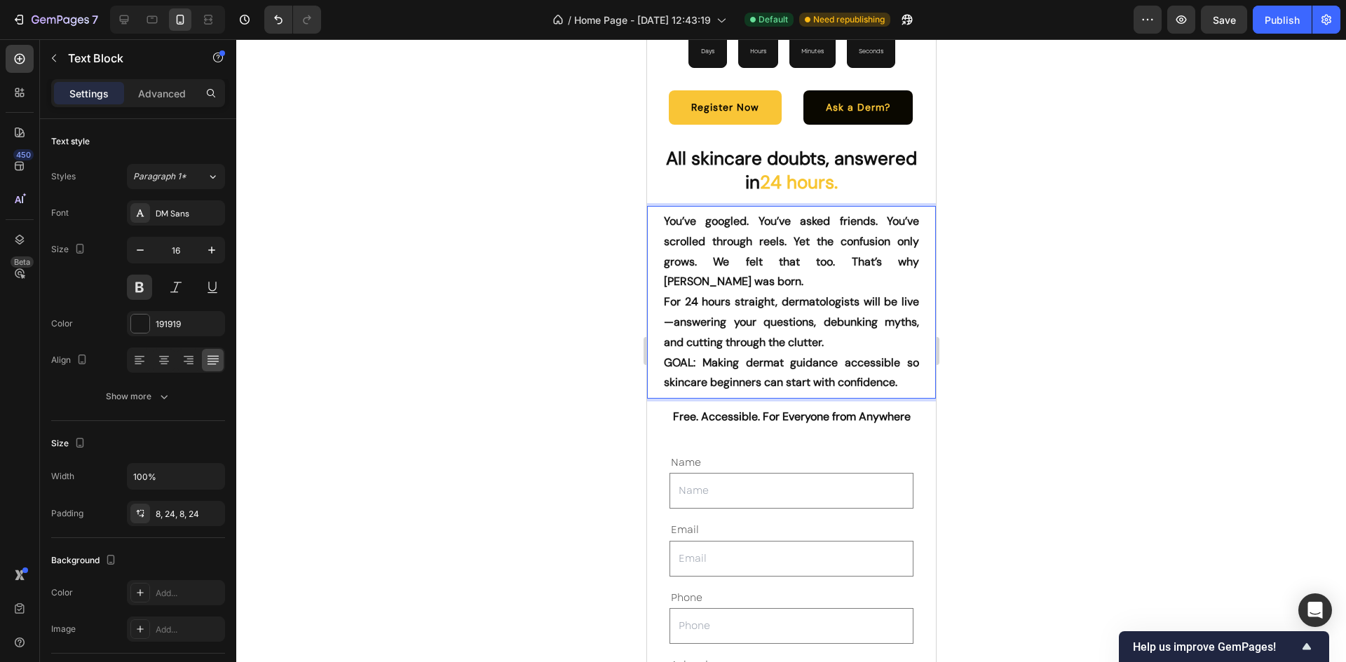
click at [669, 357] on strong "GOAL" at bounding box center [677, 362] width 29 height 15
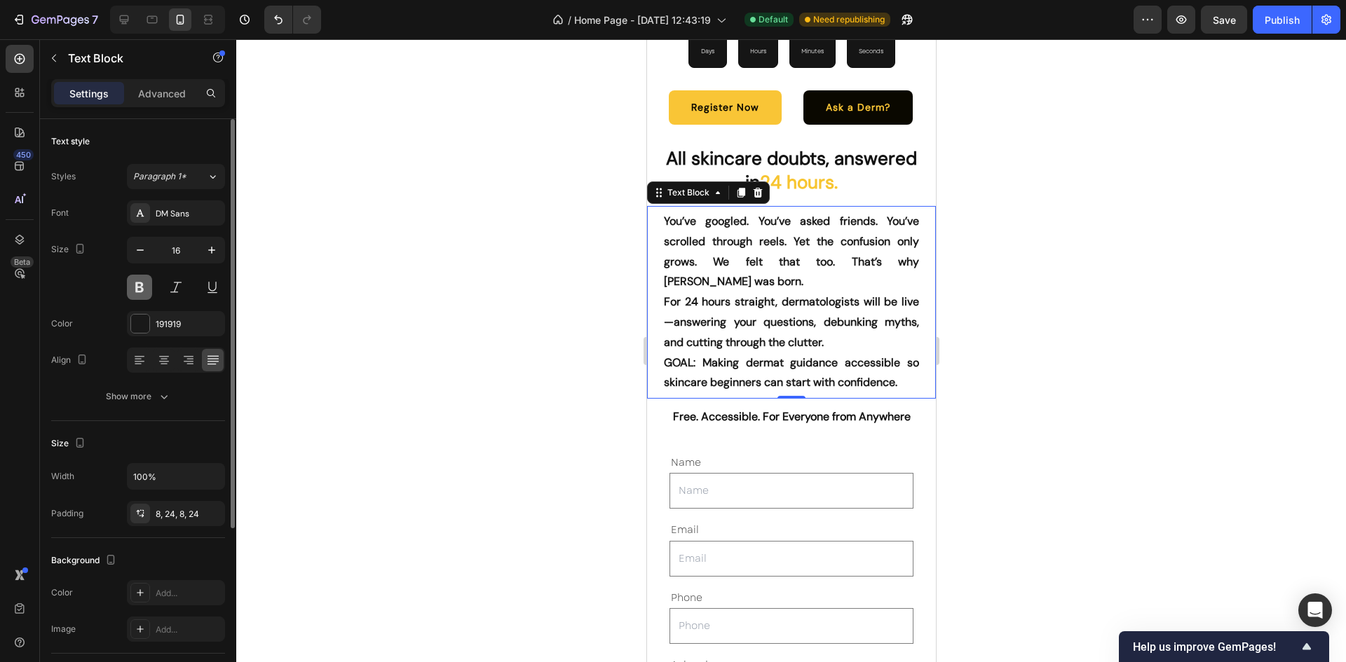
click at [135, 297] on button at bounding box center [139, 287] width 25 height 25
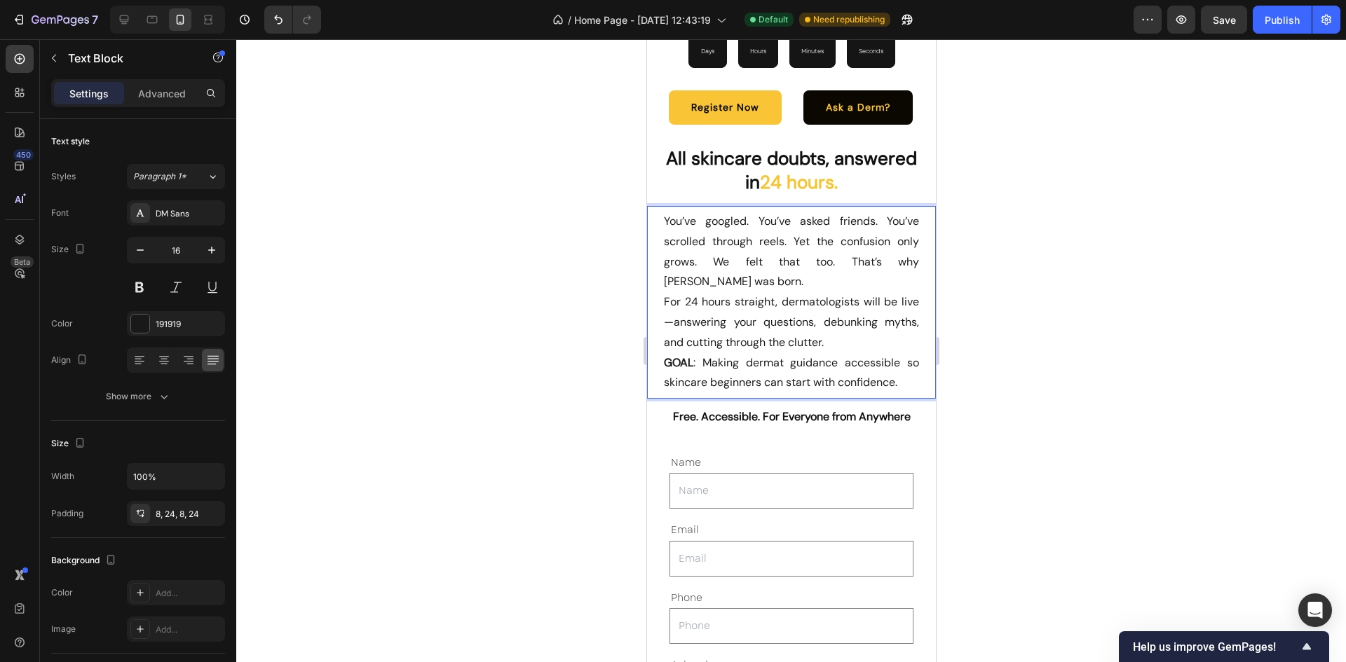
click at [697, 354] on p "GOAL : Making dermat guidance accessible so skincare beginners can start with c…" at bounding box center [790, 373] width 255 height 41
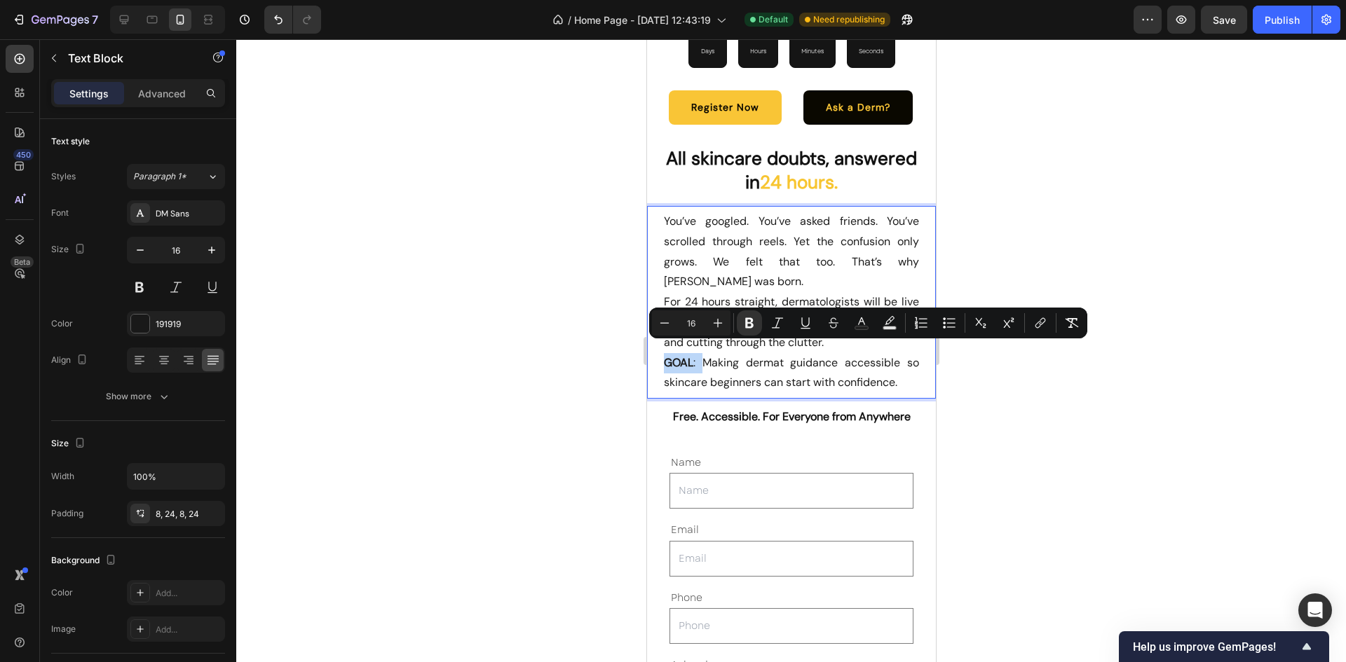
drag, startPoint x: 697, startPoint y: 354, endPoint x: 671, endPoint y: 355, distance: 25.9
click at [671, 355] on p "GOAL : Making dermat guidance accessible so skincare beginners can start with c…" at bounding box center [790, 373] width 255 height 41
click at [751, 322] on icon "Editor contextual toolbar" at bounding box center [749, 323] width 8 height 11
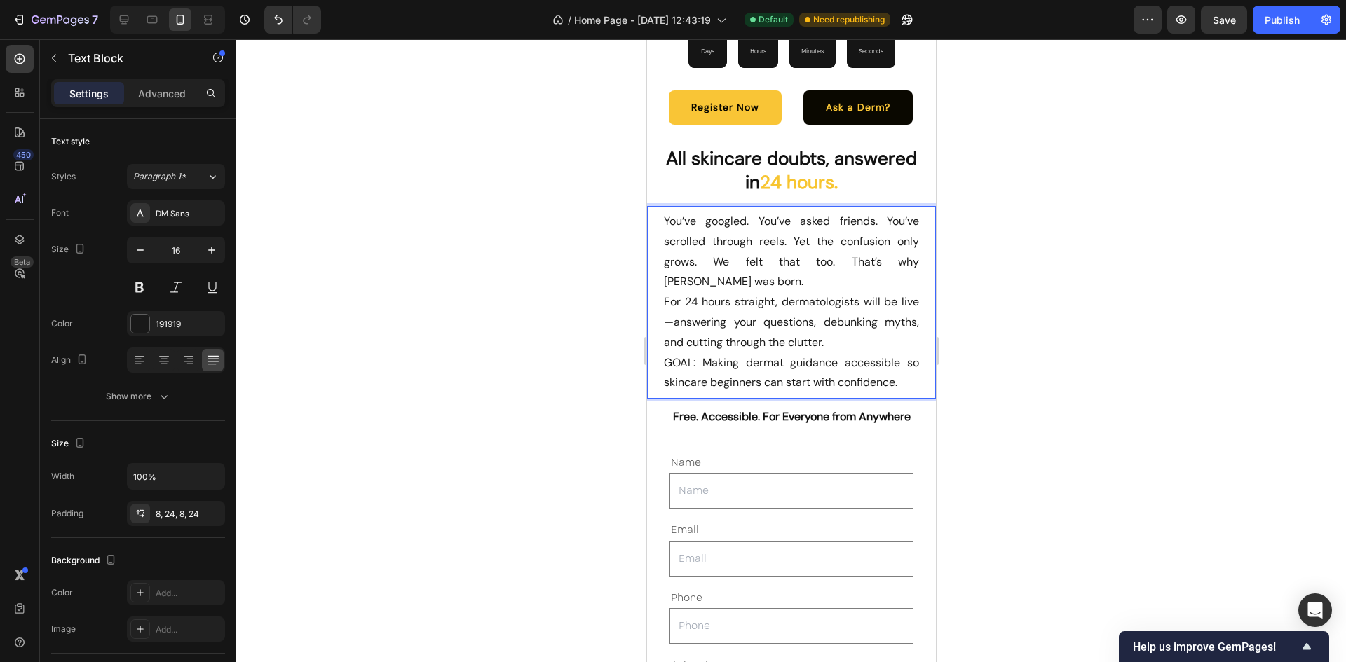
click at [751, 322] on p "For 24 hours straight, dermatologists will be live—answering your questions, de…" at bounding box center [790, 322] width 255 height 60
click at [697, 353] on p "GOAL: Making dermat guidance accessible so skincare beginners can start with co…" at bounding box center [790, 373] width 255 height 41
drag, startPoint x: 697, startPoint y: 352, endPoint x: 684, endPoint y: 352, distance: 13.3
click at [684, 353] on p "GOAL: Making dermat guidance accessible so skincare beginners can start with co…" at bounding box center [790, 373] width 255 height 41
click at [685, 353] on p "GOAL: Making dermat guidance accessible so skincare beginners can start with co…" at bounding box center [790, 373] width 255 height 41
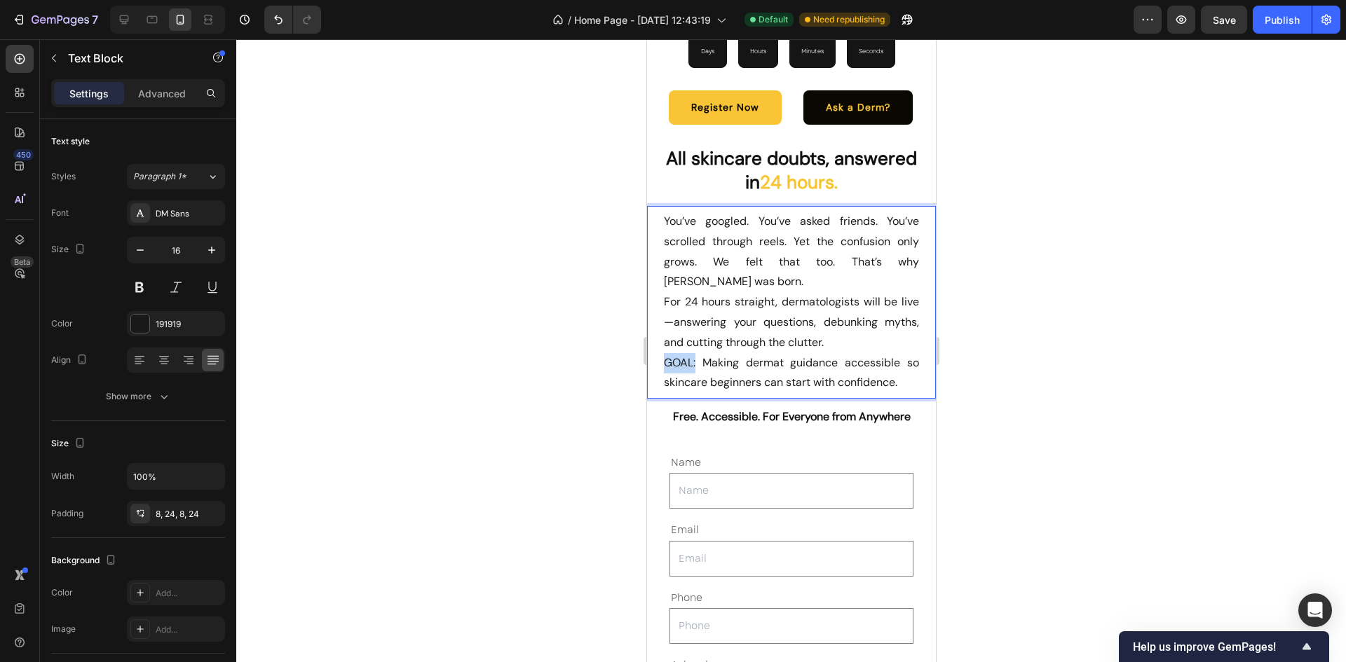
drag, startPoint x: 697, startPoint y: 353, endPoint x: 664, endPoint y: 348, distance: 33.3
click at [664, 353] on p "GOAL: Making dermat guidance accessible so skincare beginners can start with co…" at bounding box center [790, 373] width 255 height 41
click at [695, 353] on p "GOAL: Making dermat guidance accessible so skincare beginners can start with co…" at bounding box center [790, 373] width 255 height 41
drag, startPoint x: 698, startPoint y: 348, endPoint x: 662, endPoint y: 351, distance: 35.9
click at [663, 353] on p "GOAL: Making dermat guidance accessible so skincare beginners can start with co…" at bounding box center [790, 373] width 255 height 41
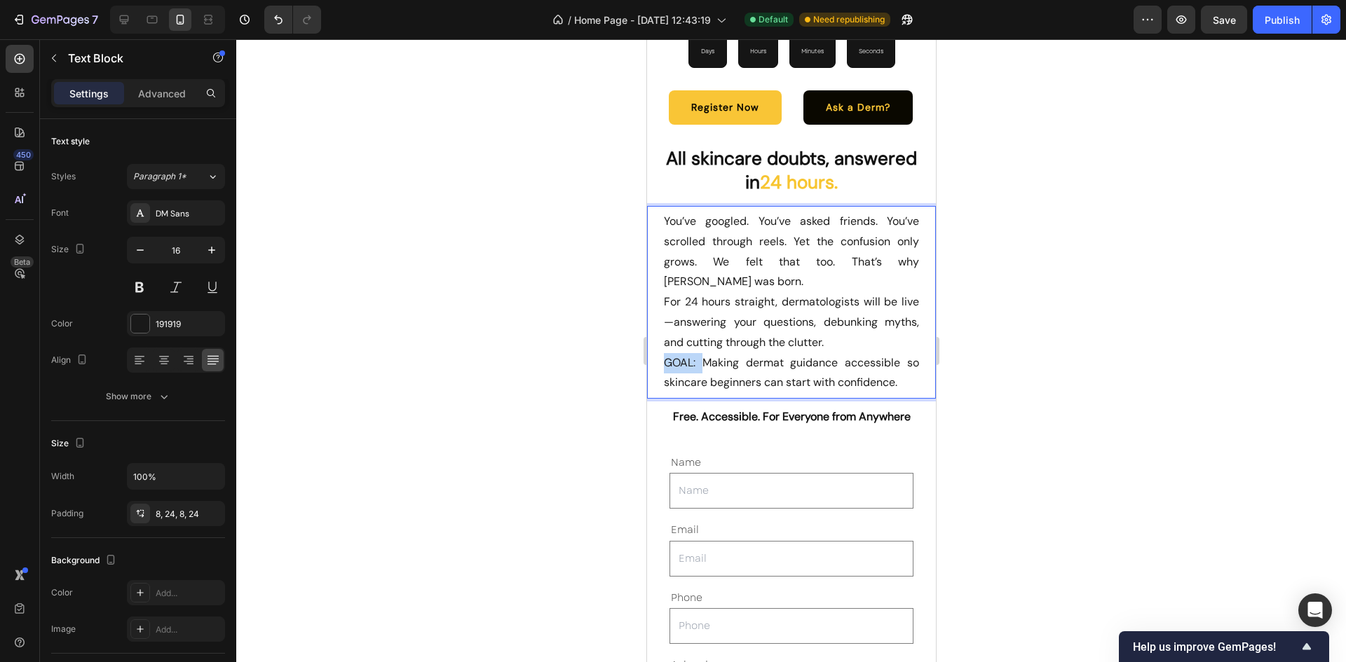
click at [685, 357] on p "GOAL: Making dermat guidance accessible so skincare beginners can start with co…" at bounding box center [790, 373] width 255 height 41
click at [690, 353] on p "GOAL: Making dermat guidance accessible so skincare beginners can start with co…" at bounding box center [790, 373] width 255 height 41
click at [681, 359] on p "GOAL: Making dermat guidance accessible so skincare beginners can start with co…" at bounding box center [790, 373] width 255 height 41
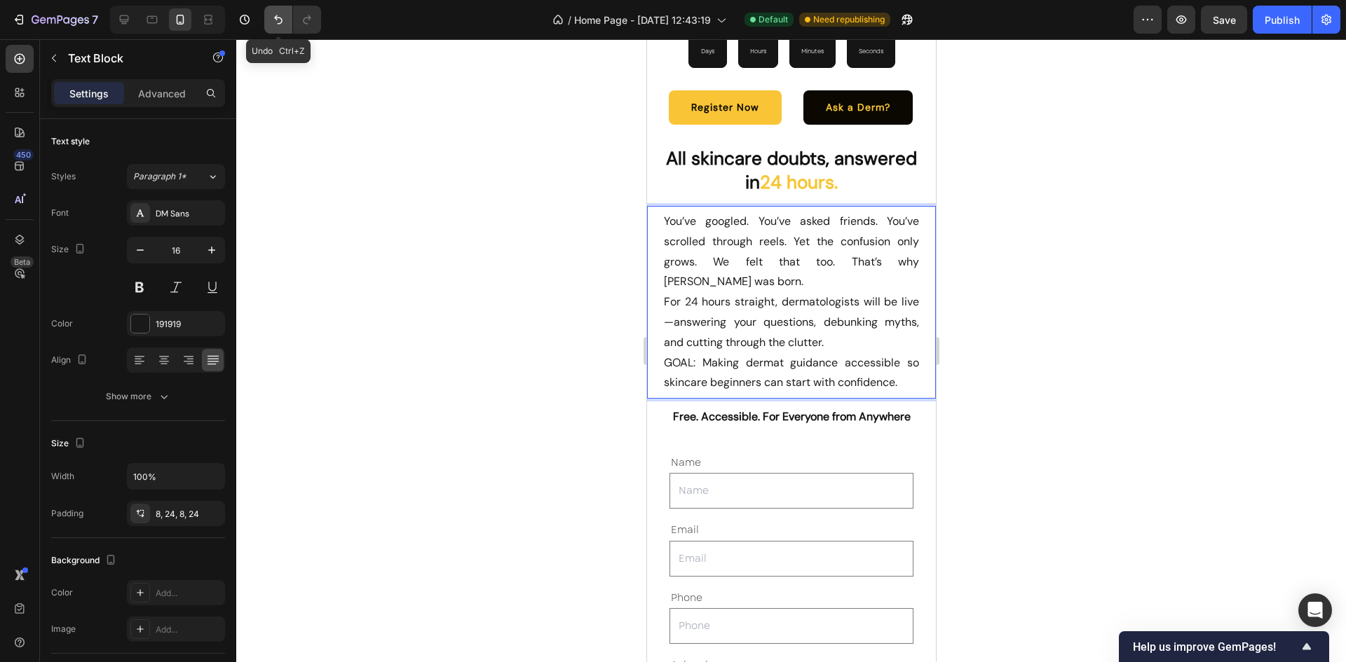
click at [277, 22] on icon "Undo/Redo" at bounding box center [278, 20] width 14 height 14
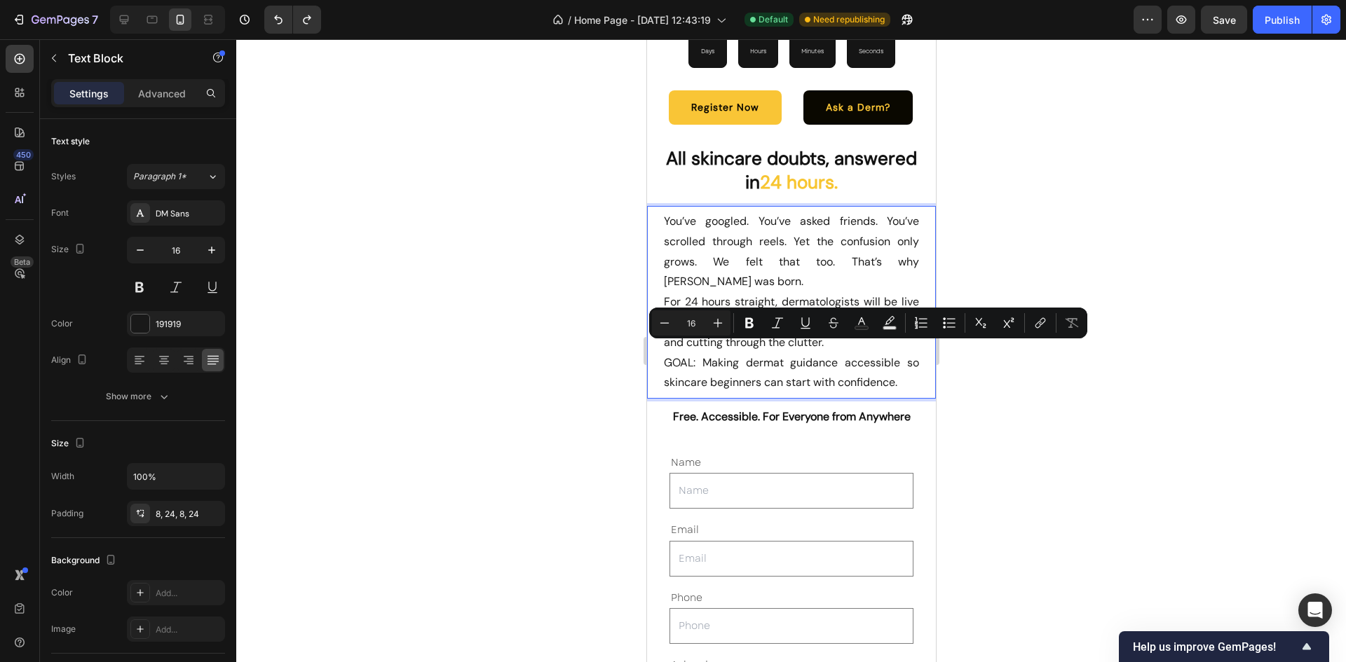
drag, startPoint x: 692, startPoint y: 353, endPoint x: 656, endPoint y: 352, distance: 35.8
click at [746, 321] on icon "Editor contextual toolbar" at bounding box center [749, 323] width 8 height 11
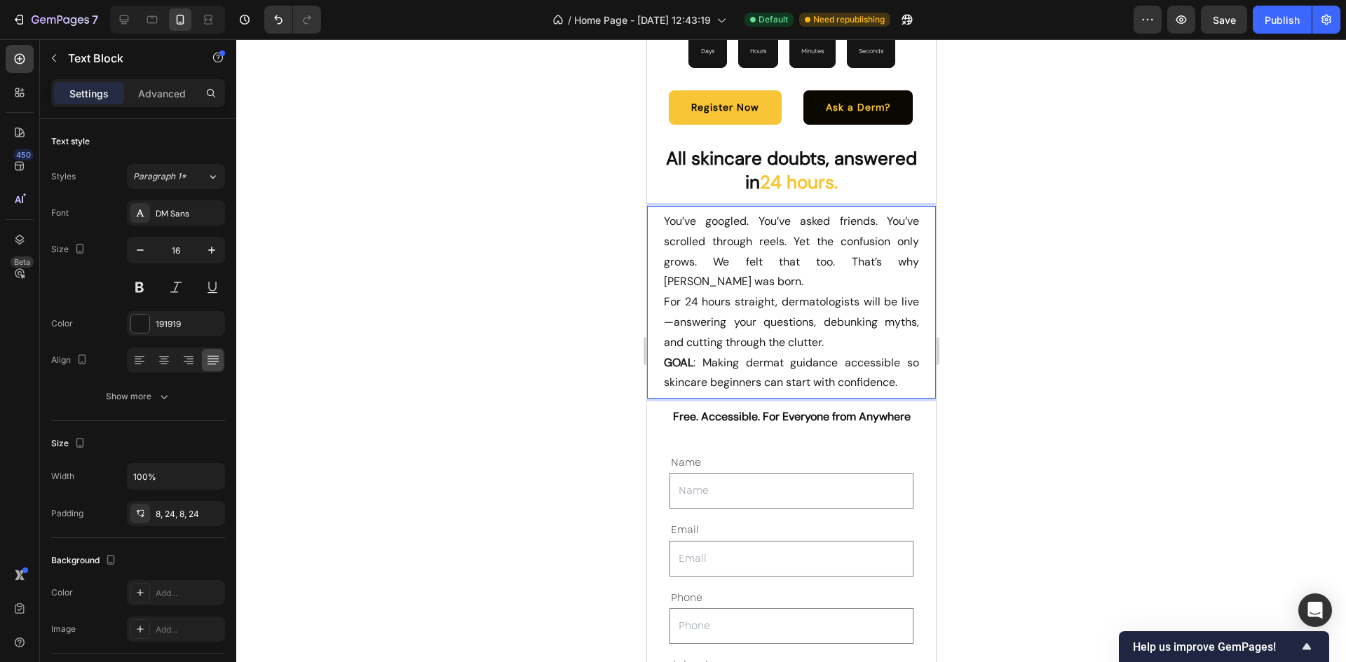
click at [749, 363] on p "GOAL : Making dermat guidance accessible so skincare beginners can start with c…" at bounding box center [790, 373] width 255 height 41
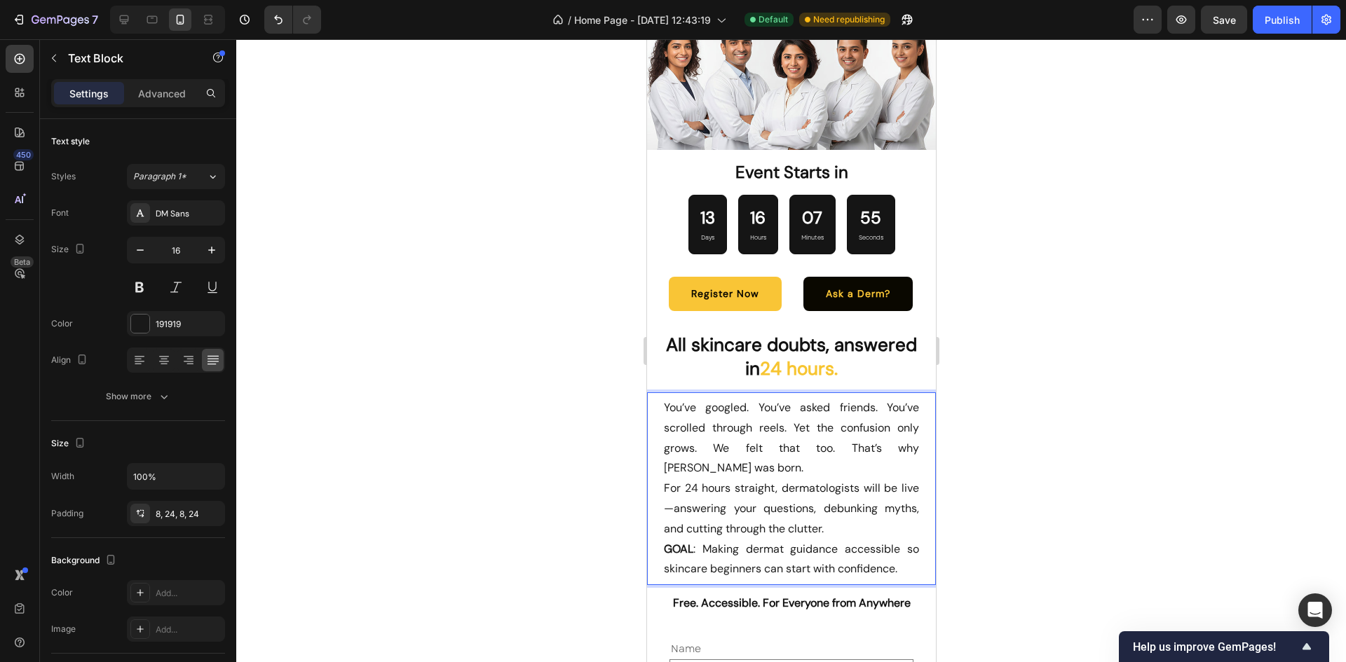
scroll to position [4123, 0]
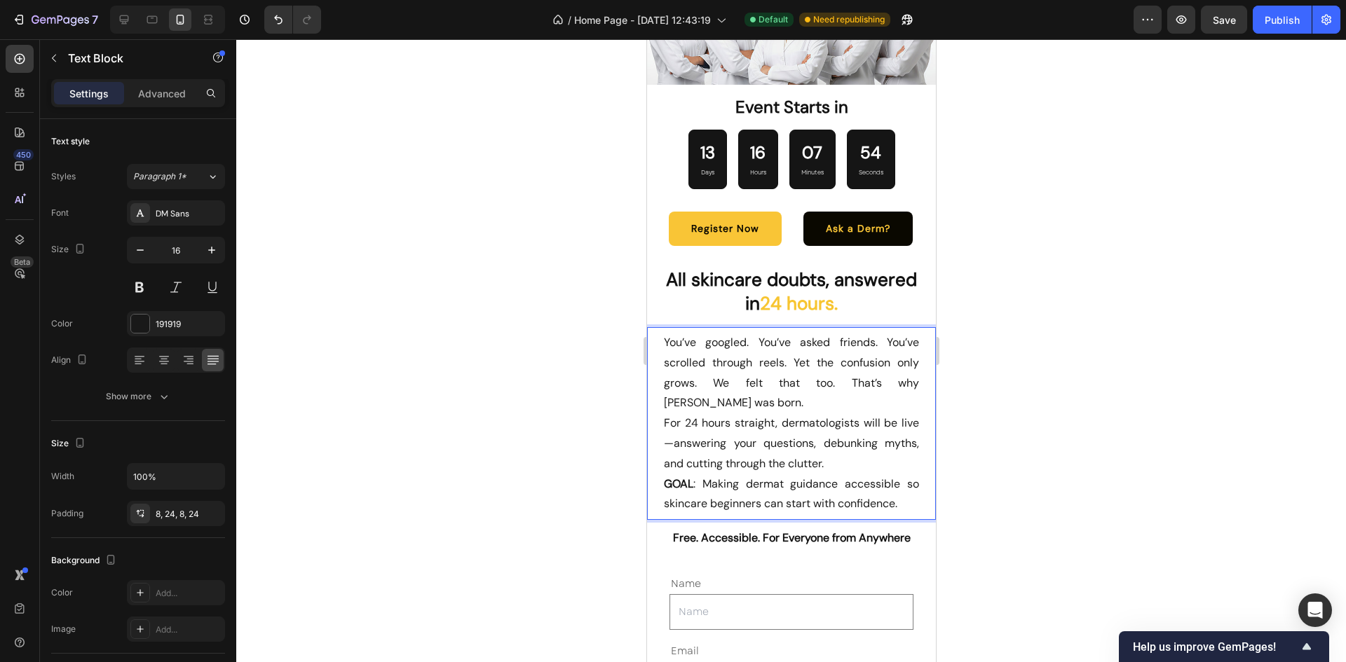
click at [767, 479] on p "GOAL : Making dermat guidance accessible so skincare beginners can start with c…" at bounding box center [790, 495] width 255 height 41
click at [808, 440] on p "For 24 hours straight, dermatologists will be live—answering your questions, de…" at bounding box center [790, 444] width 255 height 60
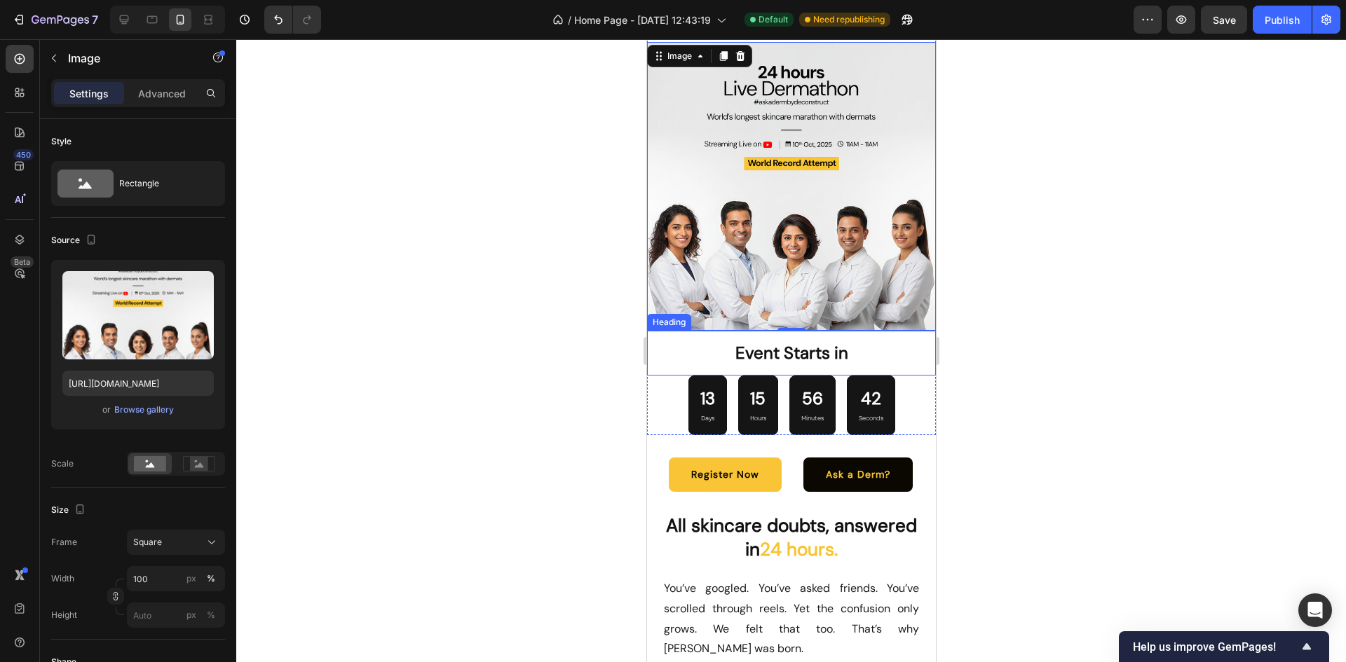
scroll to position [3877, 0]
click at [1012, 238] on div at bounding box center [791, 350] width 1110 height 623
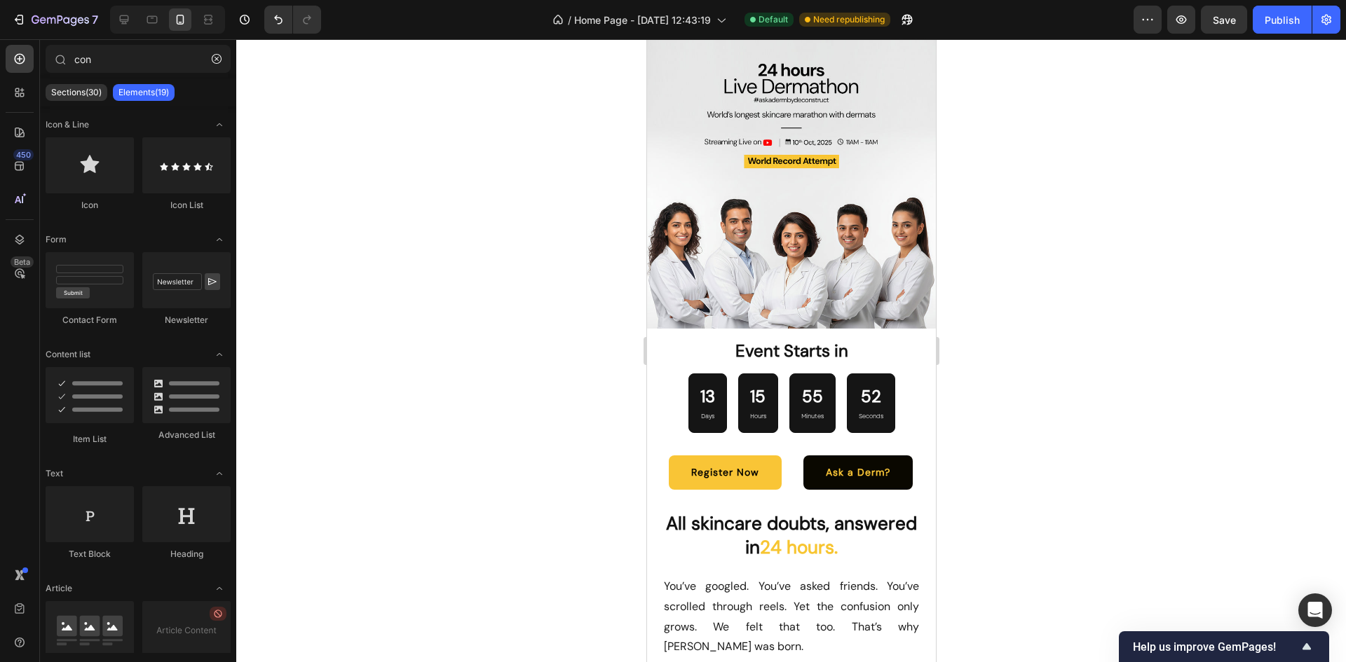
scroll to position [3879, 0]
